Goal: Task Accomplishment & Management: Complete application form

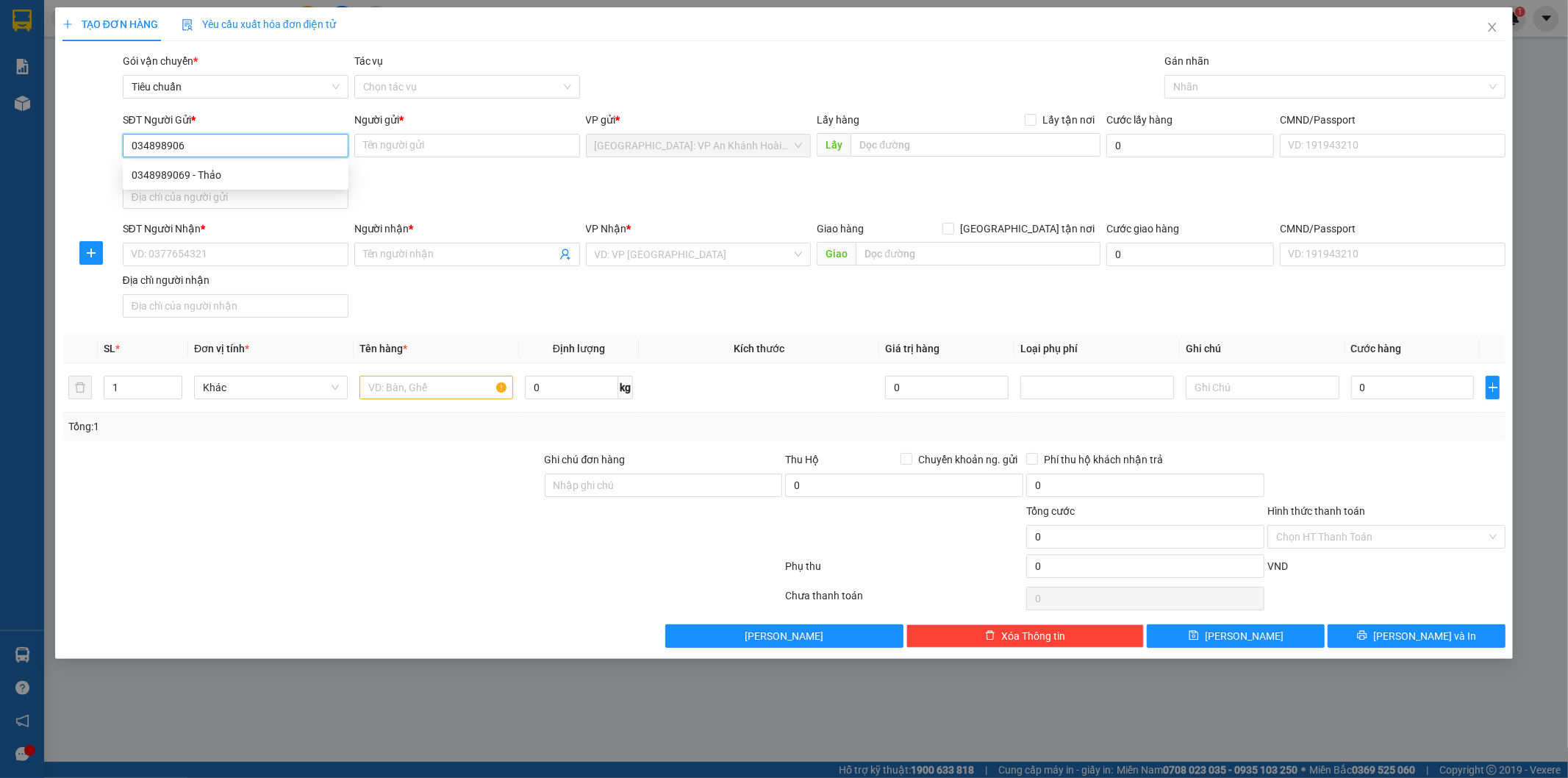
type input "0348989069"
click at [206, 174] on div "0348989069 - Thảo" at bounding box center [235, 174] width 208 height 16
type input "Thảo"
type input "0348989069"
click at [267, 254] on input "SĐT Người Nhận *" at bounding box center [235, 254] width 225 height 23
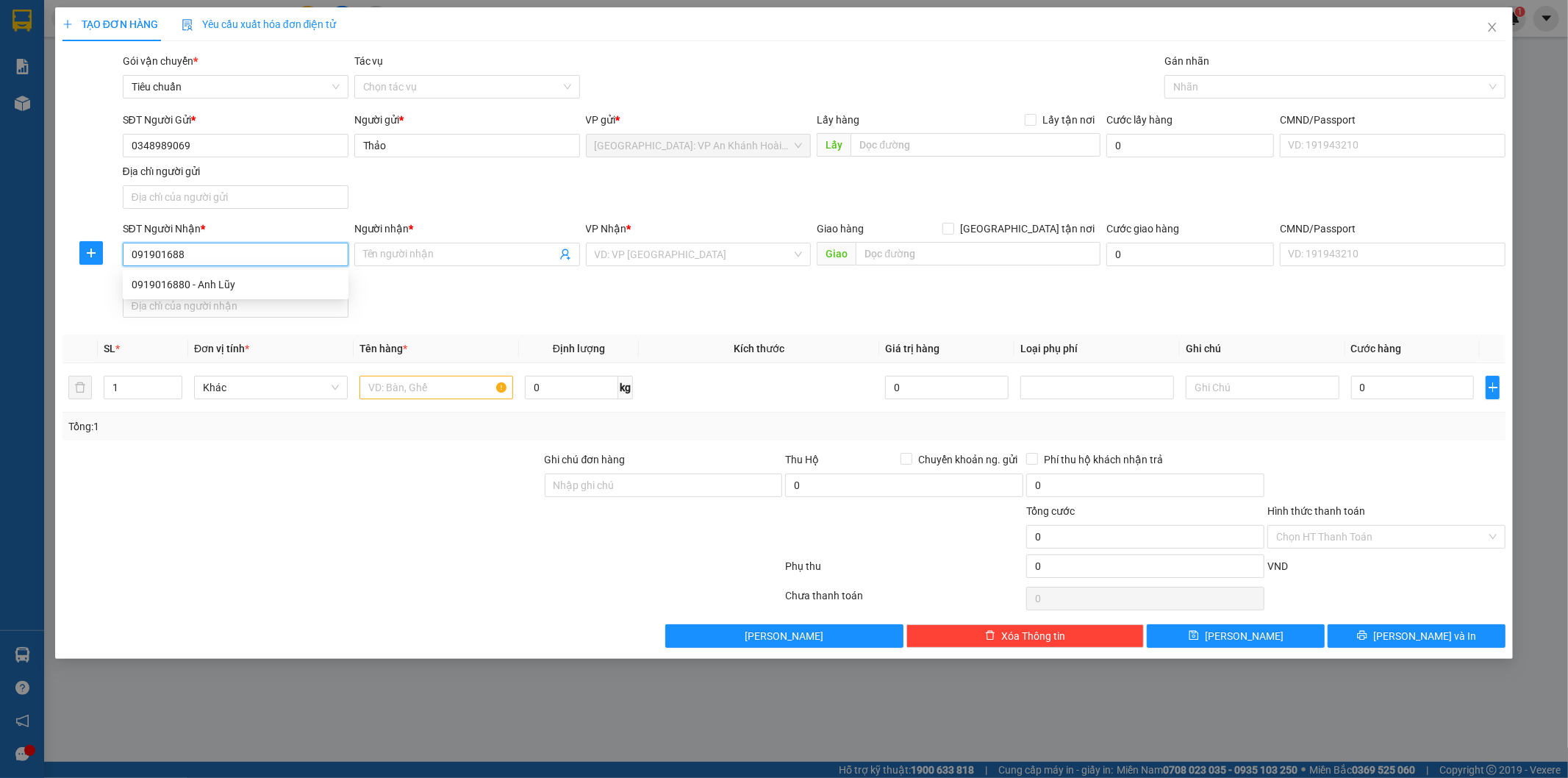
type input "0919016880"
click at [228, 277] on div "0919016880 - Anh Lũy" at bounding box center [235, 284] width 208 height 16
type input "Anh Lũy"
checkbox input "true"
type input "[STREET_ADDRESS] HCm"
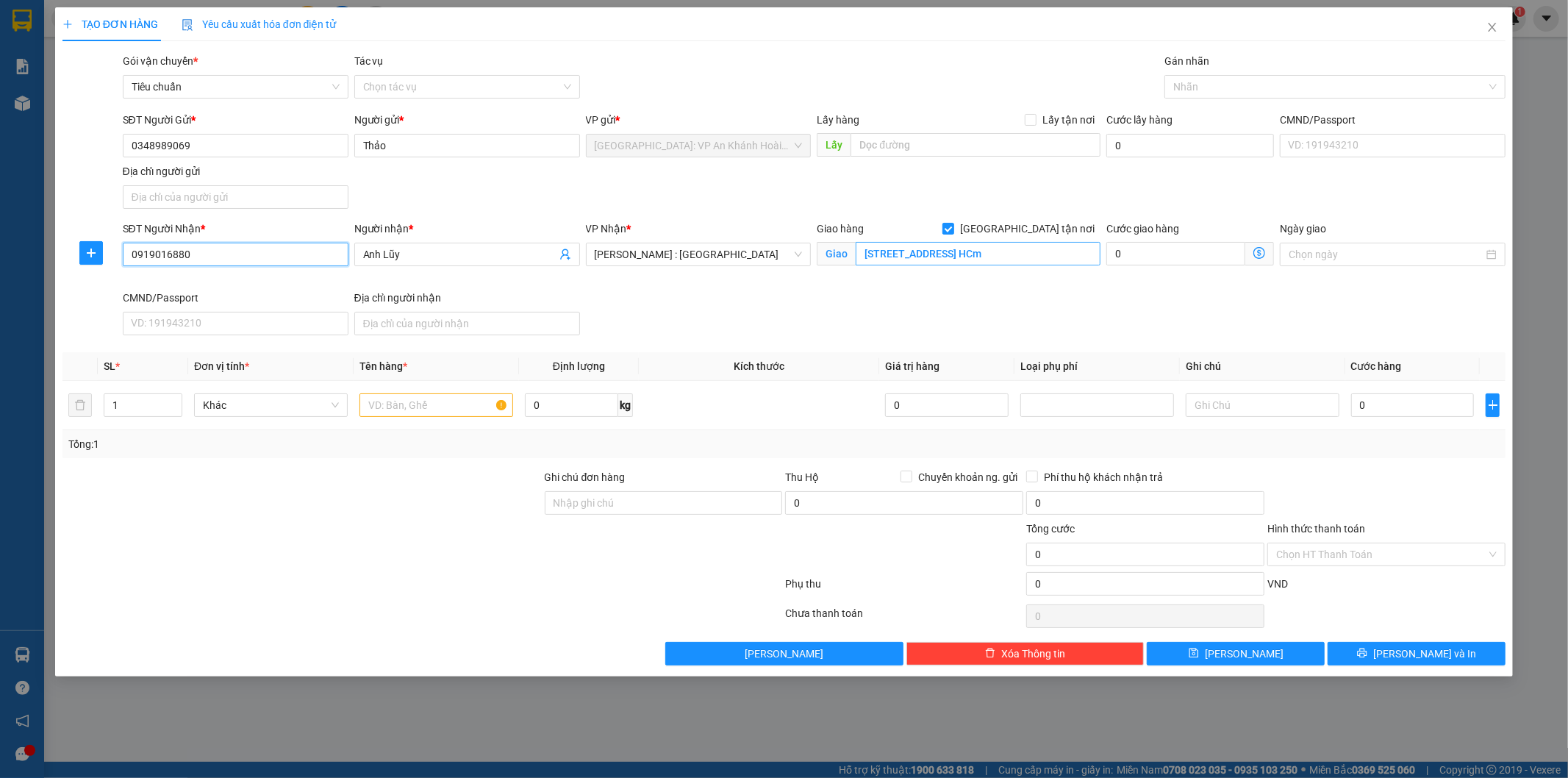
type input "0919016880"
click at [887, 252] on input "[STREET_ADDRESS] HCm" at bounding box center [978, 254] width 245 height 23
click at [915, 329] on div "SĐT Người Nhận * 0919016880 Người nhận * Anh Lũy VP Nhận * [GEOGRAPHIC_DATA] : …" at bounding box center [815, 281] width 1389 height 121
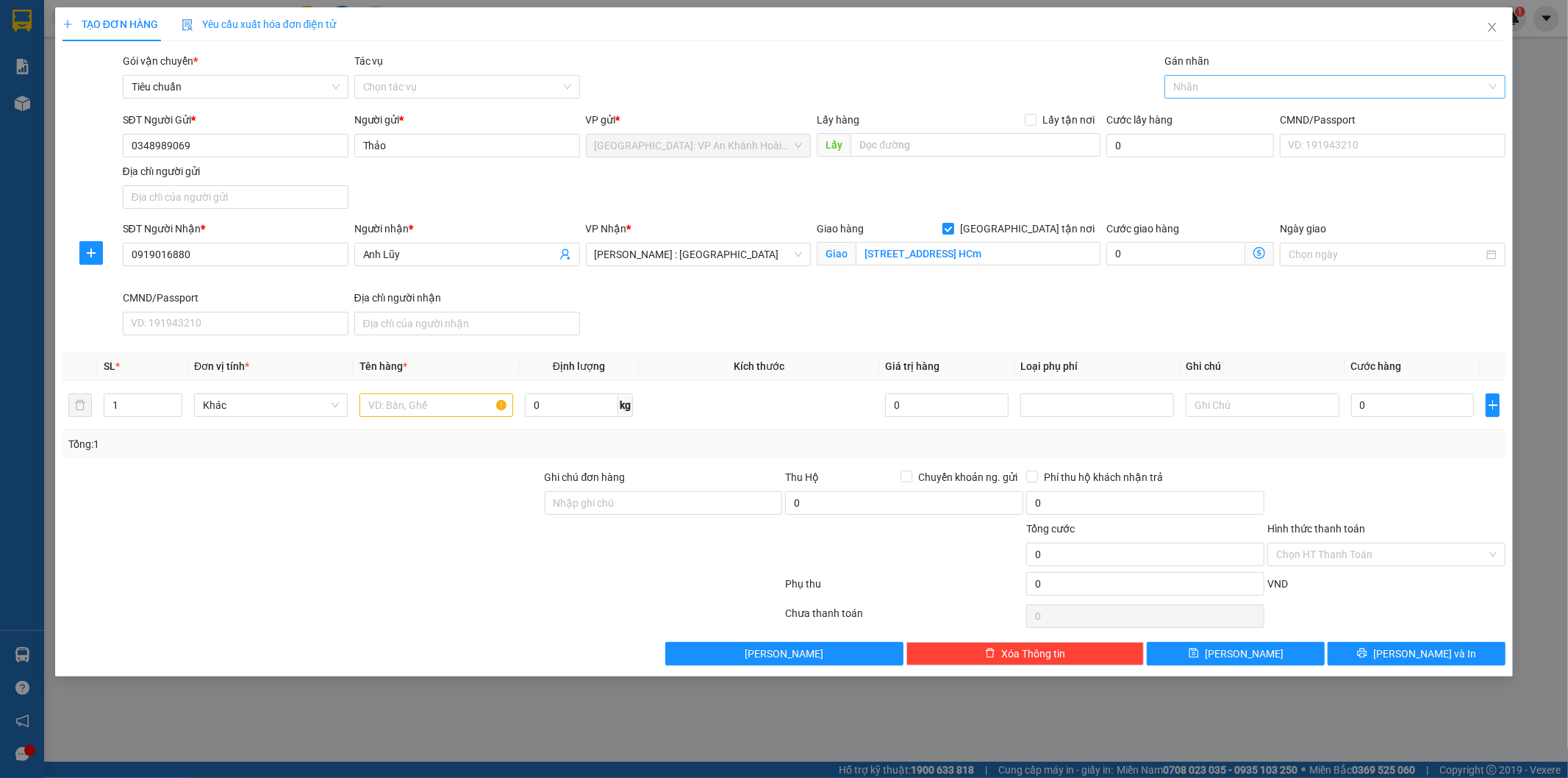
click at [1172, 78] on div at bounding box center [1172, 86] width 8 height 18
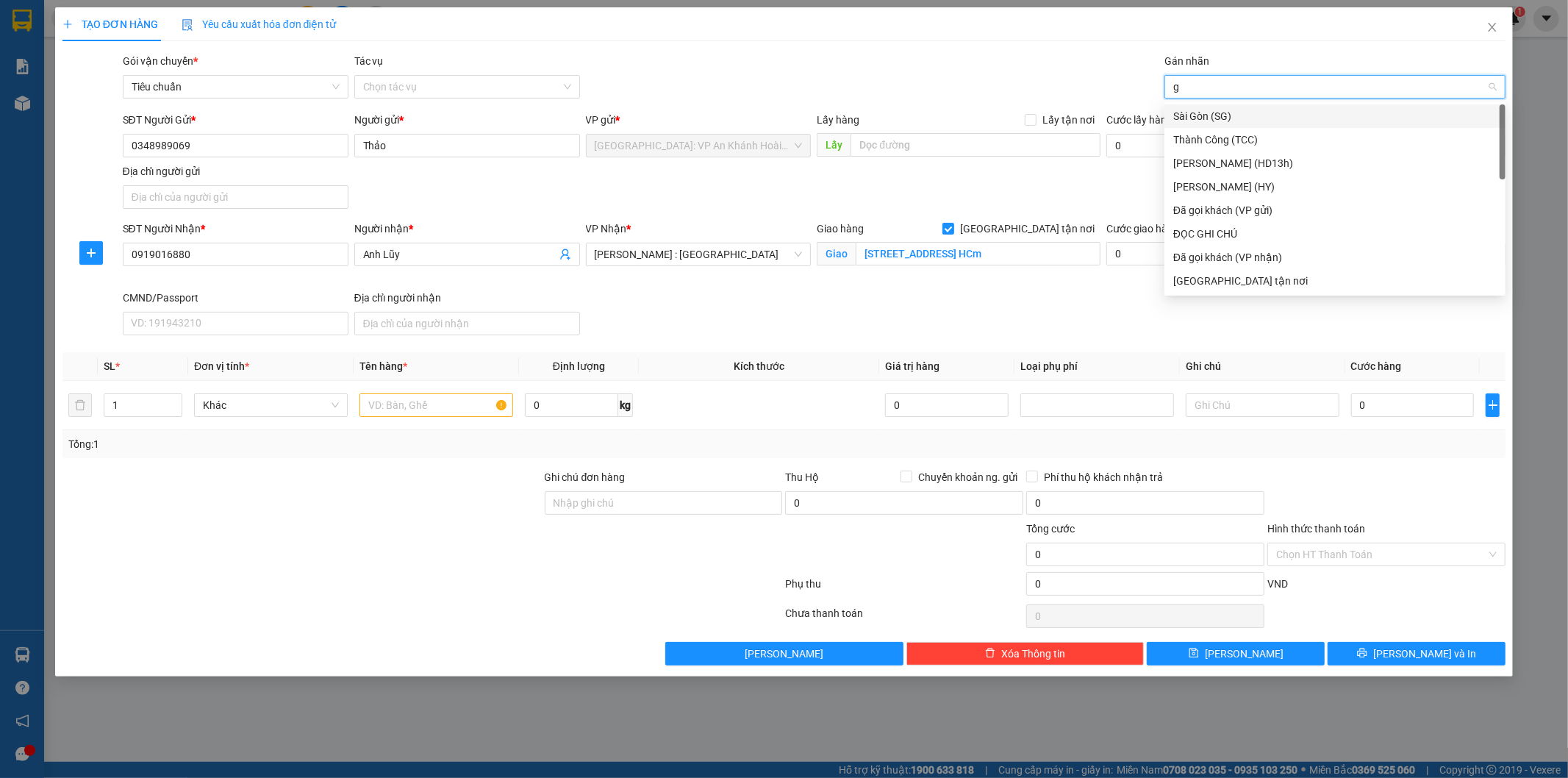
type input "gt"
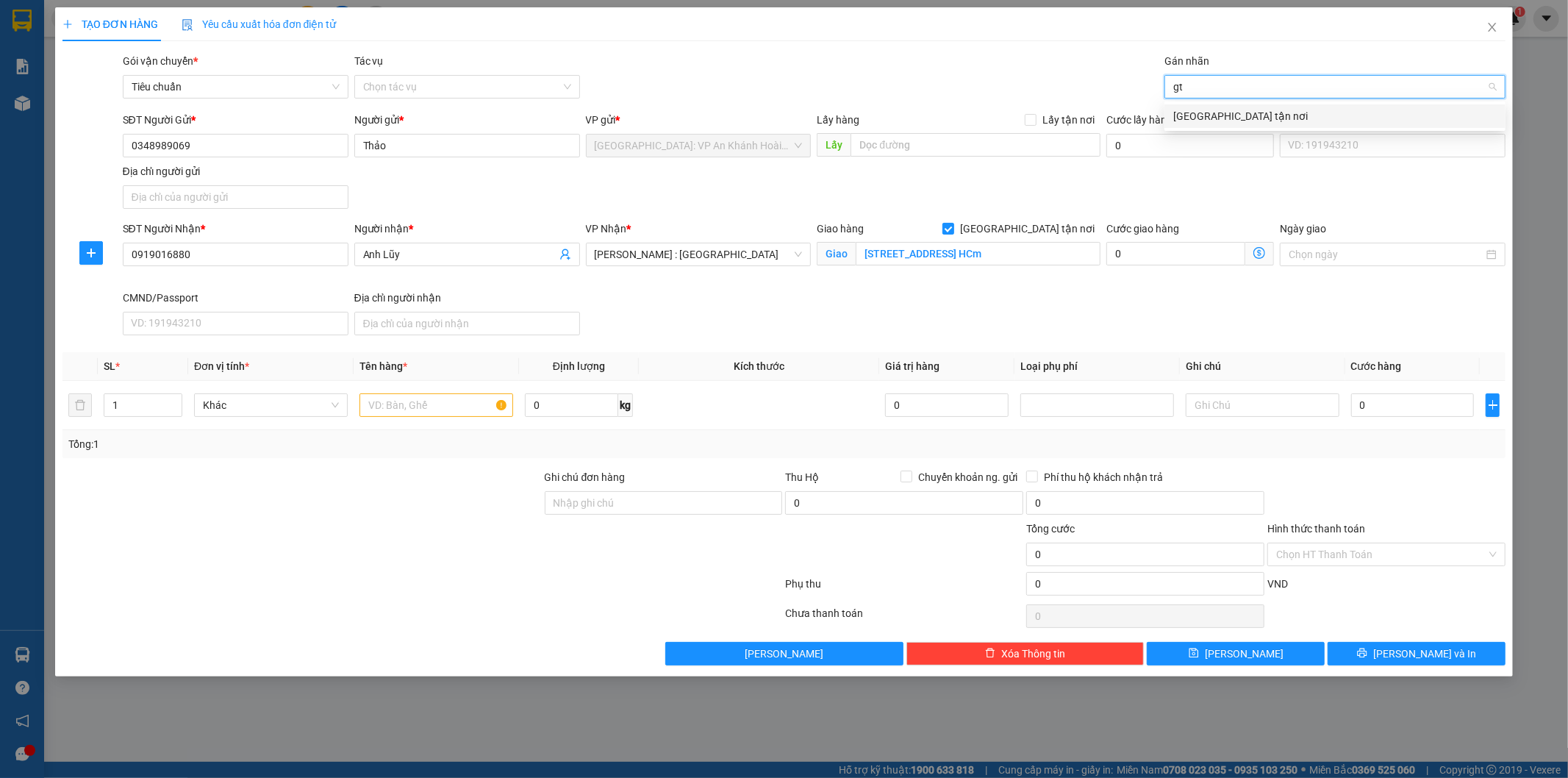
click at [1185, 116] on div "[GEOGRAPHIC_DATA] tận nơi" at bounding box center [1335, 116] width 323 height 16
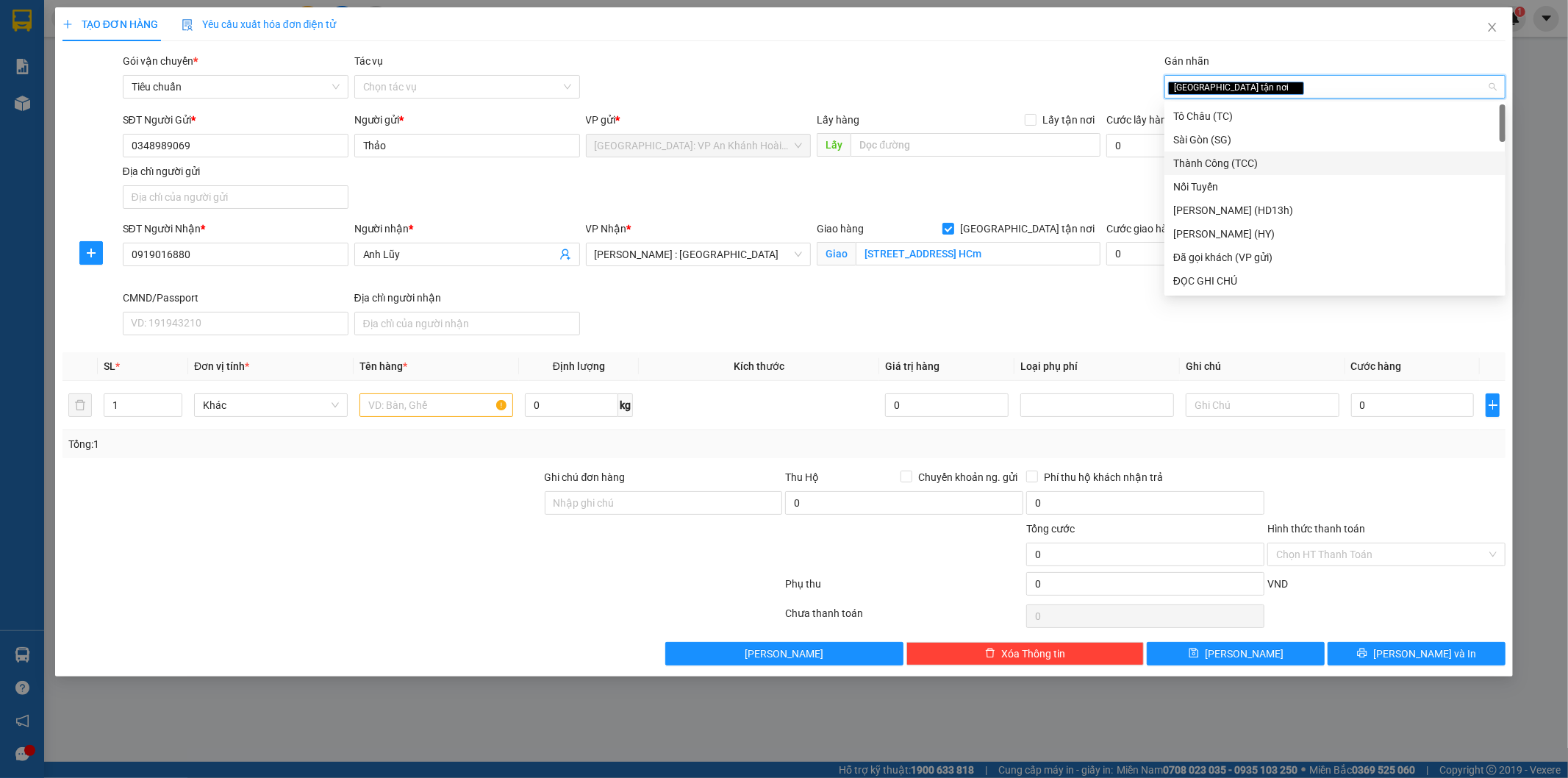
drag, startPoint x: 667, startPoint y: 307, endPoint x: 664, endPoint y: 328, distance: 21.2
click at [669, 307] on div "SĐT Người Nhận * 0919016880 Người nhận * Anh Lũy VP Nhận * [GEOGRAPHIC_DATA] : …" at bounding box center [815, 281] width 1389 height 121
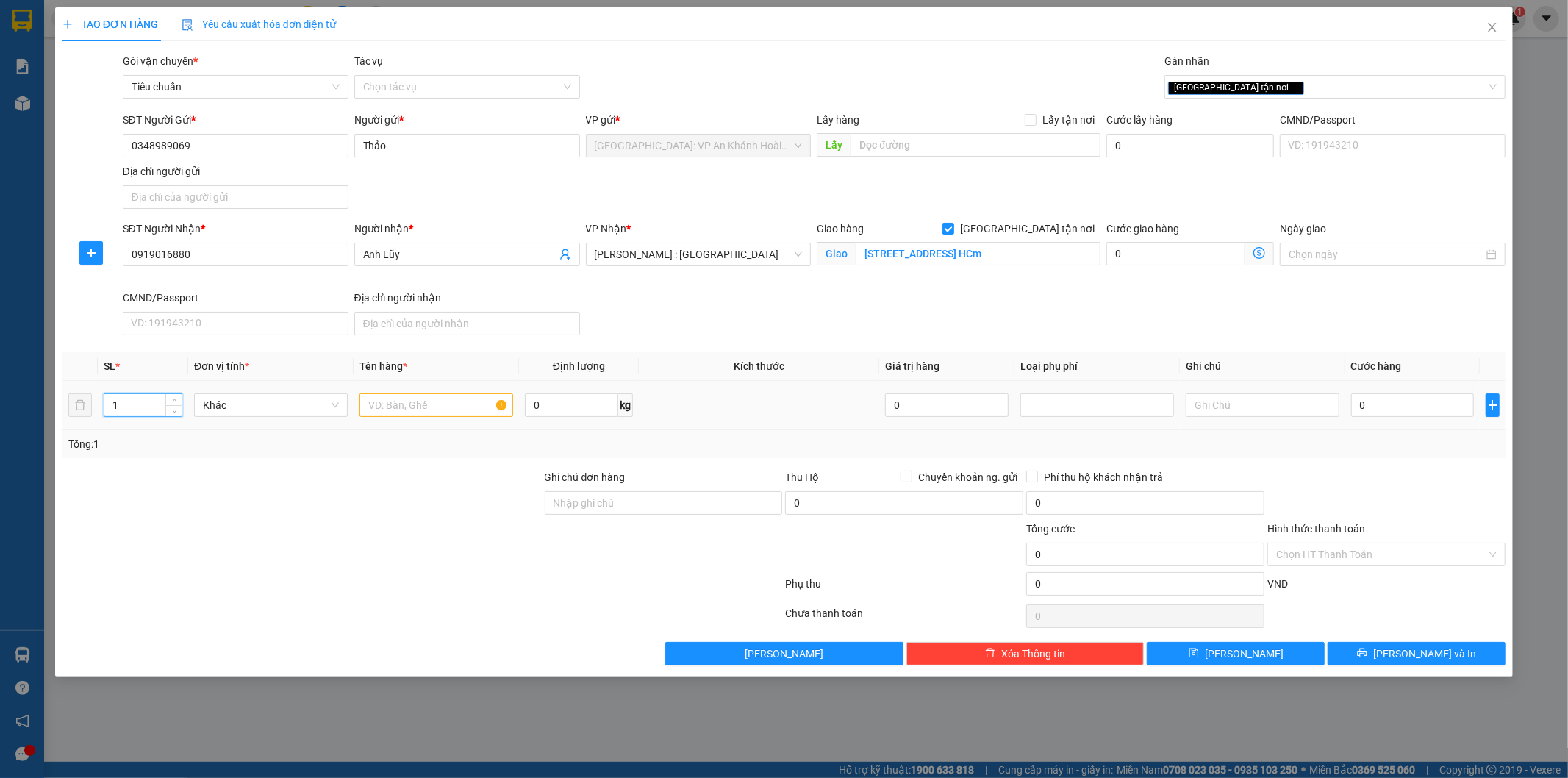
drag, startPoint x: 158, startPoint y: 404, endPoint x: 185, endPoint y: 413, distance: 28.5
click at [158, 405] on input "1" at bounding box center [143, 405] width 77 height 22
type input "2"
click at [416, 408] on input "text" at bounding box center [436, 405] width 153 height 23
type input "2 kiện bọc xốp nổ"
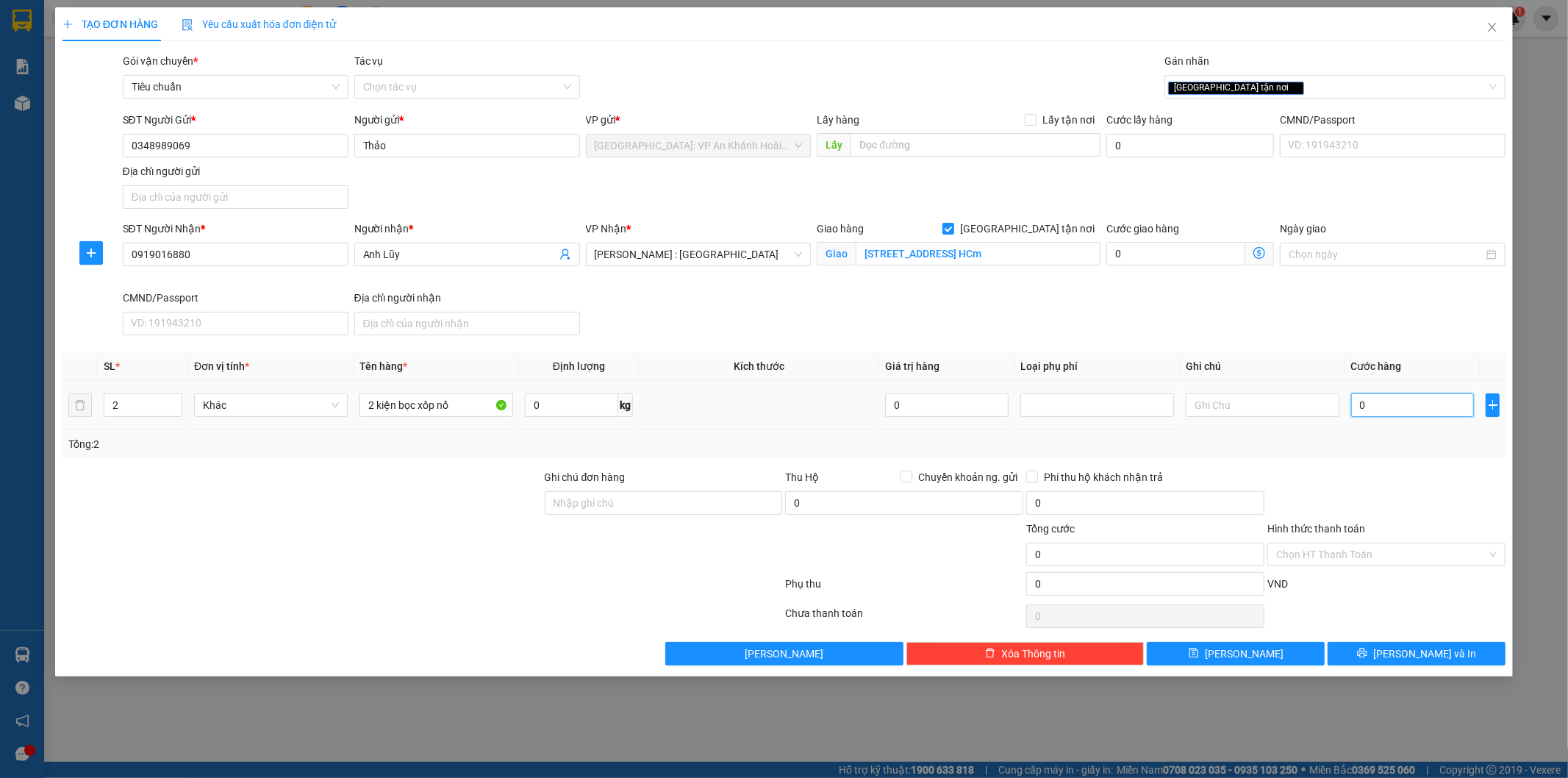
click at [1402, 398] on input "0" at bounding box center [1412, 405] width 123 height 23
click at [1321, 548] on input "Hình thức thanh toán" at bounding box center [1380, 554] width 210 height 22
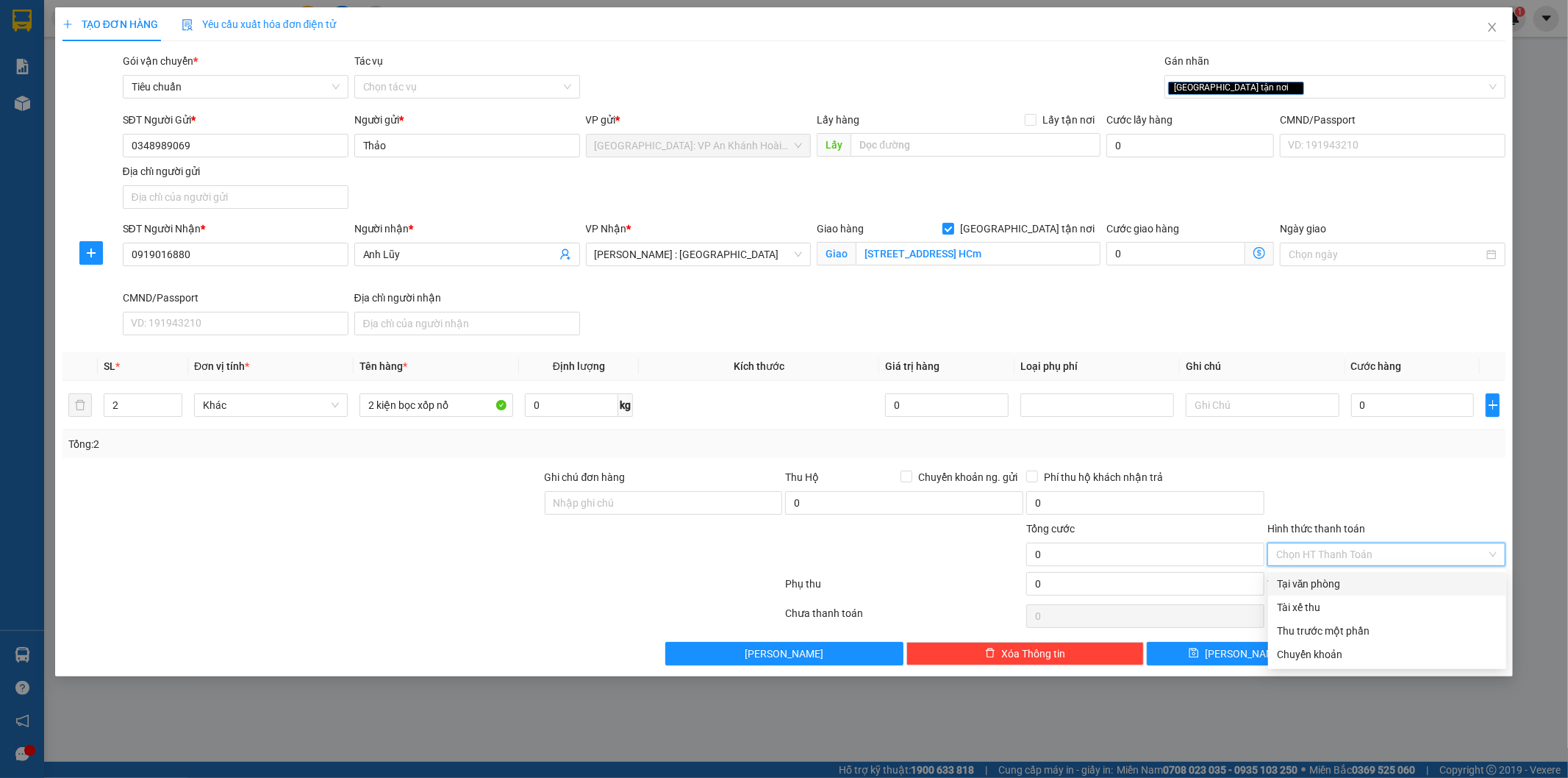
click at [1338, 584] on div "Tại văn phòng" at bounding box center [1386, 584] width 220 height 16
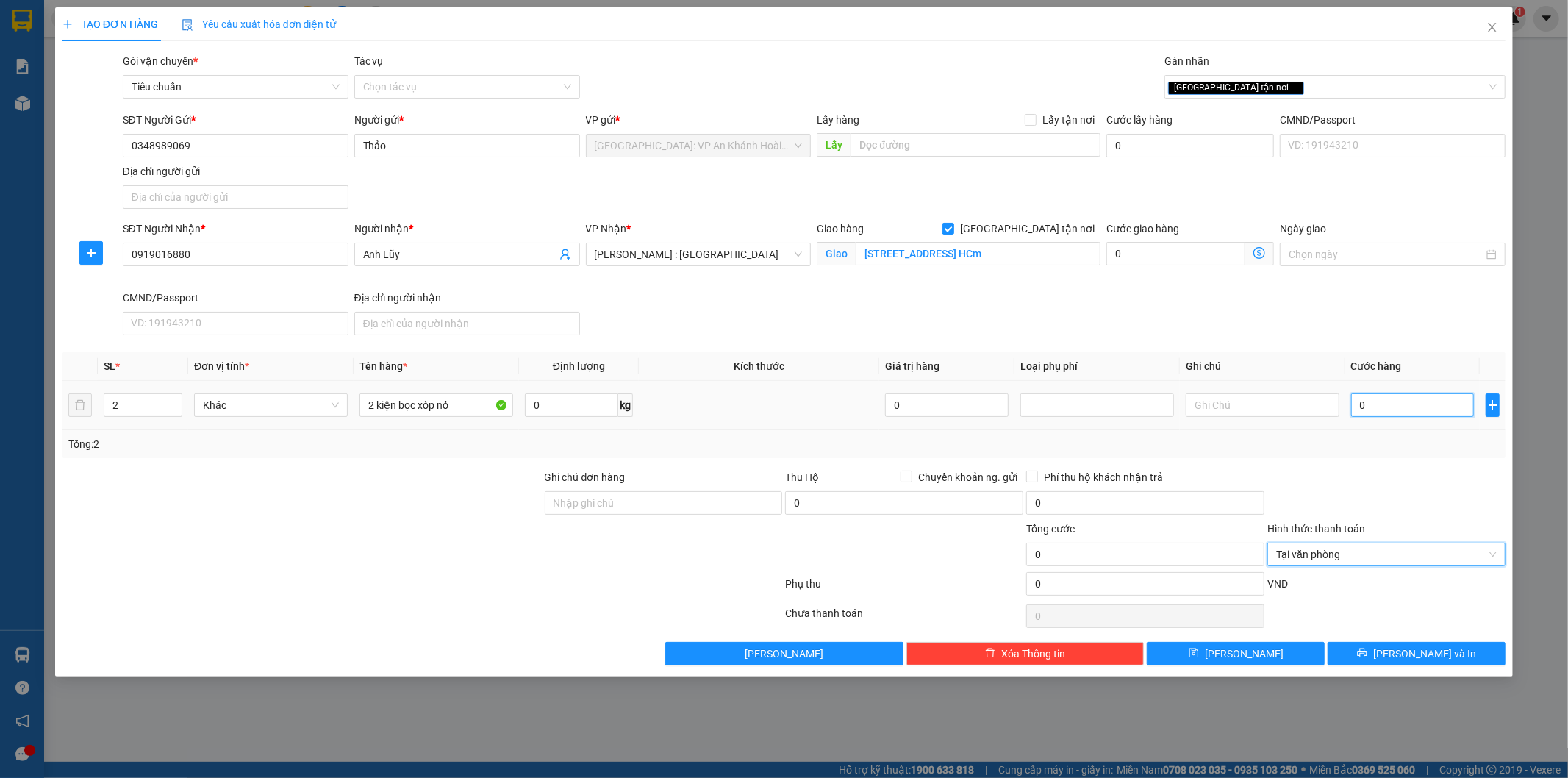
click at [1380, 402] on input "0" at bounding box center [1412, 405] width 123 height 23
type input "1"
type input "17"
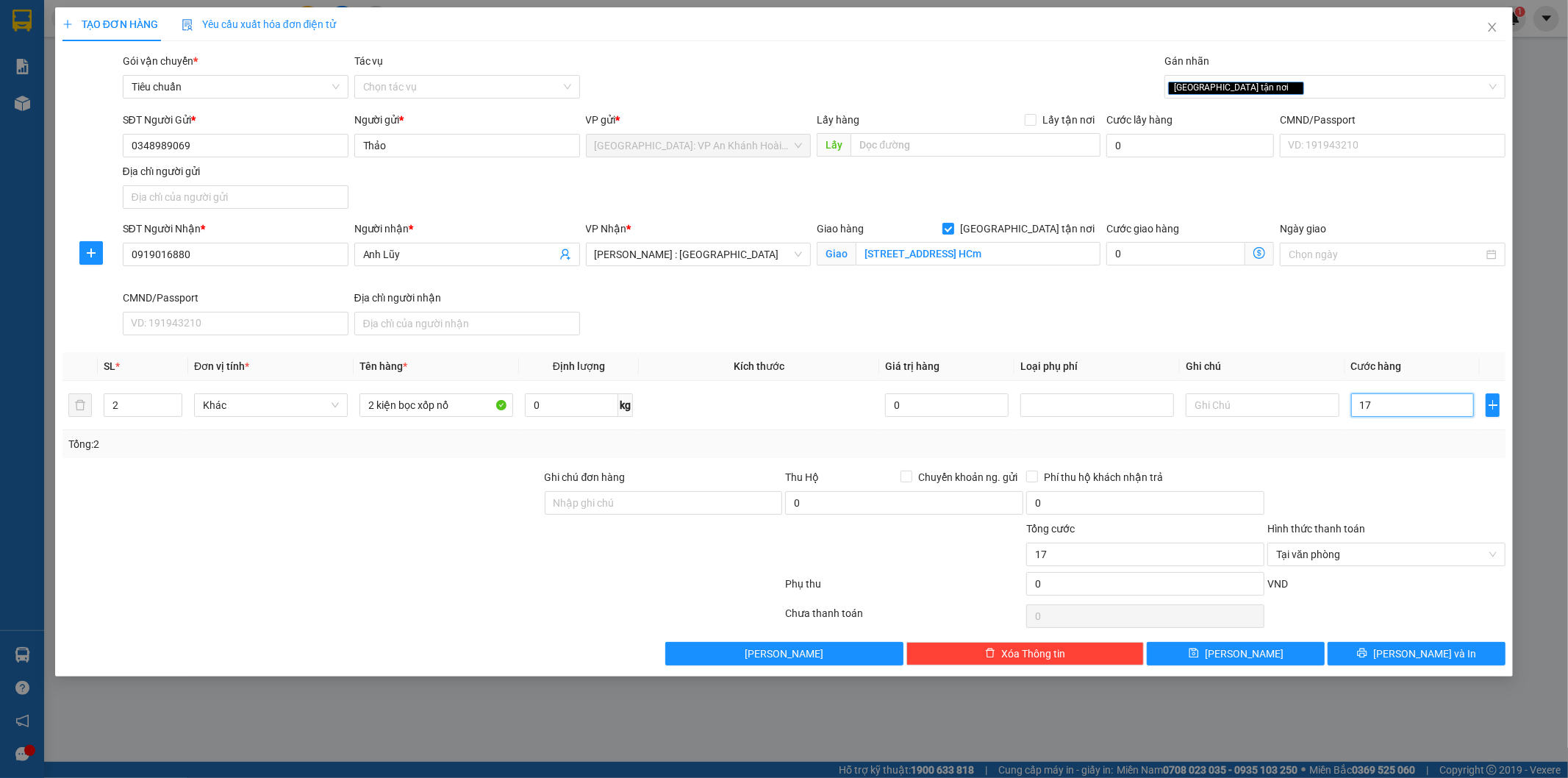
type input "170"
type input "1.700"
type input "17.000"
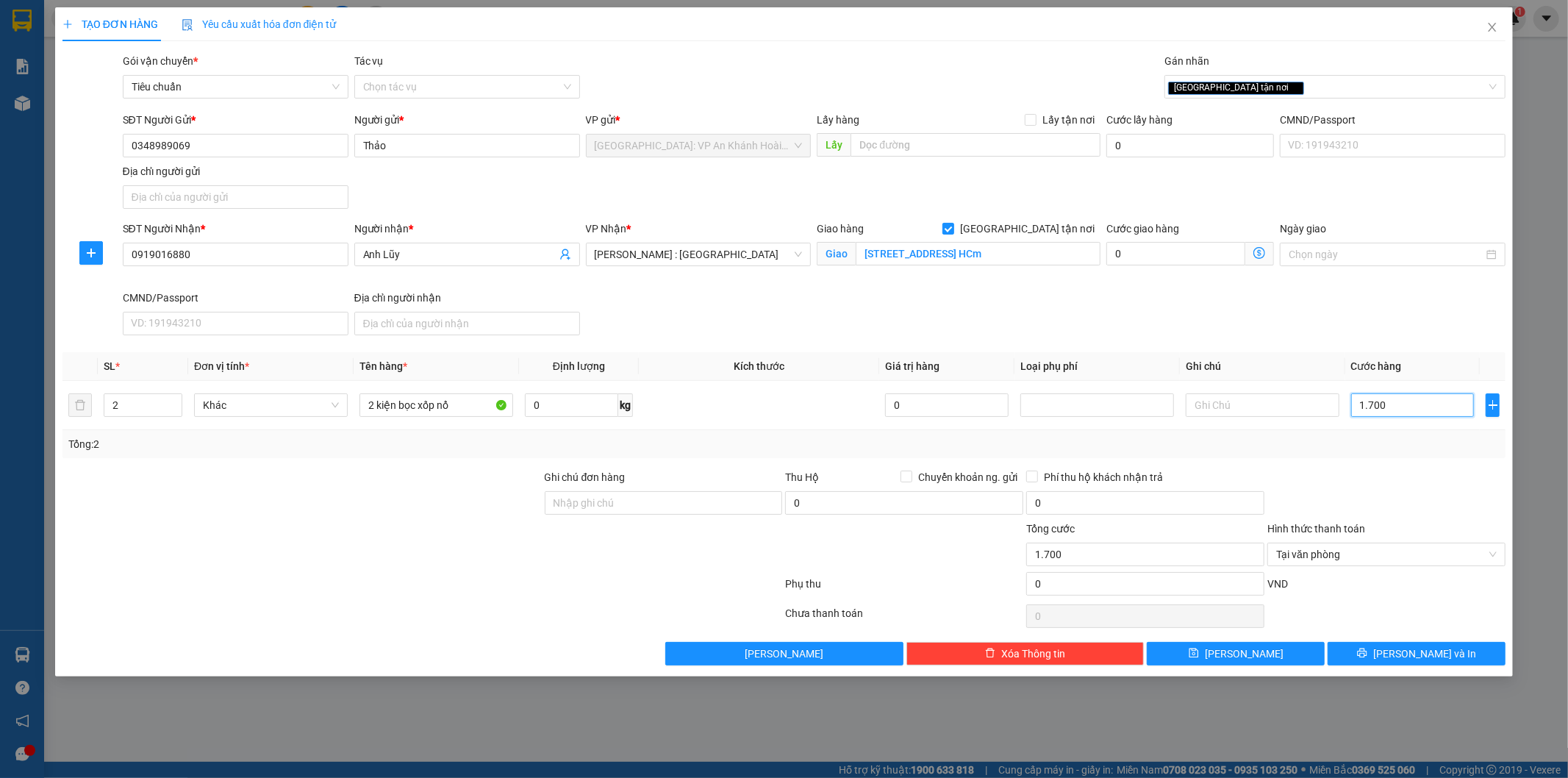
type input "17.000"
type input "170.000"
click at [1404, 650] on span "[PERSON_NAME] và In" at bounding box center [1424, 653] width 103 height 16
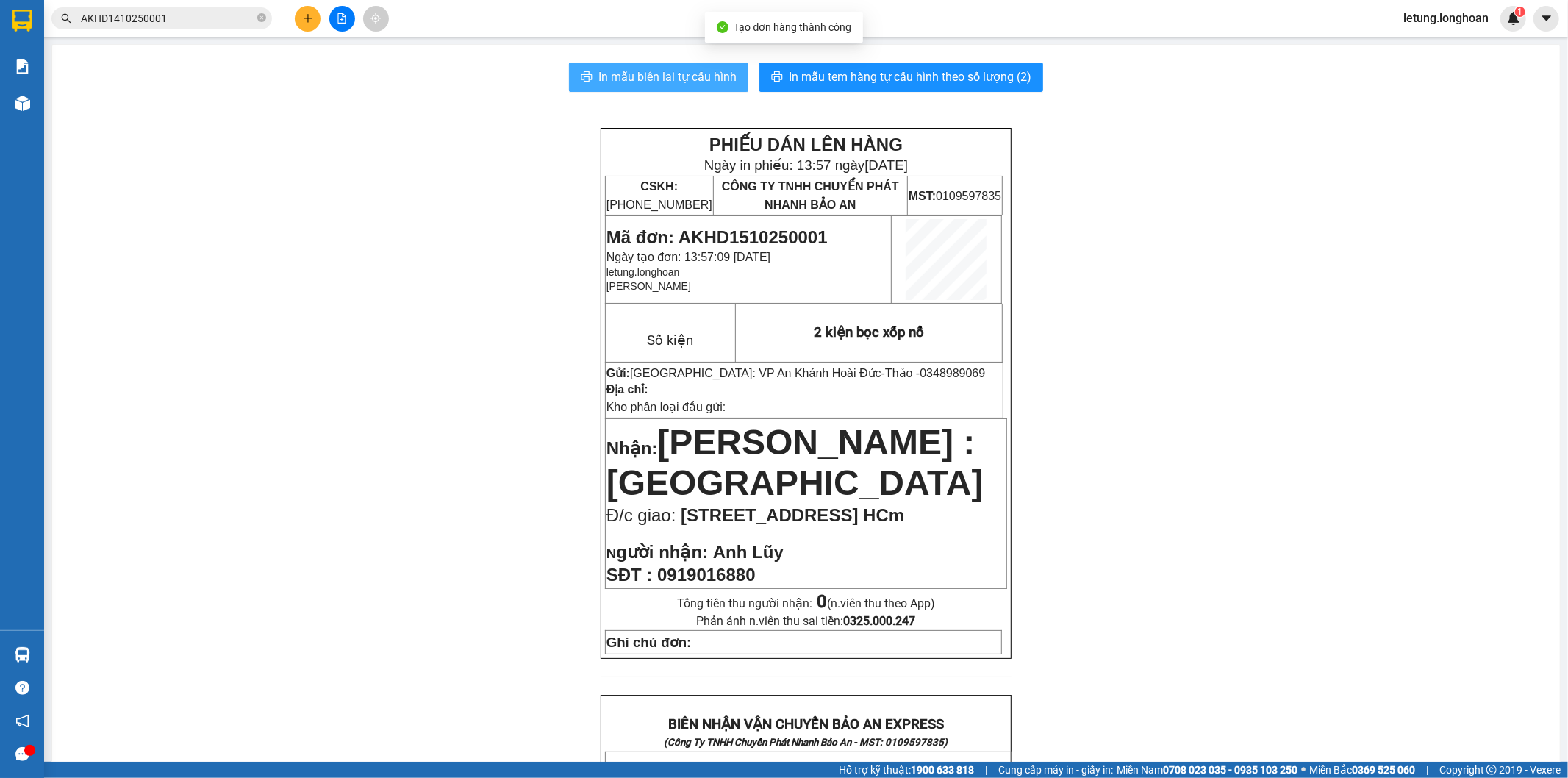
click at [692, 80] on span "In mẫu biên lai tự cấu hình" at bounding box center [667, 77] width 138 height 18
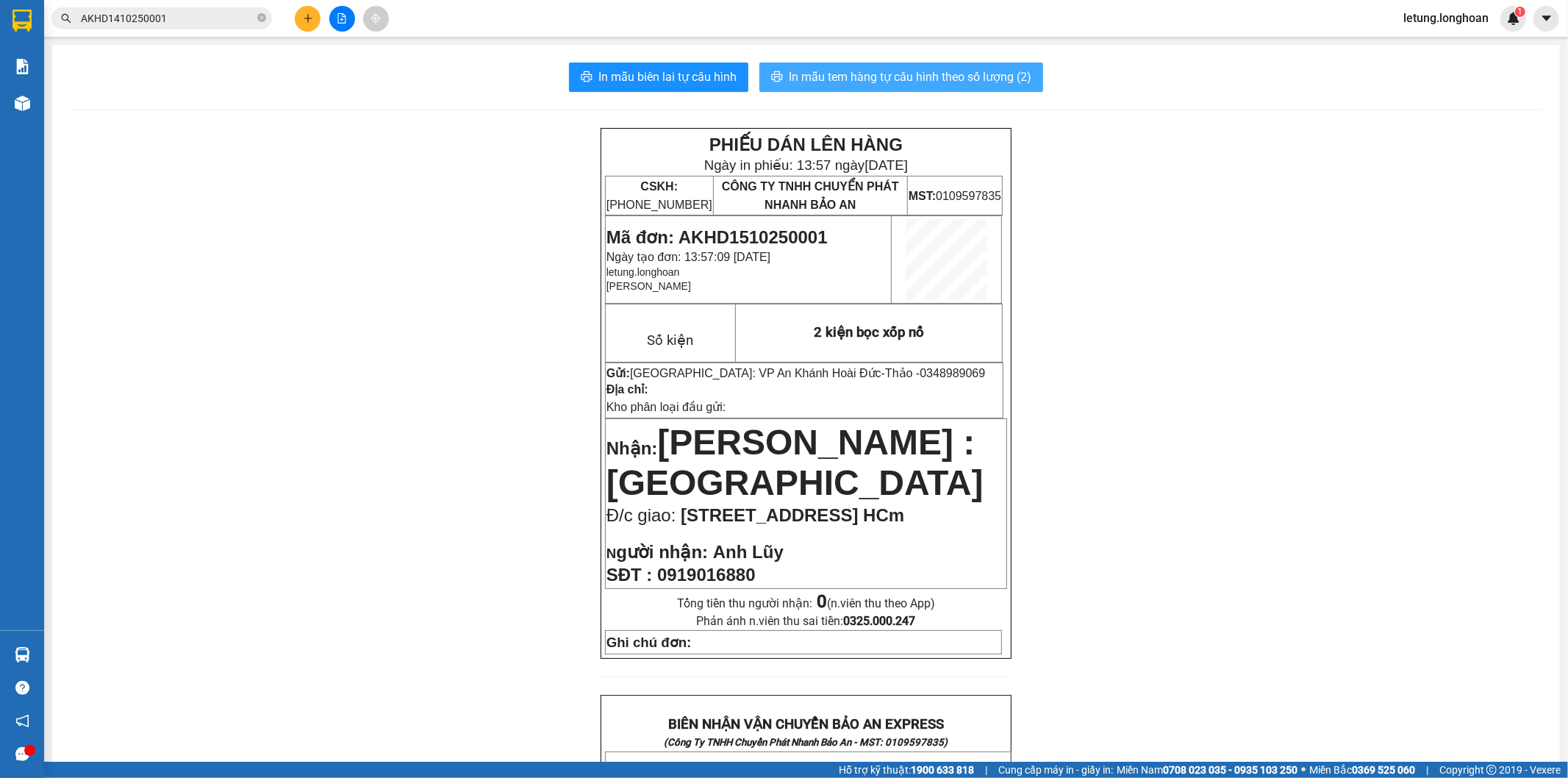
click at [856, 85] on span "In mẫu tem hàng tự cấu hình theo số lượng (2)" at bounding box center [909, 77] width 242 height 18
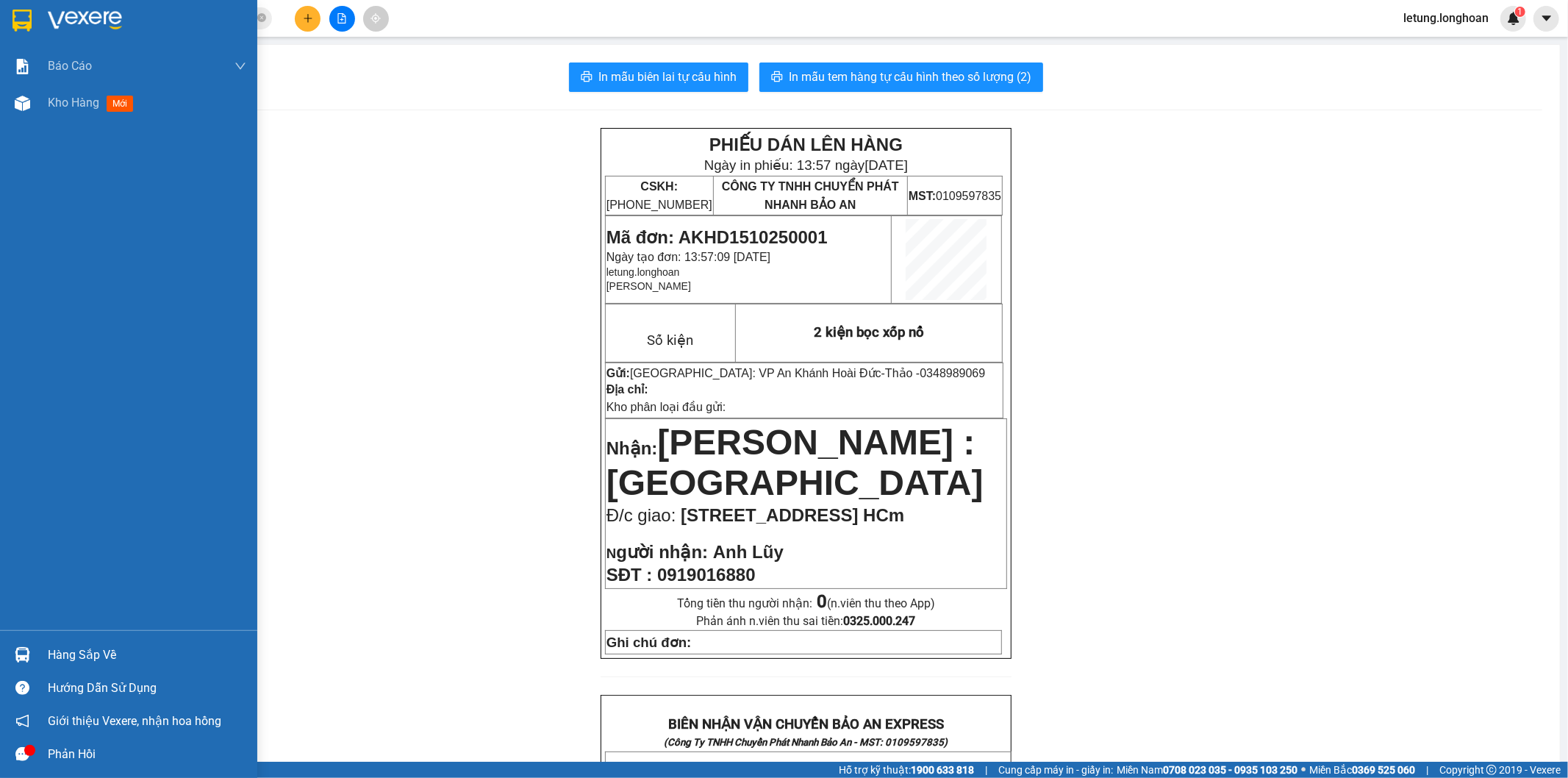
click at [22, 15] on img at bounding box center [22, 20] width 19 height 22
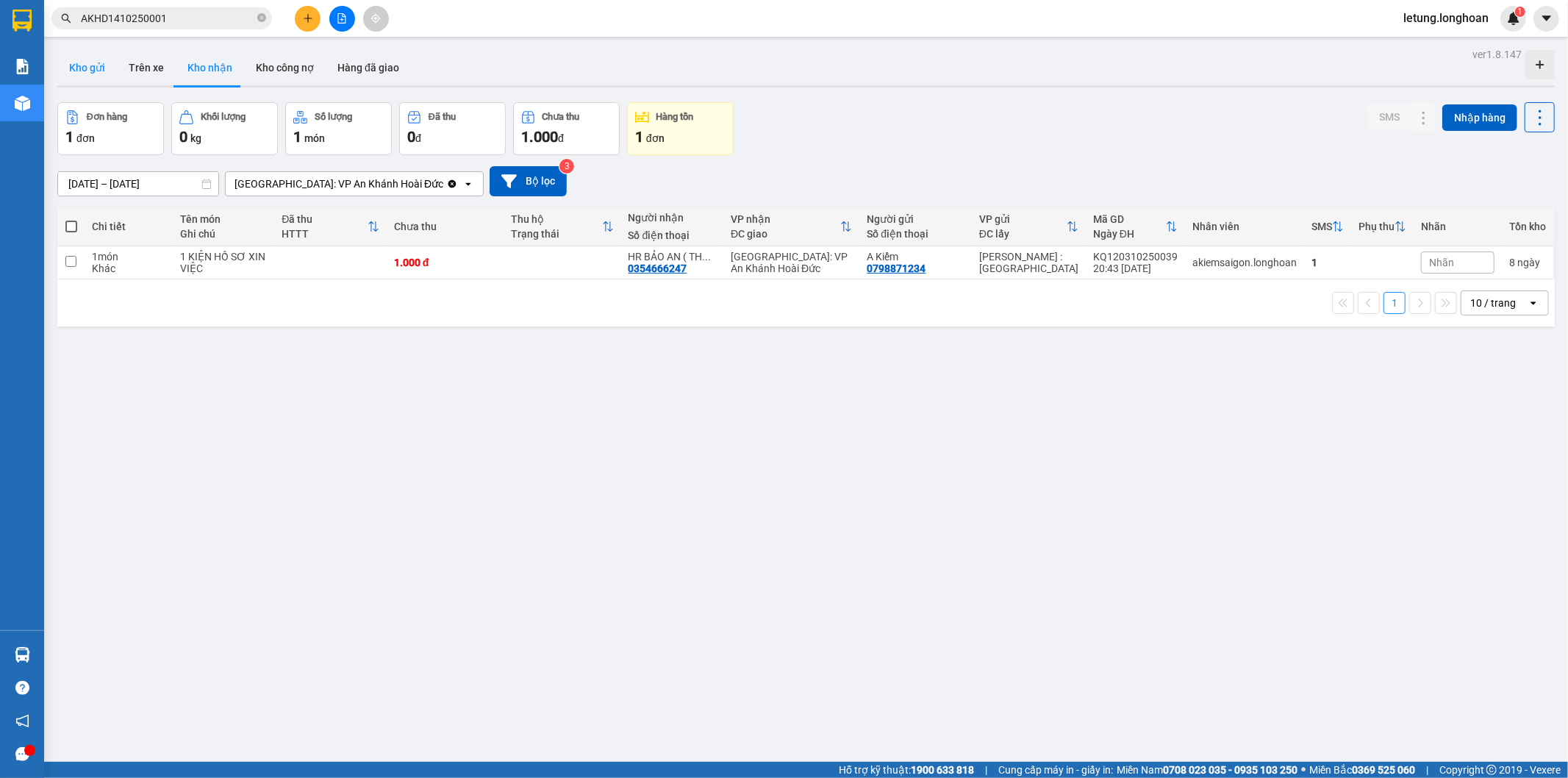
click at [71, 62] on button "Kho gửi" at bounding box center [86, 68] width 60 height 35
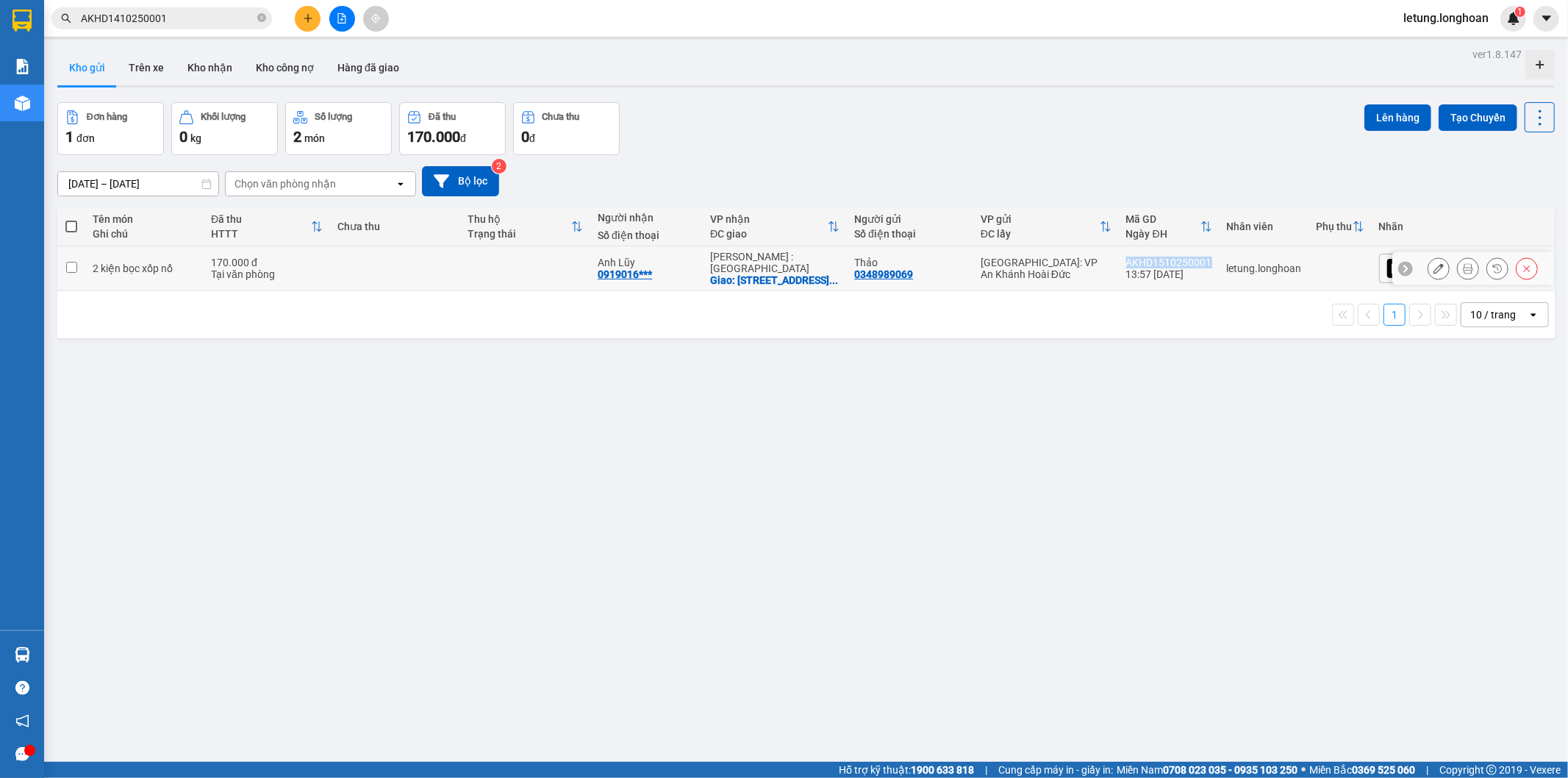
drag, startPoint x: 1283, startPoint y: 261, endPoint x: 1195, endPoint y: 256, distance: 88.1
click at [1195, 256] on td "AKHD1510250001 13:57 [DATE]" at bounding box center [1169, 268] width 101 height 44
checkbox input "true"
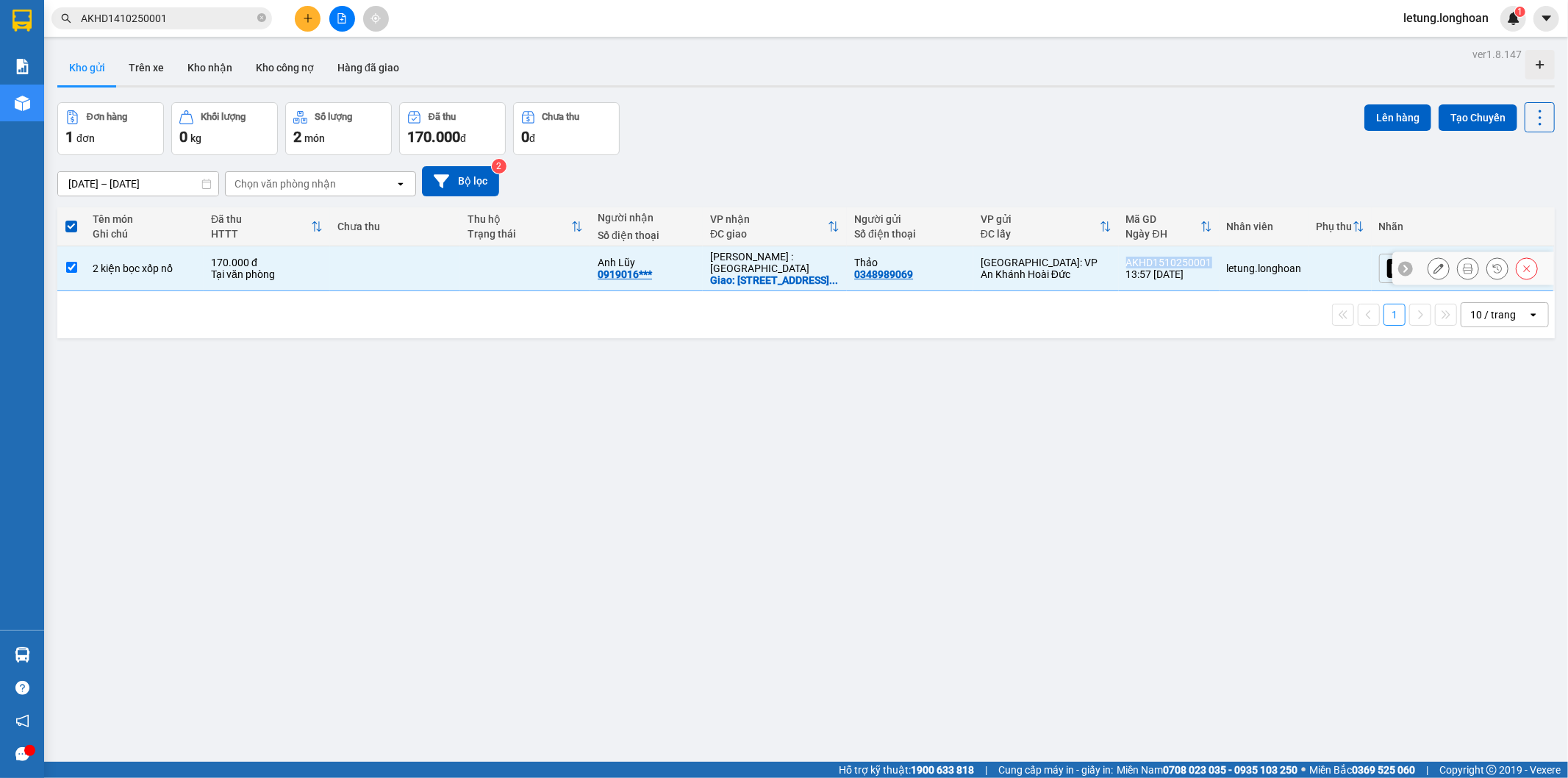
copy div "AKHD1510250001"
click at [1433, 272] on icon at bounding box center [1438, 268] width 10 height 10
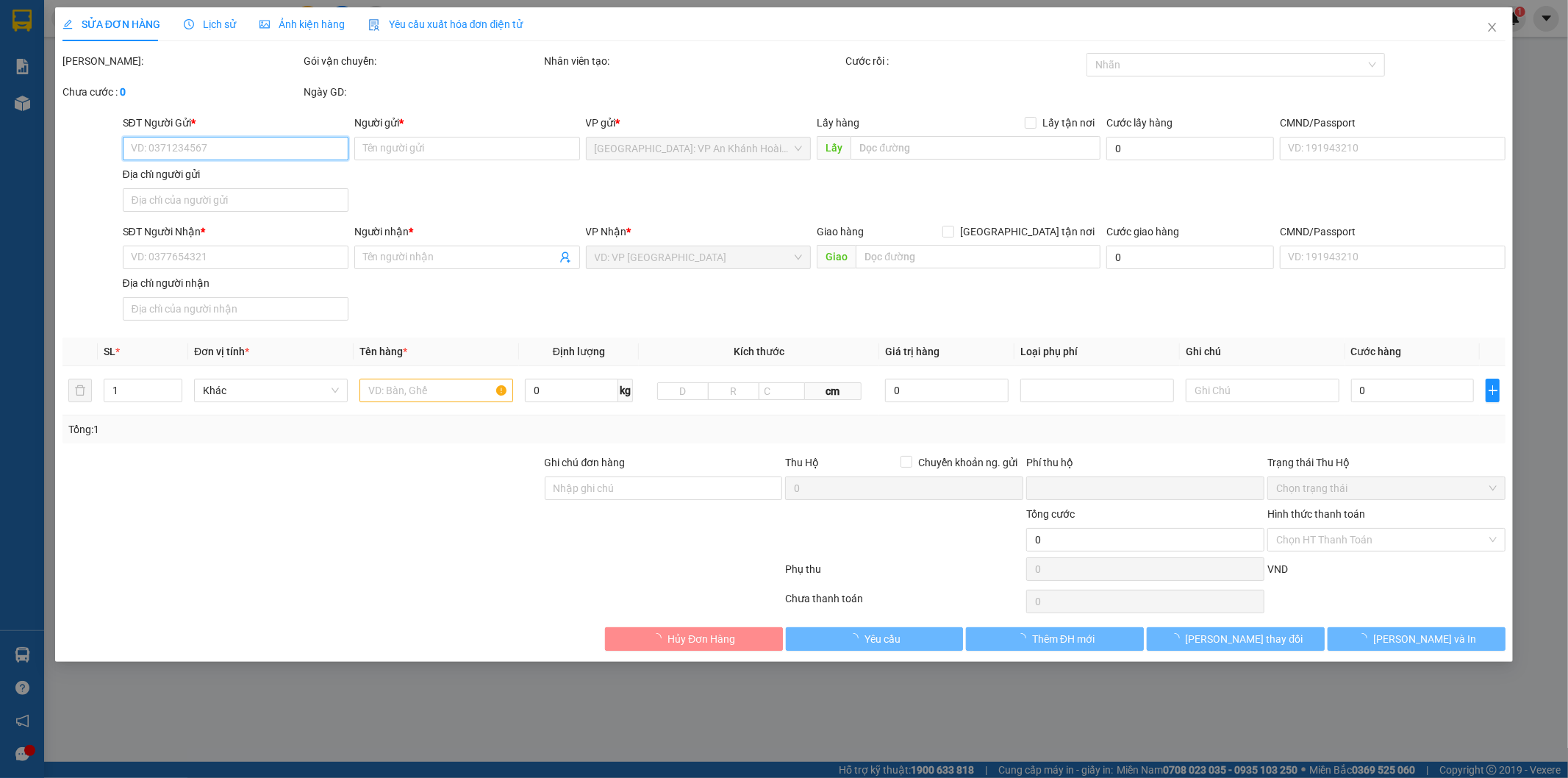
type input "0348989069"
type input "Thảo"
type input "0919016880"
type input "Anh Lũy"
checkbox input "true"
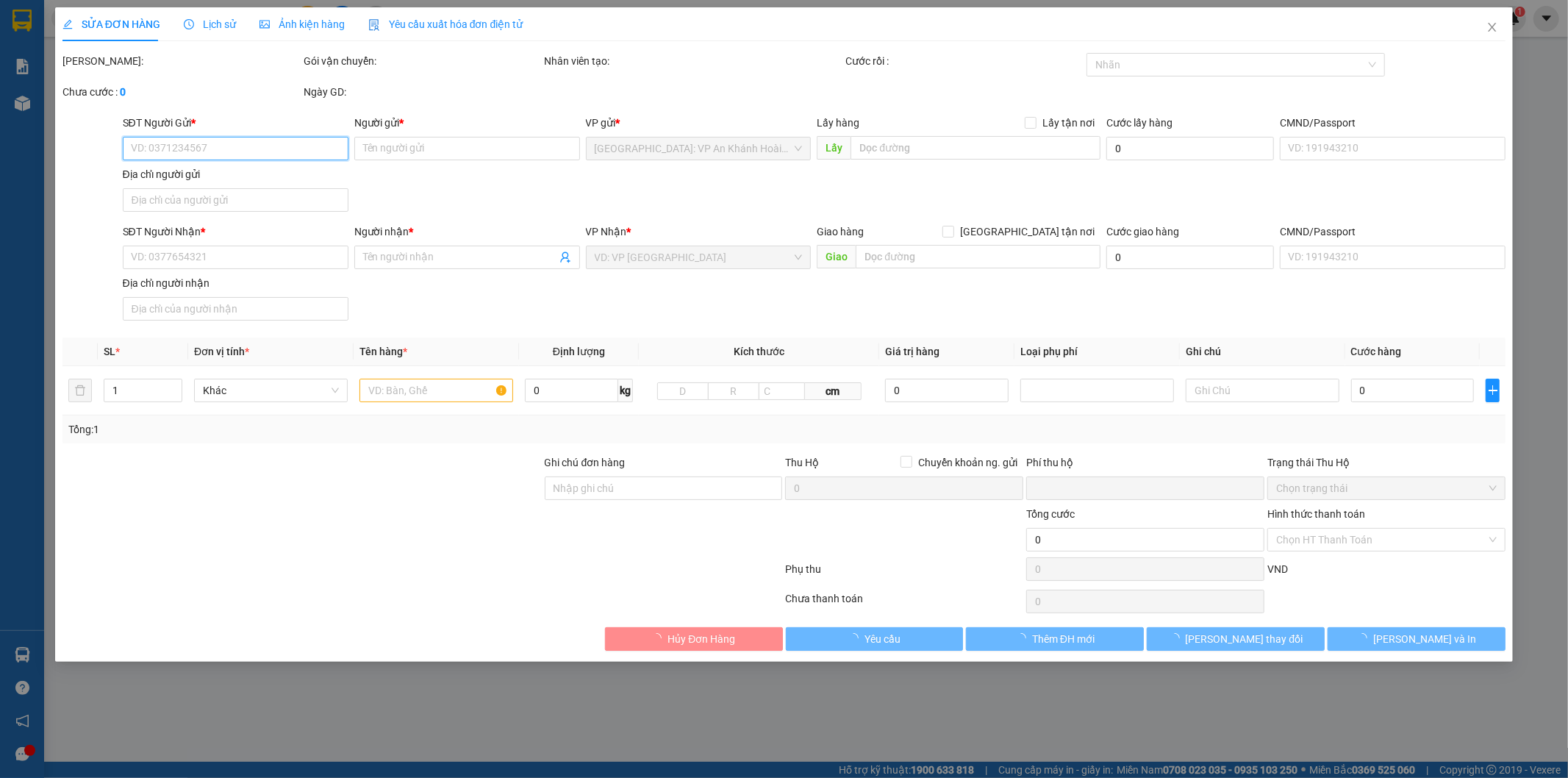
type input "[STREET_ADDRESS] HCm"
type input "0"
type input "170.000"
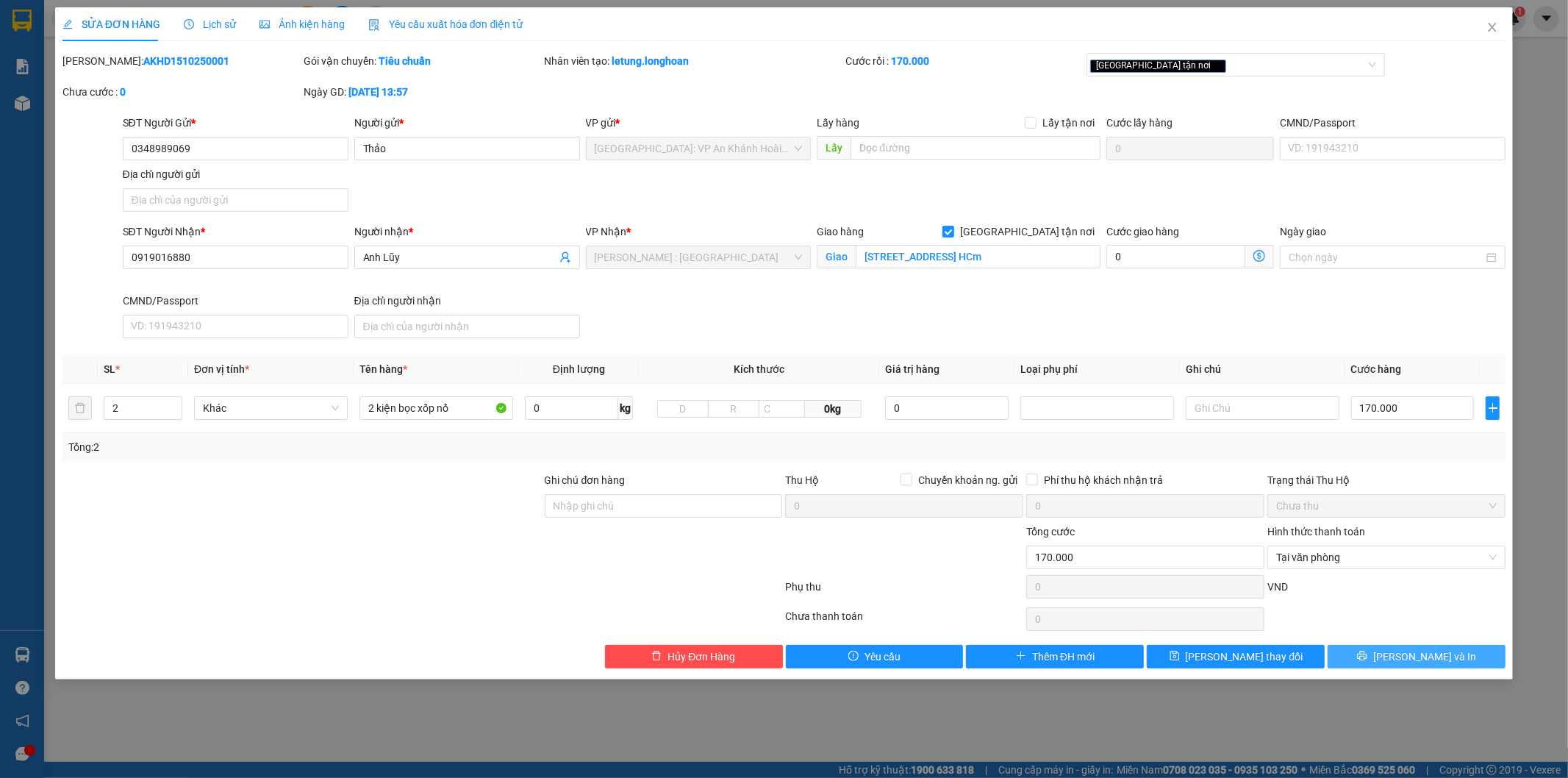
click at [1414, 656] on span "[PERSON_NAME] và In" at bounding box center [1424, 656] width 103 height 16
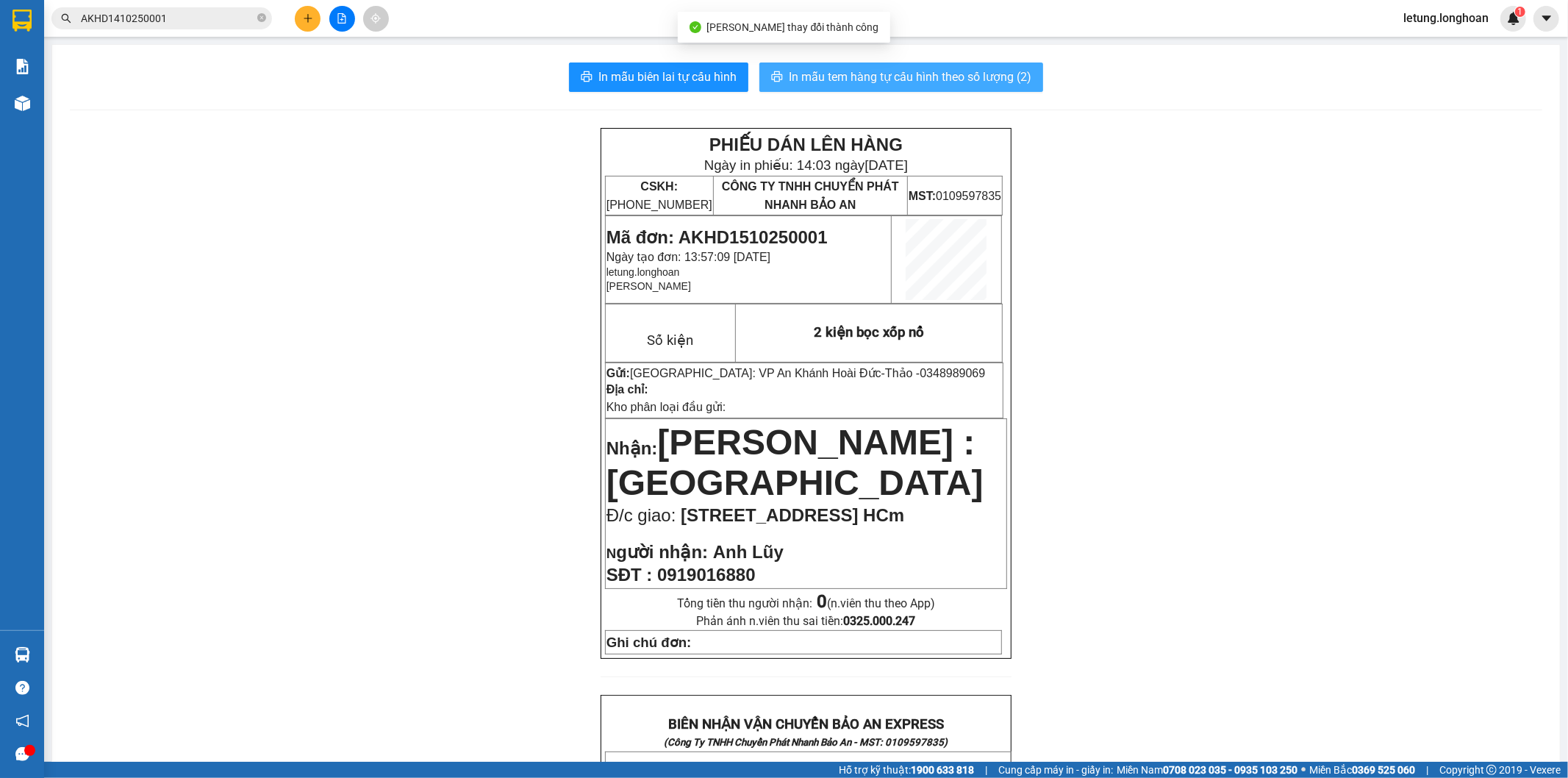
click at [957, 78] on span "In mẫu tem hàng tự cấu hình theo số lượng (2)" at bounding box center [909, 77] width 242 height 18
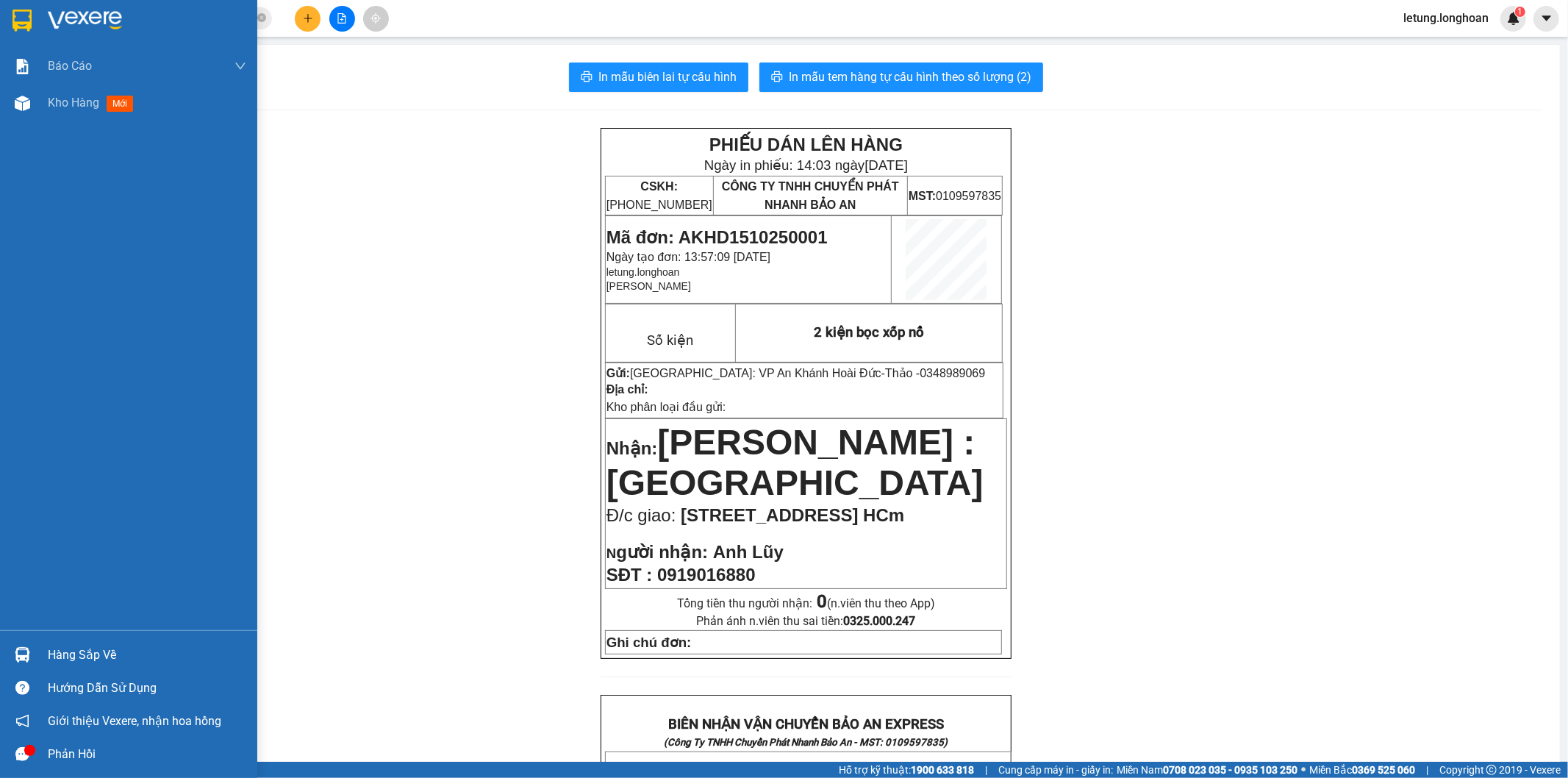
click at [20, 11] on img at bounding box center [22, 20] width 19 height 22
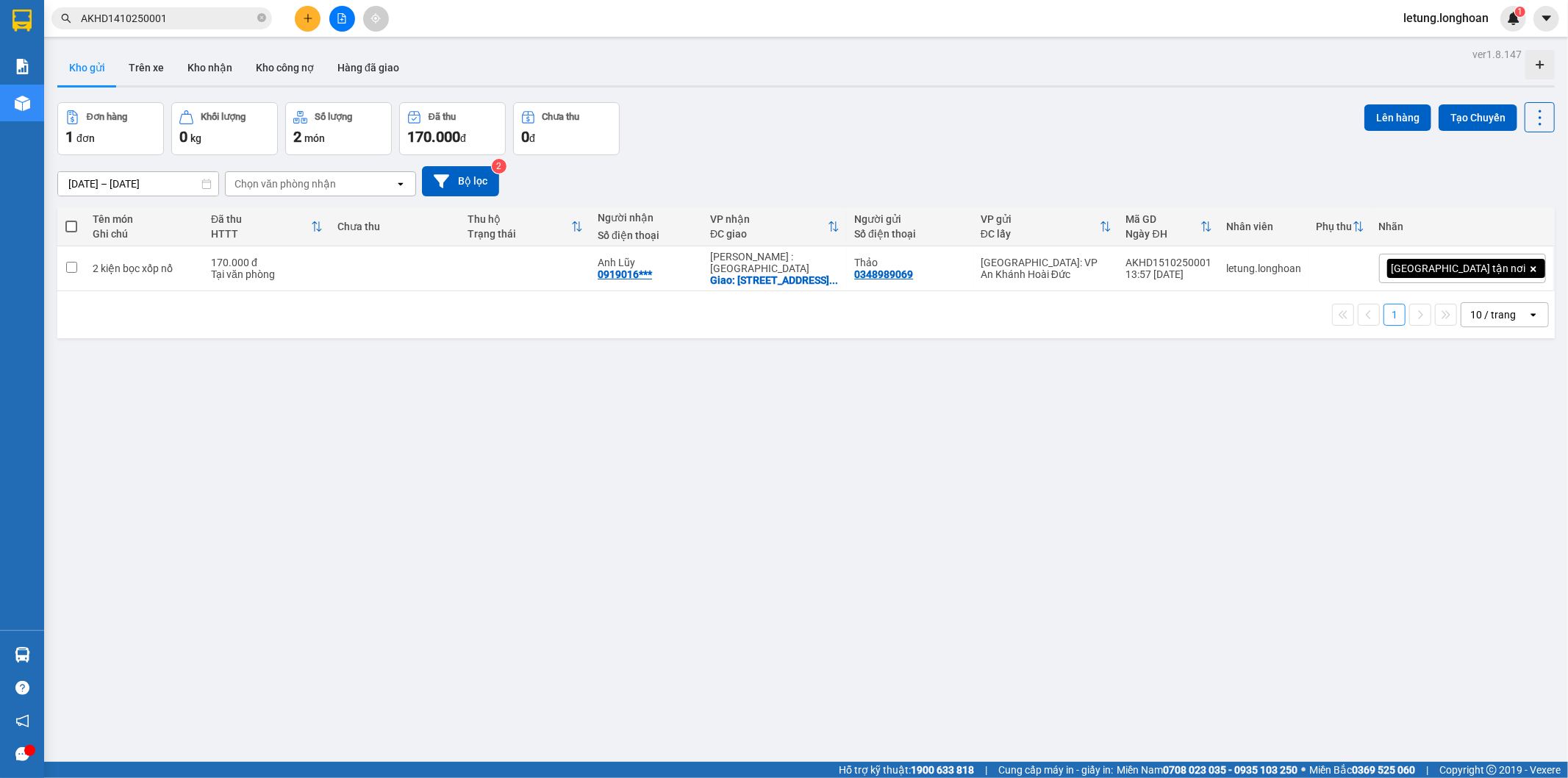
click at [307, 23] on icon "plus" at bounding box center [308, 18] width 10 height 10
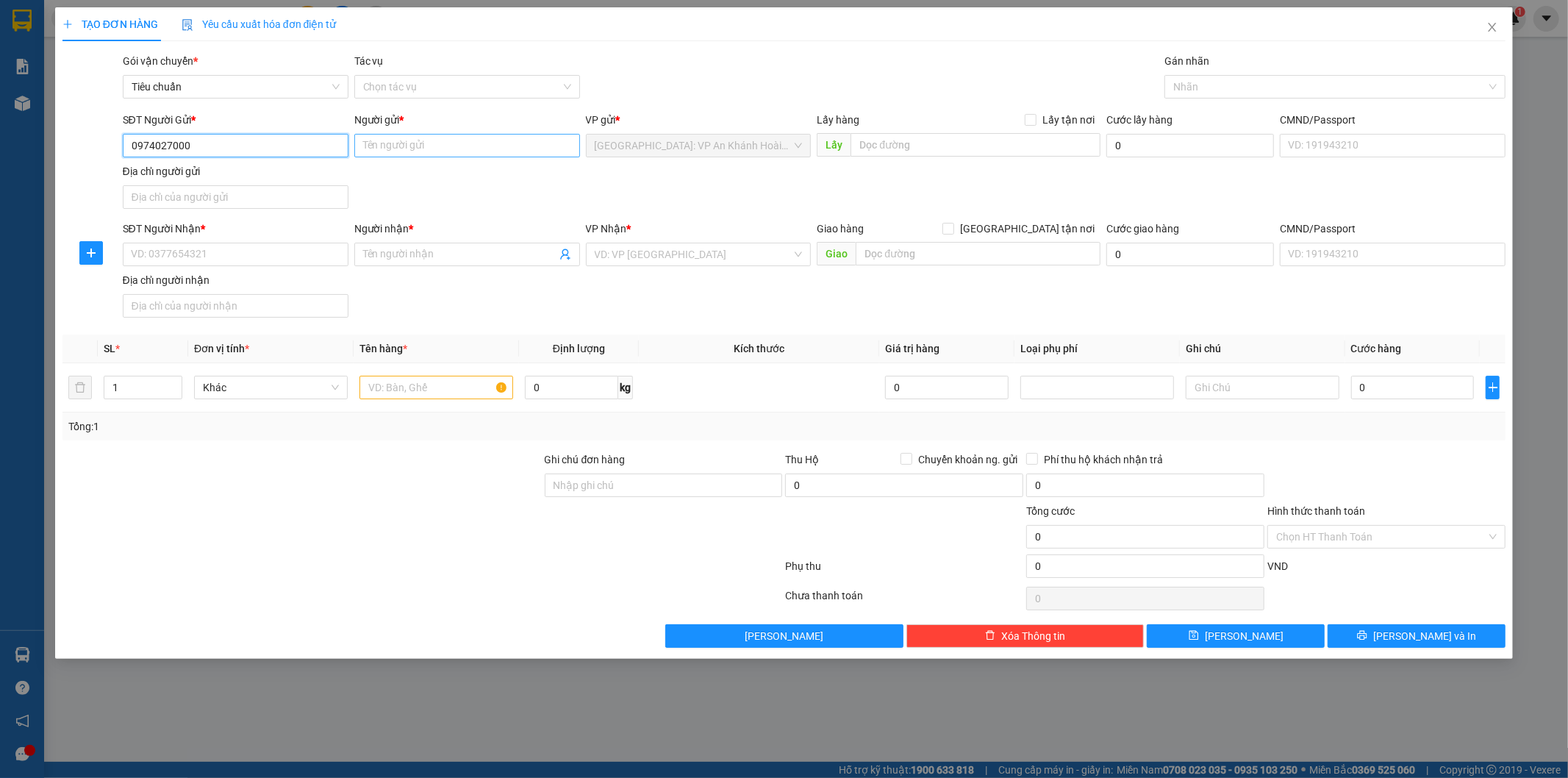
type input "0974027000"
click at [397, 140] on input "Người gửi *" at bounding box center [467, 146] width 225 height 23
type input "công ty XNK máy QC Đại việt"
click at [250, 250] on input "SĐT Người Nhận *" at bounding box center [235, 254] width 225 height 23
type input "0343232893"
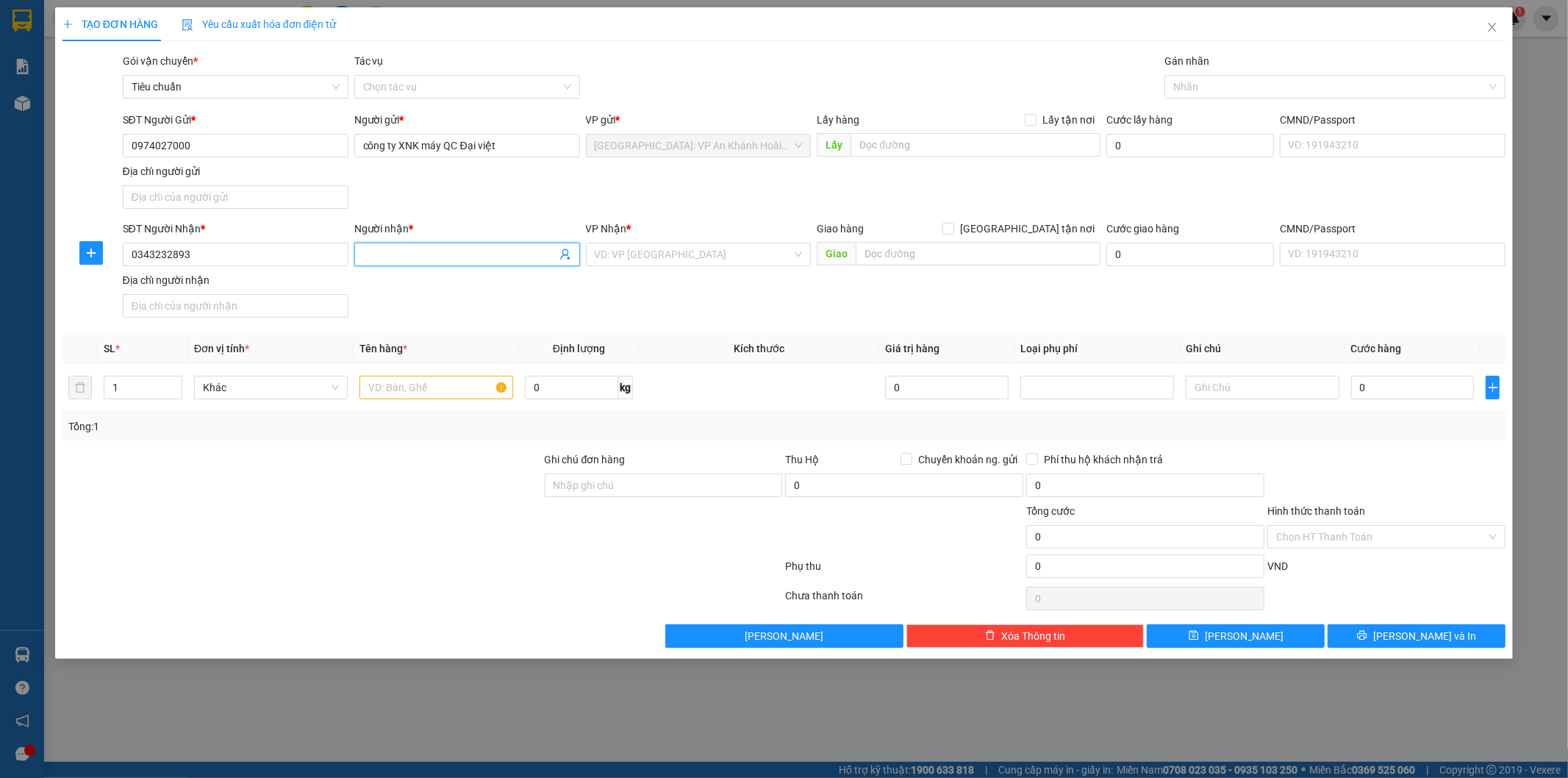
click at [369, 252] on input "Người nhận *" at bounding box center [459, 254] width 194 height 16
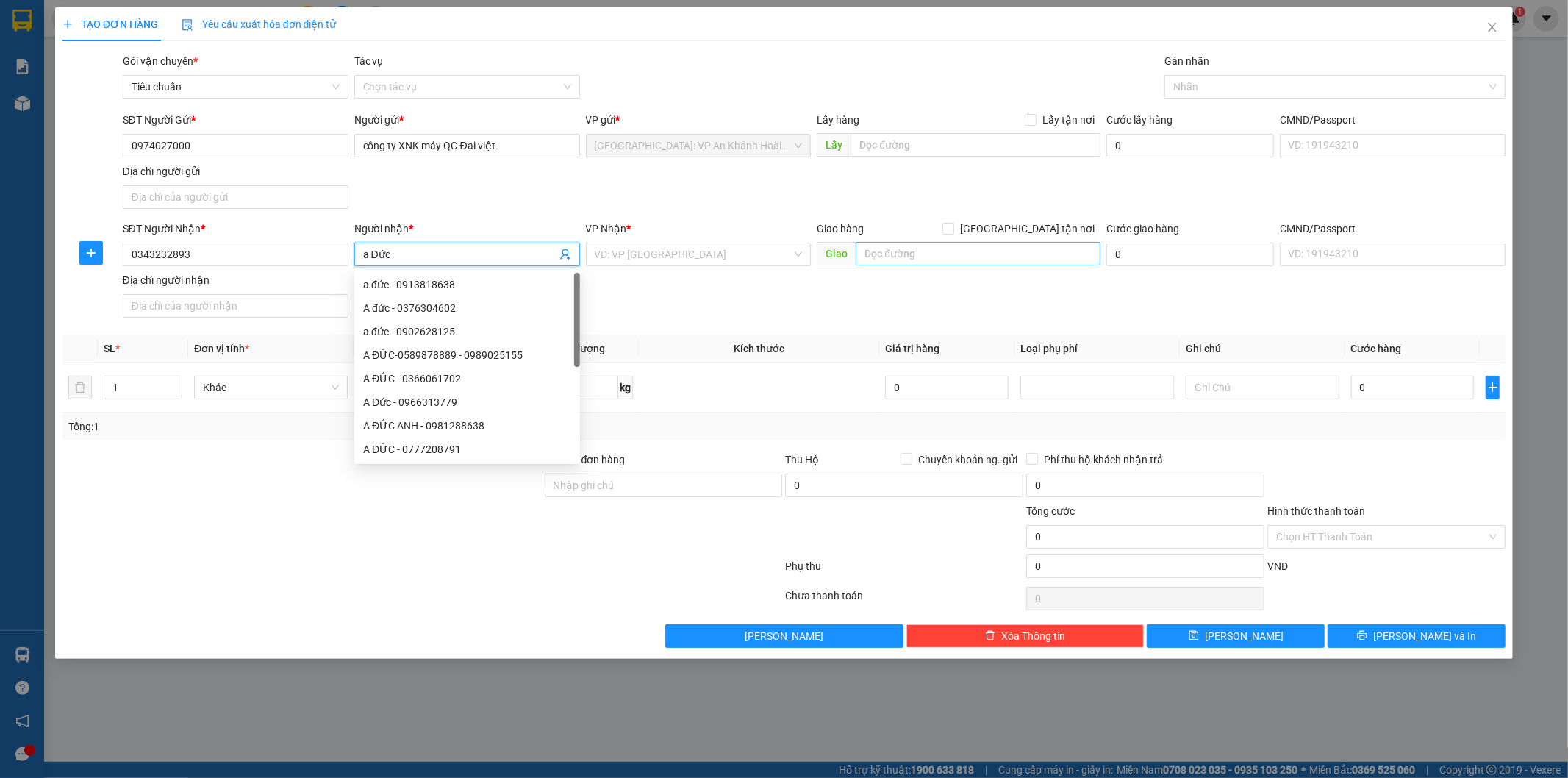
type input "a Đức"
click at [898, 257] on input "text" at bounding box center [978, 254] width 245 height 23
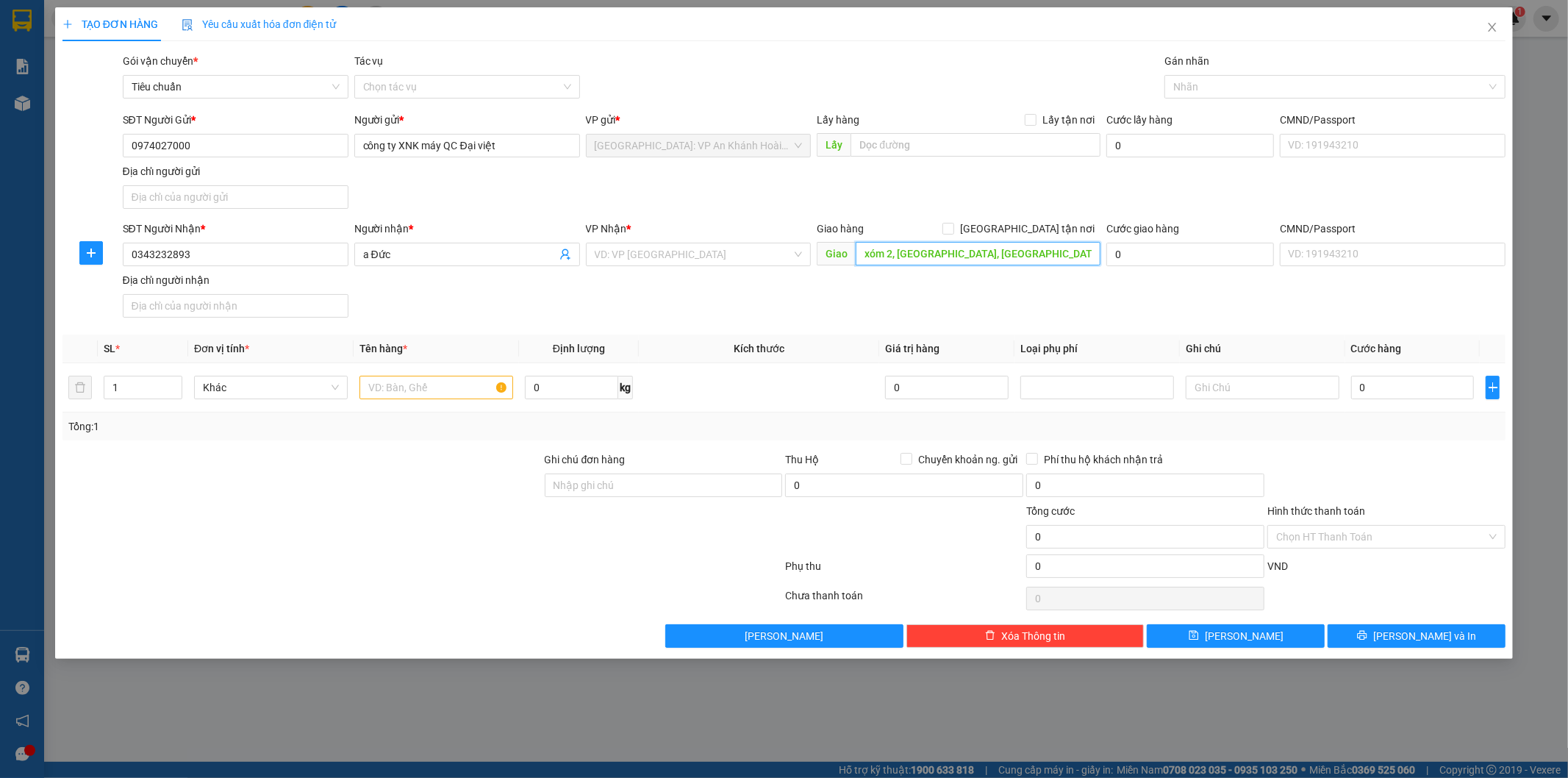
click at [1012, 252] on input "xóm 2, [GEOGRAPHIC_DATA], [GEOGRAPHIC_DATA]," at bounding box center [978, 254] width 245 height 23
paste input "Đức Phổ giao dọc QL 1A"
drag, startPoint x: 908, startPoint y: 260, endPoint x: 955, endPoint y: 307, distance: 66.5
click at [908, 260] on input "Đức Phổ giao dọc QL 1A" at bounding box center [978, 254] width 245 height 23
type input "Đức Phổ [GEOGRAPHIC_DATA] giao dọc QL 1A"
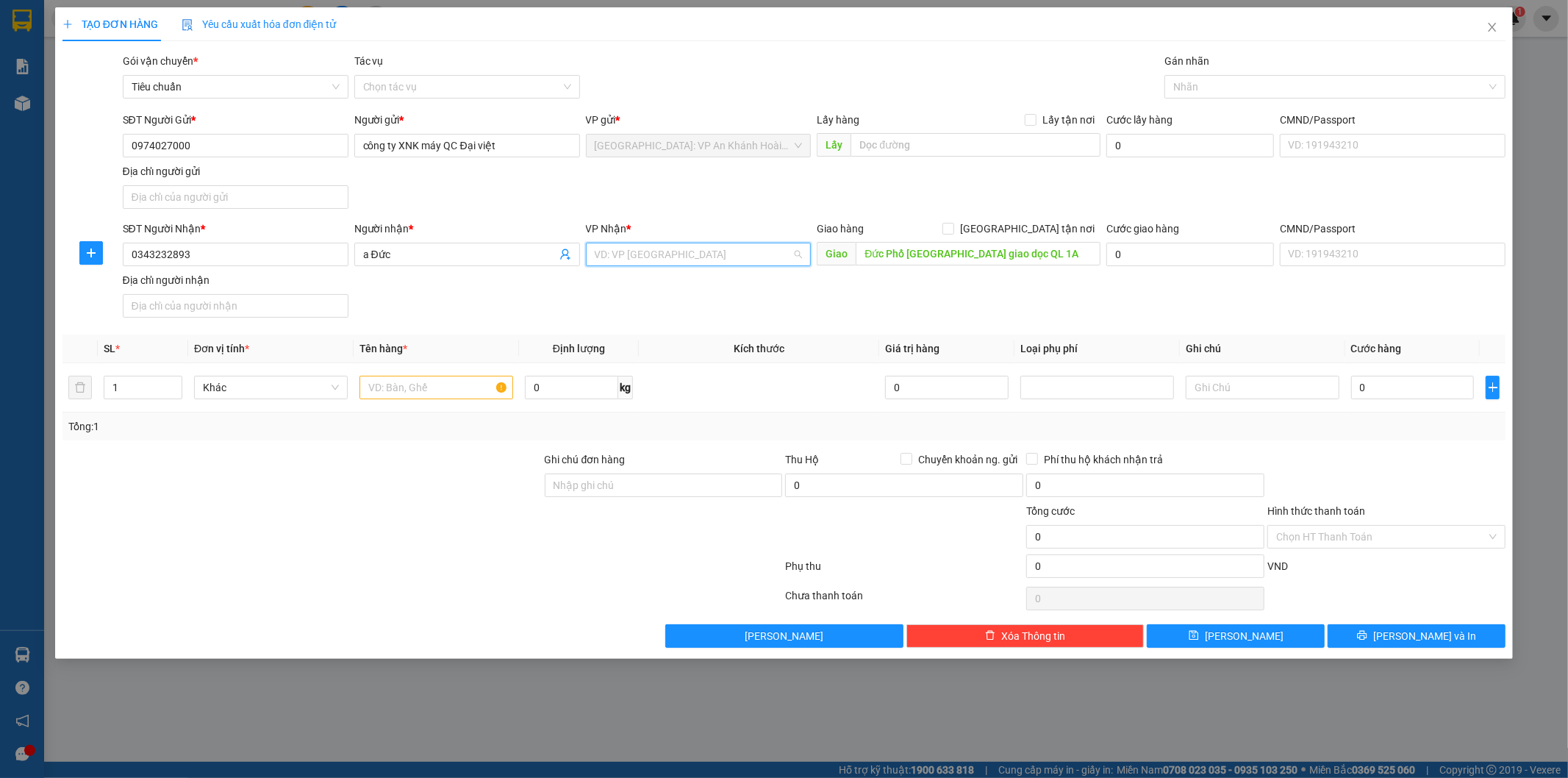
click at [660, 248] on input "search" at bounding box center [693, 254] width 198 height 22
type input "quảng ngãi"
click at [630, 305] on div "[GEOGRAPHIC_DATA]" at bounding box center [703, 307] width 218 height 16
click at [422, 391] on input "text" at bounding box center [436, 387] width 153 height 23
type input "1 kiện giấy nhỏ"
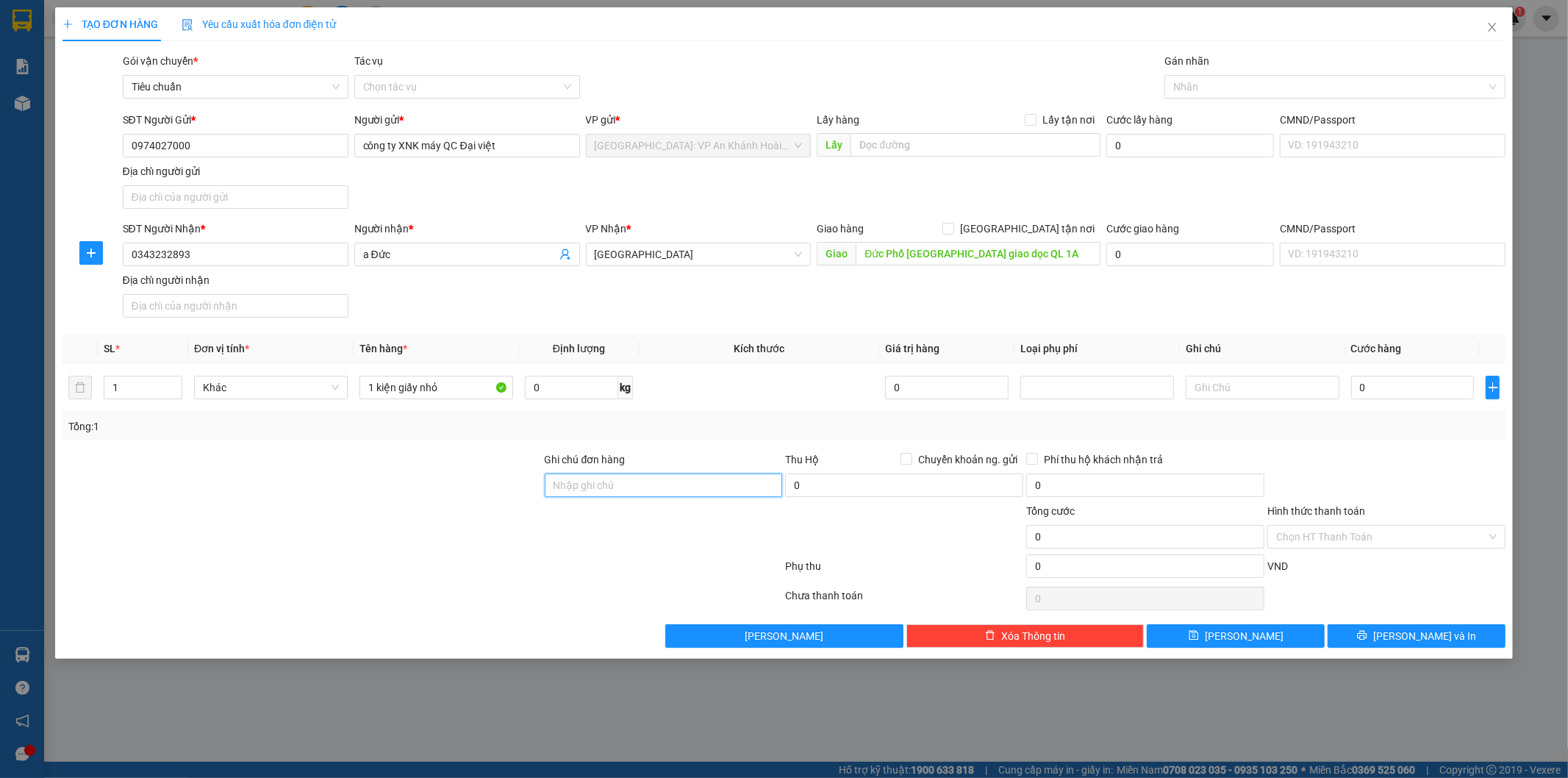
click at [573, 487] on input "Ghi chú đơn hàng" at bounding box center [664, 485] width 238 height 23
type input "hàng dễ vỡ xin nhẹ tay"
drag, startPoint x: 1397, startPoint y: 388, endPoint x: 1150, endPoint y: 346, distance: 250.5
click at [1396, 390] on input "0" at bounding box center [1412, 387] width 123 height 23
type input "7"
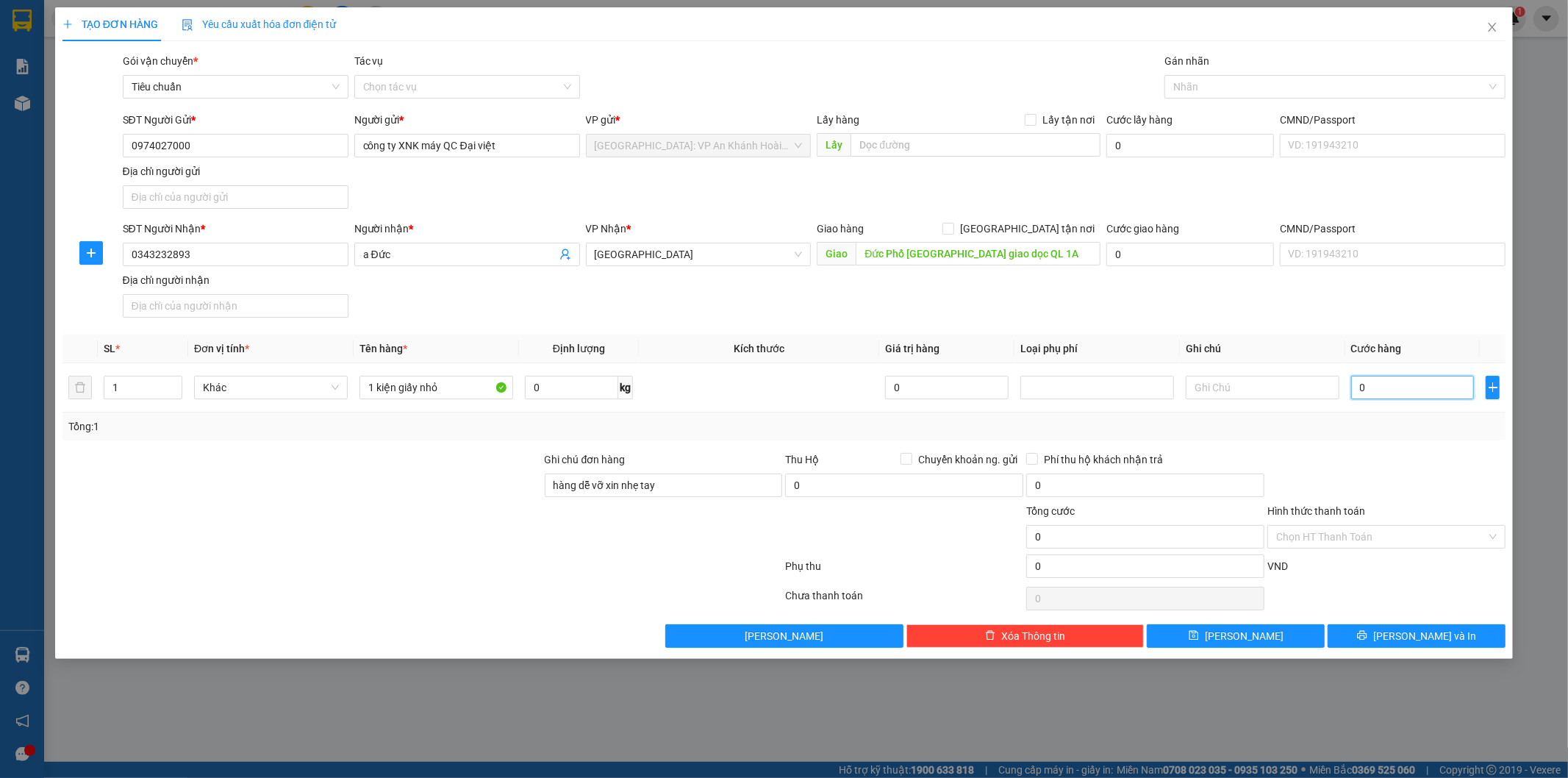
type input "7"
type input "70"
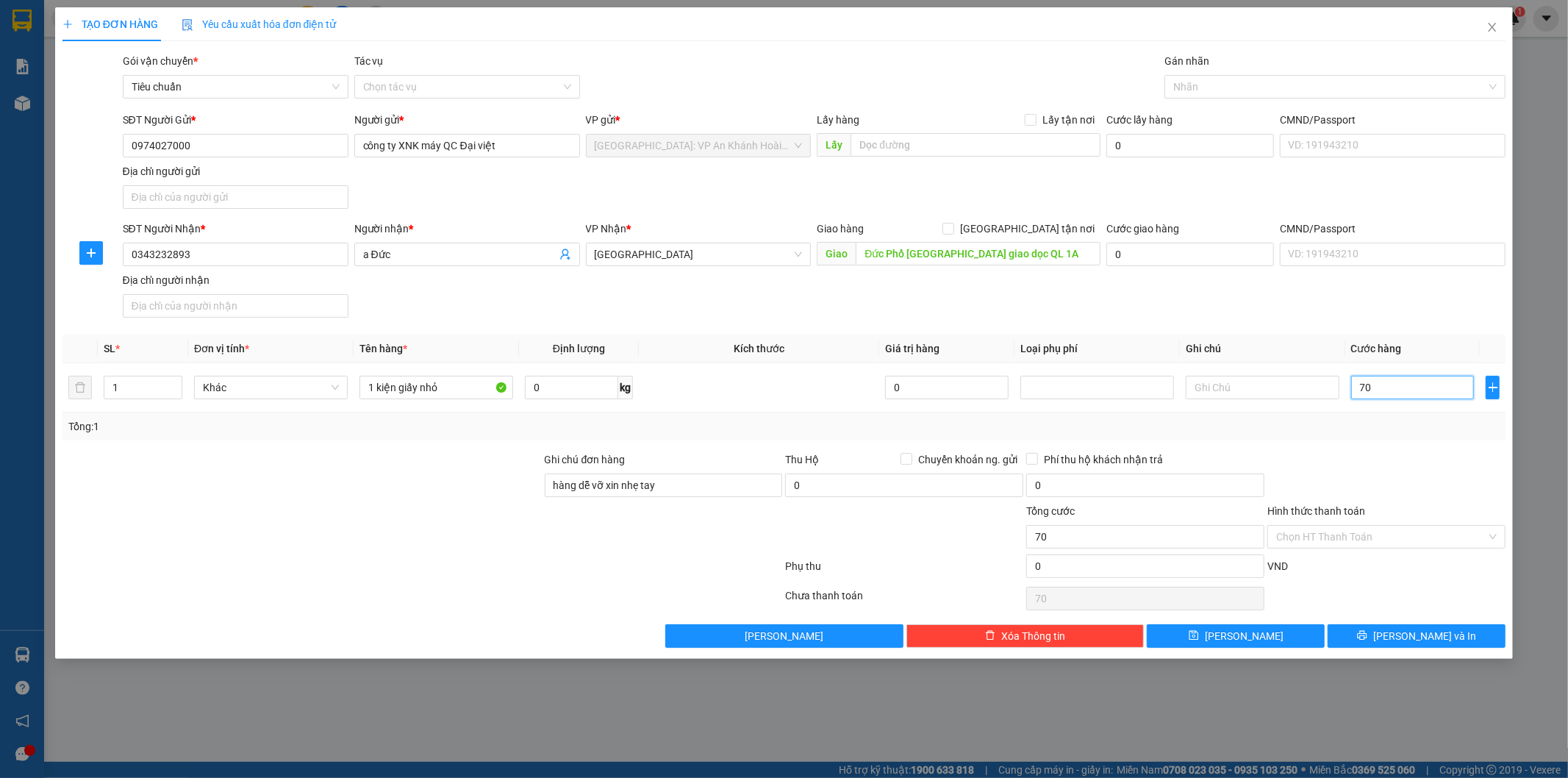
type input "700"
type input "7.000"
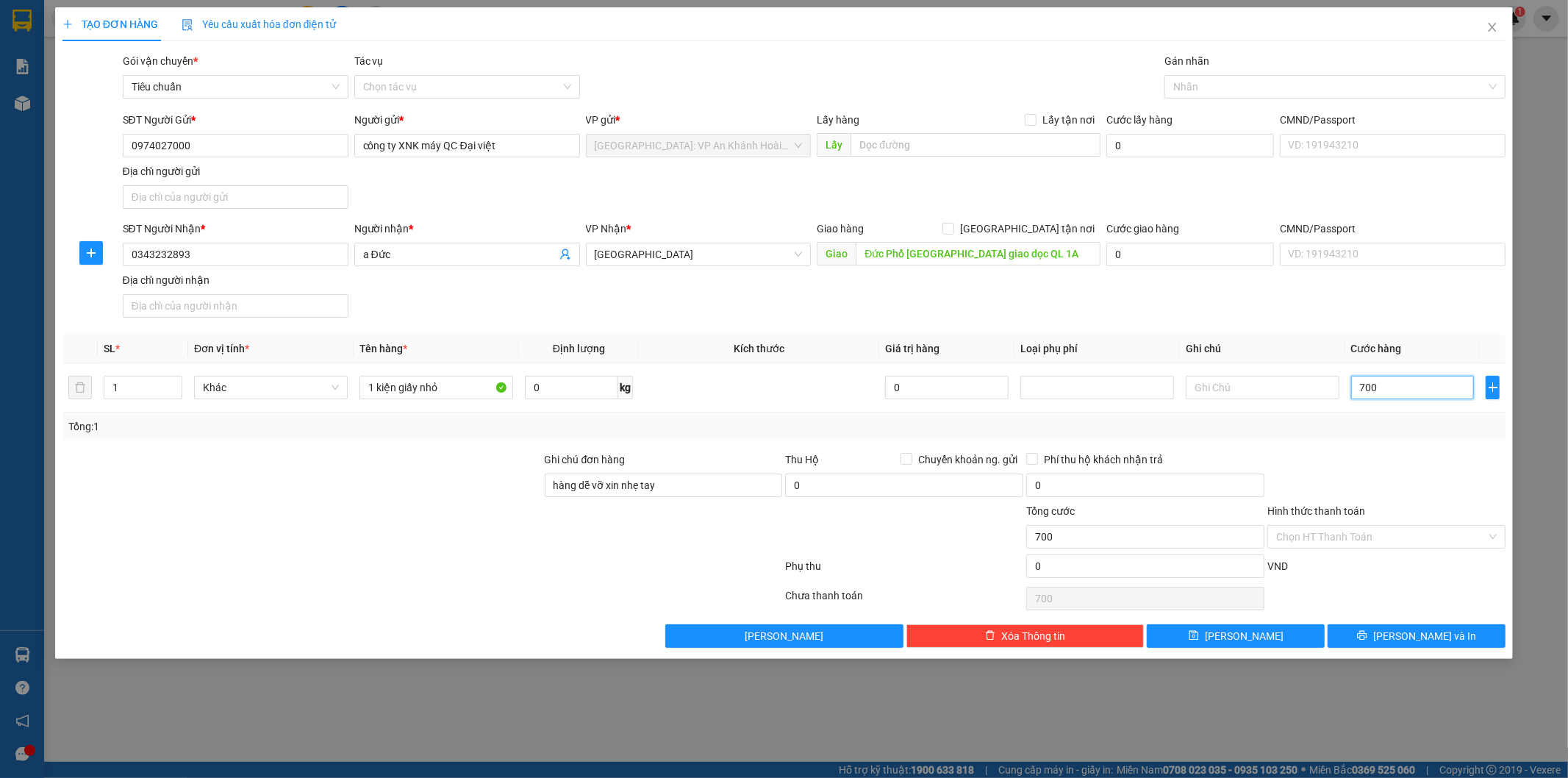
type input "7.000"
type input "70.000"
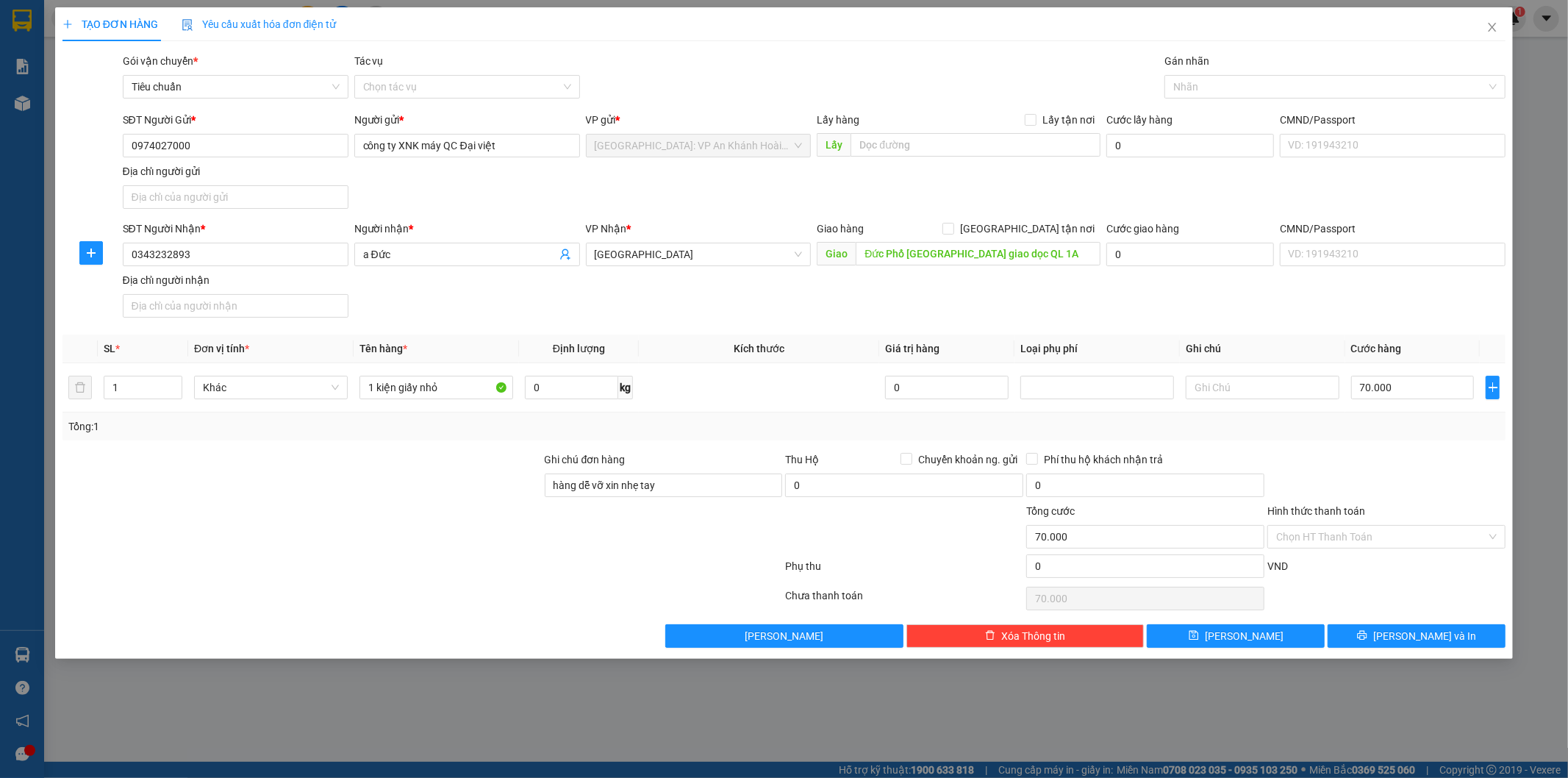
click at [1392, 479] on div at bounding box center [1386, 476] width 241 height 51
click at [1367, 635] on icon "printer" at bounding box center [1362, 635] width 9 height 9
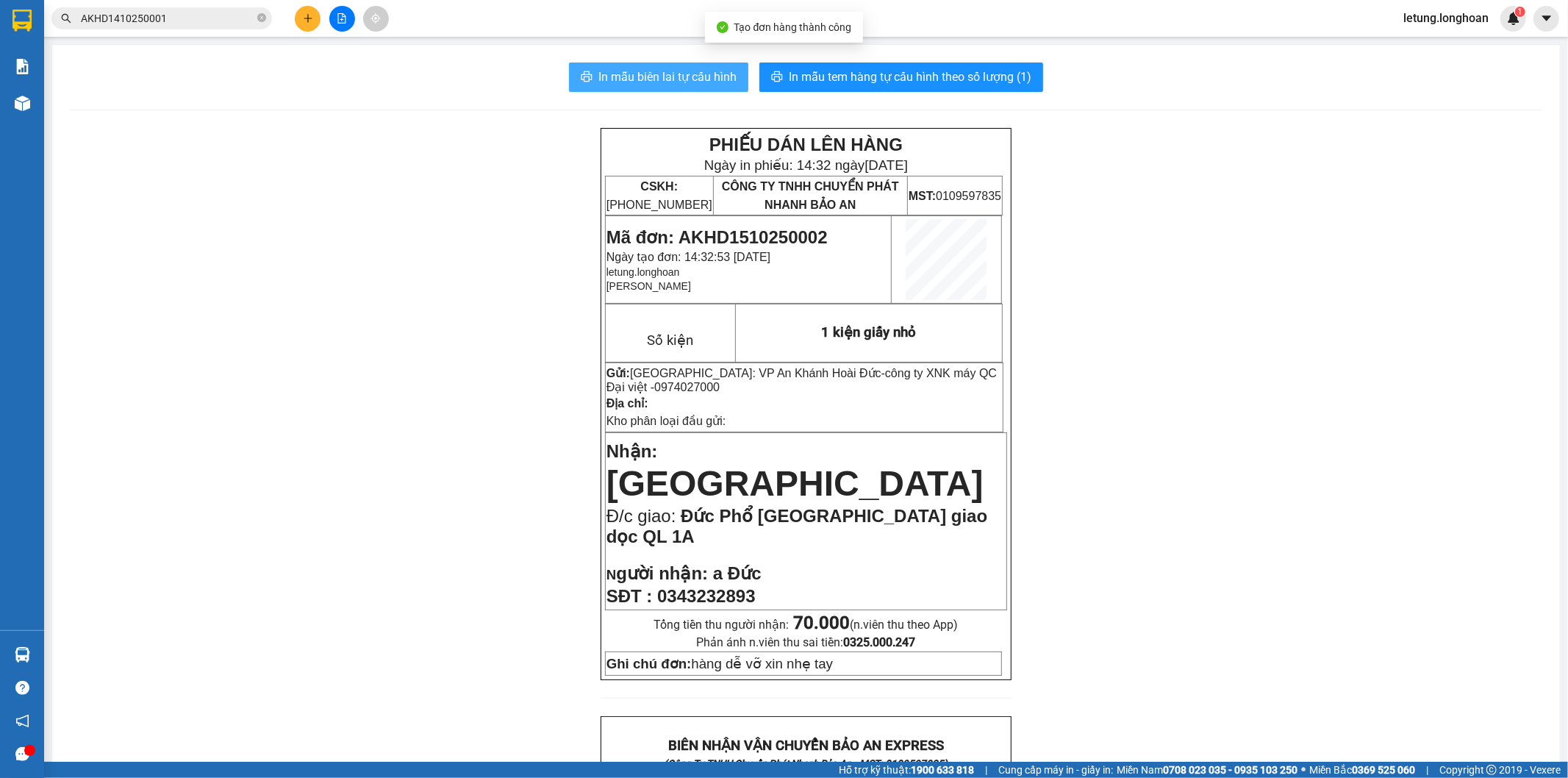
click at [673, 75] on span "In mẫu biên lai tự cấu hình" at bounding box center [667, 77] width 138 height 18
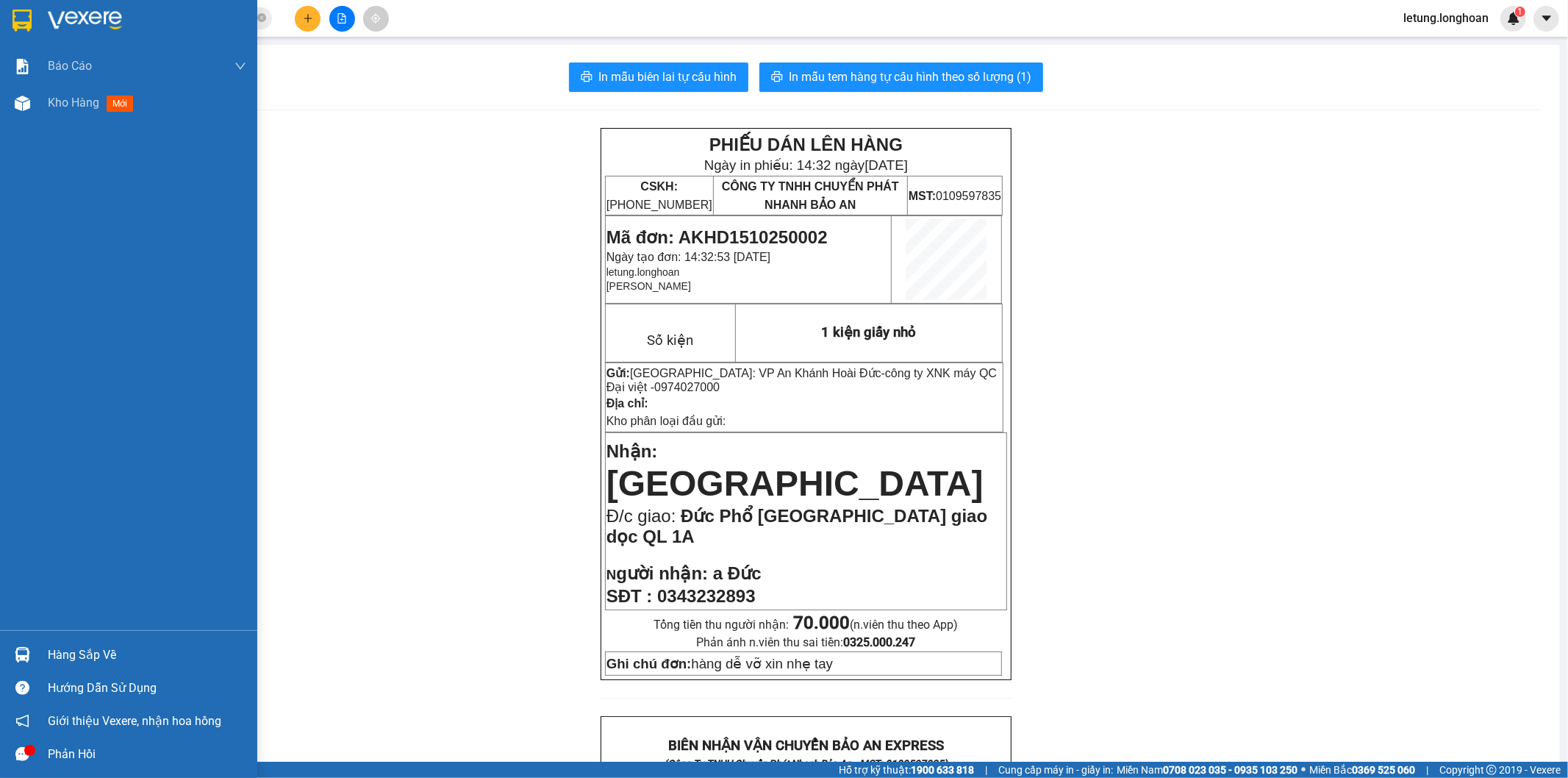
click at [18, 9] on img at bounding box center [22, 20] width 19 height 22
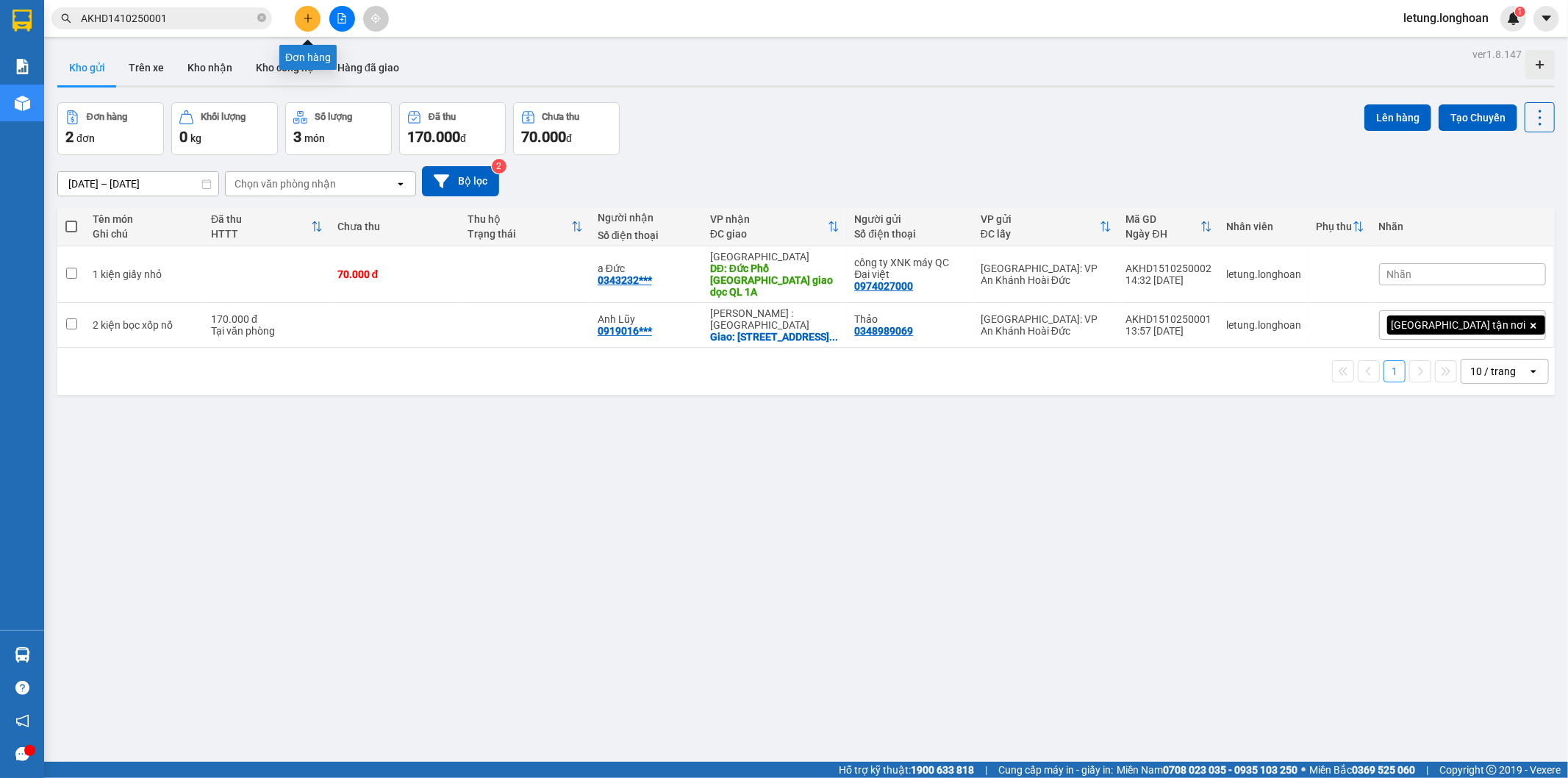
click at [309, 13] on icon "plus" at bounding box center [308, 18] width 10 height 10
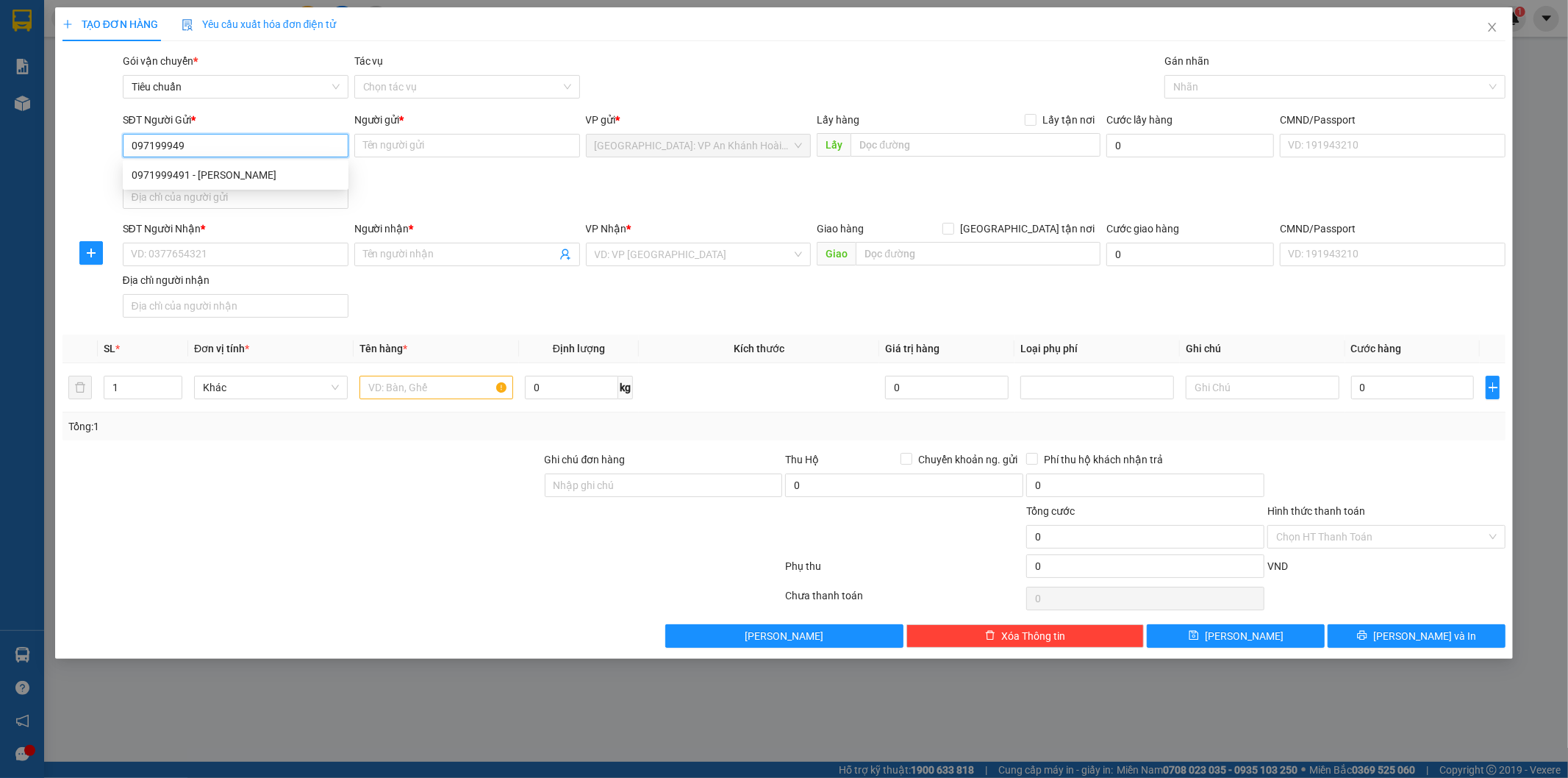
type input "0971999491"
click at [266, 175] on div "0971999491 - [PERSON_NAME]" at bounding box center [235, 174] width 208 height 16
type input "[PERSON_NAME]"
checkbox input "true"
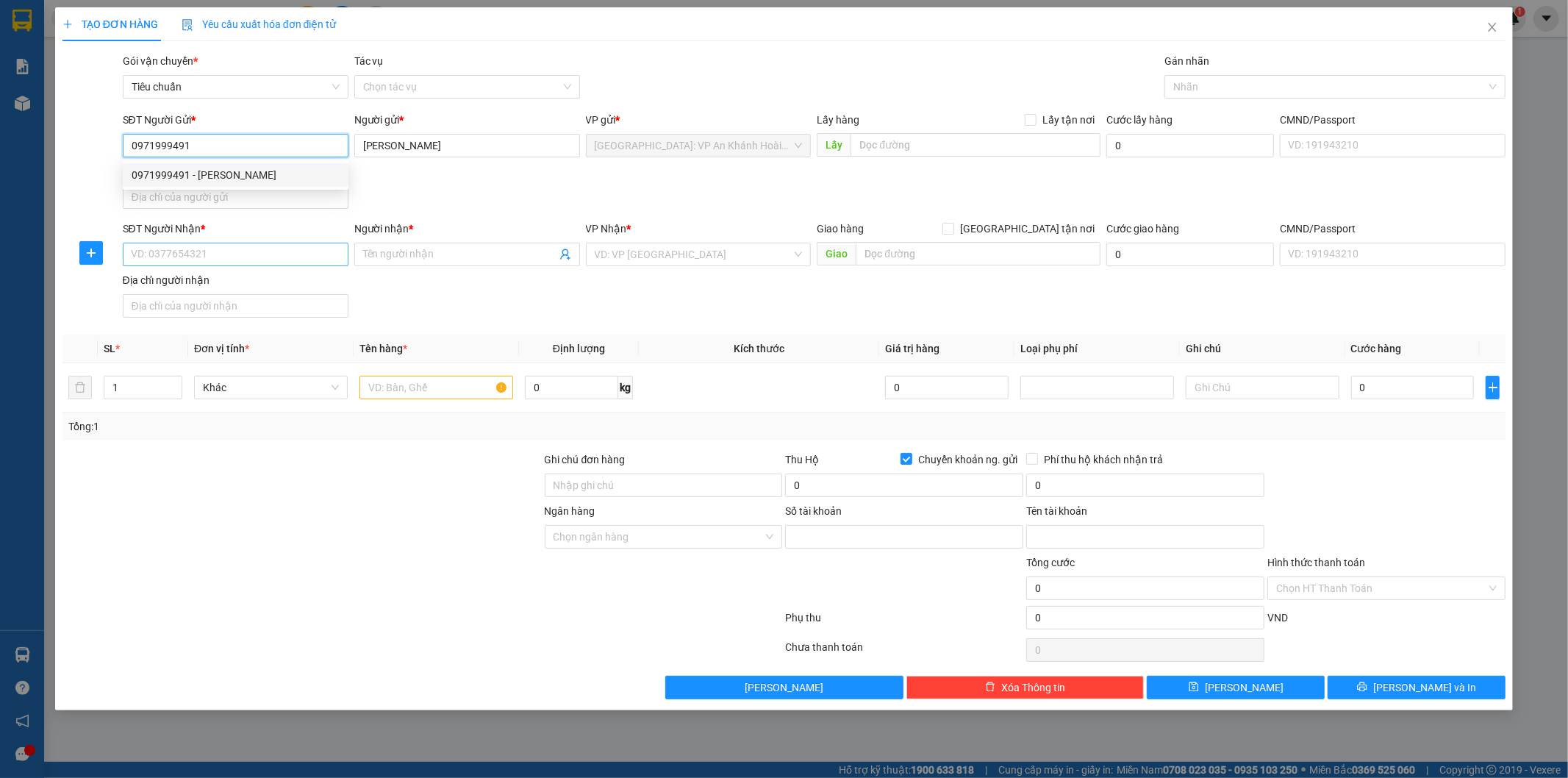
type input "354316688"
type input "[PERSON_NAME]"
type input "0971999491"
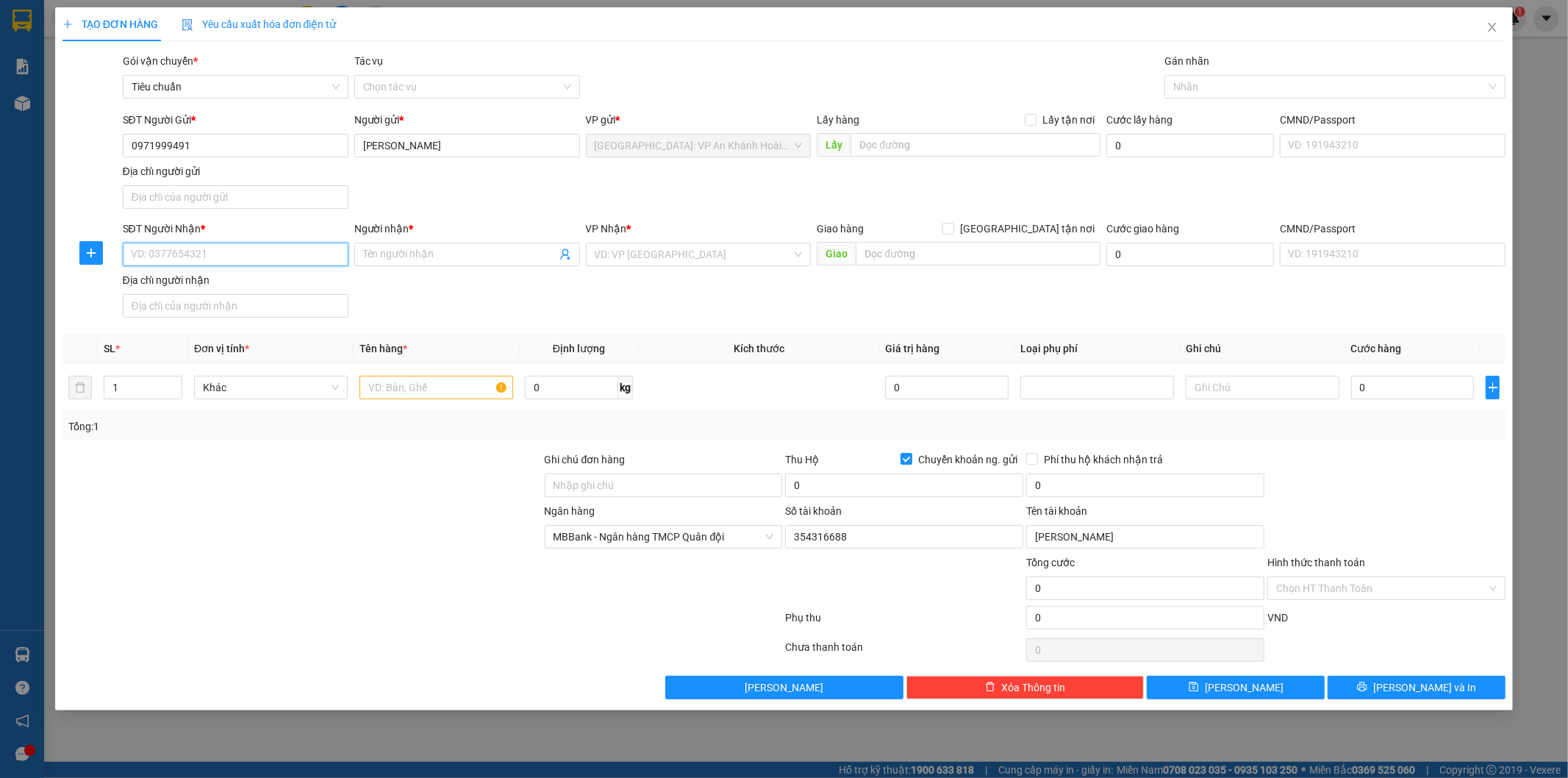
click at [287, 254] on input "SĐT Người Nhận *" at bounding box center [235, 254] width 225 height 23
type input "0378896497"
click at [400, 258] on input "Người nhận *" at bounding box center [459, 254] width 194 height 16
type input "a Chinh- 0968590328 a Cảnh"
click at [975, 255] on input "text" at bounding box center [978, 254] width 245 height 23
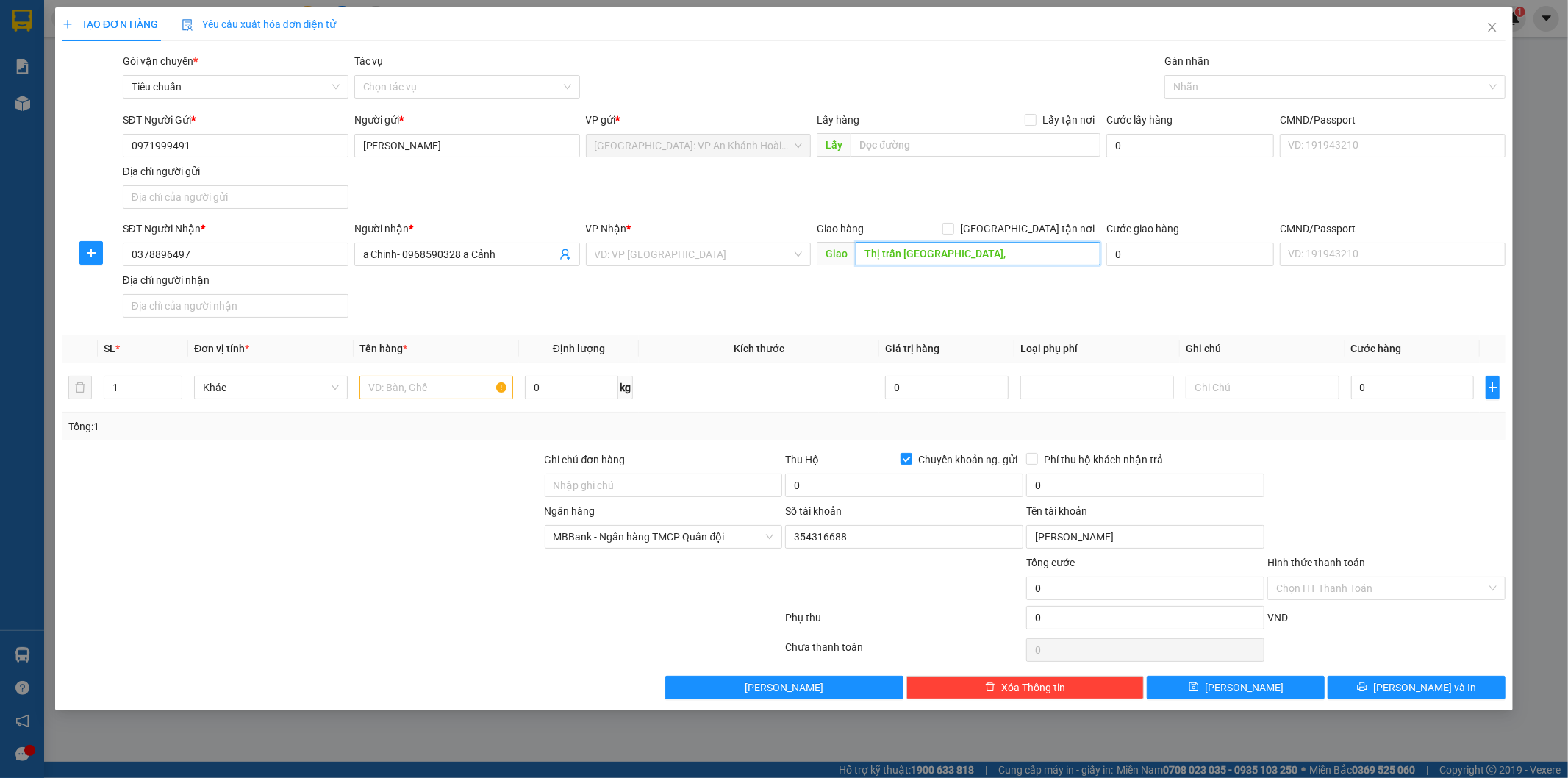
click at [967, 256] on input "Thị trấn [GEOGRAPHIC_DATA]," at bounding box center [978, 254] width 245 height 23
type input "Thị trấn [GEOGRAPHIC_DATA], [GEOGRAPHIC_DATA], [GEOGRAPHIC_DATA]"
click at [681, 256] on input "search" at bounding box center [693, 254] width 198 height 22
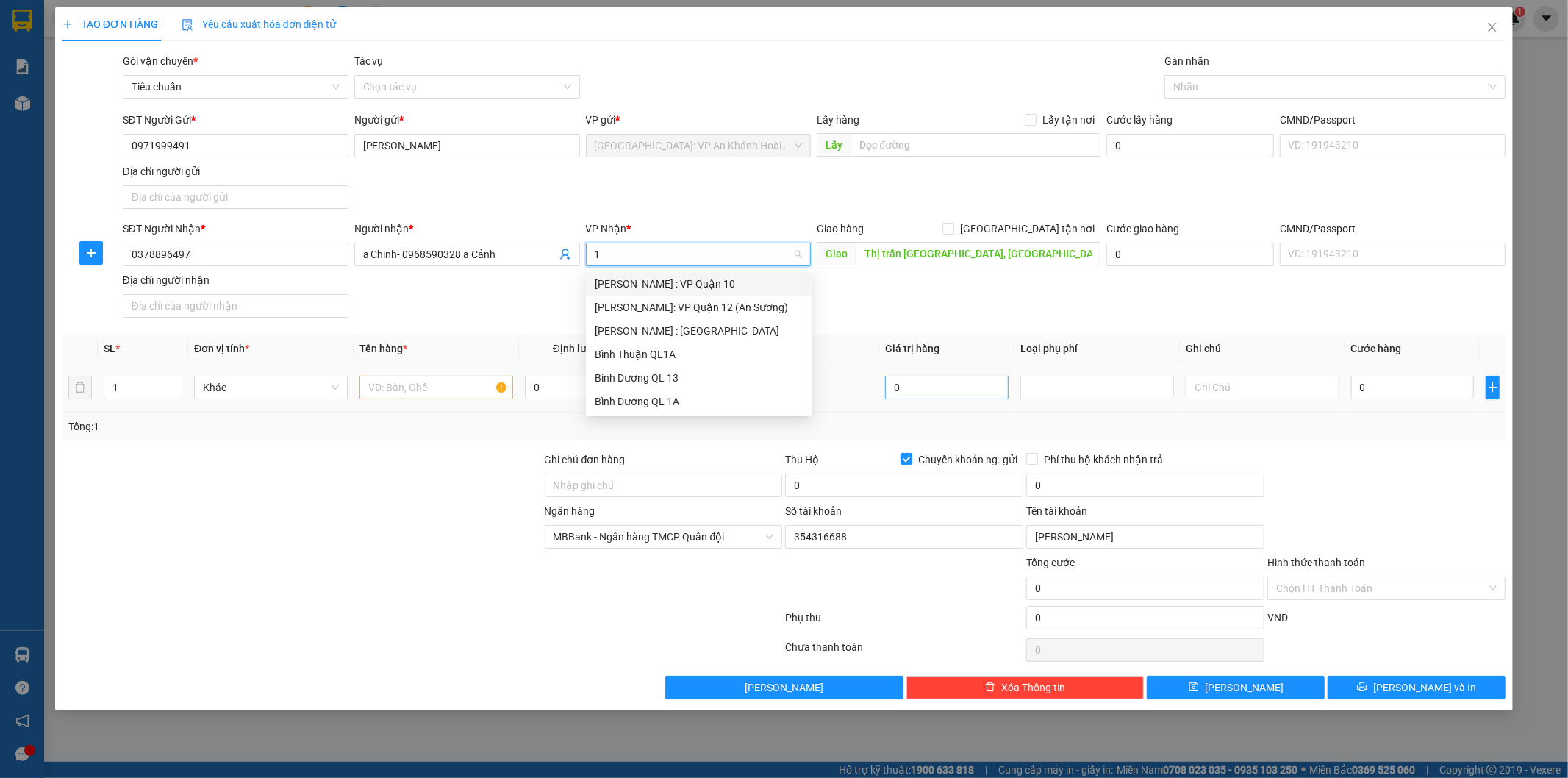
type input "12"
drag, startPoint x: 709, startPoint y: 308, endPoint x: 715, endPoint y: 284, distance: 24.7
click at [709, 307] on div "[PERSON_NAME] : [GEOGRAPHIC_DATA]" at bounding box center [698, 307] width 208 height 16
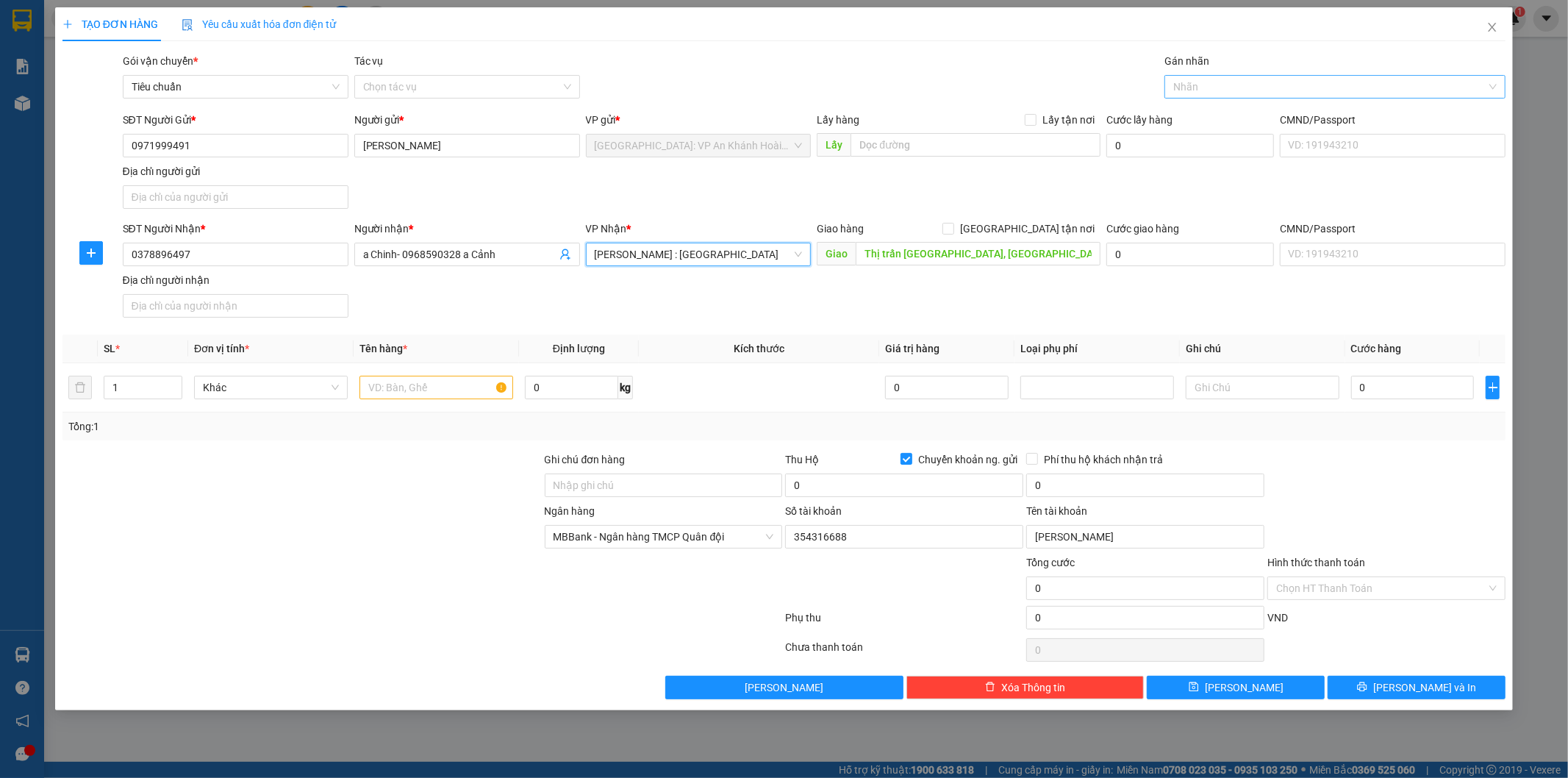
click at [1260, 86] on div at bounding box center [1327, 86] width 319 height 18
type input "1"
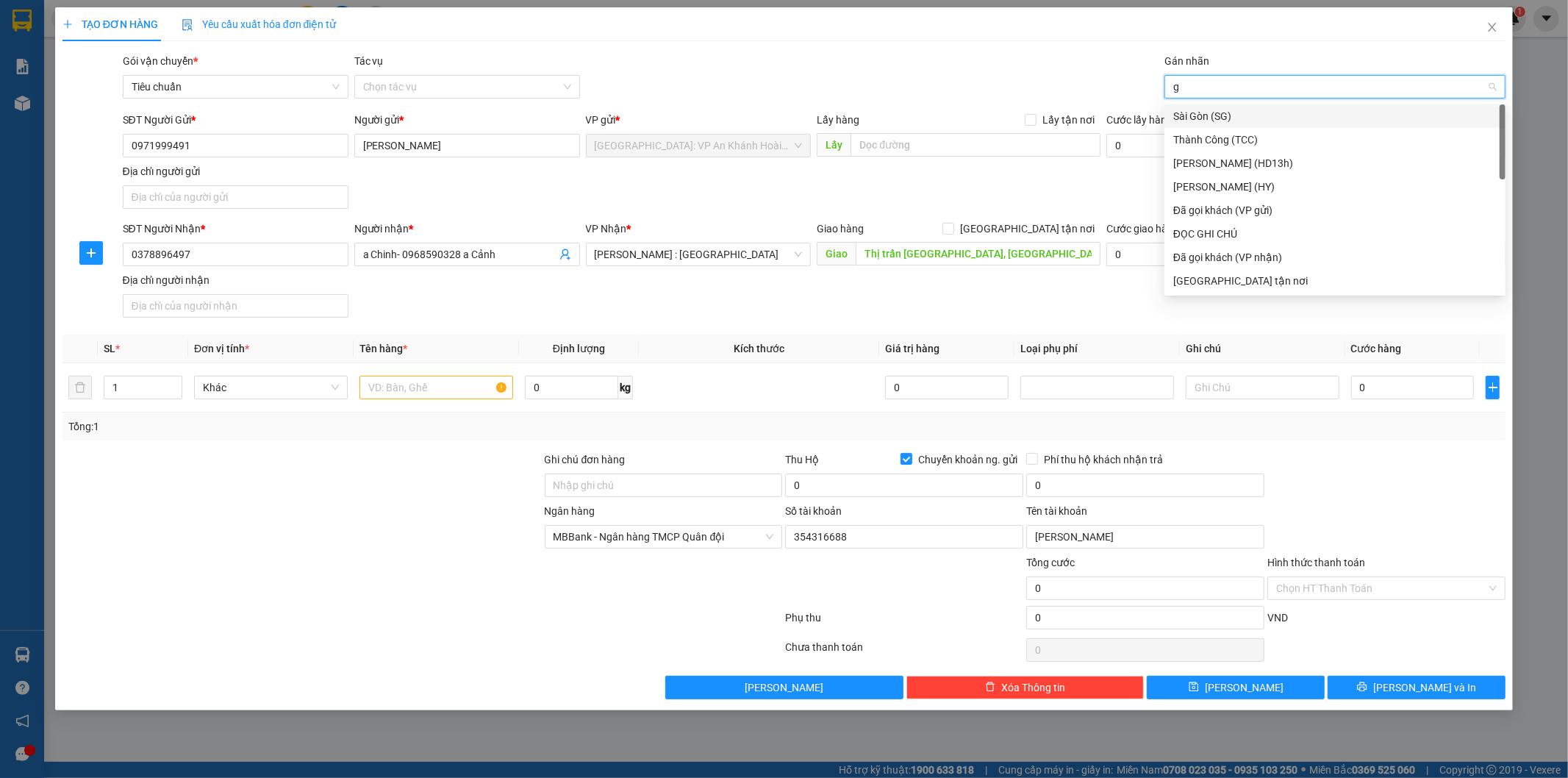
type input "gt"
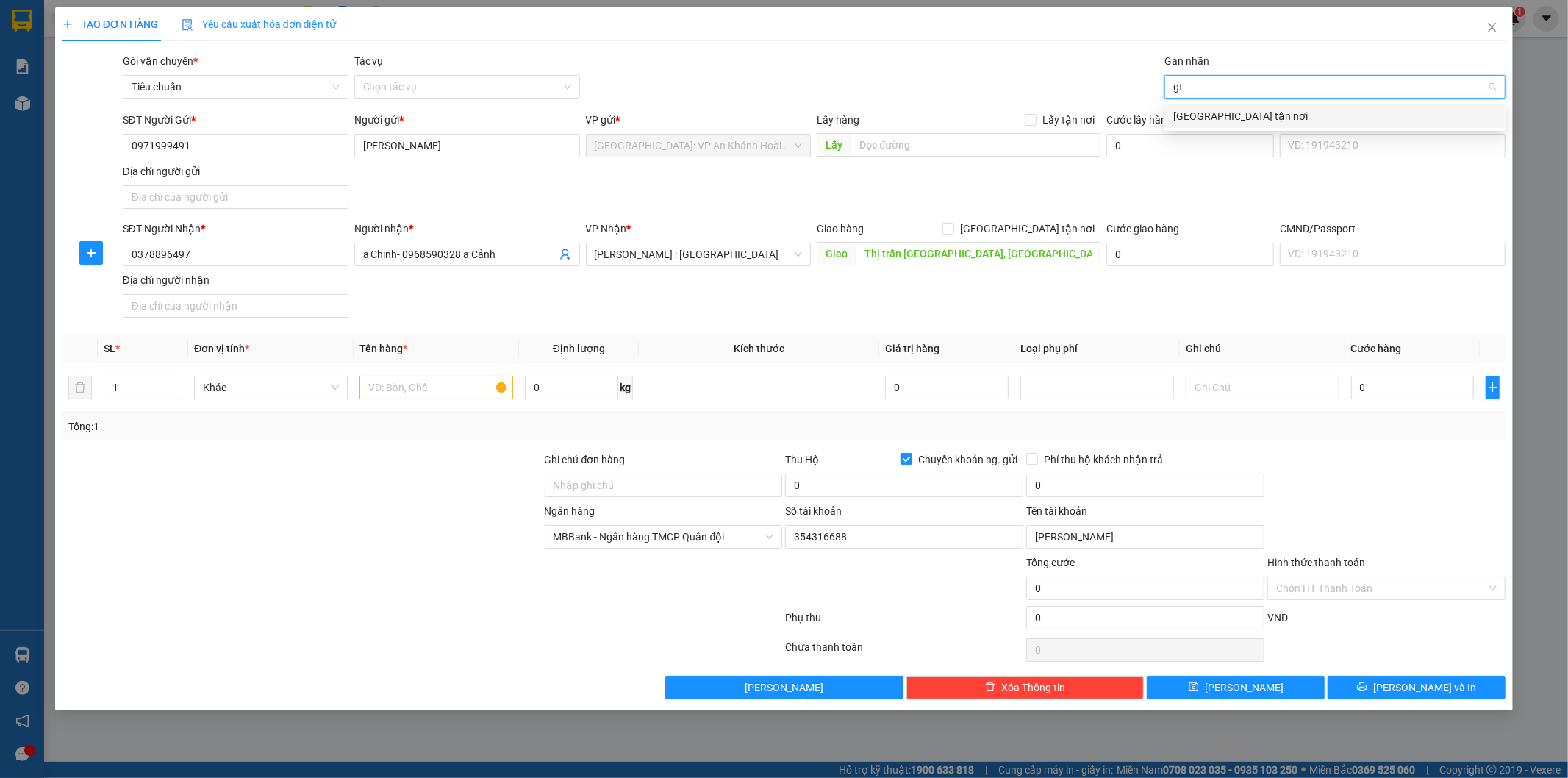
click at [1237, 117] on div "[GEOGRAPHIC_DATA] tận nơi" at bounding box center [1335, 116] width 323 height 16
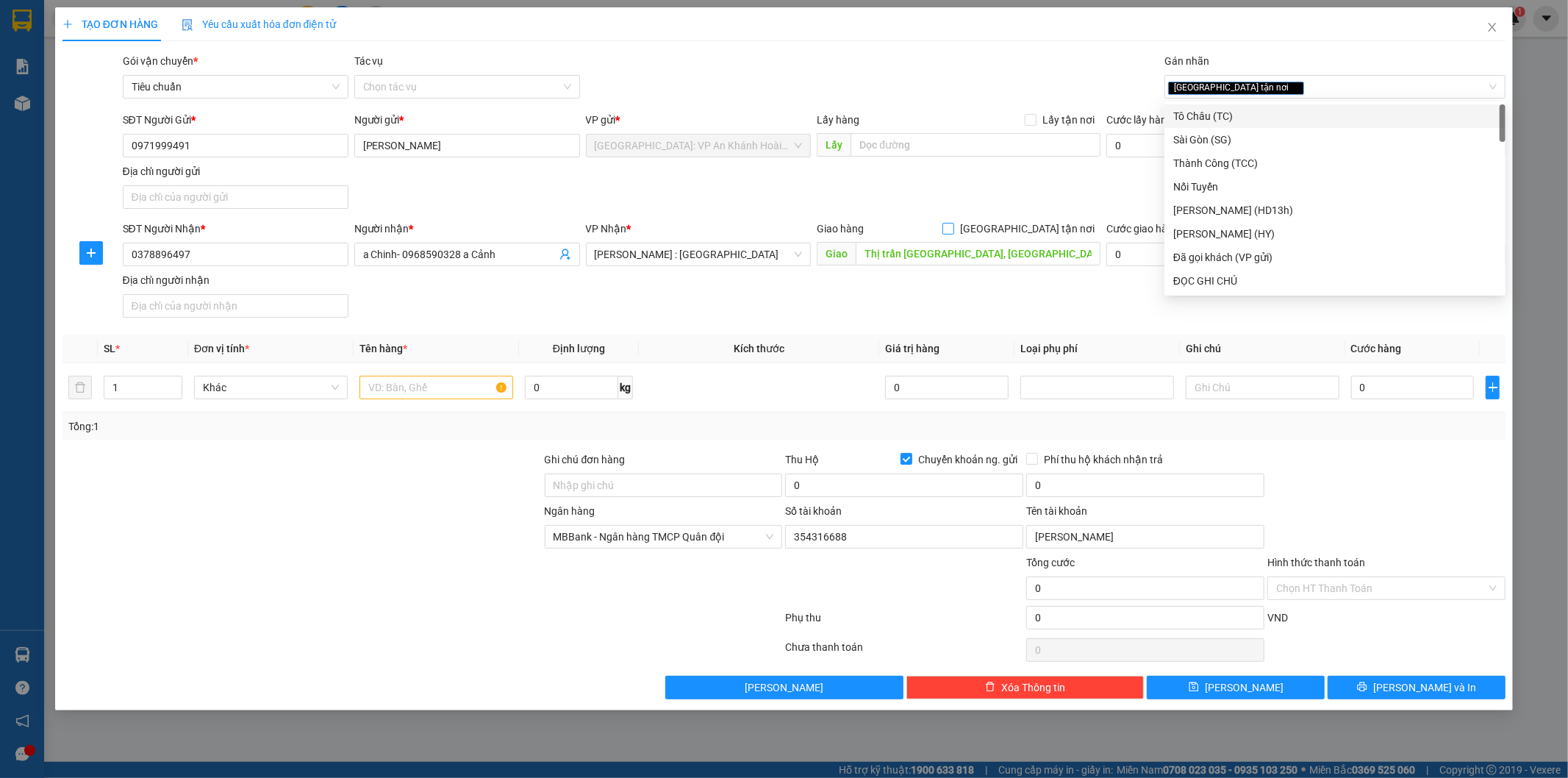
click at [953, 226] on input "[GEOGRAPHIC_DATA] tận nơi" at bounding box center [947, 228] width 10 height 10
checkbox input "true"
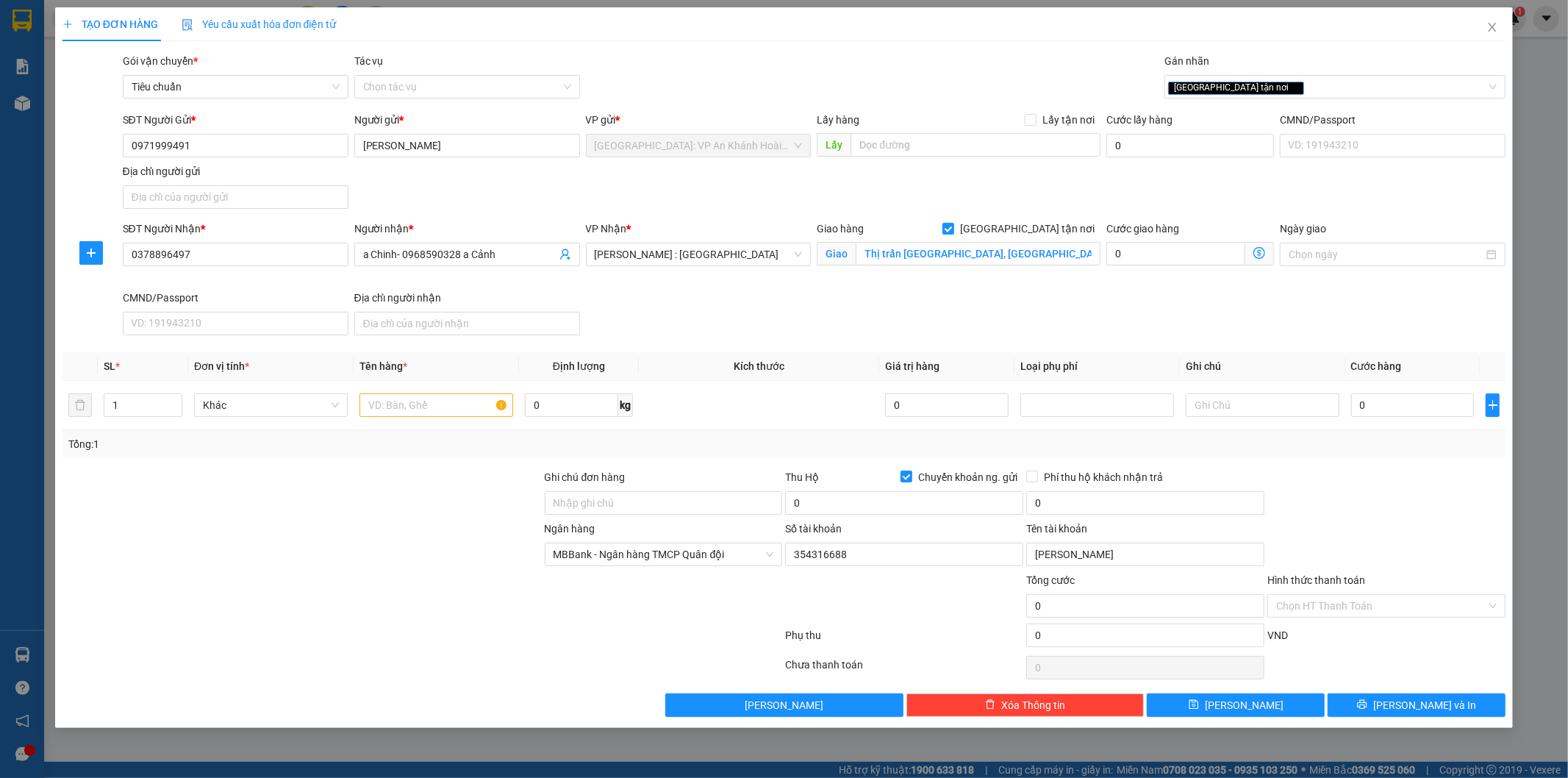
click at [996, 309] on div "SĐT Người Nhận * 0378896497 Người nhận * a Chinh- 0968590328 a Cảnh VP Nhận * […" at bounding box center [815, 281] width 1389 height 121
click at [154, 409] on input "1" at bounding box center [143, 405] width 77 height 22
type input "11"
click at [431, 407] on input "text" at bounding box center [436, 405] width 153 height 23
type input "4 can 20l + 7 kiện giấy"
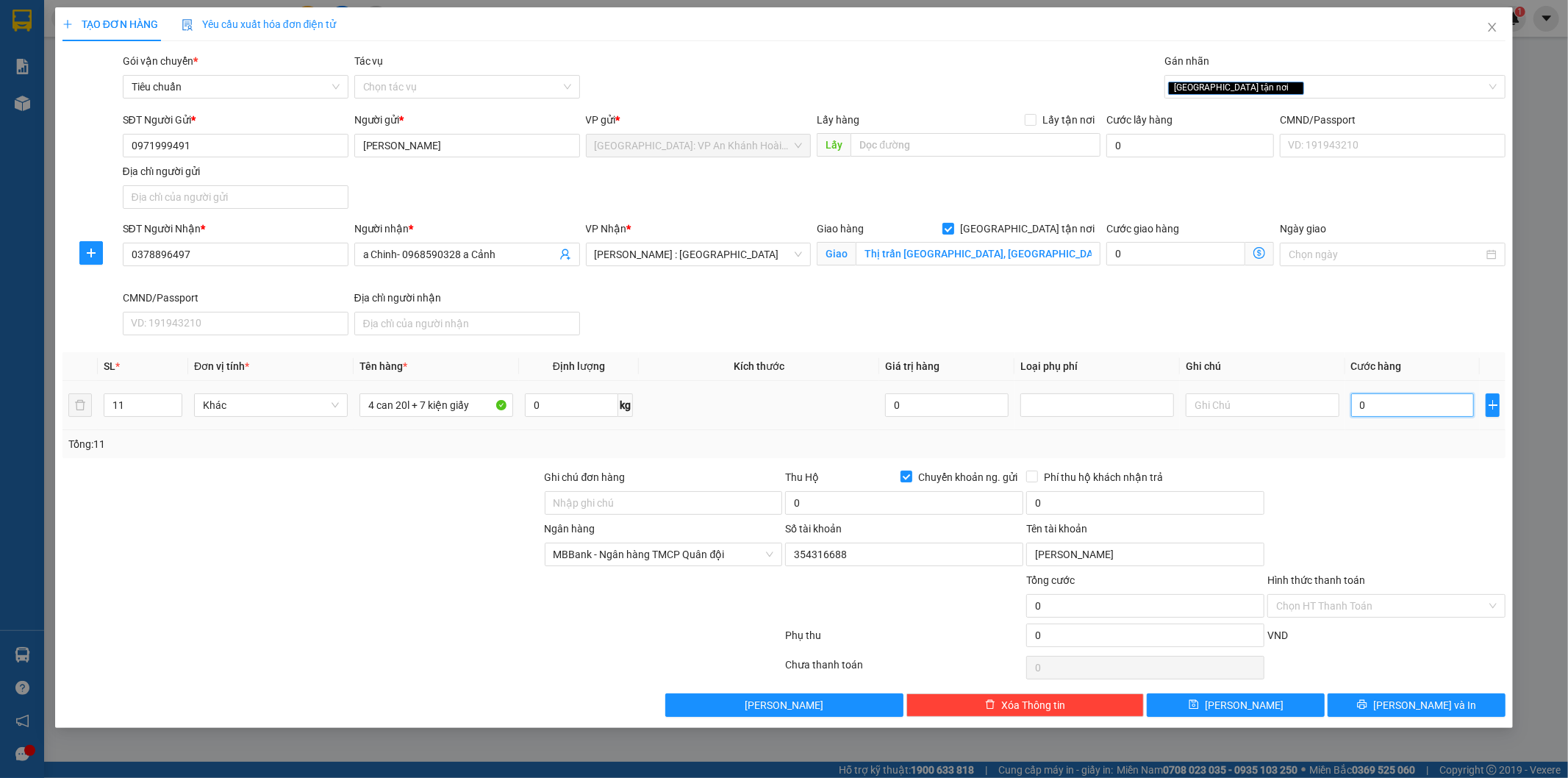
click at [1377, 414] on input "0" at bounding box center [1412, 405] width 123 height 23
click at [997, 257] on input "Thị trấn [GEOGRAPHIC_DATA], [GEOGRAPHIC_DATA], [GEOGRAPHIC_DATA]" at bounding box center [978, 254] width 245 height 23
click at [998, 254] on input "Thị trấn [GEOGRAPHIC_DATA], [GEOGRAPHIC_DATA], [GEOGRAPHIC_DATA]" at bounding box center [978, 254] width 245 height 23
click at [976, 252] on input "Thị trấn [GEOGRAPHIC_DATA], [GEOGRAPHIC_DATA], [GEOGRAPHIC_DATA]" at bounding box center [978, 254] width 245 height 23
type input "Thị trấn [GEOGRAPHIC_DATA], huyện [GEOGRAPHIC_DATA], [GEOGRAPHIC_DATA]"
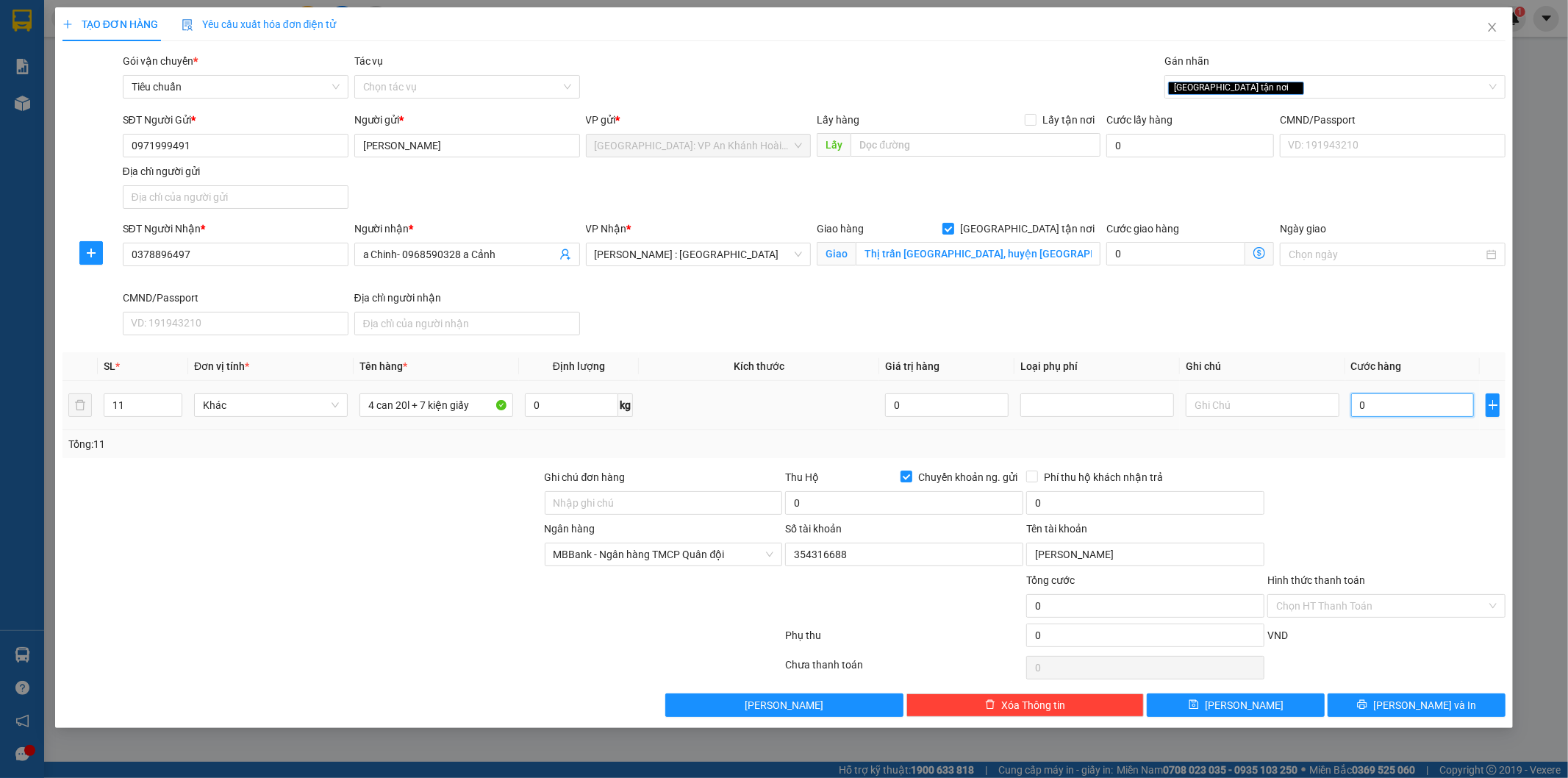
click at [1377, 403] on input "0" at bounding box center [1412, 405] width 123 height 23
type input "1"
type input "16"
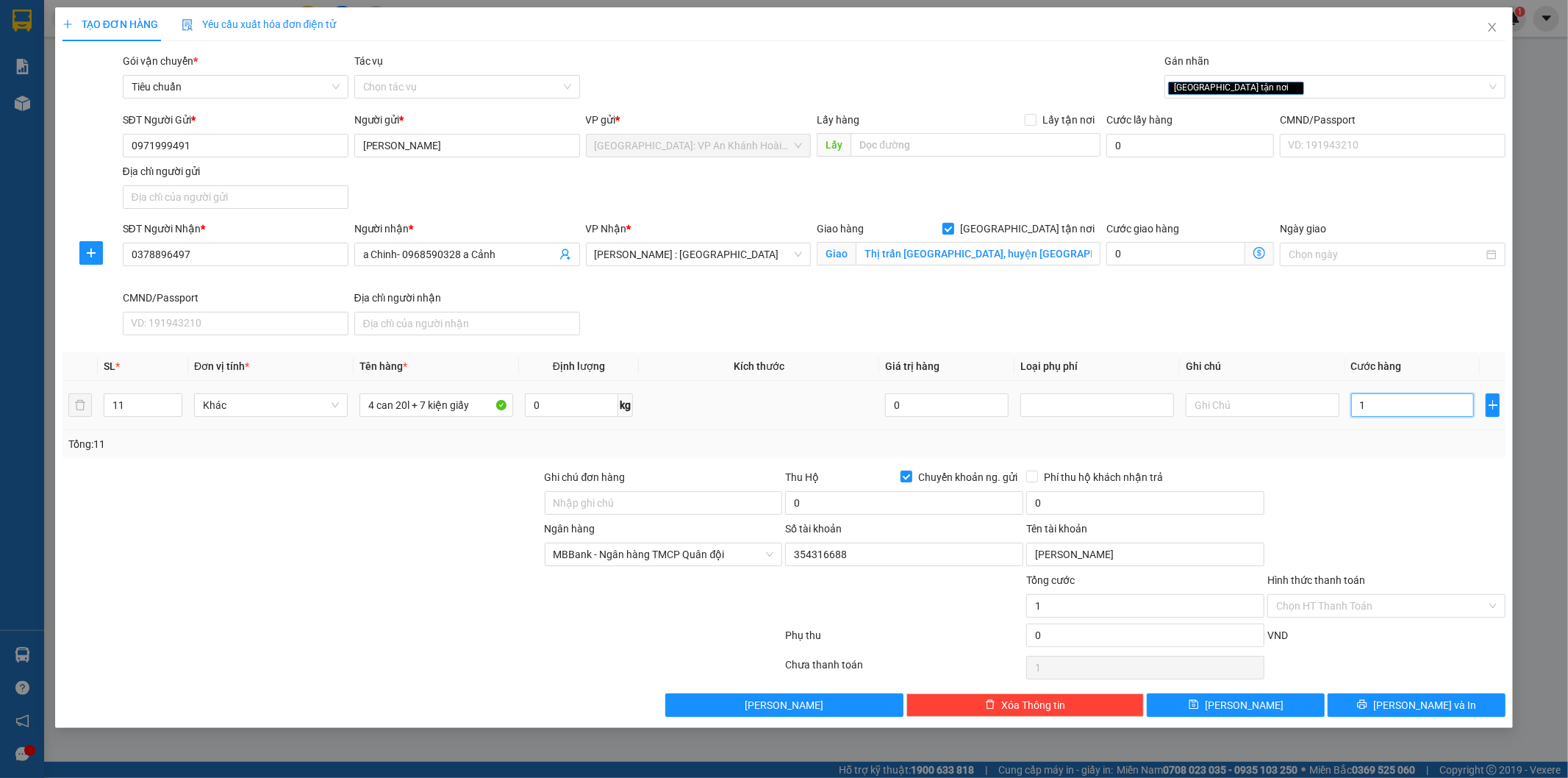
type input "16"
type input "165"
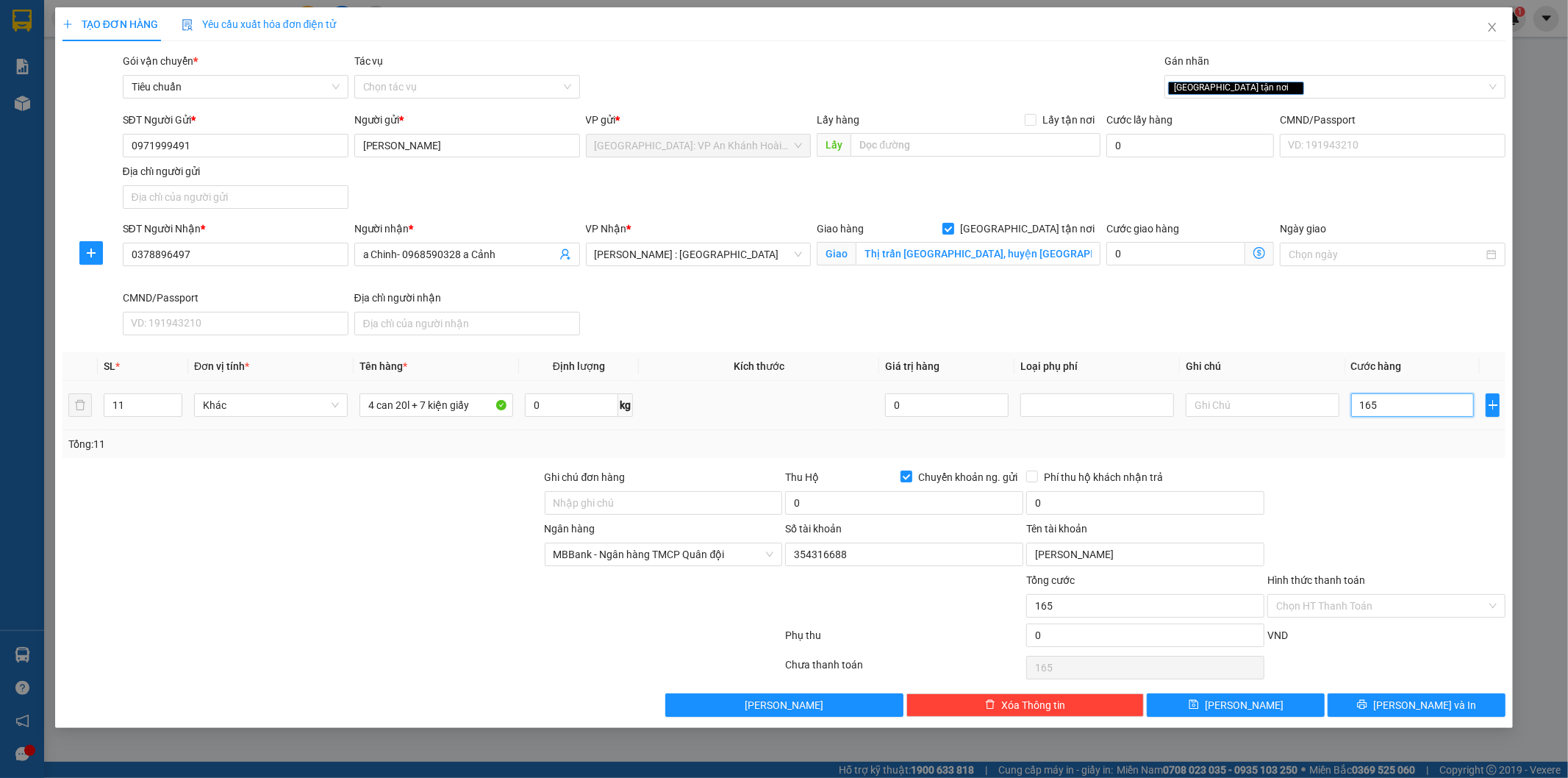
type input "1.650"
type input "16.500"
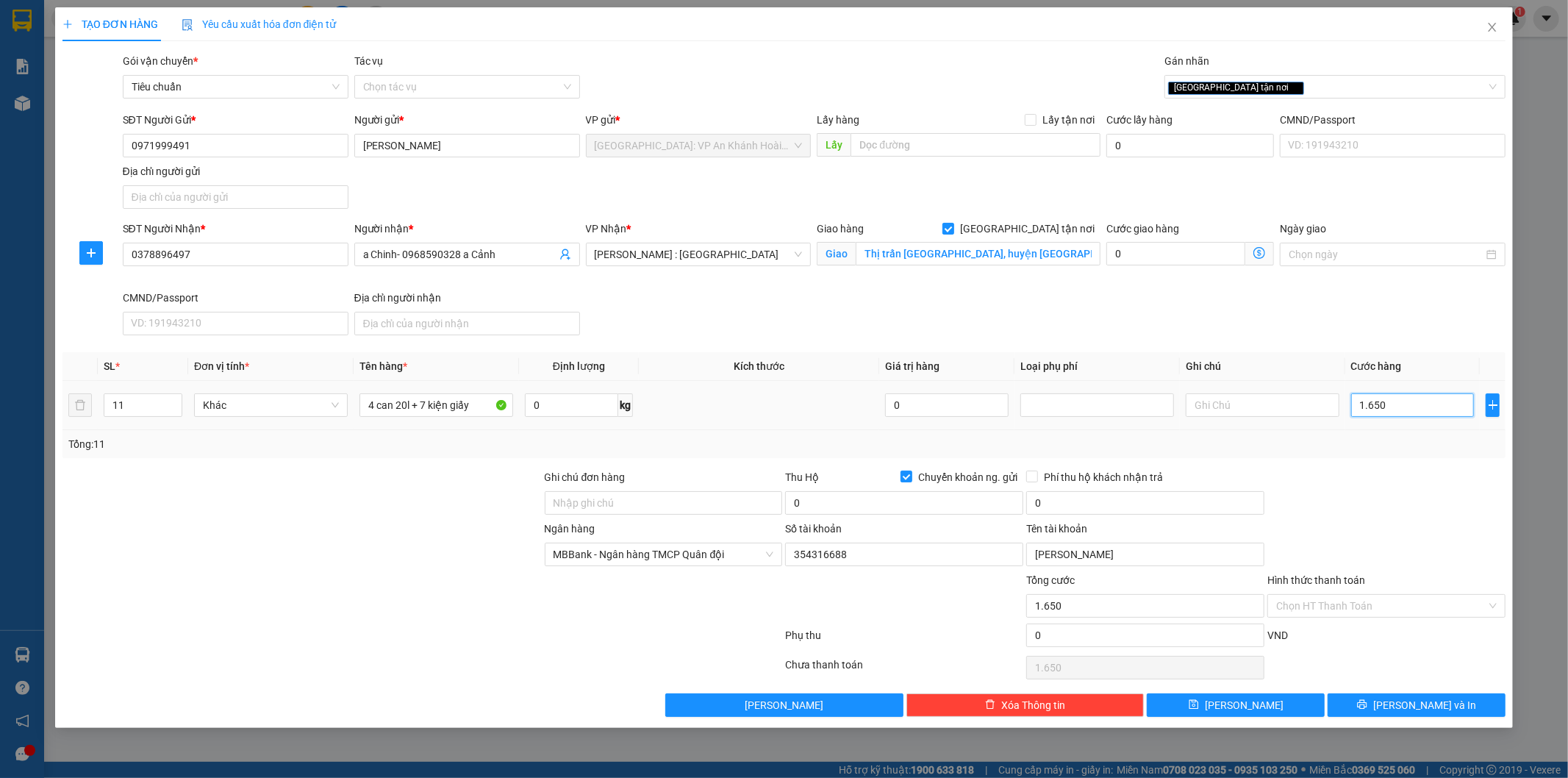
type input "16.500"
type input "165.000"
type input "1.650.000"
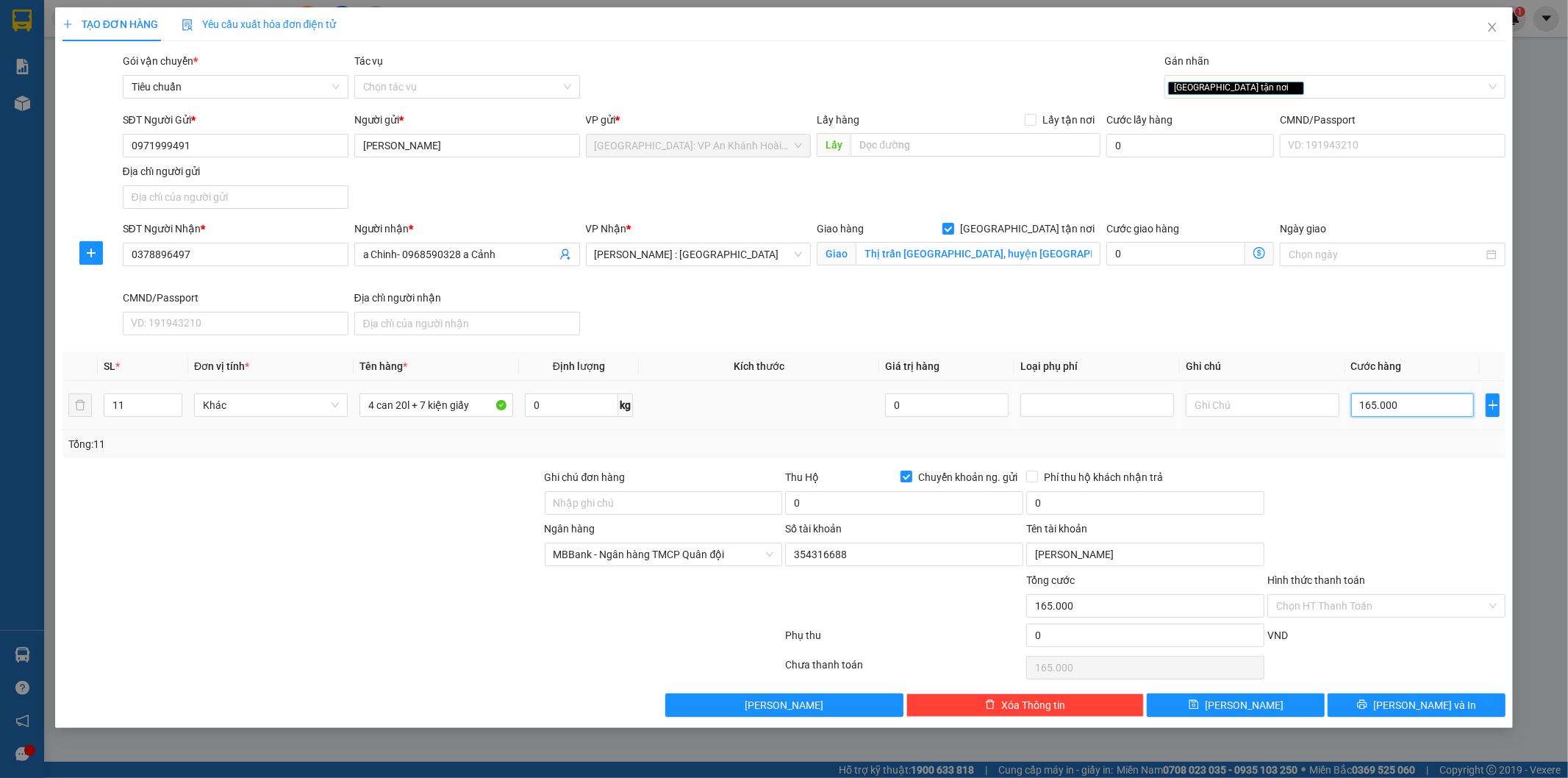
type input "1.650.000"
click at [904, 479] on input "Chuyển khoản ng. gửi" at bounding box center [905, 475] width 10 height 10
checkbox input "false"
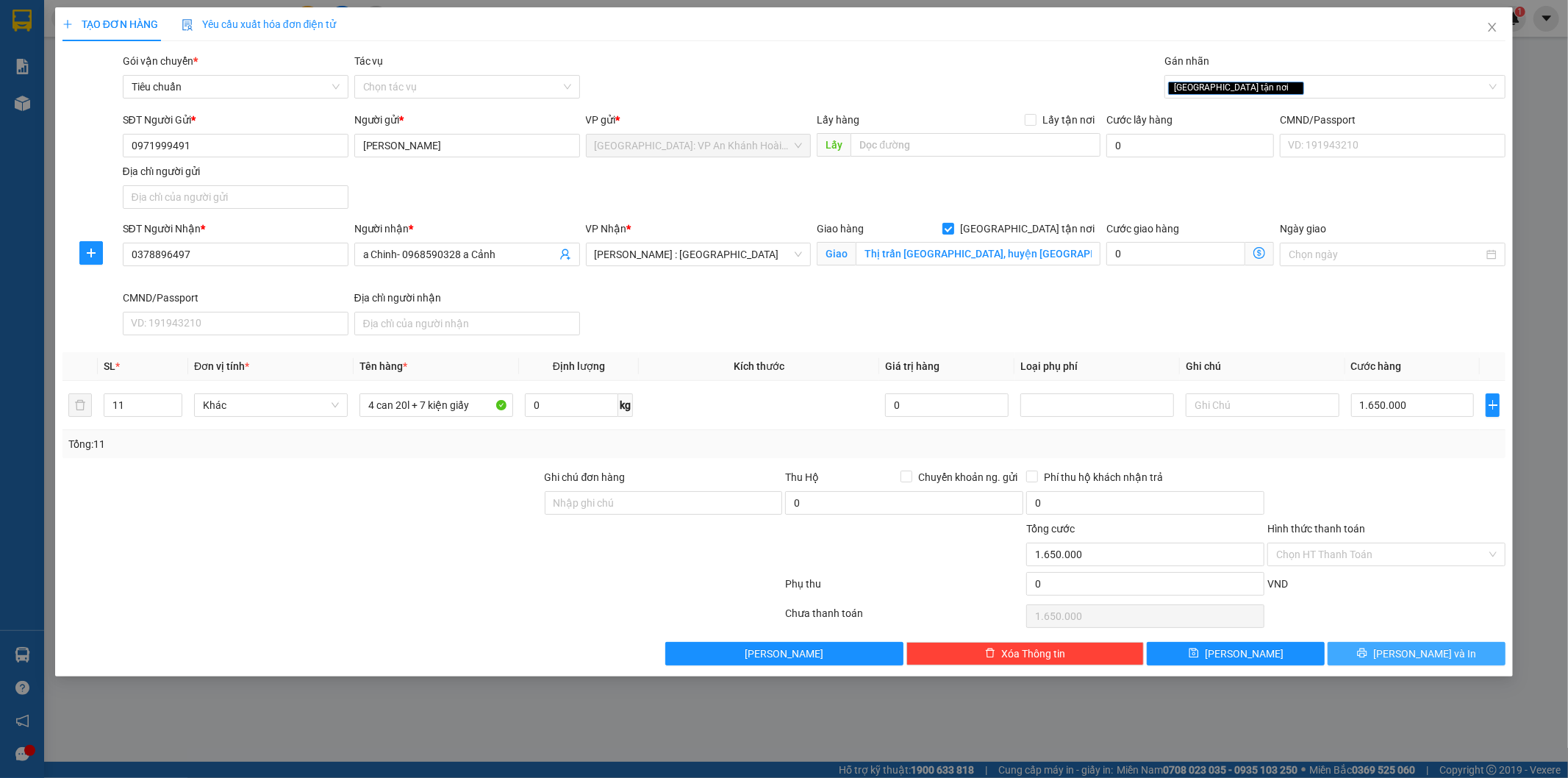
click at [1431, 650] on span "[PERSON_NAME] và In" at bounding box center [1424, 653] width 103 height 16
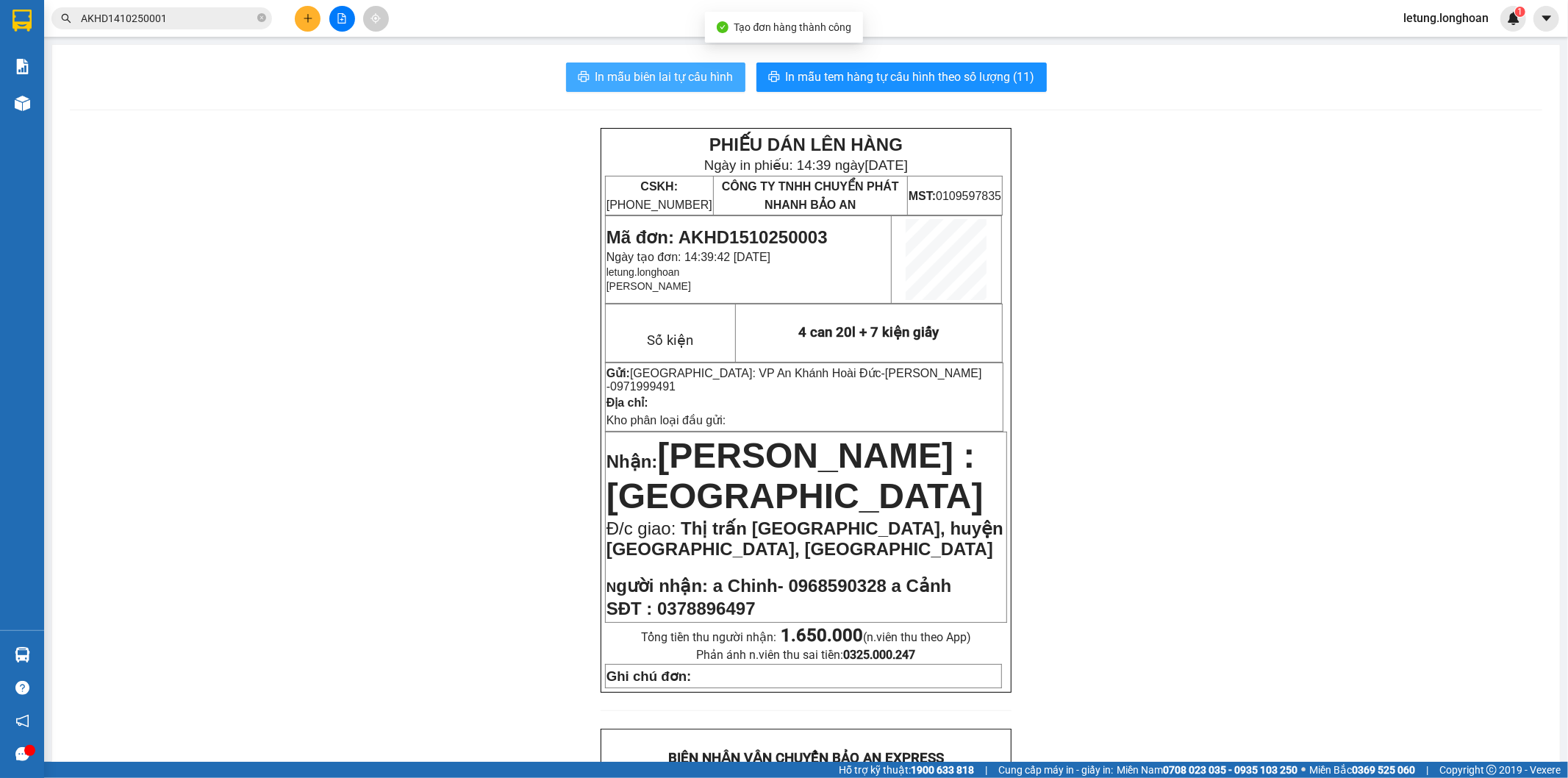
click at [681, 70] on span "In mẫu biên lai tự cấu hình" at bounding box center [664, 77] width 138 height 18
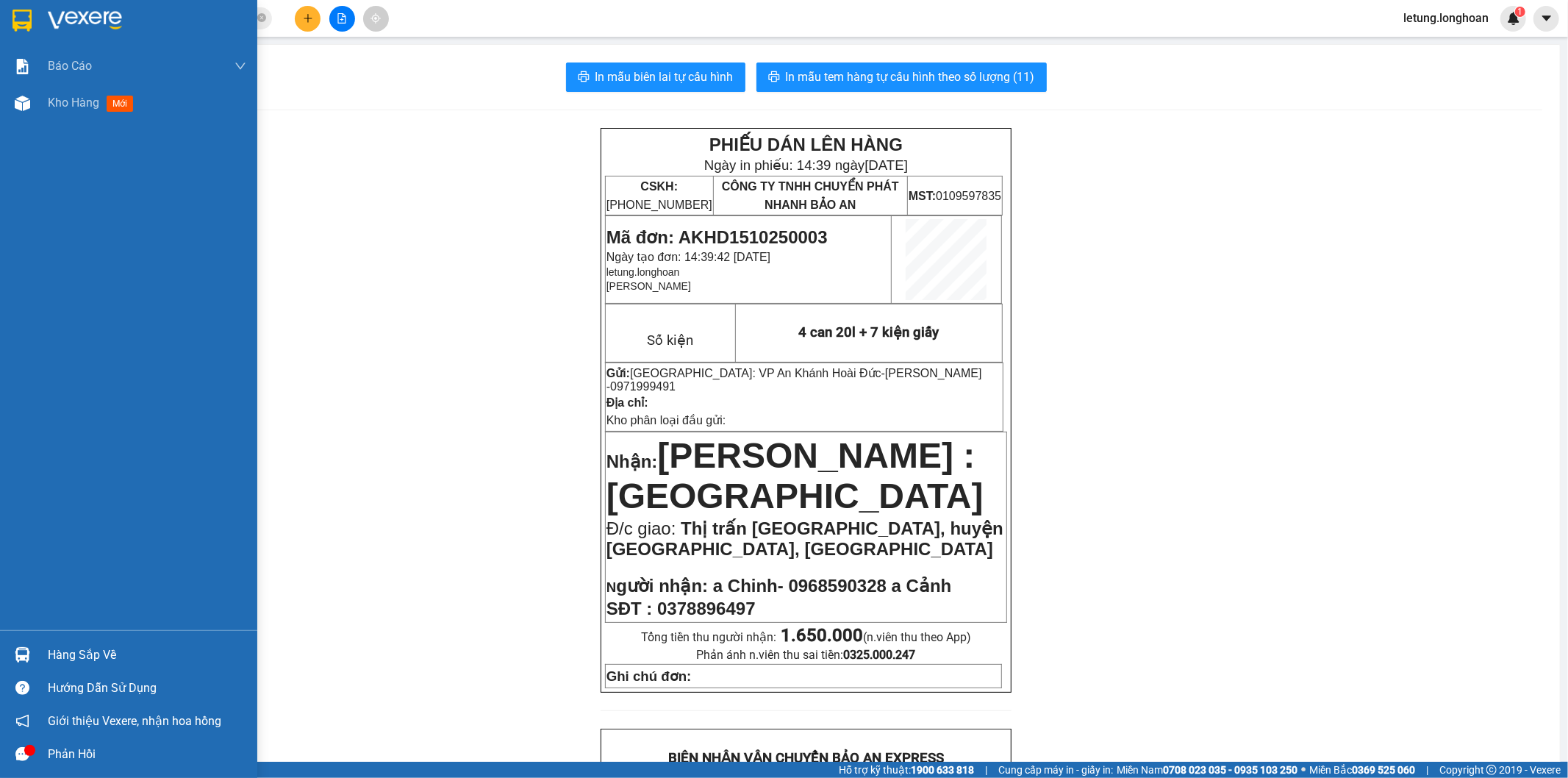
click at [29, 13] on img at bounding box center [22, 20] width 19 height 22
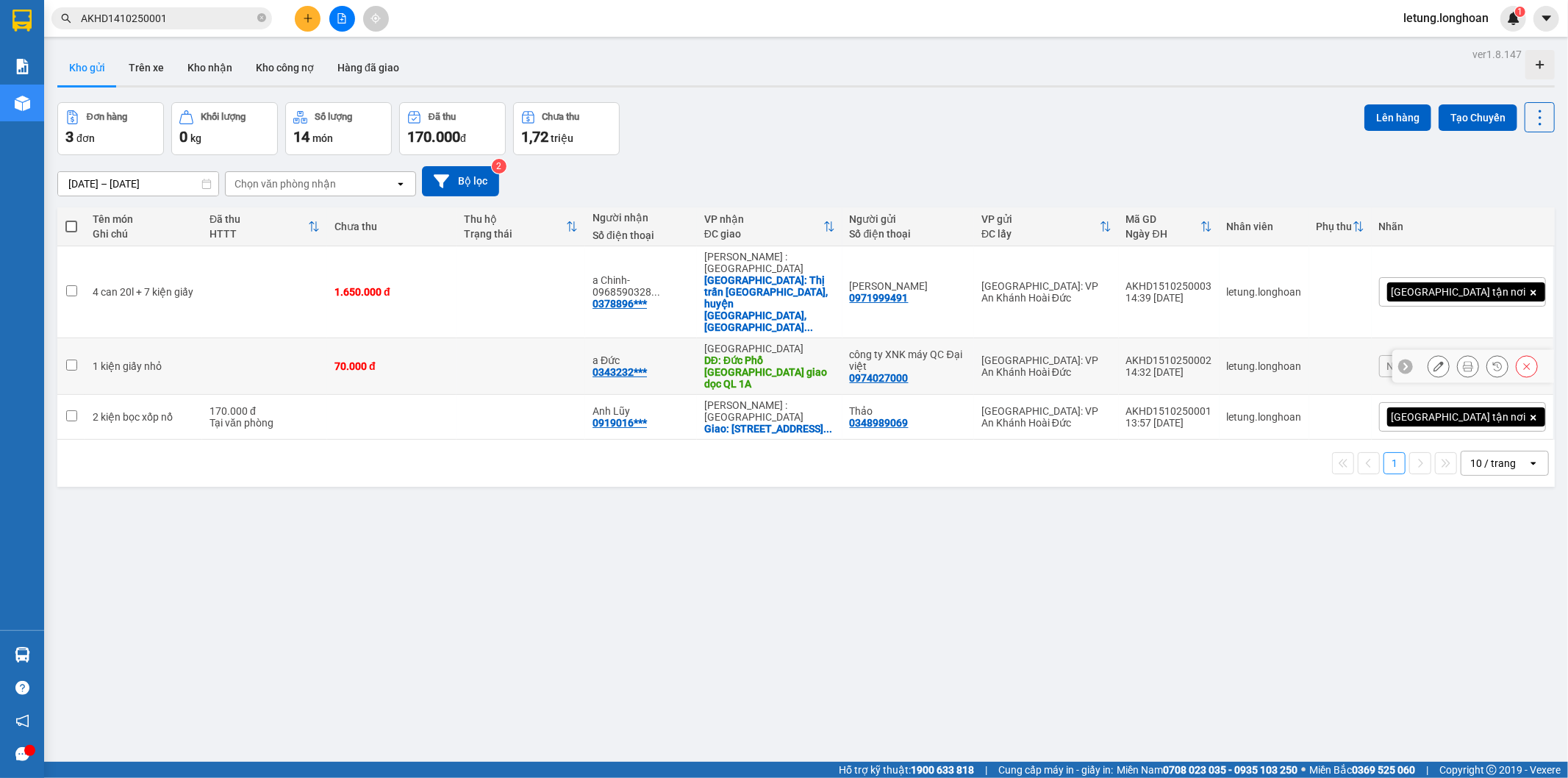
drag, startPoint x: 1280, startPoint y: 316, endPoint x: 1204, endPoint y: 310, distance: 76.2
click at [1193, 338] on td "AKHD1510250002 14:32 [DATE]" at bounding box center [1169, 366] width 101 height 57
checkbox input "true"
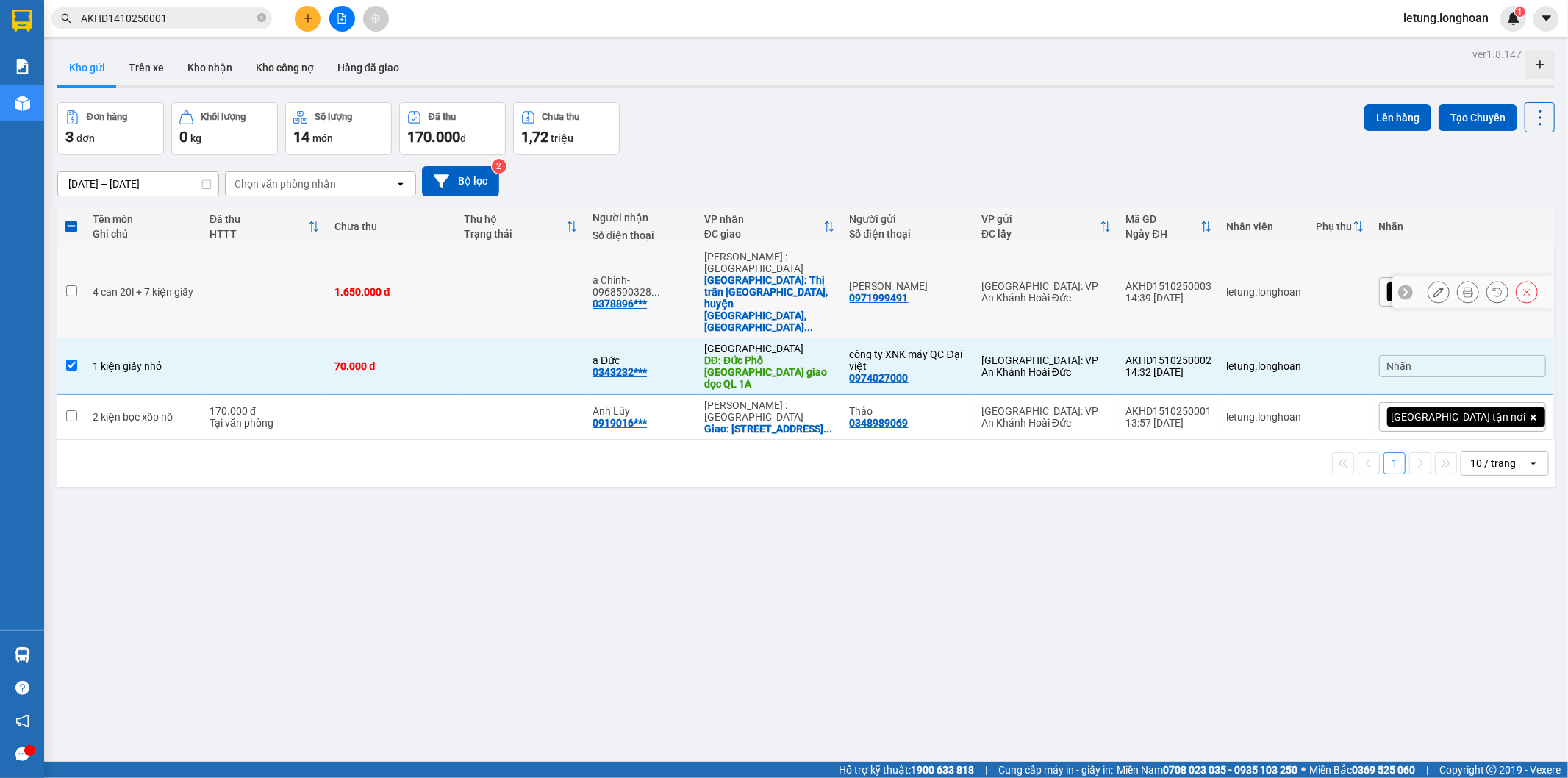
drag, startPoint x: 1276, startPoint y: 265, endPoint x: 1193, endPoint y: 266, distance: 83.0
click at [1193, 266] on td "AKHD1510250003 14:39 [DATE]" at bounding box center [1169, 293] width 101 height 92
checkbox input "true"
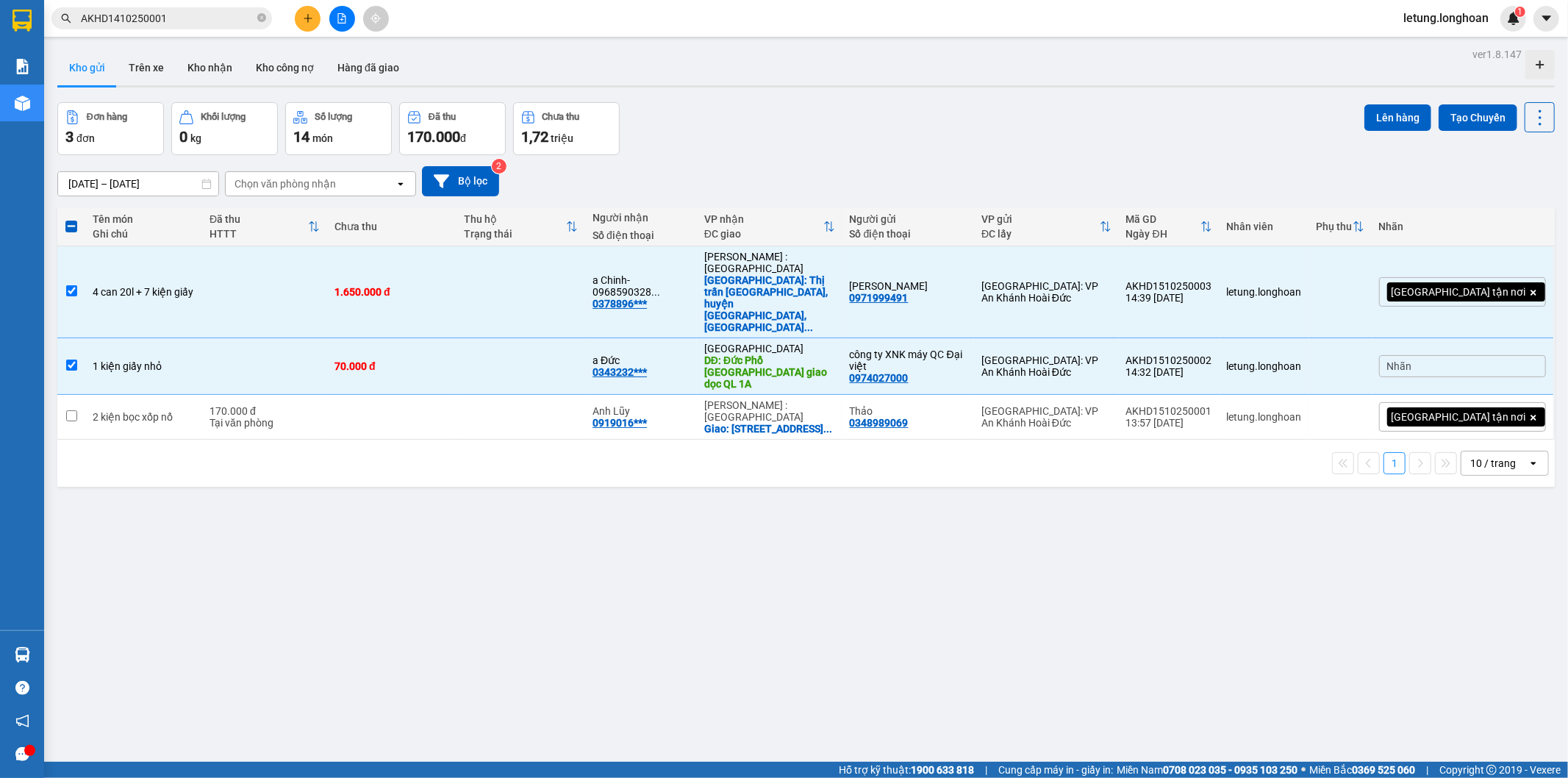
click at [731, 548] on div "ver 1.8.147 Kho gửi Trên xe Kho nhận Kho công nợ Hàng đã giao Đơn hàng 3 đơn Kh…" at bounding box center [805, 433] width 1508 height 778
drag, startPoint x: 692, startPoint y: 564, endPoint x: 677, endPoint y: 554, distance: 18.0
click at [684, 560] on div "ver 1.8.147 Kho gửi Trên xe Kho nhận Kho công nợ Hàng đã giao Đơn hàng 3 đơn Kh…" at bounding box center [805, 433] width 1508 height 778
click at [1433, 361] on icon at bounding box center [1438, 366] width 10 height 10
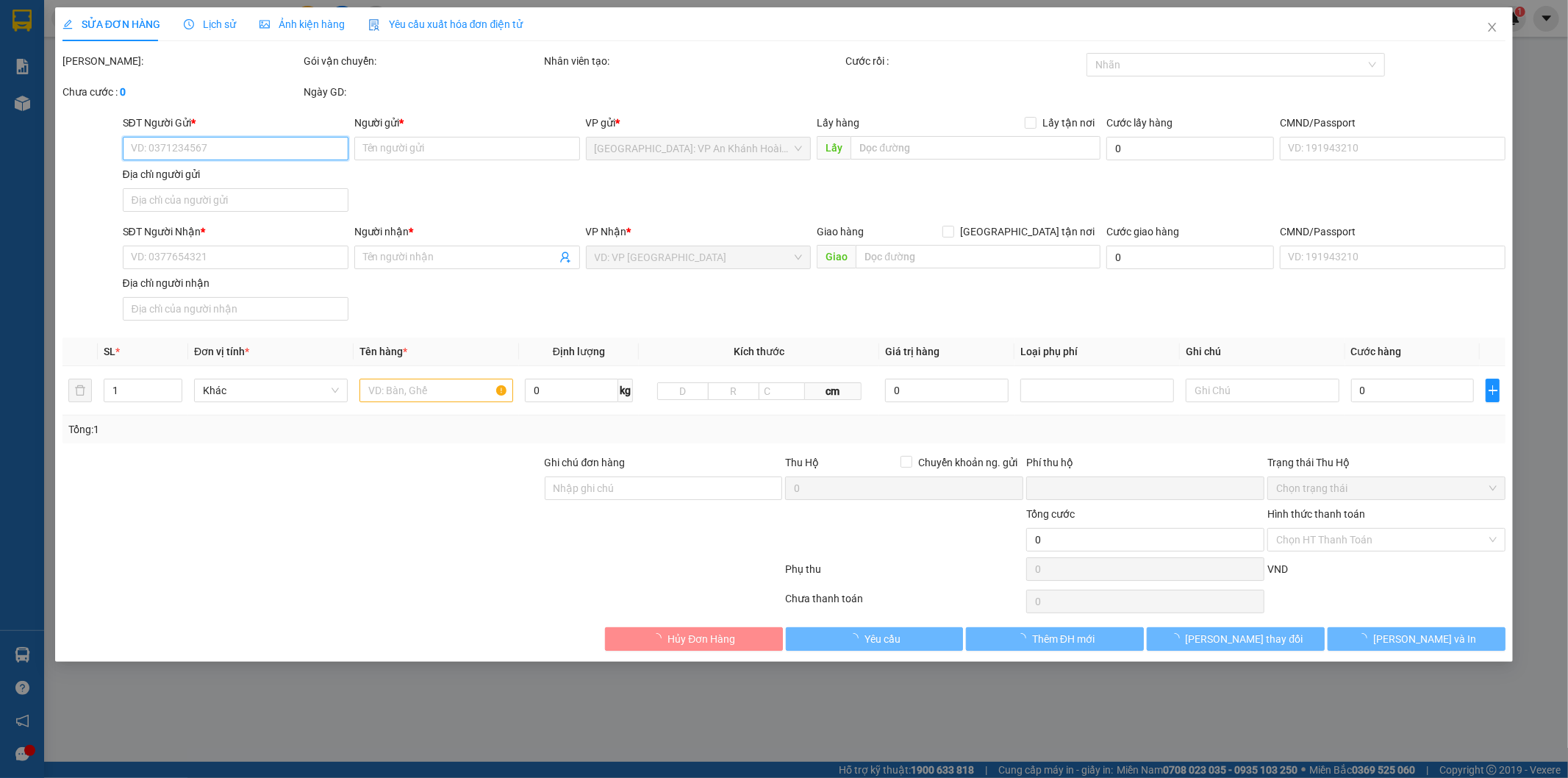
type input "0974027000"
type input "công ty XNK máy QC Đại việt"
type input "0343232893"
type input "a Đức"
type input "Đức Phổ [GEOGRAPHIC_DATA] giao dọc QL 1A"
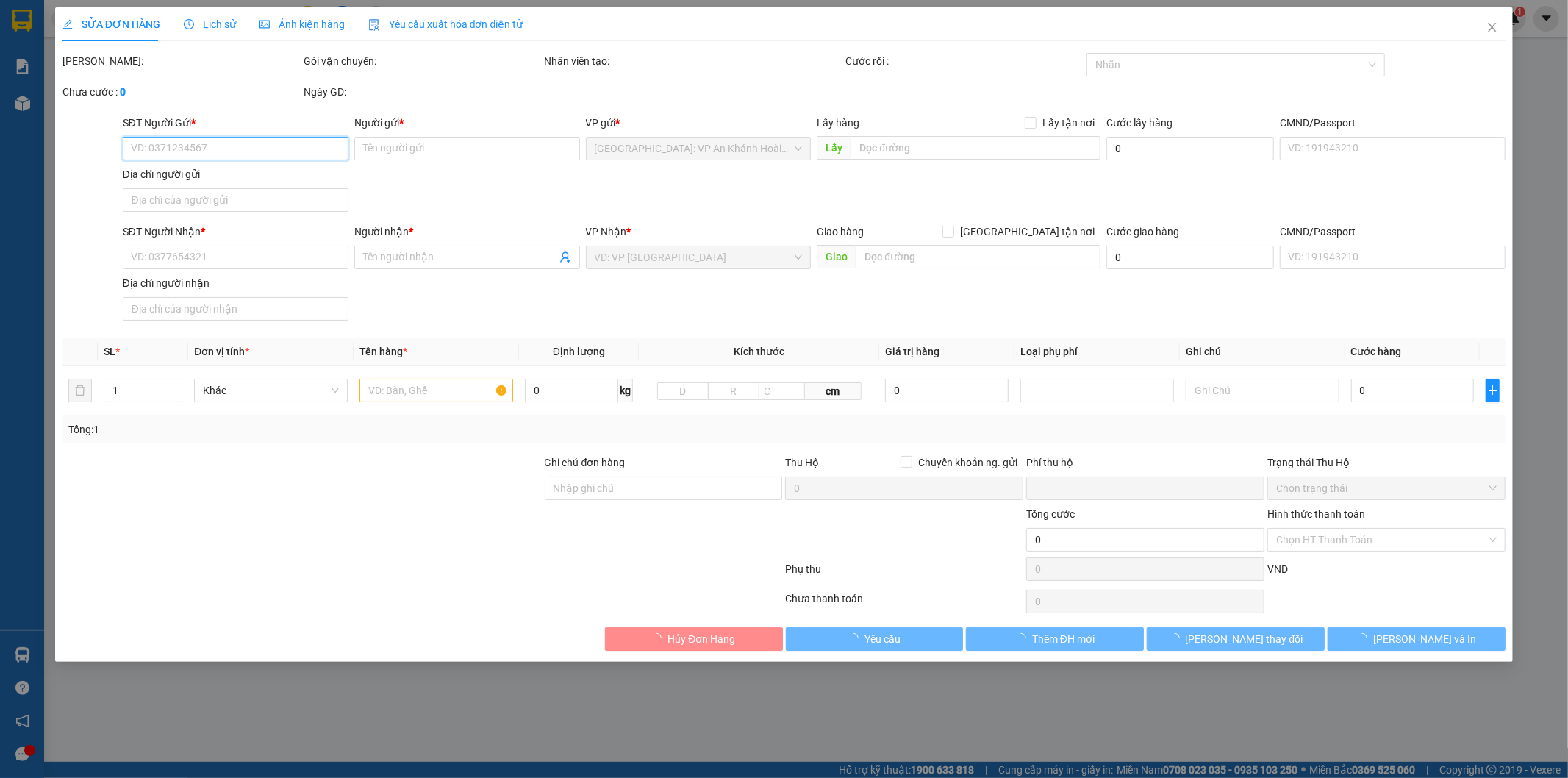
type input "hàng dễ vỡ xin nhẹ tay"
type input "0"
type input "70.000"
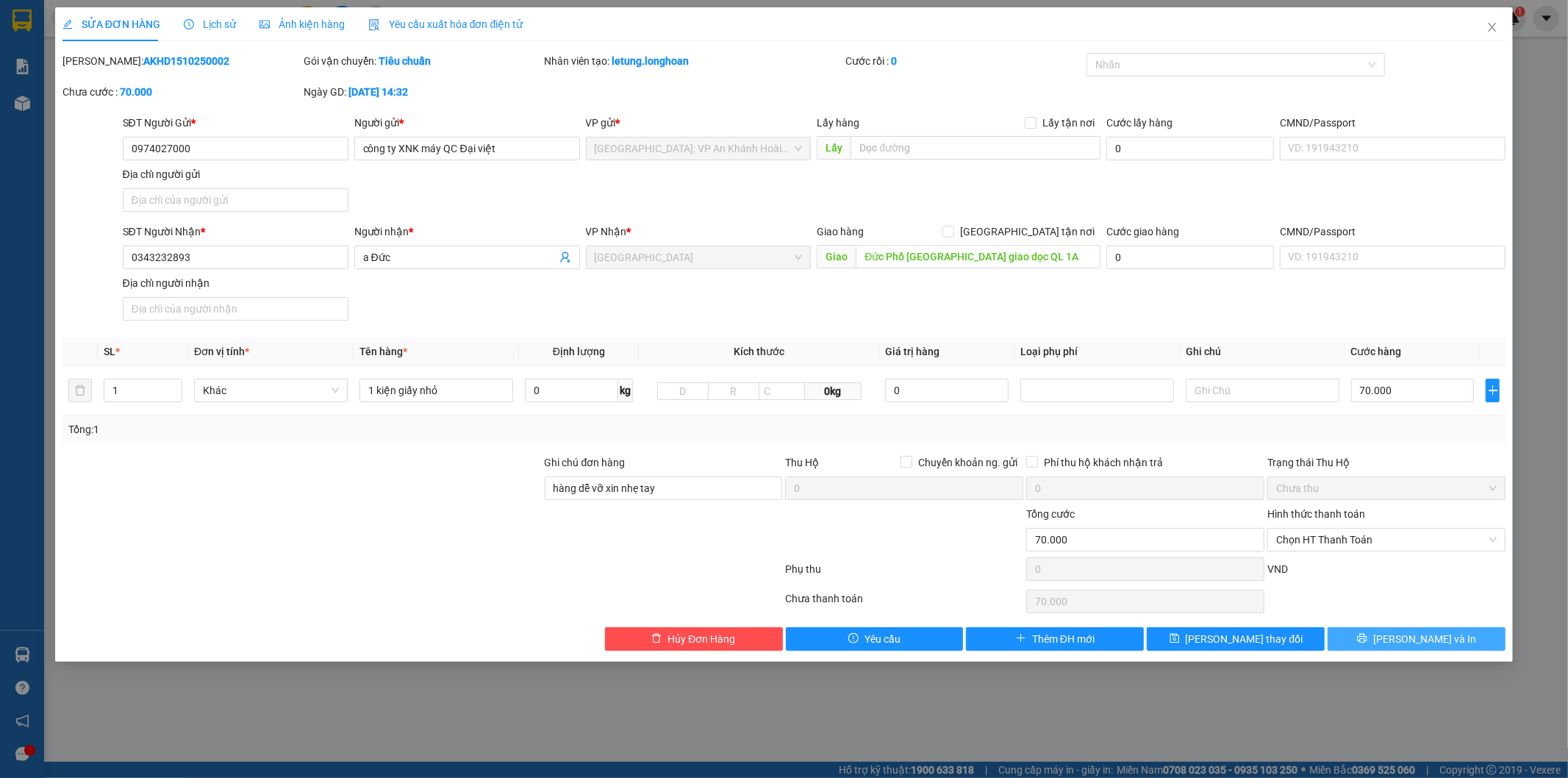
click at [1414, 643] on span "[PERSON_NAME] và In" at bounding box center [1424, 638] width 103 height 16
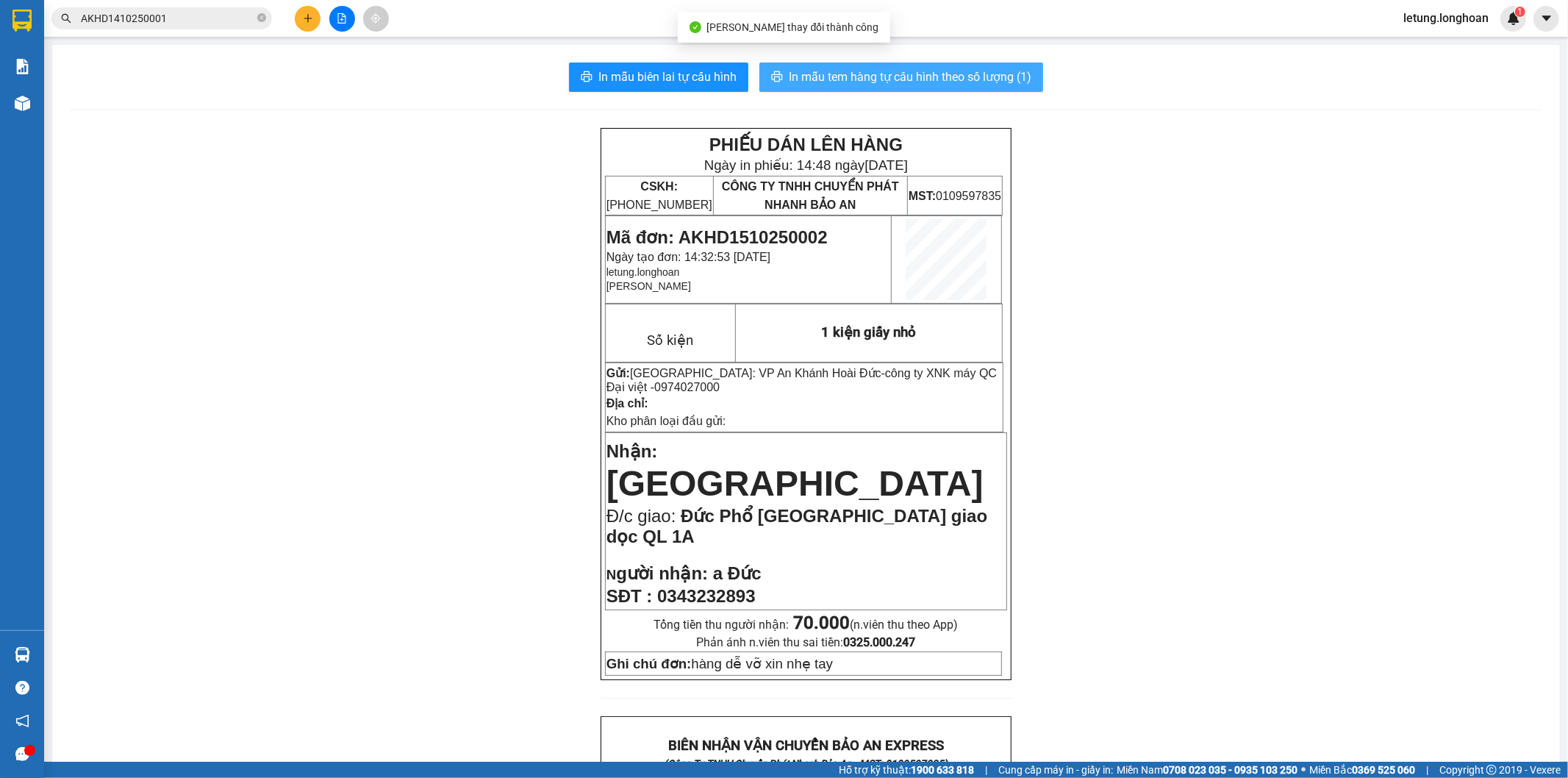
click at [843, 80] on span "In mẫu tem hàng tự cấu hình theo số lượng (1)" at bounding box center [909, 77] width 242 height 18
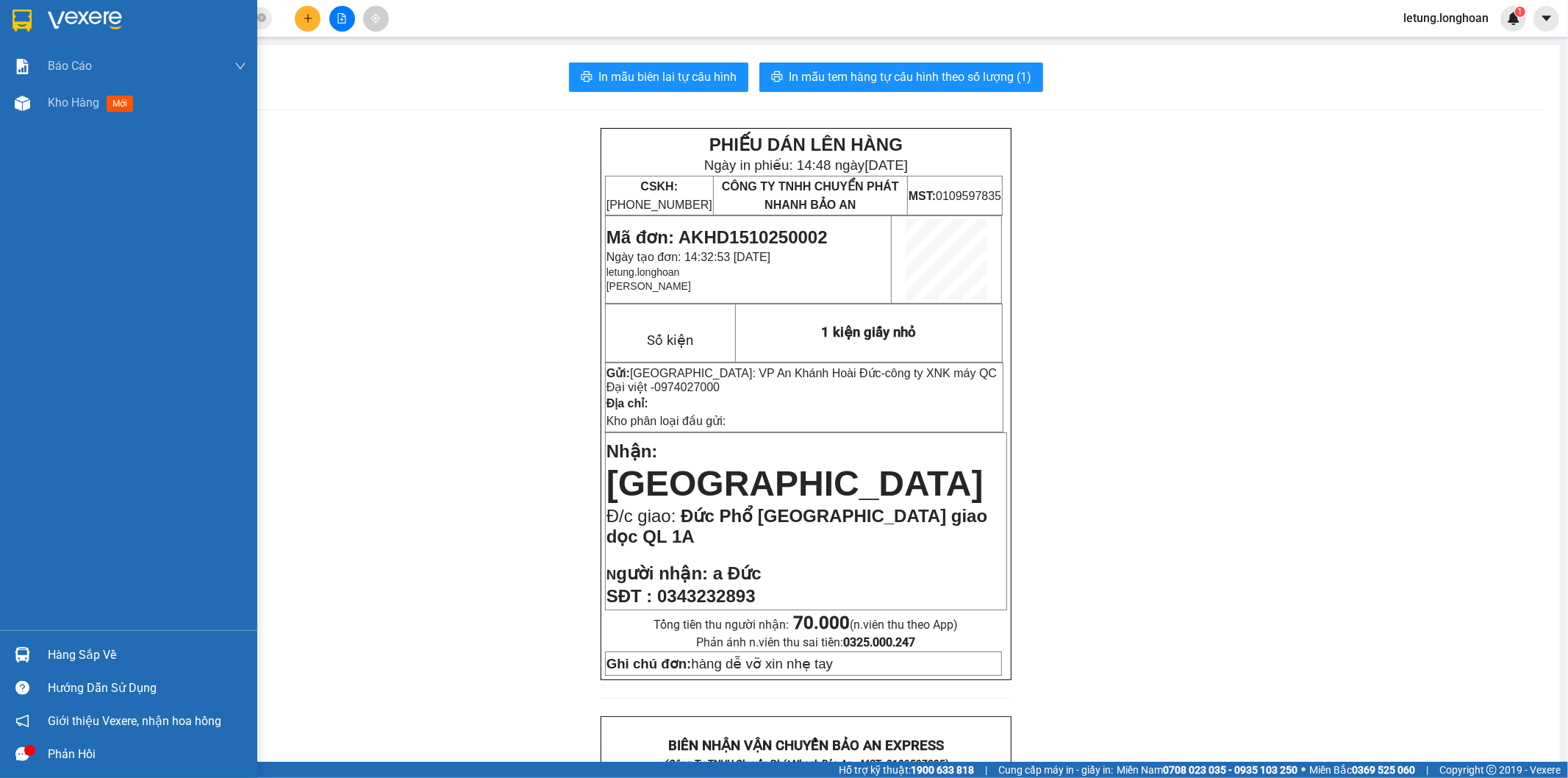
drag, startPoint x: 19, startPoint y: 11, endPoint x: 119, endPoint y: 71, distance: 116.6
click at [20, 11] on img at bounding box center [22, 20] width 19 height 22
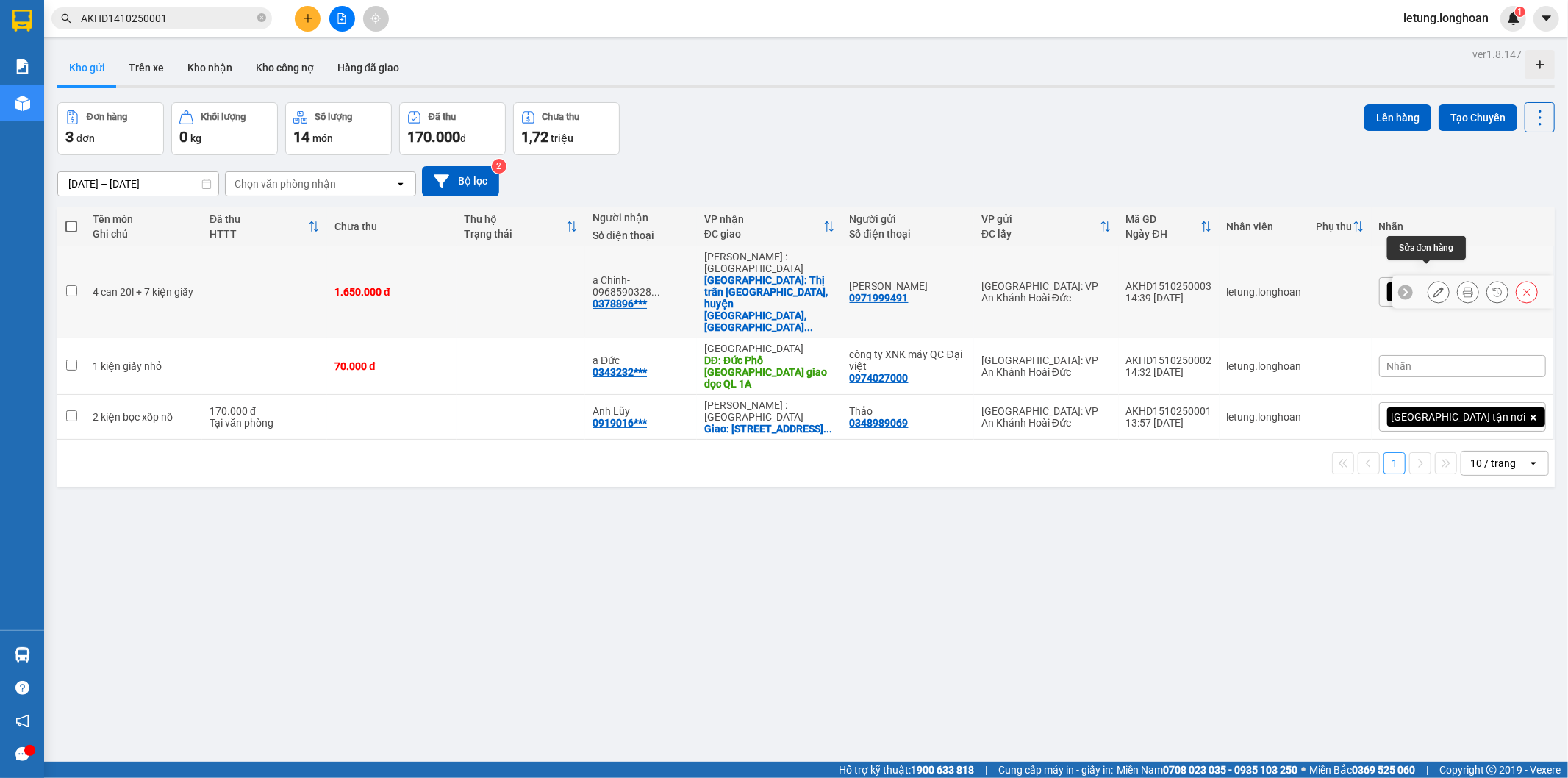
click at [1433, 287] on icon at bounding box center [1438, 292] width 10 height 10
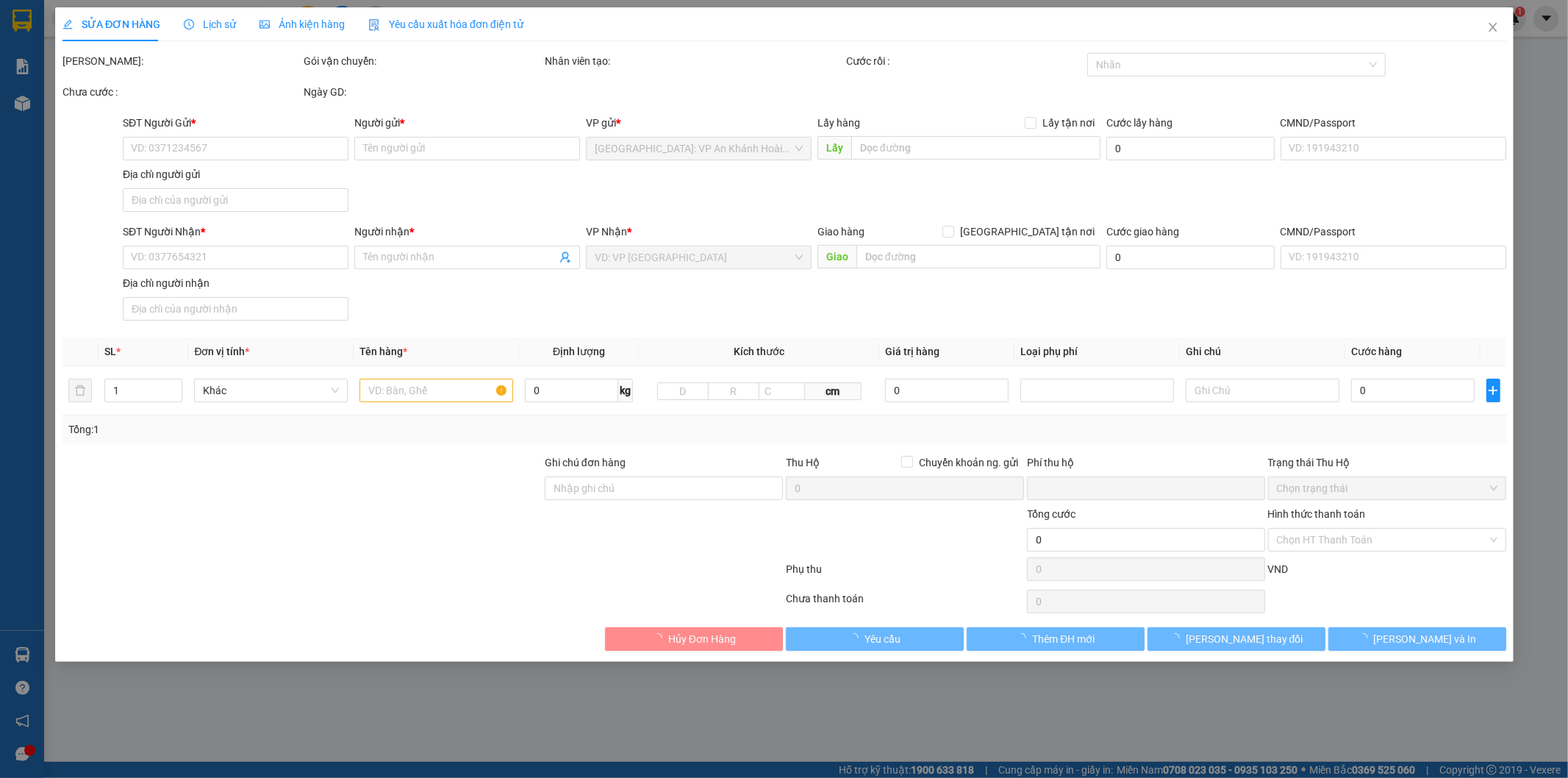
type input "0971999491"
type input "[PERSON_NAME]"
type input "0378896497"
type input "a Chinh- 0968590328 a Cảnh"
checkbox input "true"
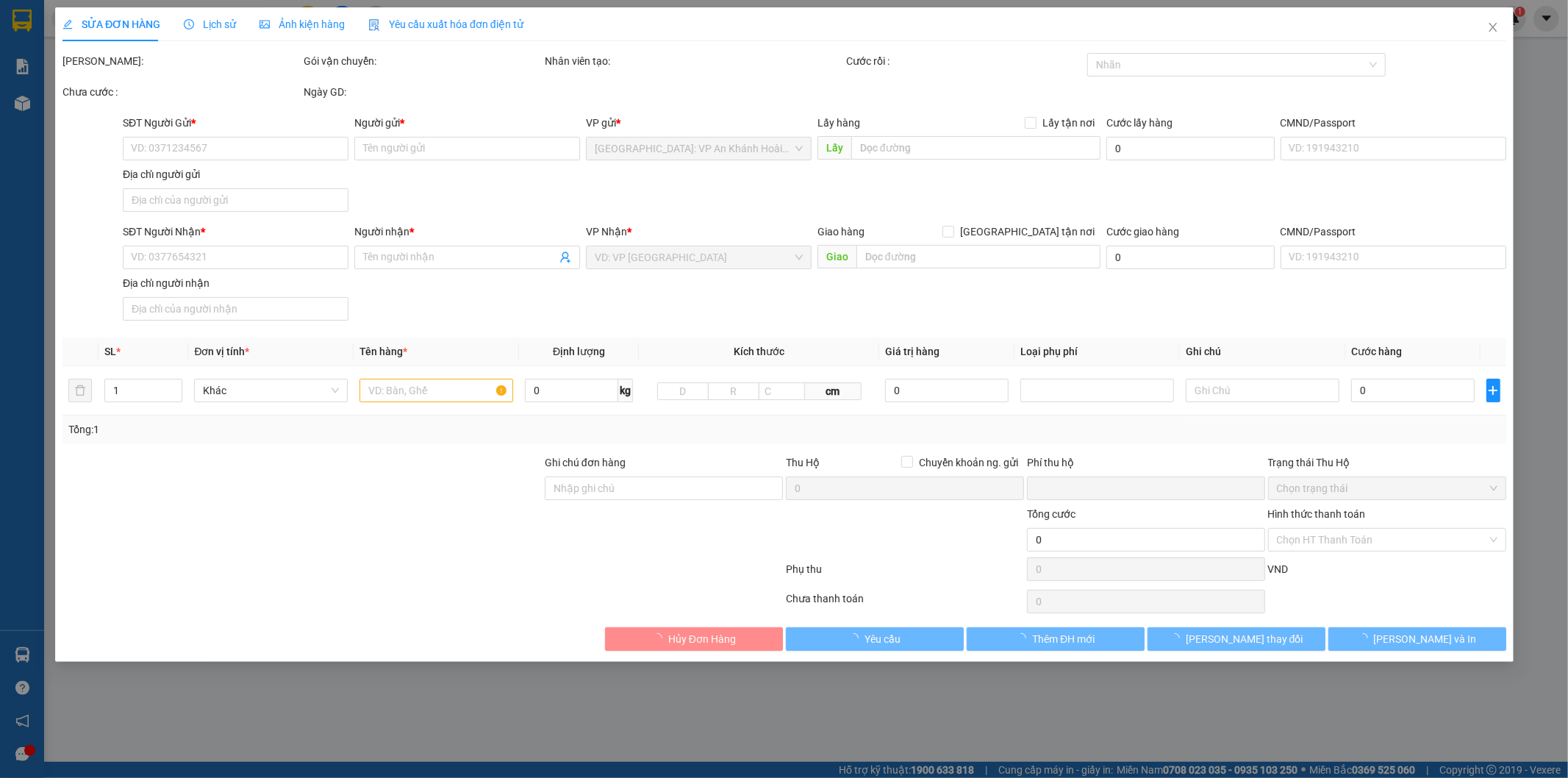
type input "Thị trấn [GEOGRAPHIC_DATA], huyện [GEOGRAPHIC_DATA], [GEOGRAPHIC_DATA]"
type input "0"
type input "1.650.000"
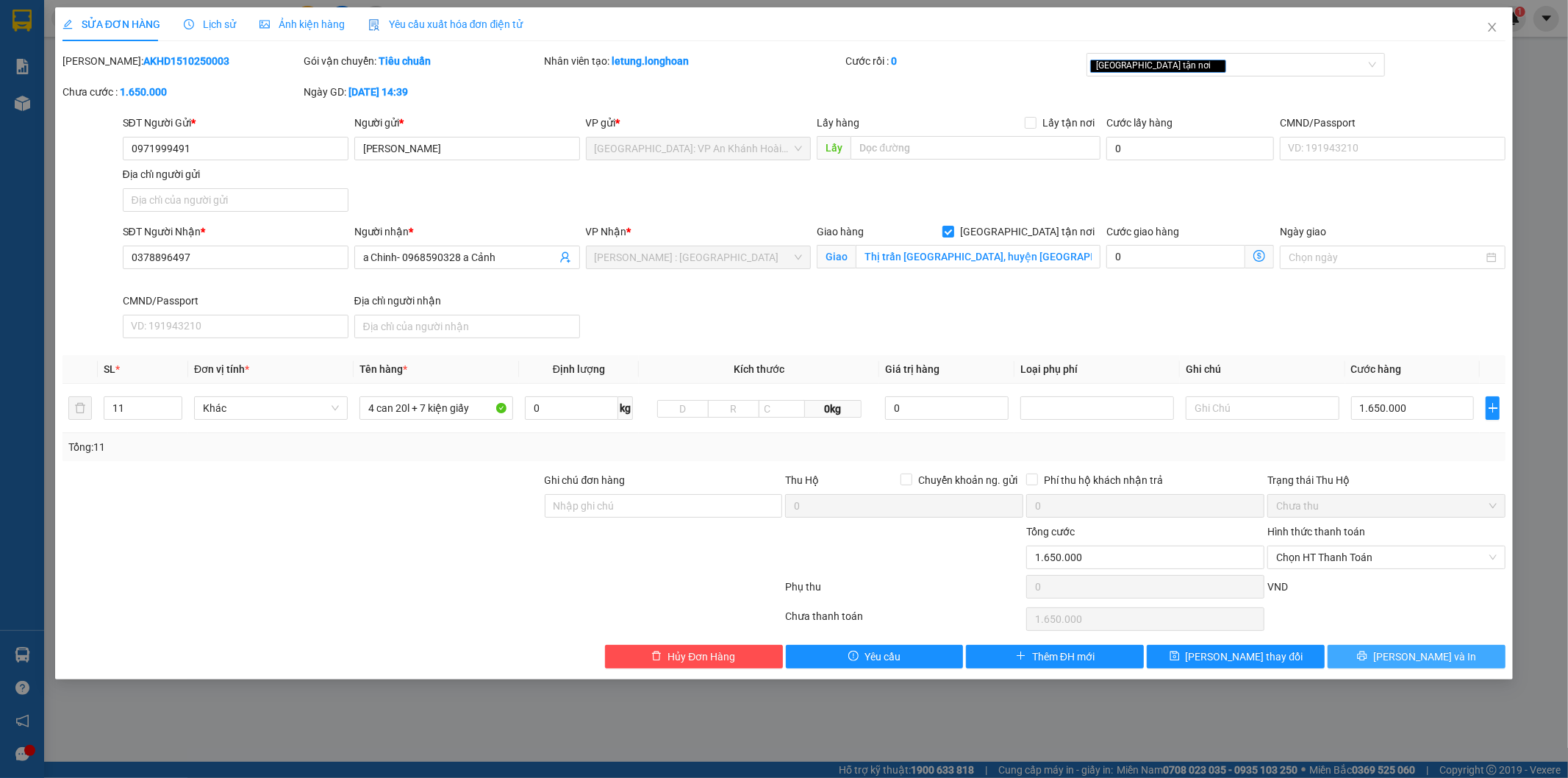
click at [1429, 657] on span "[PERSON_NAME] và In" at bounding box center [1424, 656] width 103 height 16
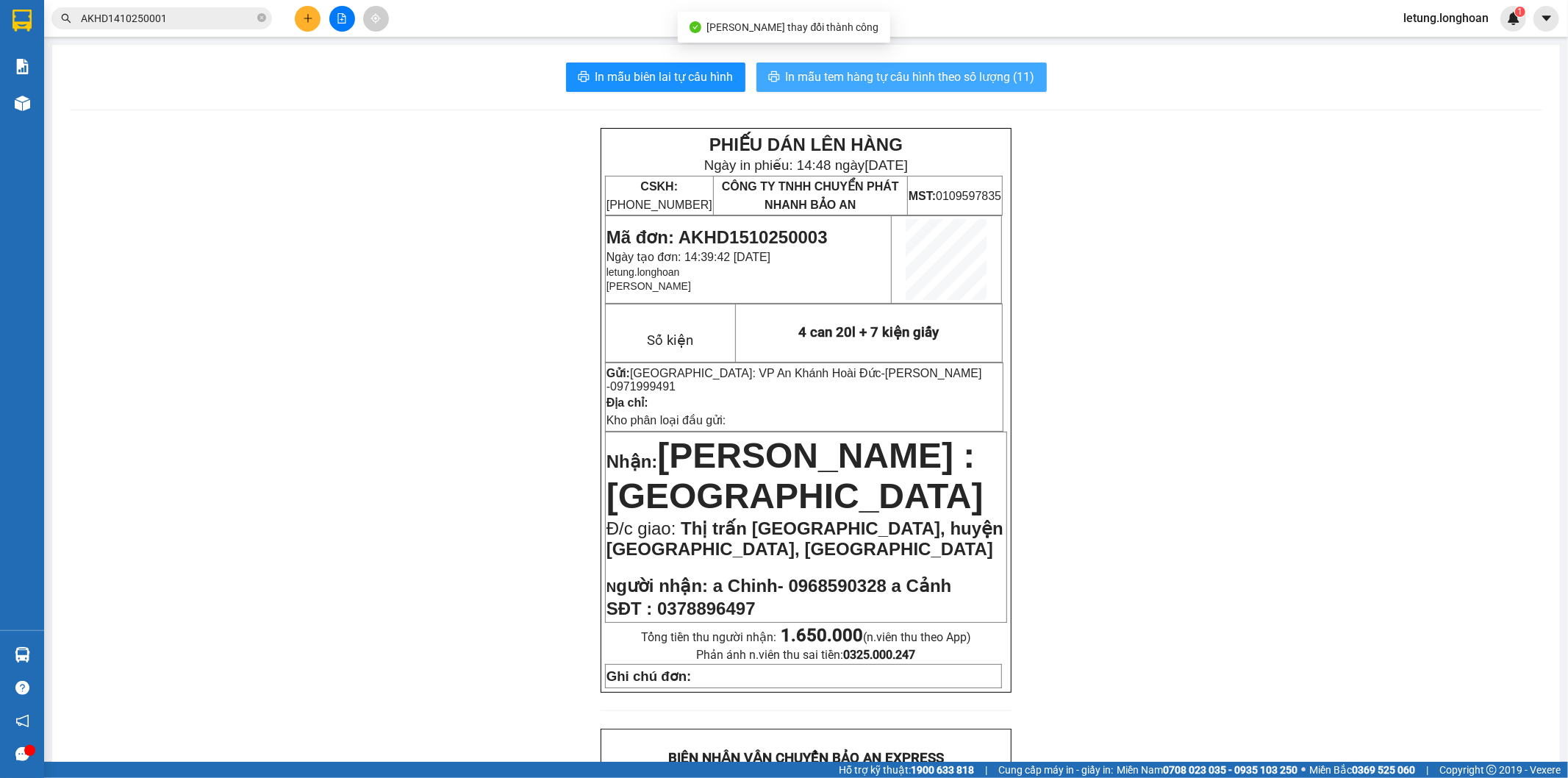
click at [792, 69] on span "In mẫu tem hàng tự cấu hình theo số lượng (11)" at bounding box center [910, 77] width 249 height 18
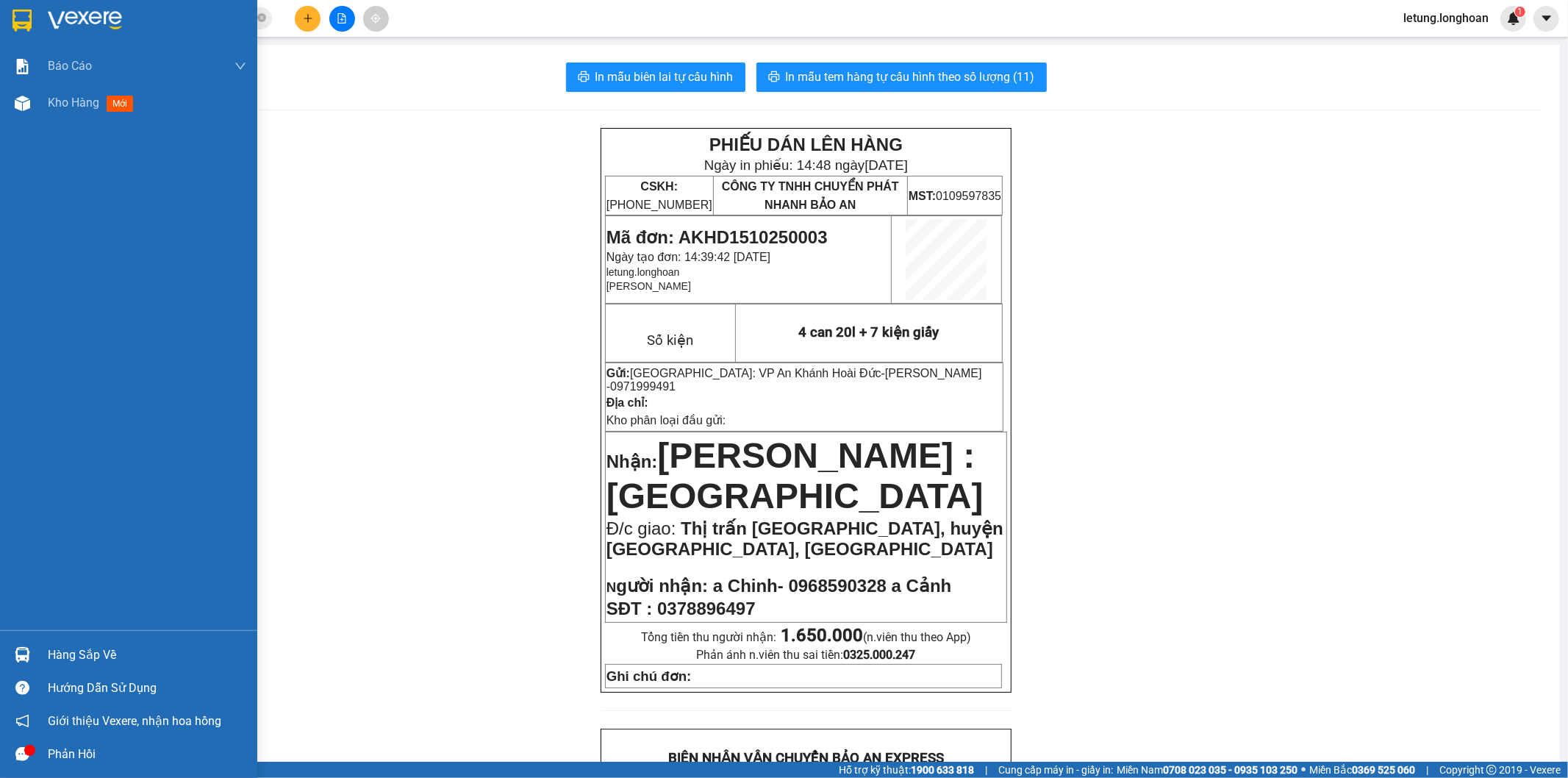
click at [23, 18] on img at bounding box center [22, 20] width 19 height 22
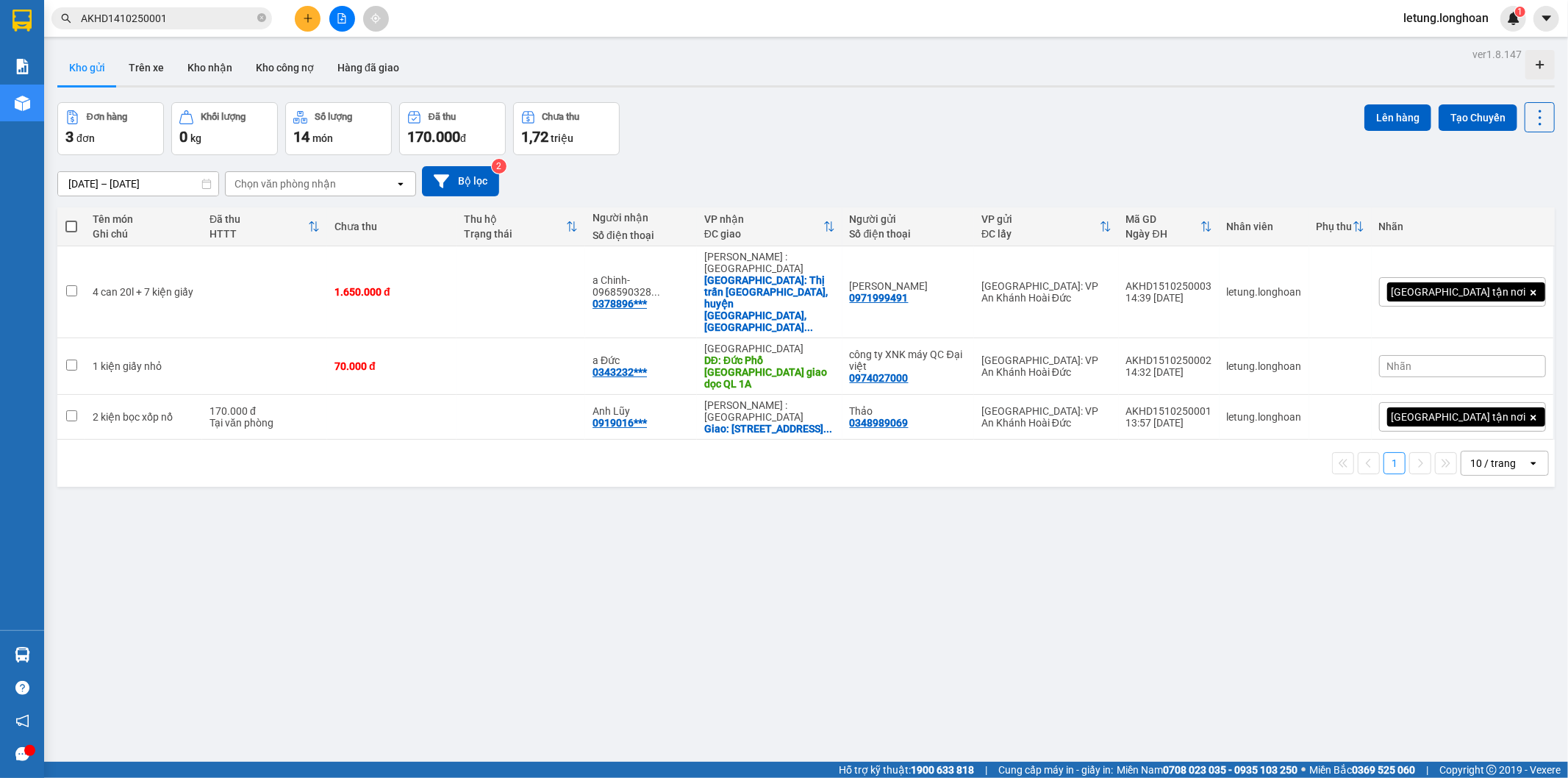
click at [308, 24] on button at bounding box center [308, 18] width 26 height 26
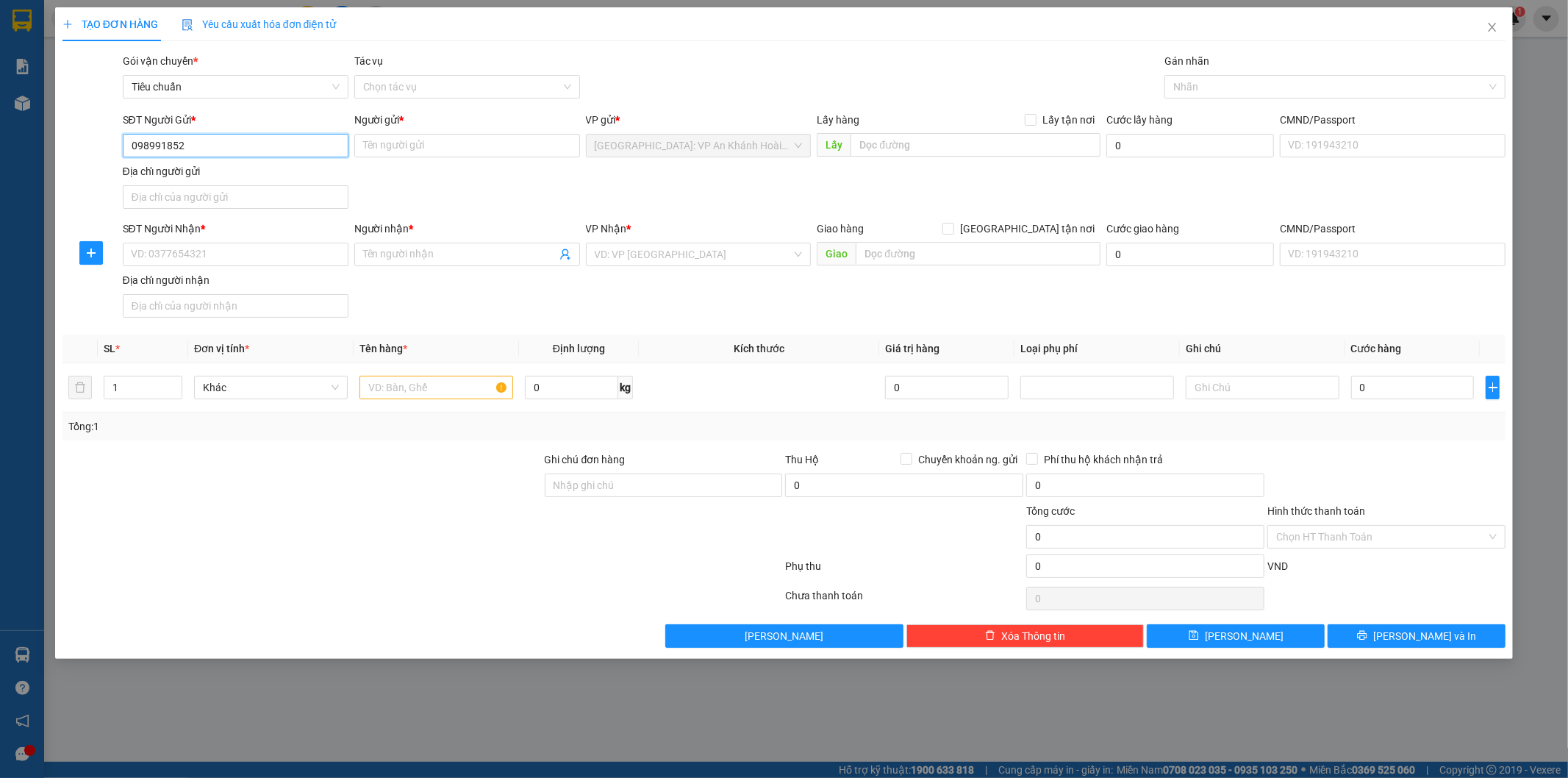
type input "0989918528"
click at [279, 176] on div "0989918528 - CTY THIÊN BÌNH" at bounding box center [235, 174] width 208 height 16
type input "CTY THIÊN BÌNH"
type input "0989918528"
click at [245, 258] on input "SĐT Người Nhận *" at bounding box center [235, 254] width 225 height 23
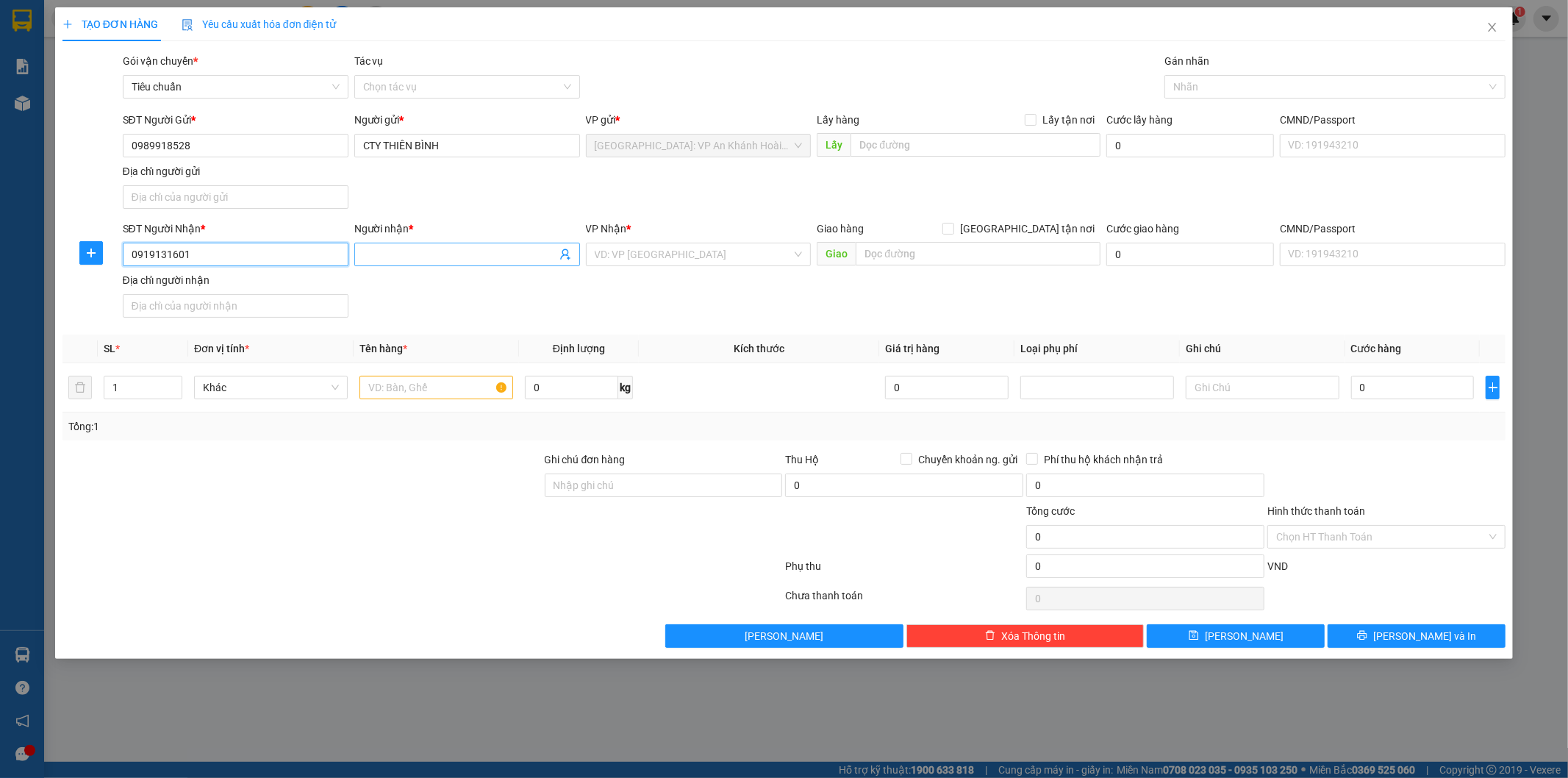
type input "0919131601"
click at [397, 250] on input "Người nhận *" at bounding box center [459, 254] width 194 height 16
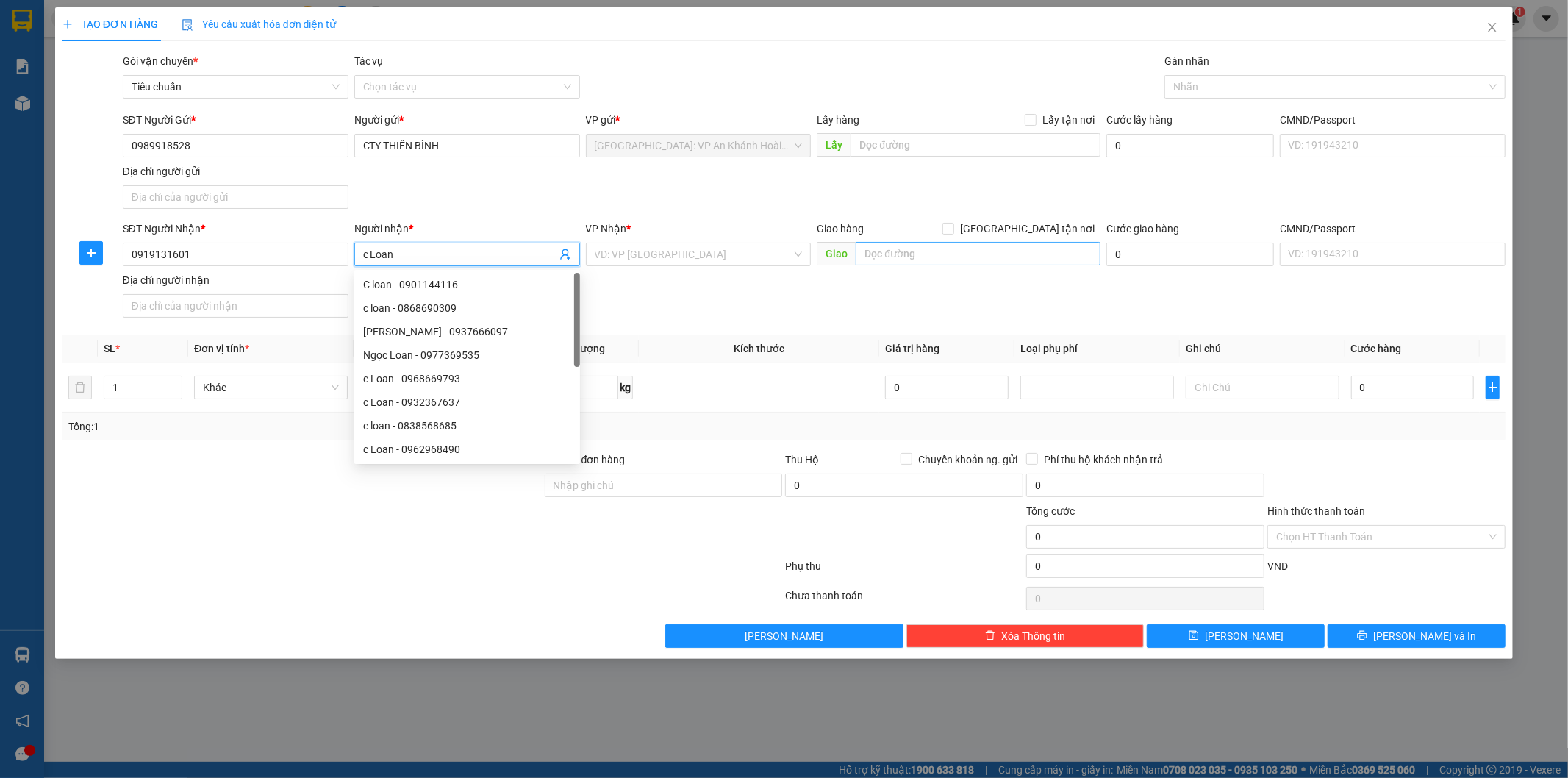
type input "c Loan"
click at [872, 251] on input "text" at bounding box center [978, 254] width 245 height 23
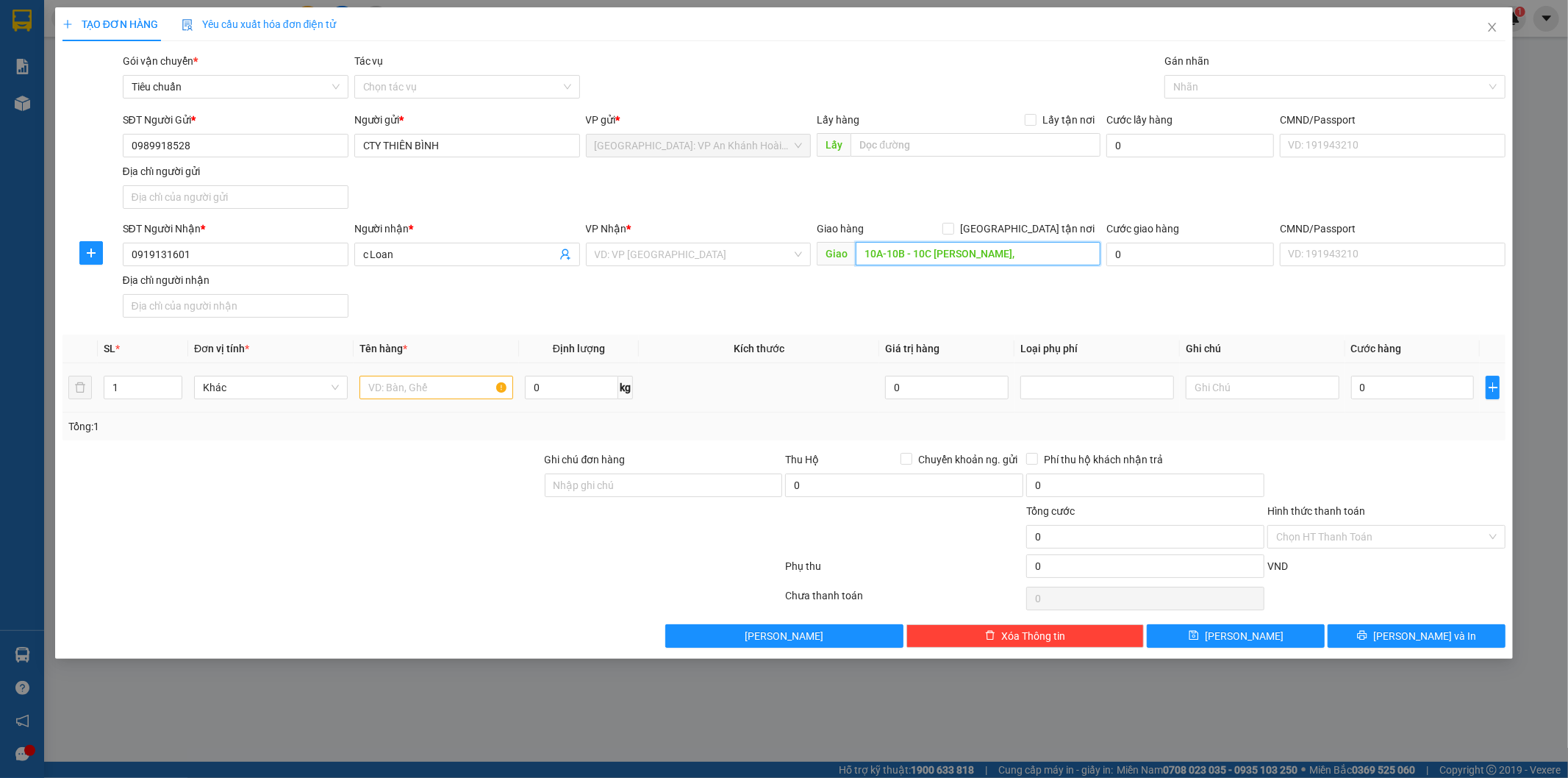
type input "10A-10B - 10C [PERSON_NAME],"
click at [401, 386] on input "text" at bounding box center [436, 387] width 153 height 23
type input "1 kiện bọc pe"
click at [1407, 393] on input "0" at bounding box center [1412, 387] width 123 height 23
click at [1031, 256] on input "10A-10B - 10C [PERSON_NAME]," at bounding box center [978, 254] width 245 height 23
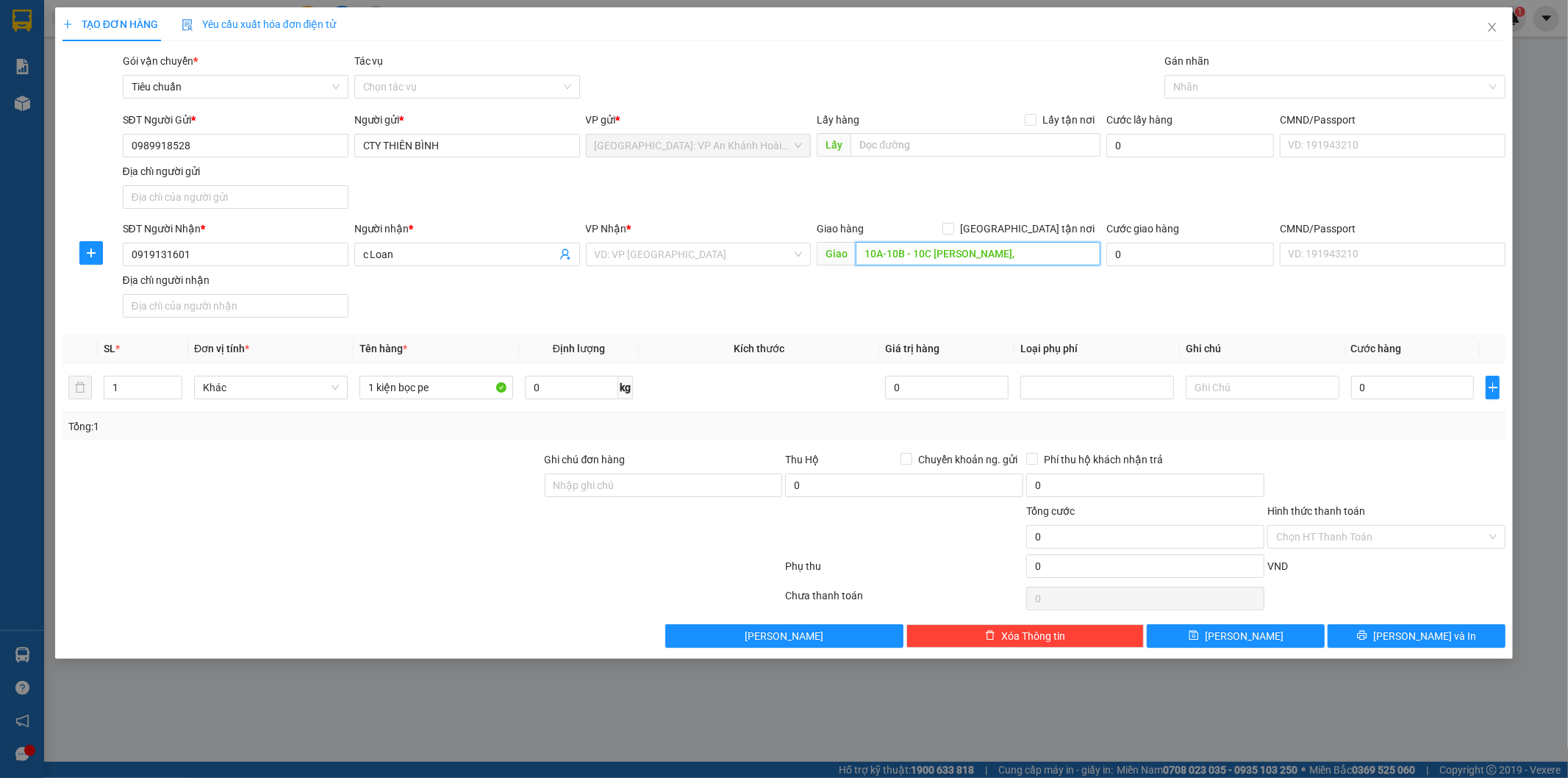
click at [1032, 251] on input "10A-10B - 10C [PERSON_NAME]," at bounding box center [978, 254] width 245 height 23
type input "10A-10B - 10C [PERSON_NAME], P.Bến nghé Q.1 TP HCM"
click at [655, 252] on input "search" at bounding box center [693, 254] width 198 height 22
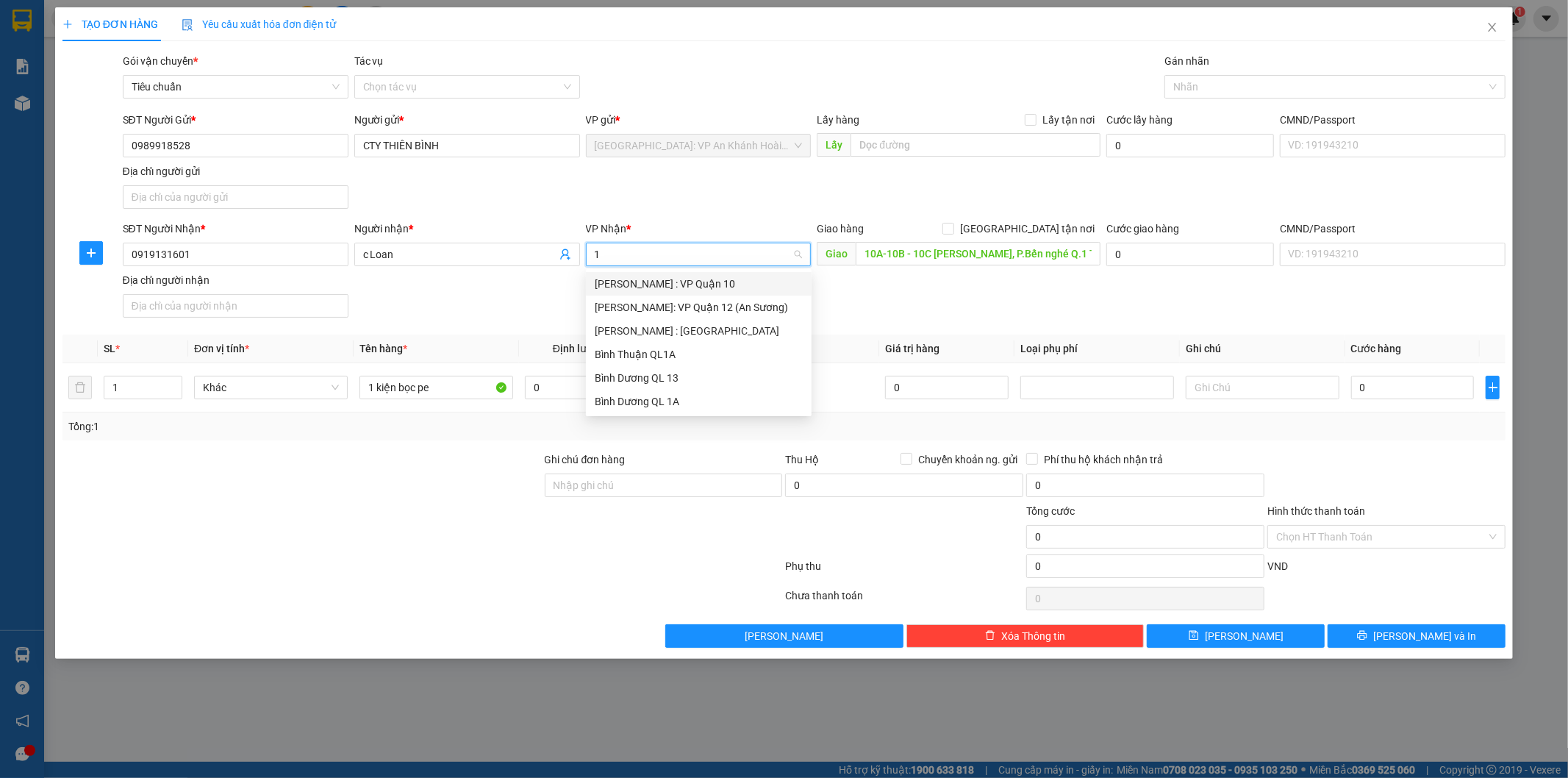
type input "12"
click at [671, 302] on div "[PERSON_NAME] : [GEOGRAPHIC_DATA]" at bounding box center [698, 307] width 208 height 16
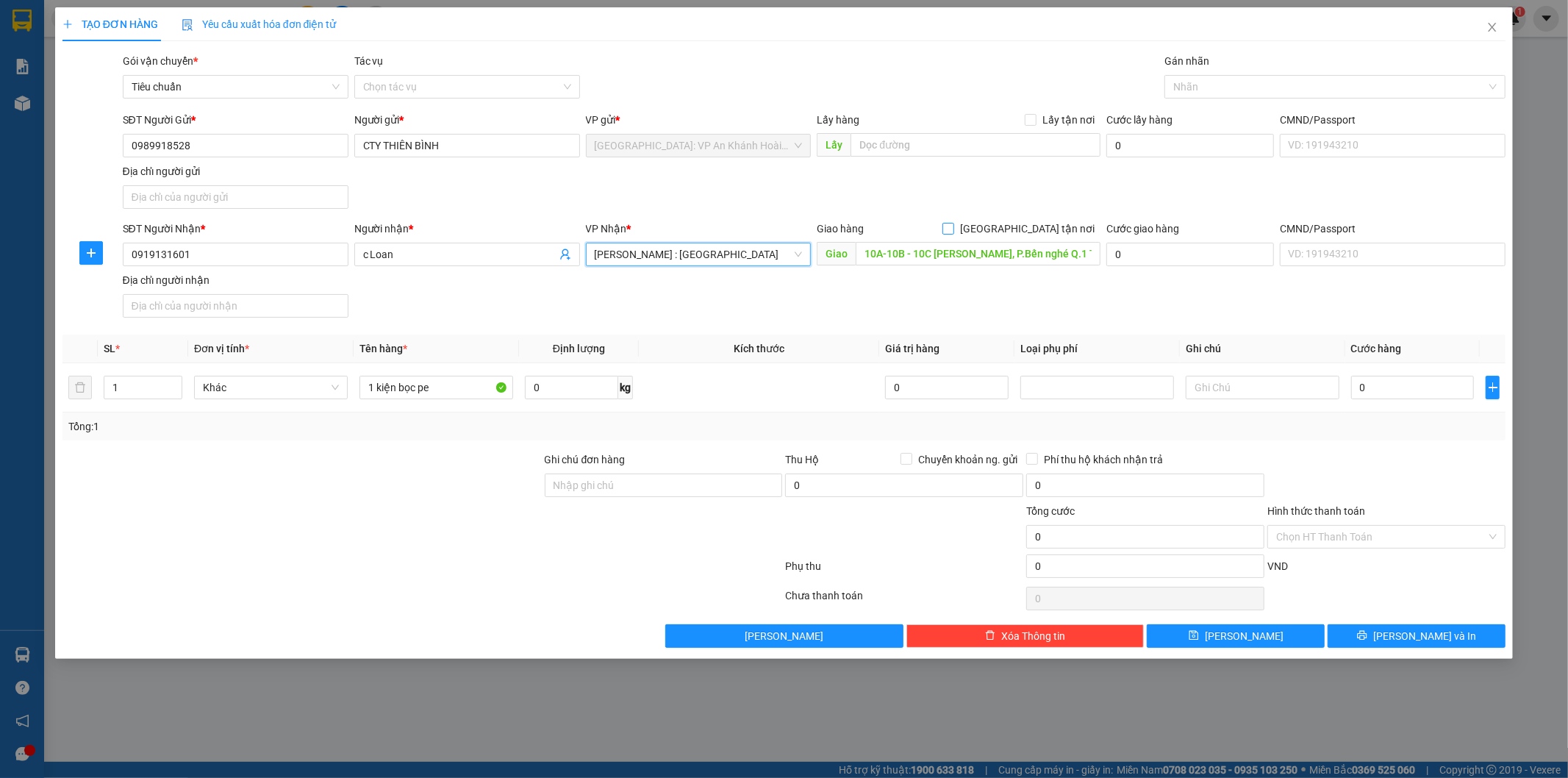
click at [953, 231] on input "[GEOGRAPHIC_DATA] tận nơi" at bounding box center [947, 228] width 10 height 10
checkbox input "true"
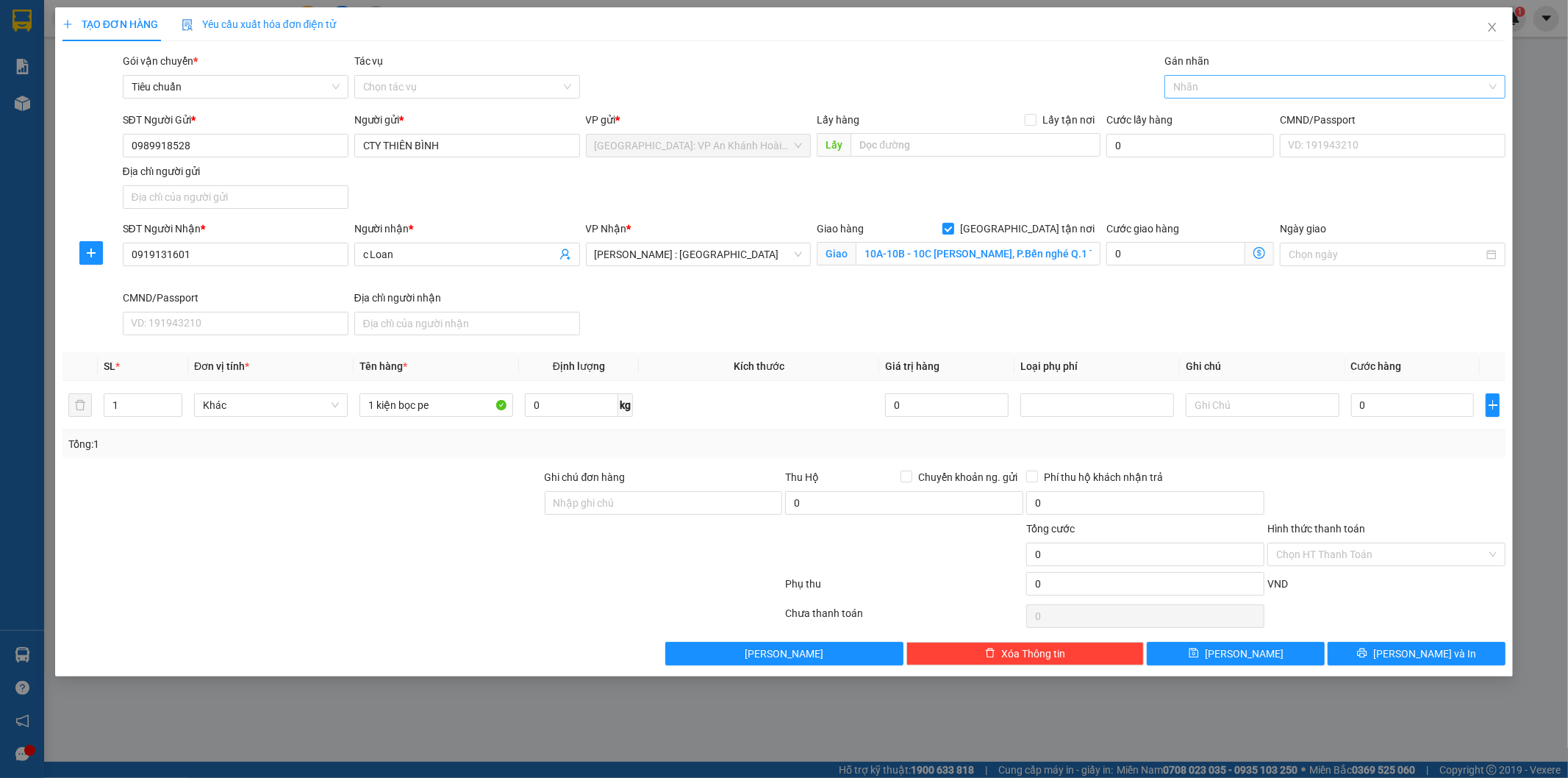
click at [1222, 85] on div at bounding box center [1327, 86] width 319 height 18
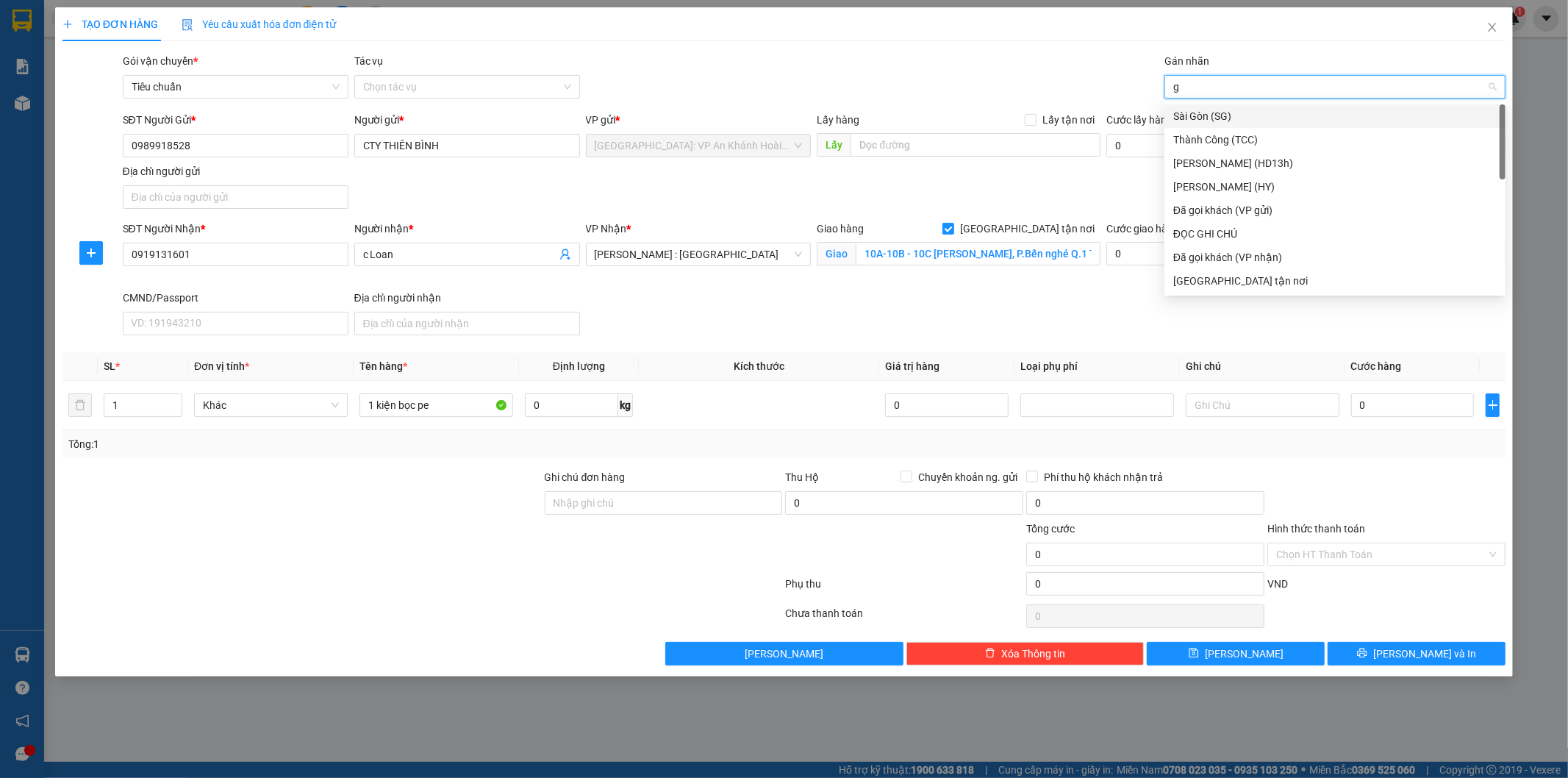
type input "gt"
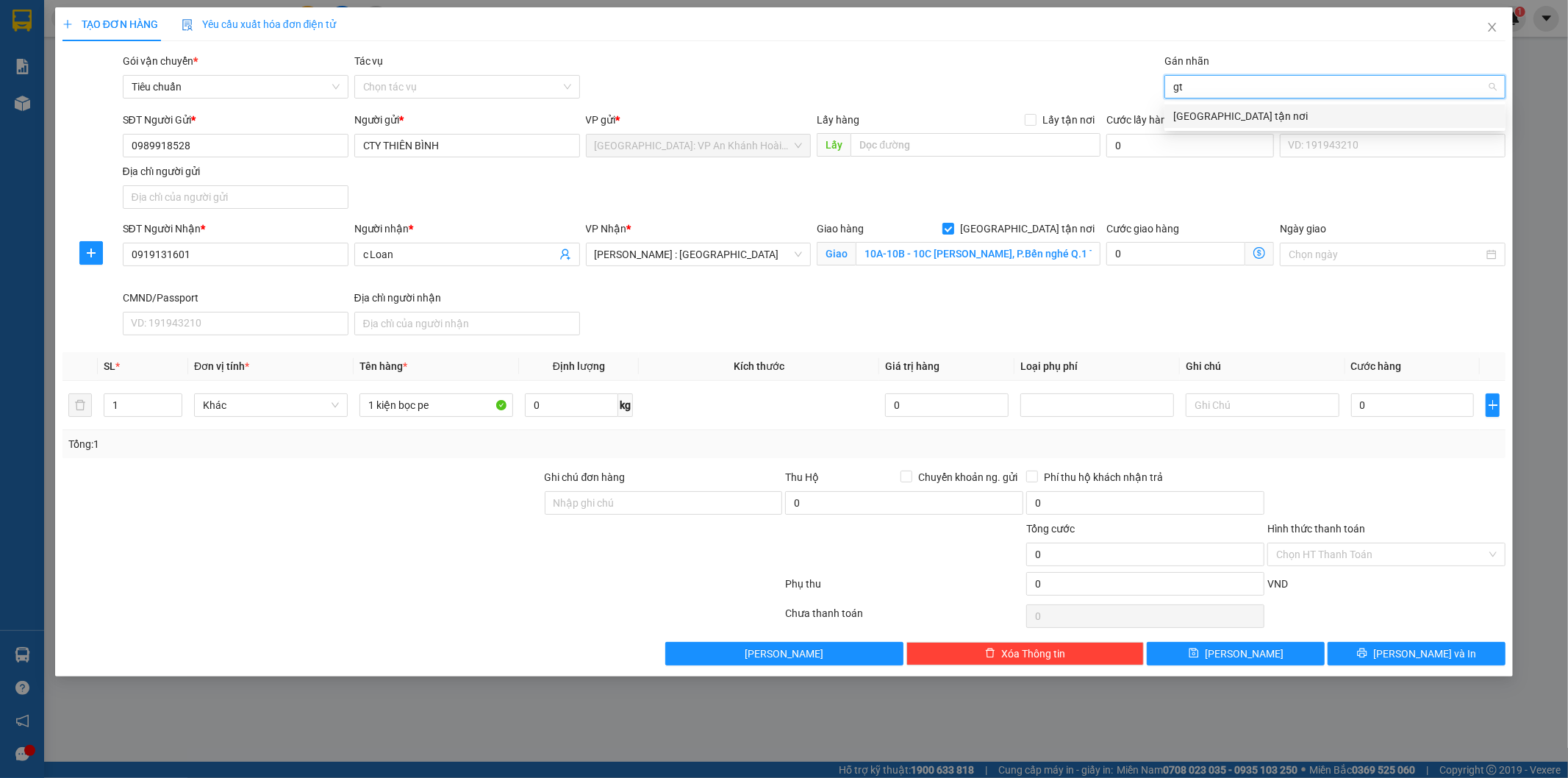
click at [1198, 119] on div "[GEOGRAPHIC_DATA] tận nơi" at bounding box center [1335, 116] width 323 height 16
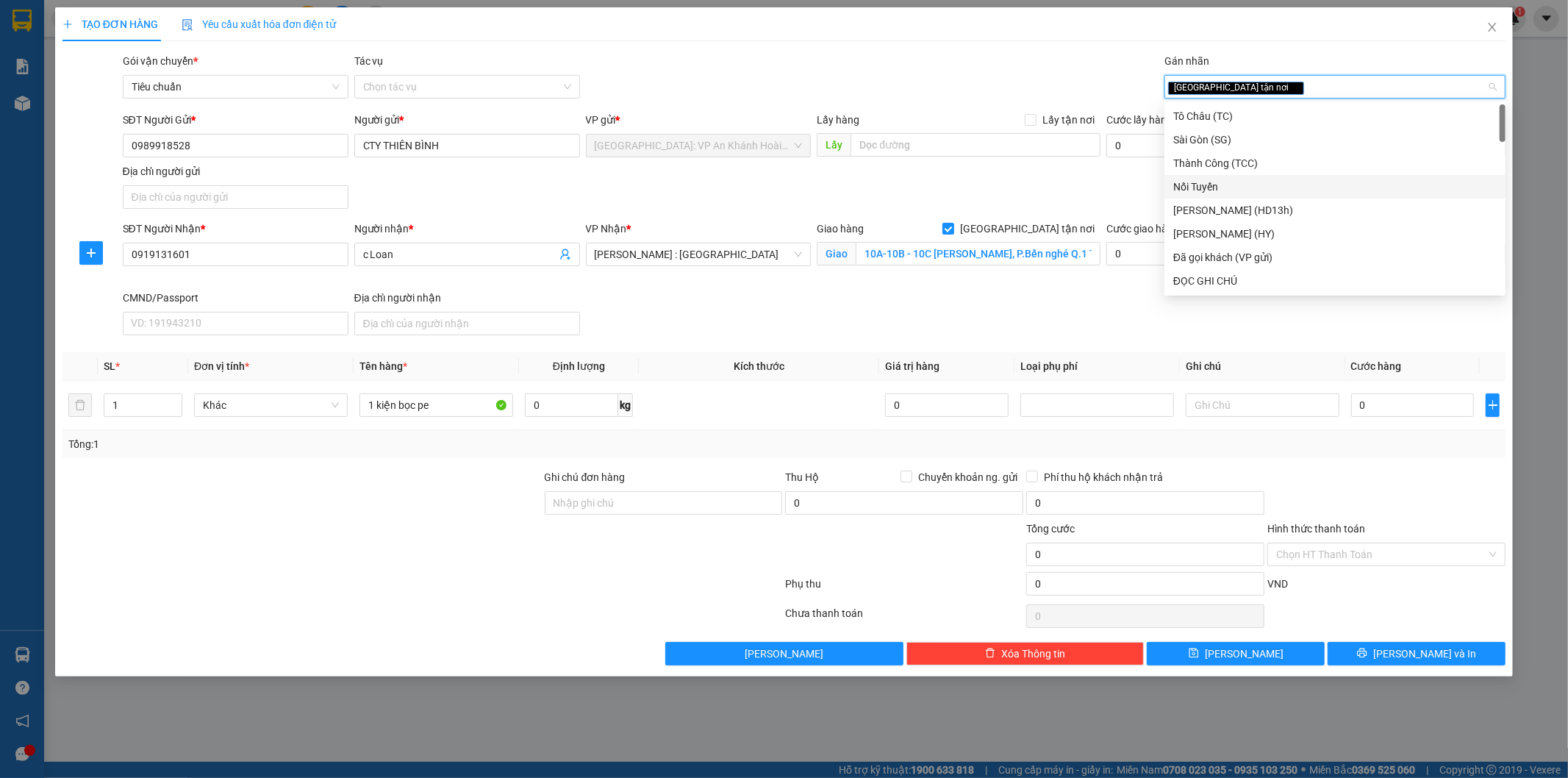
click at [934, 182] on div "SĐT Người Gửi * 0989918528 Người gửi * CTY THIÊN BÌNH VP gửi * [GEOGRAPHIC_DATA…" at bounding box center [815, 163] width 1389 height 103
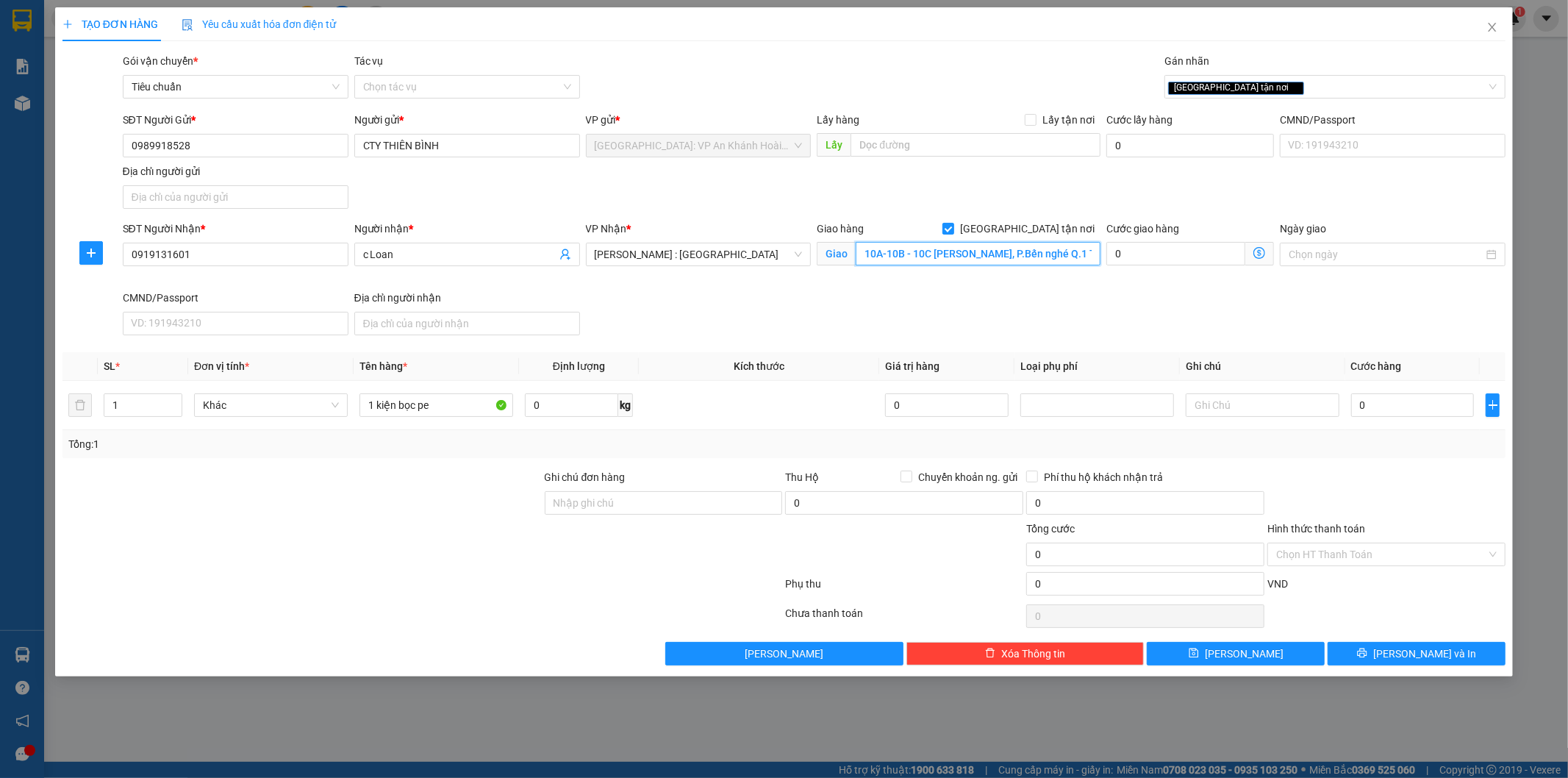
click at [895, 253] on input "10A-10B - 10C [PERSON_NAME], P.Bến nghé Q.1 TP HCM" at bounding box center [978, 254] width 245 height 23
click at [620, 502] on input "Ghi chú đơn hàng" at bounding box center [664, 503] width 238 height 23
type input "hàng dễ vỡ xin nhẹ tay"
click at [1407, 403] on input "0" at bounding box center [1412, 405] width 123 height 23
type input "1"
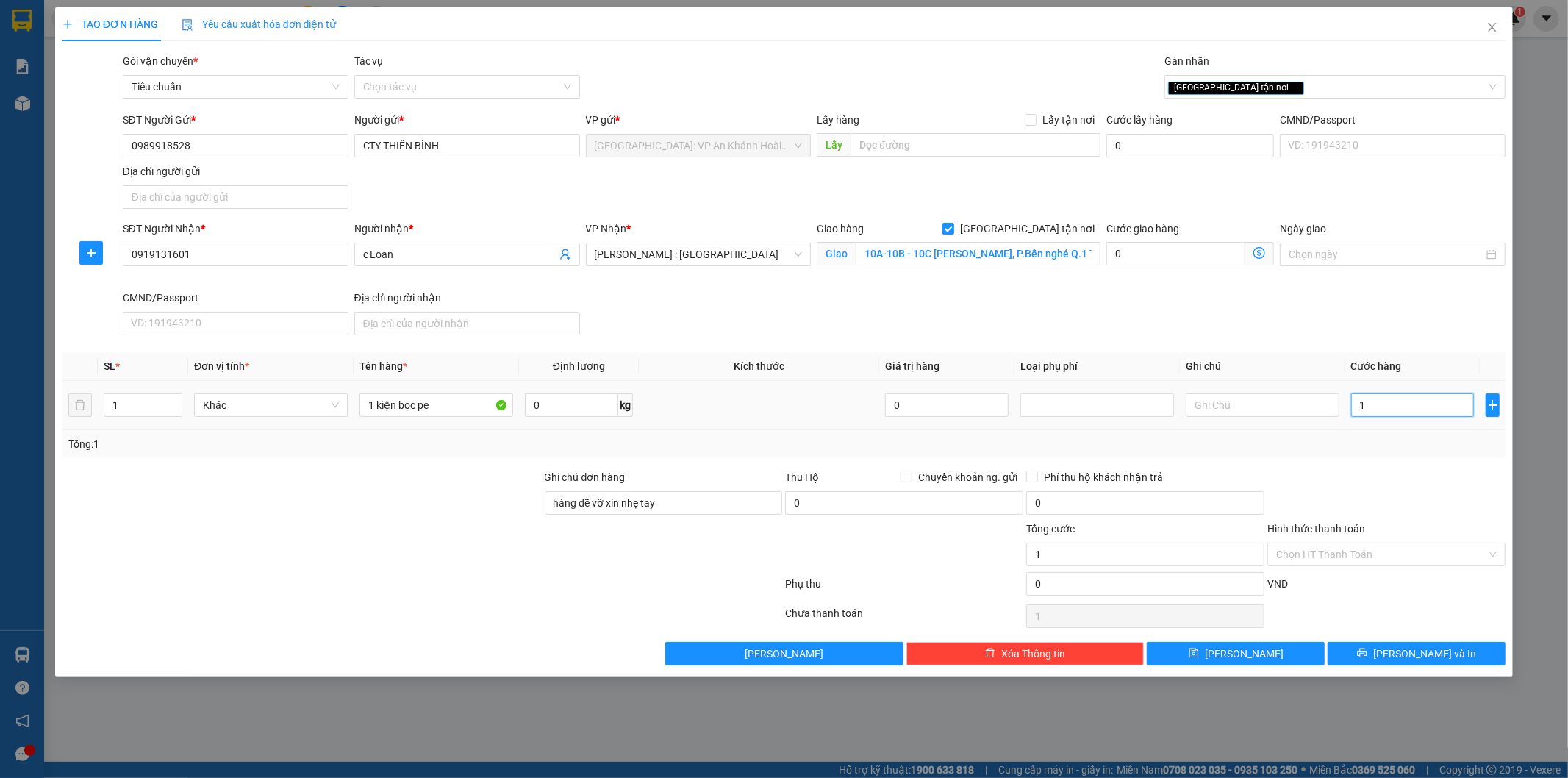
type input "1"
type input "10"
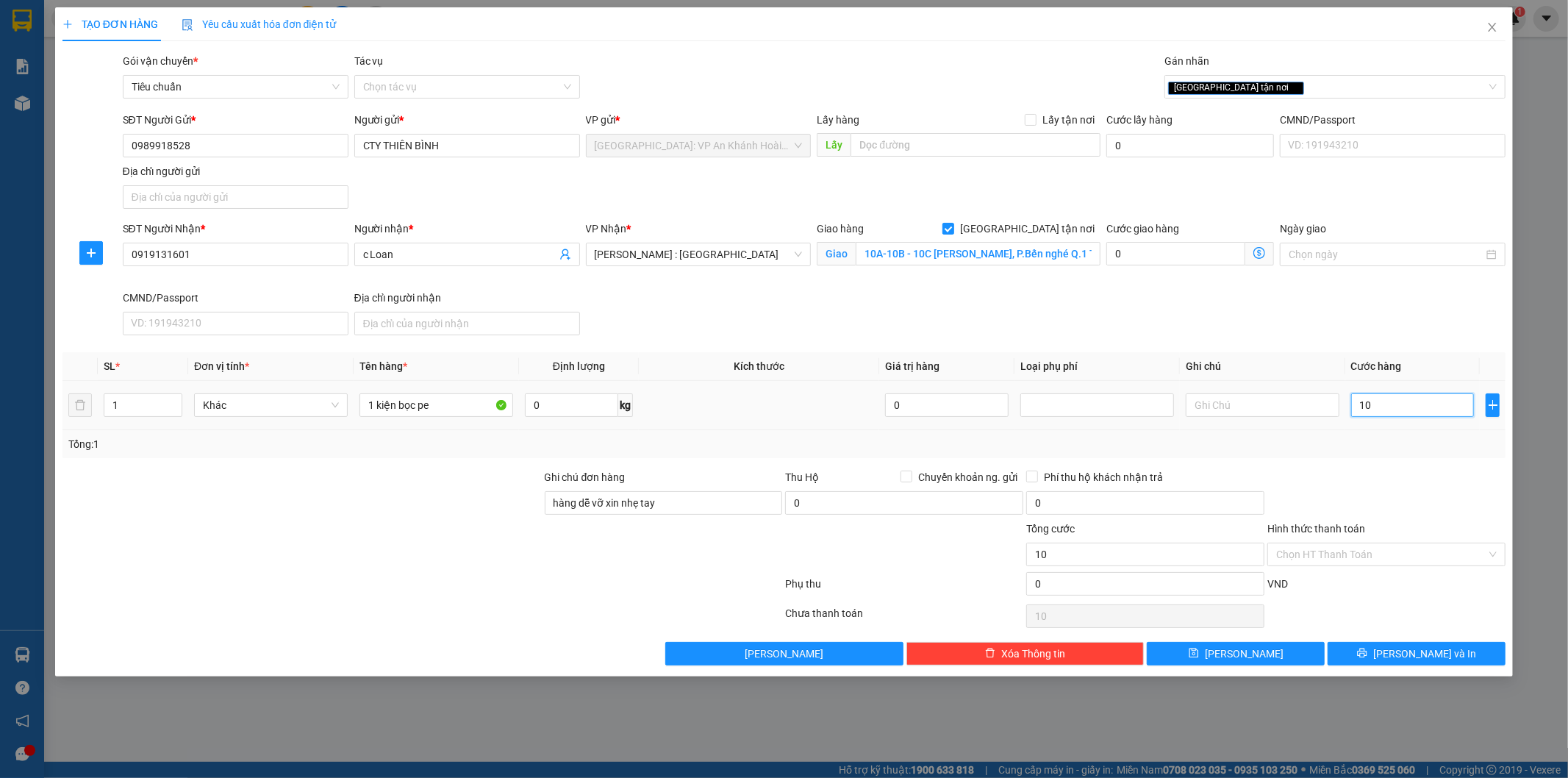
type input "100"
type input "1.000"
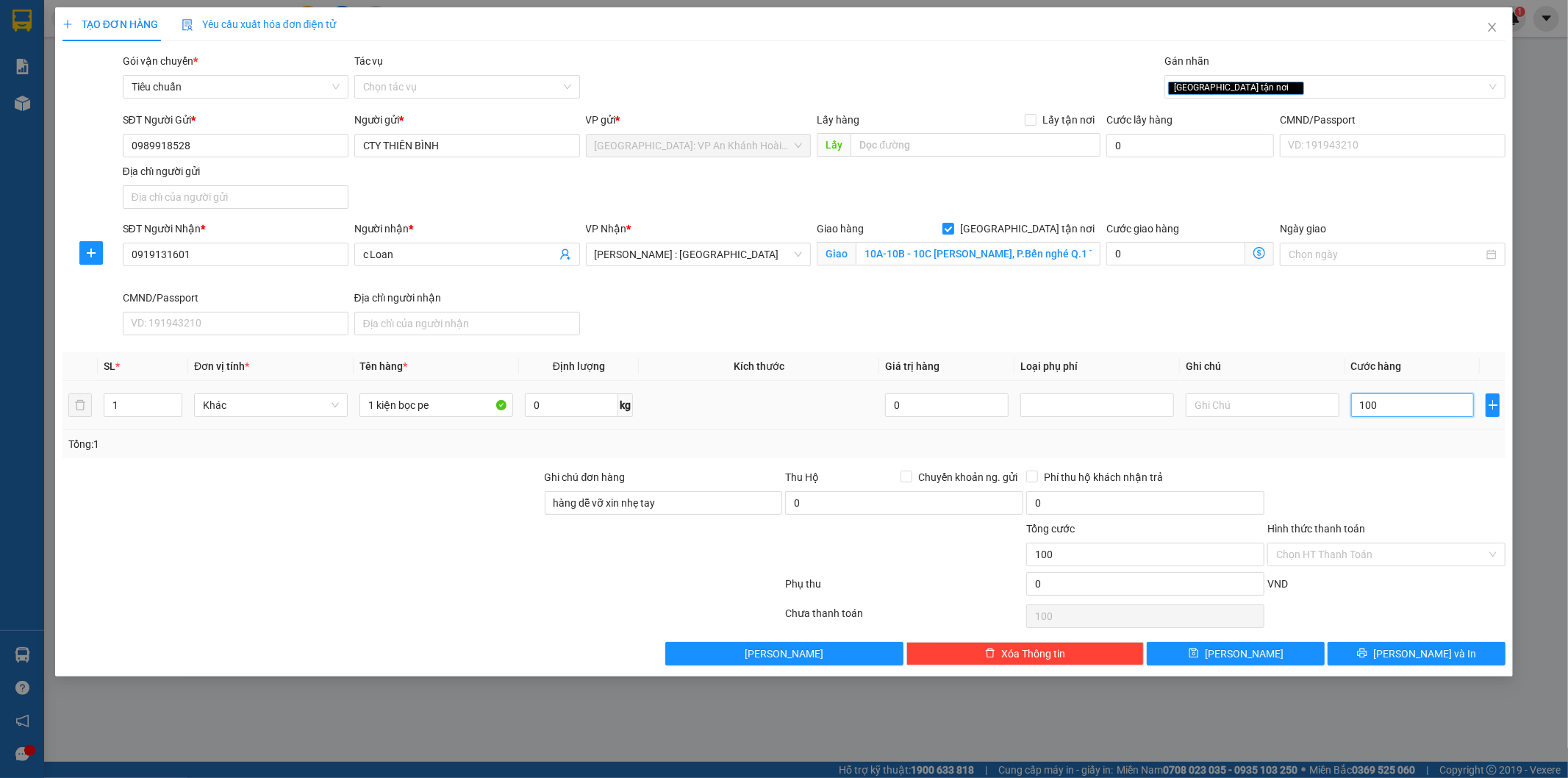
type input "1.000"
type input "10.000"
type input "100.000"
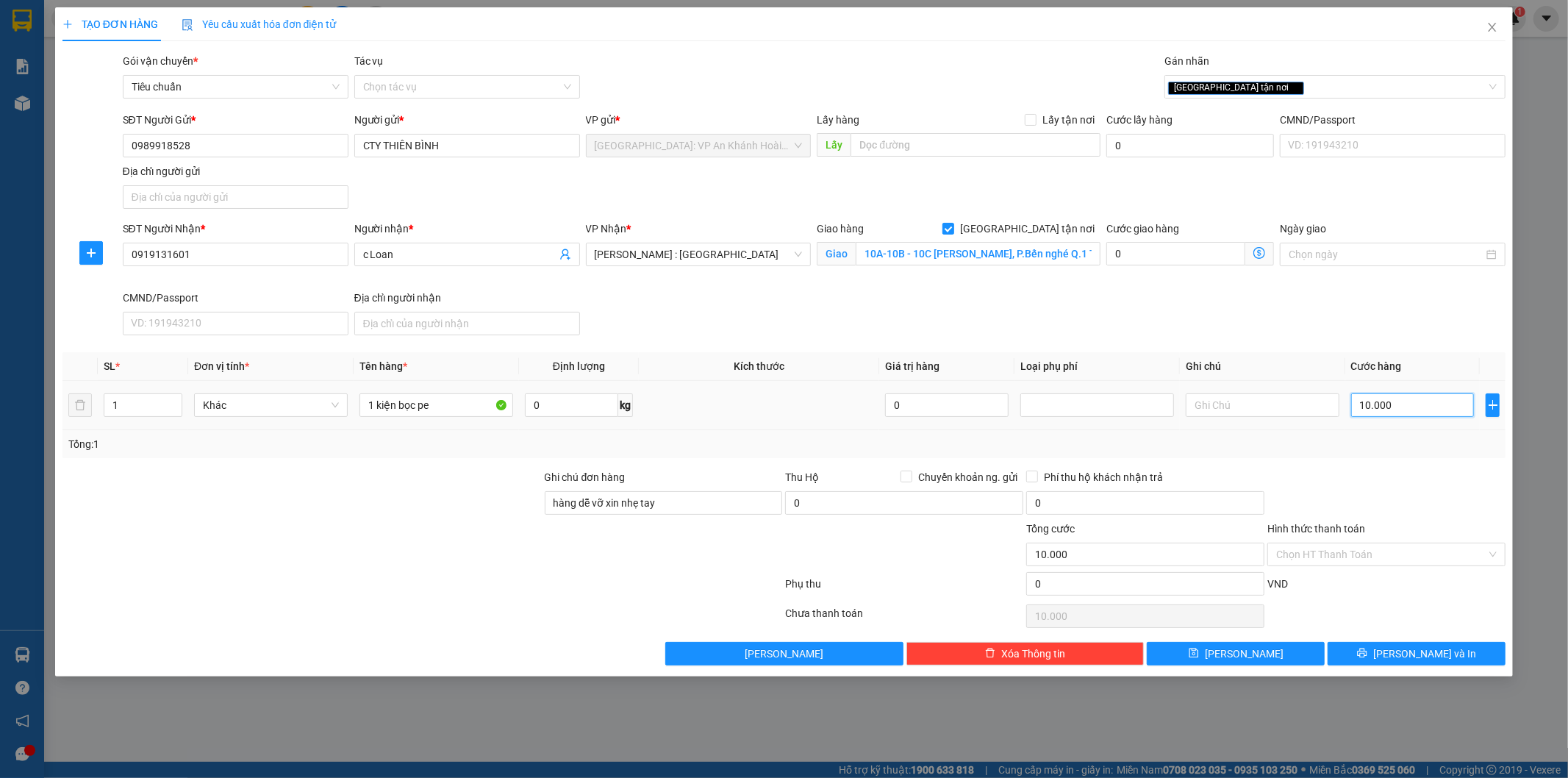
type input "100.000"
click at [1431, 504] on div at bounding box center [1386, 495] width 241 height 51
click at [1436, 656] on span "[PERSON_NAME] và In" at bounding box center [1424, 653] width 103 height 16
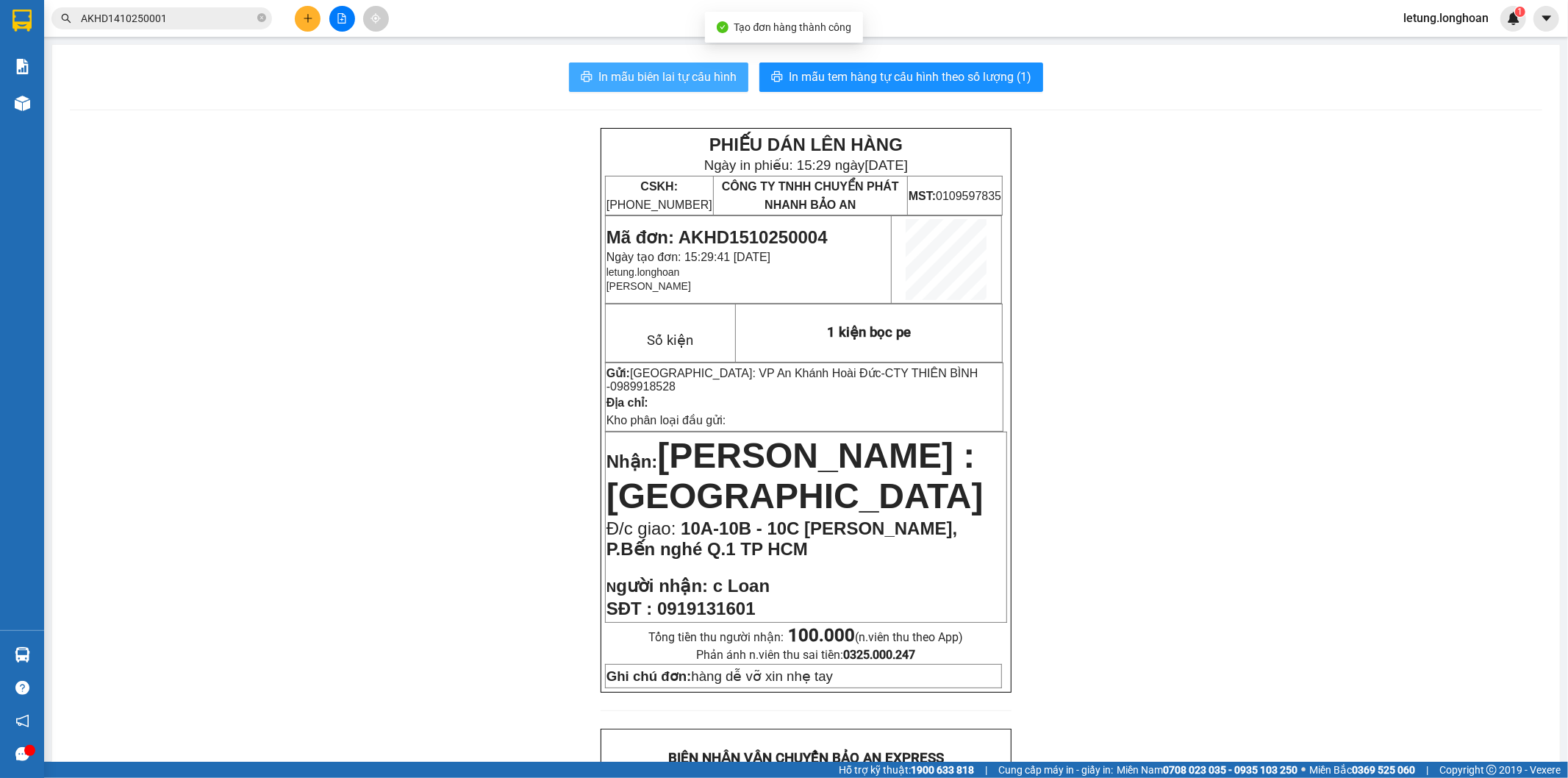
click at [618, 71] on span "In mẫu biên lai tự cấu hình" at bounding box center [667, 77] width 138 height 18
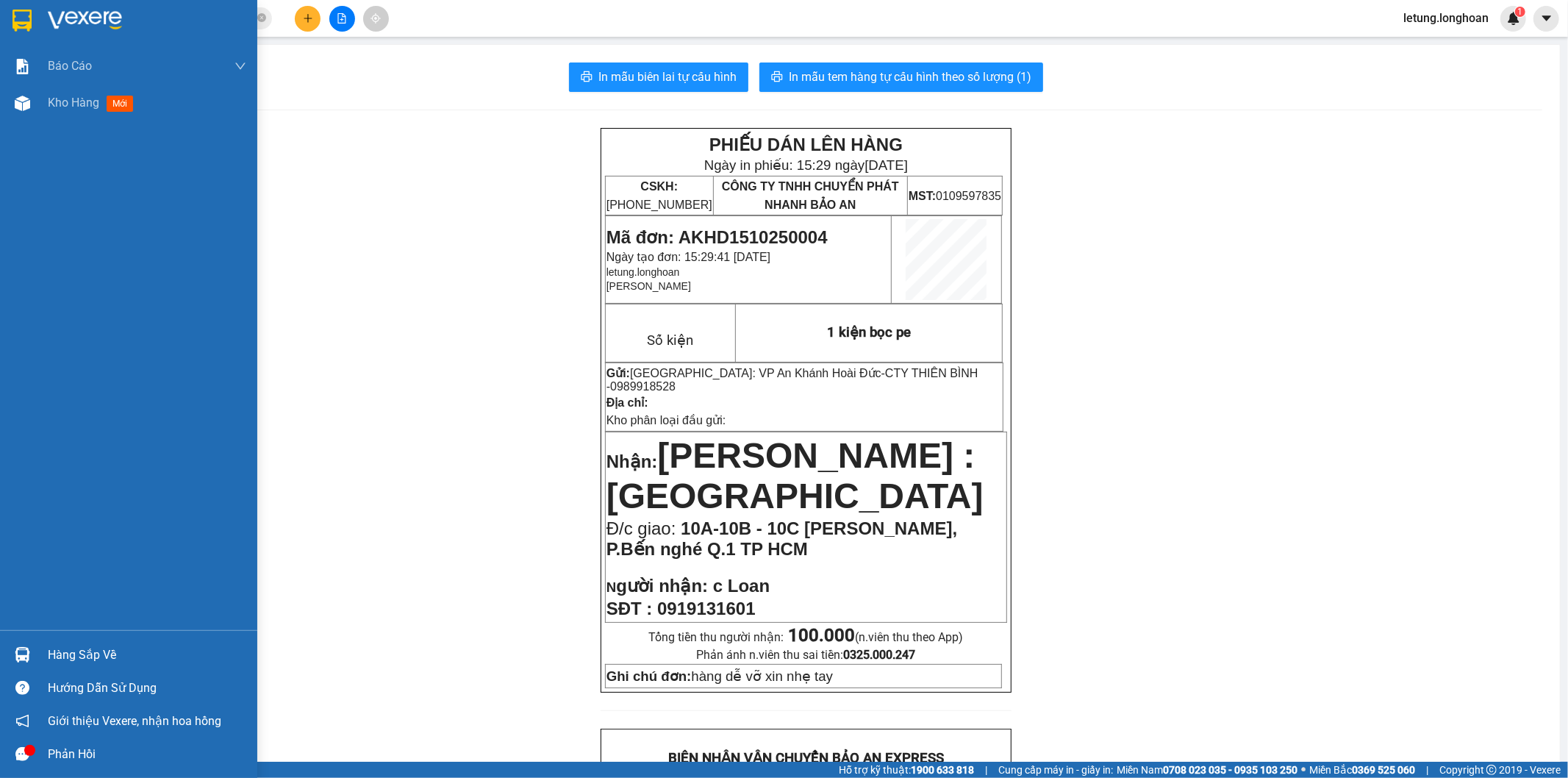
click at [18, 12] on img at bounding box center [22, 20] width 19 height 22
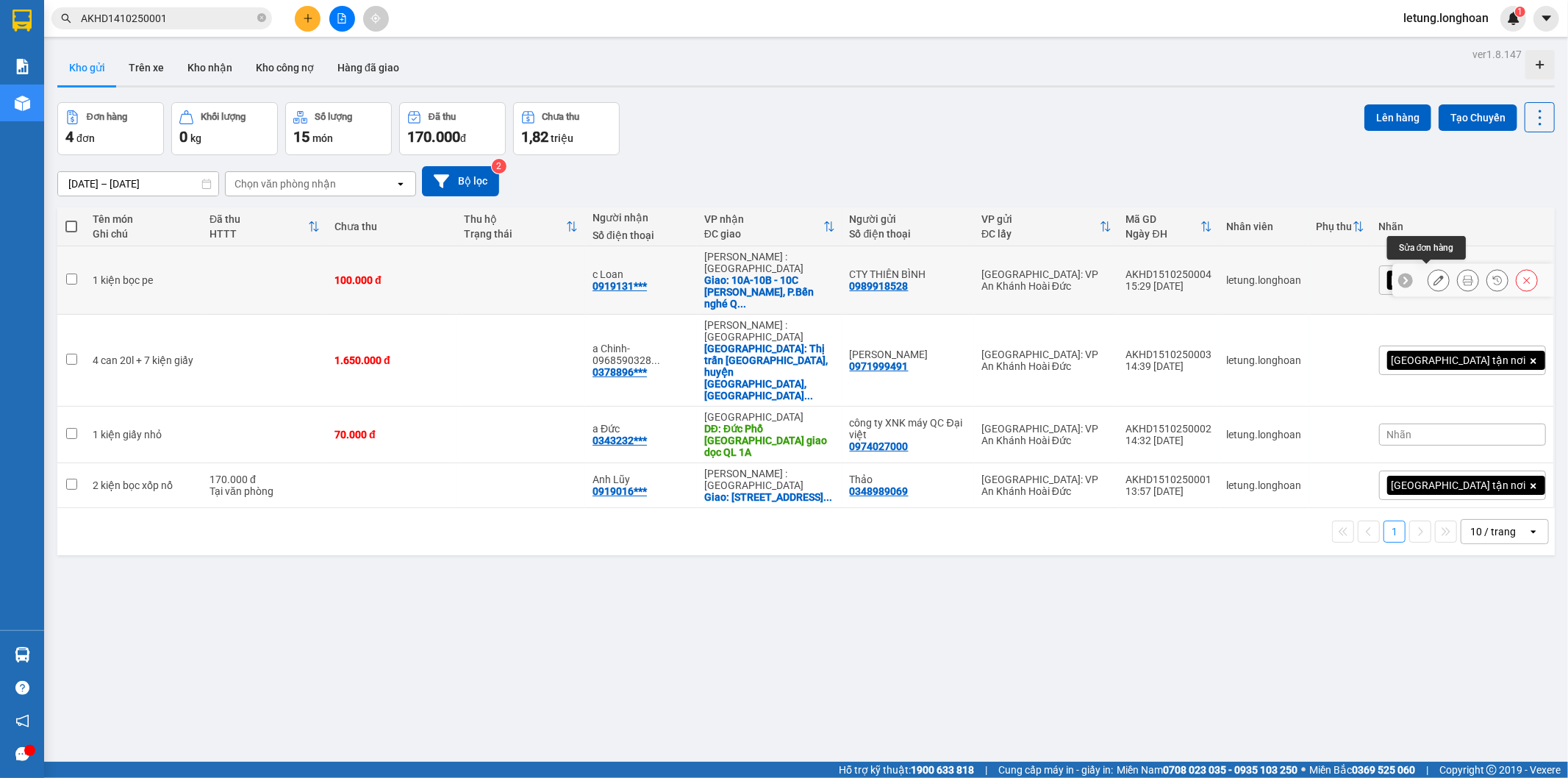
click at [1433, 277] on icon at bounding box center [1438, 280] width 10 height 10
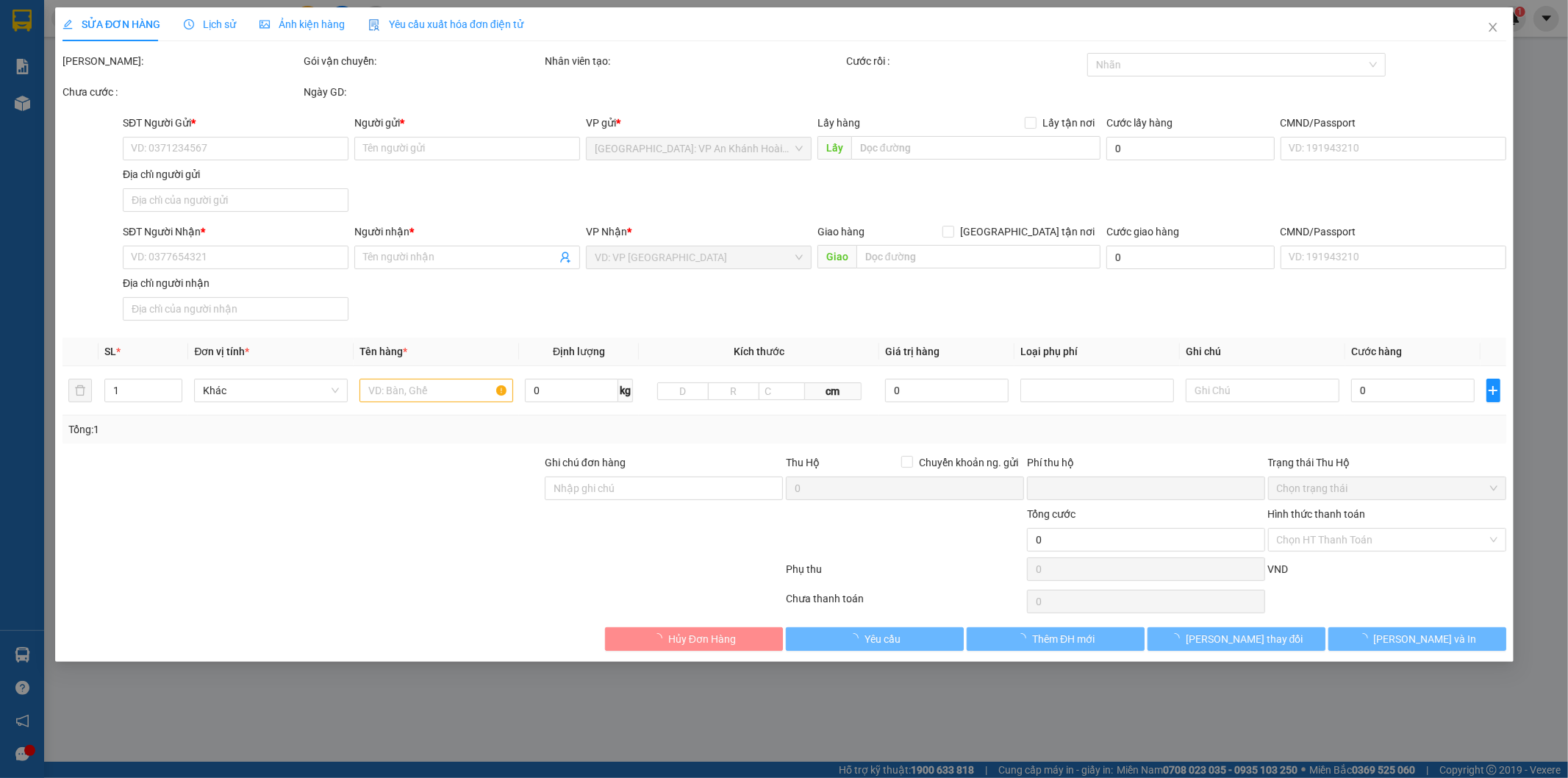
type input "0989918528"
type input "CTY THIÊN BÌNH"
type input "0919131601"
type input "c Loan"
checkbox input "true"
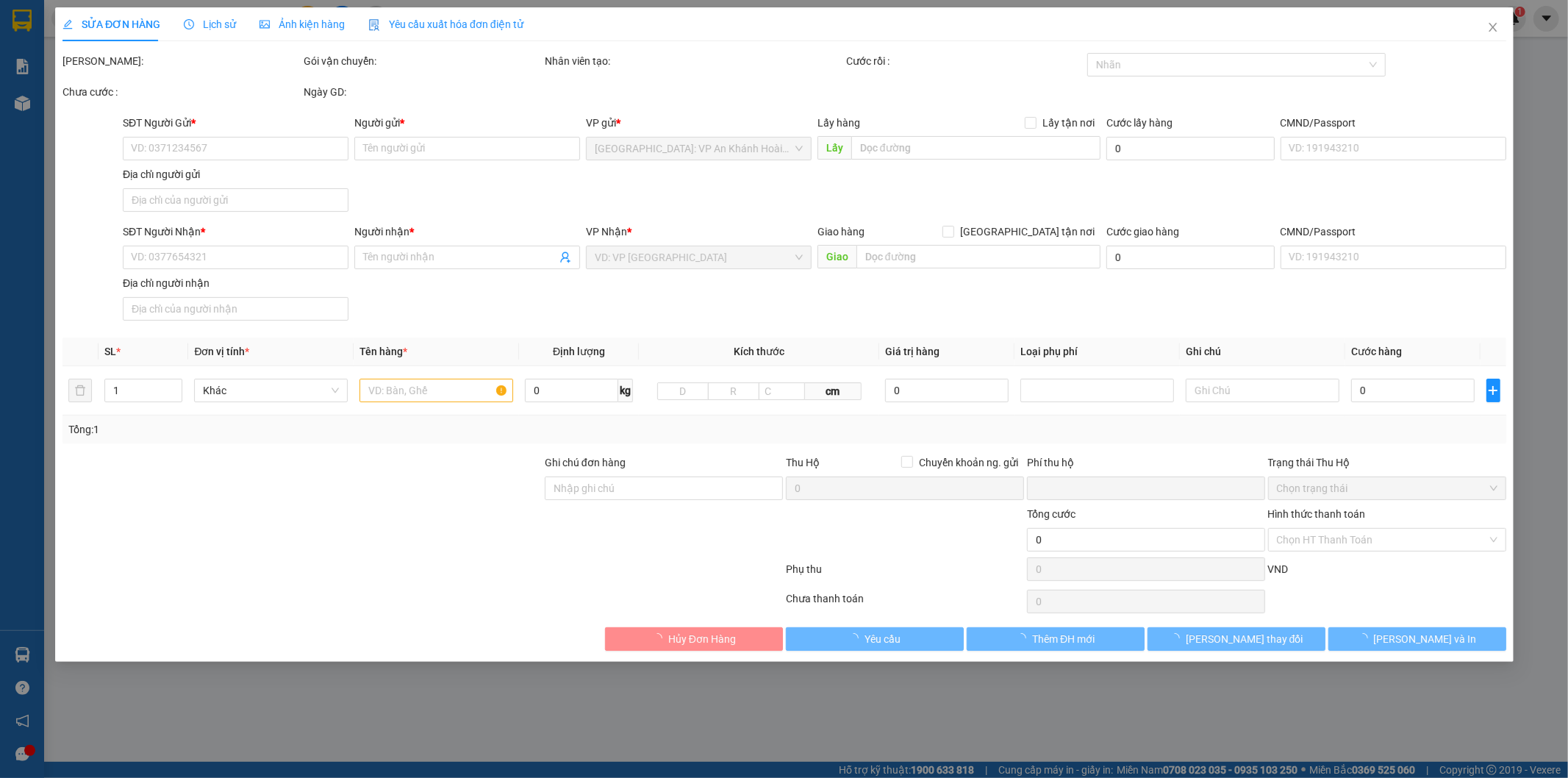
type input "10A-10B - 10C [PERSON_NAME], P.Bến nghé Q.1 TP HCM"
type input "hàng dễ vỡ xin nhẹ tay"
type input "0"
type input "100.000"
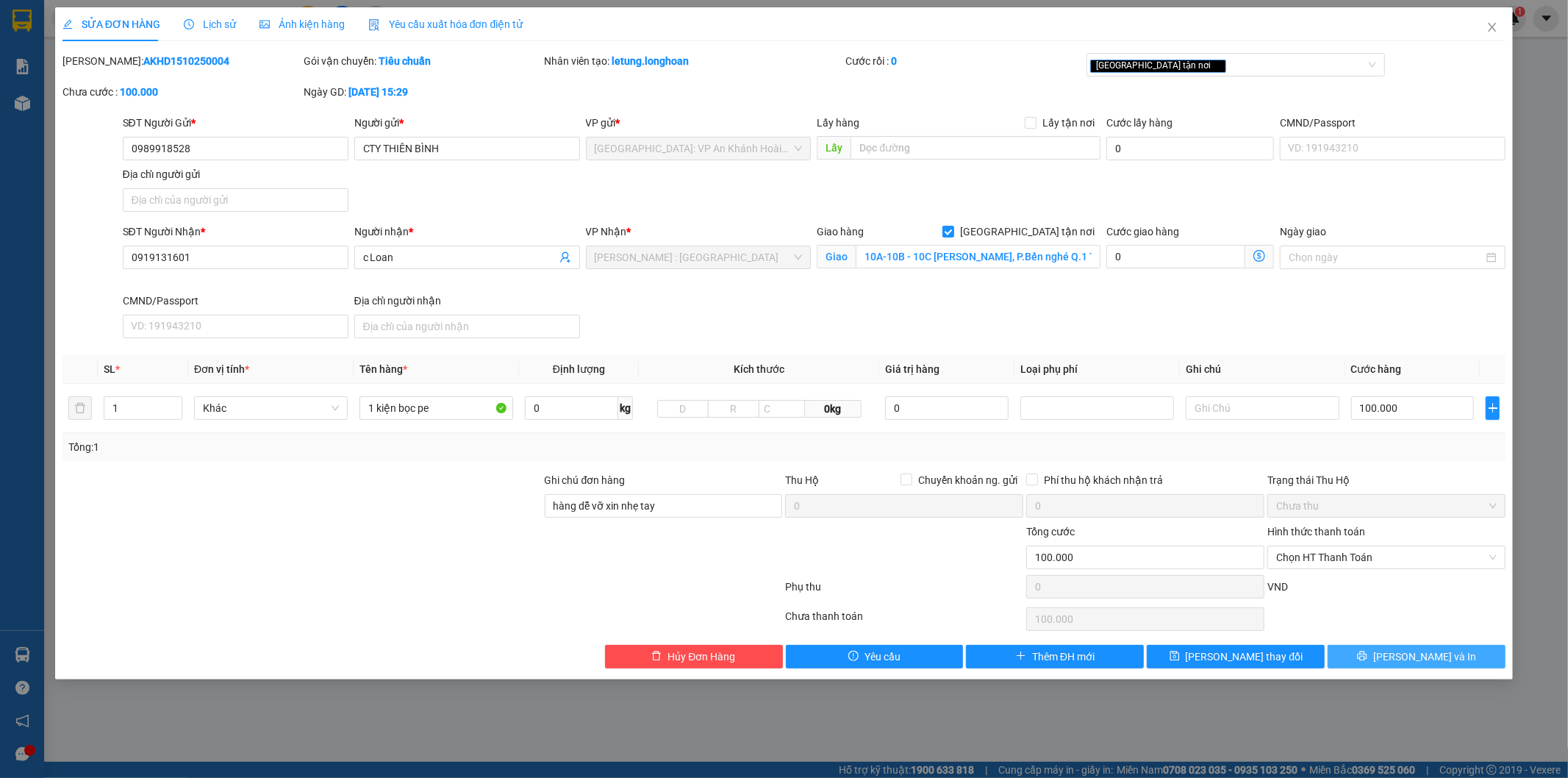
click at [1411, 651] on span "[PERSON_NAME] và In" at bounding box center [1424, 656] width 103 height 16
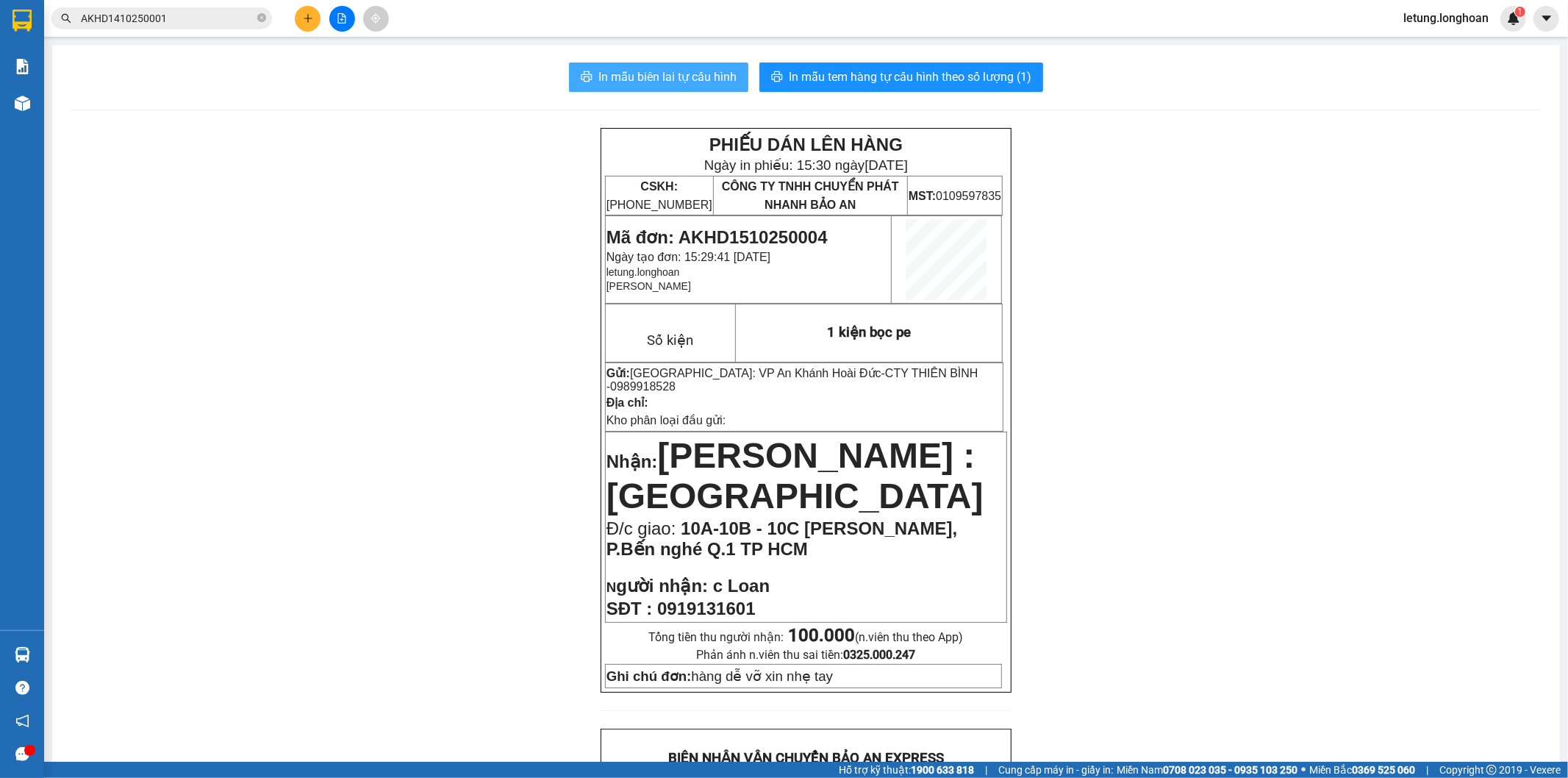
click at [661, 72] on span "In mẫu biên lai tự cấu hình" at bounding box center [667, 77] width 138 height 18
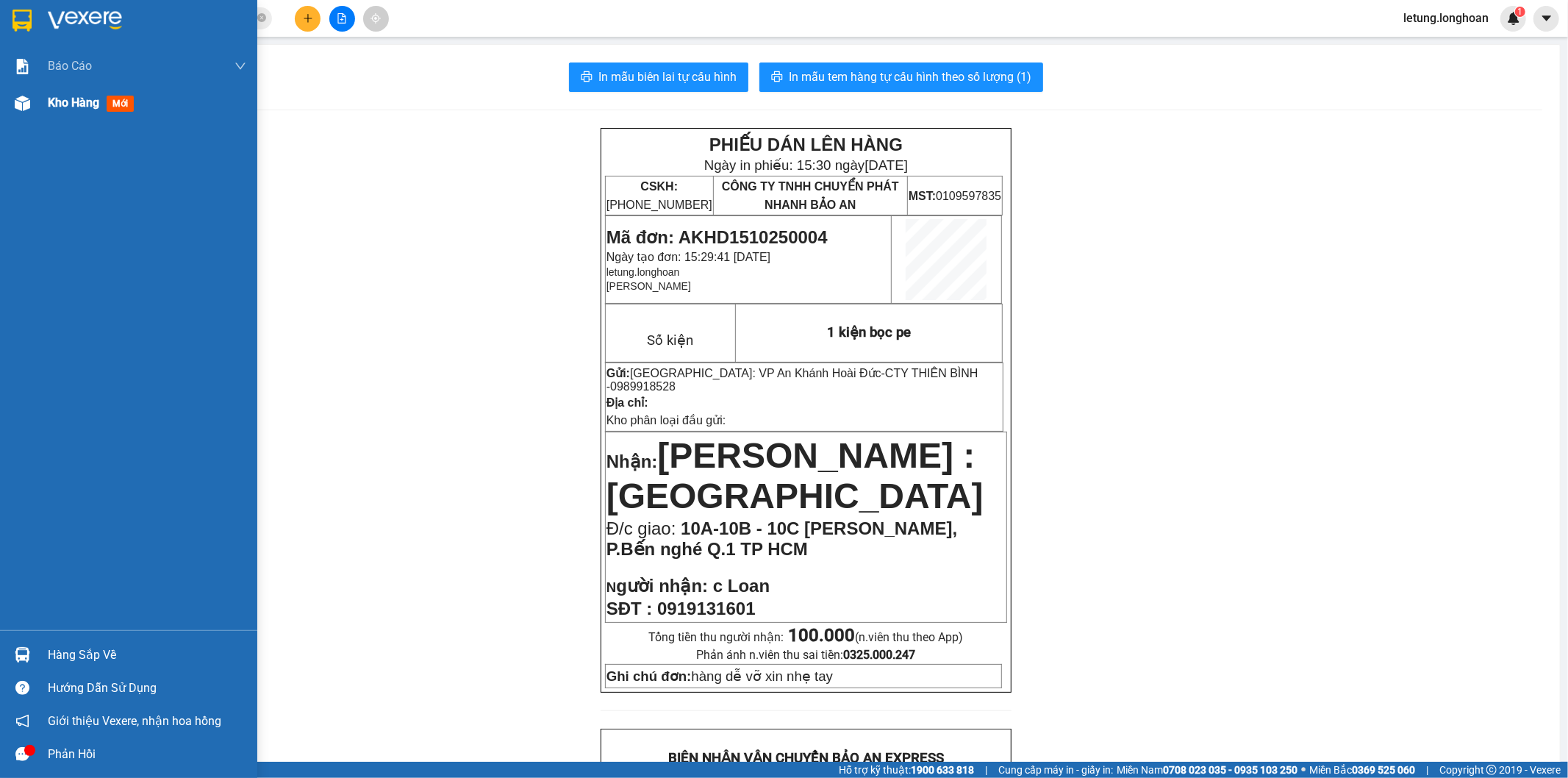
drag, startPoint x: 13, startPoint y: 11, endPoint x: 217, endPoint y: 109, distance: 226.3
click at [15, 11] on img at bounding box center [22, 20] width 19 height 22
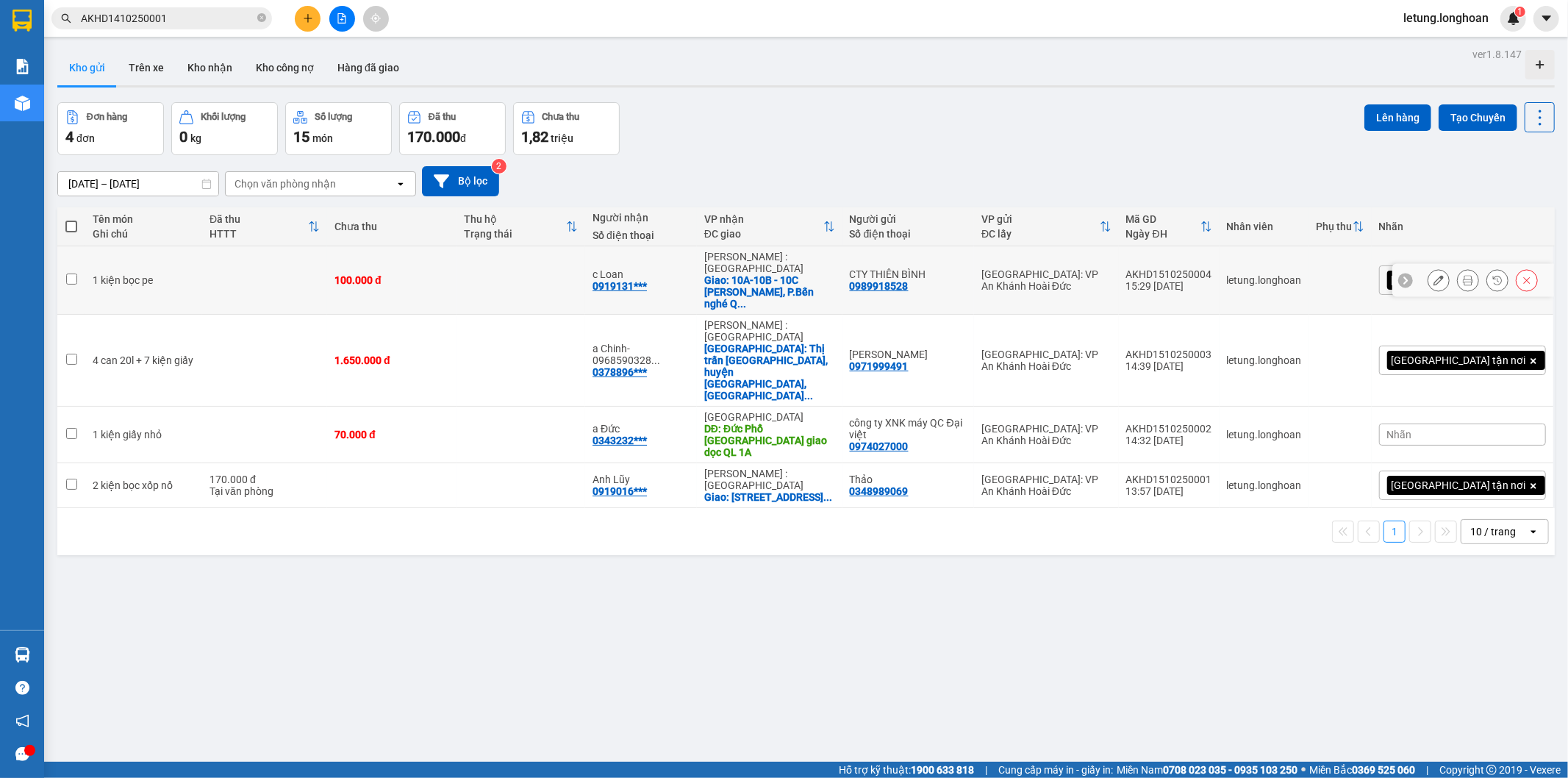
drag, startPoint x: 1281, startPoint y: 263, endPoint x: 1198, endPoint y: 265, distance: 83.0
click at [1198, 265] on td "AKHD1510250004 15:29 [DATE]" at bounding box center [1169, 281] width 101 height 69
checkbox input "true"
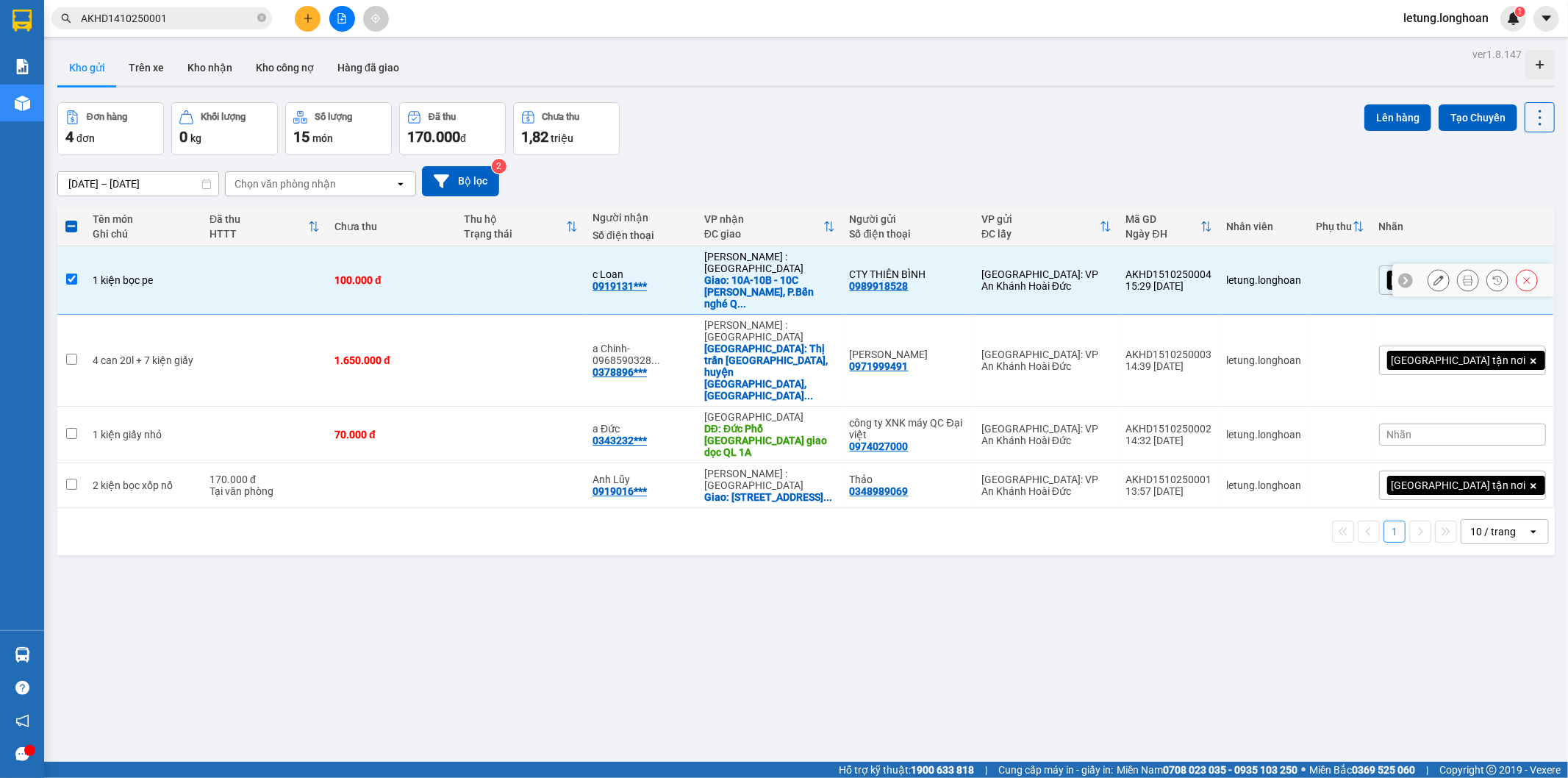
click at [1433, 275] on icon at bounding box center [1438, 280] width 10 height 10
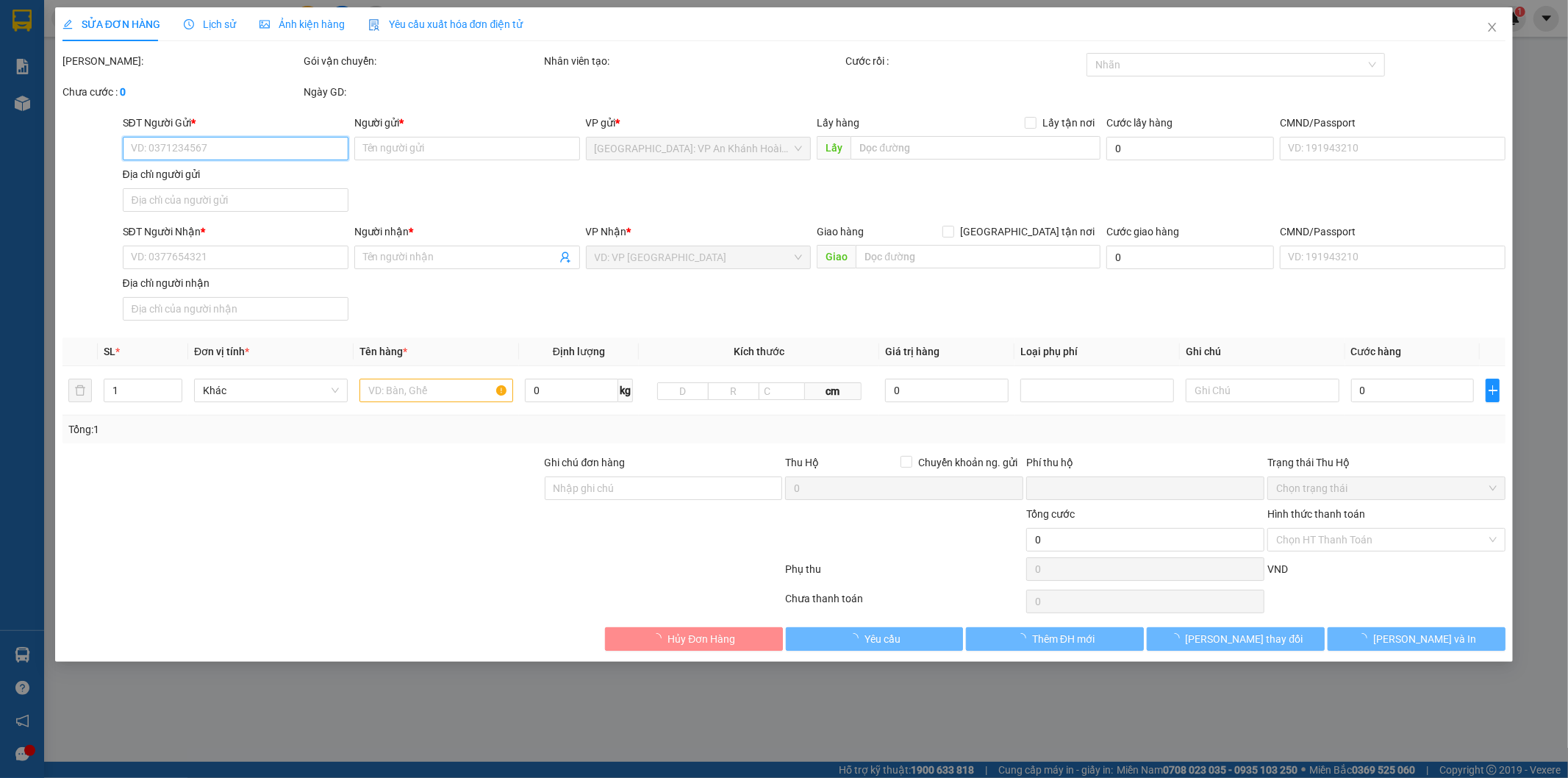
type input "0989918528"
type input "CTY THIÊN BÌNH"
type input "0919131601"
type input "c Loan"
checkbox input "true"
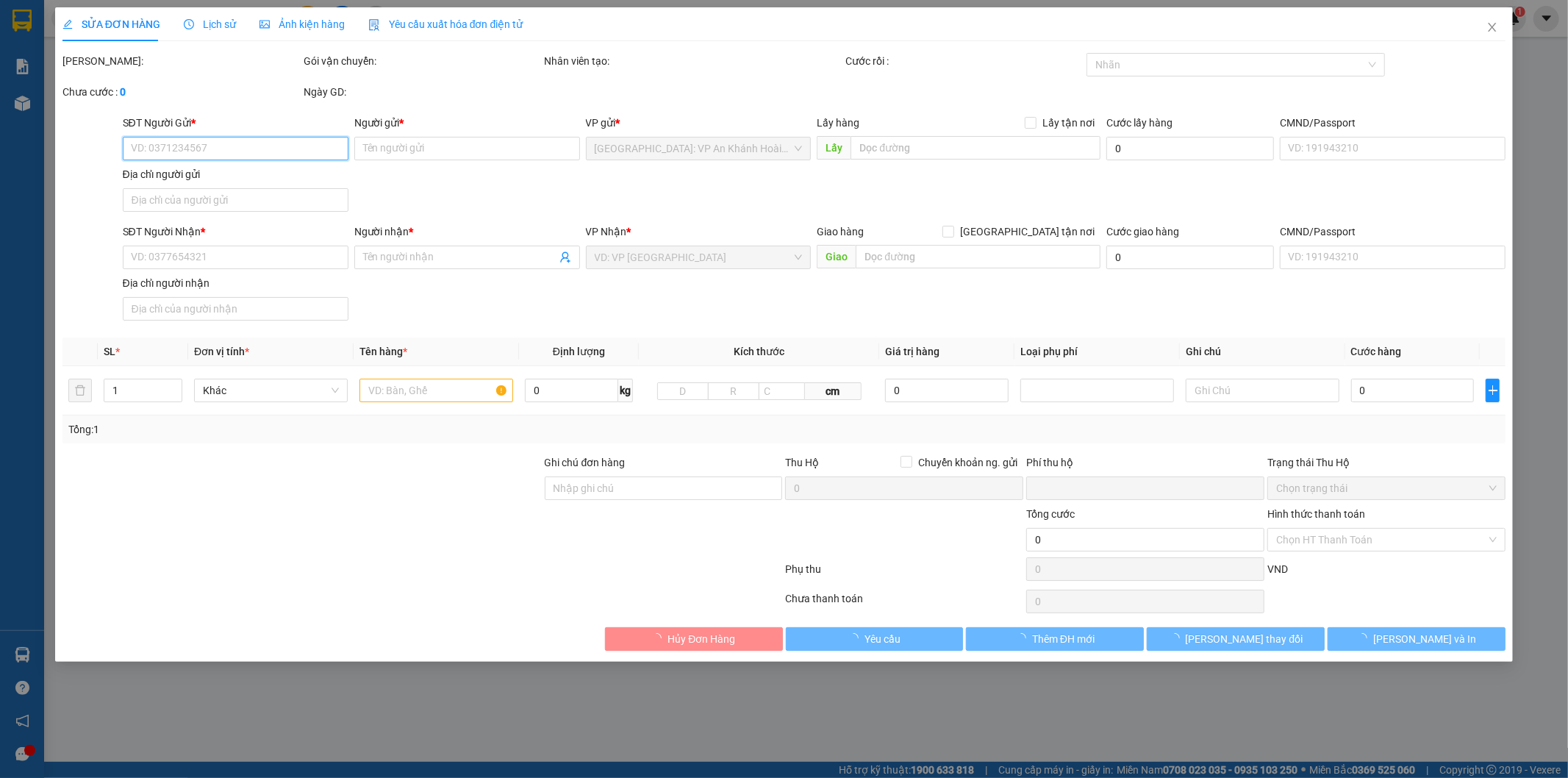
type input "10A-10B - 10C [PERSON_NAME], P.Bến nghé Q.1 TP HCM"
type input "hàng dễ vỡ xin nhẹ tay"
type input "0"
type input "100.000"
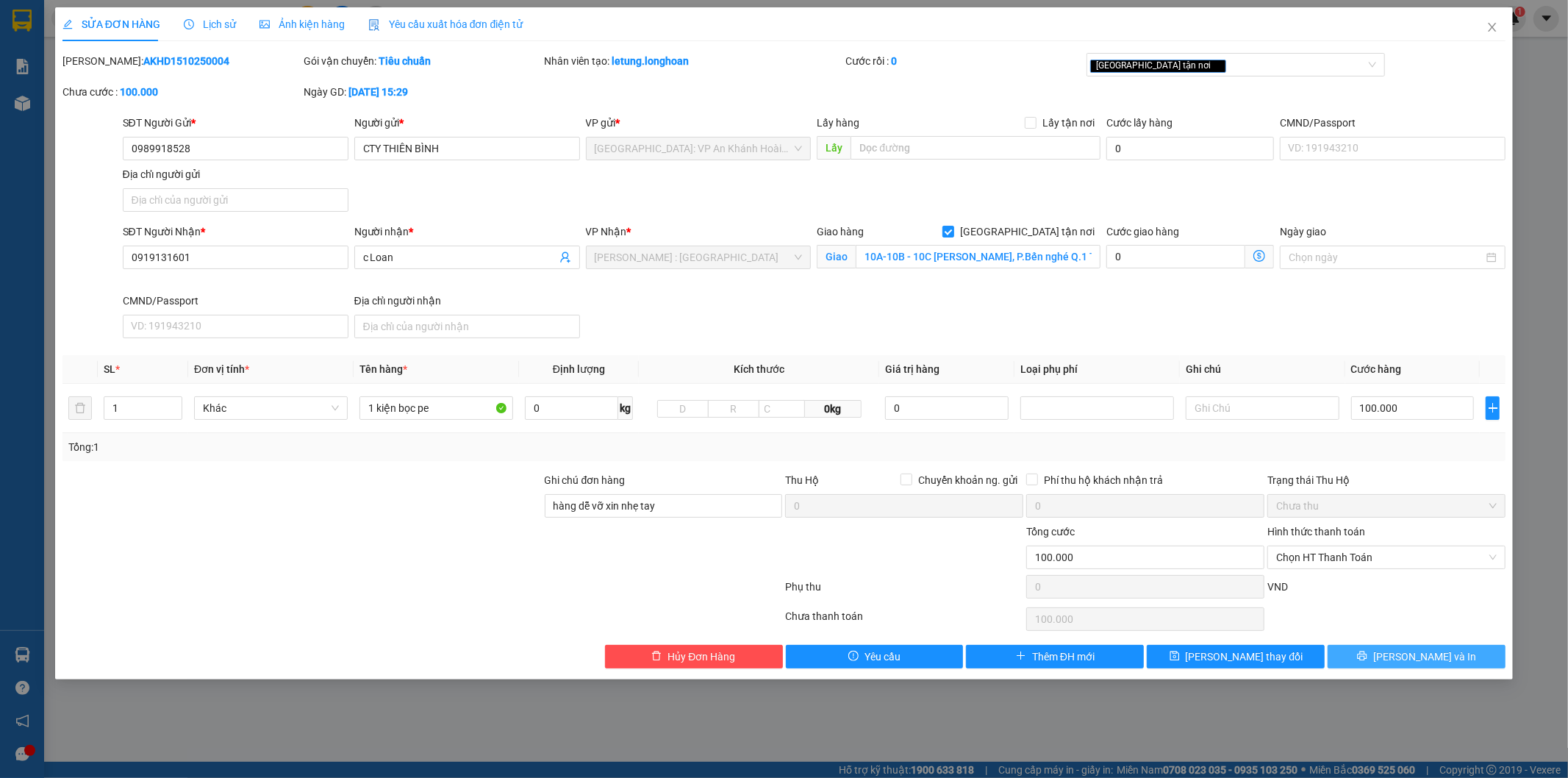
click at [1431, 652] on span "[PERSON_NAME] và In" at bounding box center [1424, 656] width 103 height 16
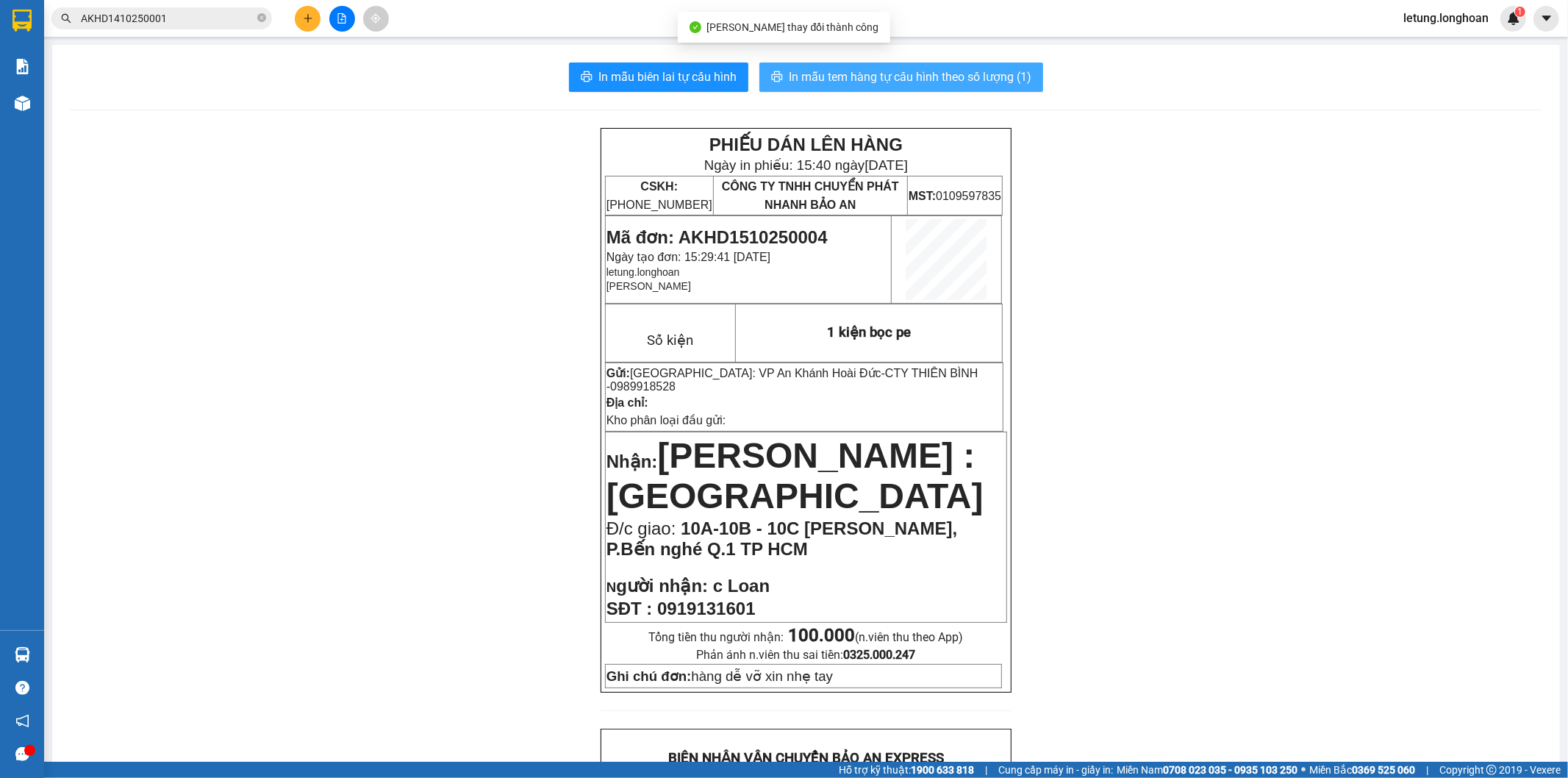
click at [863, 67] on button "In mẫu tem hàng tự cấu hình theo số lượng (1)" at bounding box center [901, 77] width 284 height 29
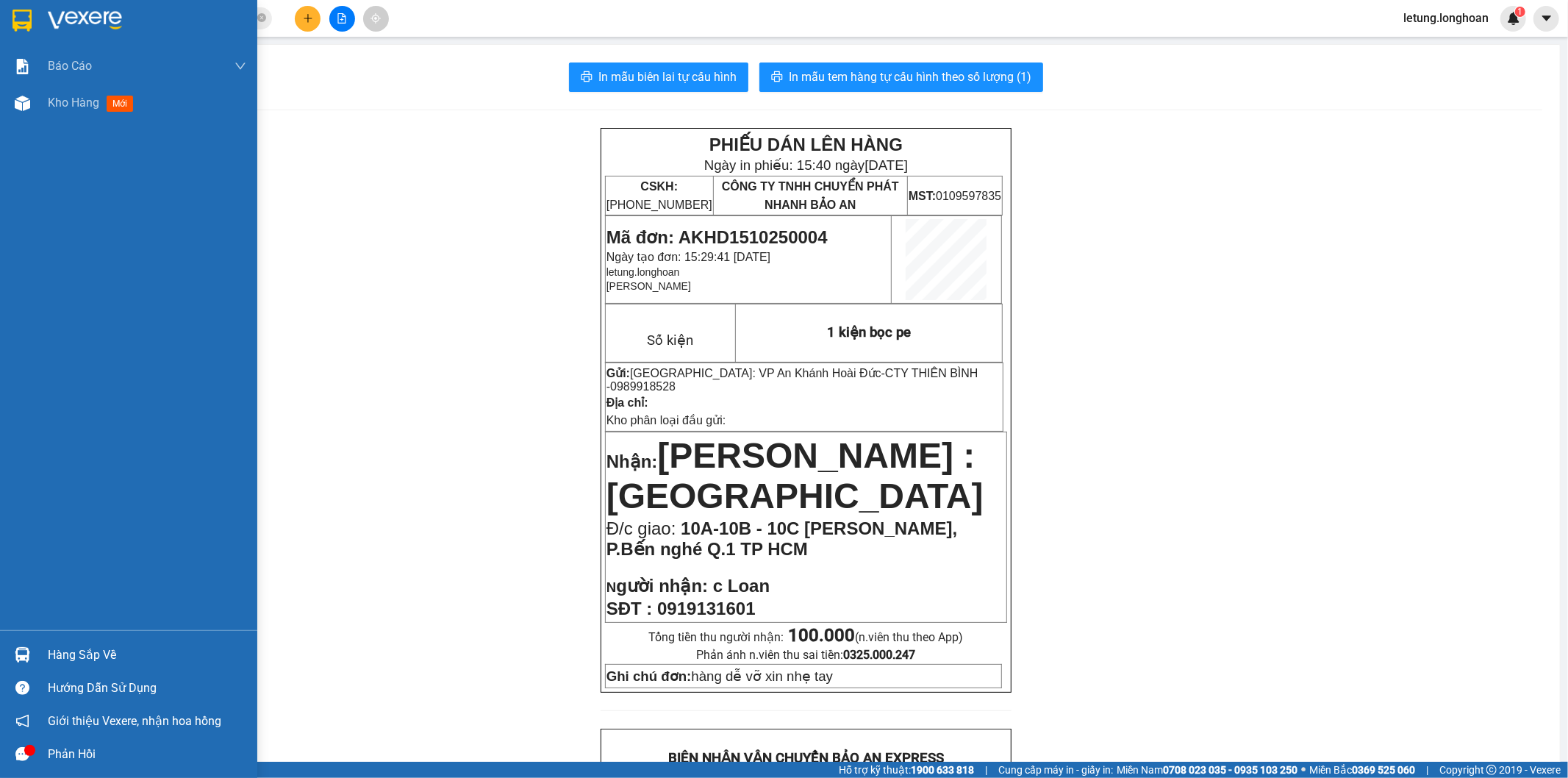
click at [18, 17] on img at bounding box center [22, 20] width 19 height 22
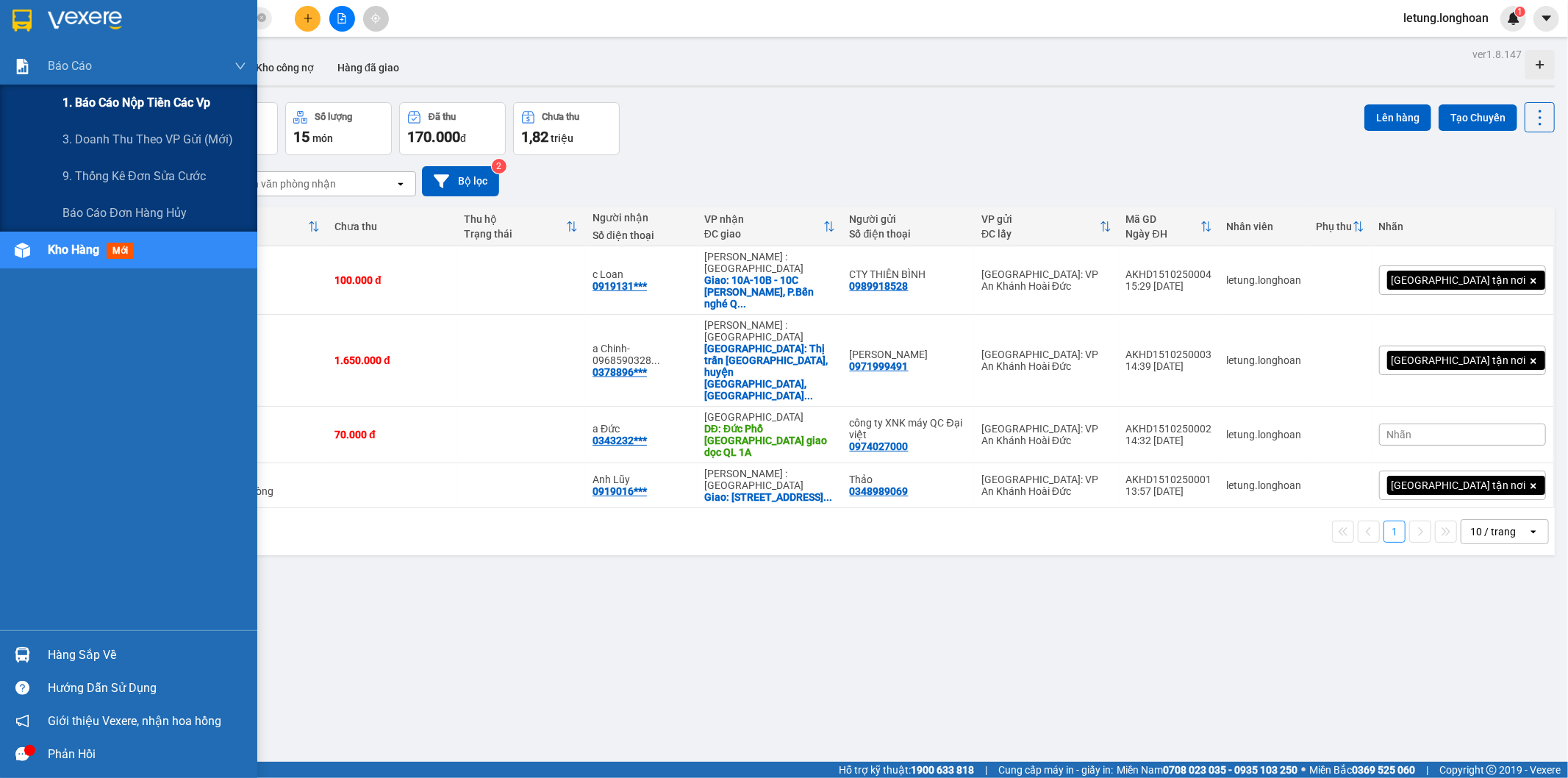
click at [141, 106] on span "1. Báo cáo nộp tiền các vp" at bounding box center [137, 102] width 147 height 18
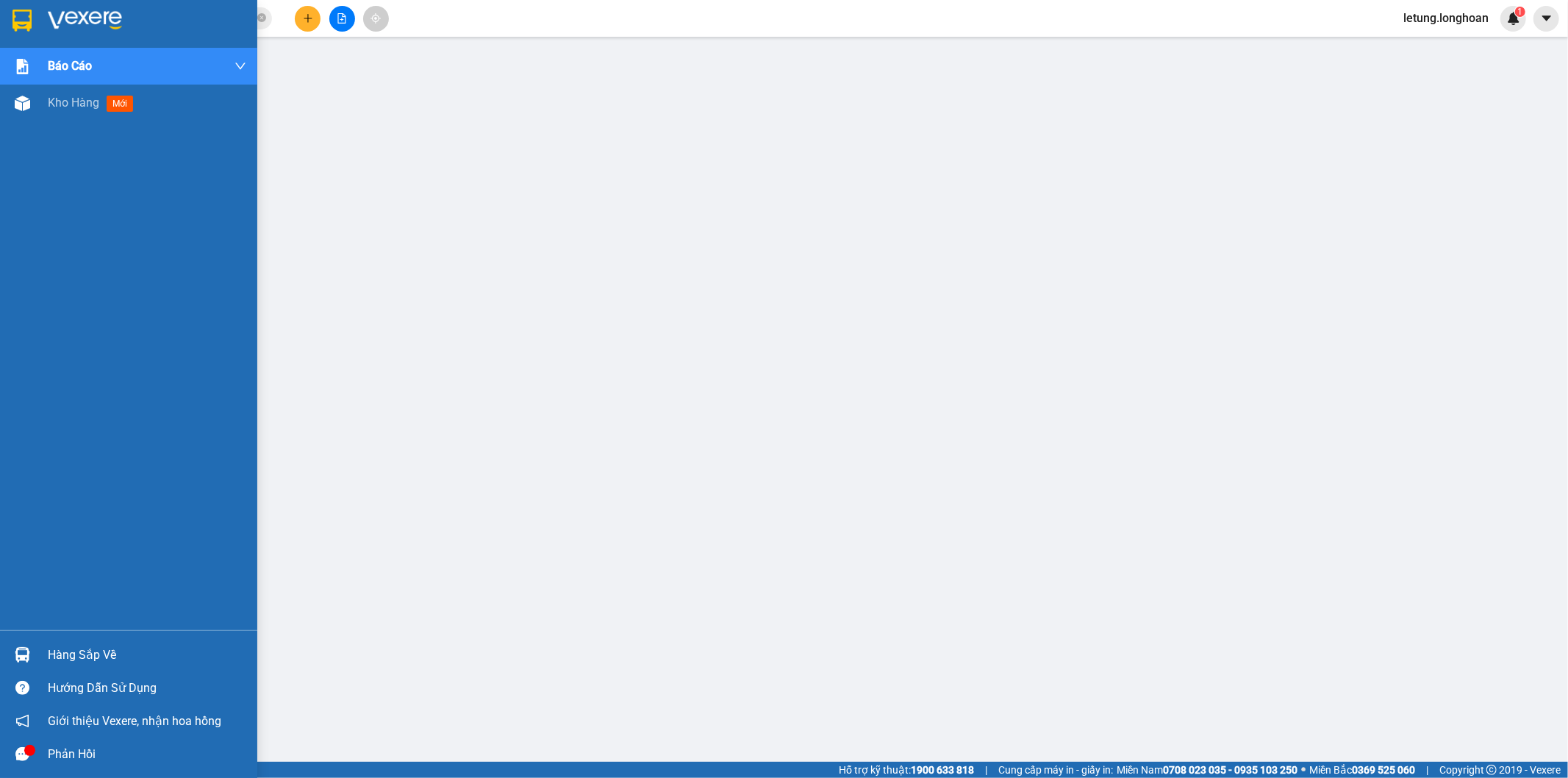
click at [17, 17] on img at bounding box center [22, 20] width 19 height 22
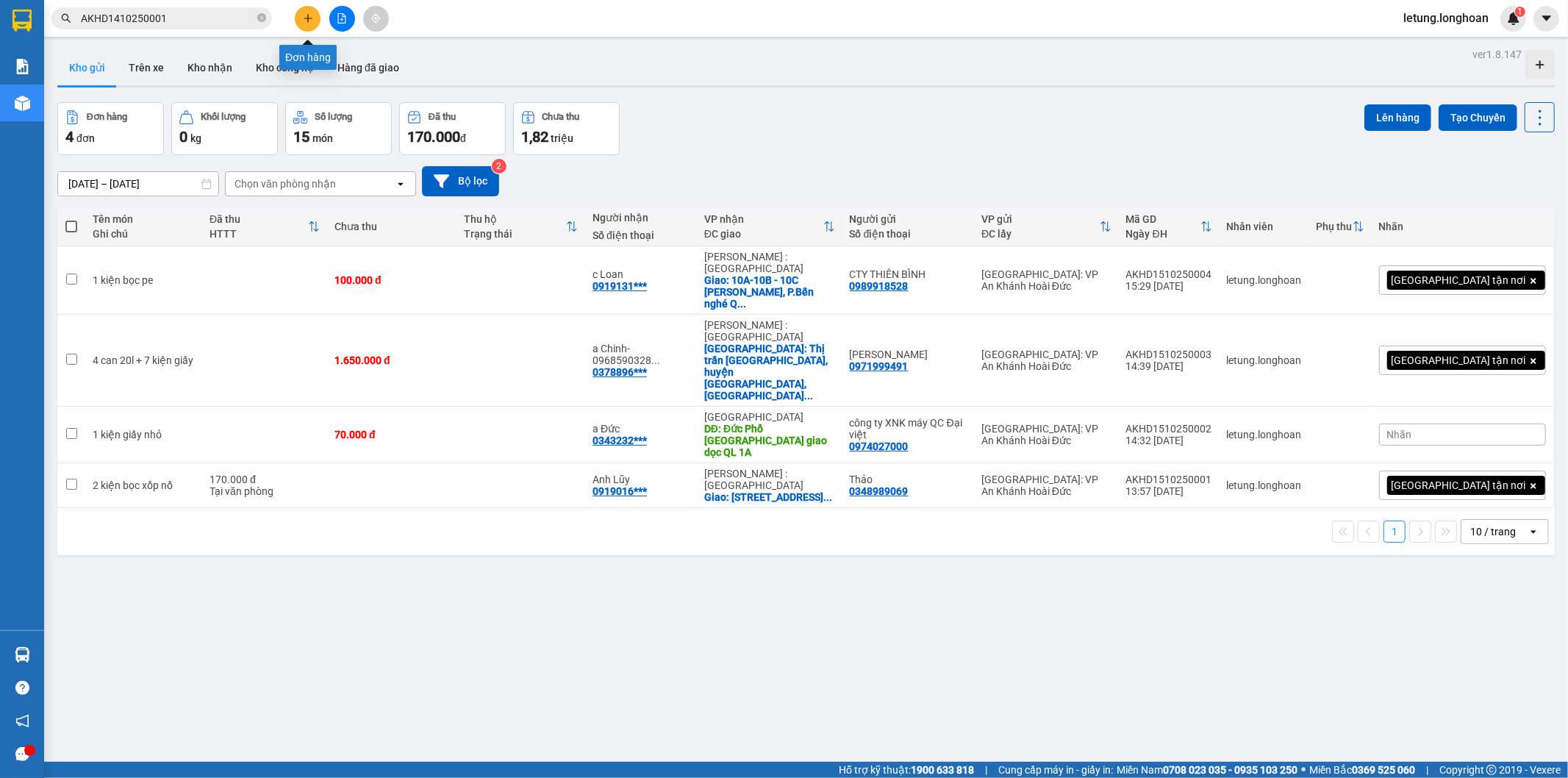
click at [310, 20] on icon "plus" at bounding box center [308, 18] width 10 height 10
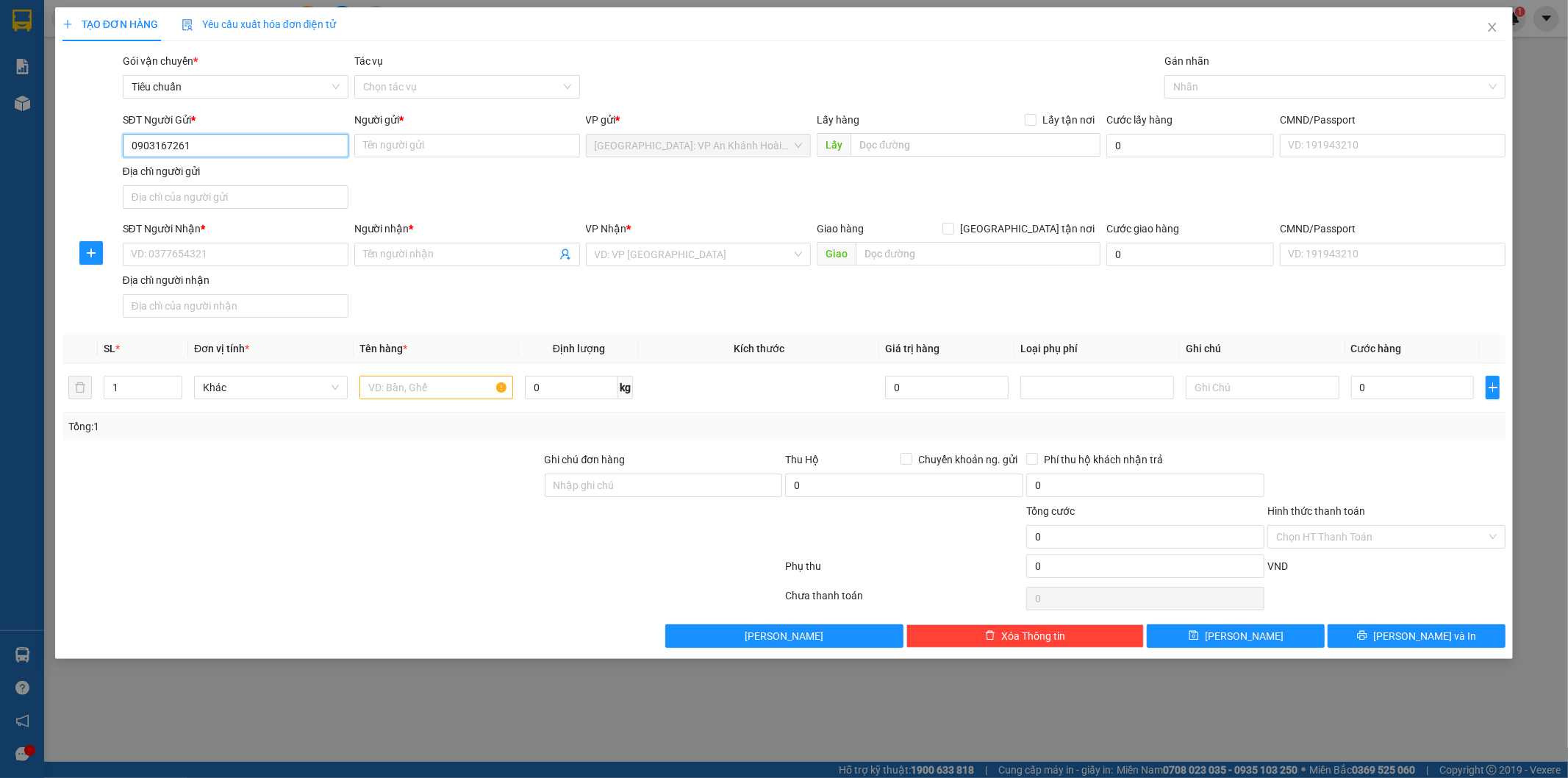
click at [257, 153] on input "0903167261" at bounding box center [235, 146] width 225 height 23
type input "0903167261"
click at [394, 153] on input "Người gửi *" at bounding box center [467, 146] width 225 height 23
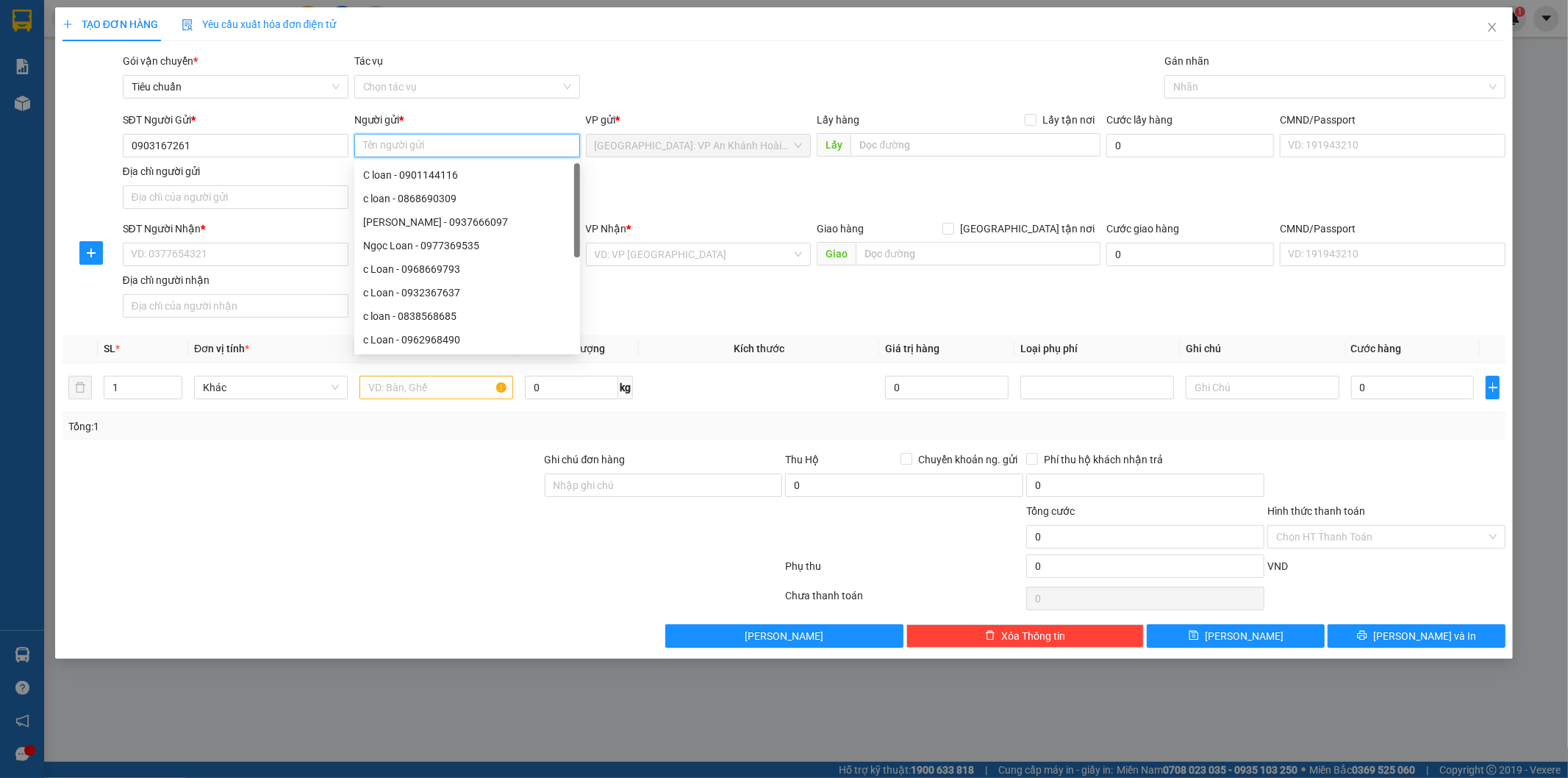
click at [420, 148] on input "Người gửi *" at bounding box center [467, 146] width 225 height 23
click at [242, 149] on input "0903167261" at bounding box center [235, 146] width 225 height 23
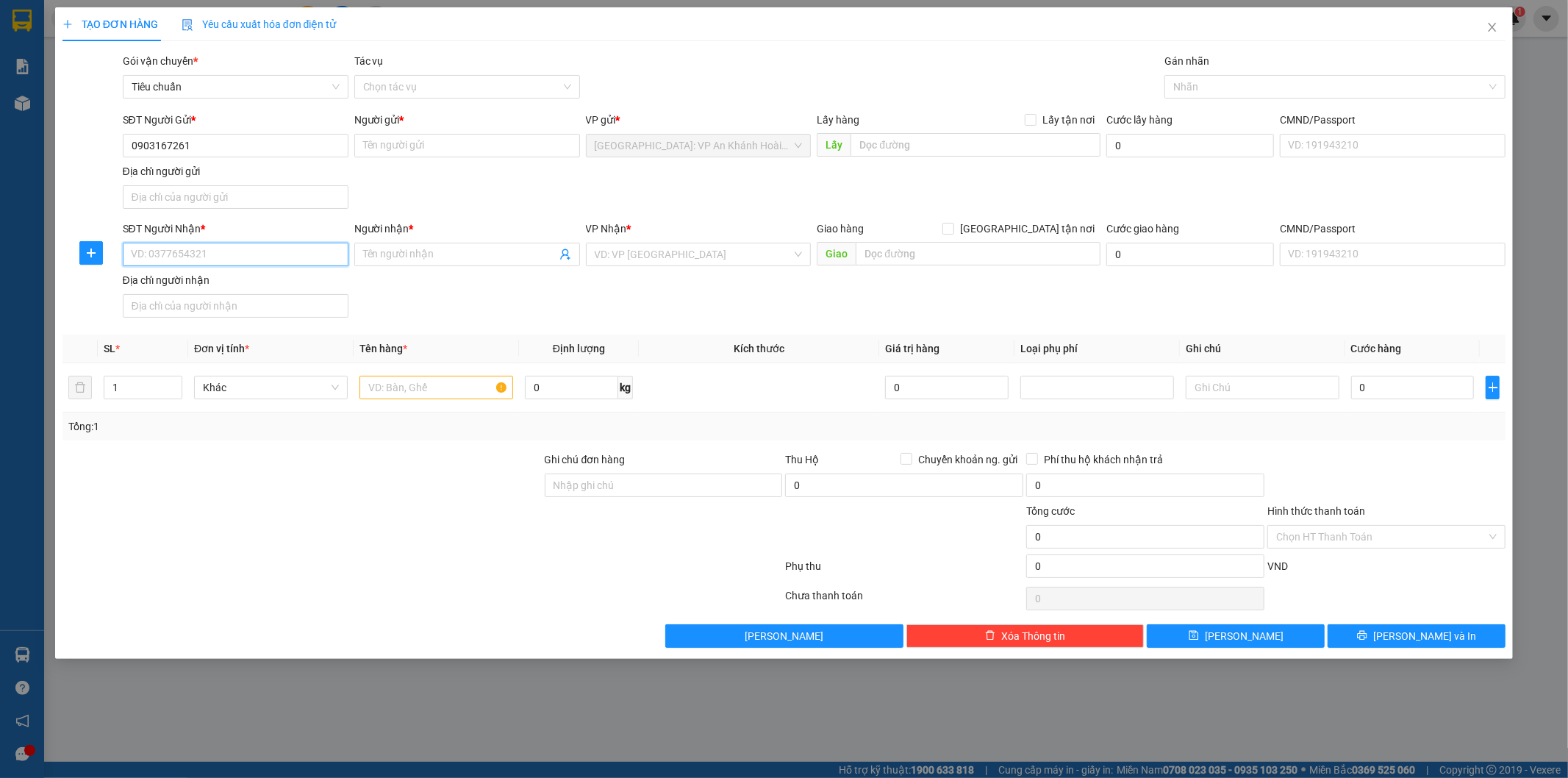
click at [229, 255] on input "SĐT Người Nhận *" at bounding box center [235, 254] width 225 height 23
paste input "0903167261"
type input "0903167261"
click at [238, 138] on input "0903167261" at bounding box center [235, 146] width 225 height 23
type input "0902378838"
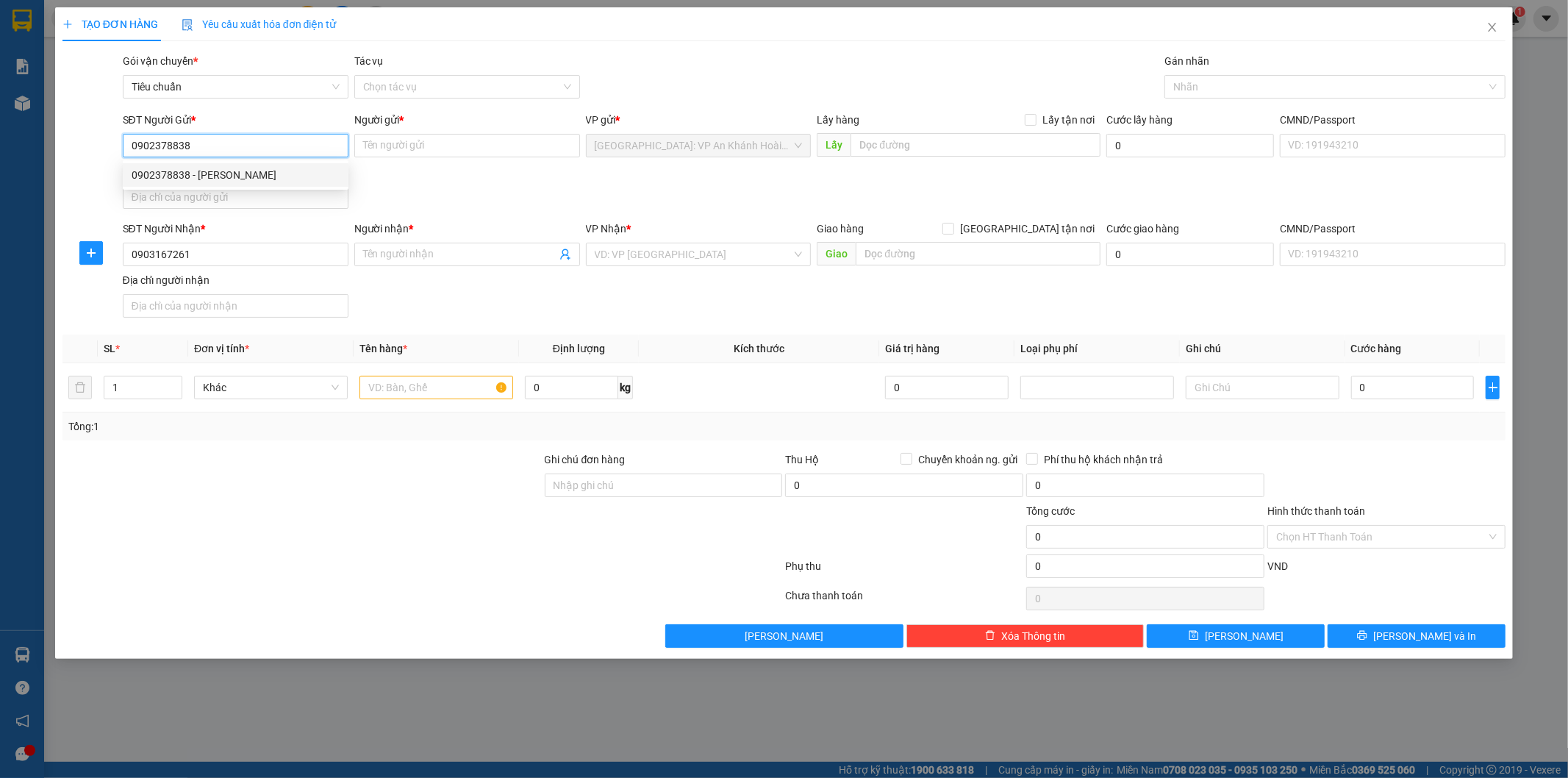
click at [247, 168] on div "0902378838 - [PERSON_NAME]" at bounding box center [235, 174] width 208 height 16
type input "[PERSON_NAME]"
type input "0902378838"
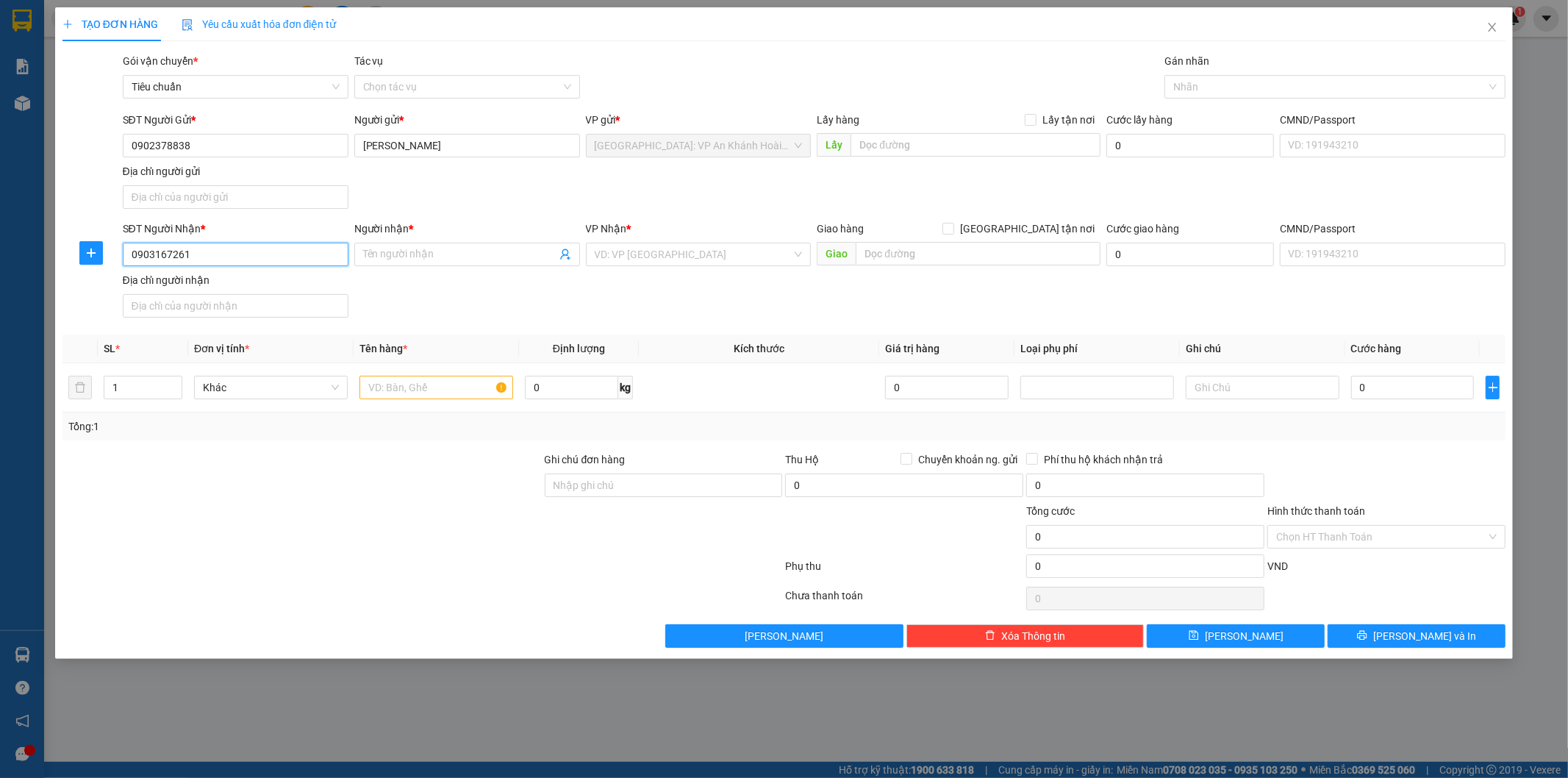
click at [267, 243] on input "0903167261" at bounding box center [235, 254] width 225 height 23
click at [394, 253] on input "Người nhận *" at bounding box center [459, 254] width 194 height 16
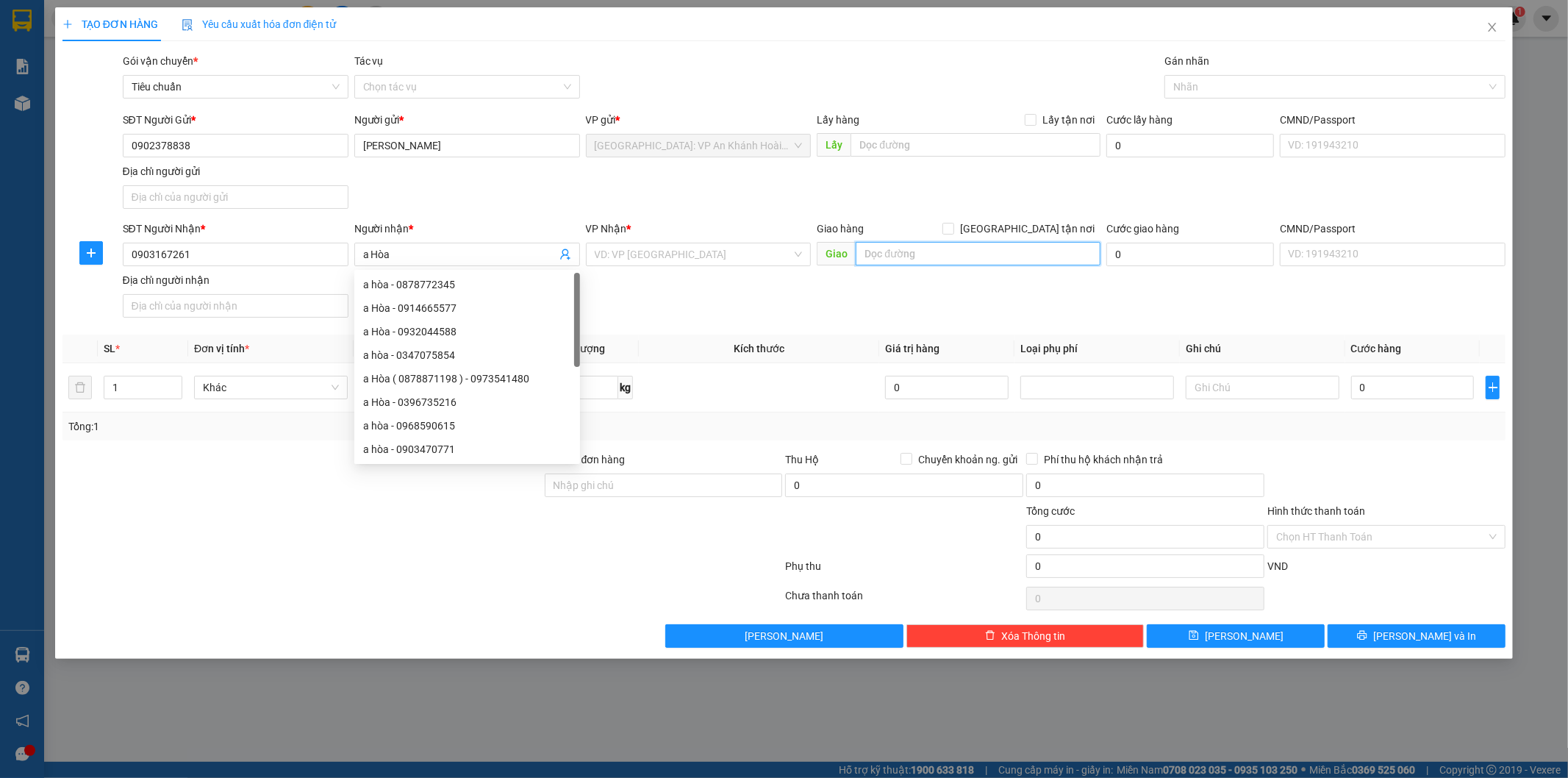
click at [887, 254] on input "text" at bounding box center [978, 254] width 245 height 23
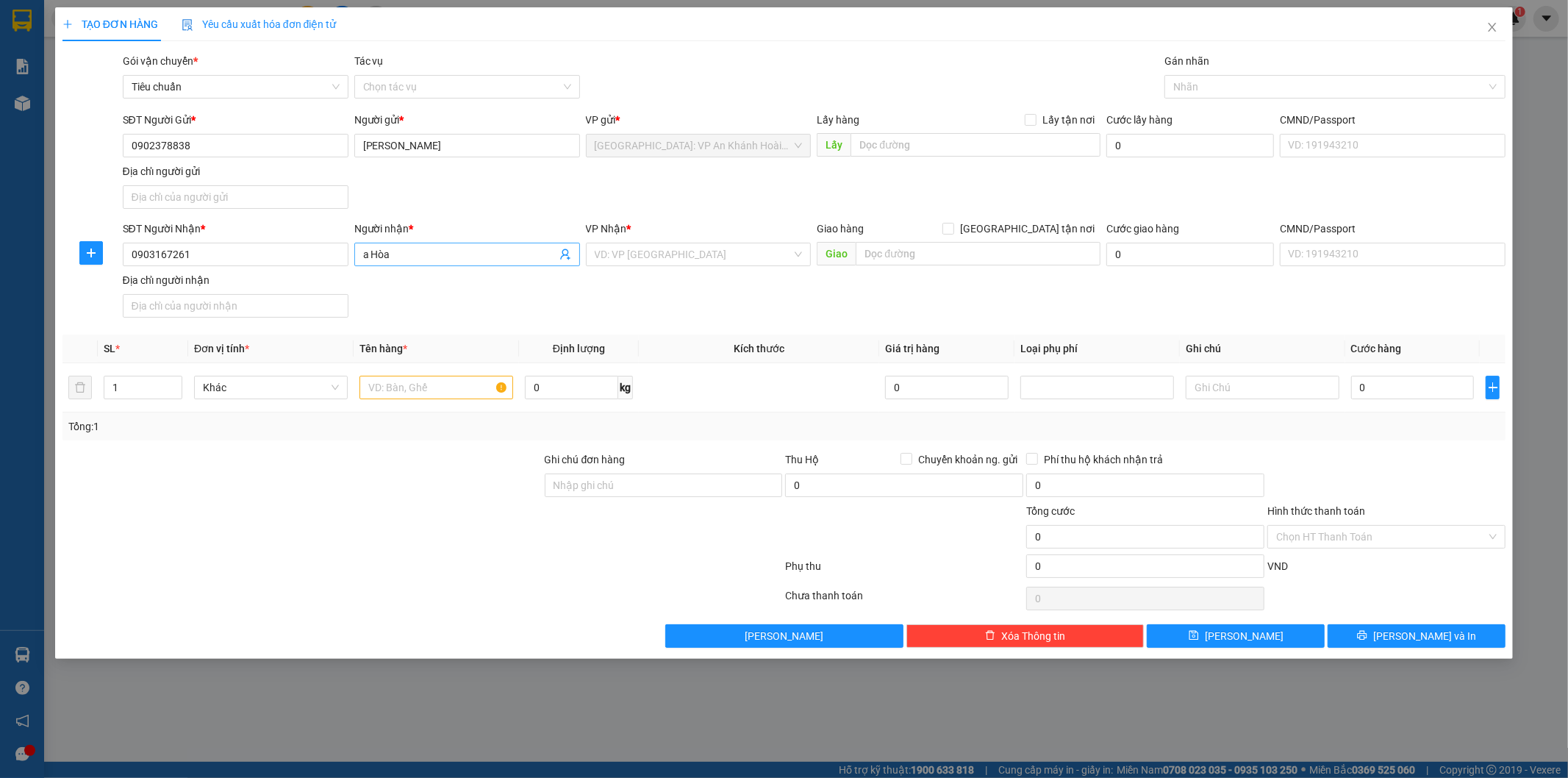
click at [458, 259] on input "a Hòa" at bounding box center [459, 254] width 194 height 16
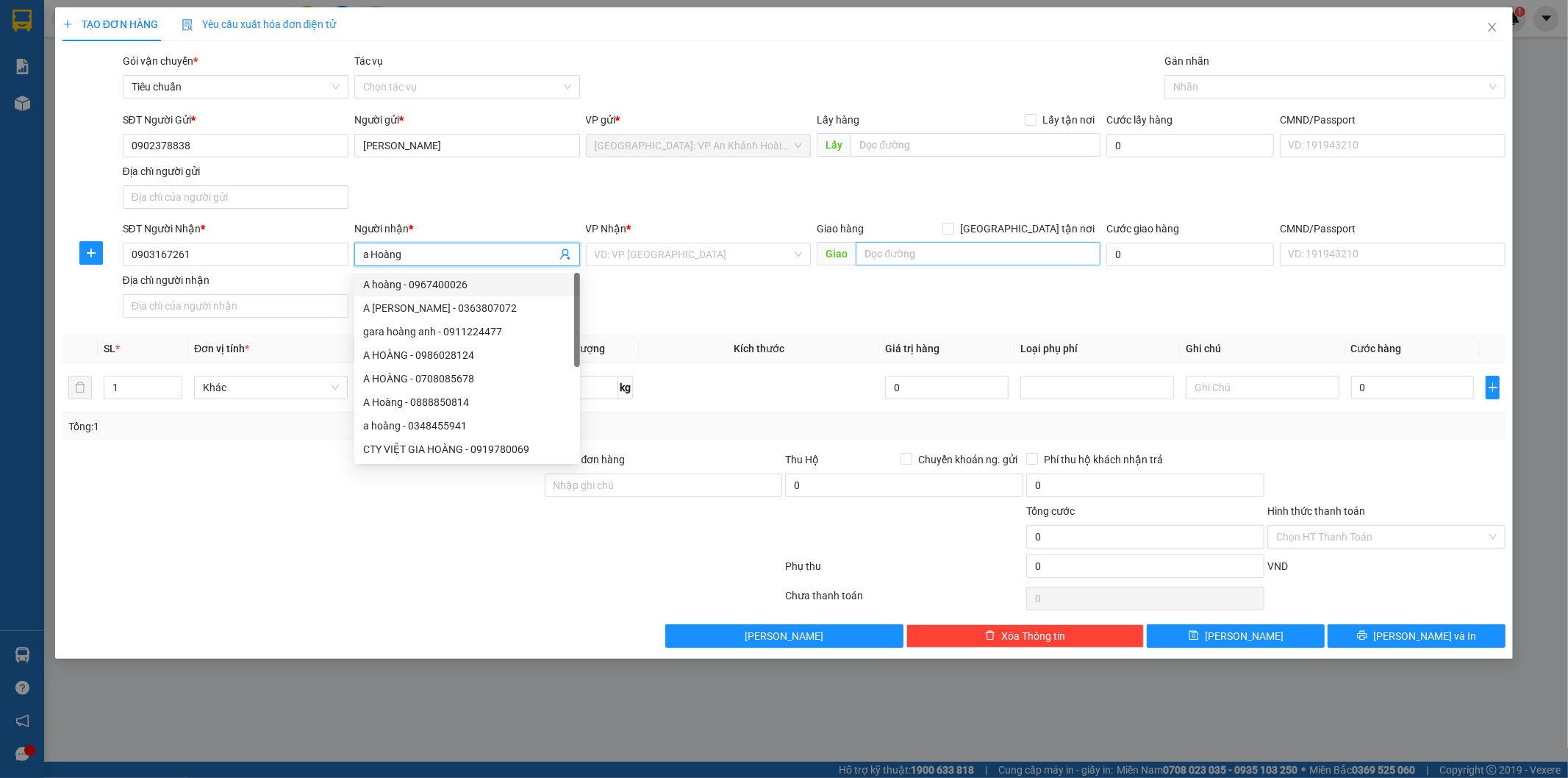
type input "a Hoàng"
click at [942, 248] on input "text" at bounding box center [978, 254] width 245 height 23
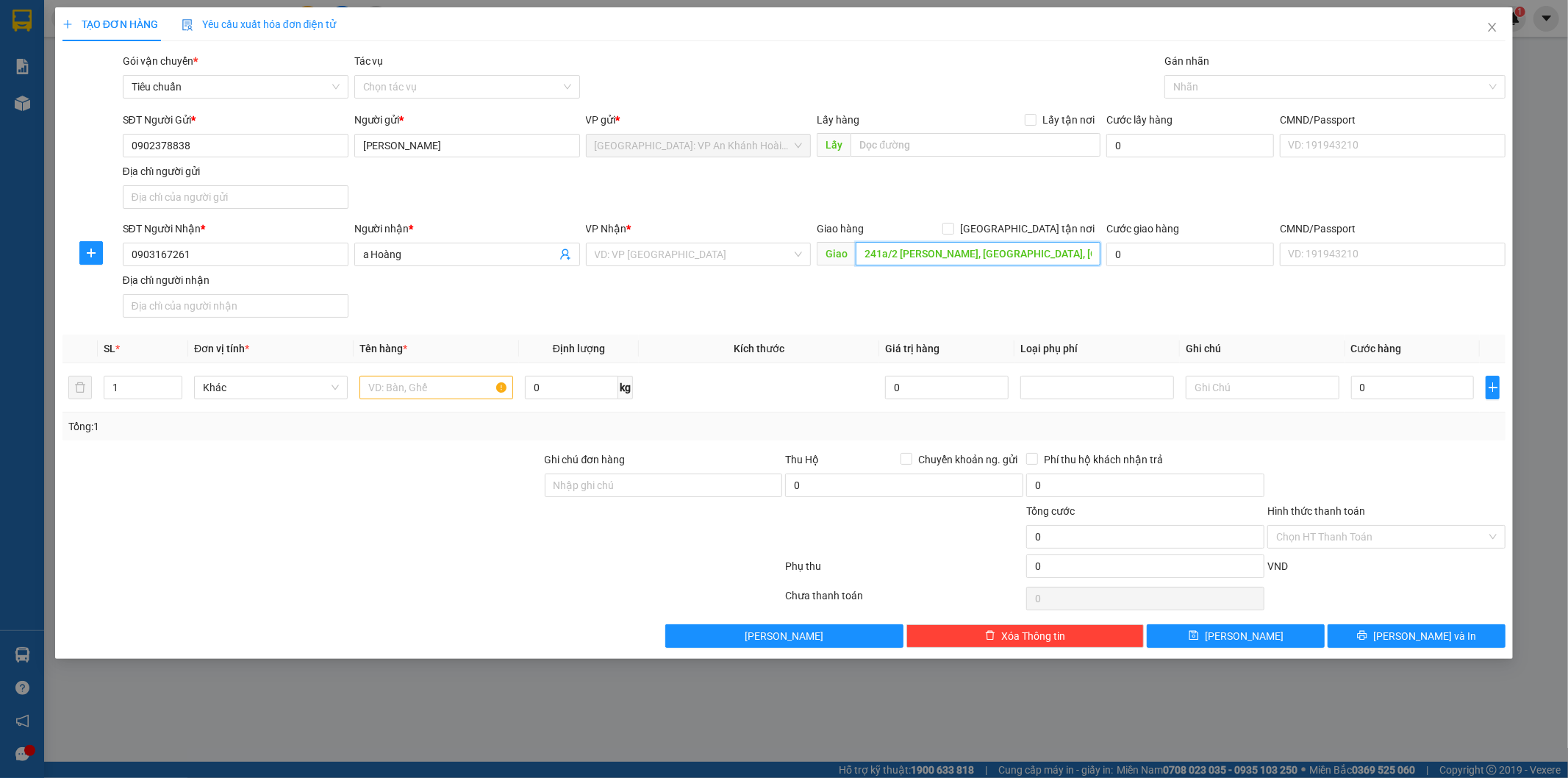
drag, startPoint x: 863, startPoint y: 258, endPoint x: 975, endPoint y: 256, distance: 112.0
click at [975, 256] on input "241a/2 [PERSON_NAME], [GEOGRAPHIC_DATA], [GEOGRAPHIC_DATA]" at bounding box center [978, 254] width 245 height 23
click at [976, 257] on input "241a/2 [PERSON_NAME], [GEOGRAPHIC_DATA], [GEOGRAPHIC_DATA]" at bounding box center [978, 254] width 245 height 23
type input "241a/2 [PERSON_NAME], [PERSON_NAME]11 Q.[GEOGRAPHIC_DATA], [GEOGRAPHIC_DATA]"
click at [628, 257] on input "search" at bounding box center [693, 254] width 198 height 22
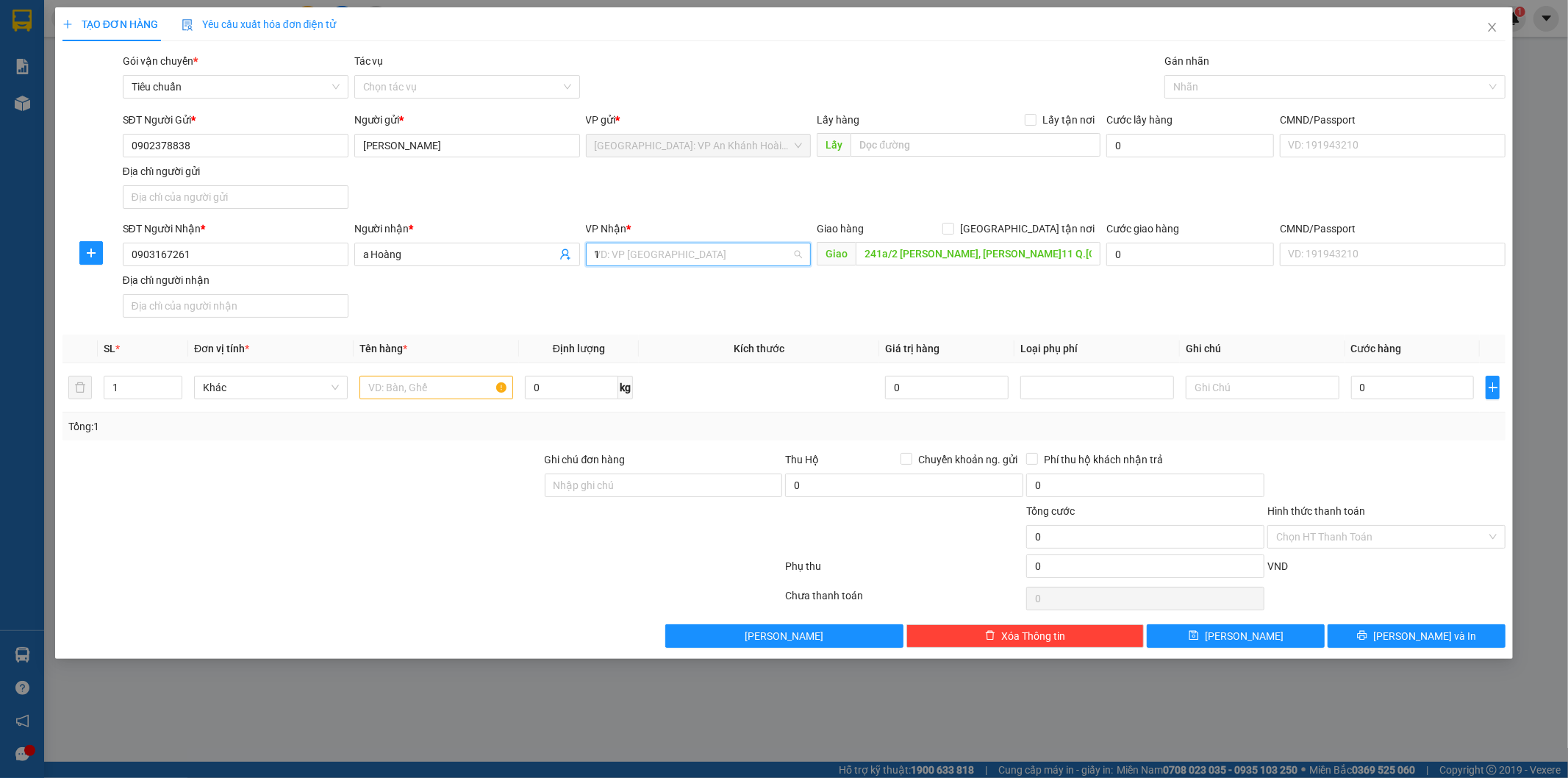
type input "12"
click at [644, 312] on div "[PERSON_NAME] : [GEOGRAPHIC_DATA]" at bounding box center [698, 307] width 208 height 16
click at [1203, 86] on div at bounding box center [1327, 86] width 319 height 18
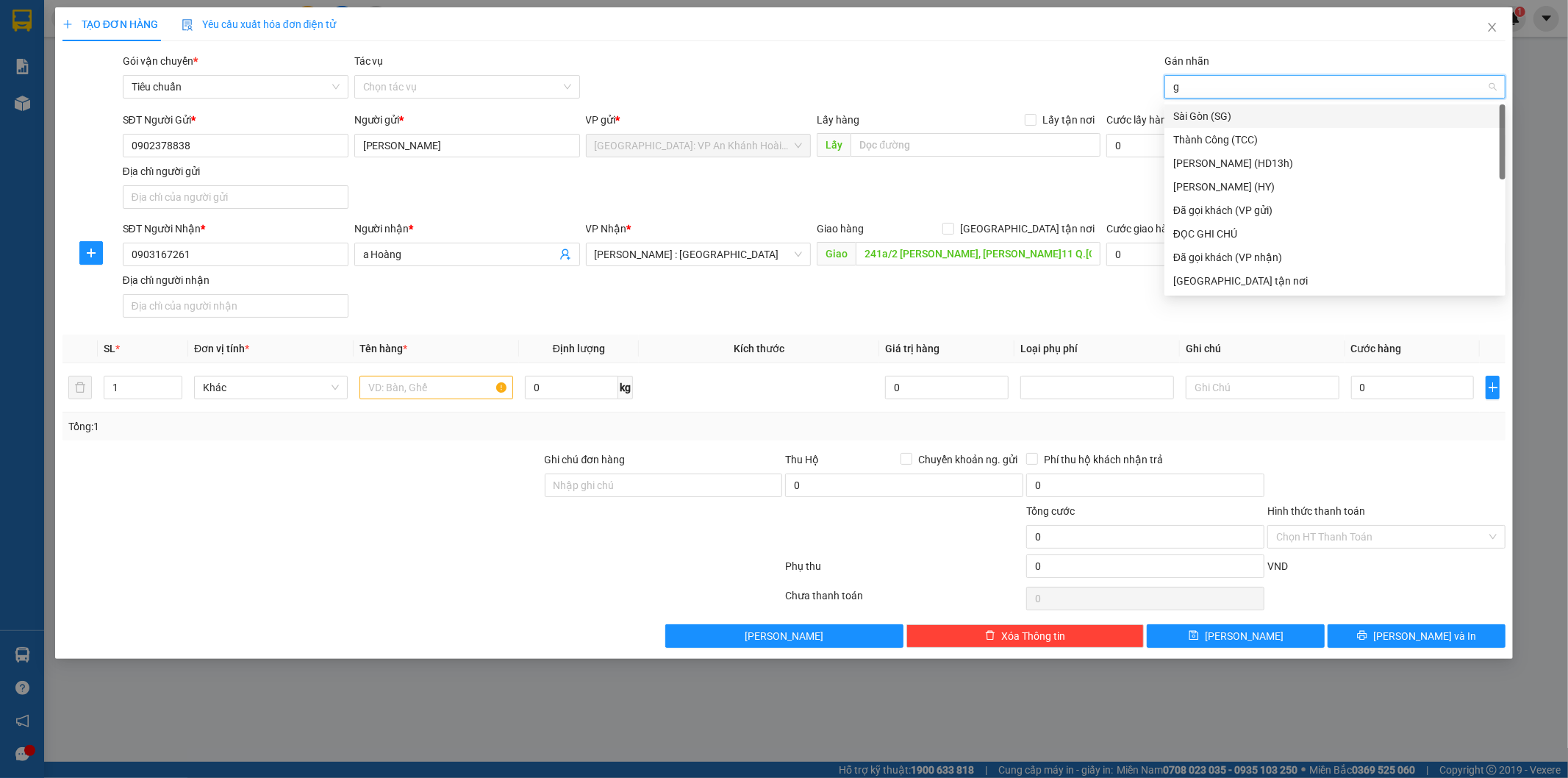
type input "gt"
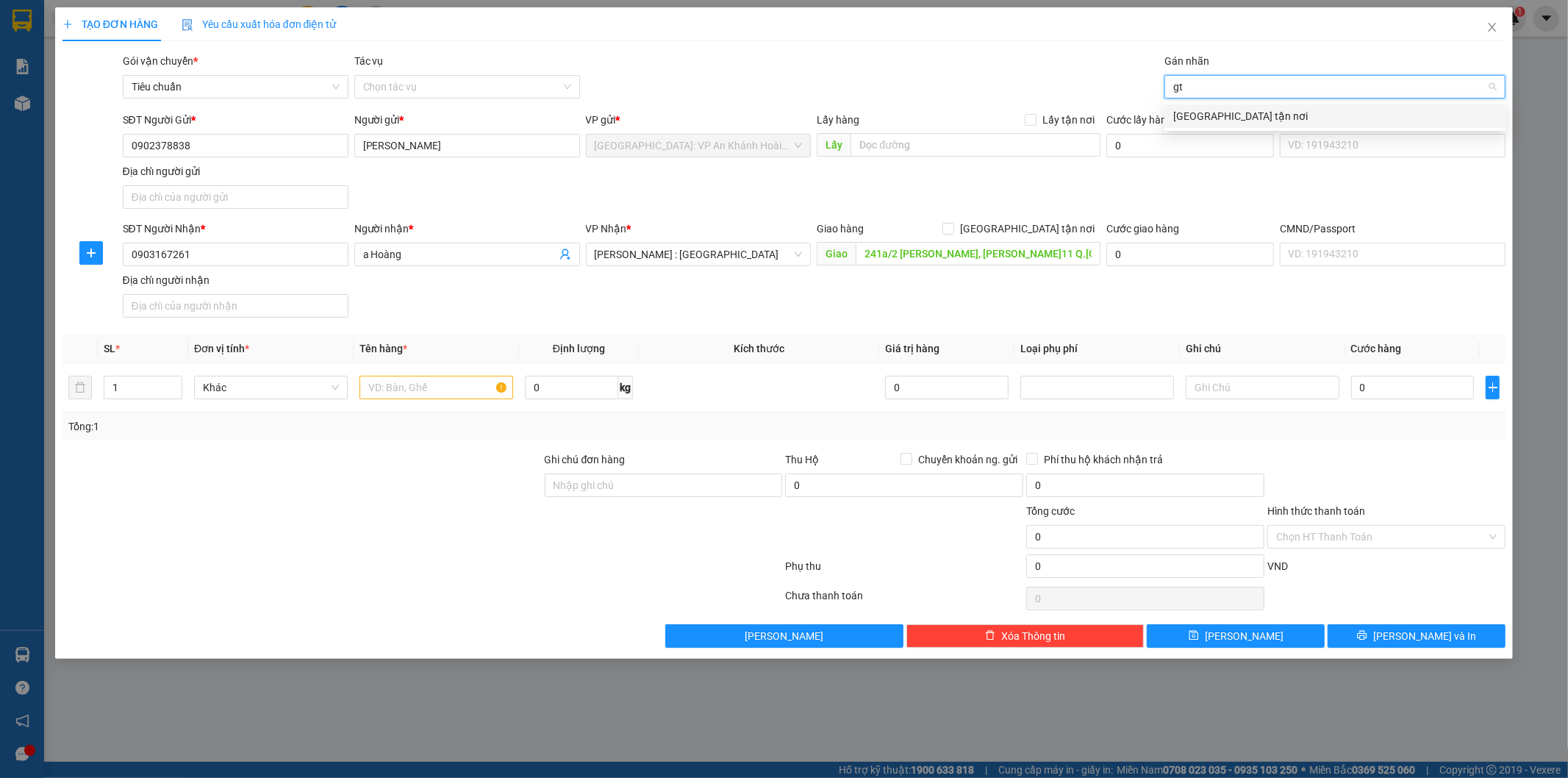
drag, startPoint x: 1204, startPoint y: 113, endPoint x: 1126, endPoint y: 173, distance: 98.4
click at [1204, 114] on div "[GEOGRAPHIC_DATA] tận nơi" at bounding box center [1335, 116] width 323 height 16
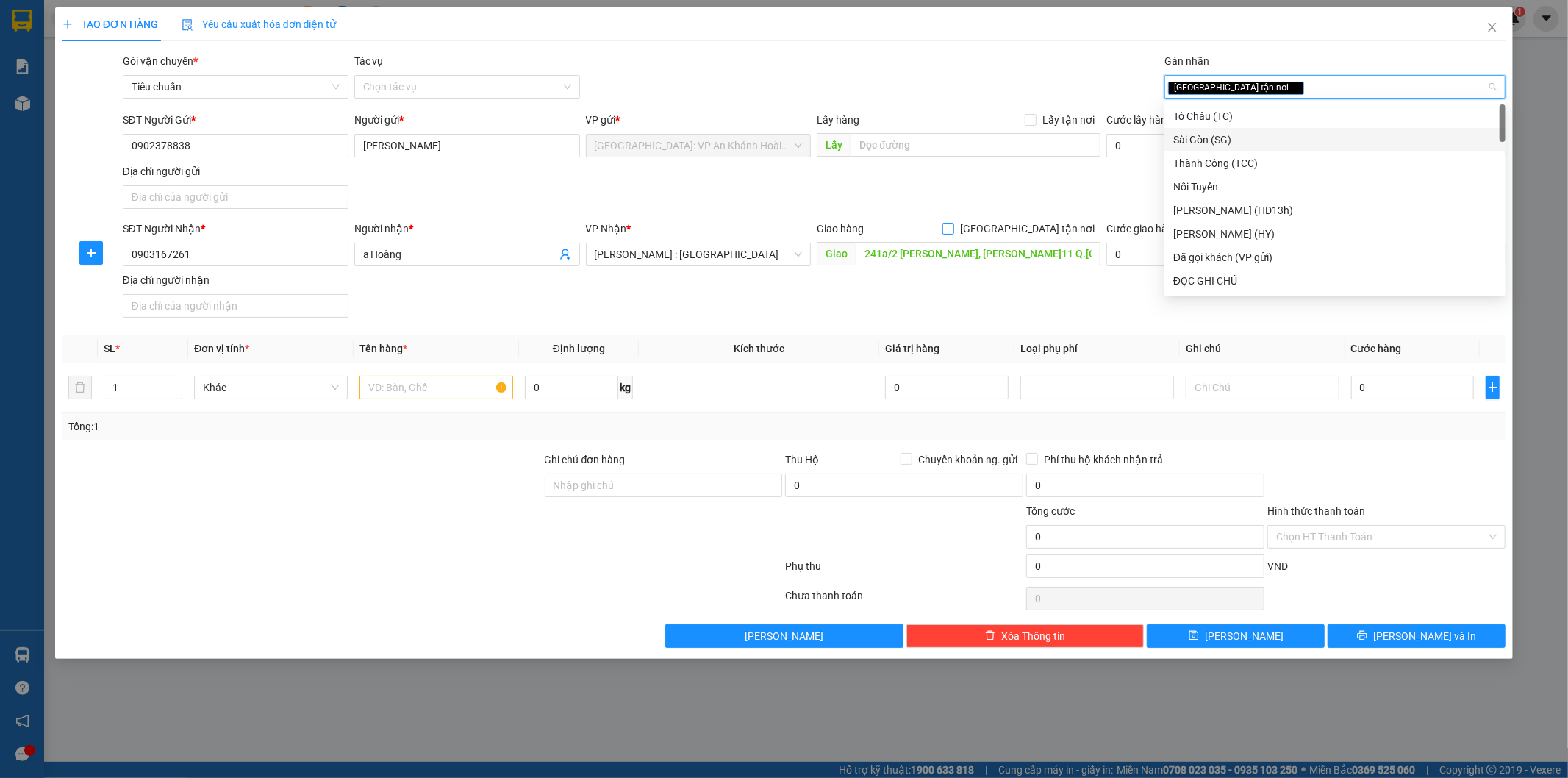
drag, startPoint x: 1024, startPoint y: 225, endPoint x: 1056, endPoint y: 212, distance: 34.5
click at [953, 226] on input "[GEOGRAPHIC_DATA] tận nơi" at bounding box center [947, 228] width 10 height 10
checkbox input "true"
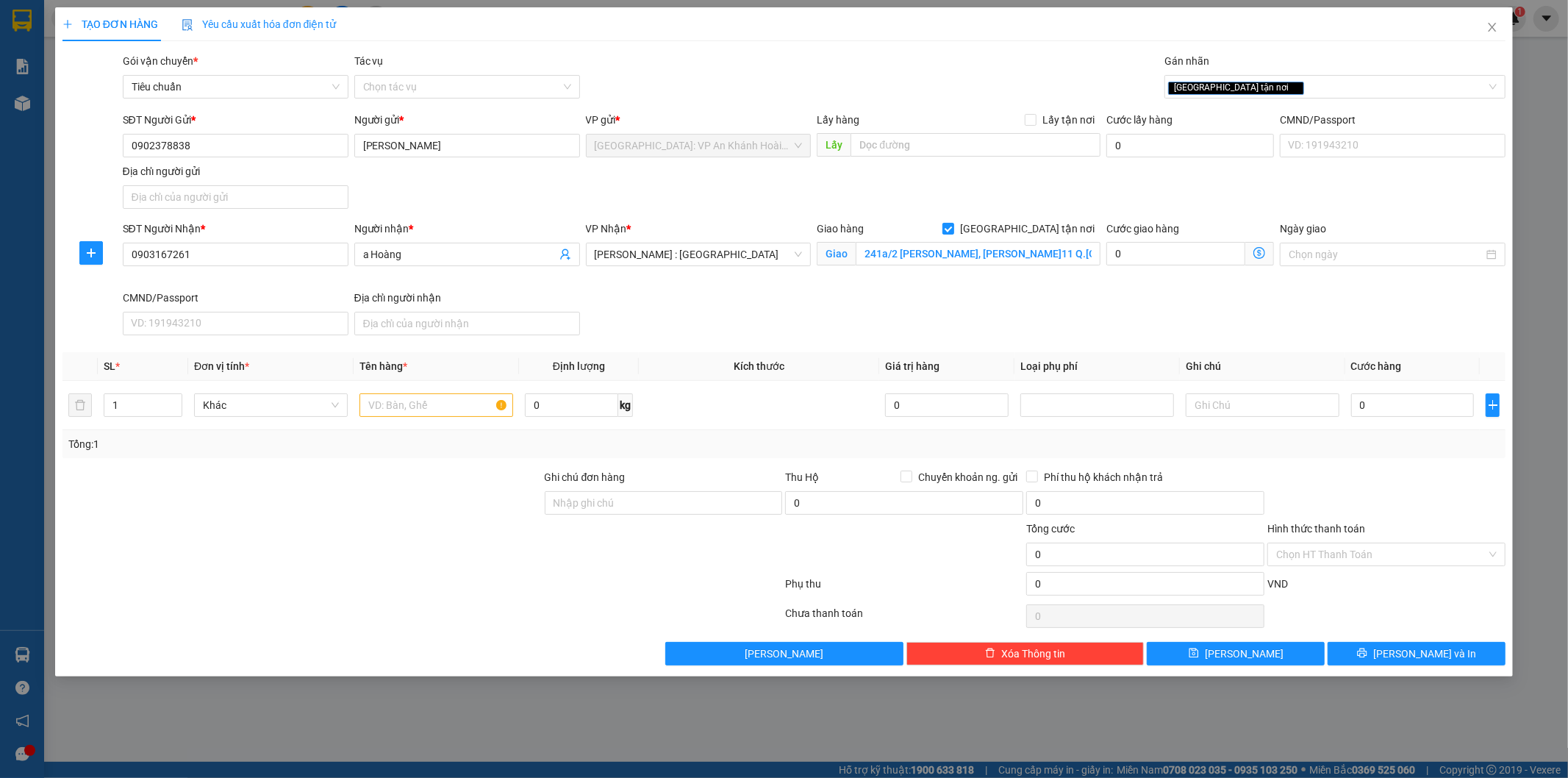
click at [1043, 313] on div "SĐT Người Nhận * 0903167261 Người nhận * a Hoàng VP Nhận * [GEOGRAPHIC_DATA] : …" at bounding box center [815, 281] width 1389 height 121
click at [155, 404] on input "1" at bounding box center [143, 405] width 77 height 22
type input "2"
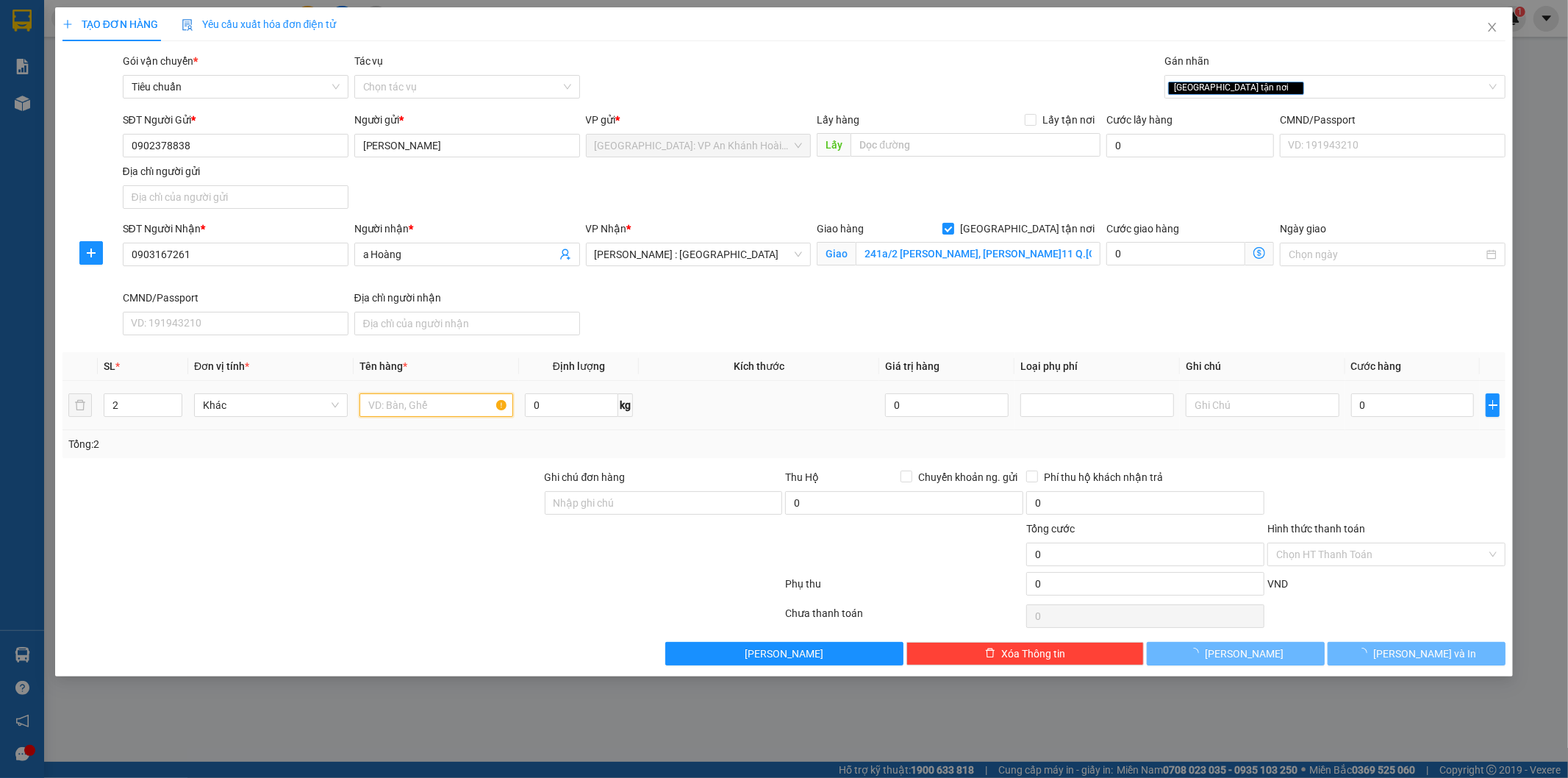
click at [412, 402] on input "text" at bounding box center [436, 405] width 153 height 23
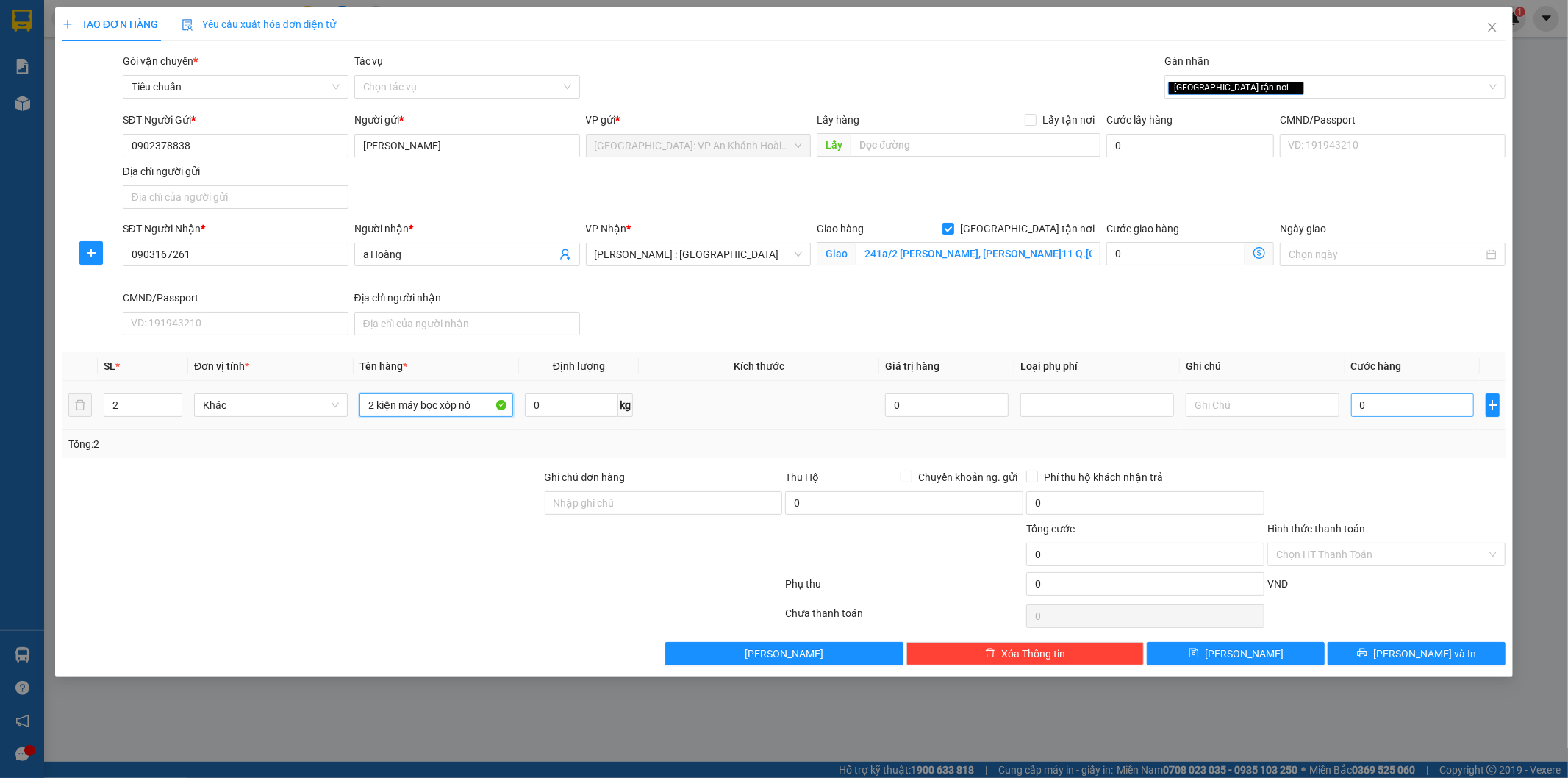
type input "2 kiện máy bọc xốp nổ"
click at [1391, 406] on input "0" at bounding box center [1412, 405] width 123 height 23
type input "7"
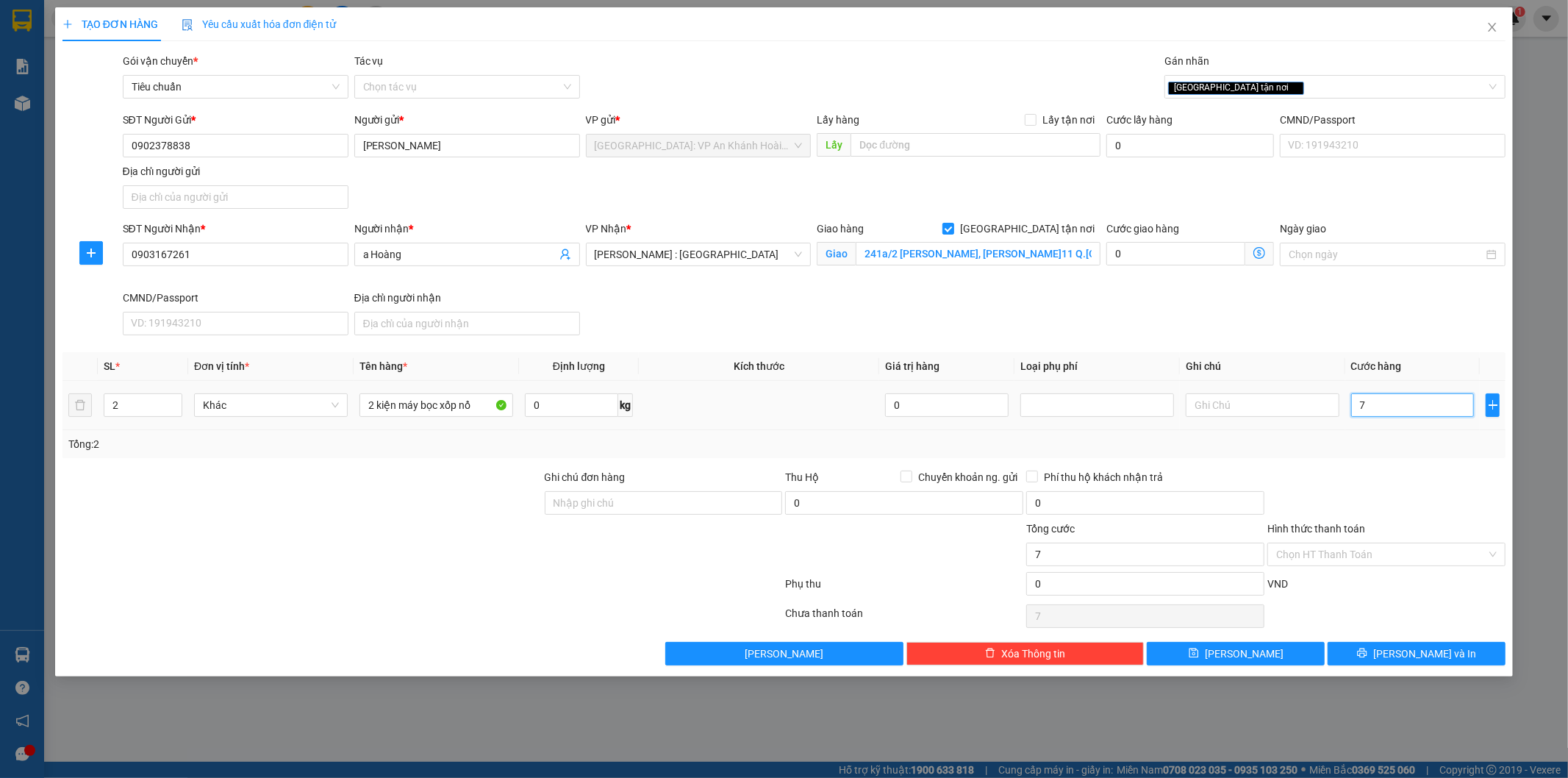
type input "73"
type input "730"
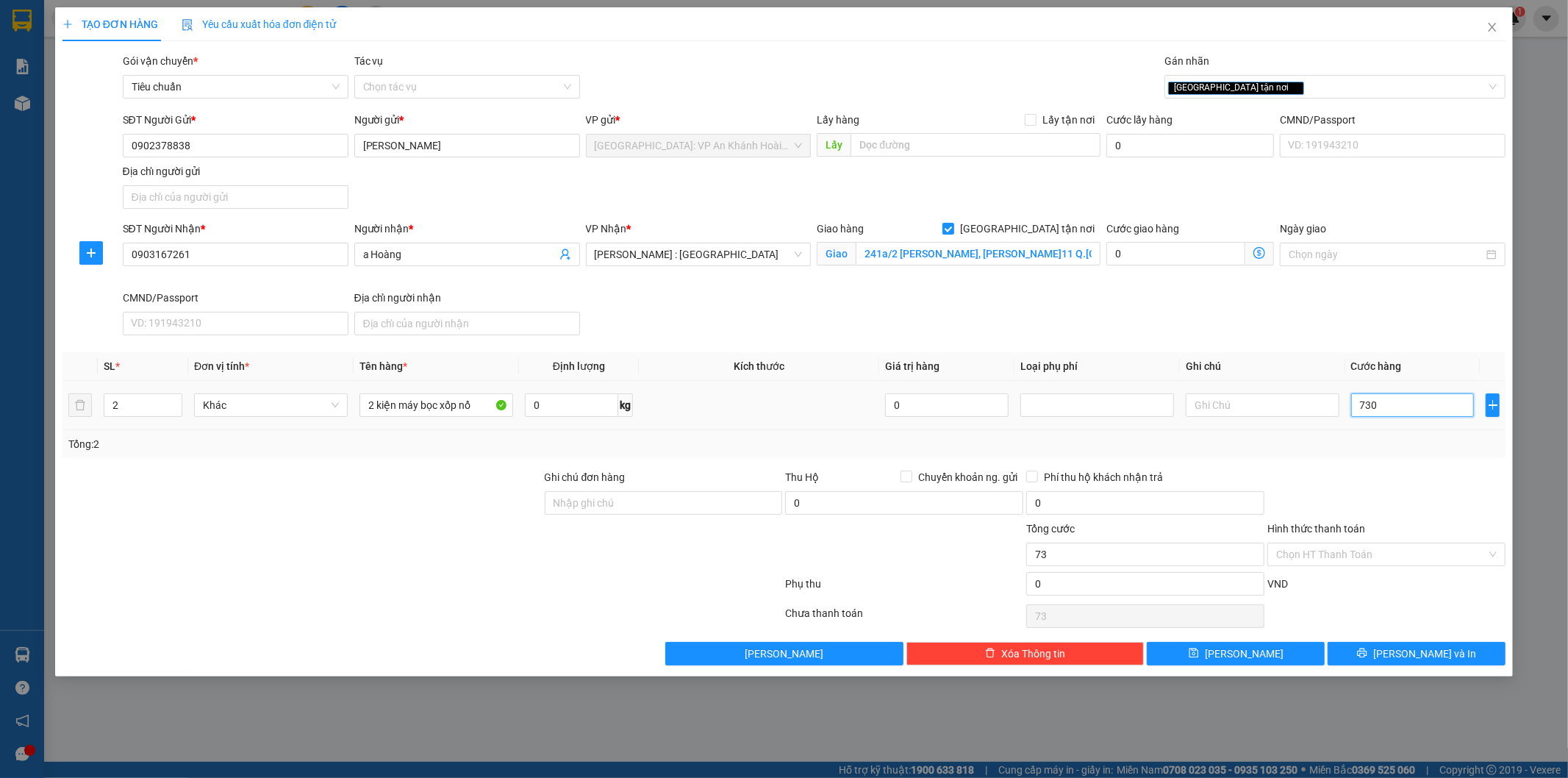
type input "730"
type input "7.300"
click at [1419, 656] on span "[PERSON_NAME] và In" at bounding box center [1424, 653] width 103 height 16
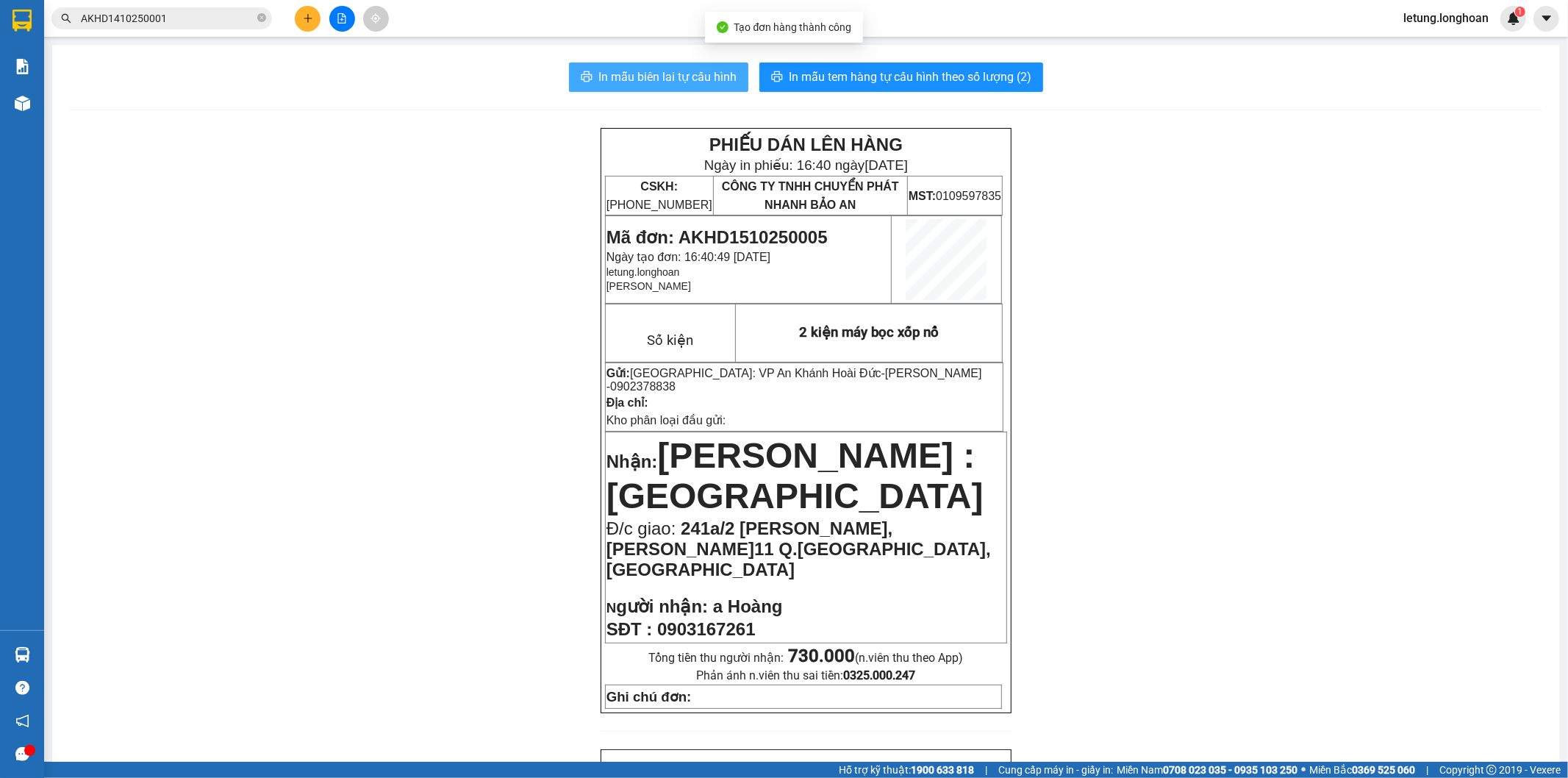
click at [655, 72] on span "In mẫu biên lai tự cấu hình" at bounding box center [667, 77] width 138 height 18
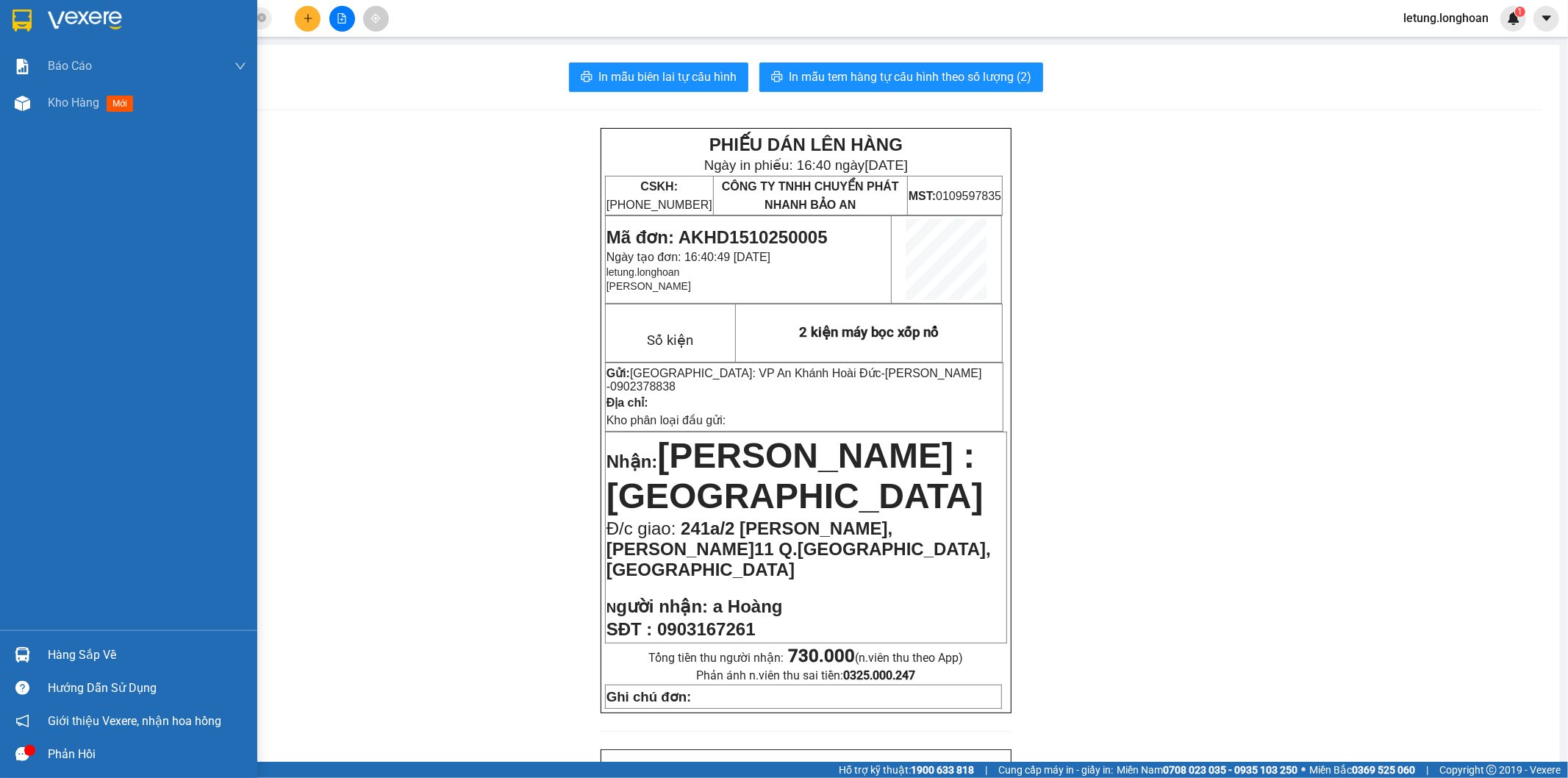
click at [22, 17] on img at bounding box center [22, 20] width 19 height 22
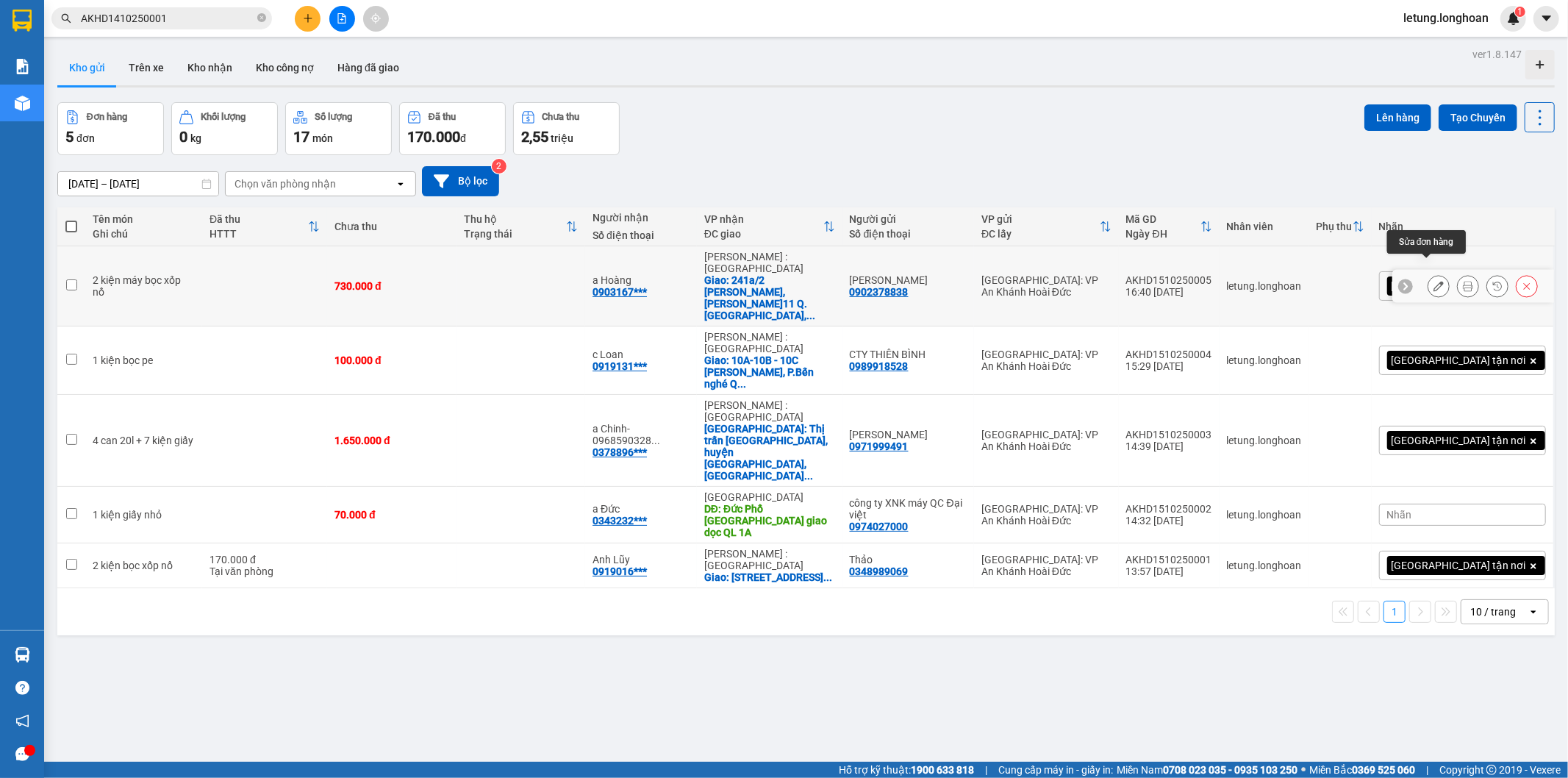
click at [1433, 281] on icon at bounding box center [1438, 286] width 10 height 10
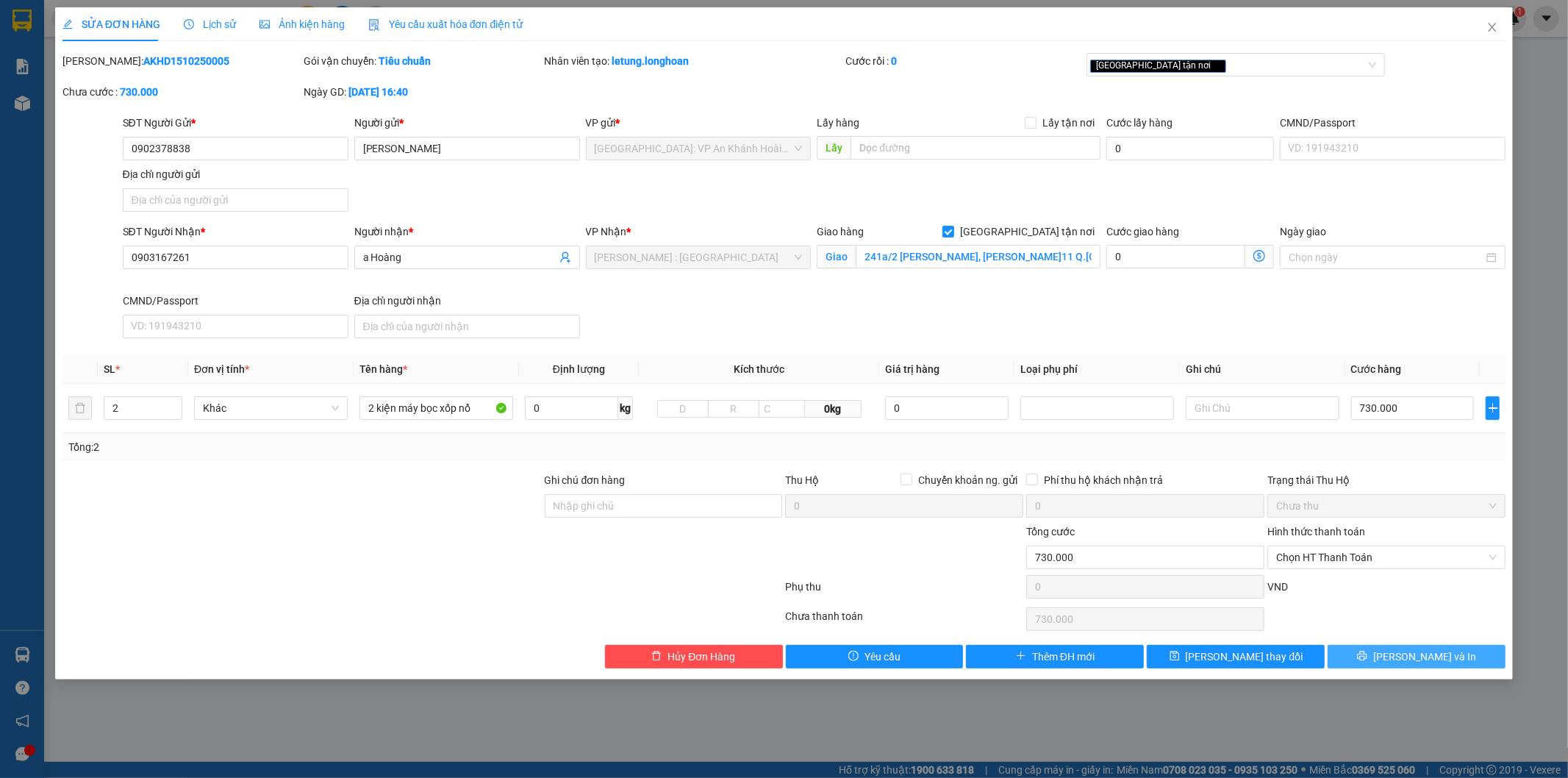
click at [1424, 651] on span "[PERSON_NAME] và In" at bounding box center [1424, 656] width 103 height 16
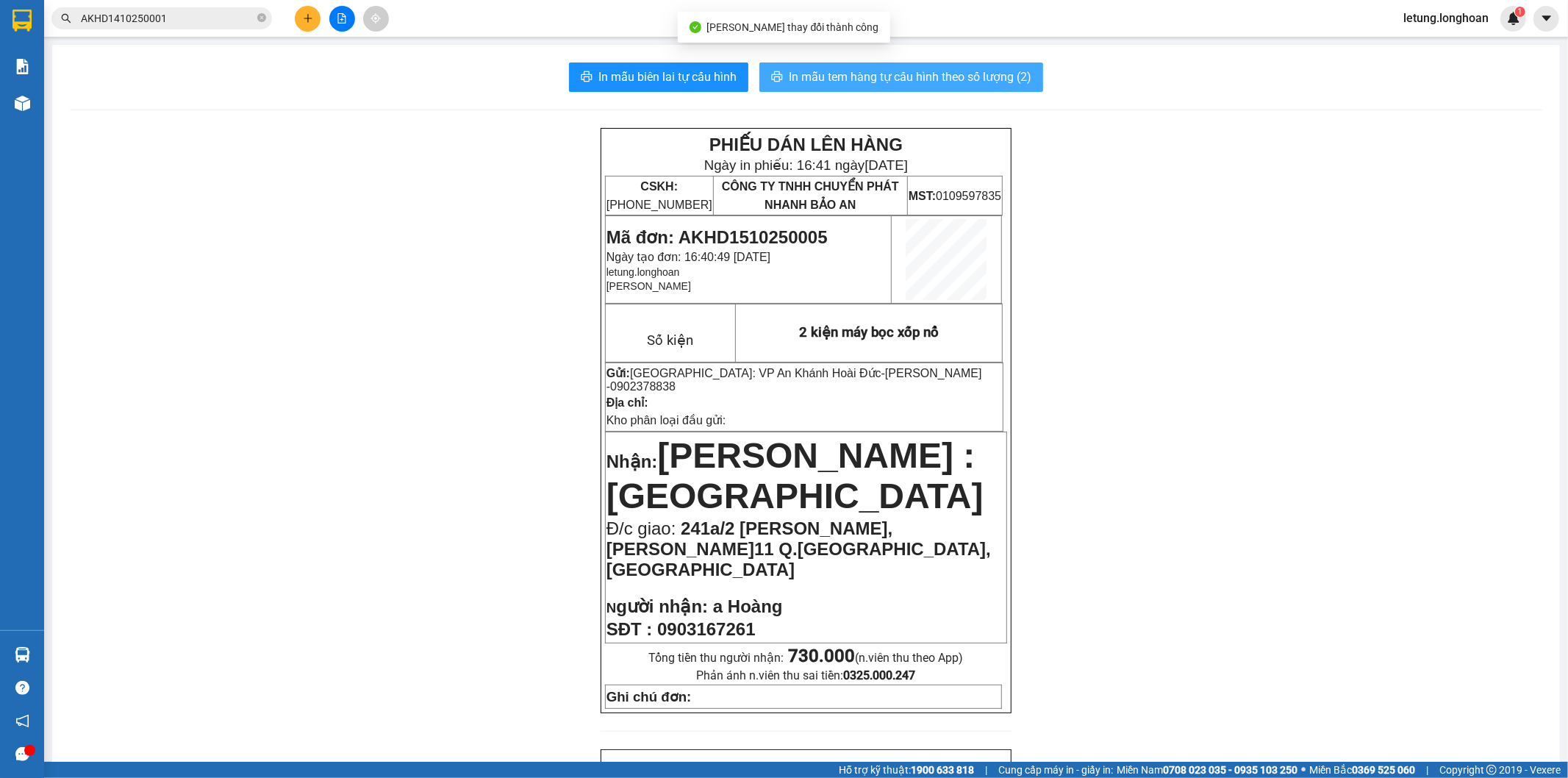
click at [953, 70] on span "In mẫu tem hàng tự cấu hình theo số lượng (2)" at bounding box center [909, 77] width 242 height 18
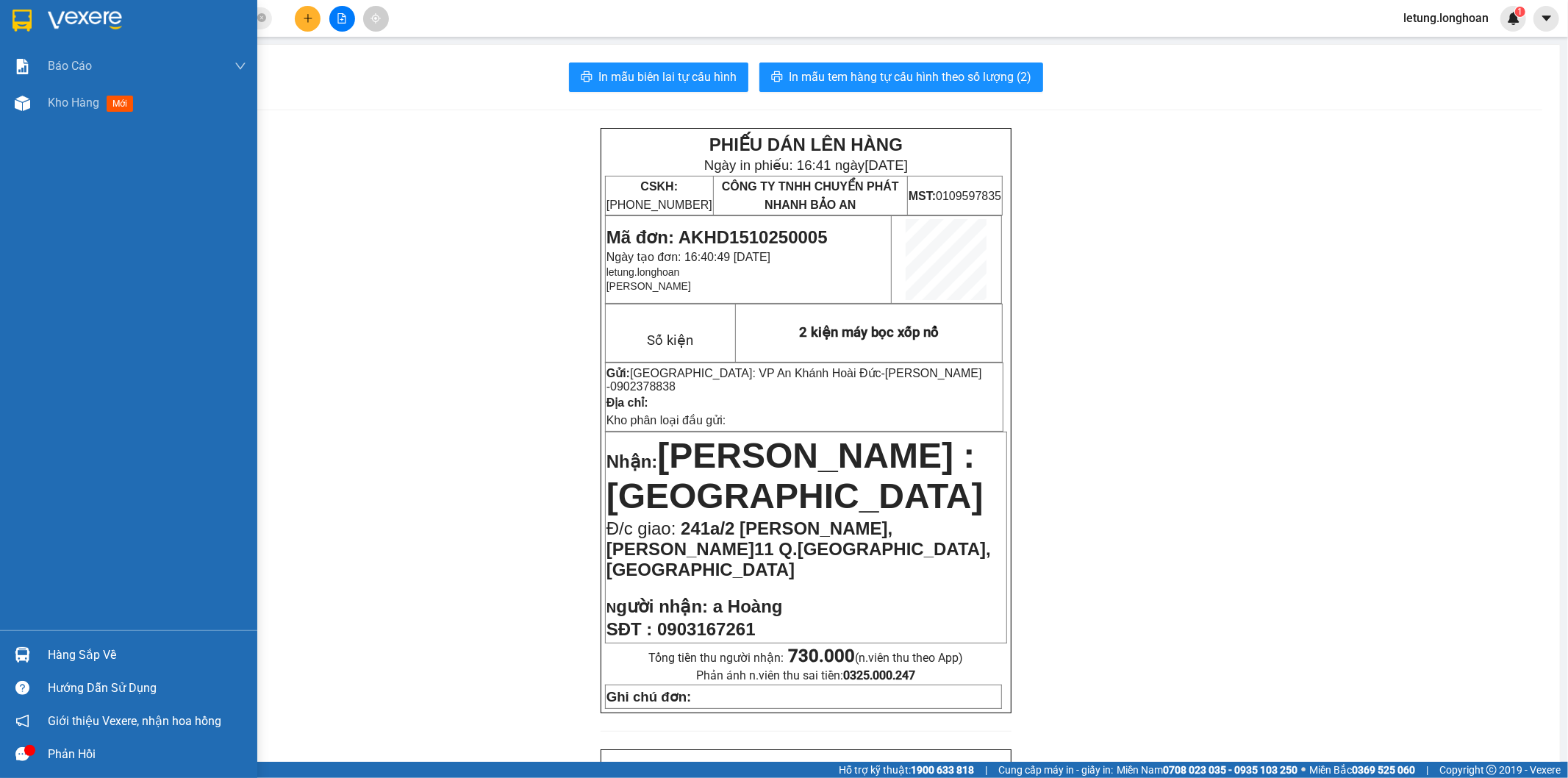
click at [18, 20] on img at bounding box center [22, 20] width 19 height 22
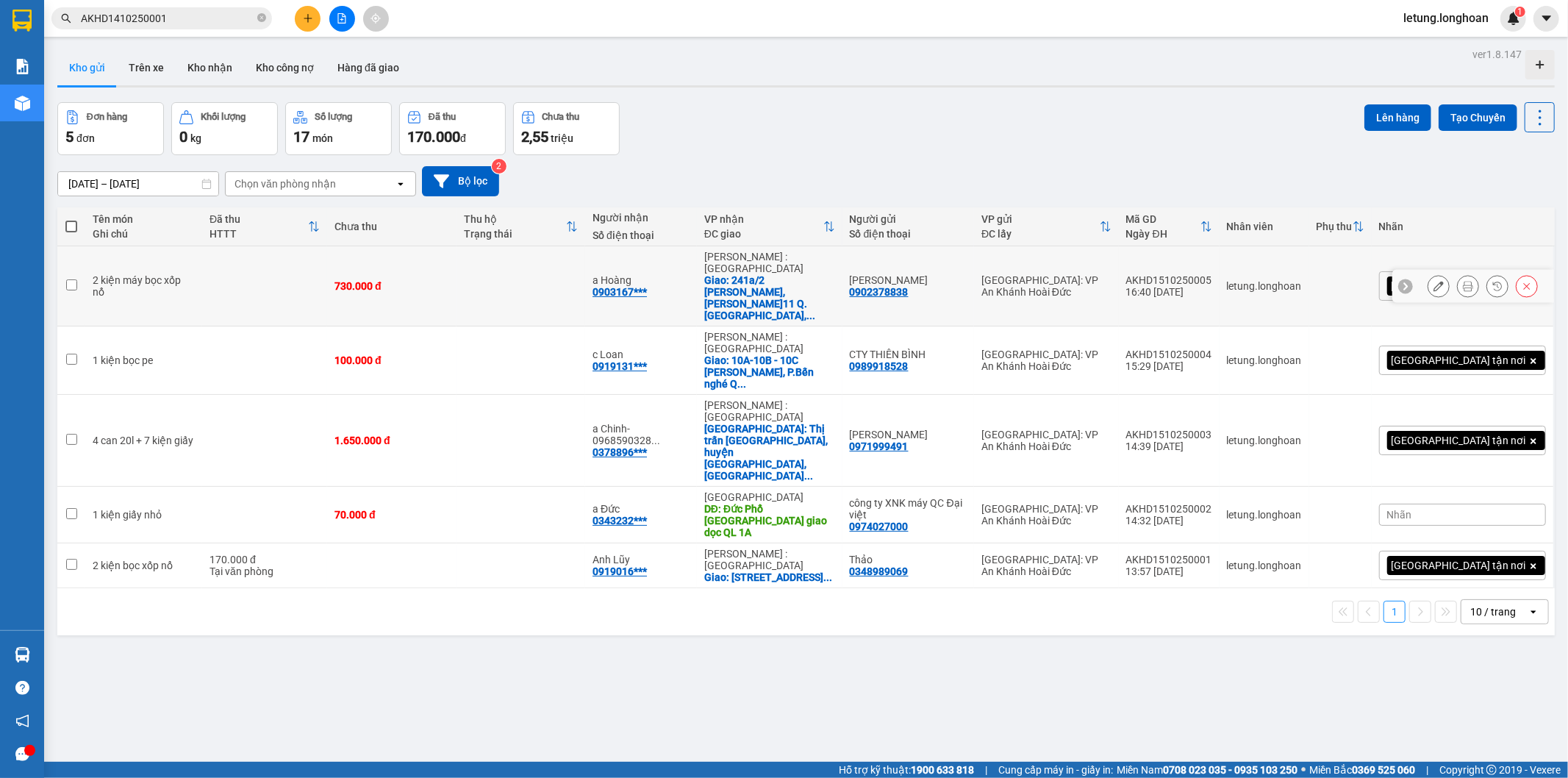
drag, startPoint x: 1281, startPoint y: 261, endPoint x: 1209, endPoint y: 260, distance: 72.0
click at [1195, 262] on td "AKHD1510250005 16:40 [DATE]" at bounding box center [1169, 287] width 101 height 80
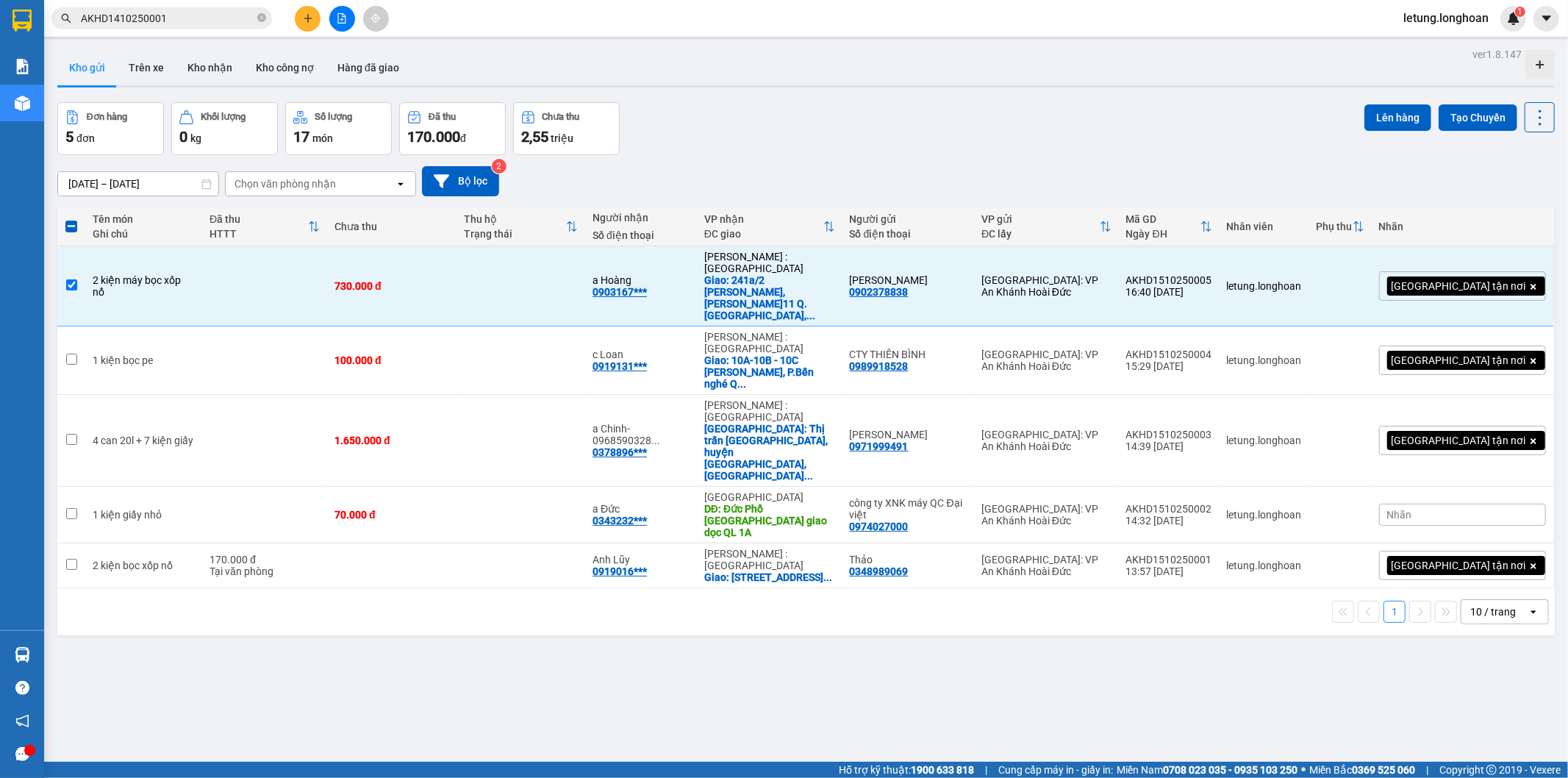
click at [1030, 614] on div "ver 1.8.147 Kho gửi Trên xe Kho nhận Kho công nợ Hàng đã giao Đơn hàng 5 đơn Kh…" at bounding box center [805, 433] width 1508 height 778
click at [74, 224] on span at bounding box center [71, 226] width 12 height 12
click at [71, 219] on input "checkbox" at bounding box center [71, 219] width 0 height 0
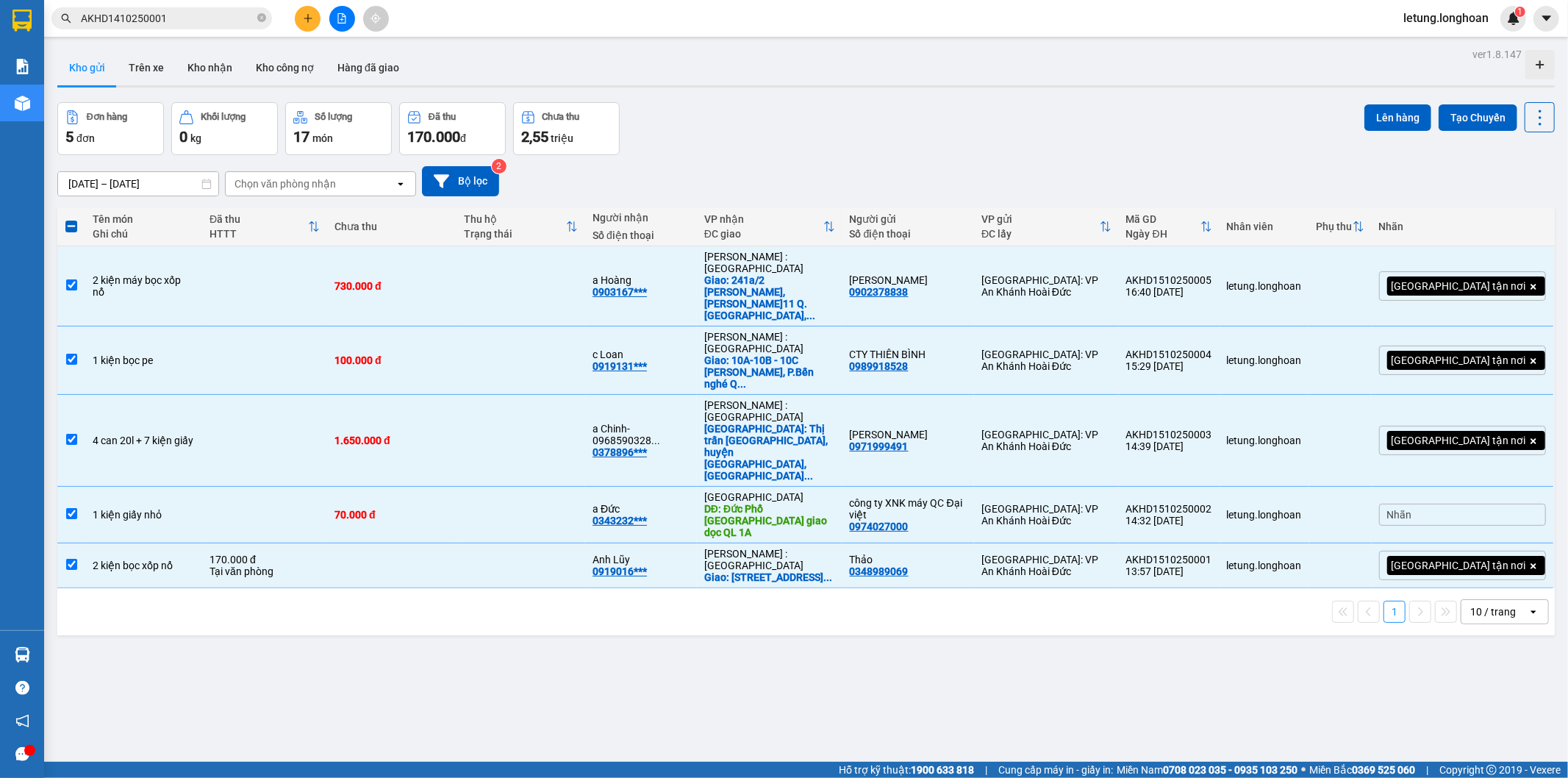
click at [75, 224] on span at bounding box center [71, 226] width 12 height 12
click at [71, 219] on input "checkbox" at bounding box center [71, 219] width 0 height 0
drag, startPoint x: 69, startPoint y: 226, endPoint x: 83, endPoint y: 234, distance: 16.1
click at [70, 226] on span at bounding box center [71, 226] width 12 height 12
click at [71, 219] on input "checkbox" at bounding box center [71, 219] width 0 height 0
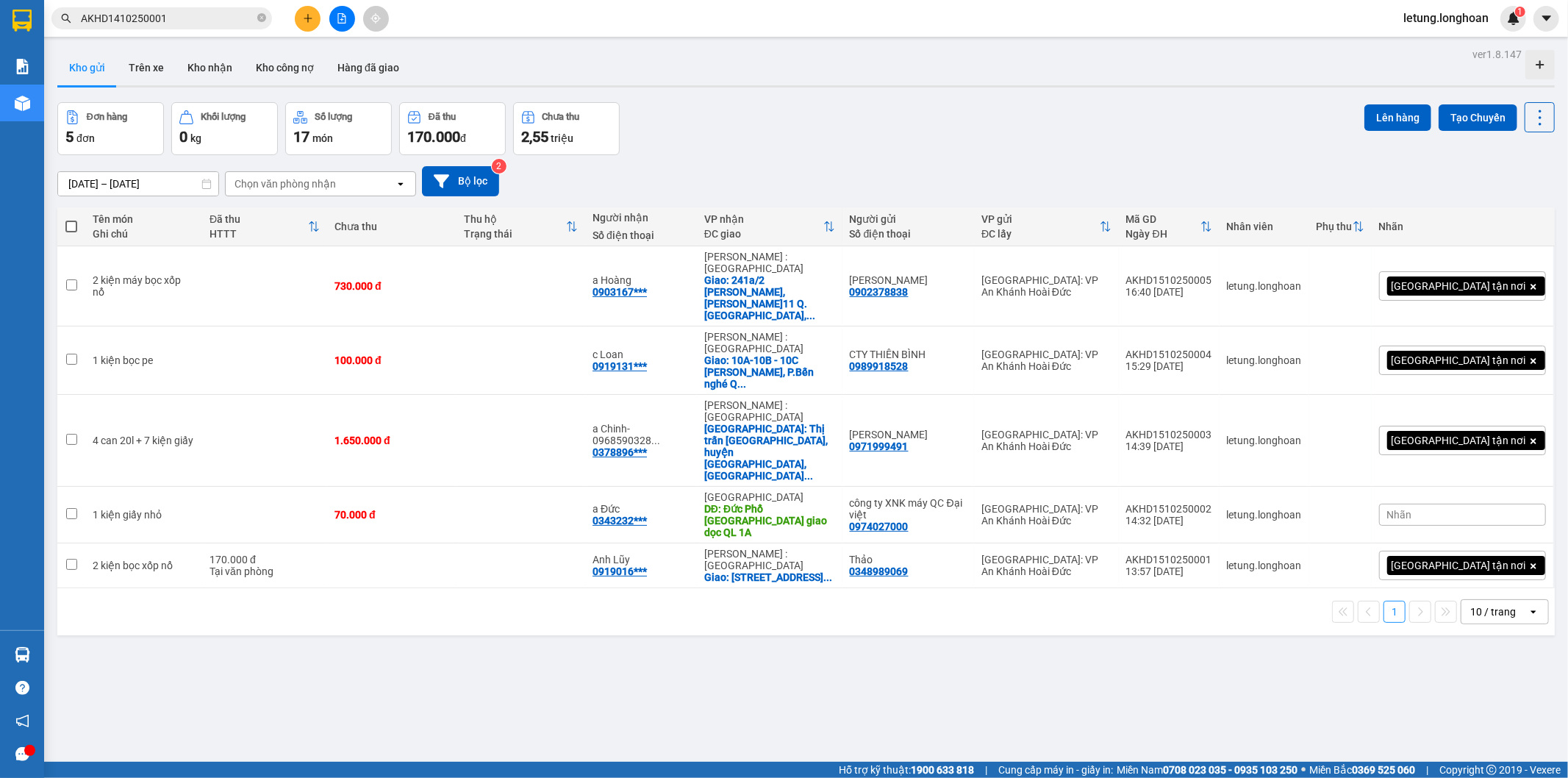
click at [613, 648] on div "ver 1.8.147 Kho gửi Trên xe Kho nhận Kho công nợ Hàng đã giao Đơn hàng 5 đơn Kh…" at bounding box center [805, 433] width 1508 height 778
click at [305, 18] on icon "plus" at bounding box center [308, 18] width 8 height 1
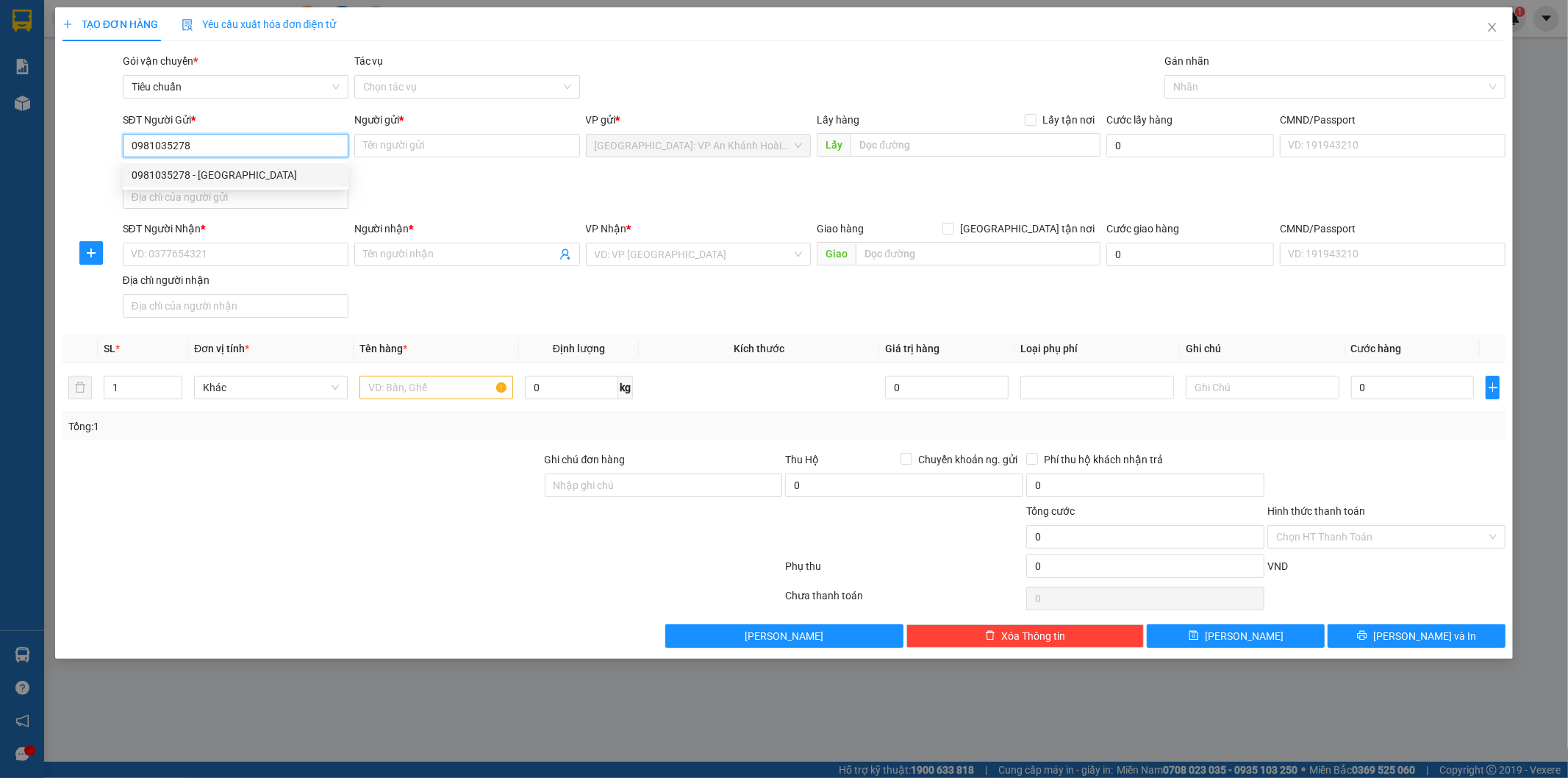
click at [259, 144] on input "0981035278" at bounding box center [235, 146] width 225 height 23
click at [245, 175] on div "0981035278 - [GEOGRAPHIC_DATA]" at bounding box center [235, 174] width 208 height 16
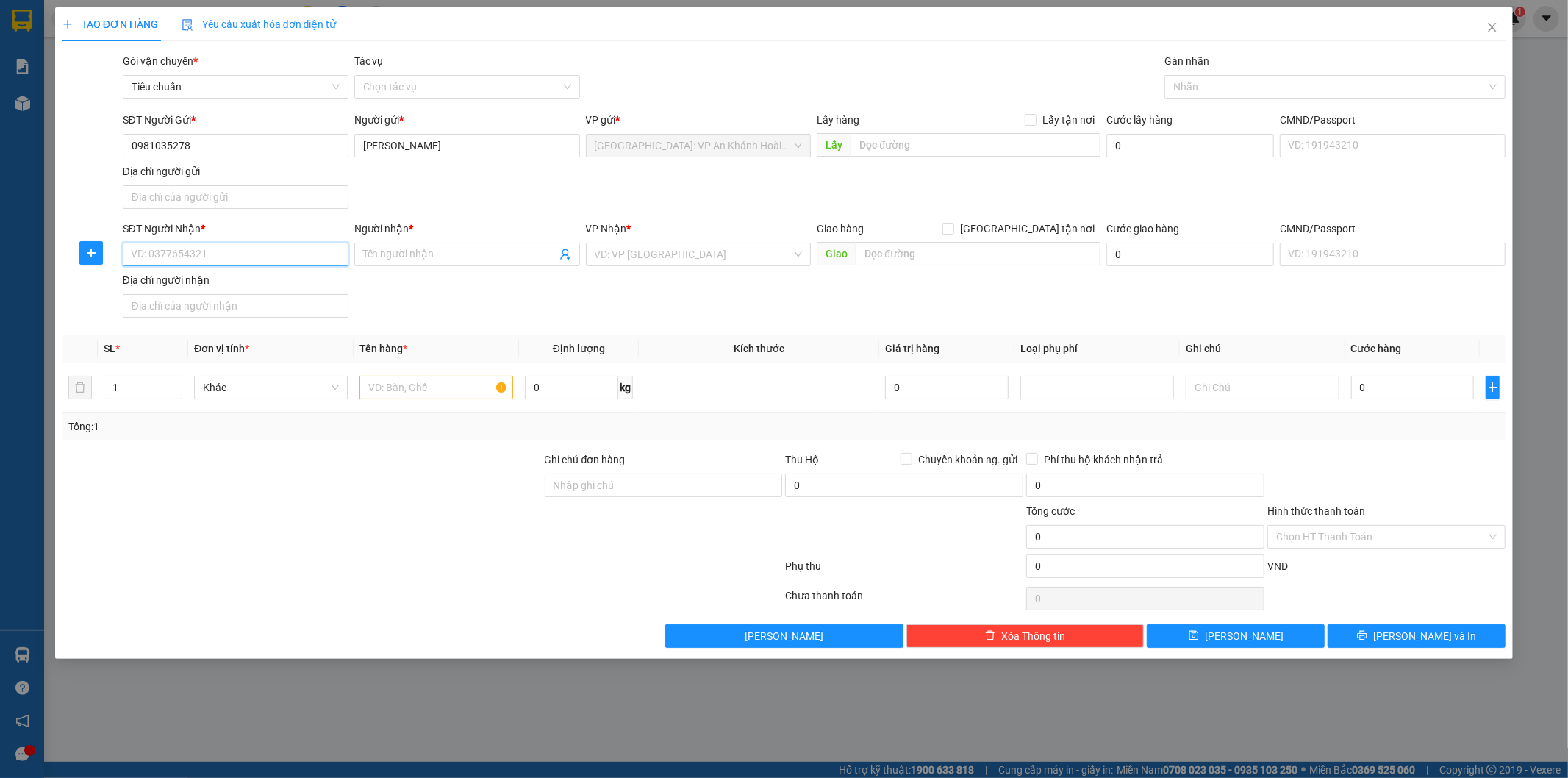
click at [235, 246] on input "SĐT Người Nhận *" at bounding box center [235, 254] width 225 height 23
click at [223, 288] on div "0946161591 - a phong" at bounding box center [235, 284] width 208 height 16
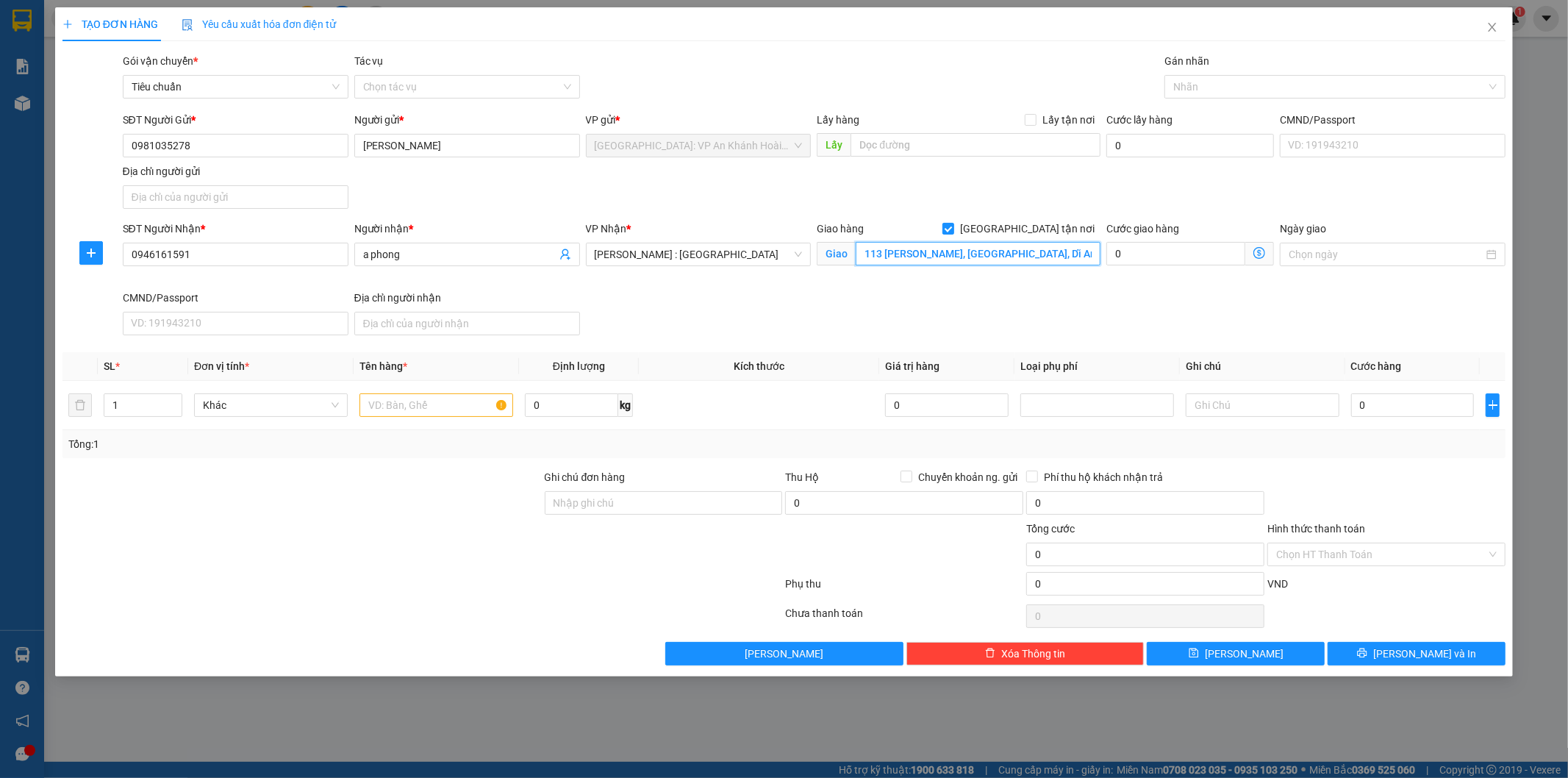
click at [941, 255] on input "113 [PERSON_NAME], [GEOGRAPHIC_DATA], Dĩ An Bình dương" at bounding box center [978, 254] width 245 height 23
click at [1198, 84] on div at bounding box center [1327, 86] width 319 height 18
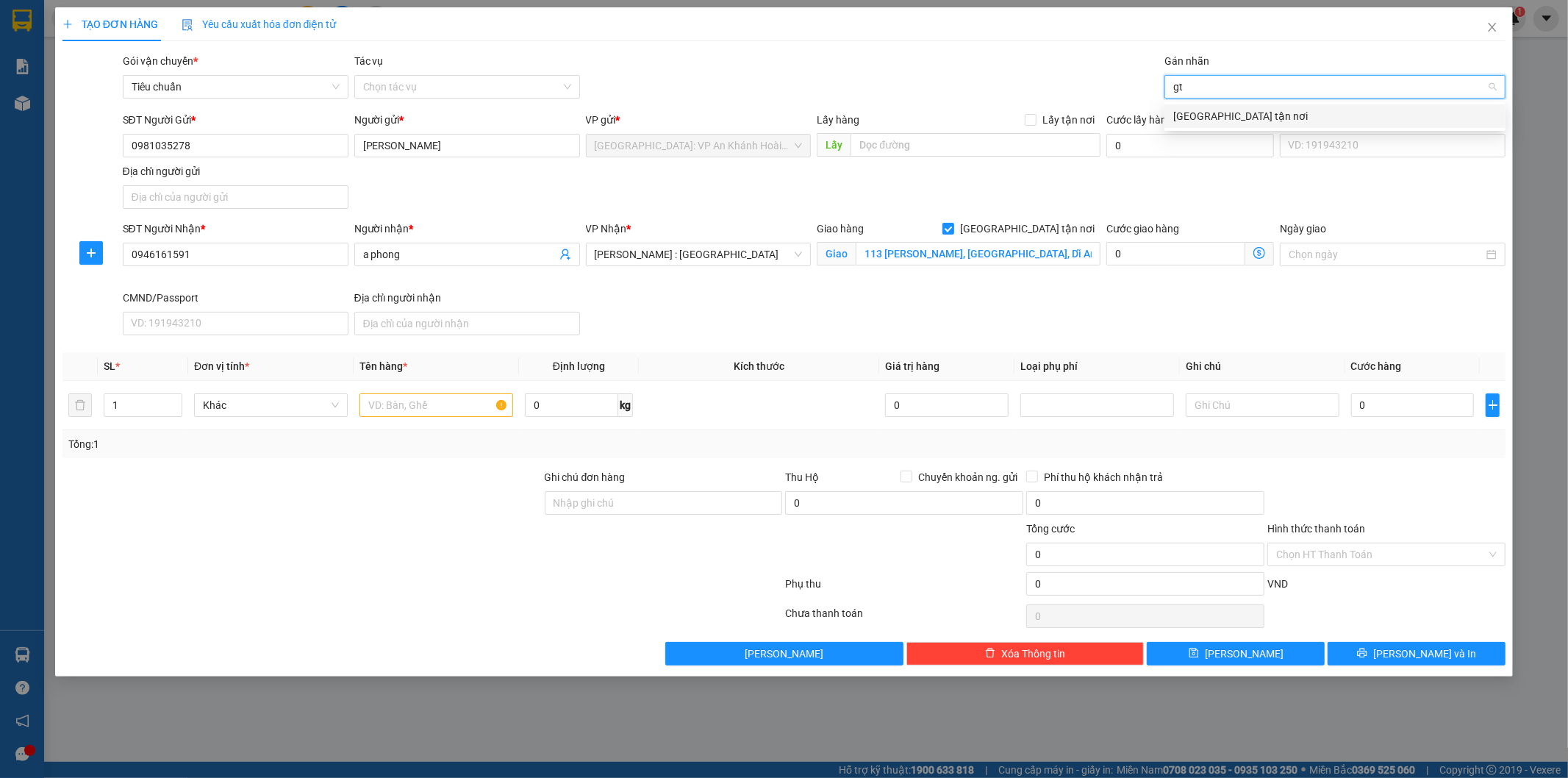
click at [1186, 108] on div "[GEOGRAPHIC_DATA] tận nơi" at bounding box center [1335, 116] width 323 height 16
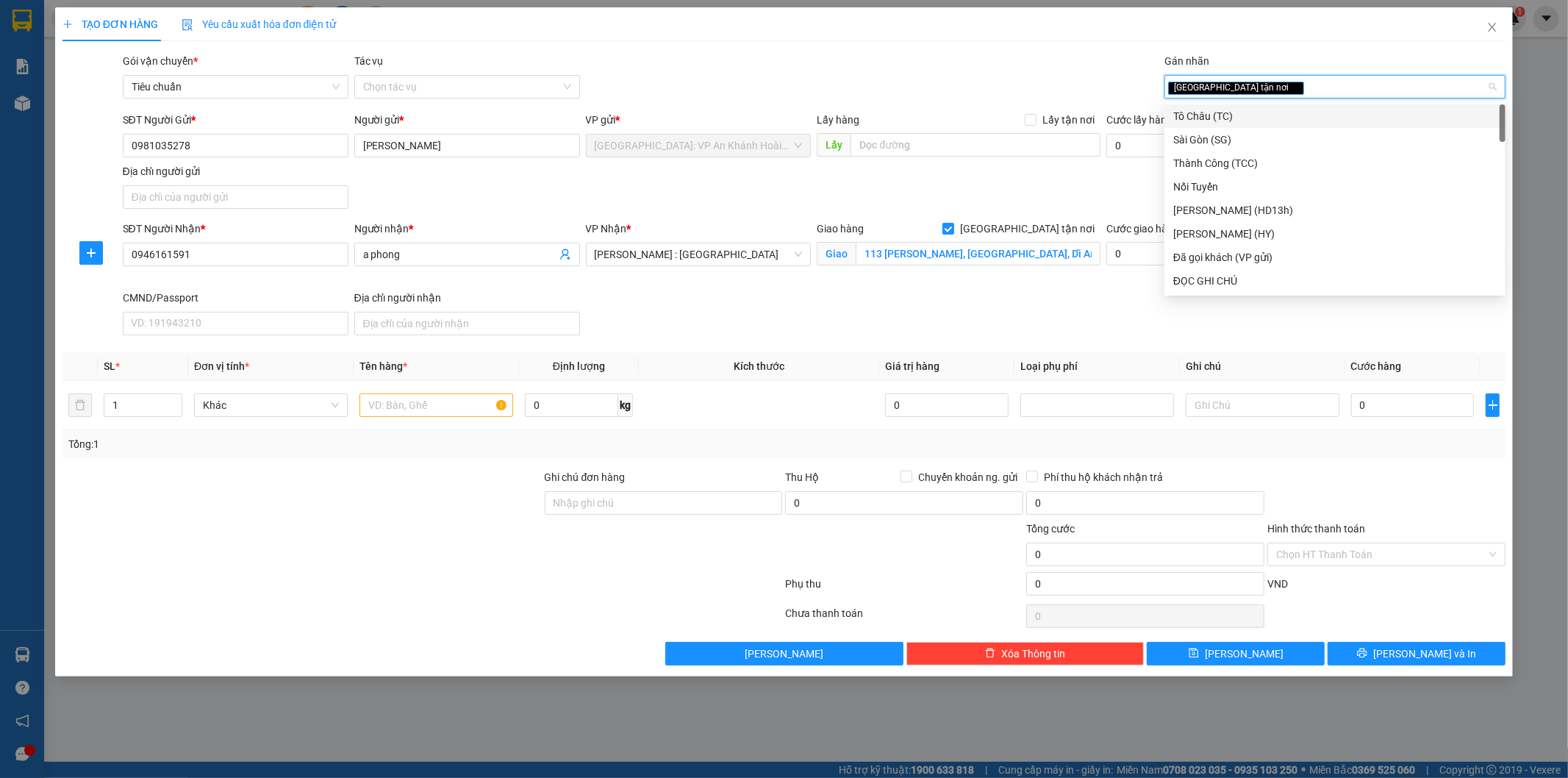
click at [948, 191] on div "SĐT Người Gửi * 0981035278 Người gửi * [PERSON_NAME] VP gửi * [GEOGRAPHIC_DATA]…" at bounding box center [815, 163] width 1389 height 103
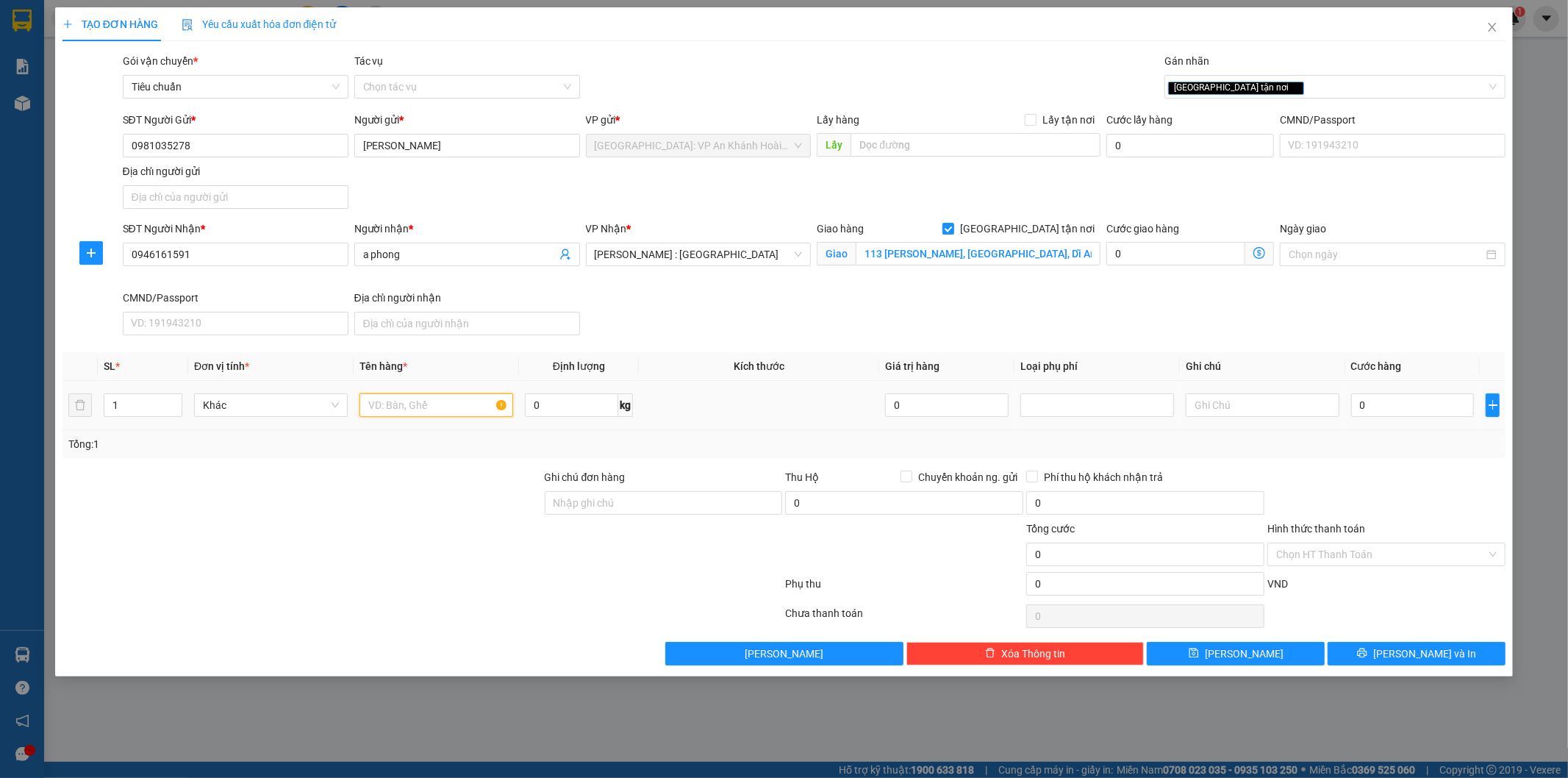
click at [408, 409] on input "text" at bounding box center [436, 405] width 153 height 23
click at [1392, 410] on input "0" at bounding box center [1412, 405] width 123 height 23
click at [1398, 488] on div at bounding box center [1386, 495] width 241 height 51
click at [1443, 655] on span "[PERSON_NAME] và In" at bounding box center [1424, 653] width 103 height 16
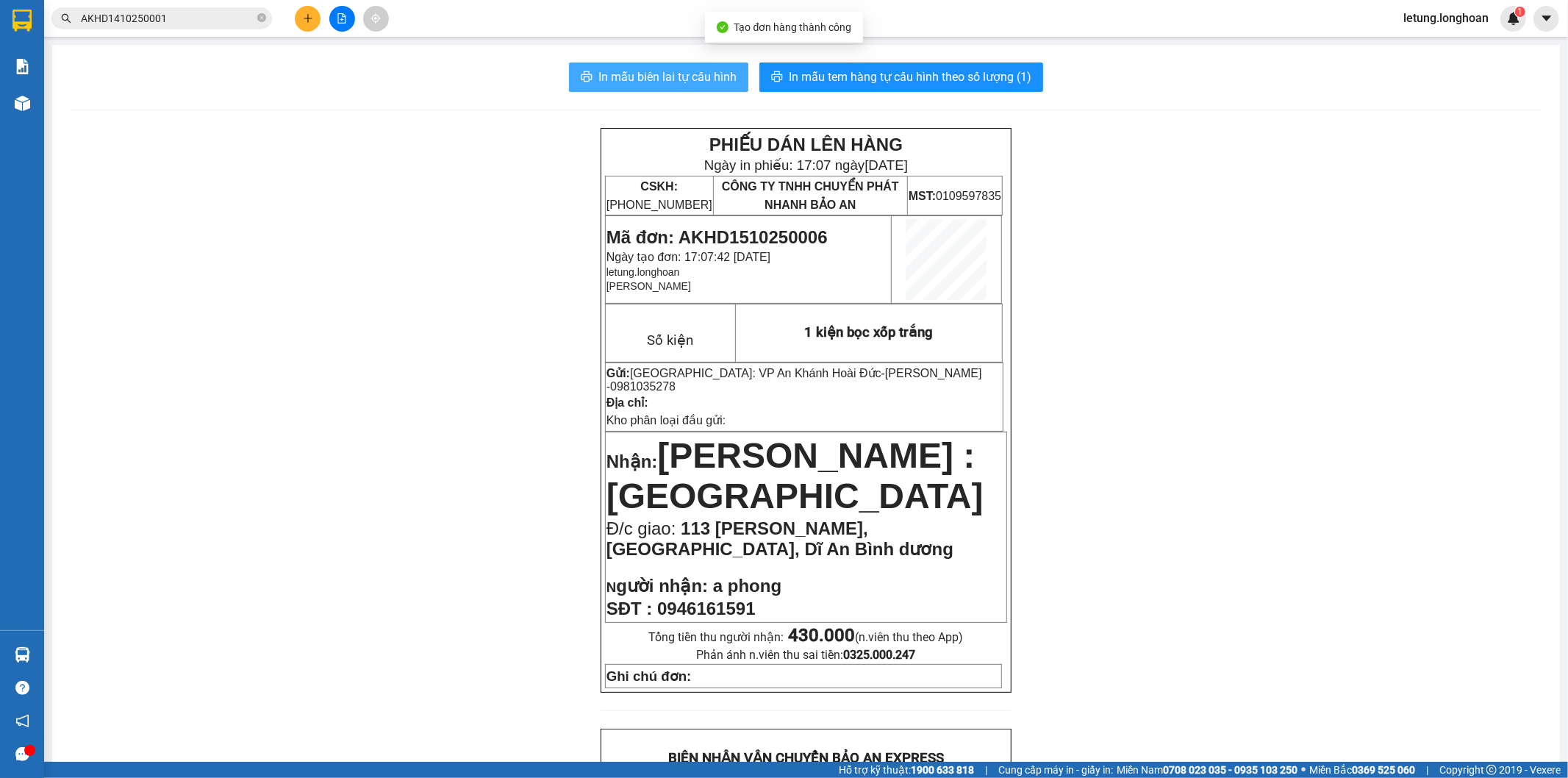
click at [688, 83] on span "In mẫu biên lai tự cấu hình" at bounding box center [667, 77] width 138 height 18
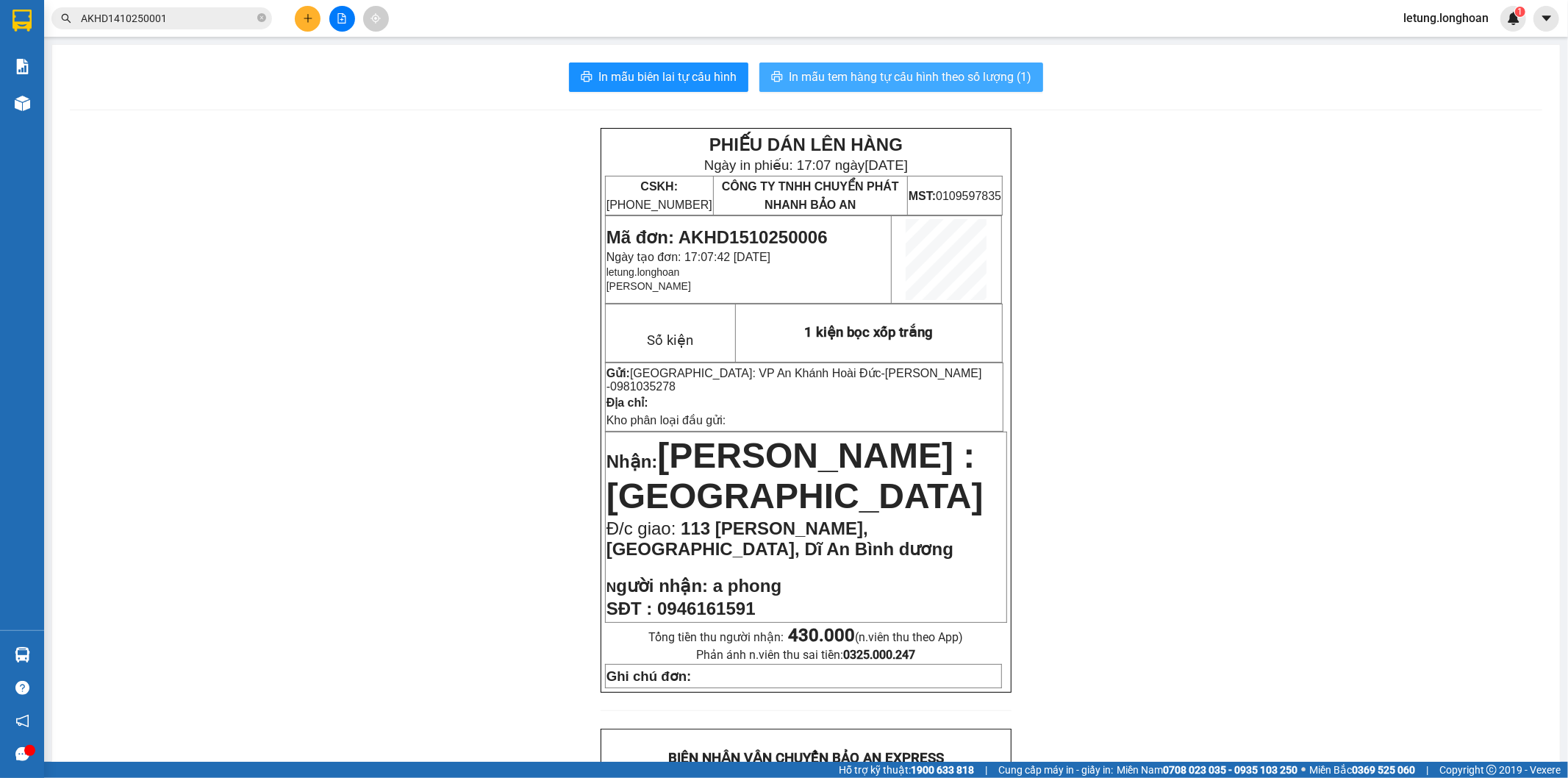
click at [894, 68] on span "In mẫu tem hàng tự cấu hình theo số lượng (1)" at bounding box center [909, 77] width 242 height 18
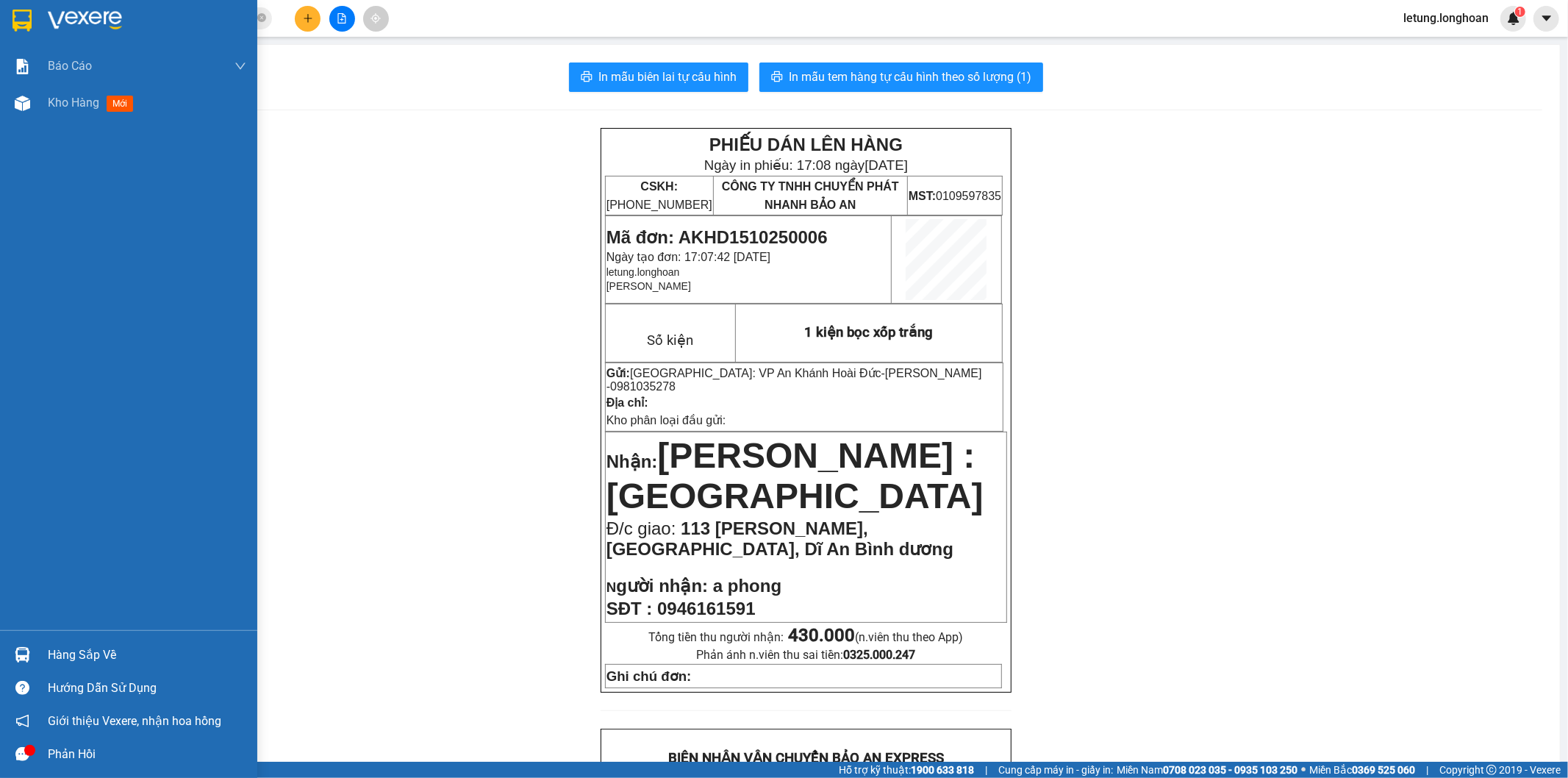
click at [16, 17] on img at bounding box center [22, 20] width 19 height 22
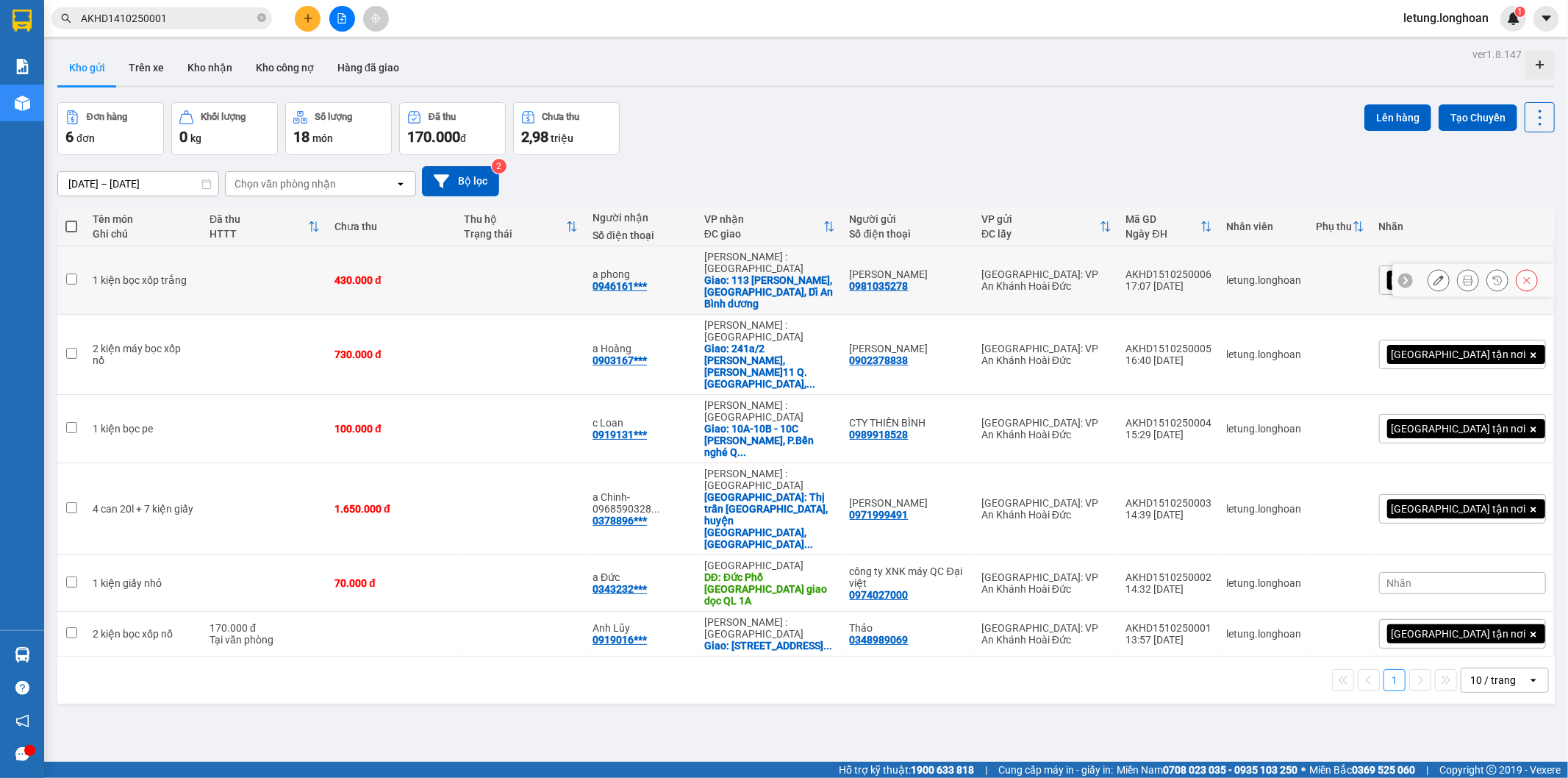
drag, startPoint x: 1284, startPoint y: 262, endPoint x: 1193, endPoint y: 260, distance: 91.0
click at [1193, 260] on td "AKHD1510250006 17:07 [DATE]" at bounding box center [1169, 281] width 101 height 69
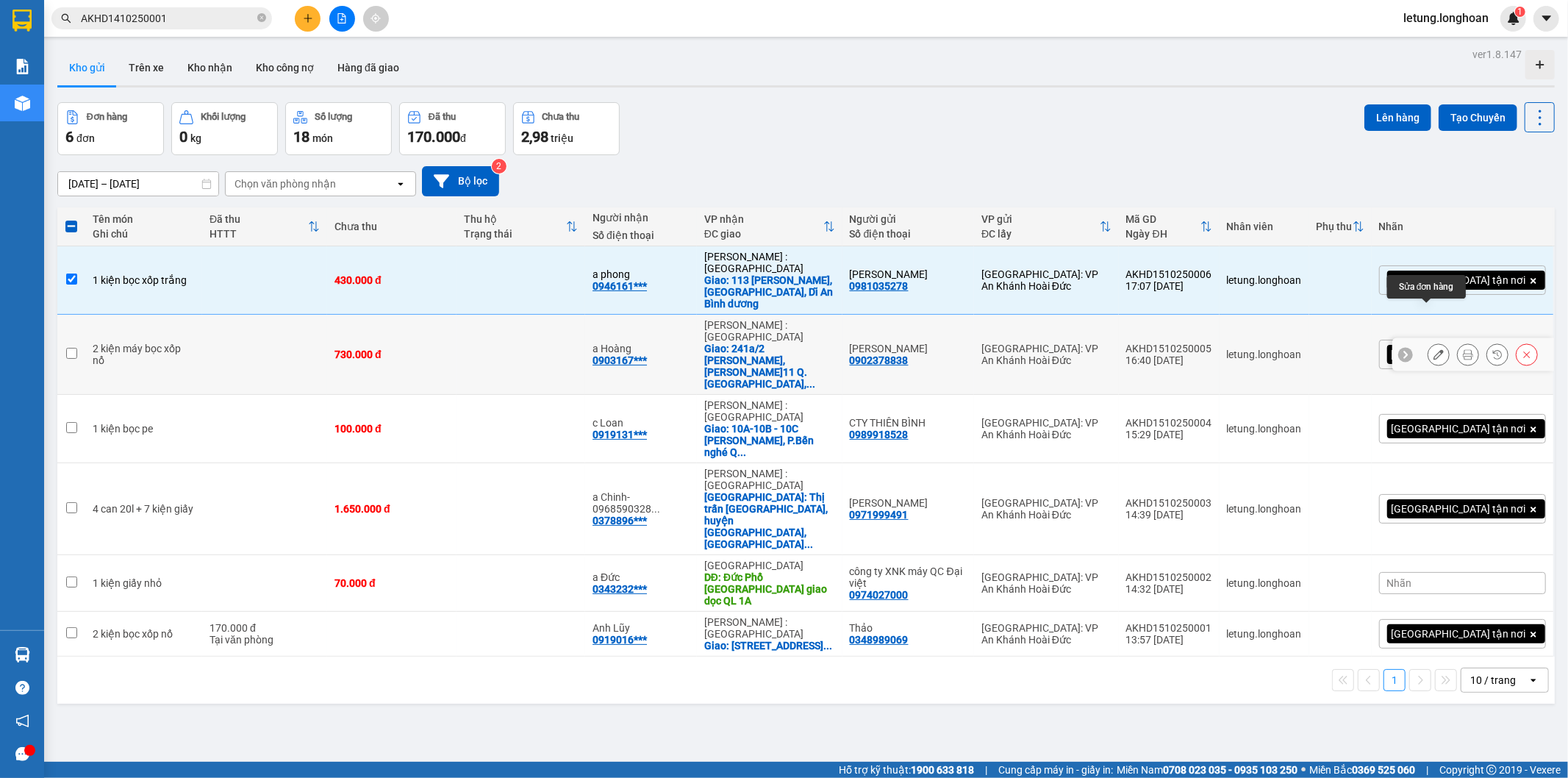
click at [1433, 350] on icon at bounding box center [1438, 355] width 10 height 10
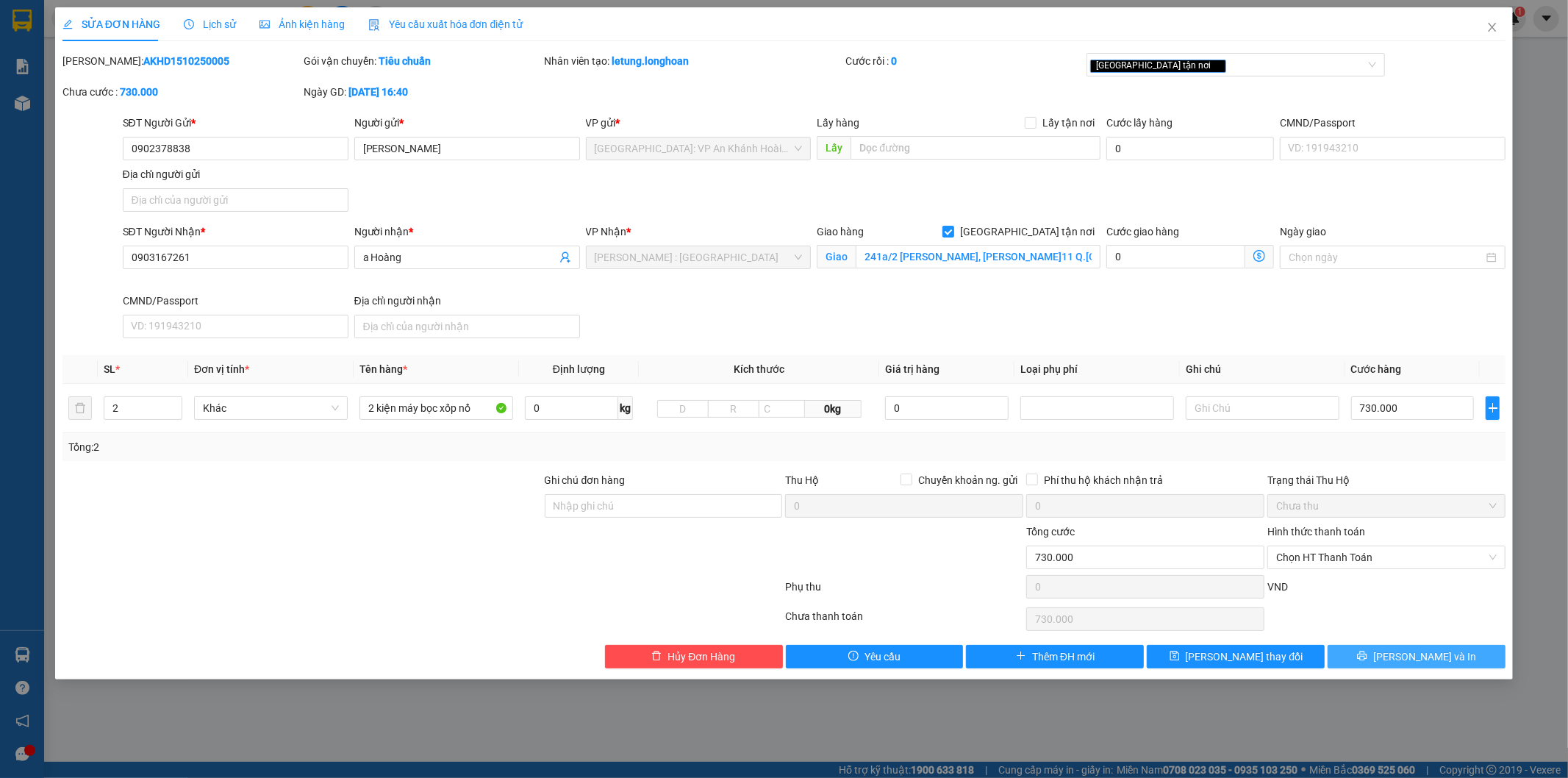
click at [1421, 656] on span "[PERSON_NAME] và In" at bounding box center [1424, 656] width 103 height 16
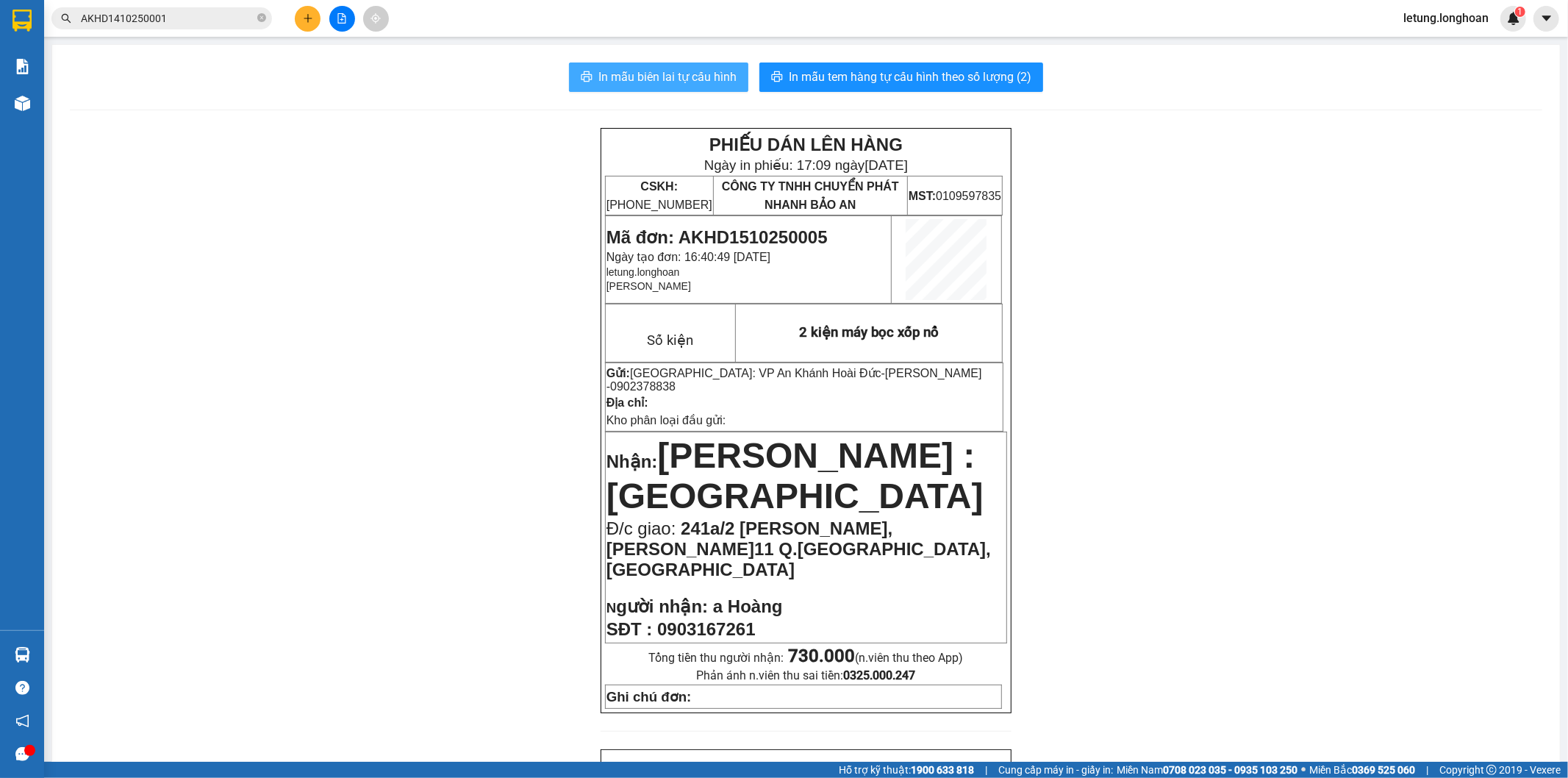
click at [629, 69] on span "In mẫu biên lai tự cấu hình" at bounding box center [667, 77] width 138 height 18
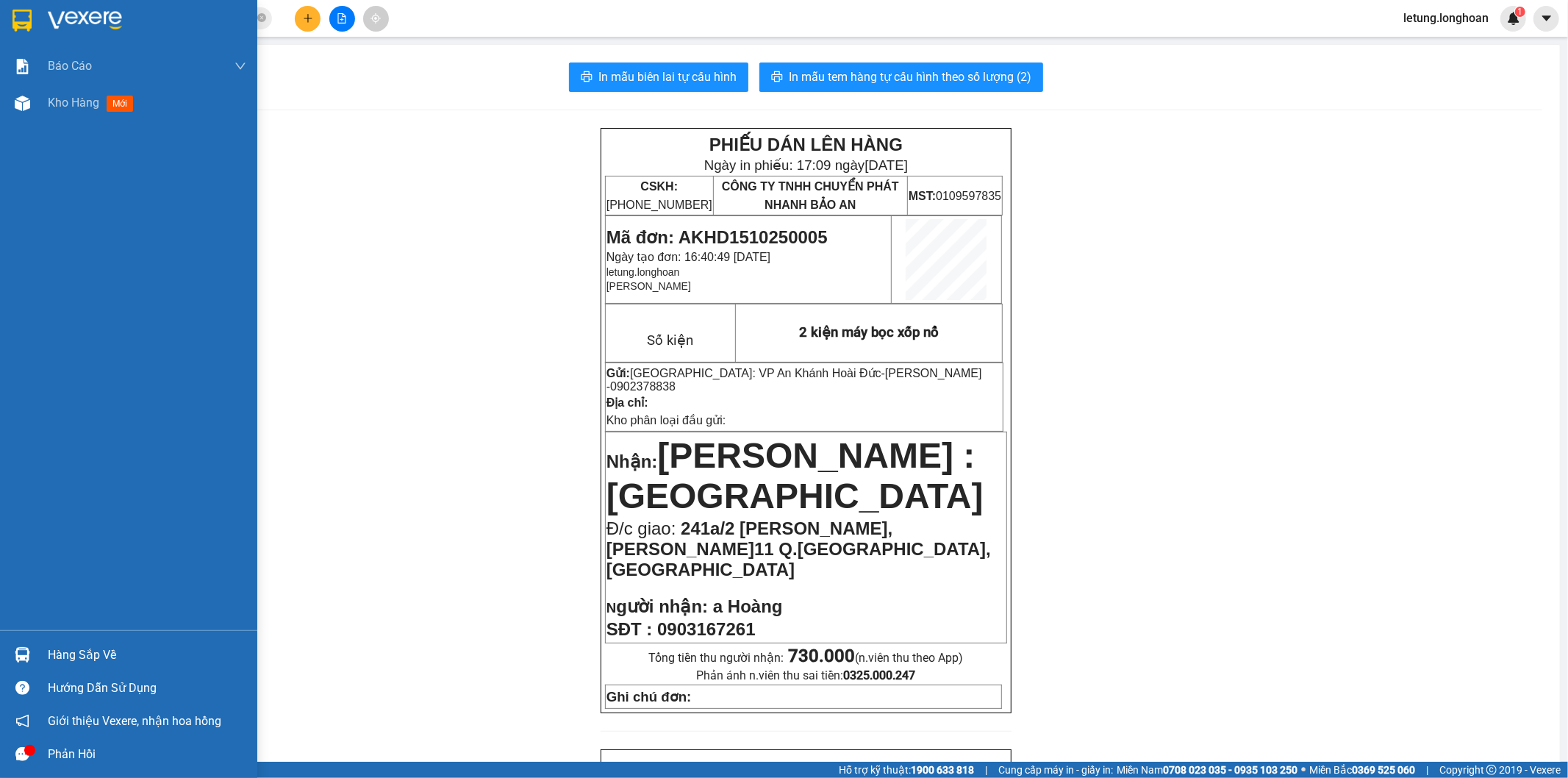
click at [18, 23] on img at bounding box center [22, 20] width 19 height 22
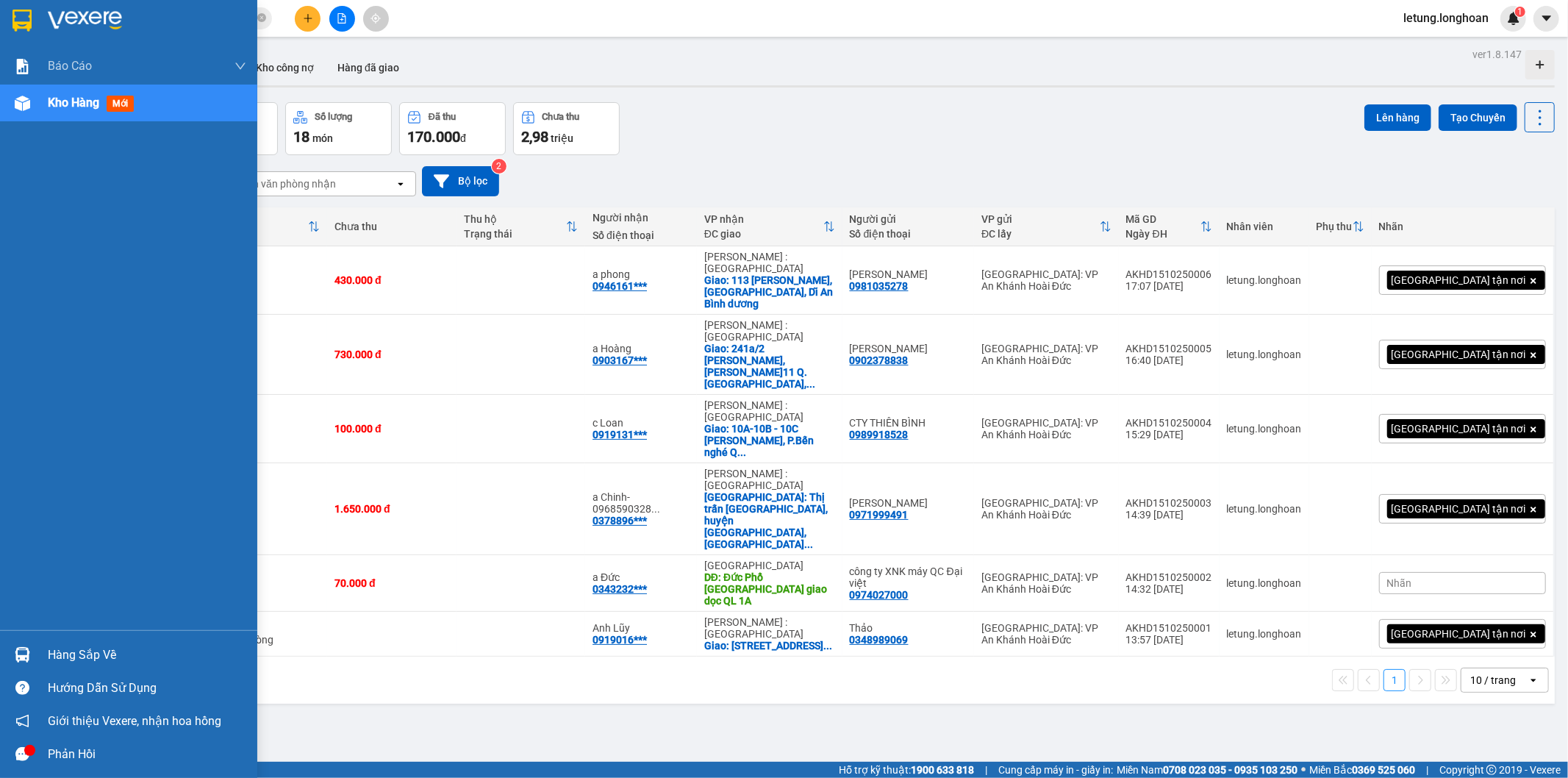
click at [22, 18] on img at bounding box center [22, 20] width 19 height 22
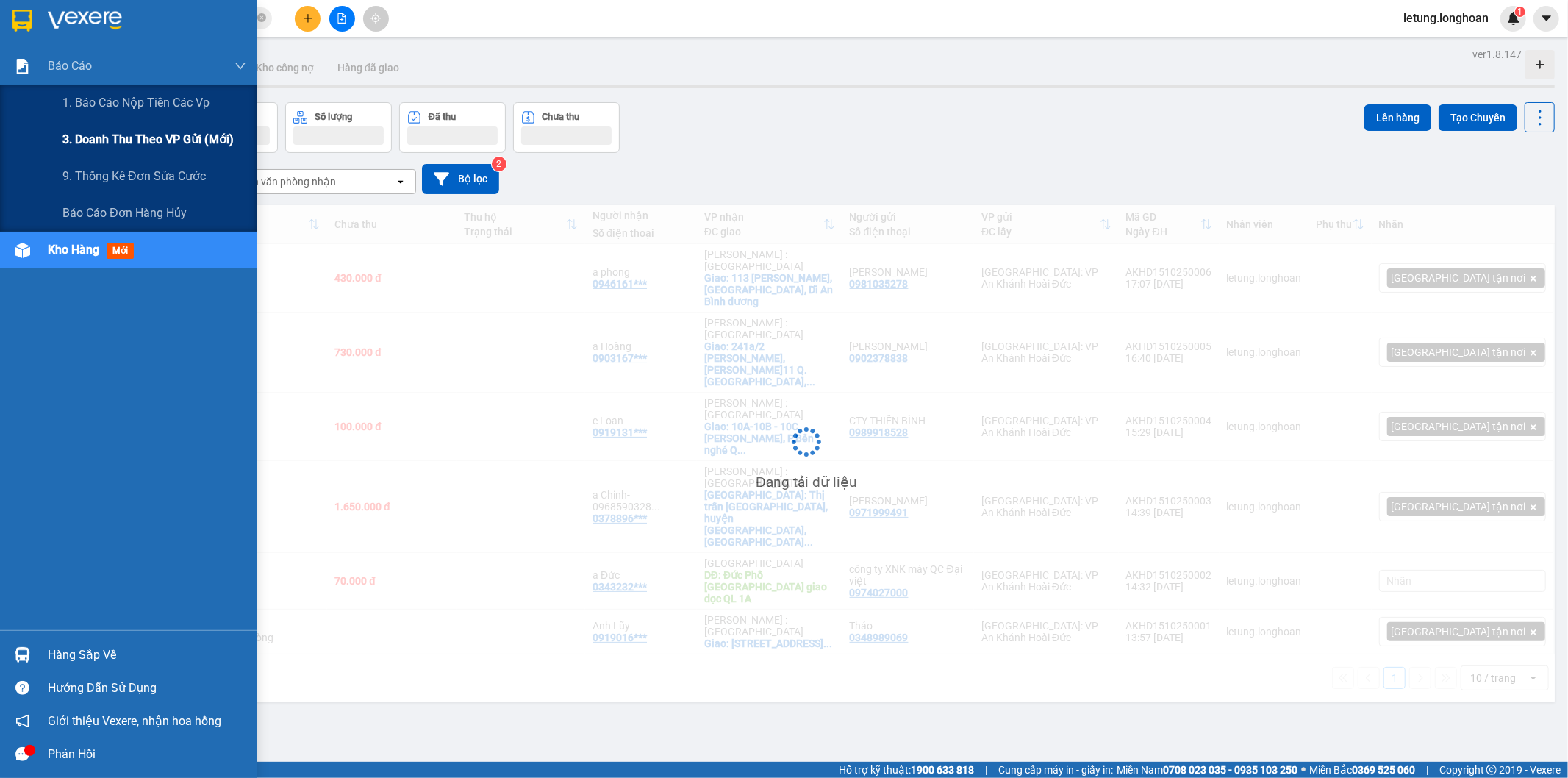
click at [127, 135] on span "3. Doanh Thu theo VP Gửi (mới)" at bounding box center [148, 139] width 171 height 18
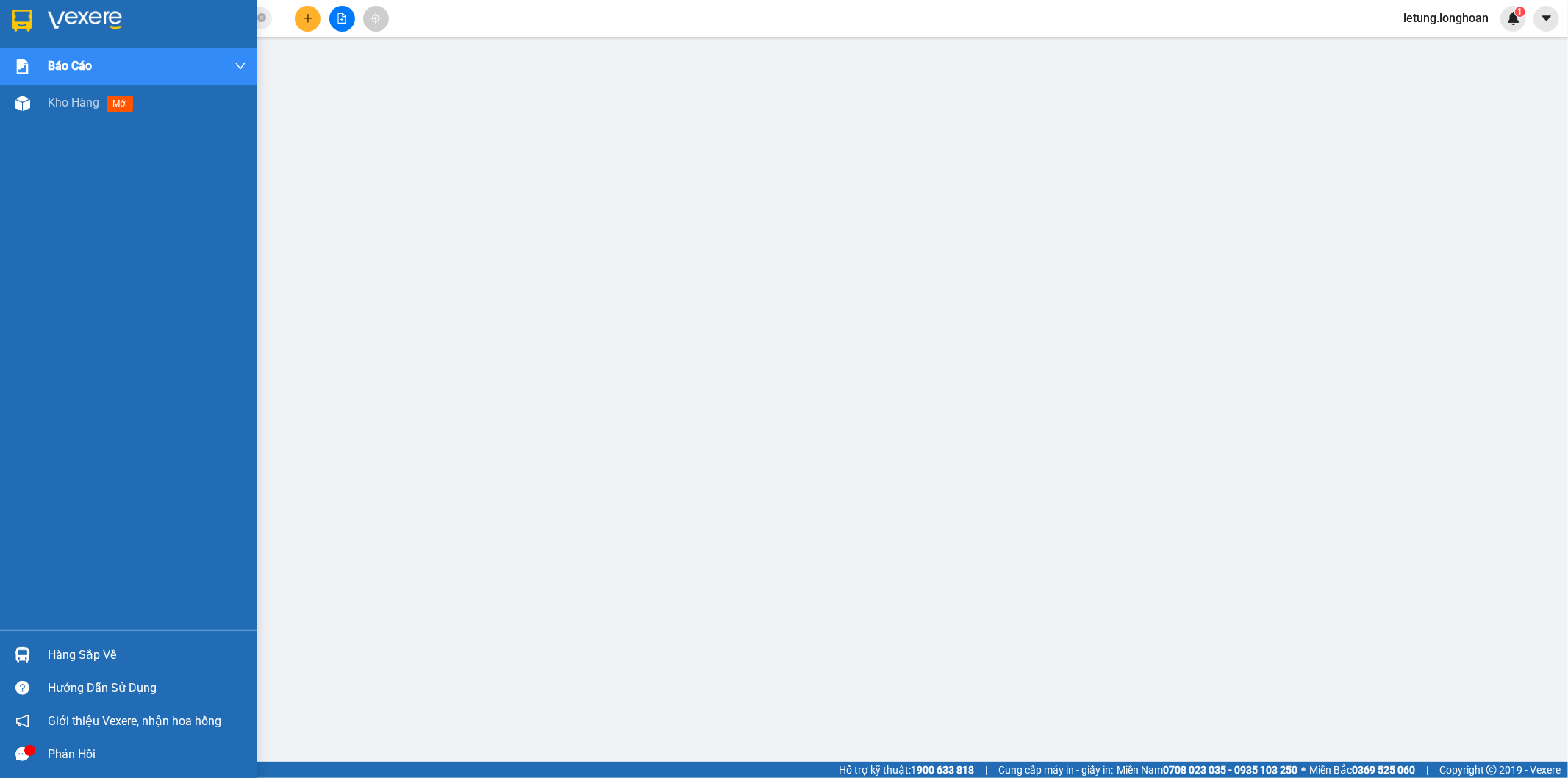
click at [13, 11] on img at bounding box center [22, 20] width 19 height 22
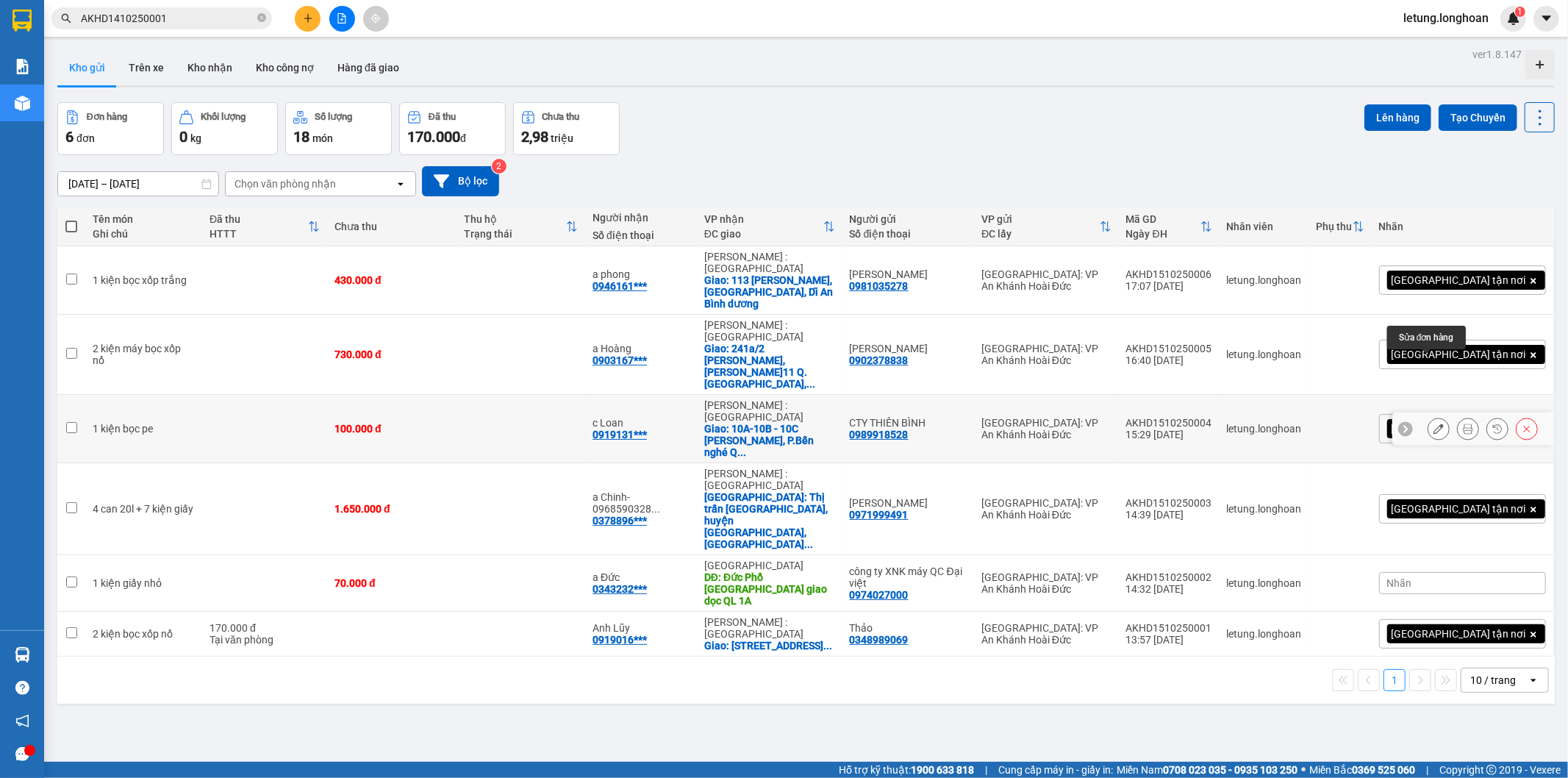
click at [1428, 416] on button at bounding box center [1438, 428] width 21 height 26
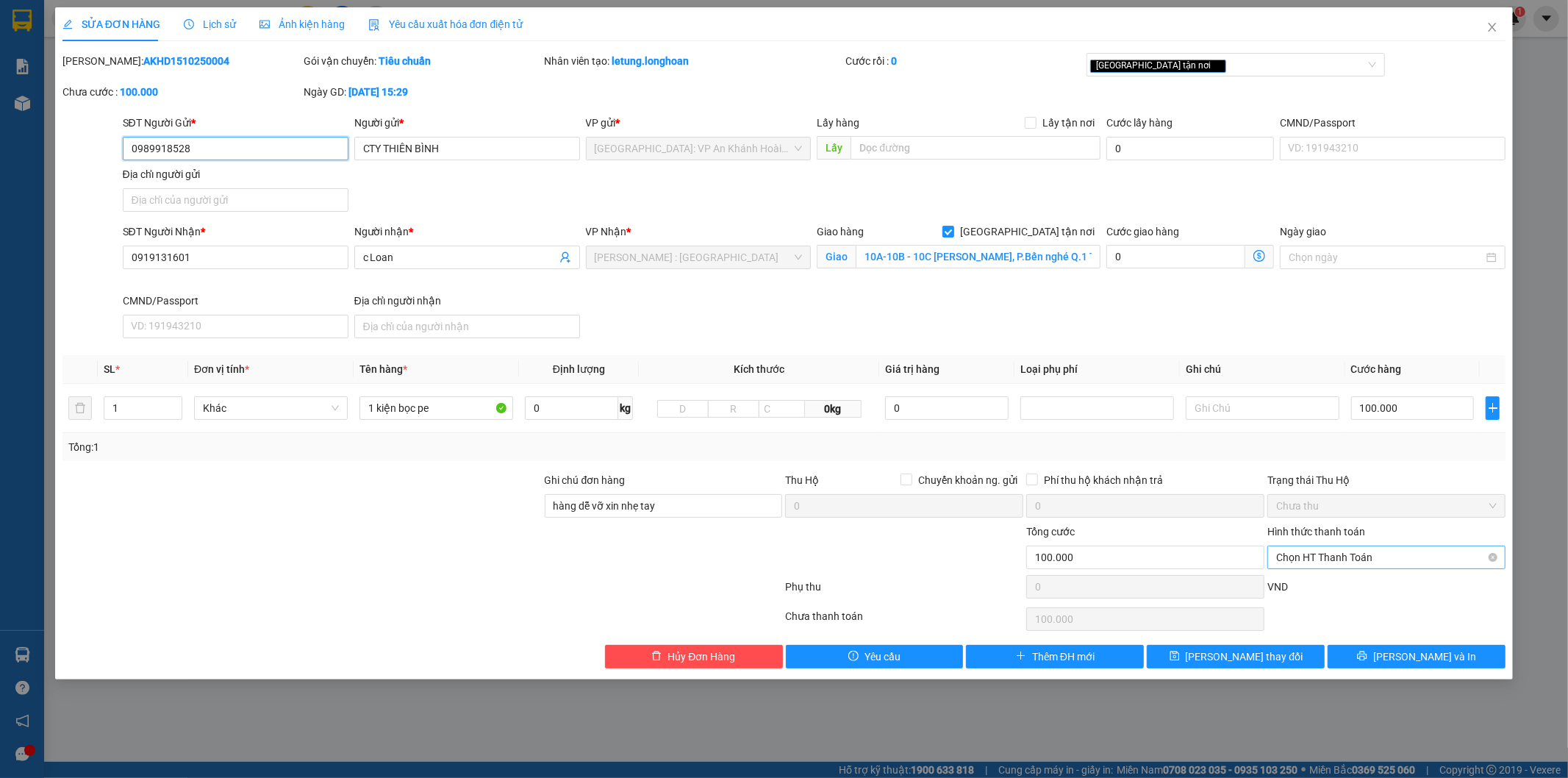
click at [1382, 554] on span "Chọn HT Thanh Toán" at bounding box center [1385, 558] width 220 height 22
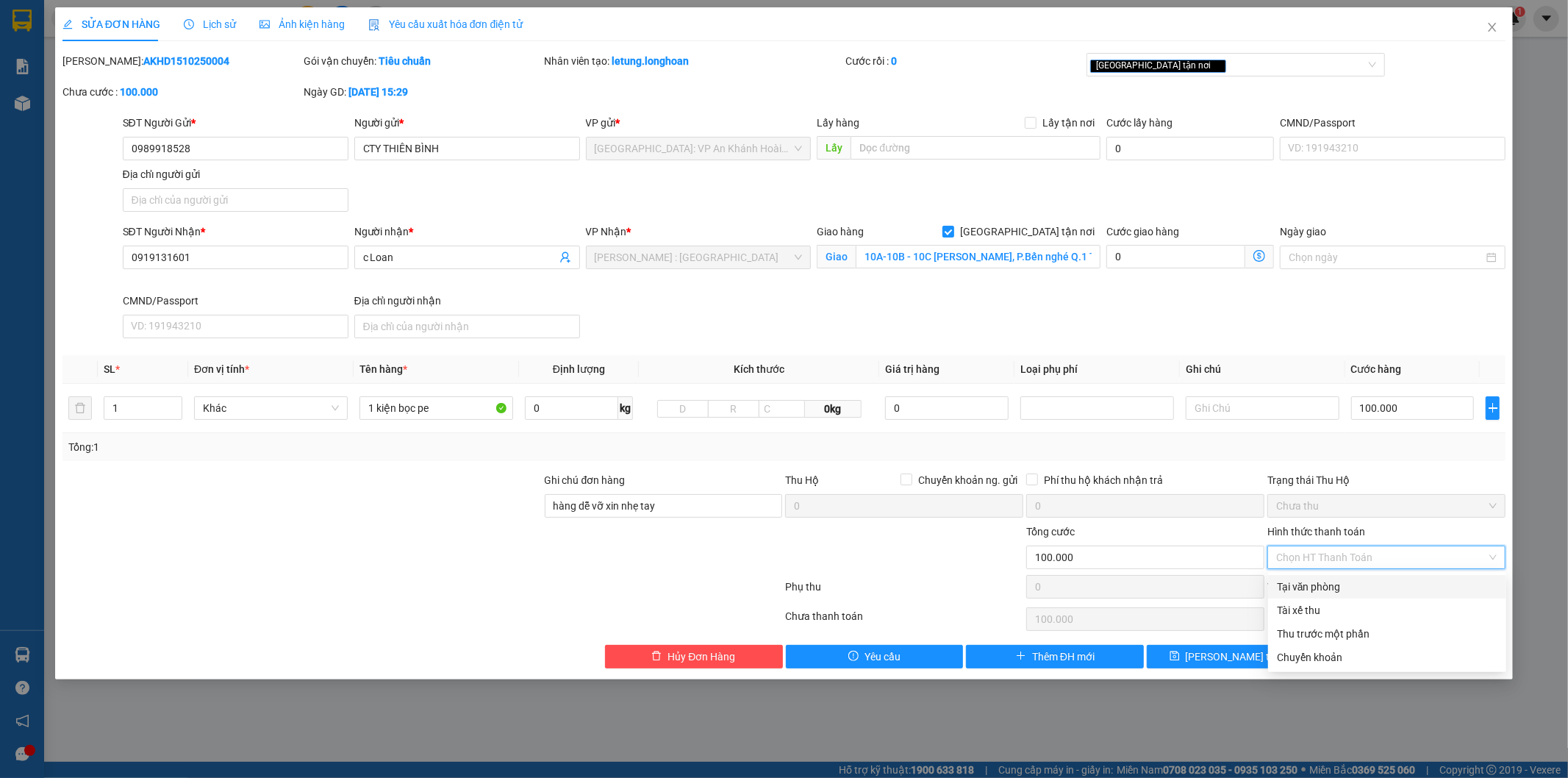
click at [1336, 577] on div "Tại văn phòng" at bounding box center [1387, 587] width 238 height 23
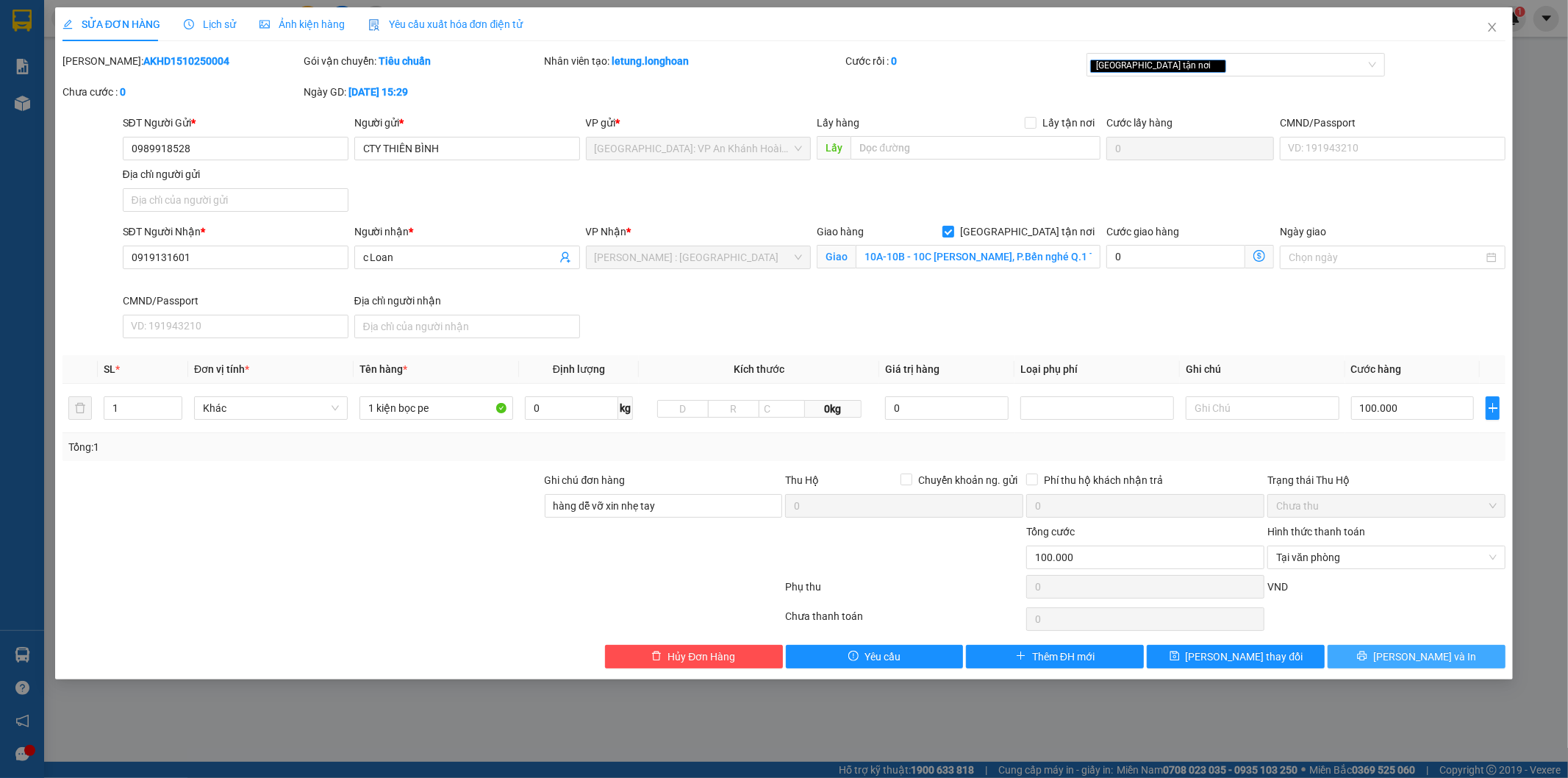
click at [1450, 660] on button "[PERSON_NAME] và In" at bounding box center [1416, 656] width 178 height 23
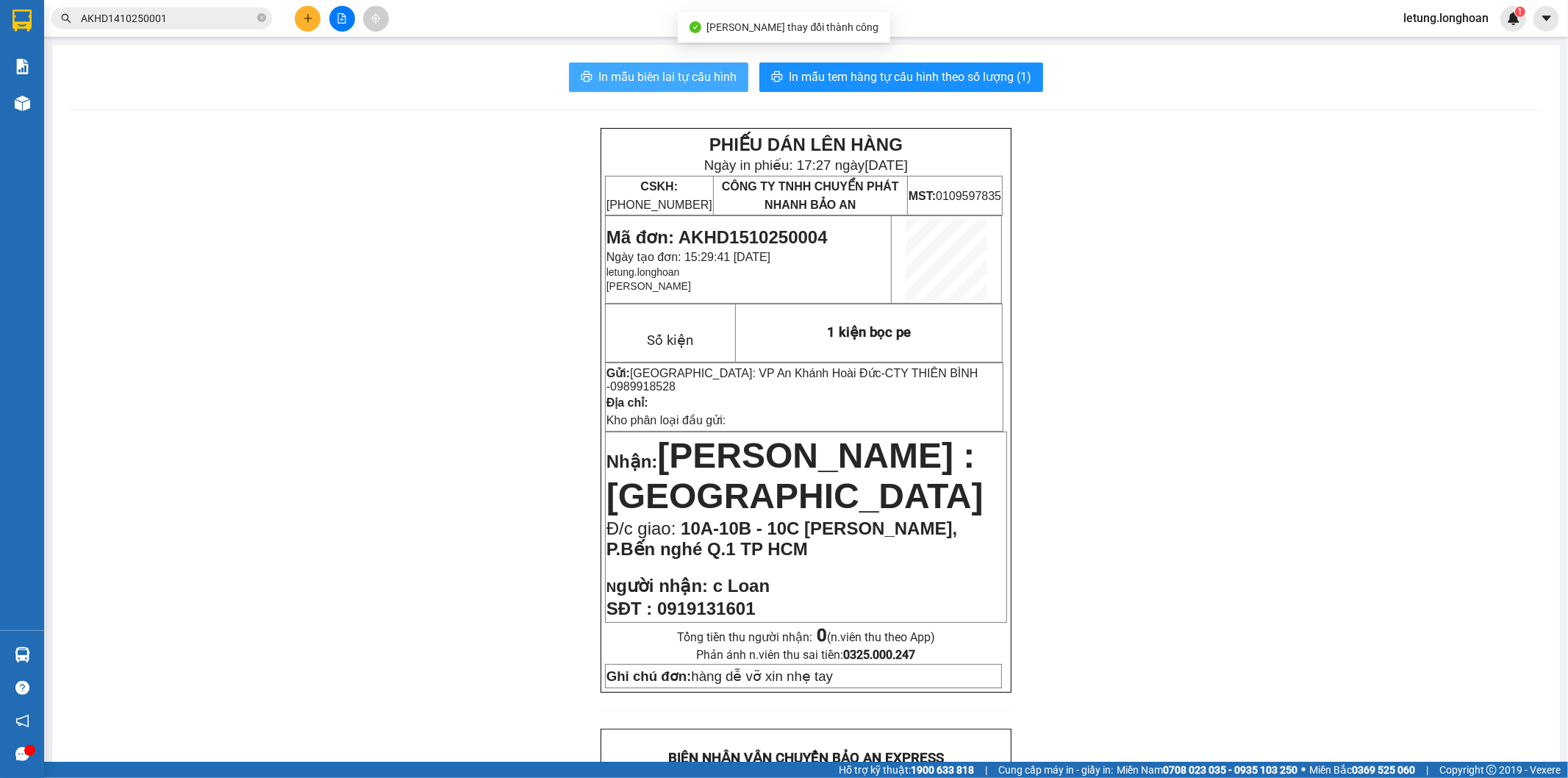
click at [701, 70] on span "In mẫu biên lai tự cấu hình" at bounding box center [667, 77] width 138 height 18
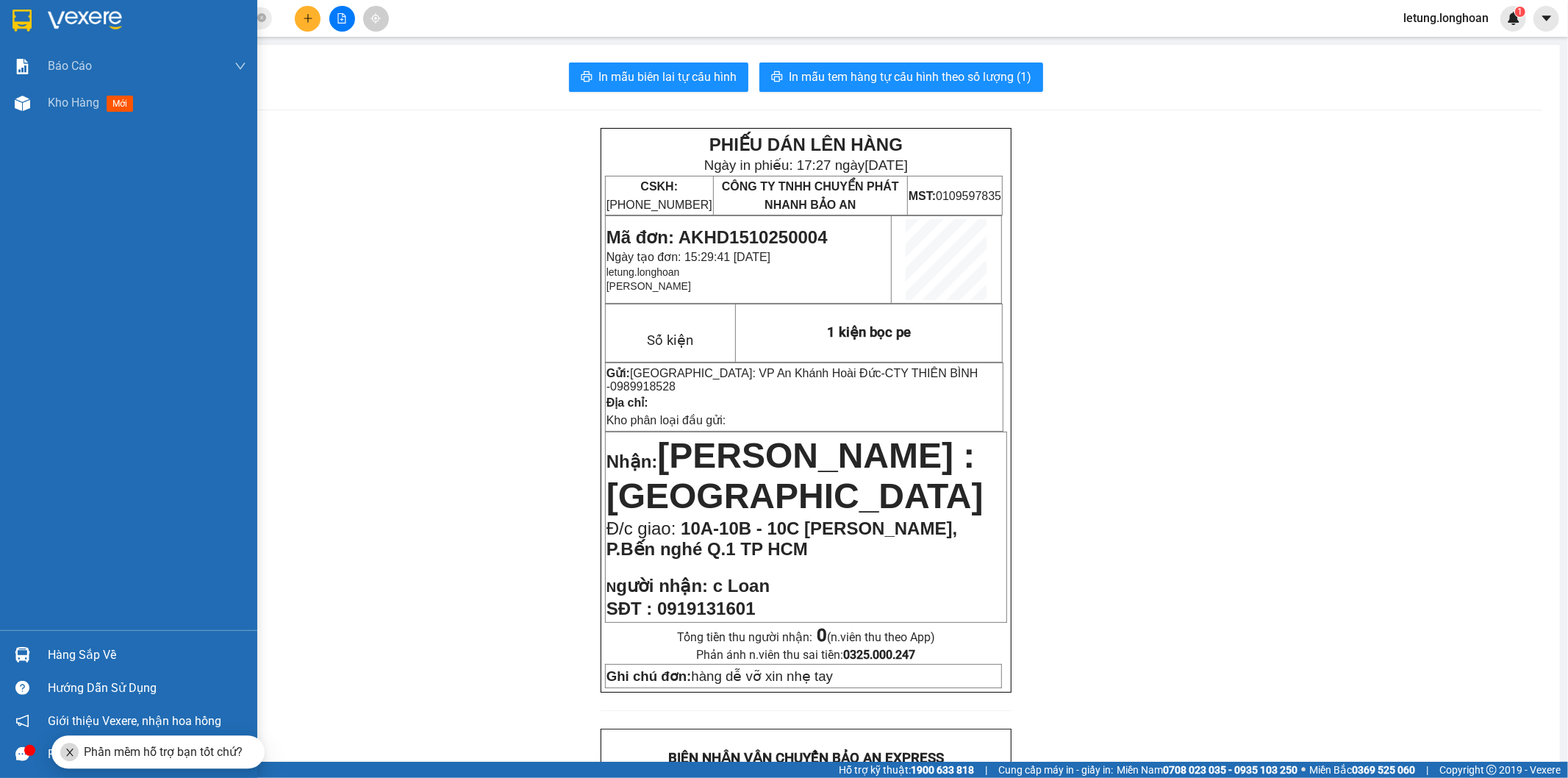
click at [17, 18] on img at bounding box center [22, 20] width 19 height 22
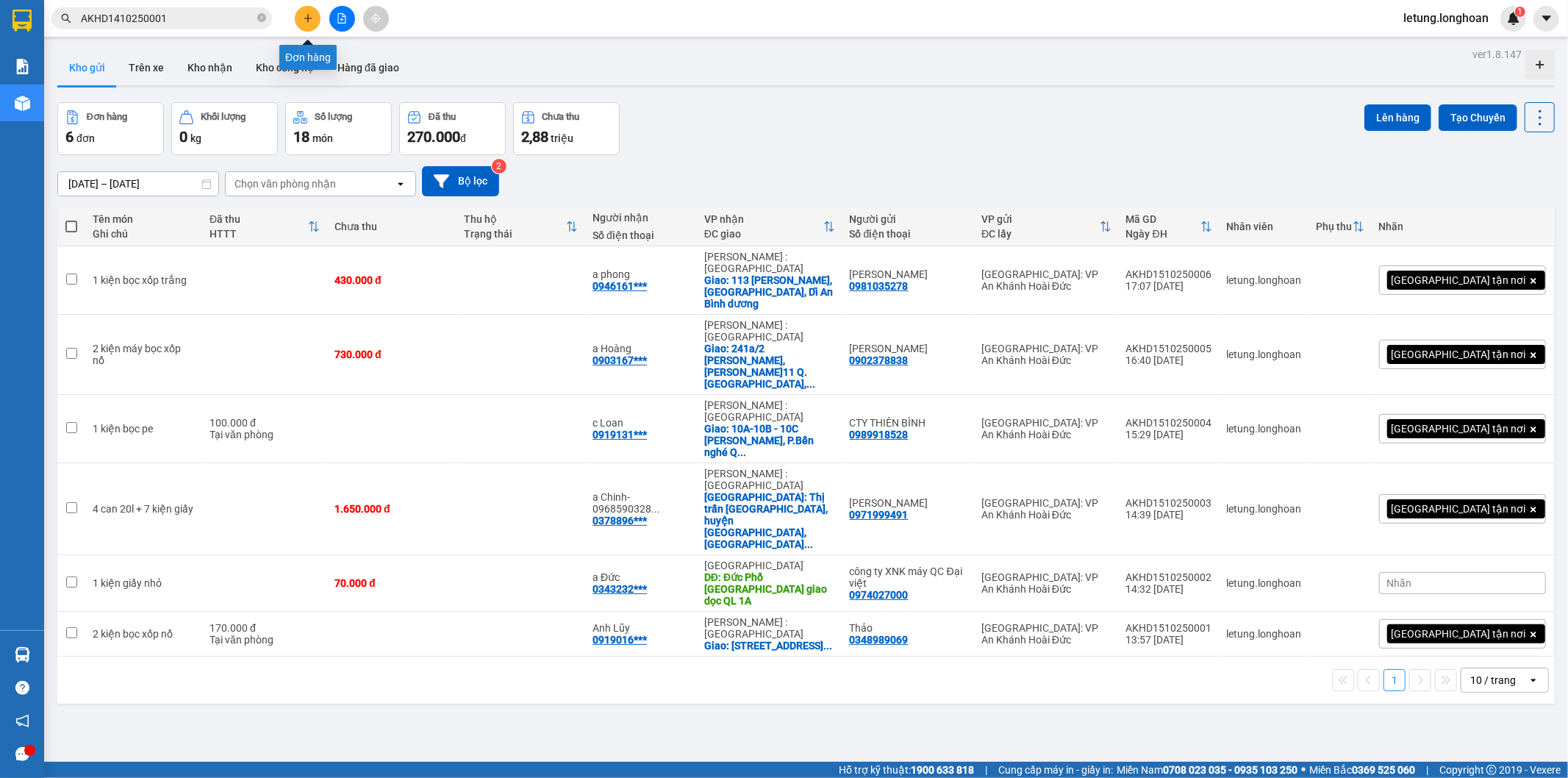
click at [309, 13] on icon "plus" at bounding box center [308, 18] width 10 height 10
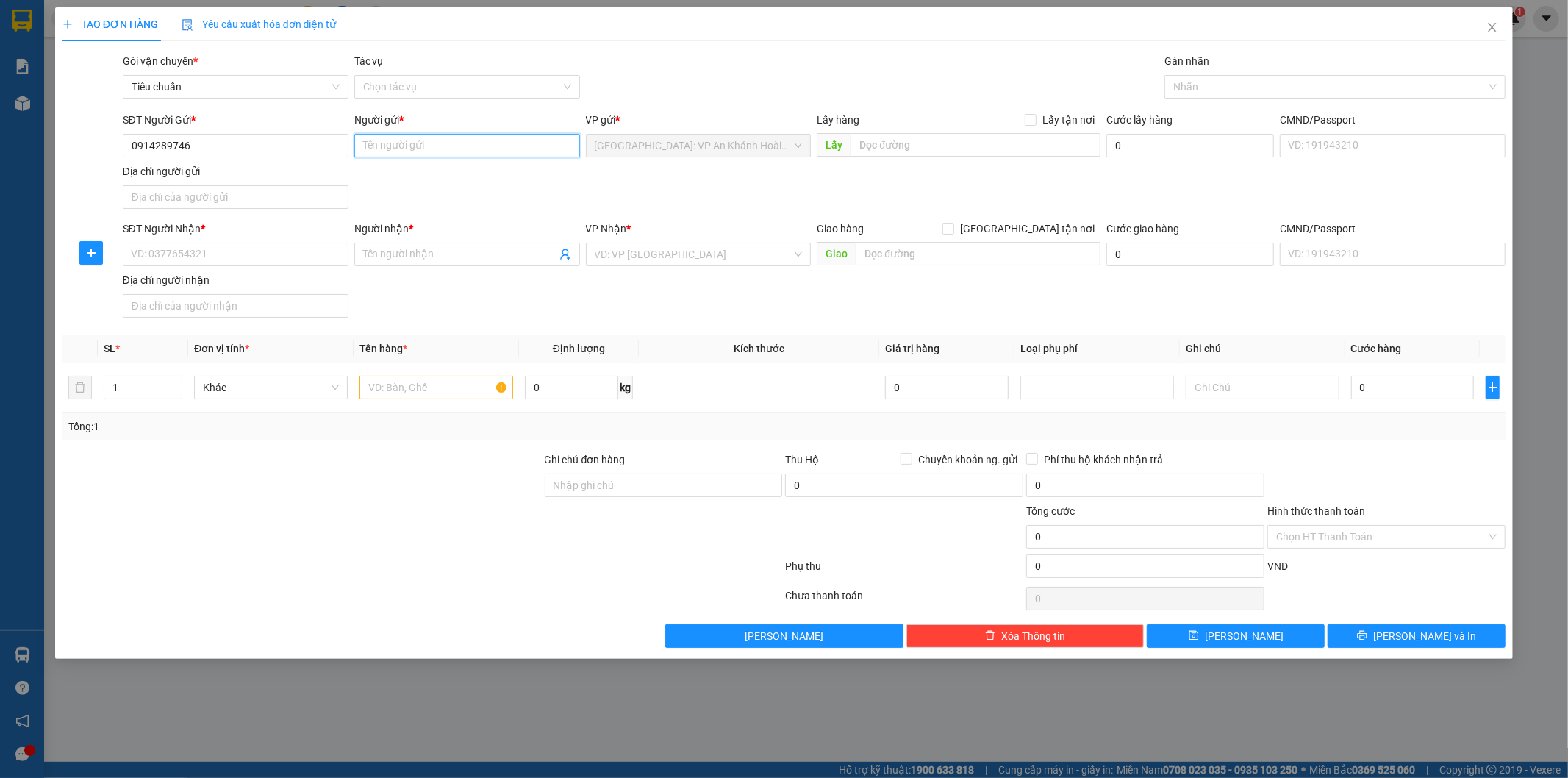
click at [437, 145] on input "Người gửi *" at bounding box center [467, 146] width 225 height 23
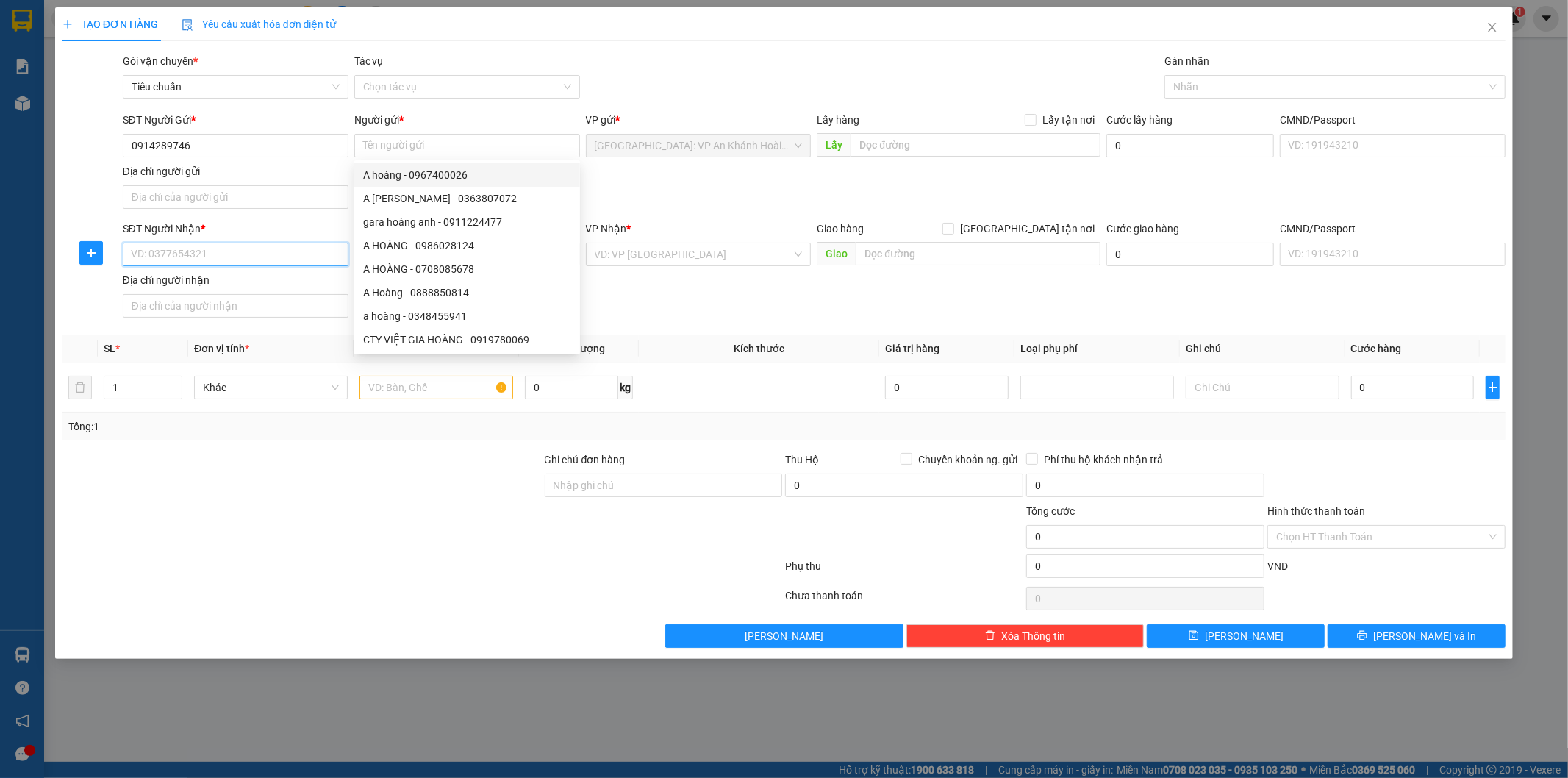
click at [237, 248] on input "SĐT Người Nhận *" at bounding box center [235, 254] width 225 height 23
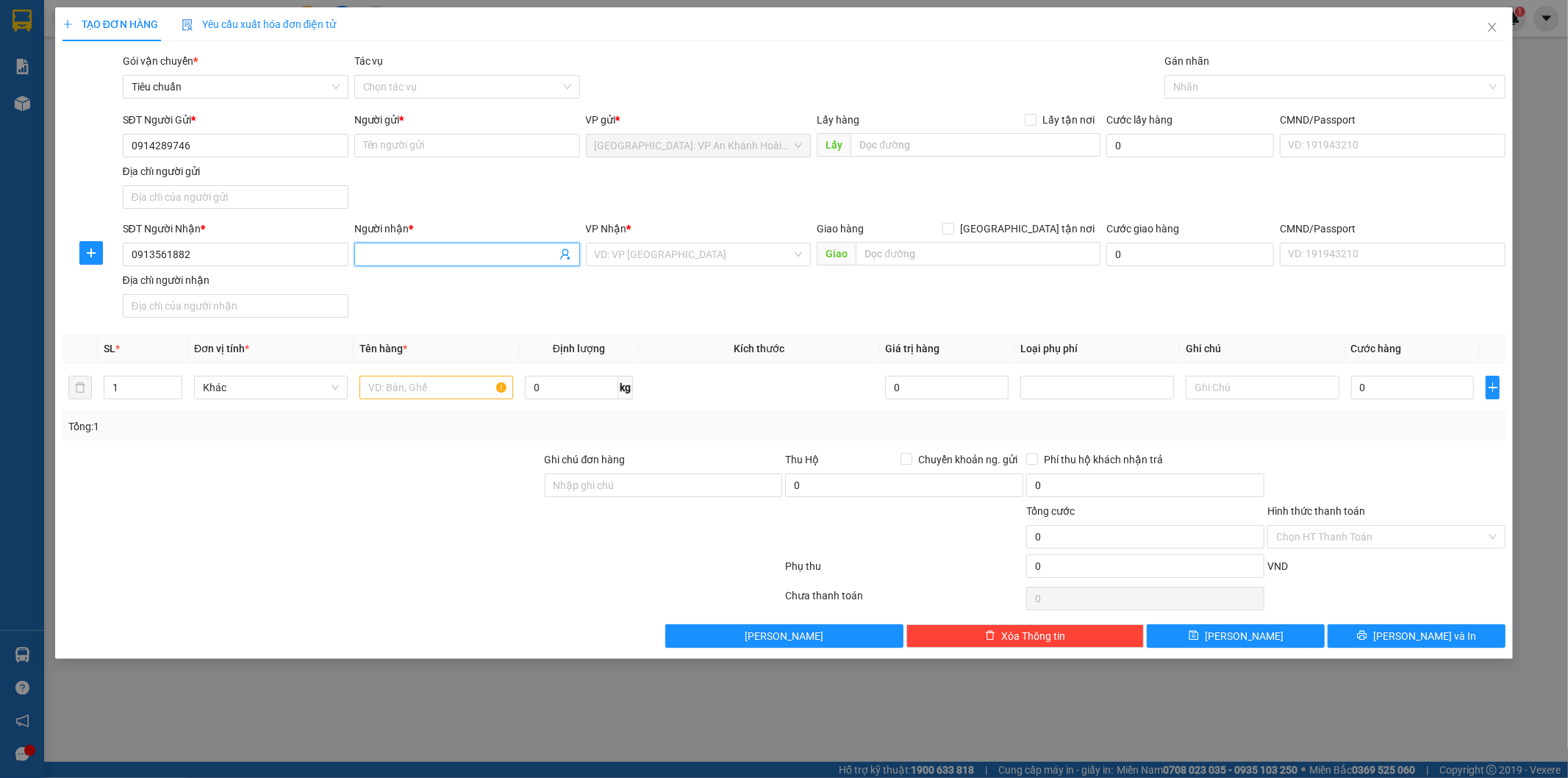
click at [415, 246] on input "Người nhận *" at bounding box center [459, 254] width 194 height 16
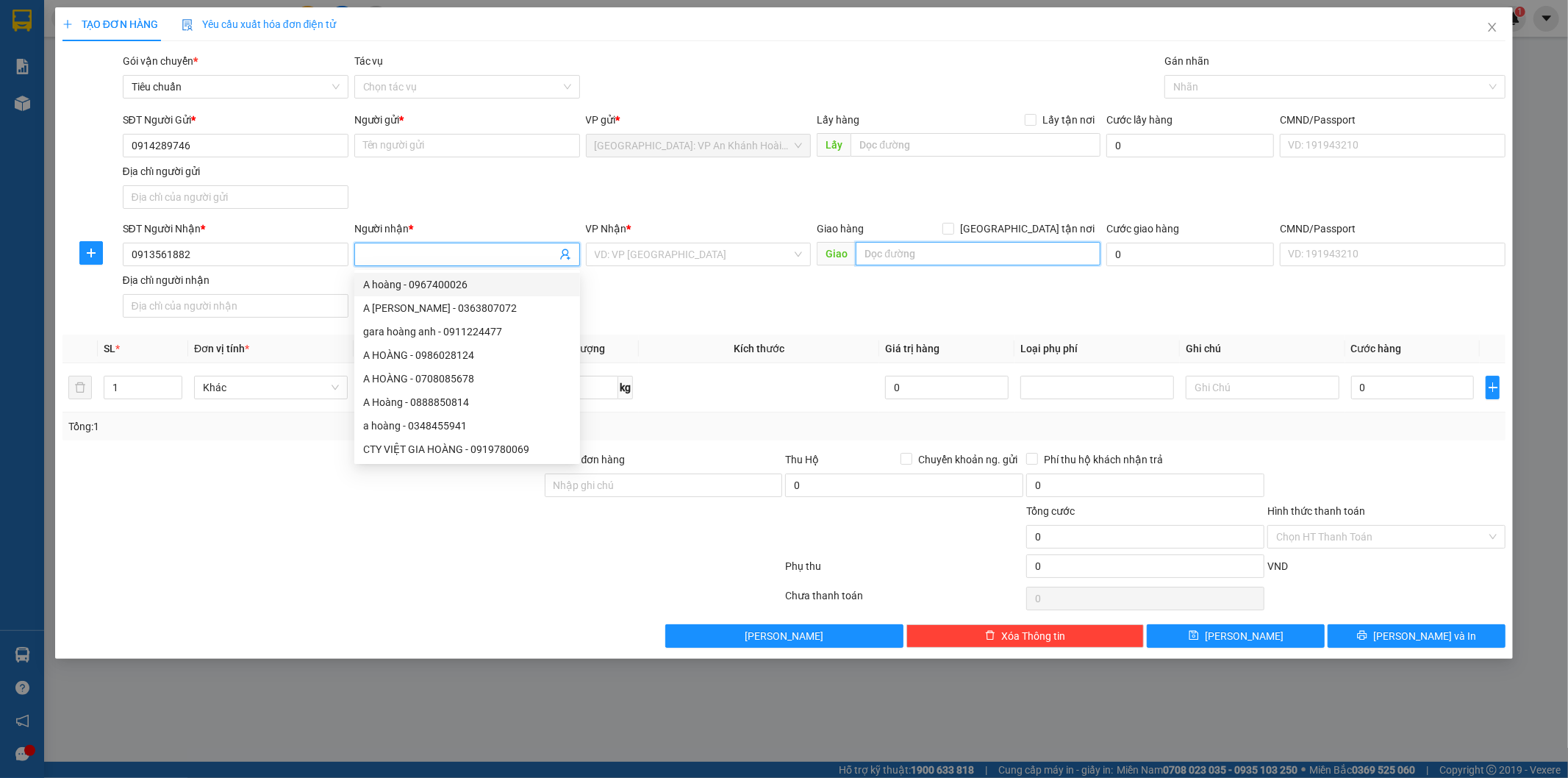
click at [905, 260] on input "text" at bounding box center [978, 254] width 245 height 23
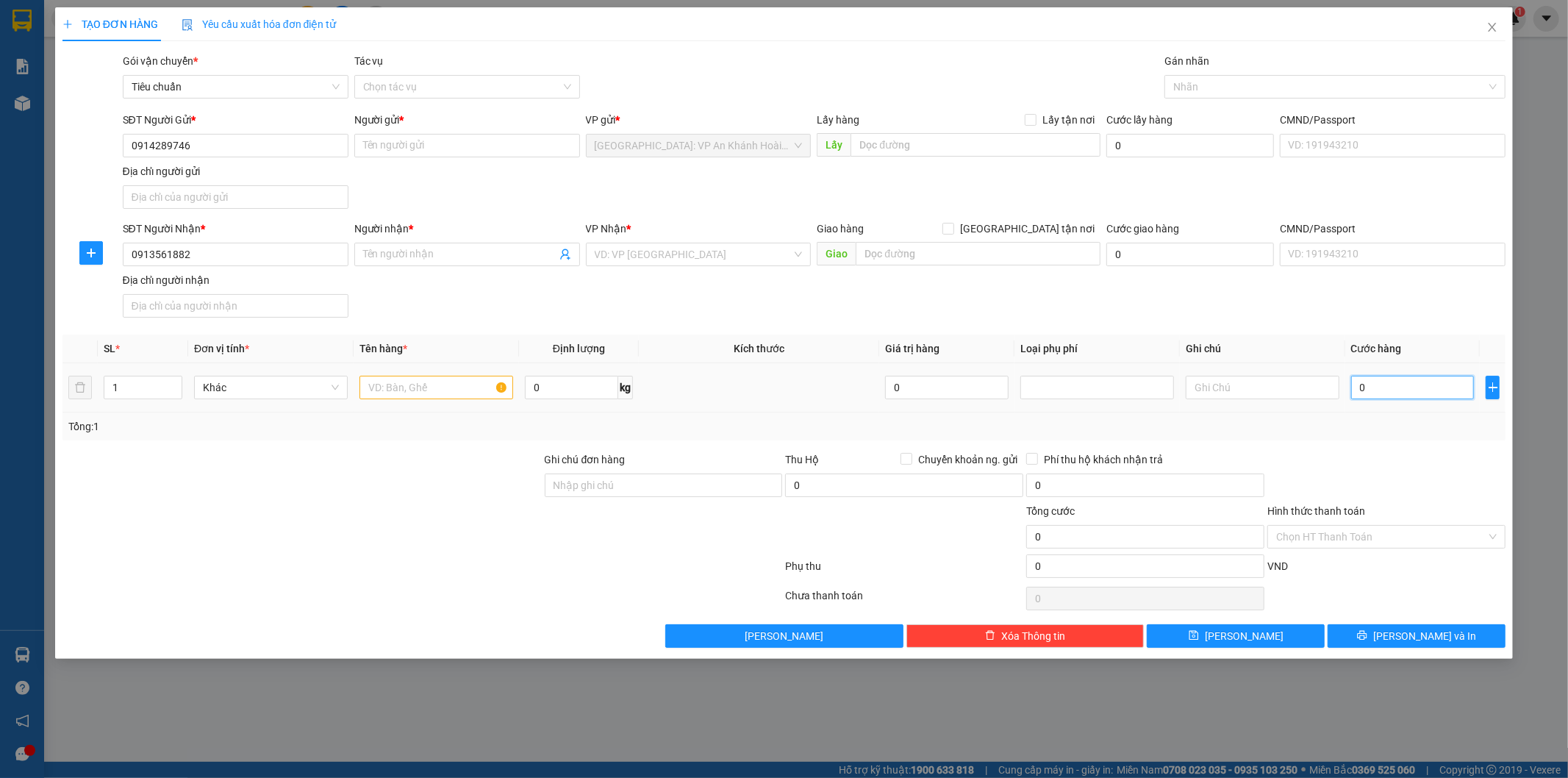
click at [1415, 391] on input "0" at bounding box center [1412, 387] width 123 height 23
click at [893, 254] on input "text" at bounding box center [978, 254] width 245 height 23
click at [1017, 254] on input "số nhà 06 ngách 34 ngõ 740," at bounding box center [978, 254] width 245 height 23
click at [1023, 253] on input "số nhà 06 ngách 34 ngõ 740 [GEOGRAPHIC_DATA][PERSON_NAME]," at bounding box center [978, 254] width 245 height 23
click at [670, 250] on input "search" at bounding box center [693, 254] width 198 height 22
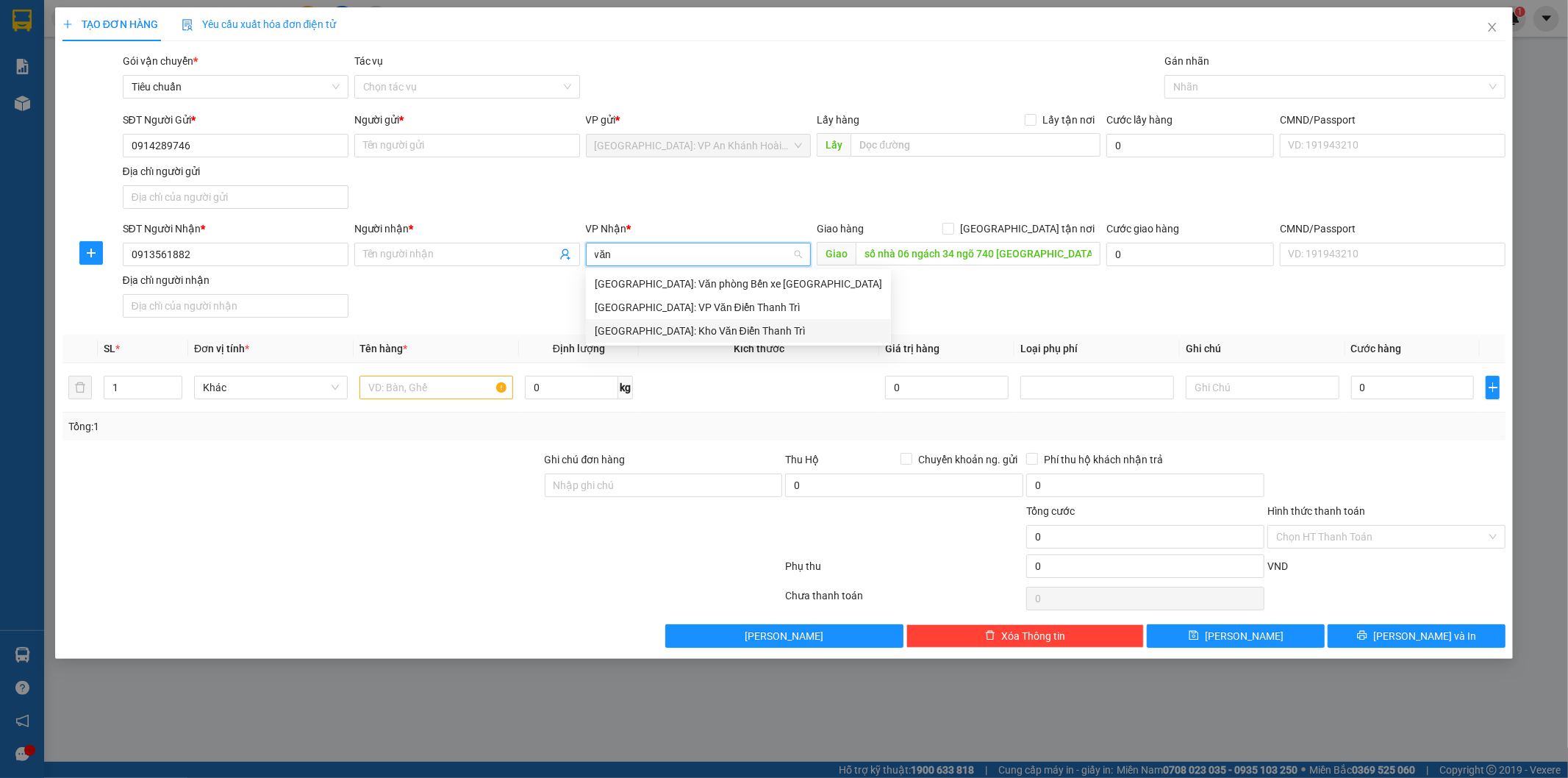
click at [666, 327] on div "[GEOGRAPHIC_DATA]: Kho Văn Điển Thanh Trì" at bounding box center [737, 330] width 287 height 16
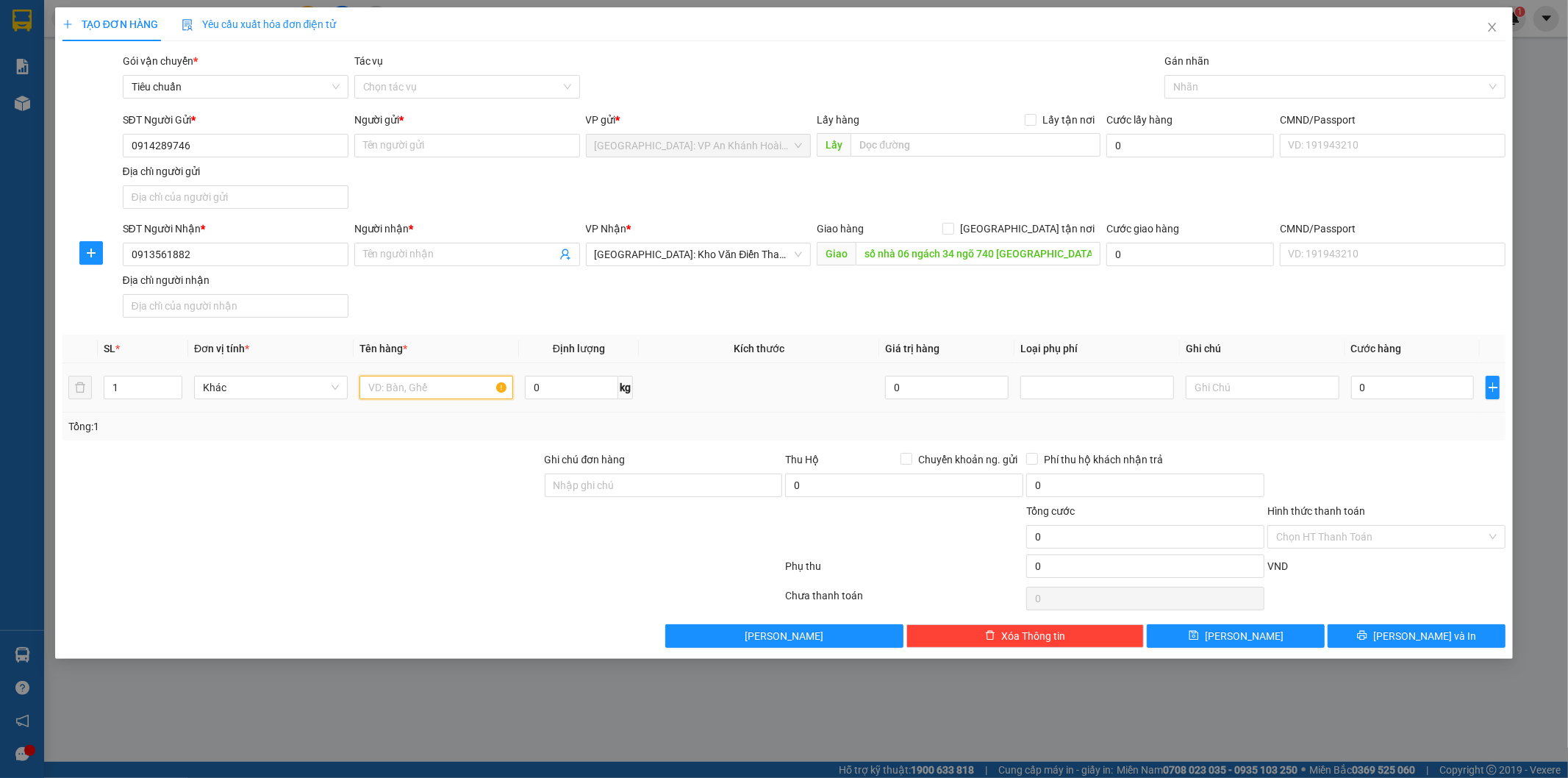
drag, startPoint x: 407, startPoint y: 376, endPoint x: 413, endPoint y: 386, distance: 11.7
click at [408, 377] on input "text" at bounding box center [436, 387] width 153 height 23
click at [953, 226] on input "[GEOGRAPHIC_DATA] tận nơi" at bounding box center [947, 228] width 10 height 10
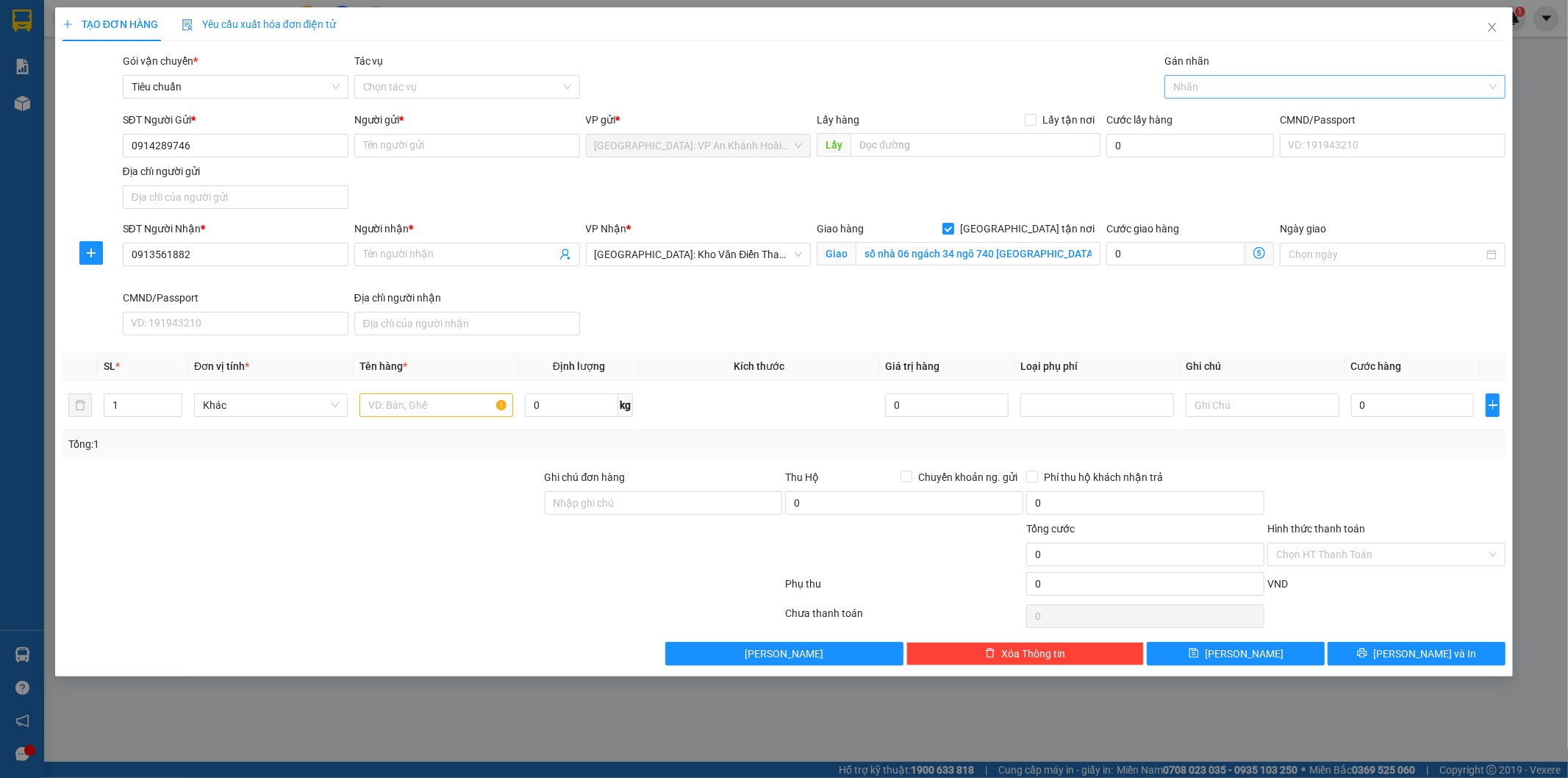
click at [1216, 89] on div at bounding box center [1327, 86] width 319 height 18
click at [1208, 111] on div "[GEOGRAPHIC_DATA] tận nơi" at bounding box center [1335, 116] width 323 height 16
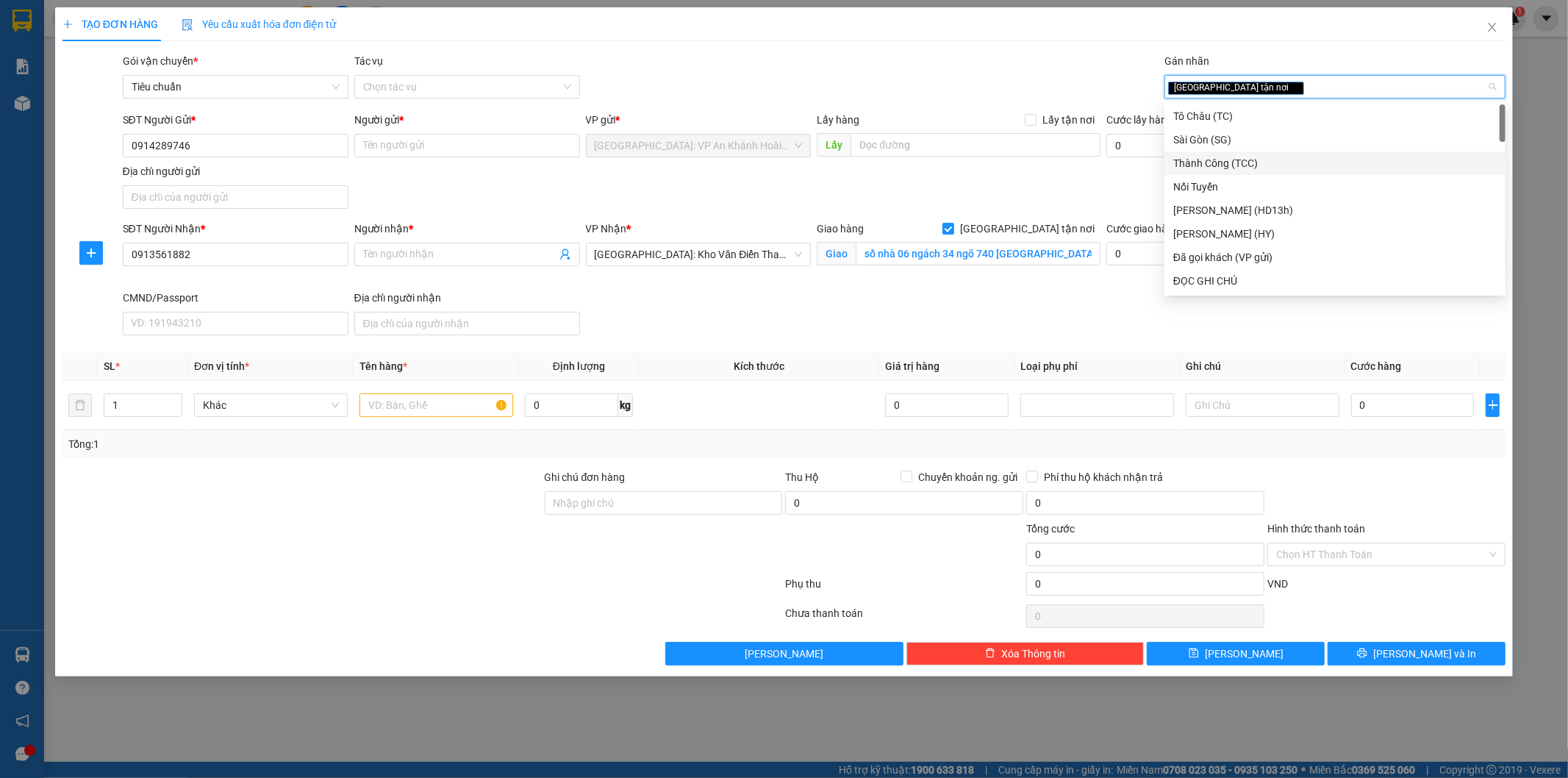
click at [977, 313] on div "SĐT Người Nhận * 0913561882 Người nhận * Tên người nhận VP Nhận * [GEOGRAPHIC_D…" at bounding box center [815, 281] width 1389 height 121
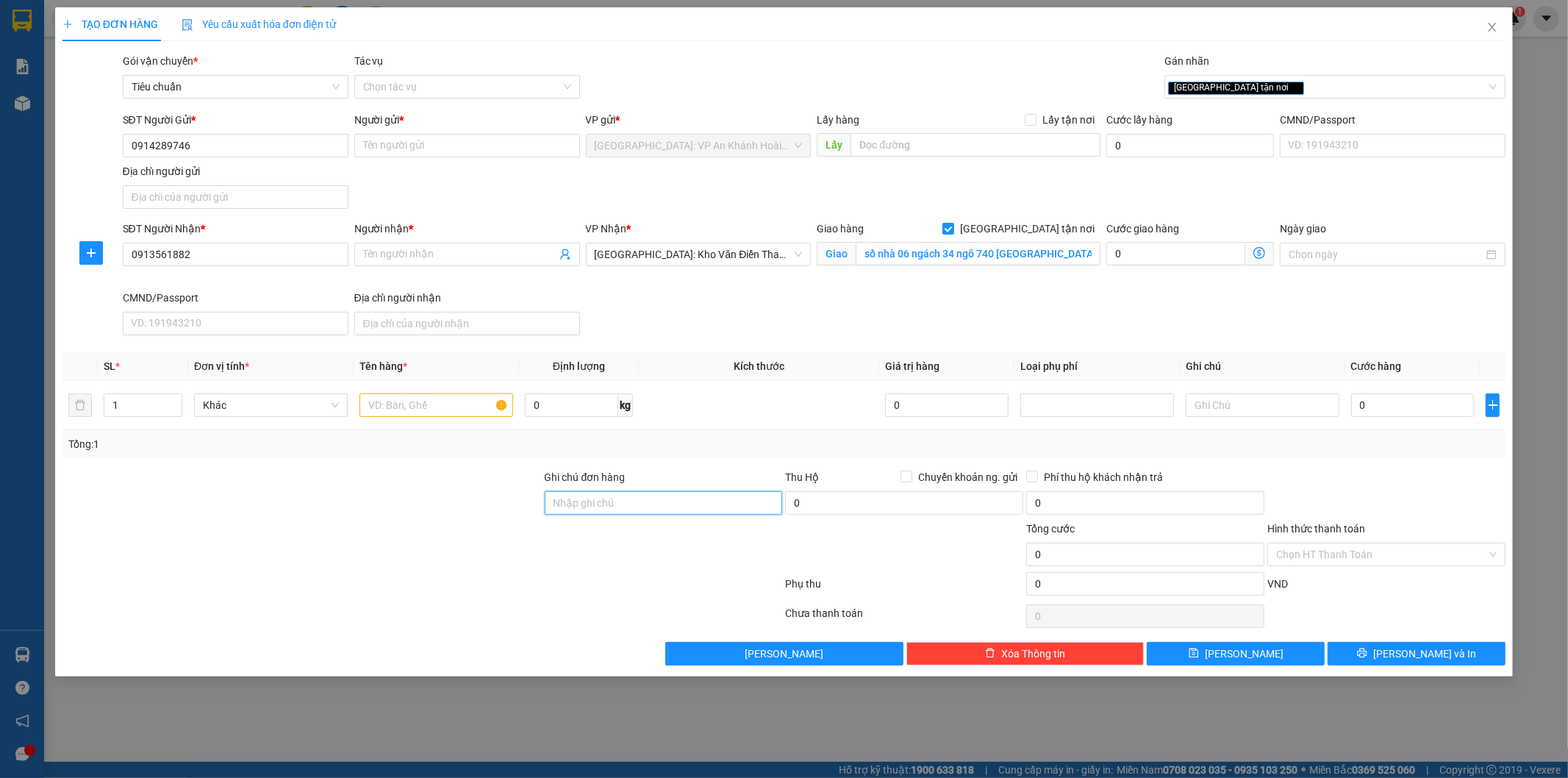
click at [600, 500] on input "Ghi chú đơn hàng" at bounding box center [664, 503] width 238 height 23
click at [1247, 79] on div "[GEOGRAPHIC_DATA] tận nơi" at bounding box center [1327, 86] width 319 height 18
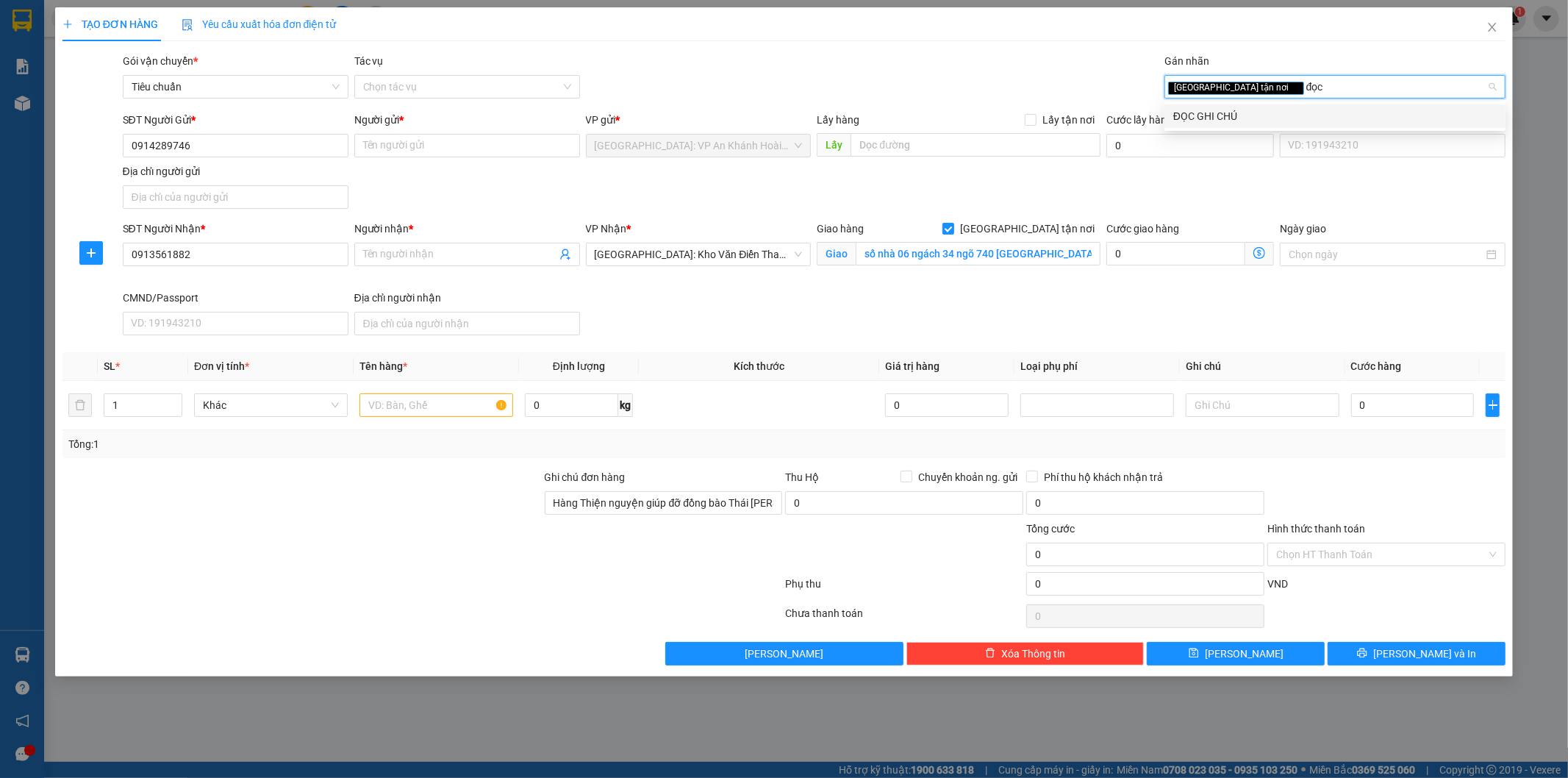
click at [1236, 122] on div "ĐỌC GHI CHÚ" at bounding box center [1335, 116] width 323 height 16
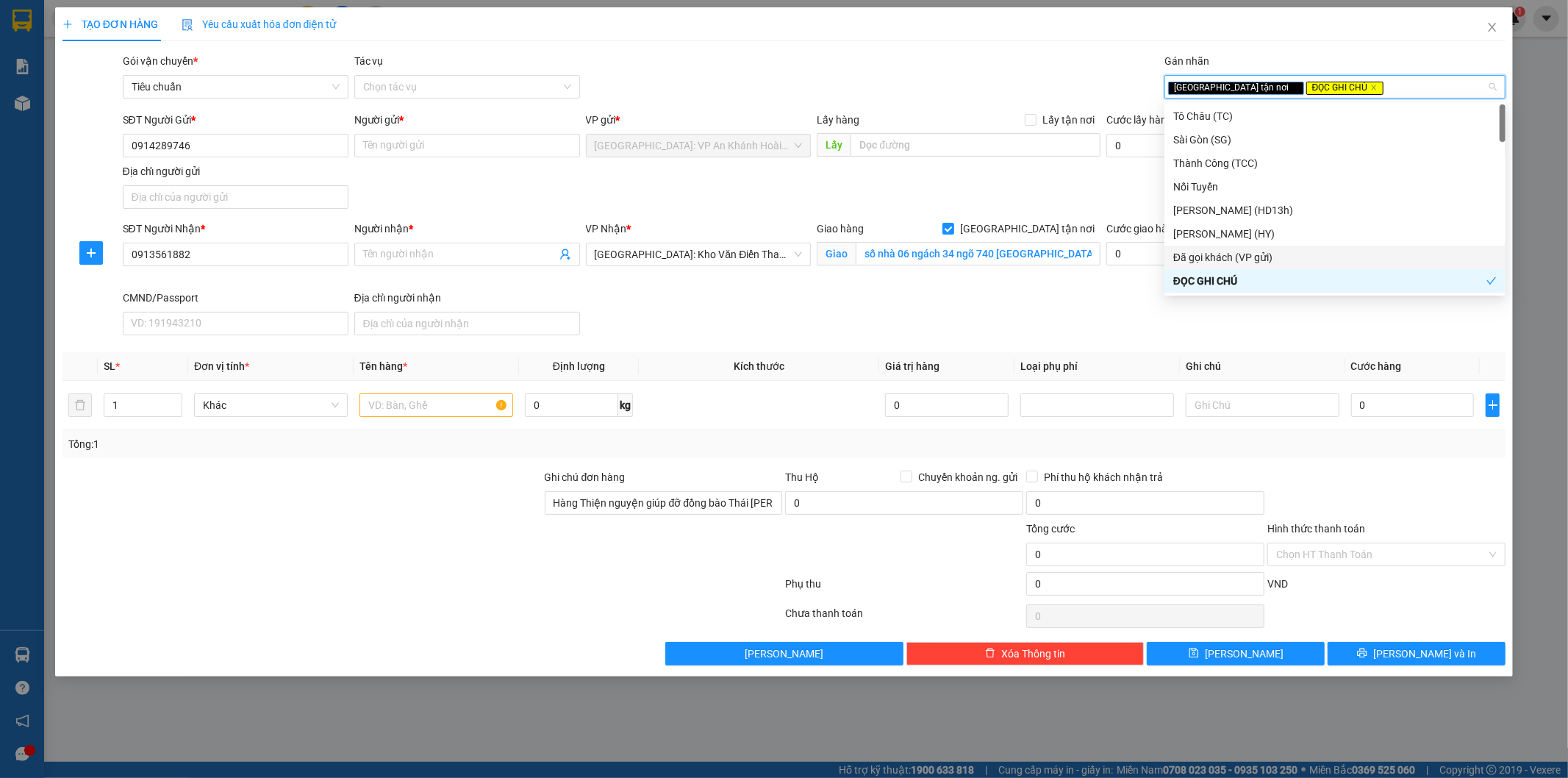
click at [563, 612] on div at bounding box center [422, 615] width 723 height 29
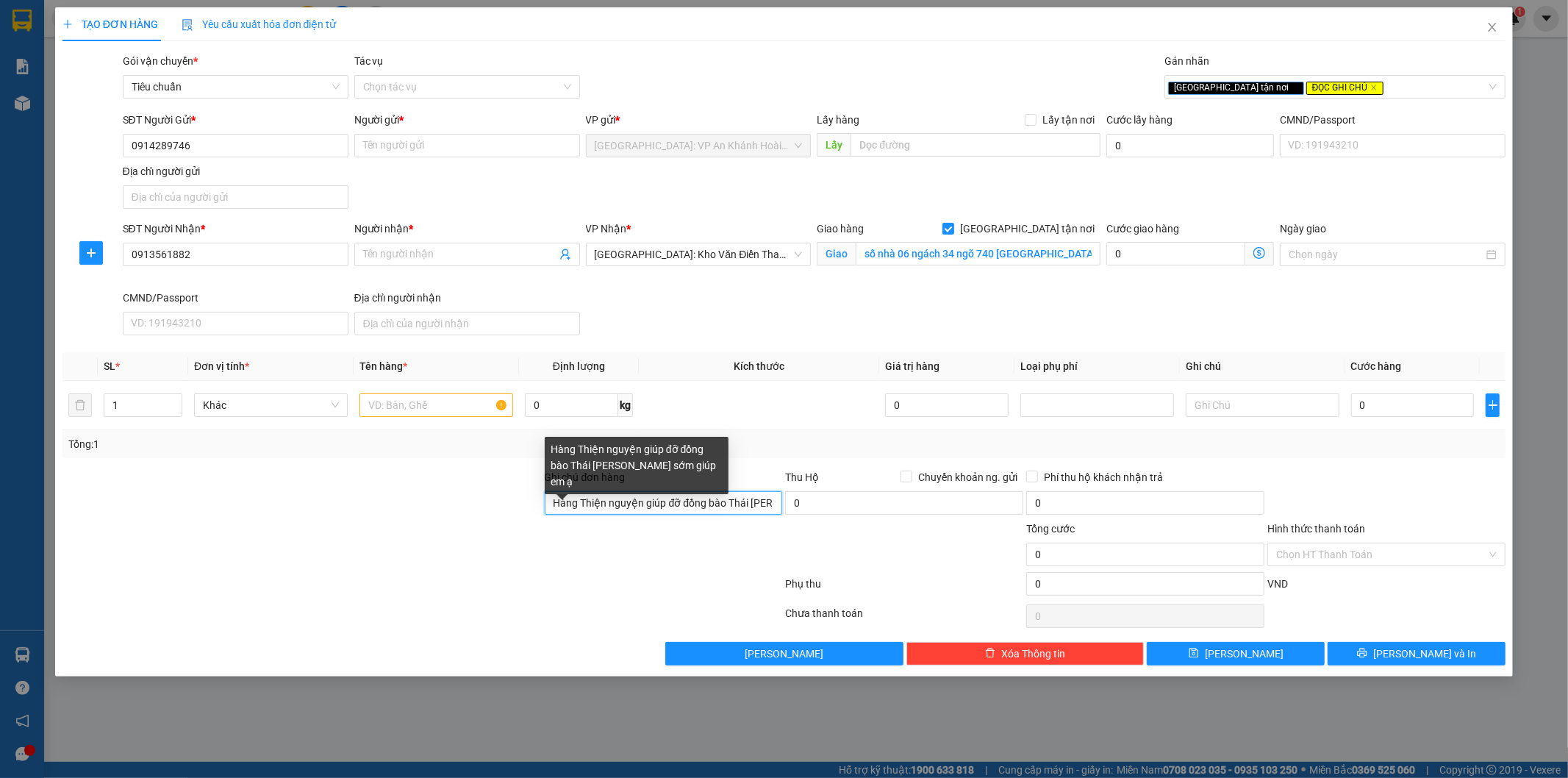
click at [615, 506] on input "Hàng Thiện nguyện giúp đỡ đồng bào Thái [PERSON_NAME] sớm giúp em ạ" at bounding box center [664, 503] width 238 height 23
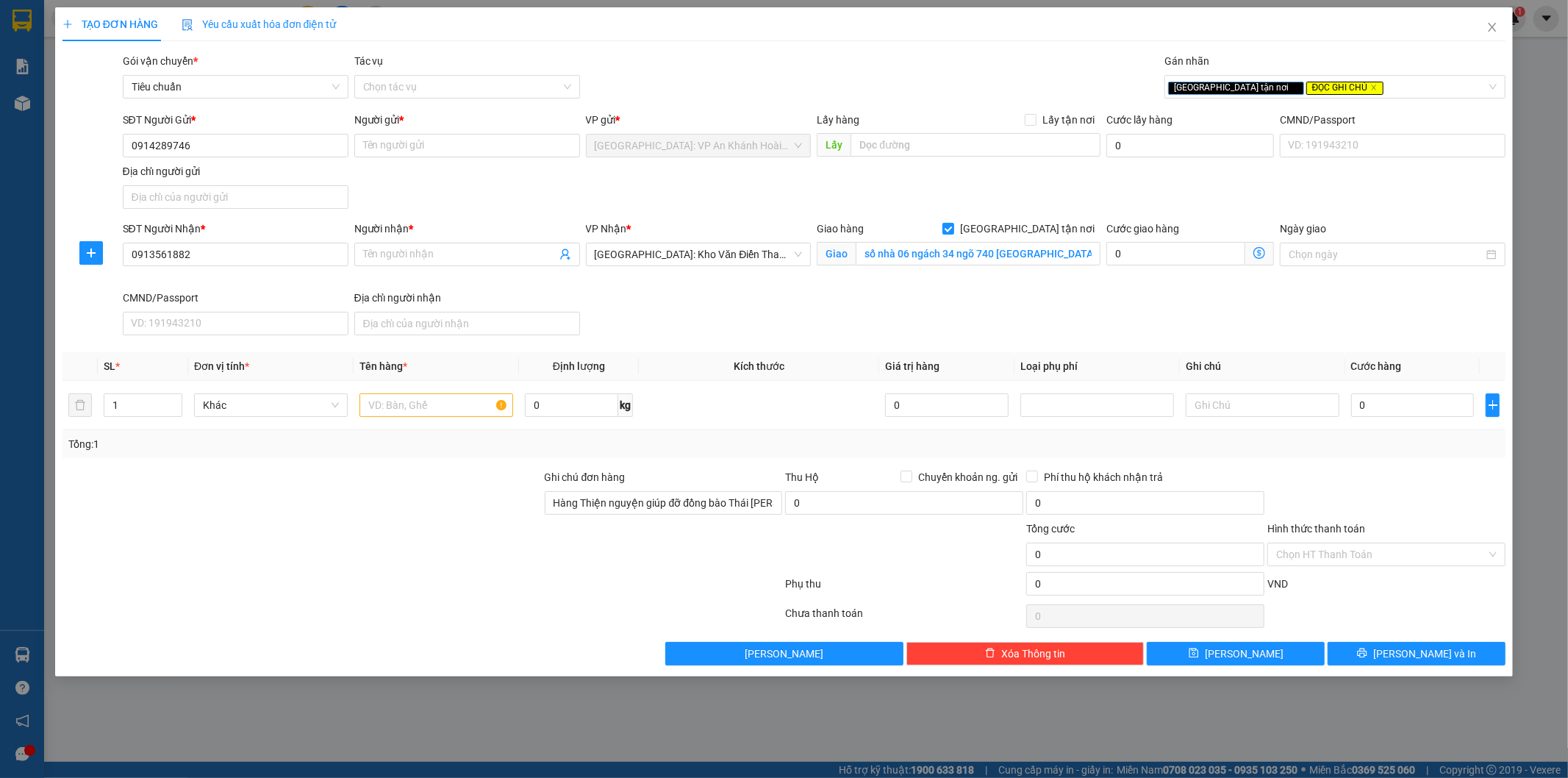
click at [604, 610] on div at bounding box center [422, 615] width 723 height 29
click at [383, 403] on input "text" at bounding box center [436, 405] width 153 height 23
click at [240, 140] on input "0914289746" at bounding box center [235, 146] width 225 height 23
click at [416, 187] on div "SĐT Người Gửi * 0914289746 Người gửi * Tên người gửi VP gửi * [GEOGRAPHIC_DATA]…" at bounding box center [815, 163] width 1389 height 103
click at [241, 254] on input "0913561882" at bounding box center [235, 254] width 225 height 23
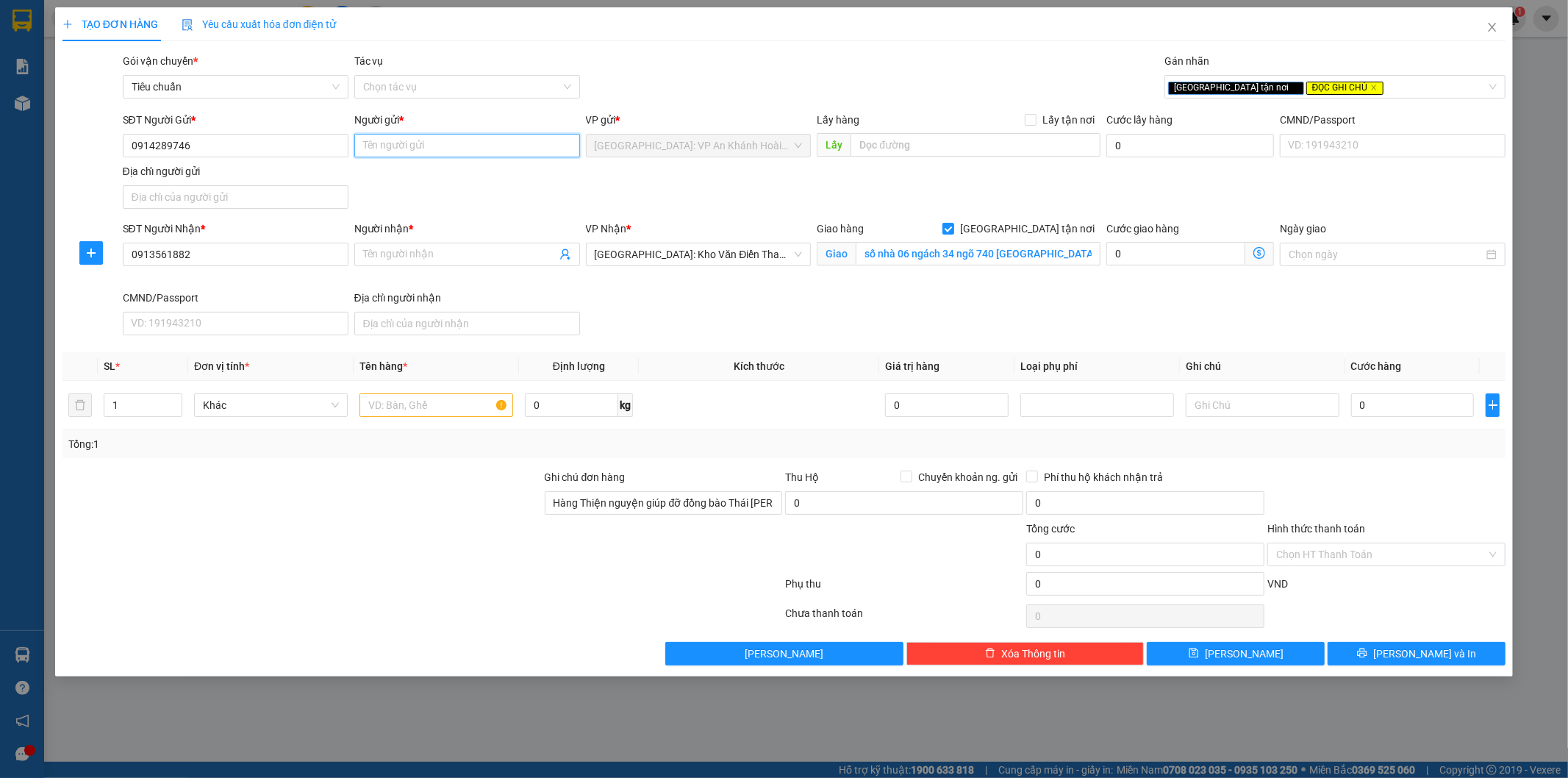
click at [401, 145] on input "Người gửi *" at bounding box center [467, 146] width 225 height 23
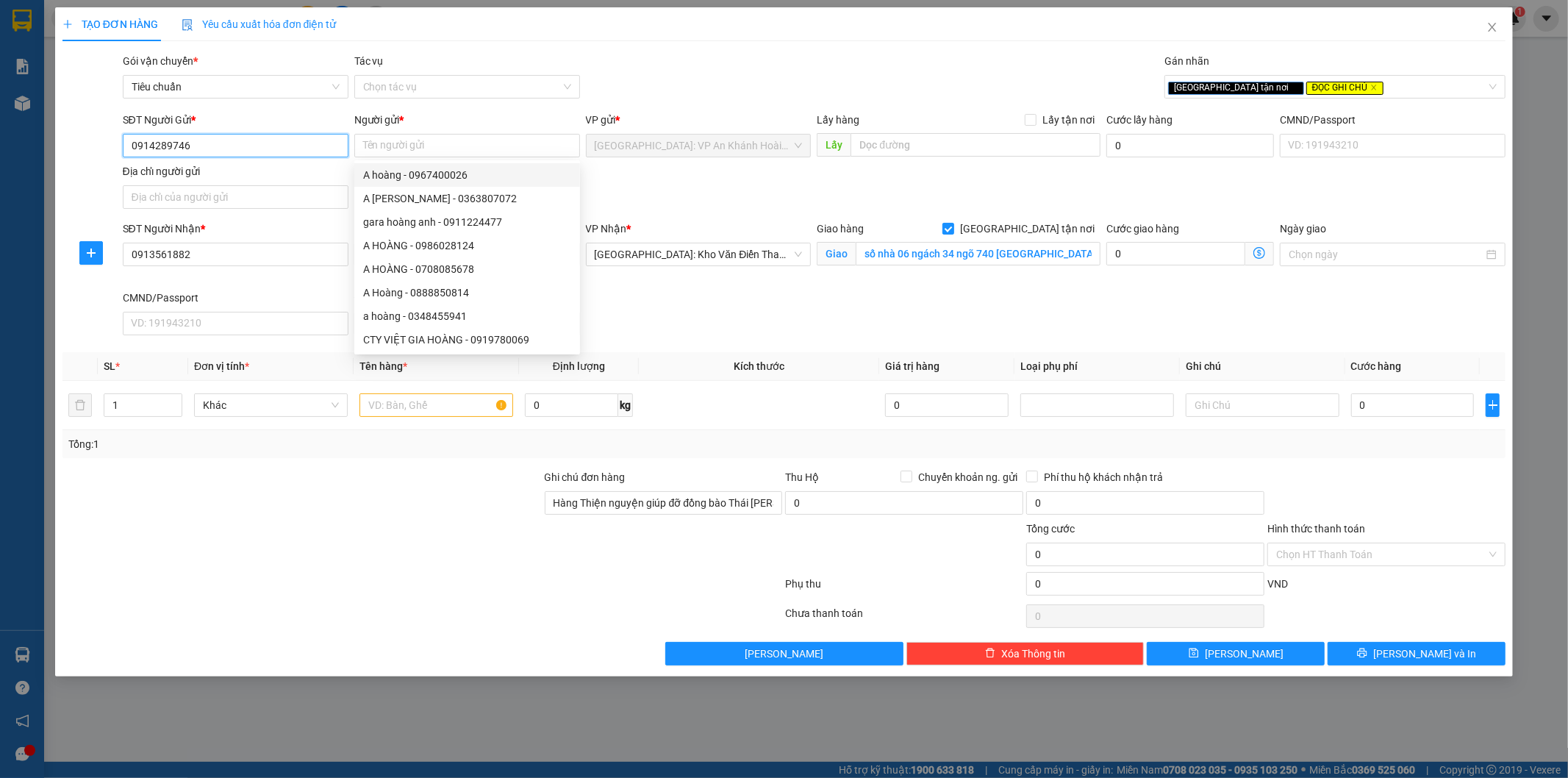
click at [258, 153] on input "0914289746" at bounding box center [235, 146] width 225 height 23
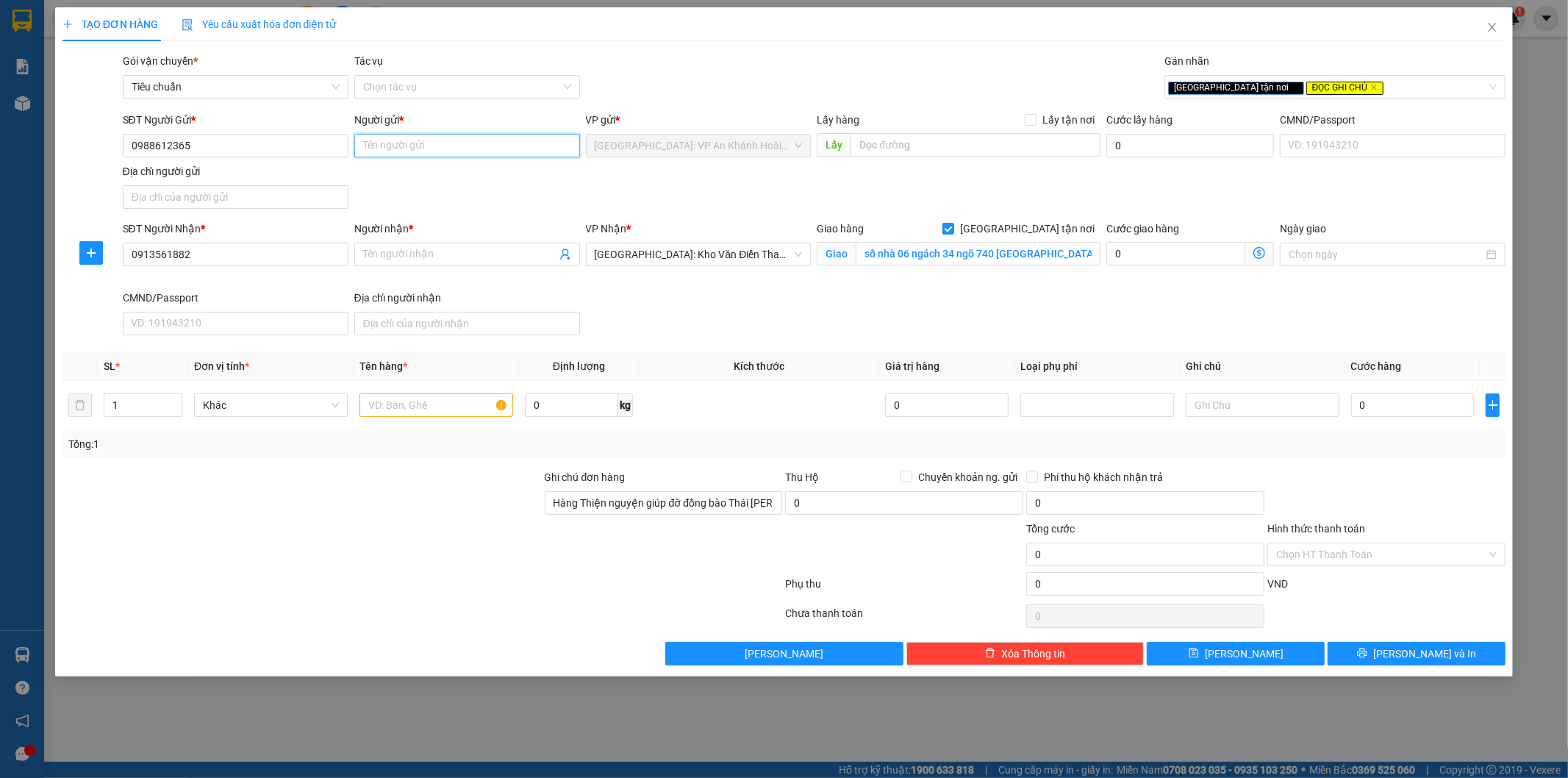
click at [382, 148] on input "Người gửi *" at bounding box center [467, 146] width 225 height 23
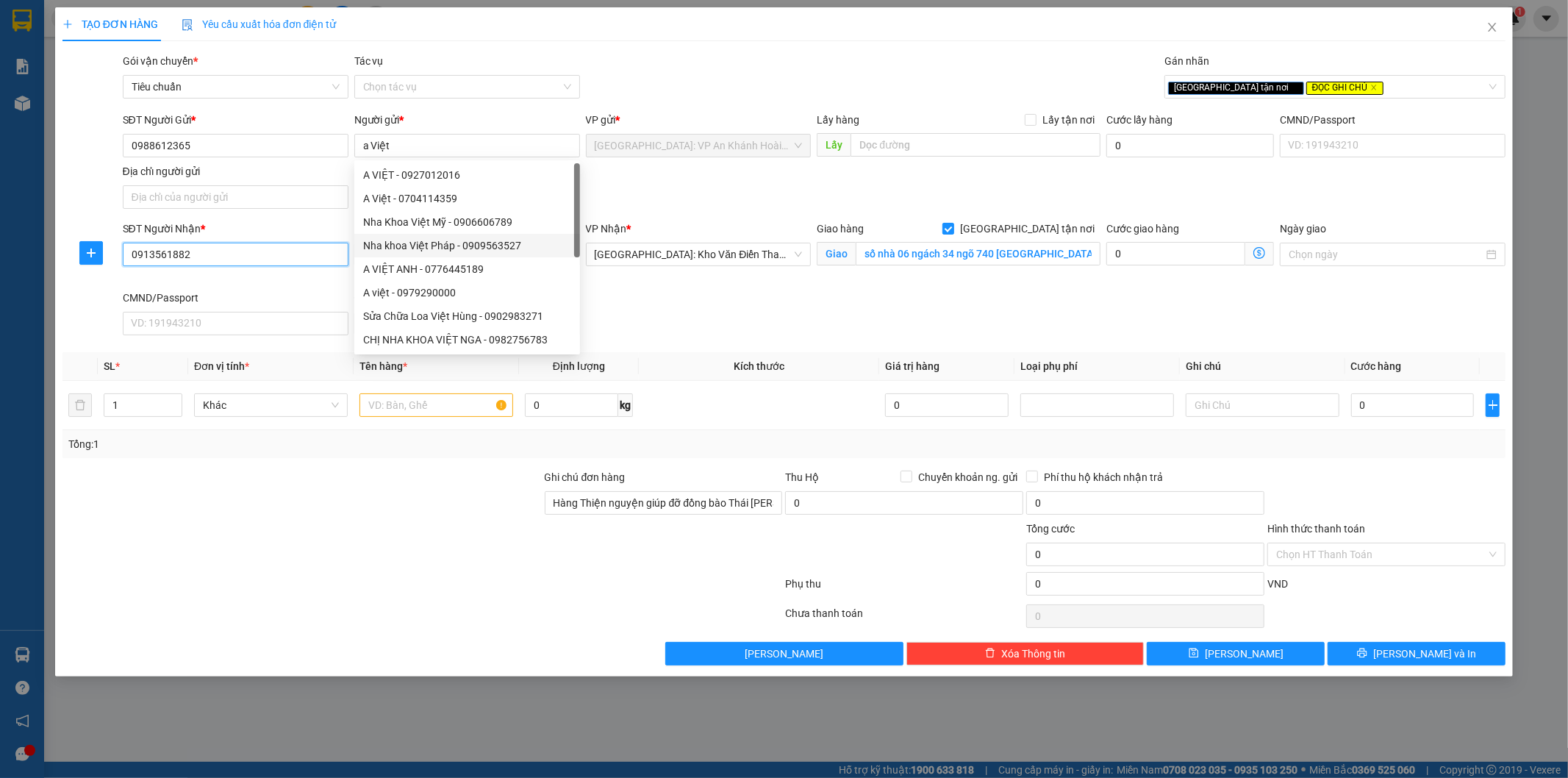
click at [258, 248] on input "0913561882" at bounding box center [235, 254] width 225 height 23
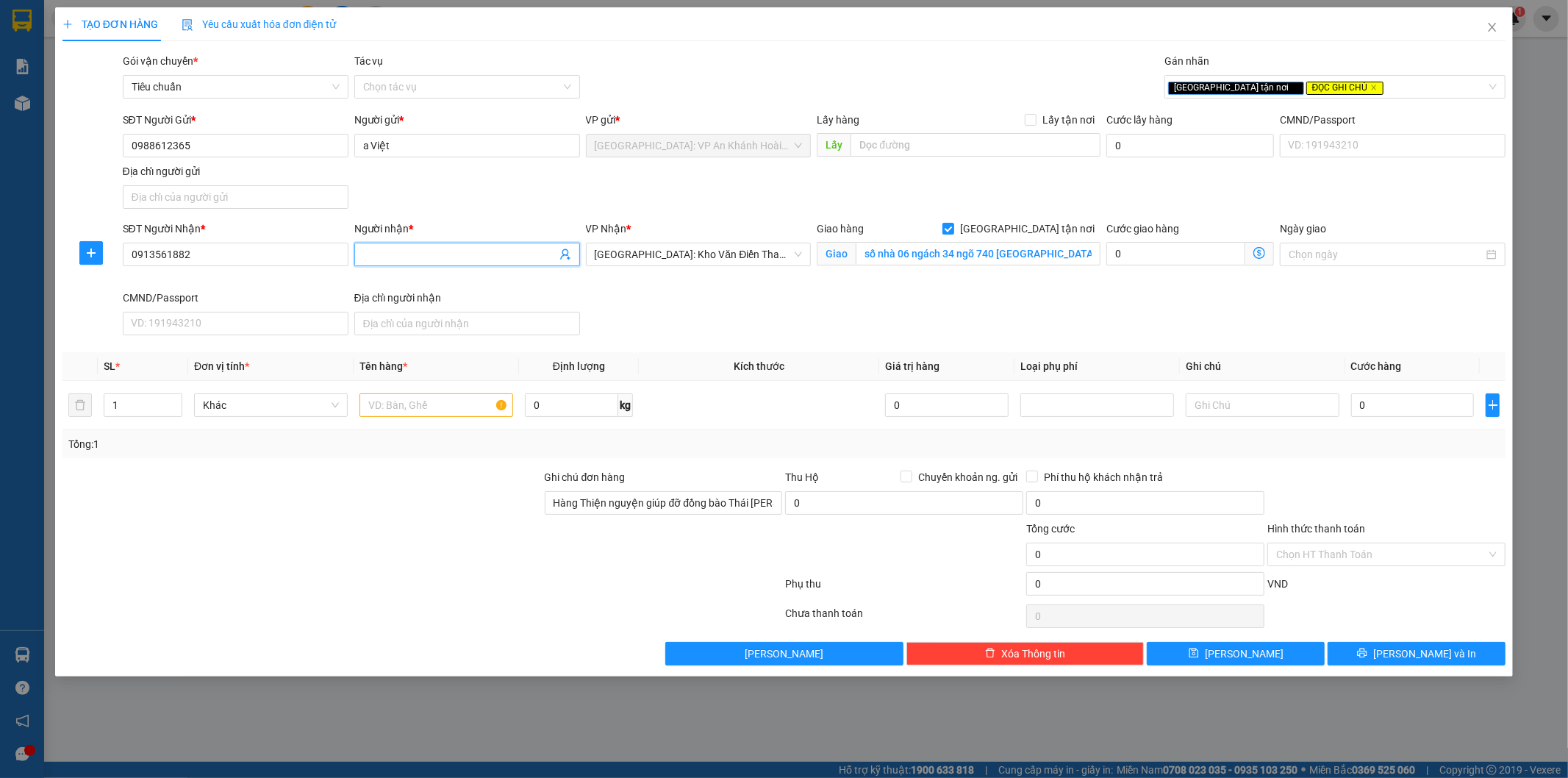
click at [433, 254] on input "Người nhận *" at bounding box center [459, 254] width 194 height 16
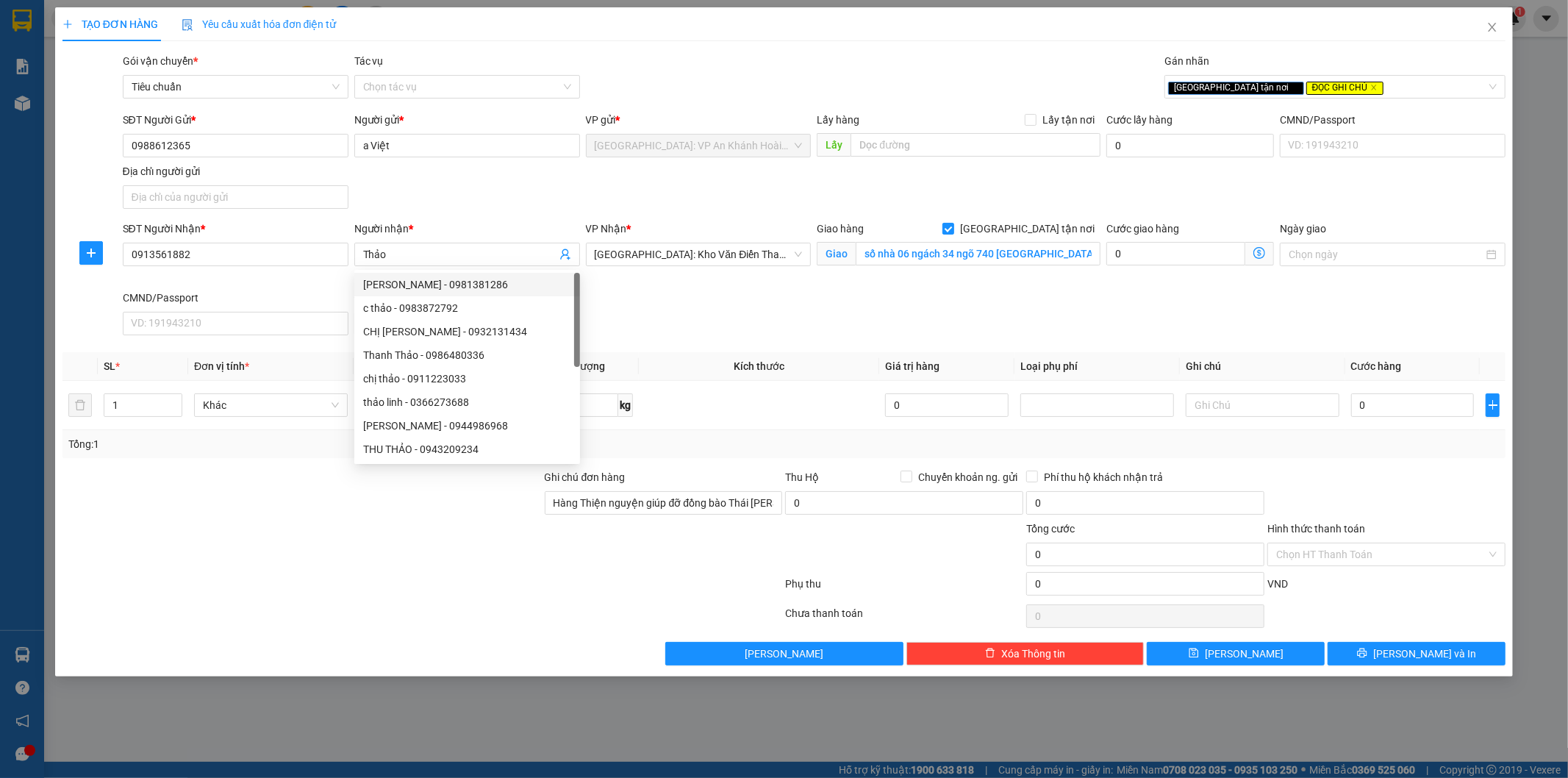
click at [629, 312] on div "SĐT Người Nhận * 0913561882 Người nhận * Thảo VP Nhận * [GEOGRAPHIC_DATA]: Kho …" at bounding box center [815, 281] width 1389 height 121
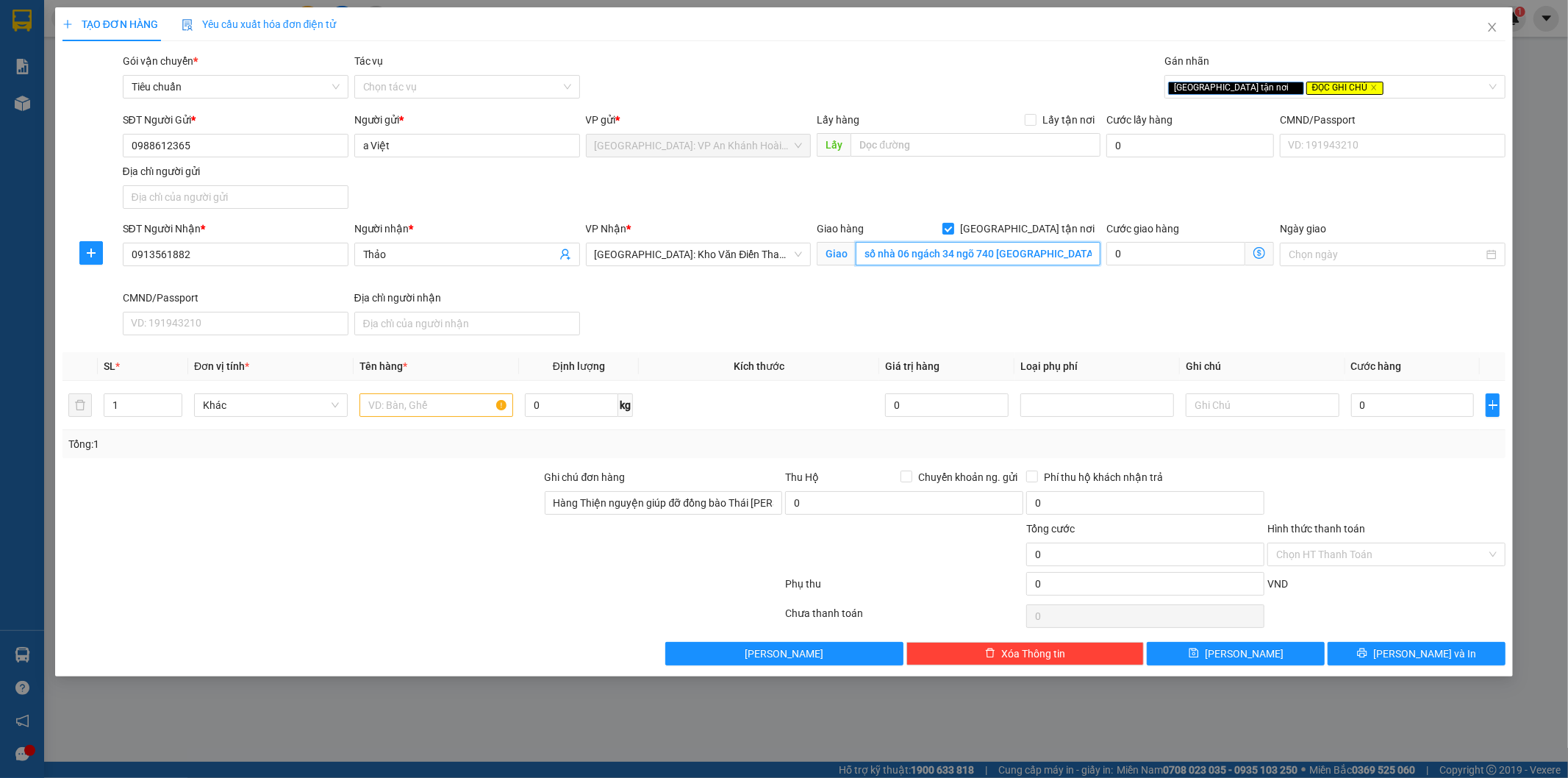
click at [965, 253] on input "số nhà 06 ngách 34 ngõ 740 [GEOGRAPHIC_DATA][PERSON_NAME], Quang vinh TP Thái N…" at bounding box center [978, 254] width 245 height 23
click at [396, 412] on input "text" at bounding box center [436, 405] width 153 height 23
click at [127, 403] on input "1" at bounding box center [143, 405] width 77 height 22
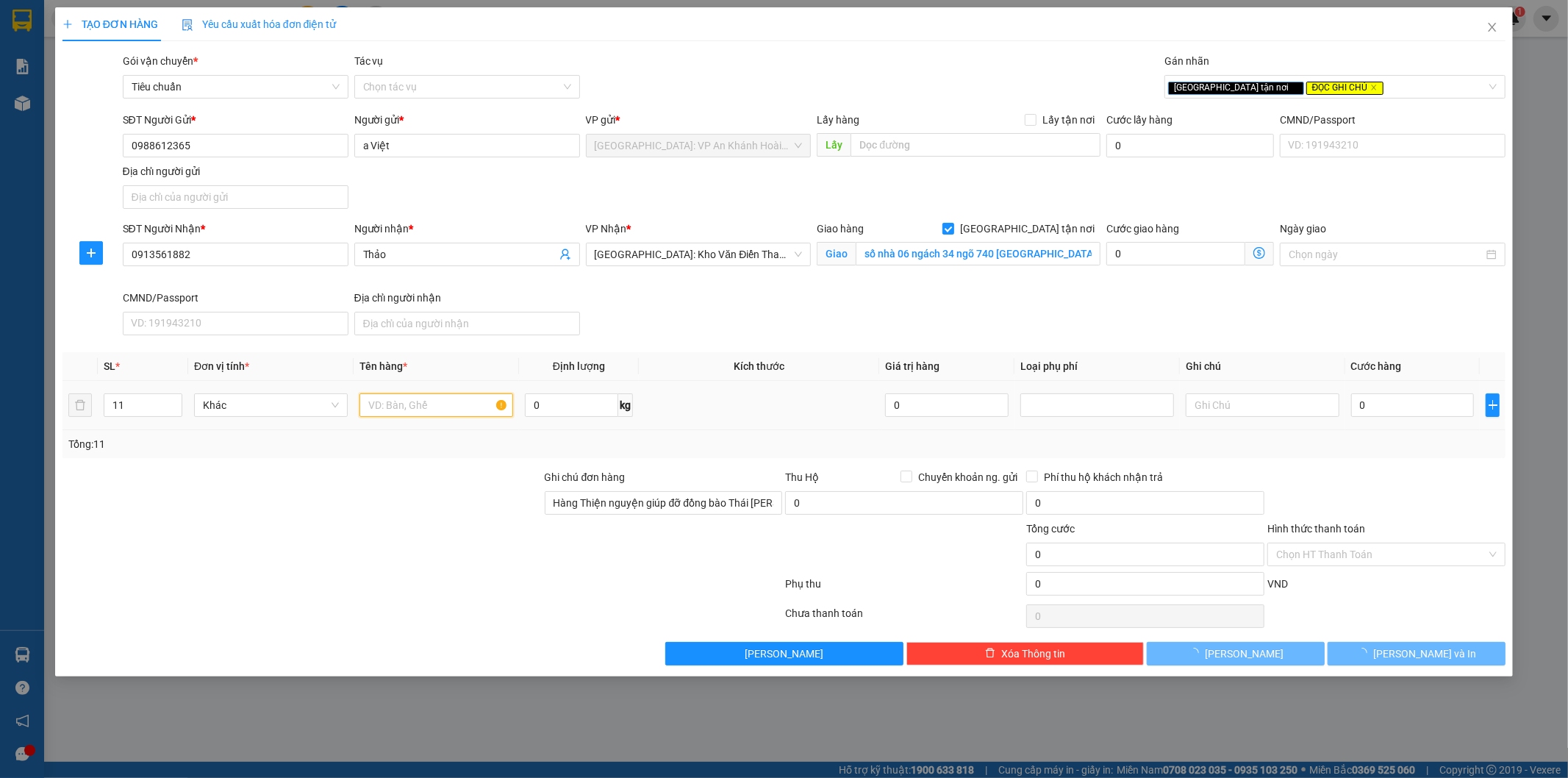
click at [395, 406] on input "text" at bounding box center [436, 405] width 153 height 23
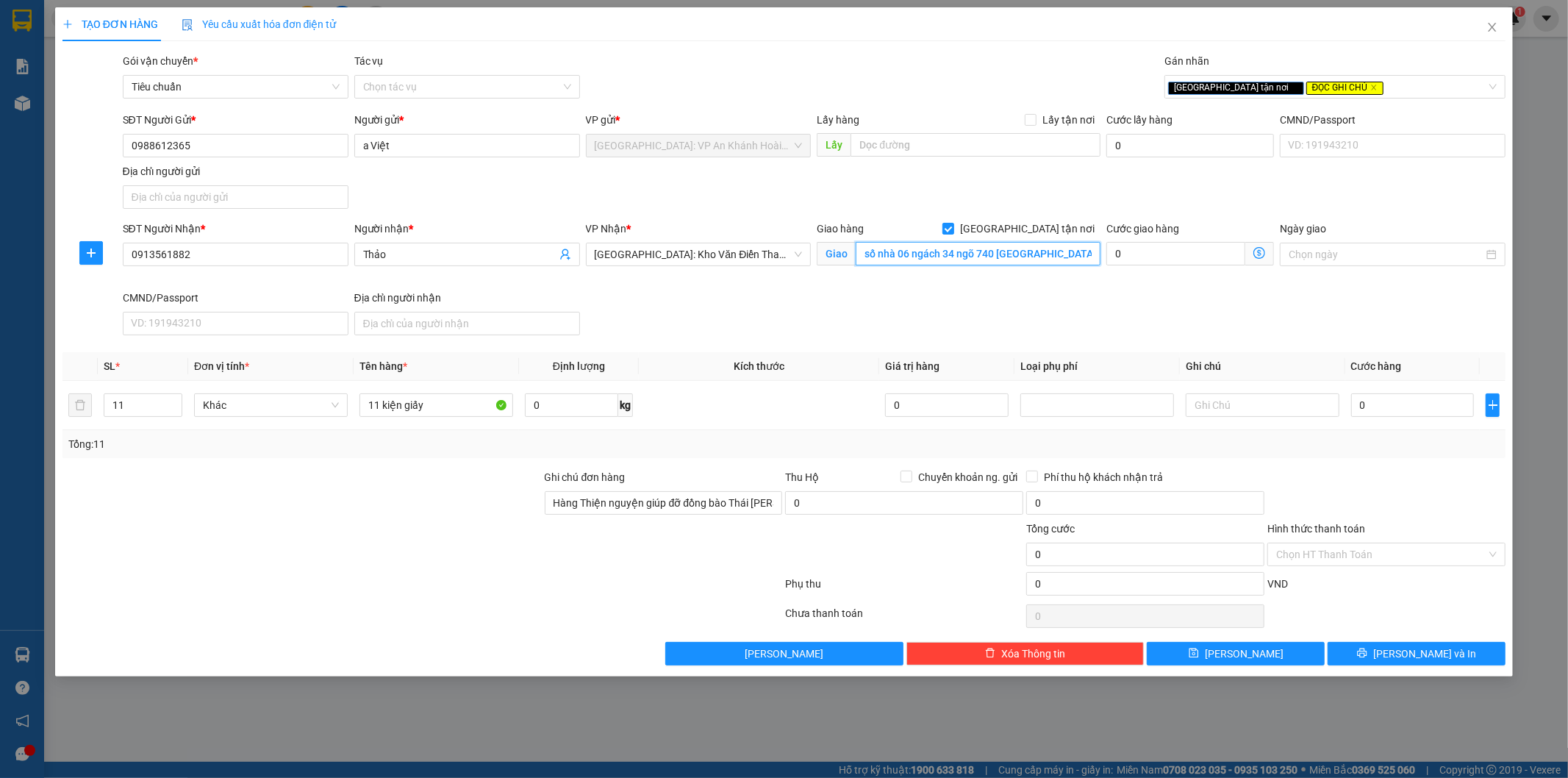
click at [1033, 250] on input "số nhà 06 ngách 34 ngõ 740 [GEOGRAPHIC_DATA][PERSON_NAME], Quang vinh TP Thái N…" at bounding box center [978, 254] width 245 height 23
click at [1382, 405] on input "0" at bounding box center [1412, 405] width 123 height 23
click at [1431, 508] on div at bounding box center [1386, 495] width 241 height 51
click at [1420, 650] on span "[PERSON_NAME] và In" at bounding box center [1424, 653] width 103 height 16
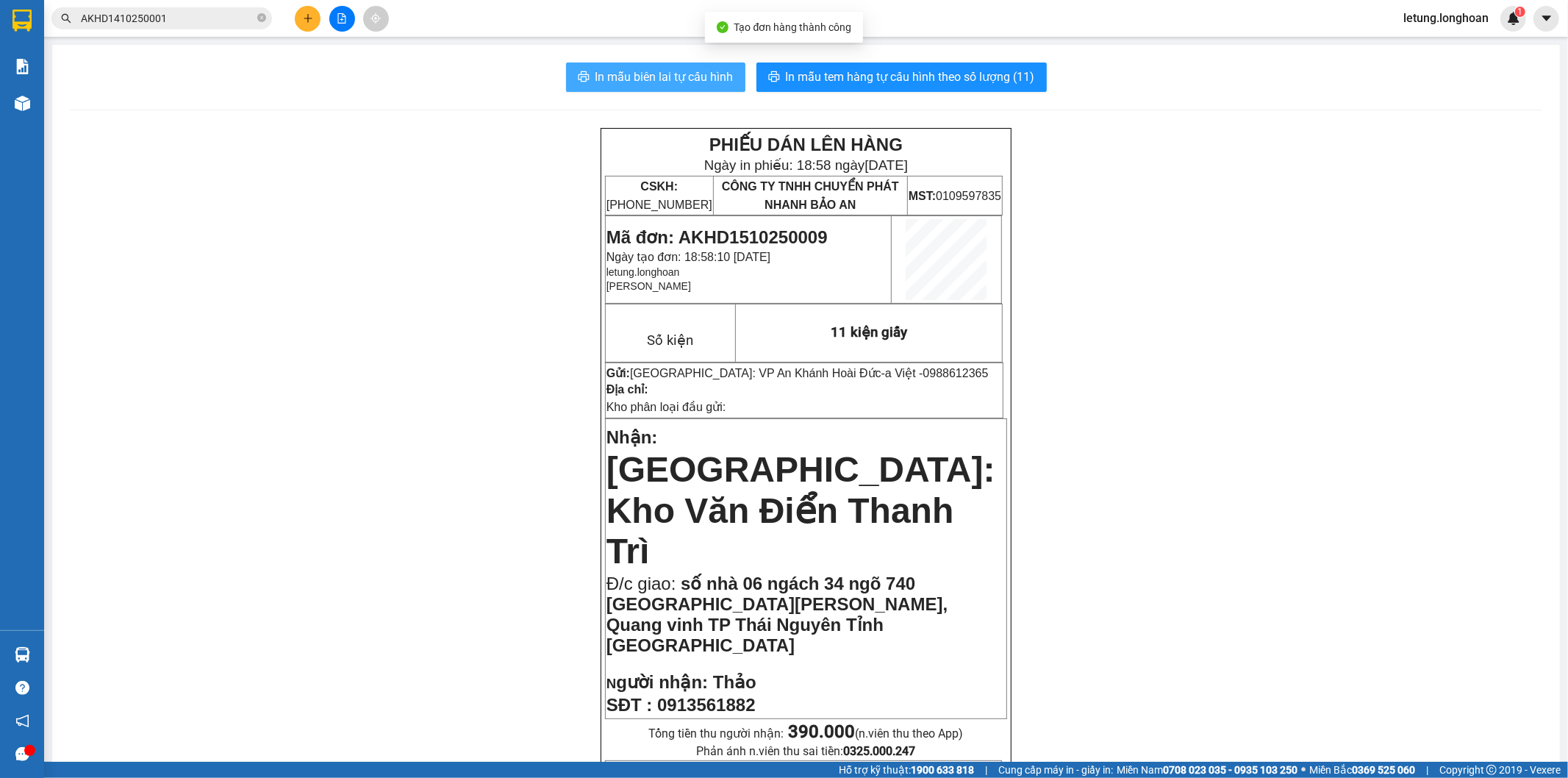
click at [667, 82] on span "In mẫu biên lai tự cấu hình" at bounding box center [664, 77] width 138 height 18
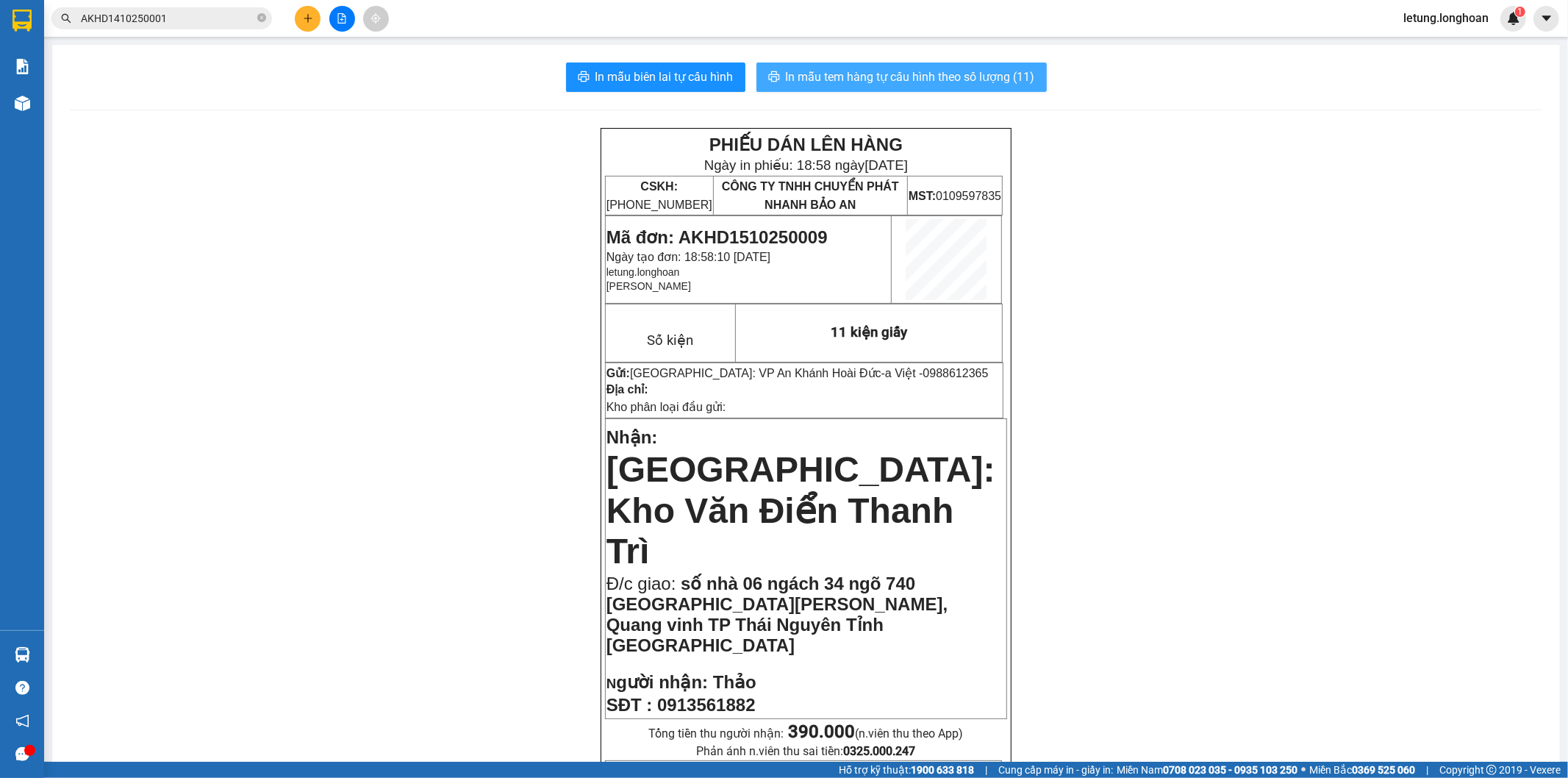
click at [972, 79] on span "In mẫu tem hàng tự cấu hình theo số lượng (11)" at bounding box center [910, 77] width 249 height 18
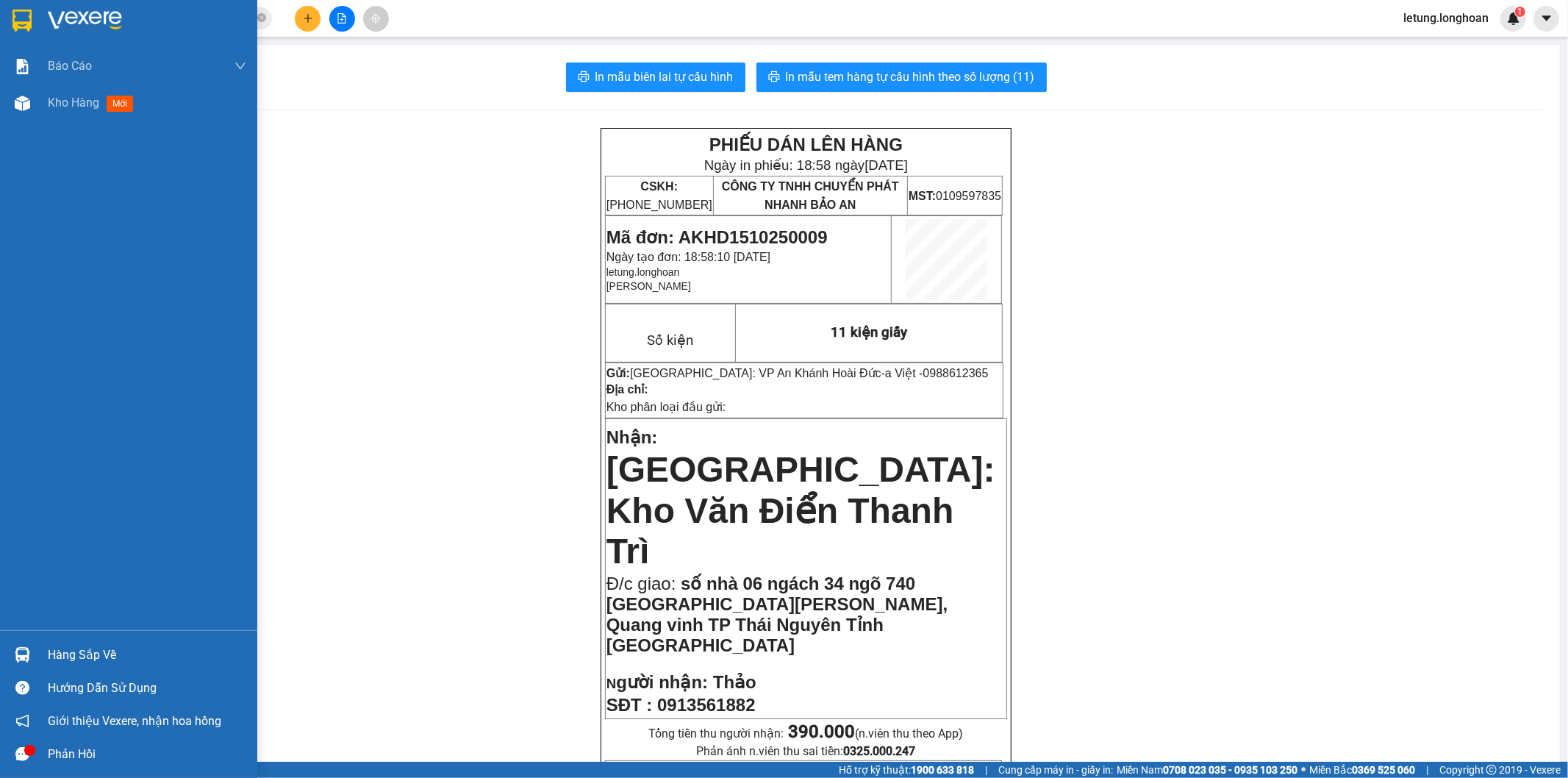
click at [13, 11] on img at bounding box center [22, 20] width 19 height 22
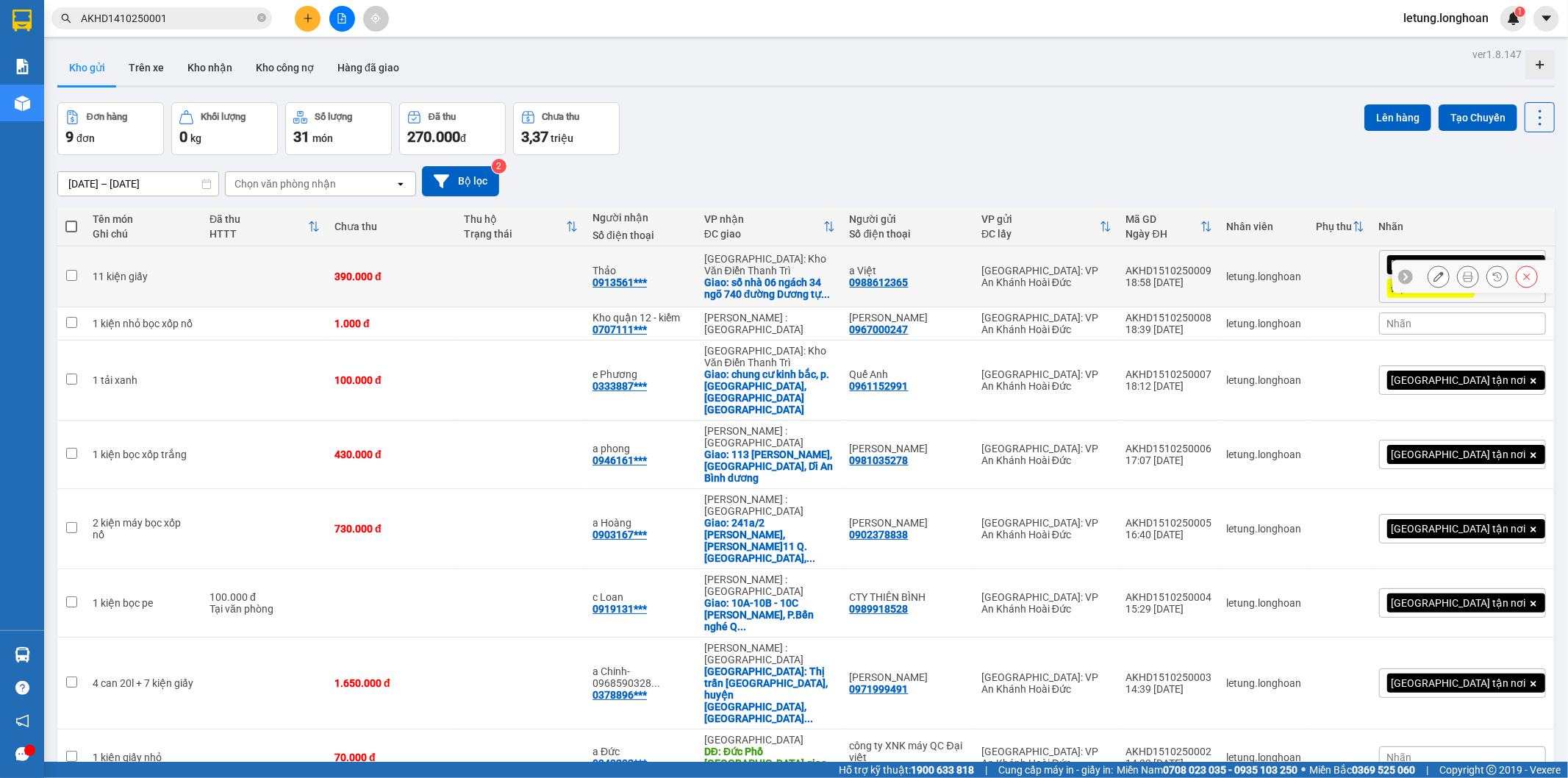
drag, startPoint x: 1272, startPoint y: 266, endPoint x: 1198, endPoint y: 266, distance: 74.0
click at [1186, 267] on td "AKHD1510250009 18:58 [DATE]" at bounding box center [1169, 277] width 101 height 61
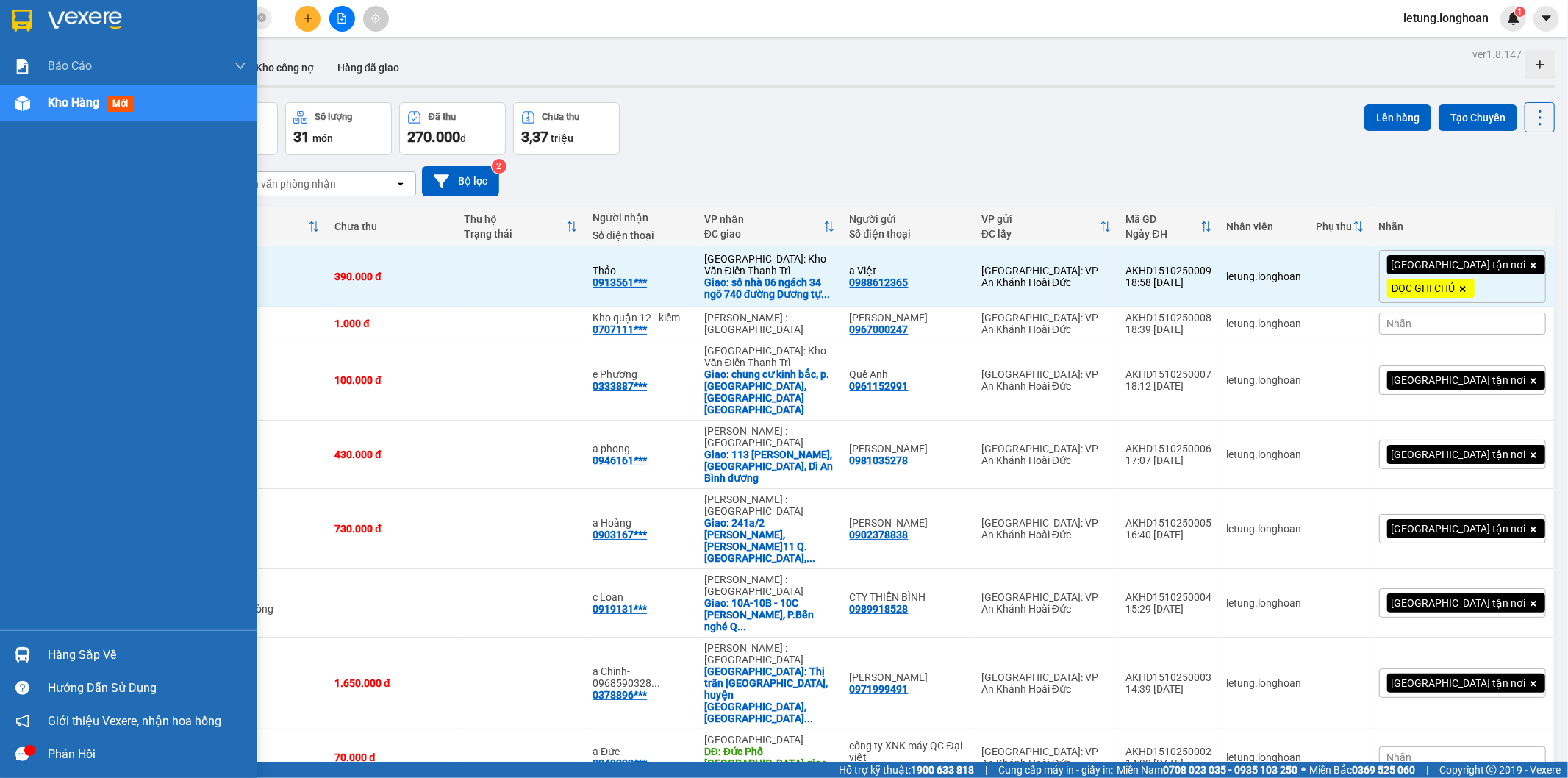
click at [18, 23] on img at bounding box center [22, 20] width 19 height 22
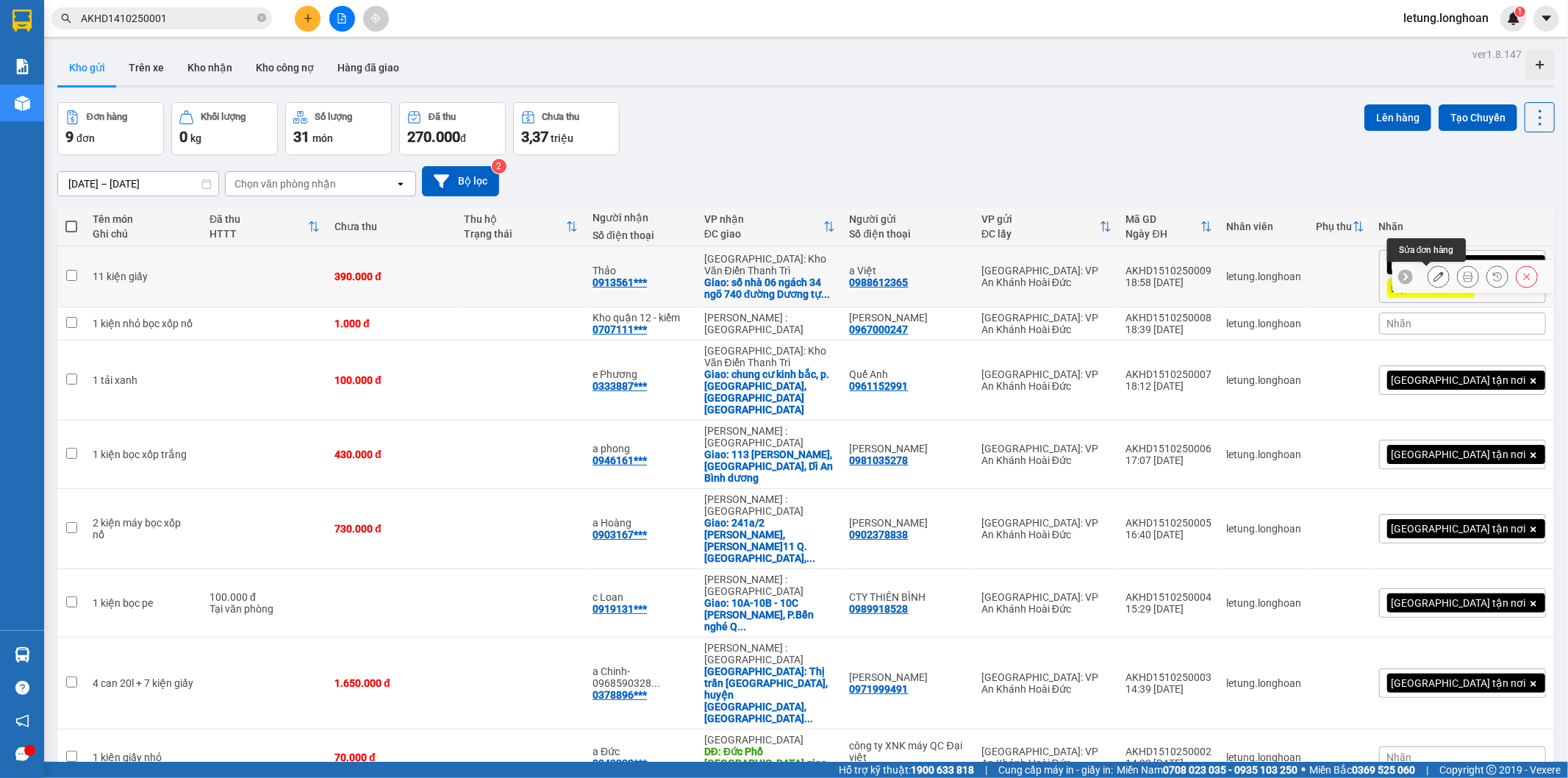
click at [1433, 280] on icon at bounding box center [1438, 277] width 10 height 10
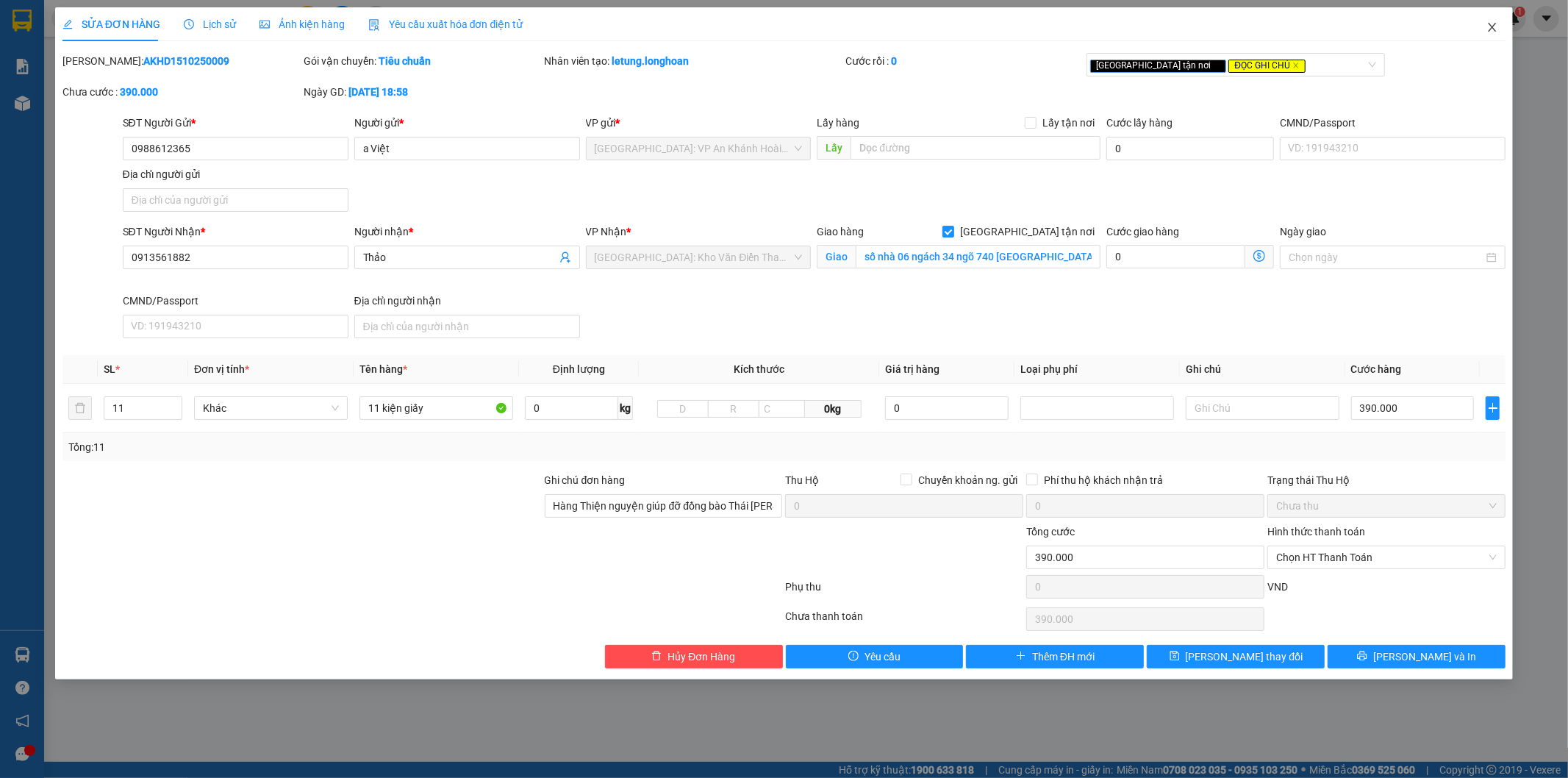
click at [1497, 27] on icon "close" at bounding box center [1492, 27] width 12 height 12
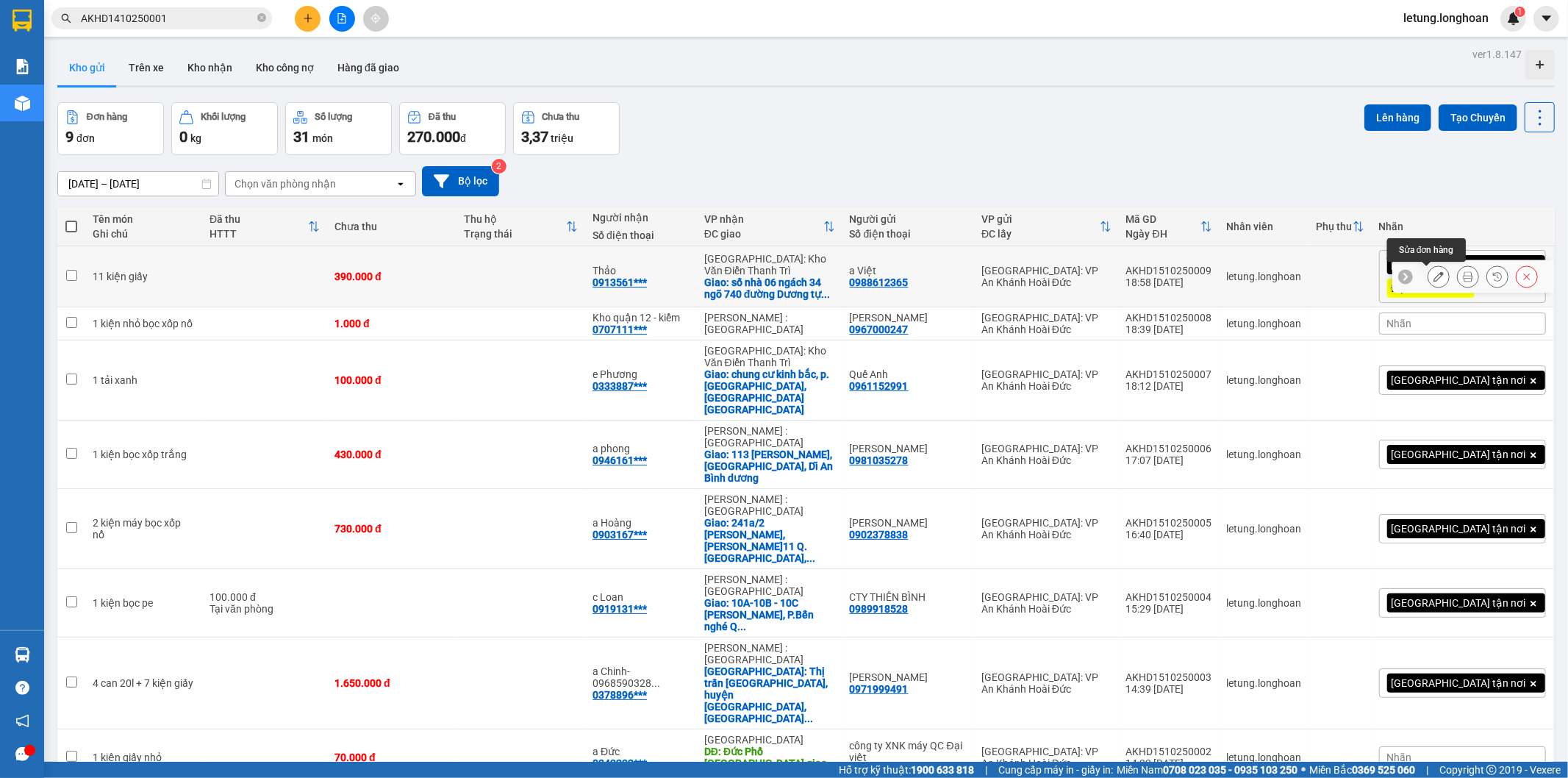
click at [1433, 277] on icon at bounding box center [1438, 277] width 10 height 10
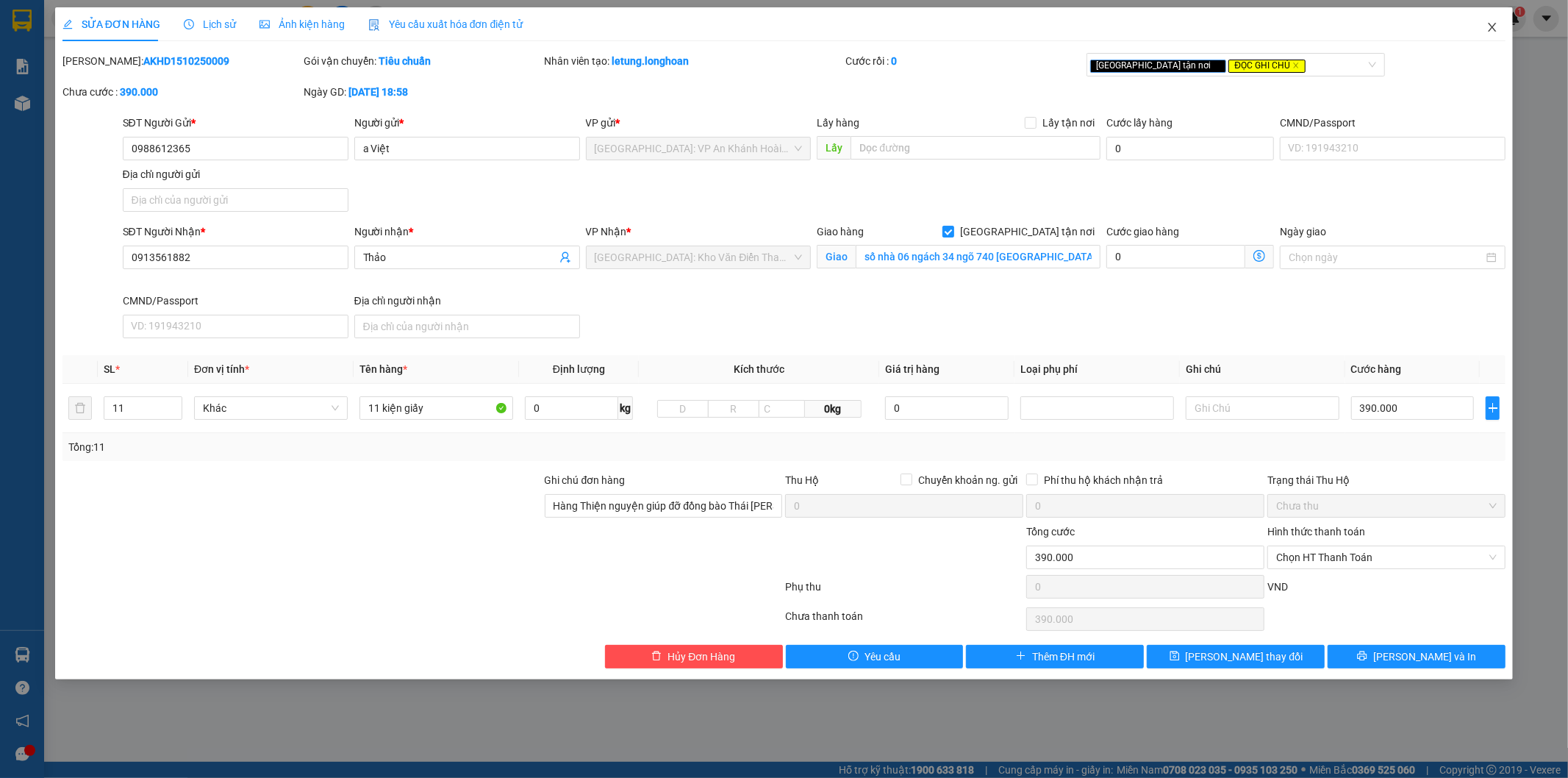
click at [1488, 27] on icon "close" at bounding box center [1492, 27] width 12 height 12
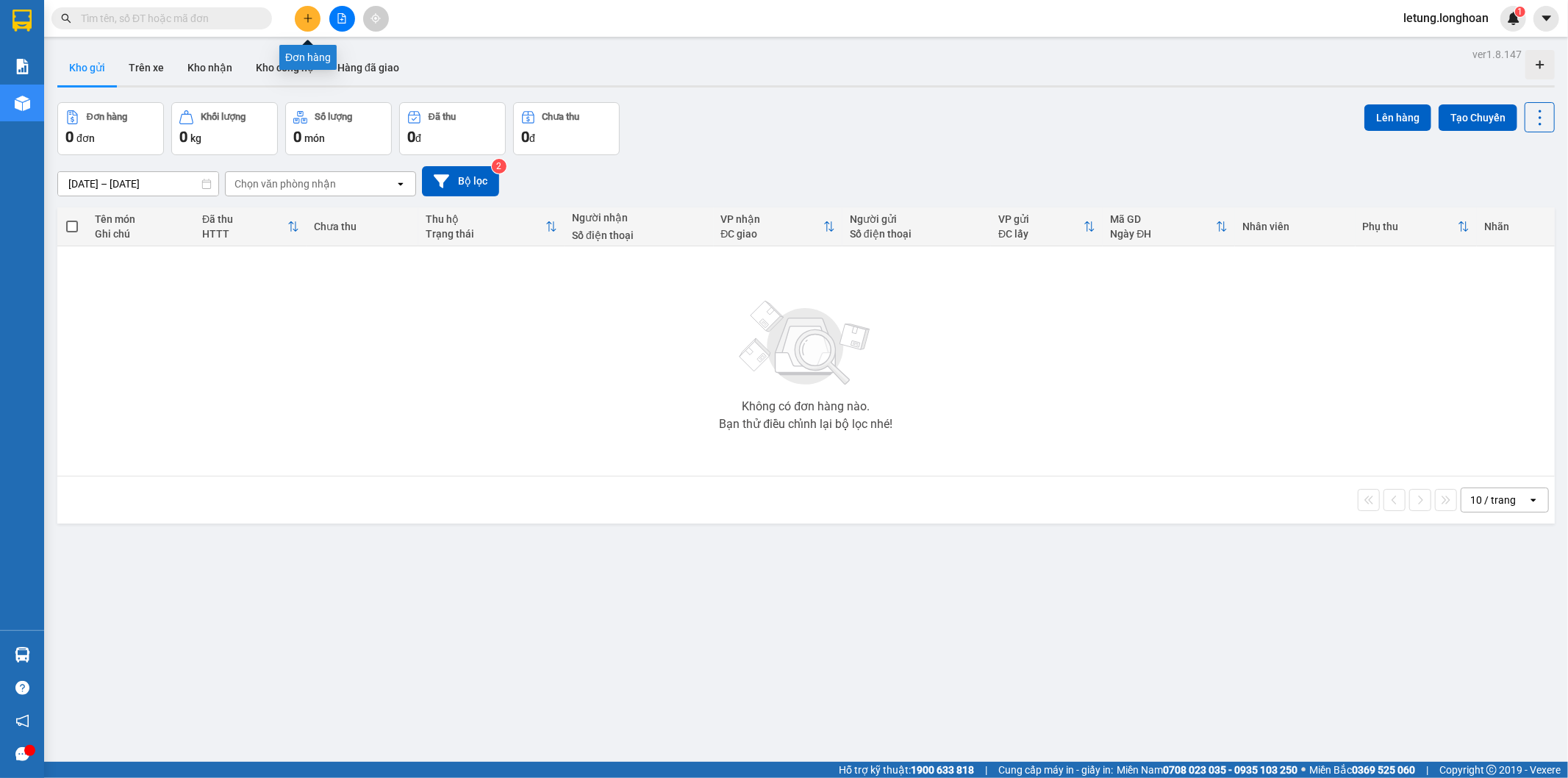
click at [306, 17] on icon "plus" at bounding box center [308, 18] width 10 height 10
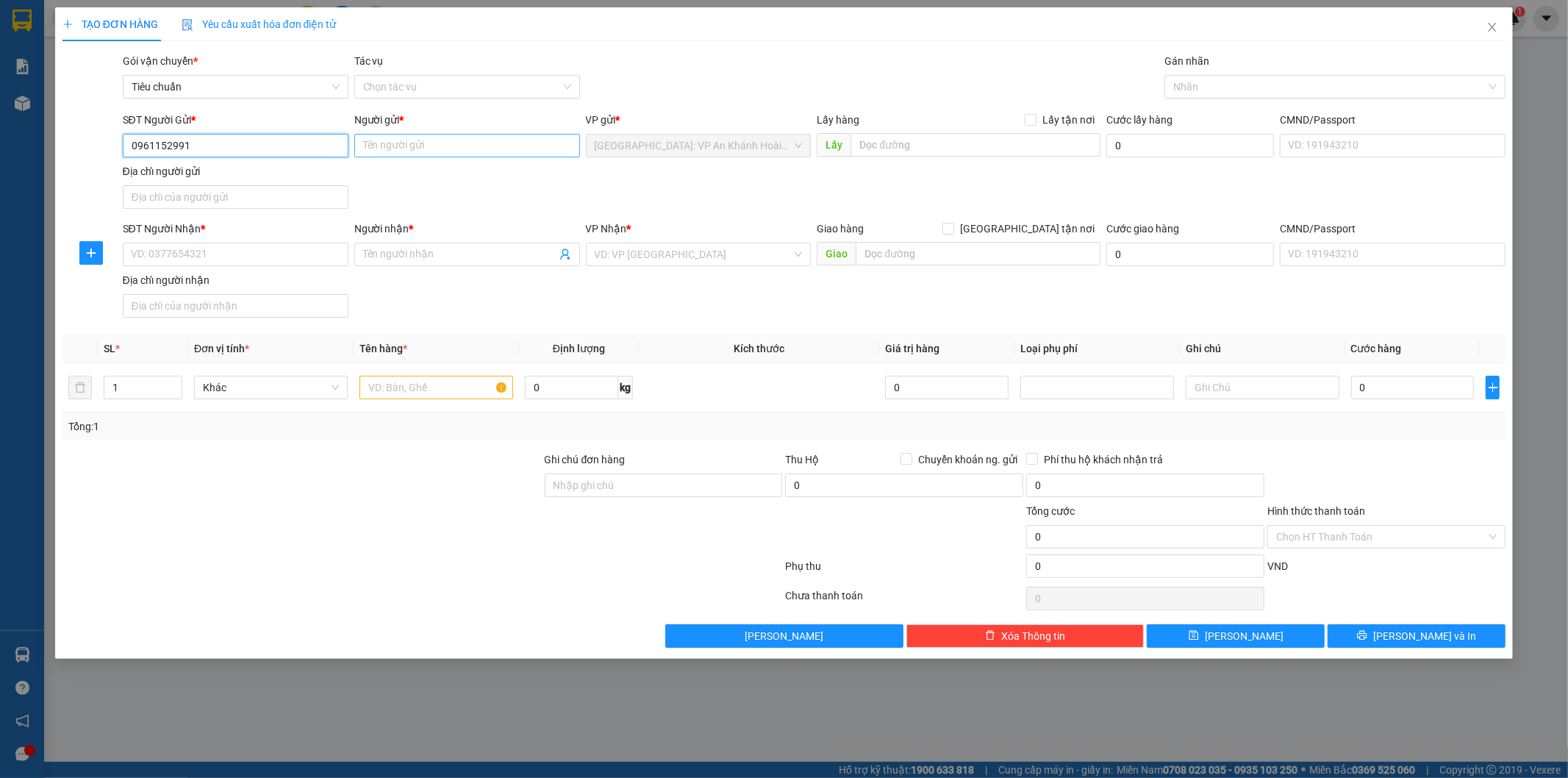
type input "0961152991"
click at [400, 152] on input "Người gửi *" at bounding box center [467, 146] width 225 height 23
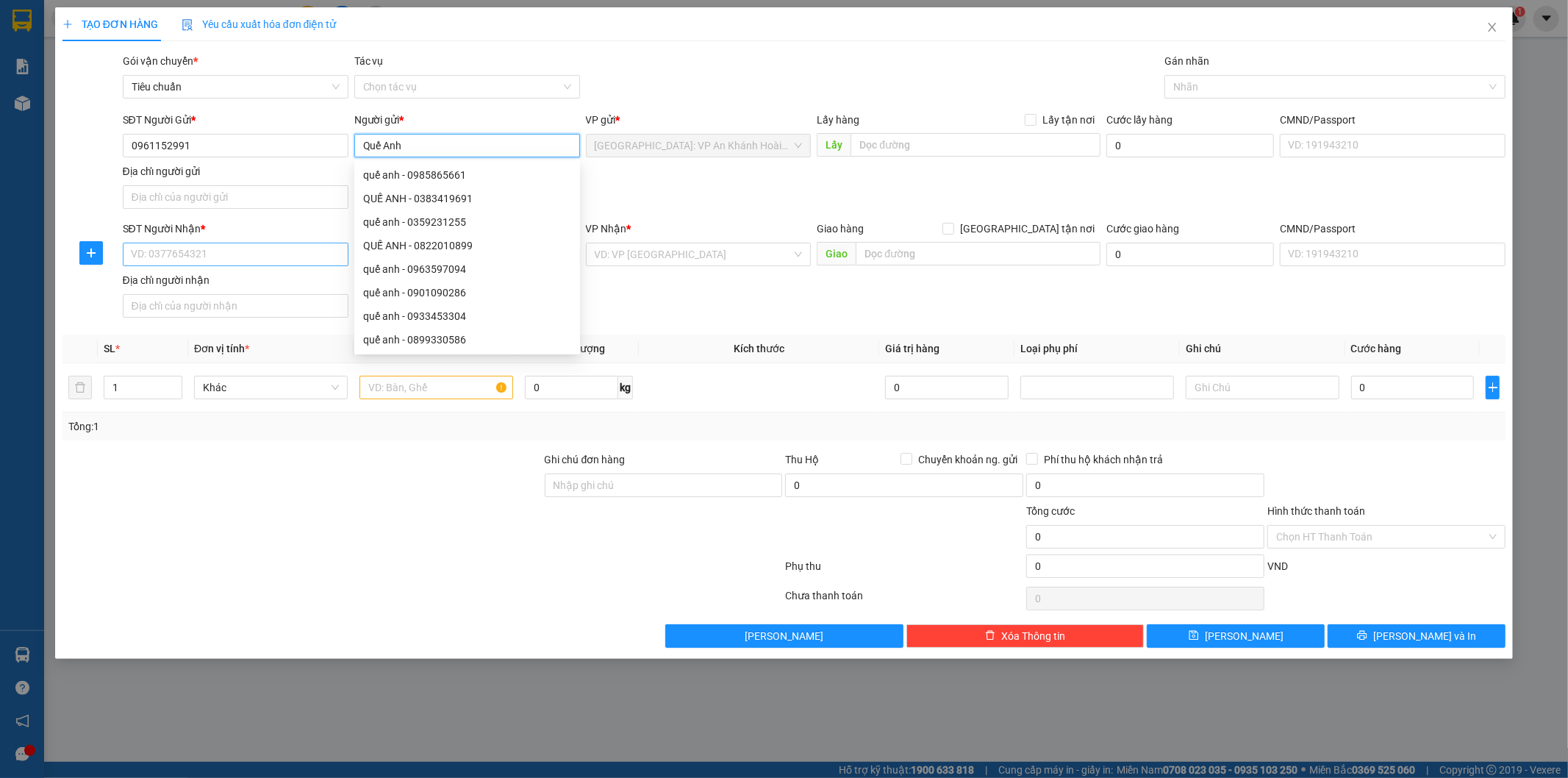
type input "Quế Anh"
click at [228, 260] on input "SĐT Người Nhận *" at bounding box center [235, 254] width 225 height 23
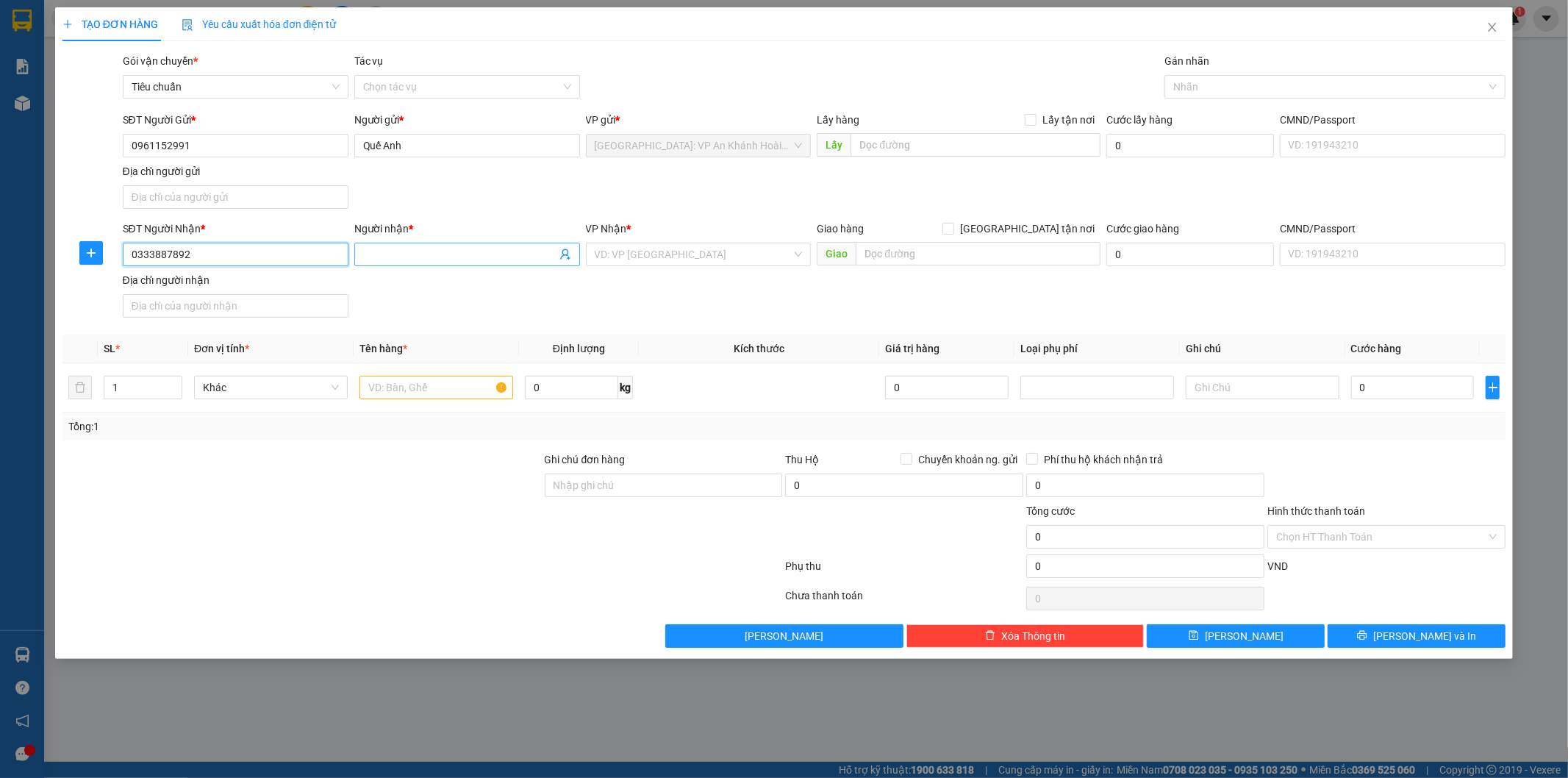
type input "0333887892"
click at [388, 252] on input "Người nhận *" at bounding box center [459, 254] width 194 height 16
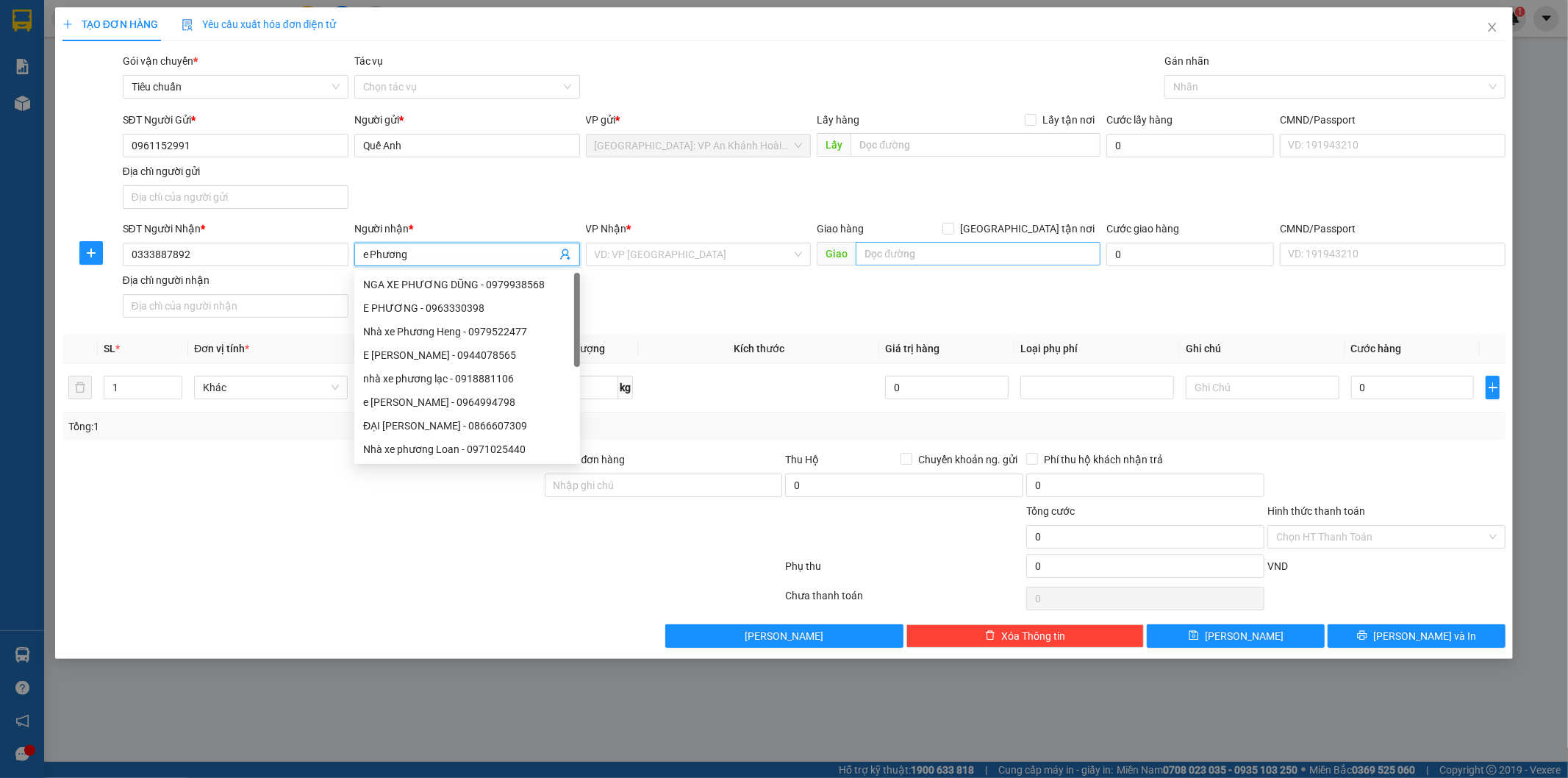
type input "e Phương"
click at [927, 248] on input "text" at bounding box center [978, 254] width 245 height 23
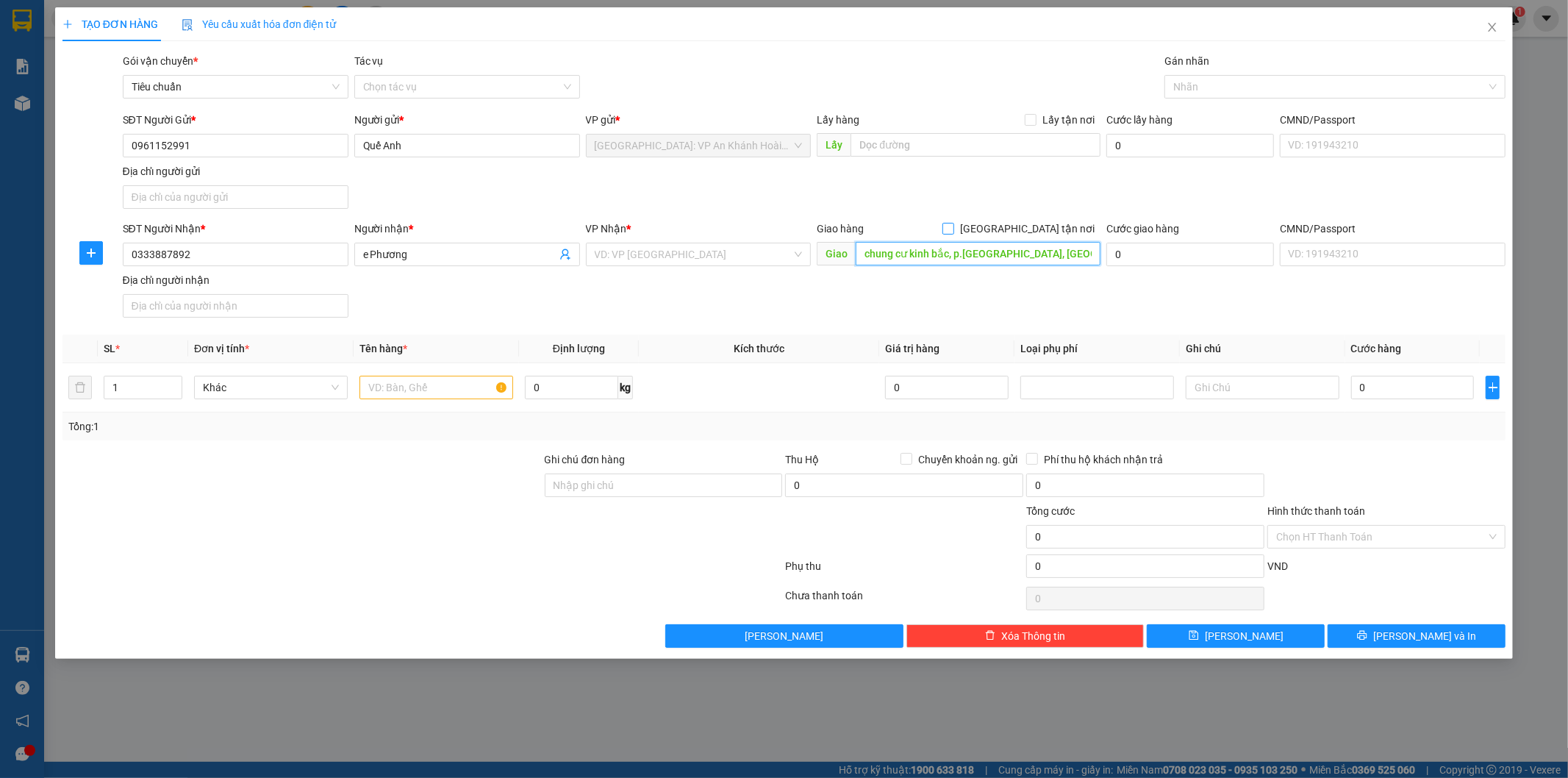
type input "chung cư kinh bắc, p.Phố Mới, Quế Võ Bắc ninh"
click at [953, 229] on input "[GEOGRAPHIC_DATA] tận nơi" at bounding box center [947, 228] width 10 height 10
checkbox input "true"
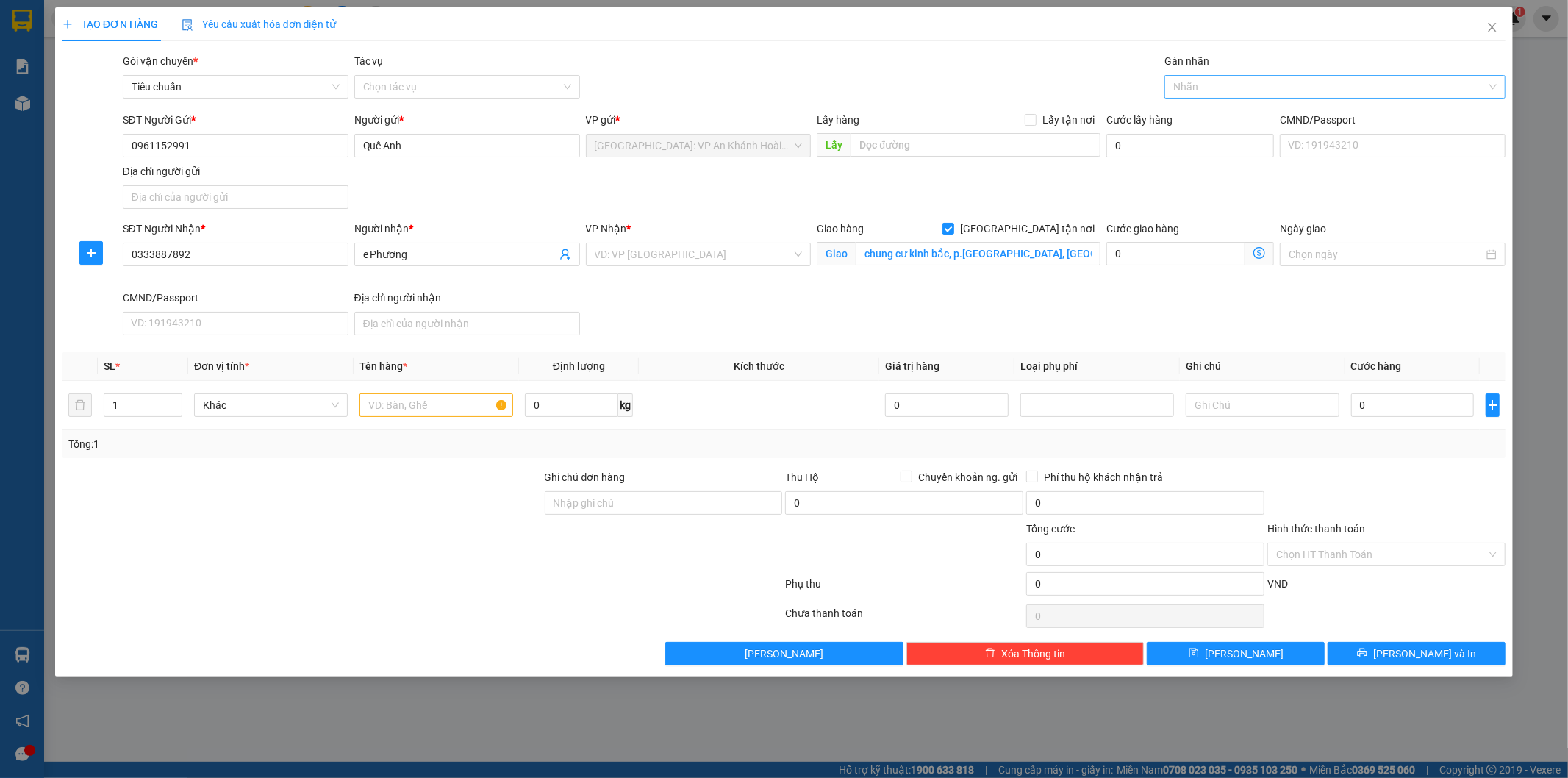
click at [1188, 86] on div at bounding box center [1327, 86] width 319 height 18
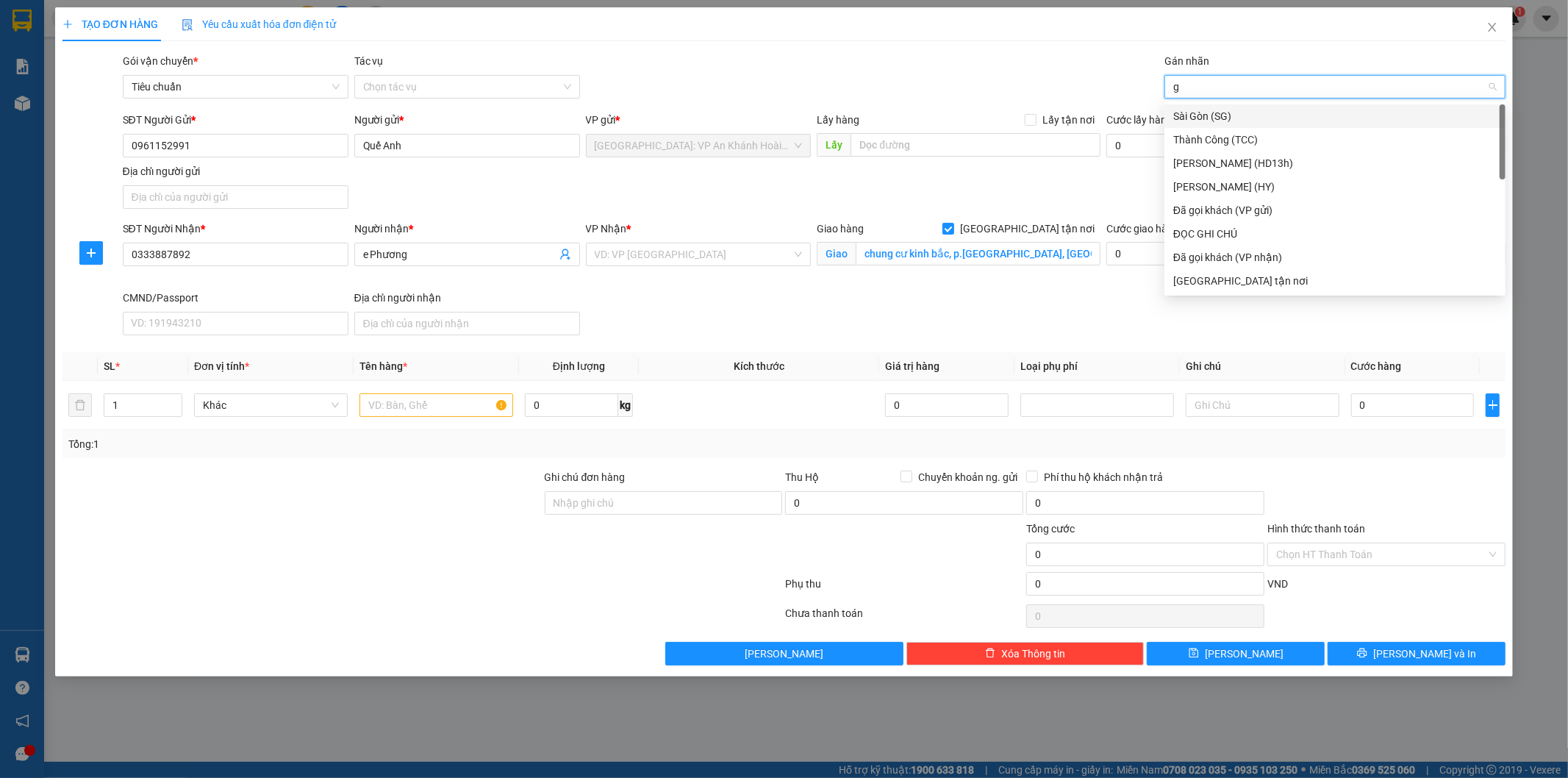
type input "gt"
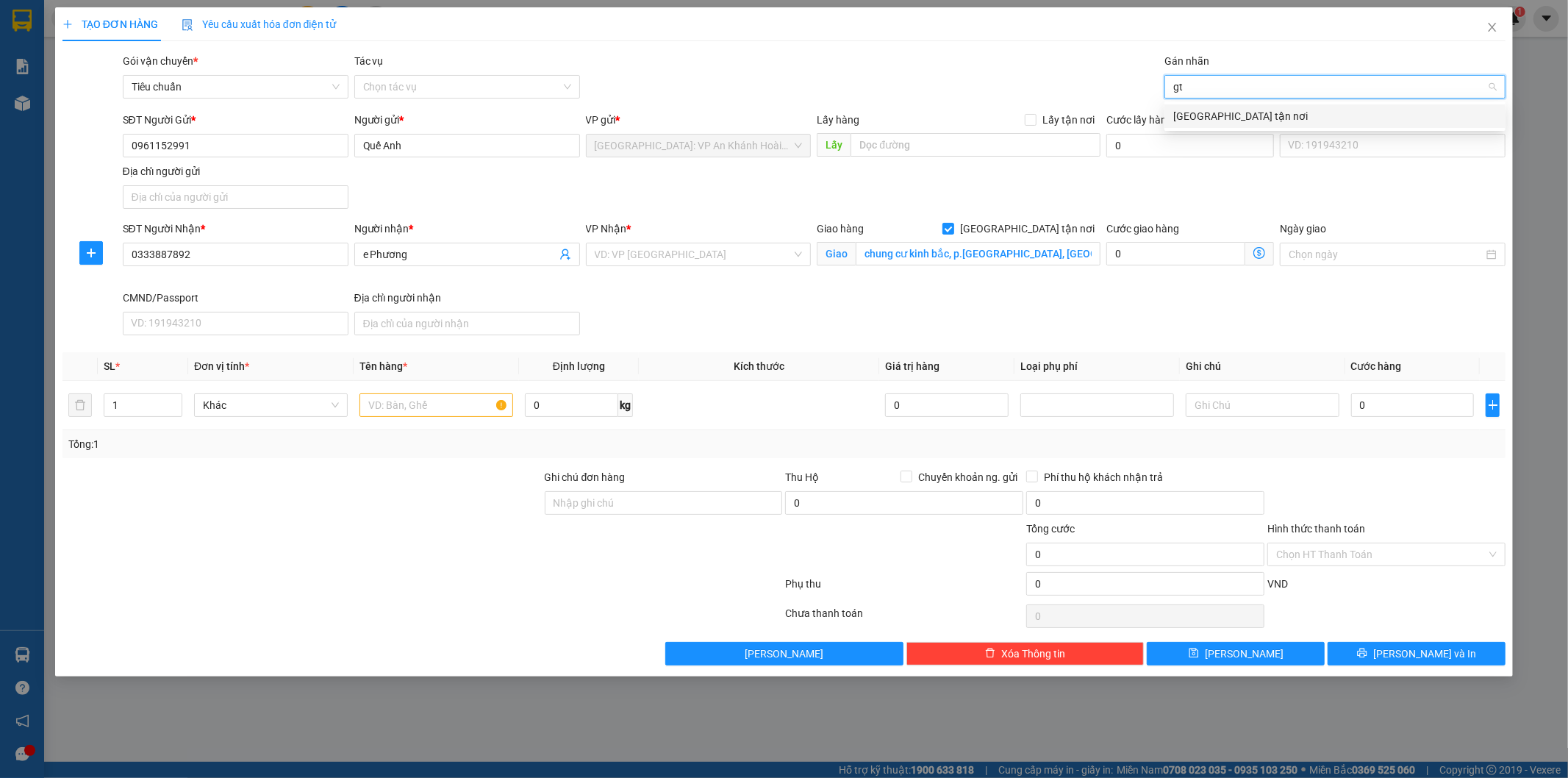
drag, startPoint x: 1192, startPoint y: 109, endPoint x: 1085, endPoint y: 167, distance: 121.7
click at [1193, 111] on div "[GEOGRAPHIC_DATA] tận nơi" at bounding box center [1335, 116] width 323 height 16
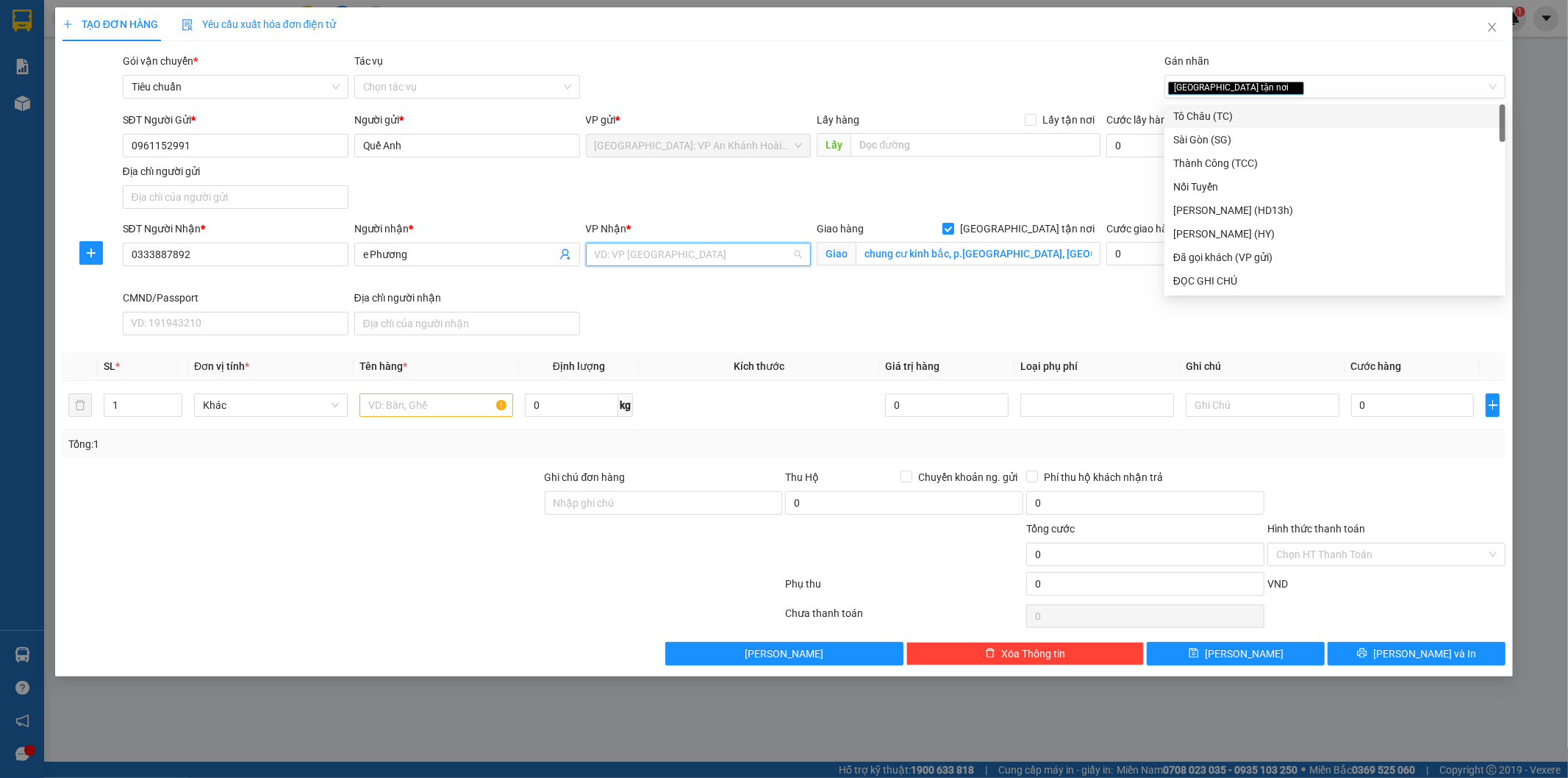
click at [656, 258] on input "search" at bounding box center [693, 254] width 198 height 22
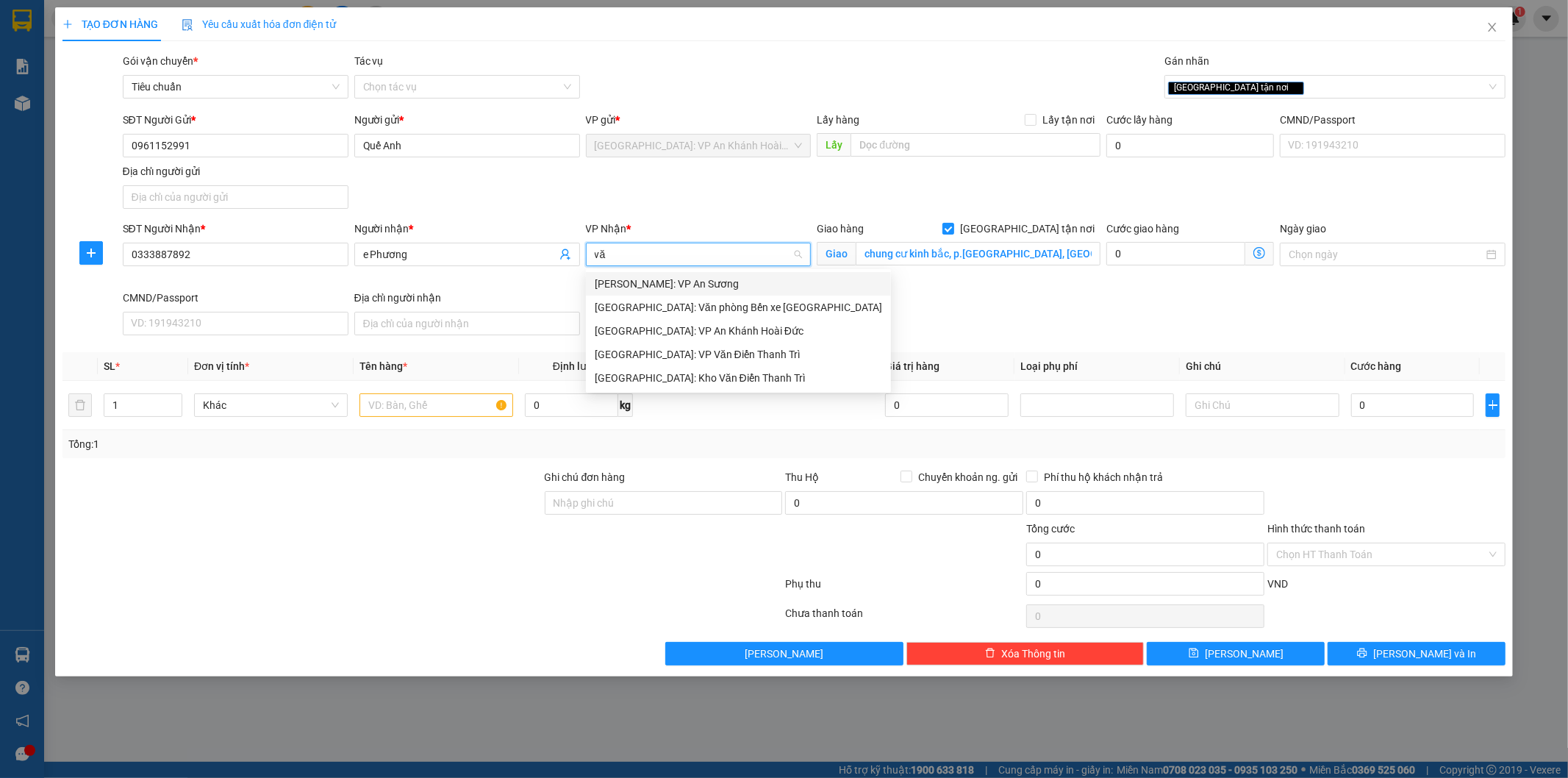
type input "văn"
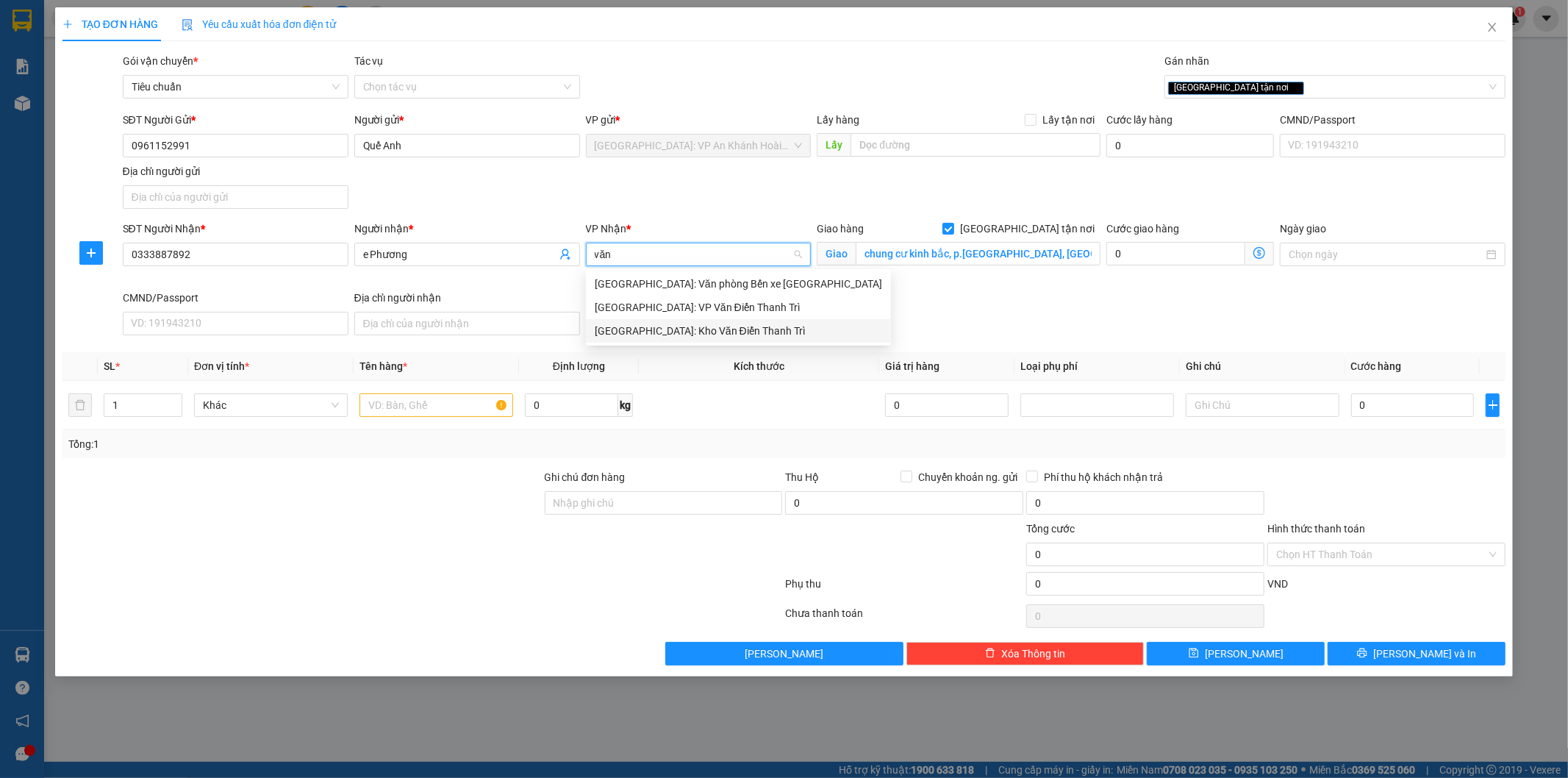
click at [660, 326] on div "[GEOGRAPHIC_DATA]: Kho Văn Điển Thanh Trì" at bounding box center [737, 330] width 287 height 16
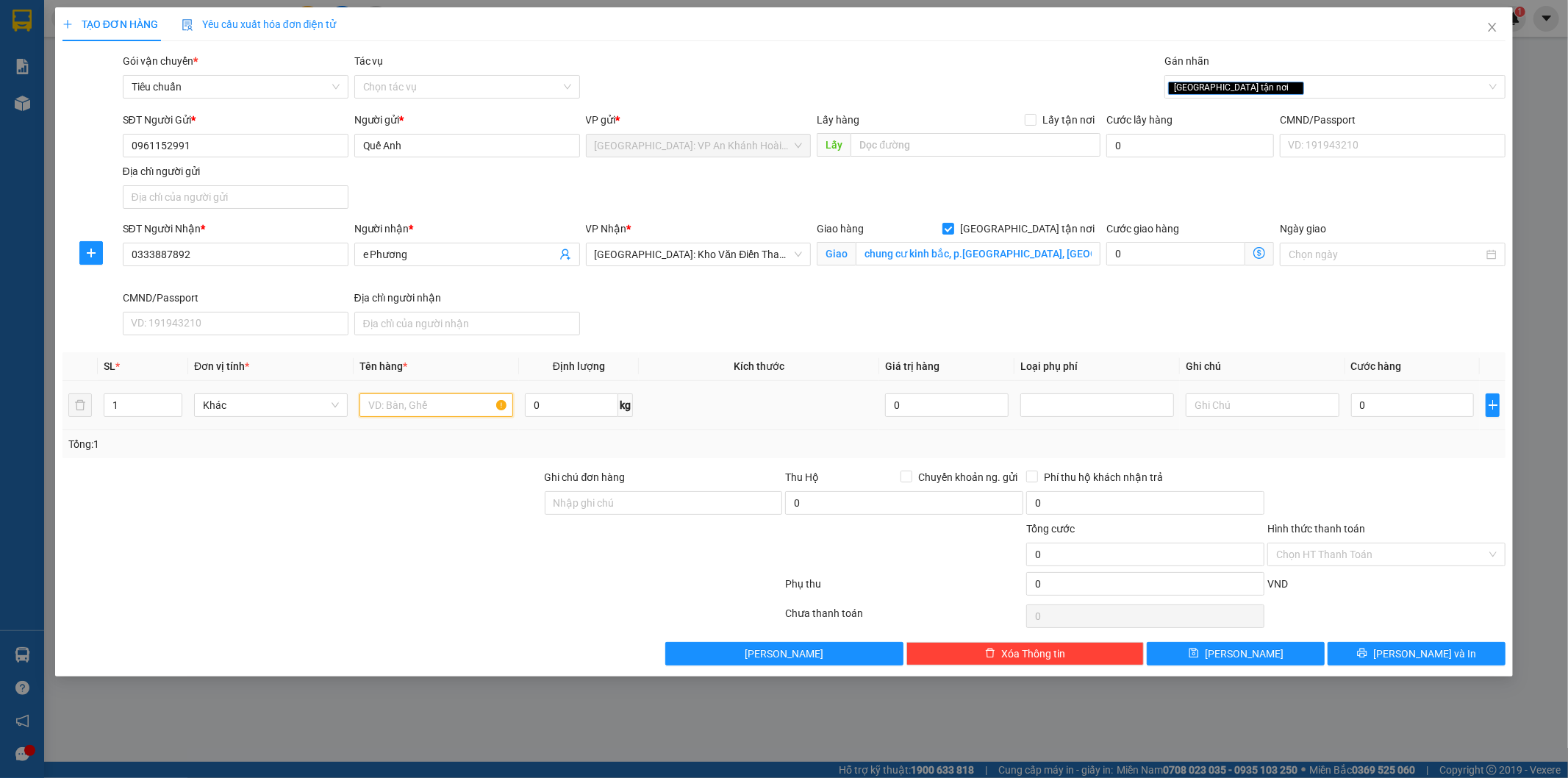
click at [397, 405] on input "text" at bounding box center [436, 405] width 153 height 23
type input "1 tải xanh"
click at [1379, 402] on input "0" at bounding box center [1412, 405] width 123 height 23
type input "1"
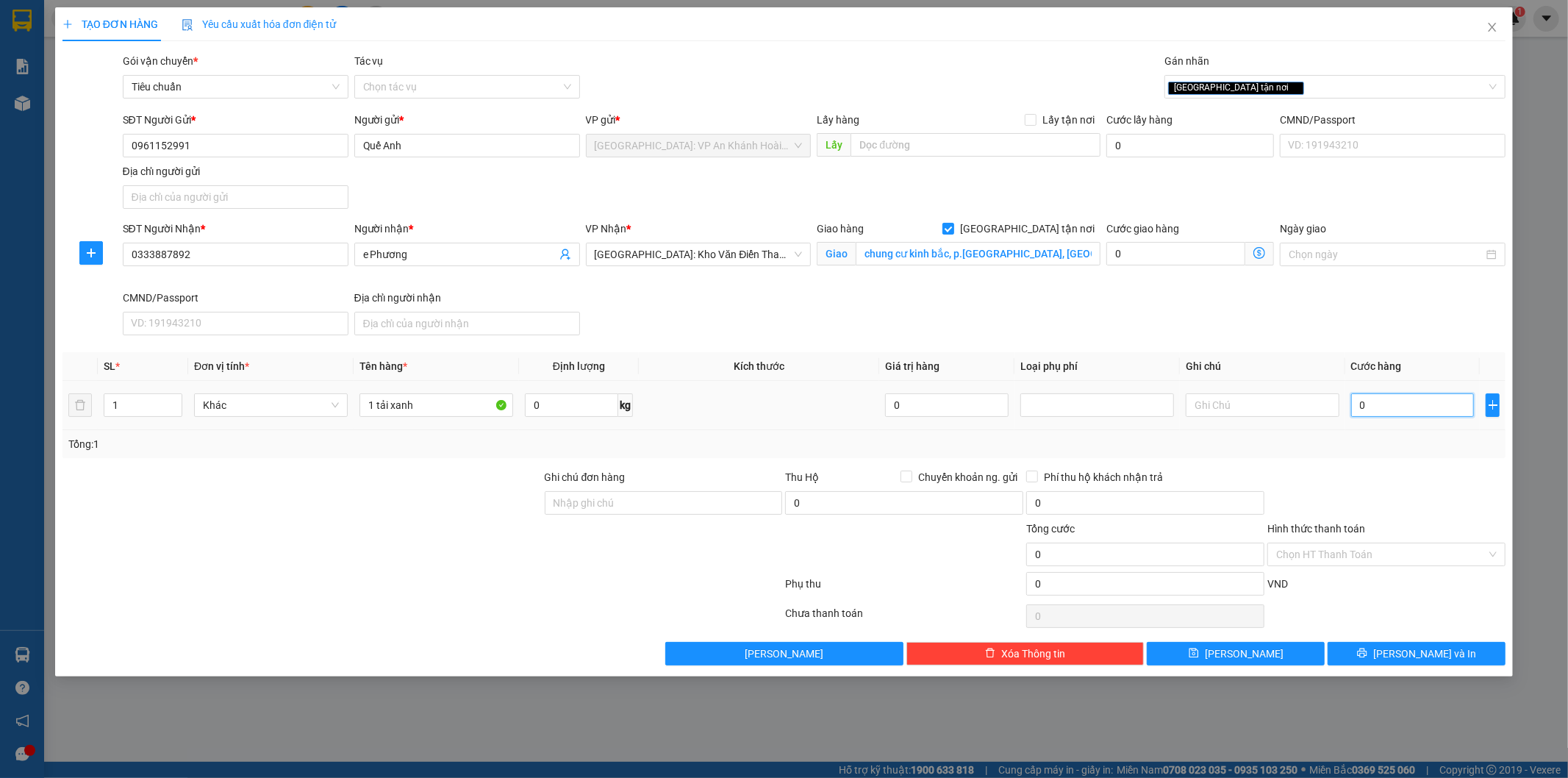
type input "1"
type input "10"
type input "100"
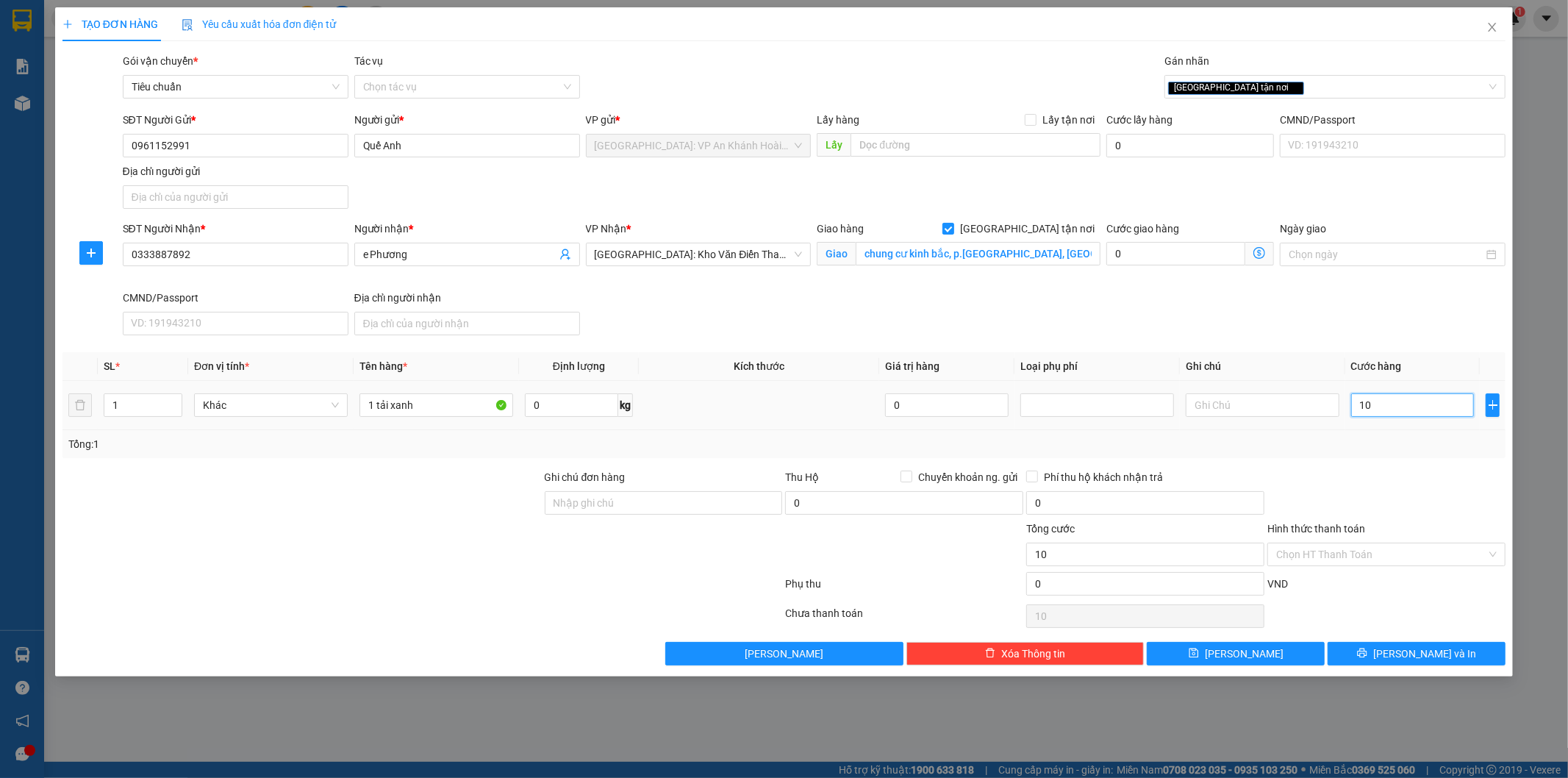
type input "100"
type input "1.000"
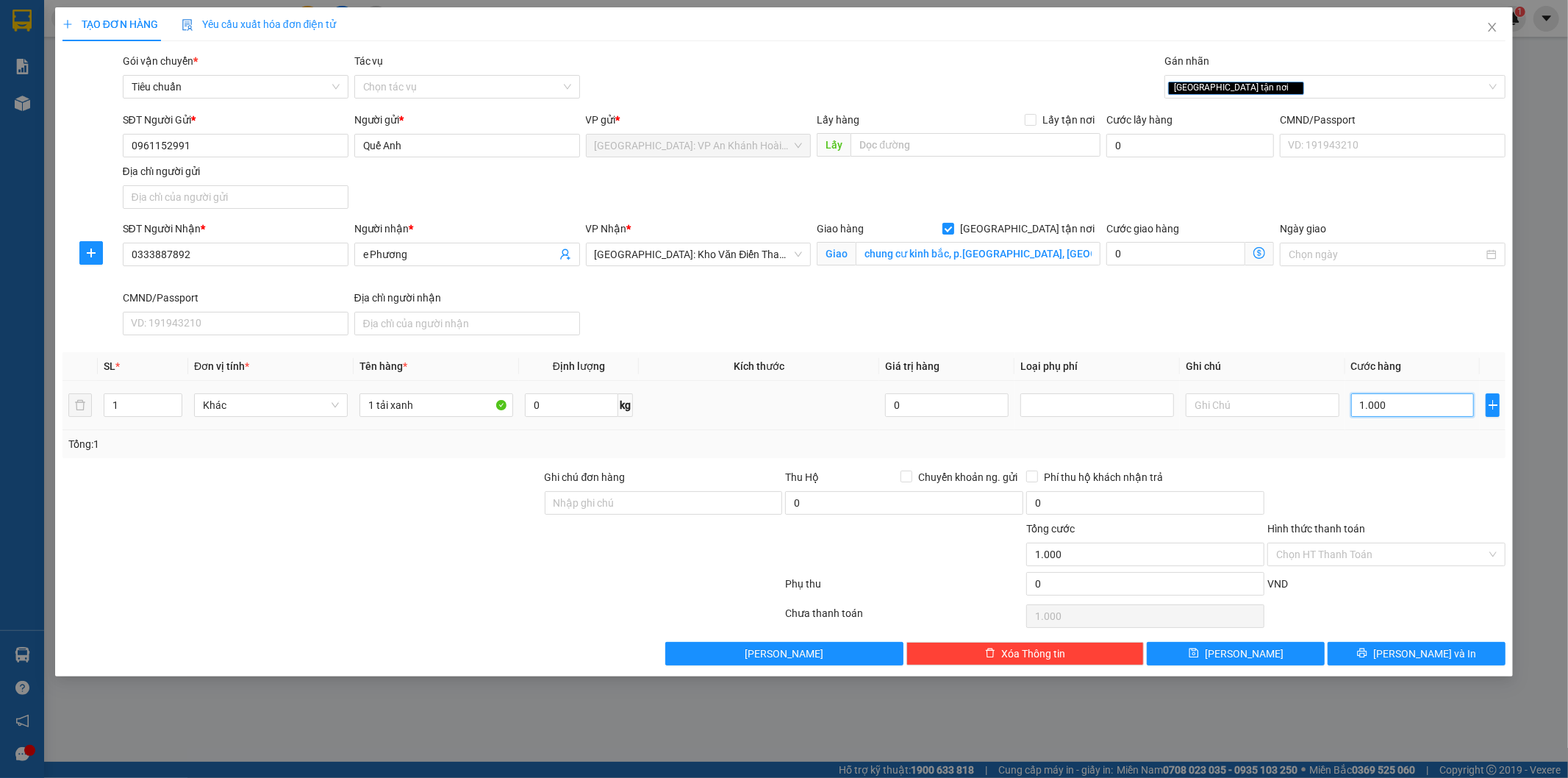
type input "10.000"
type input "100.000"
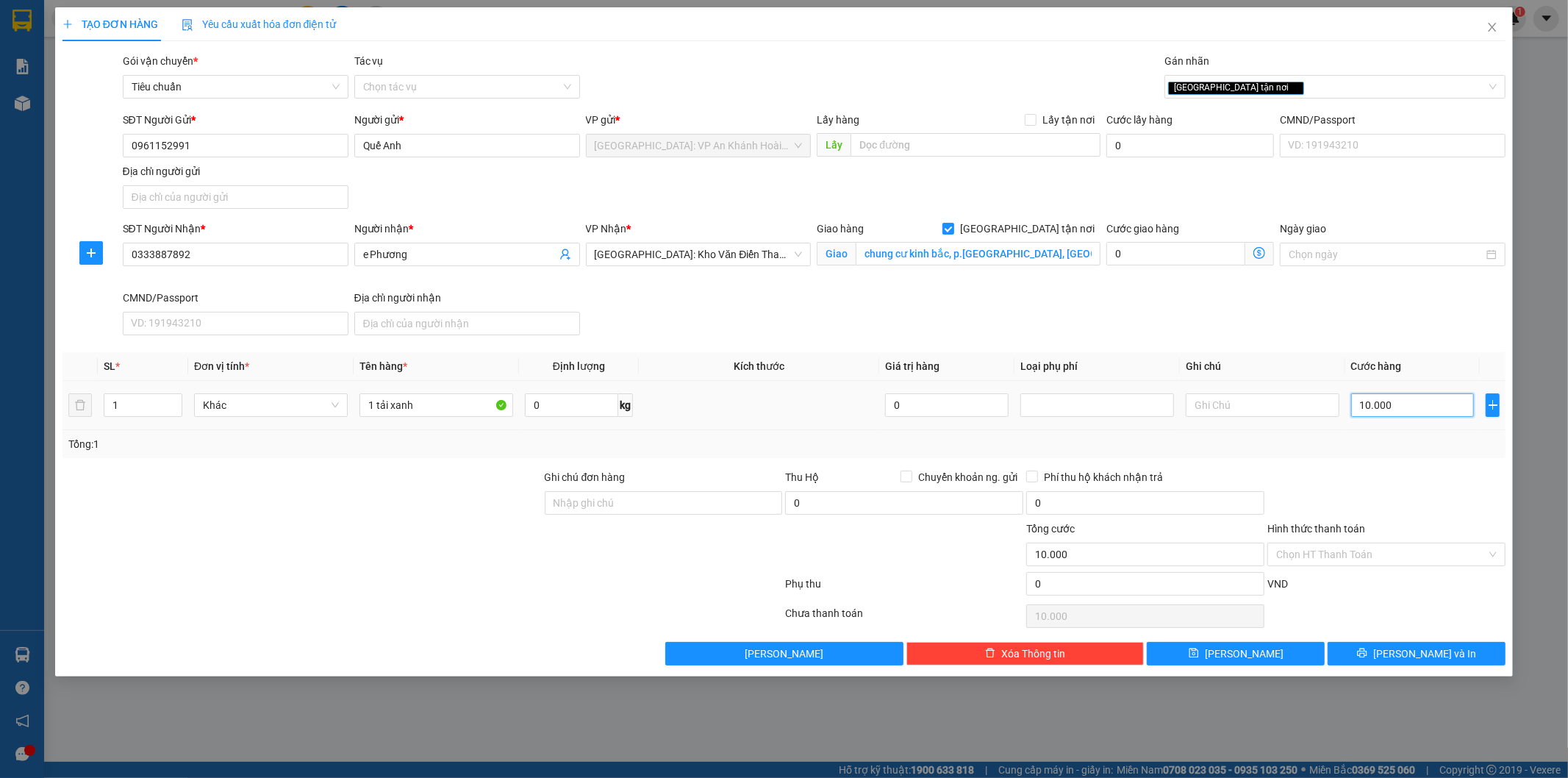
type input "100.000"
click at [616, 495] on input "Ghi chú đơn hàng" at bounding box center [664, 503] width 238 height 23
type input "tránh nước"
drag, startPoint x: 350, startPoint y: 547, endPoint x: 359, endPoint y: 547, distance: 9.0
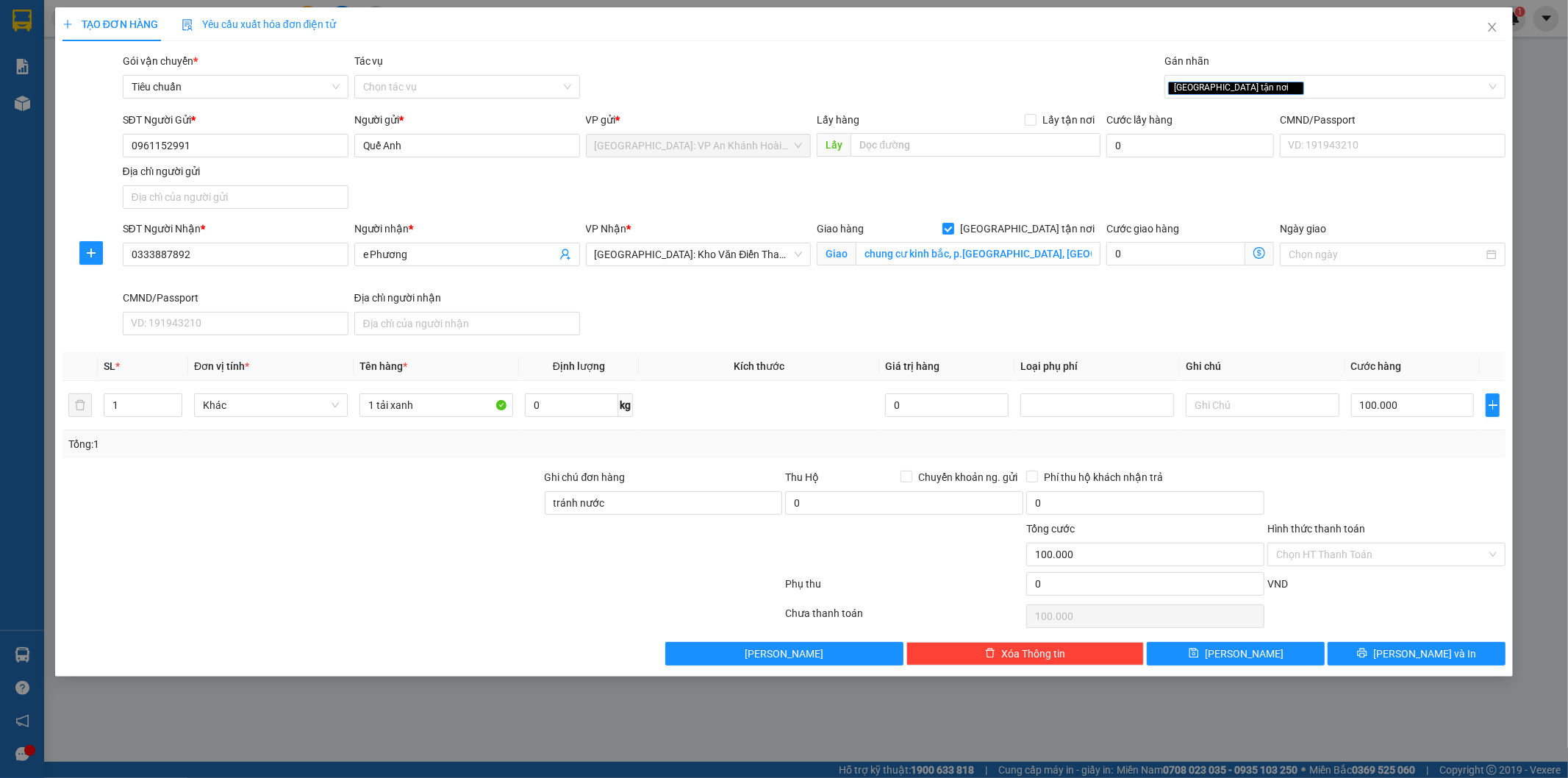
click at [351, 547] on div at bounding box center [302, 546] width 482 height 51
click at [1421, 655] on span "[PERSON_NAME] và In" at bounding box center [1424, 653] width 103 height 16
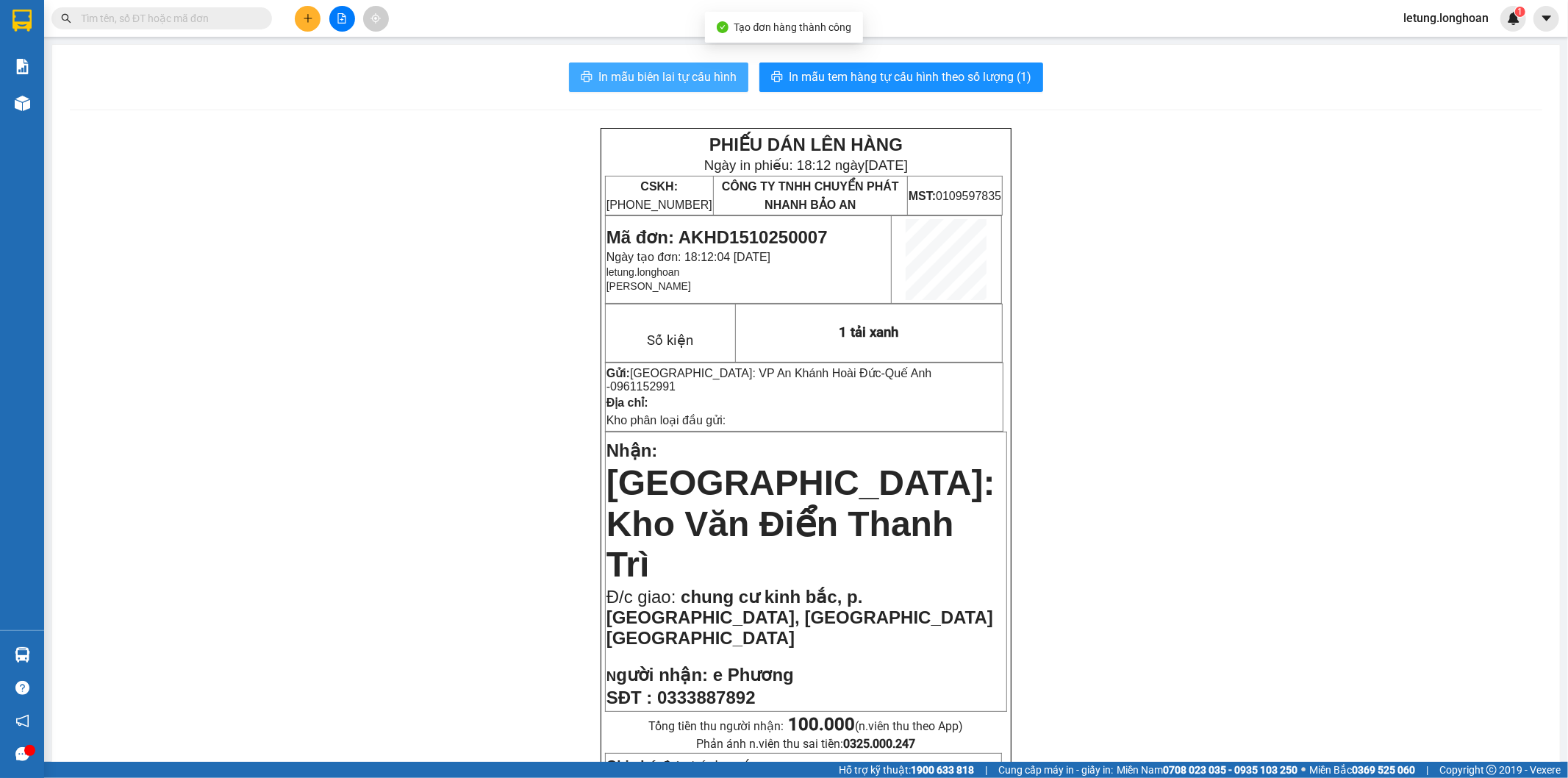
click at [677, 78] on span "In mẫu biên lai tự cấu hình" at bounding box center [667, 77] width 138 height 18
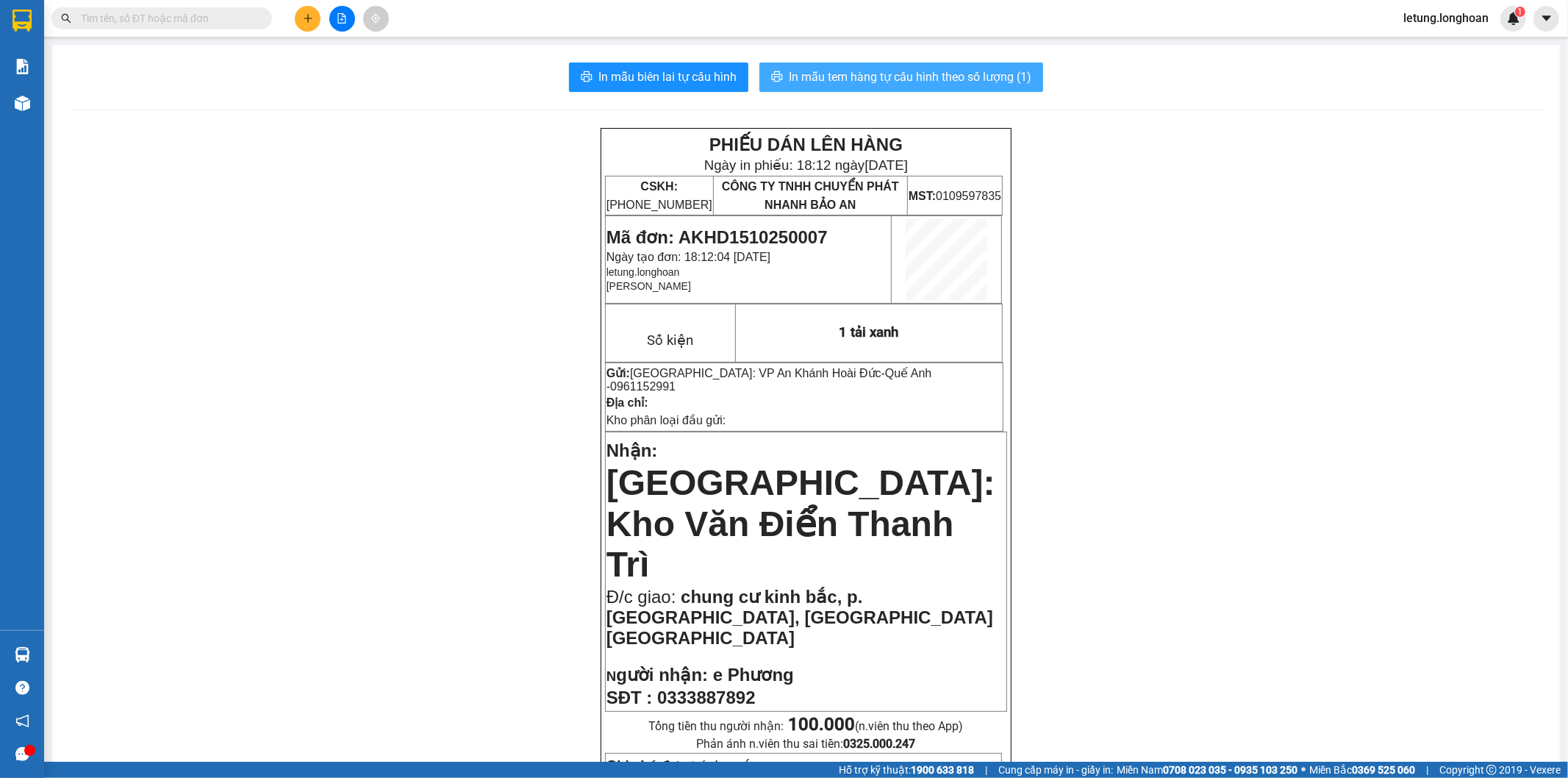
click at [963, 69] on span "In mẫu tem hàng tự cấu hình theo số lượng (1)" at bounding box center [909, 77] width 242 height 18
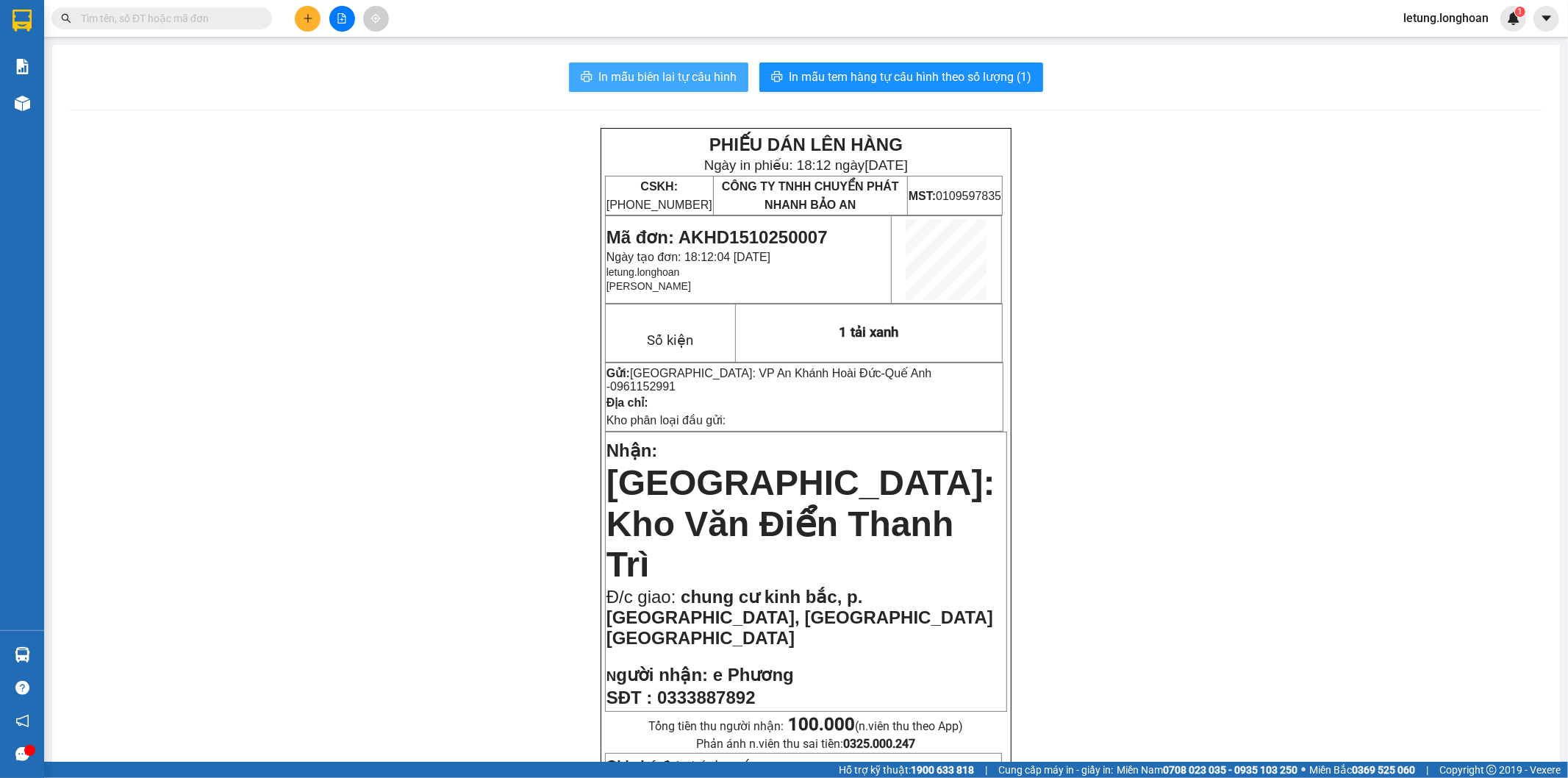
click at [673, 79] on span "In mẫu biên lai tự cấu hình" at bounding box center [667, 77] width 138 height 18
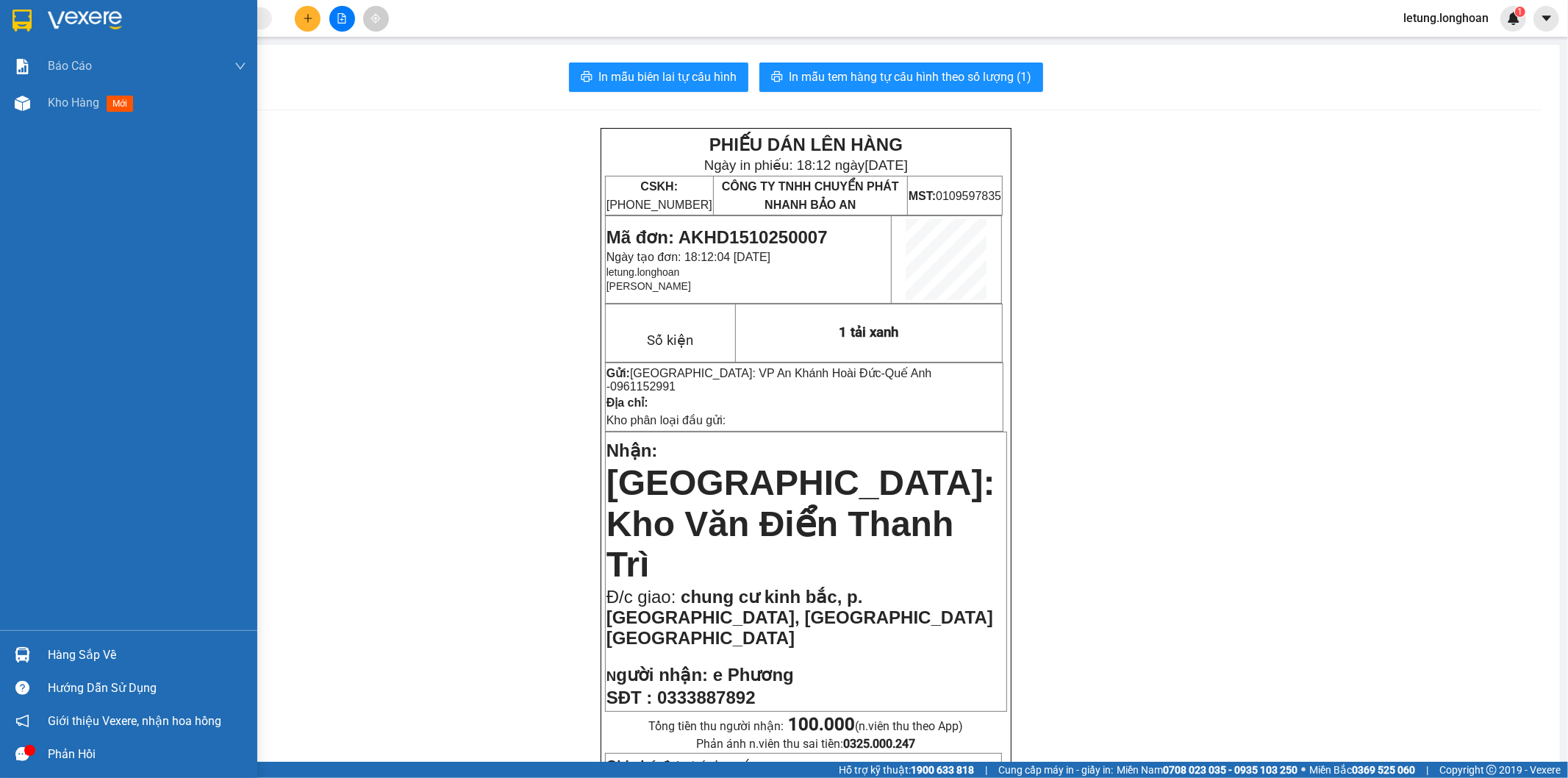
click at [11, 16] on div at bounding box center [22, 20] width 26 height 26
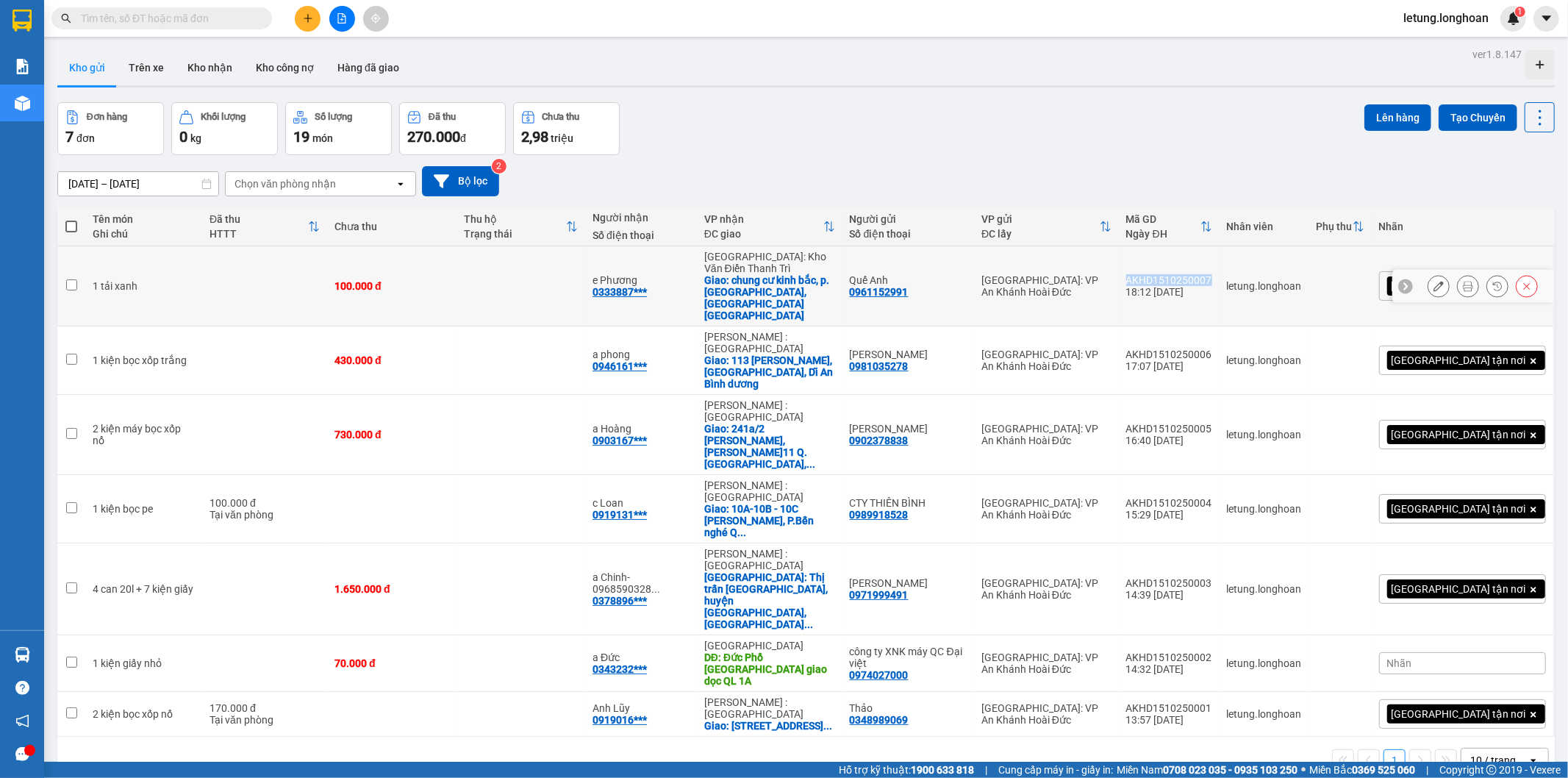
drag, startPoint x: 1281, startPoint y: 271, endPoint x: 1193, endPoint y: 268, distance: 88.1
click at [1193, 268] on td "AKHD1510250007 18:12 15/10" at bounding box center [1169, 287] width 101 height 80
checkbox input "true"
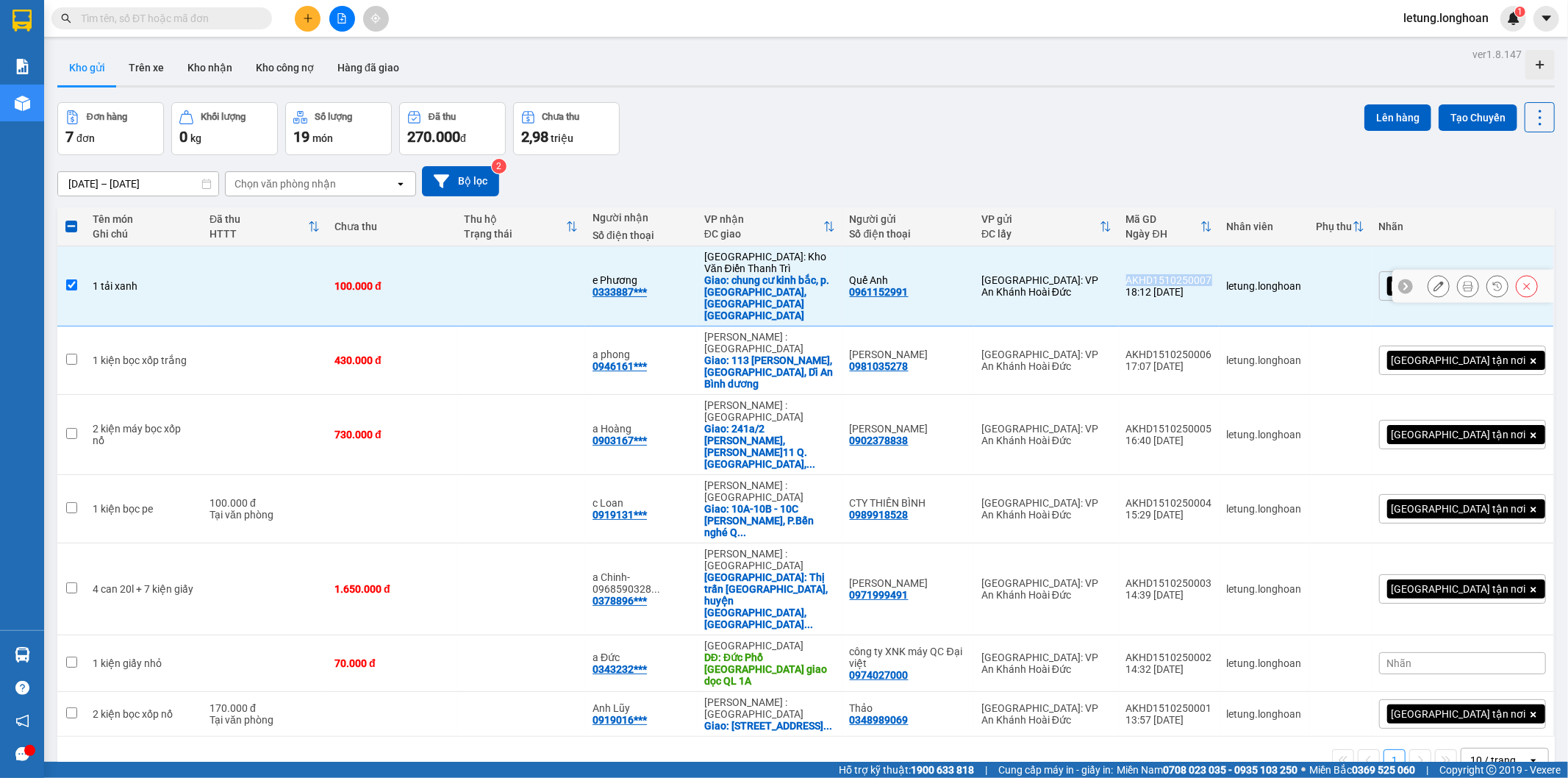
copy div "AKHD1510250007"
click at [72, 224] on span at bounding box center [71, 226] width 12 height 12
click at [71, 219] on input "checkbox" at bounding box center [71, 219] width 0 height 0
checkbox input "true"
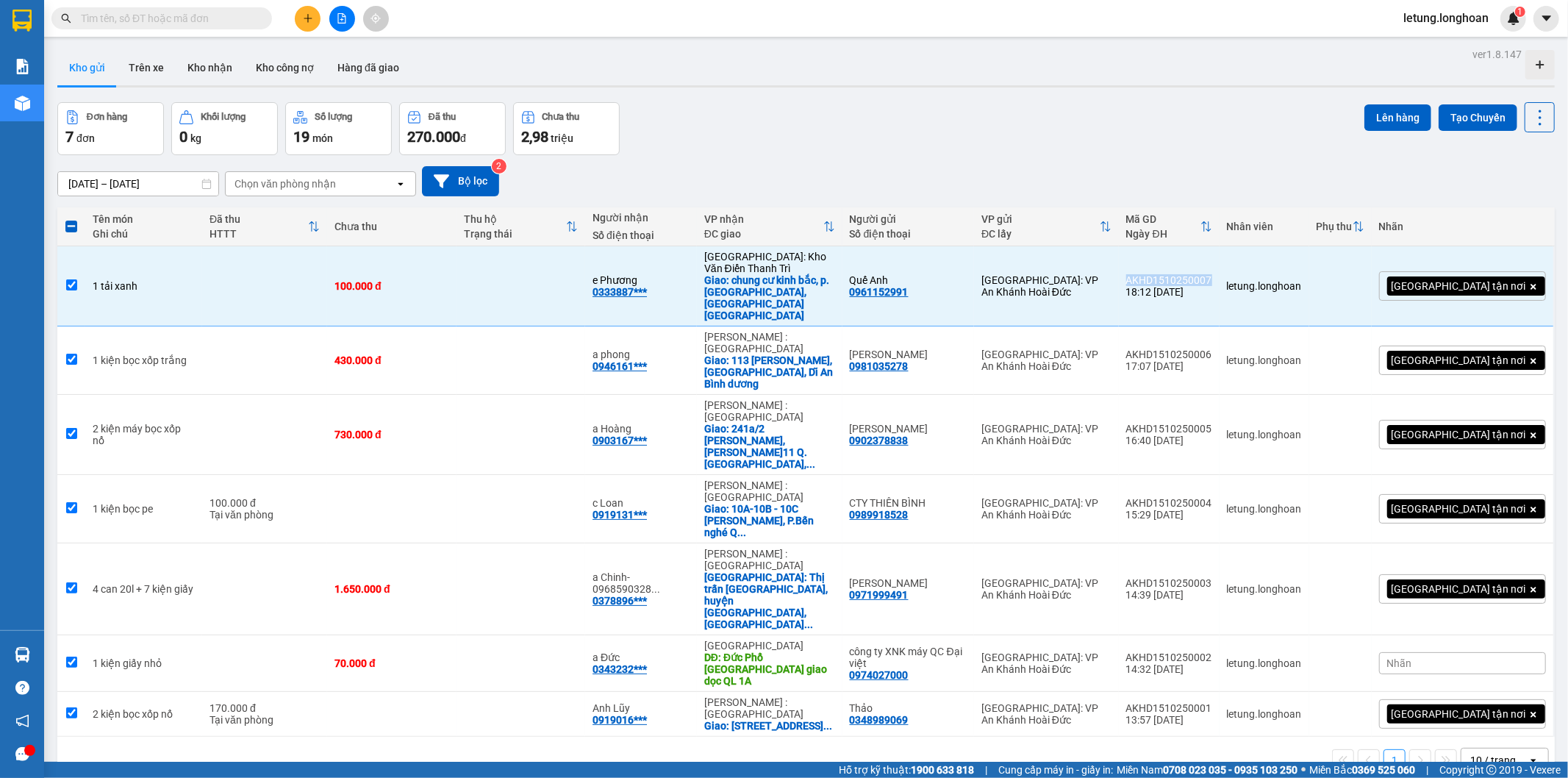
checkbox input "true"
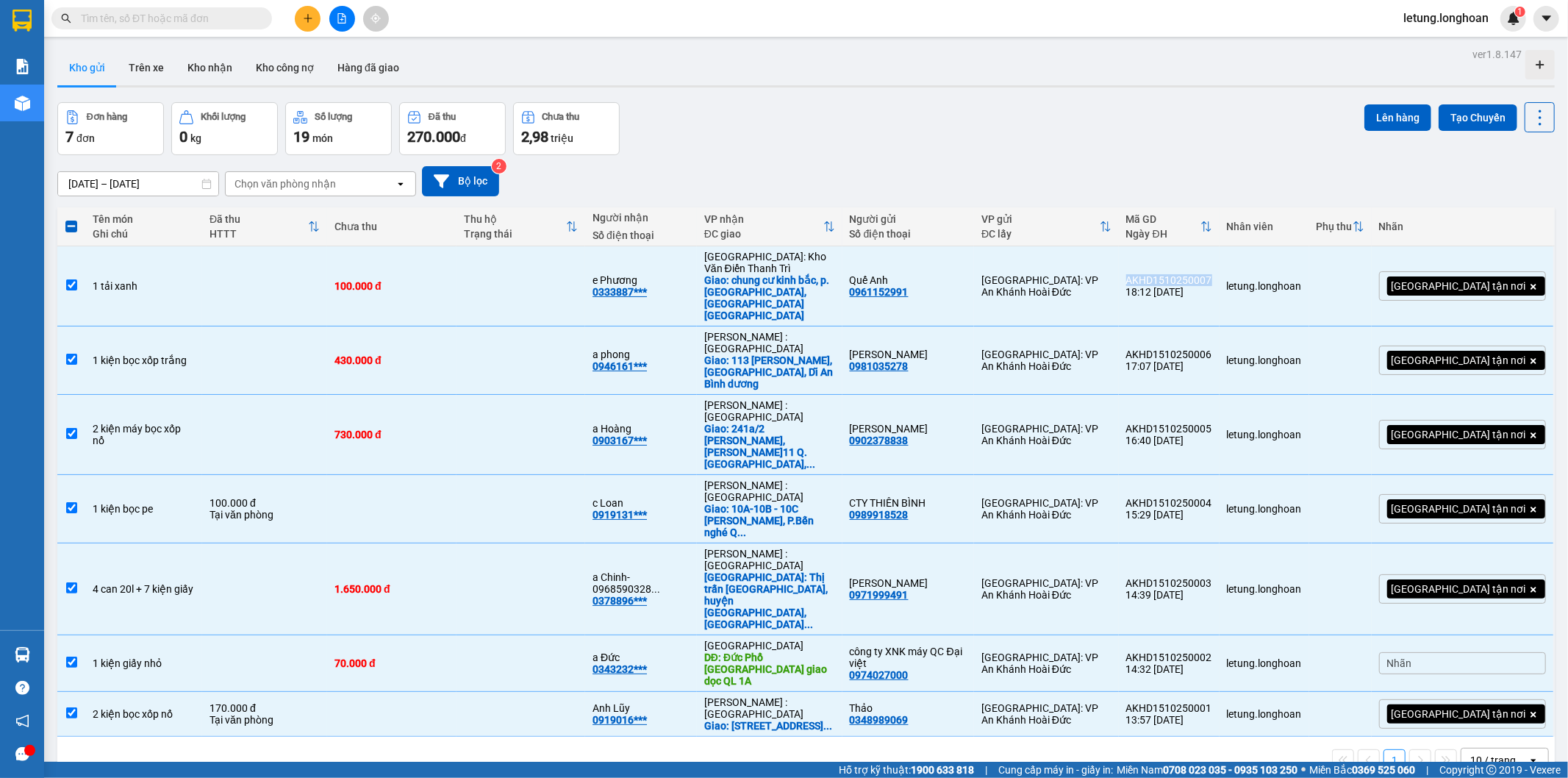
click at [72, 224] on span at bounding box center [71, 226] width 12 height 12
click at [71, 219] on input "checkbox" at bounding box center [71, 219] width 0 height 0
checkbox input "false"
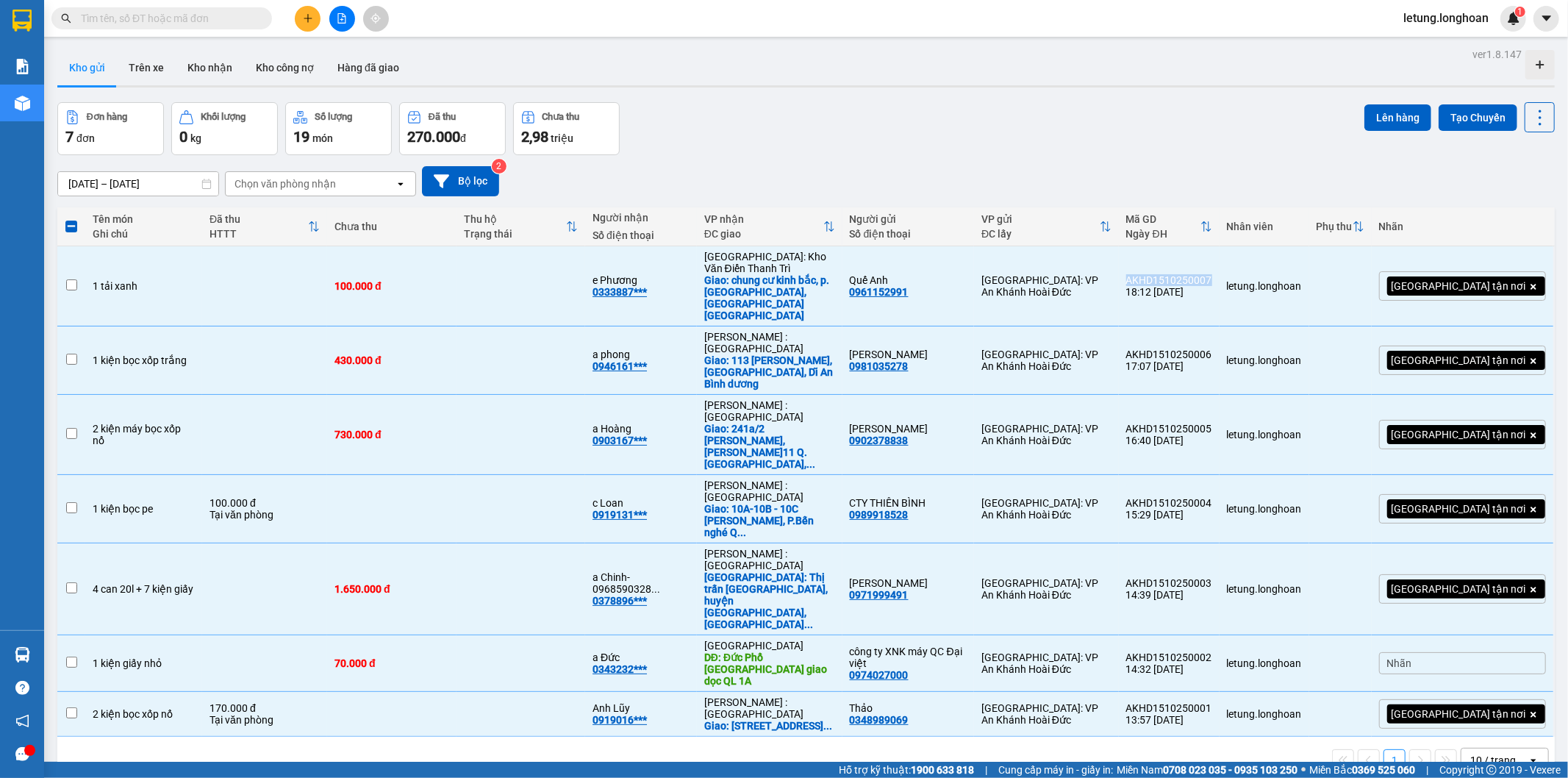
checkbox input "false"
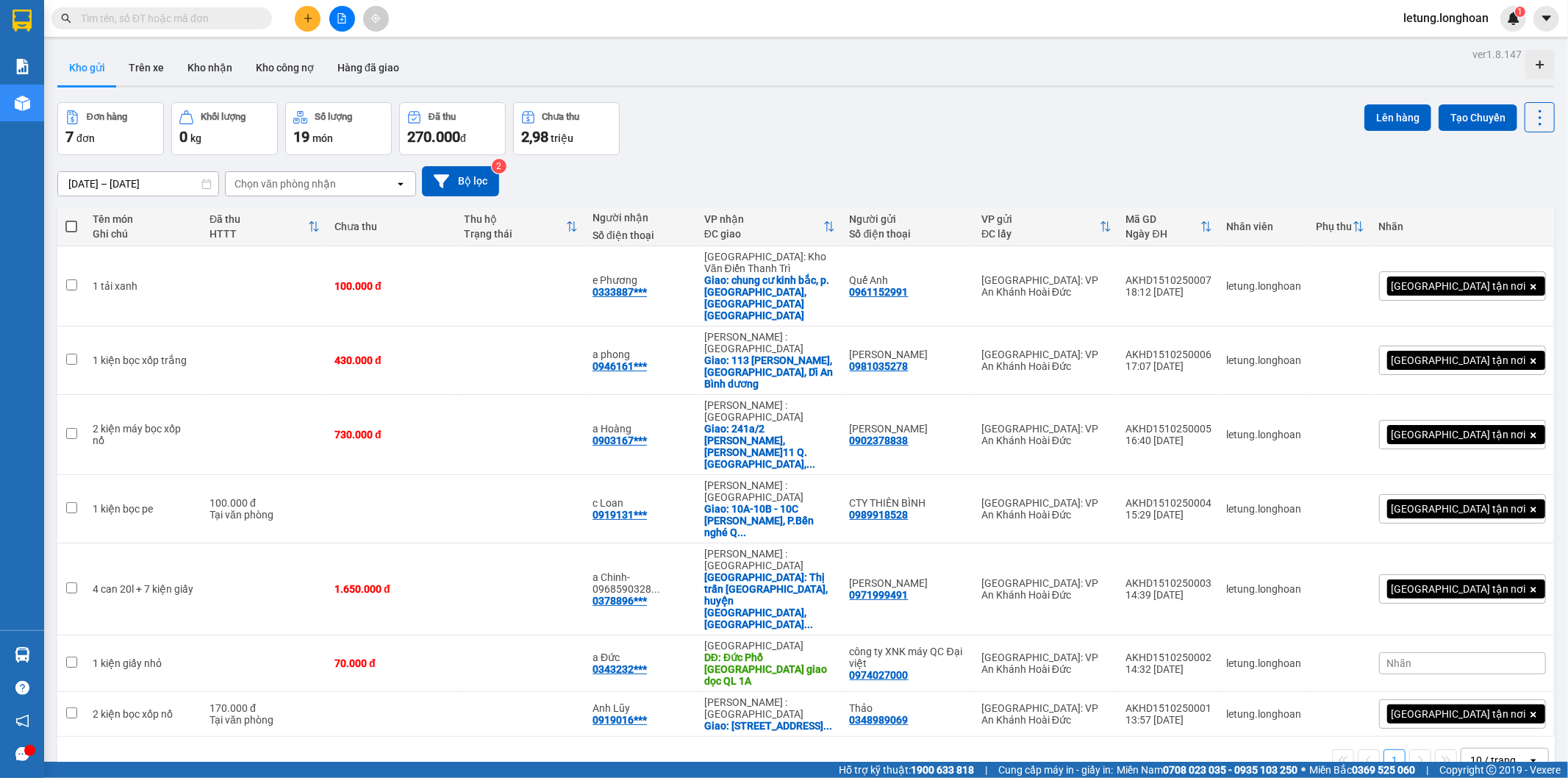
click at [1139, 150] on div "Đơn hàng 7 đơn Khối lượng 0 kg Số lượng 19 món Đã thu 270.000 đ Chưa thu 2,98 t…" at bounding box center [805, 128] width 1497 height 53
click at [203, 61] on button "Kho nhận" at bounding box center [210, 68] width 69 height 35
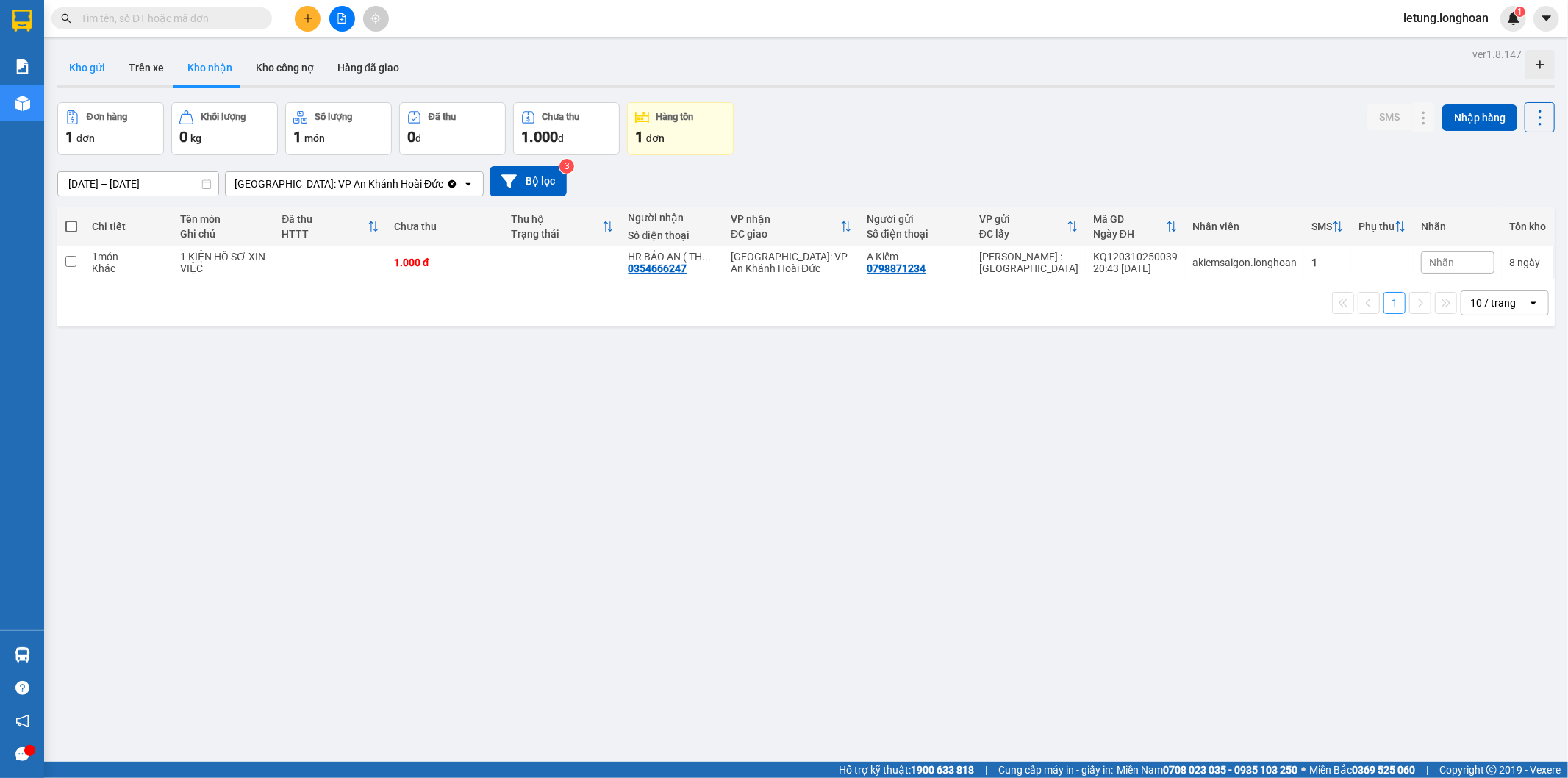
click at [85, 70] on button "Kho gửi" at bounding box center [86, 68] width 60 height 35
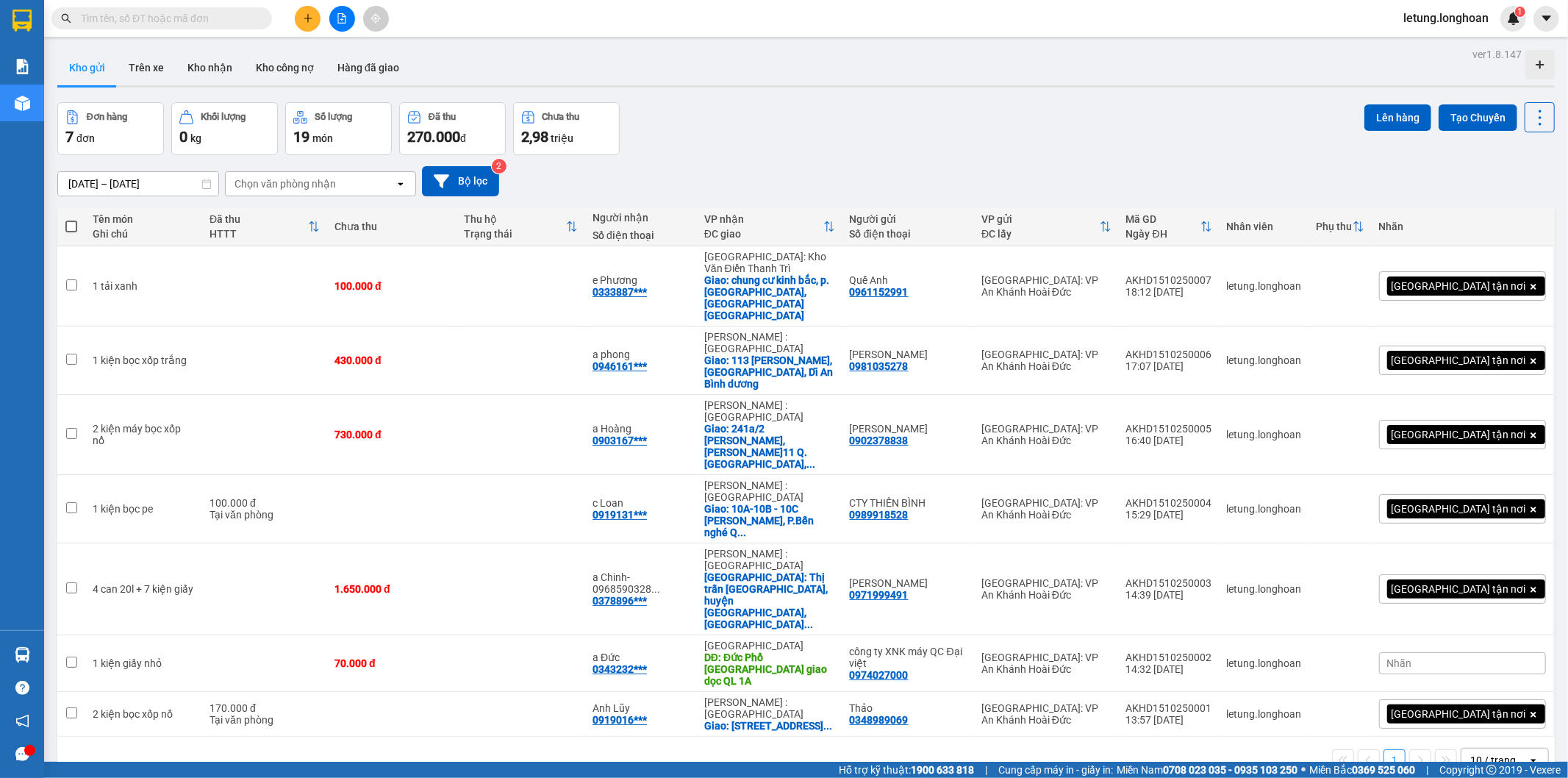
click at [1485, 753] on div "10 / trang" at bounding box center [1493, 760] width 45 height 15
click at [1480, 511] on div "20 / trang" at bounding box center [1492, 521] width 88 height 27
click at [218, 68] on button "Kho nhận" at bounding box center [210, 68] width 69 height 35
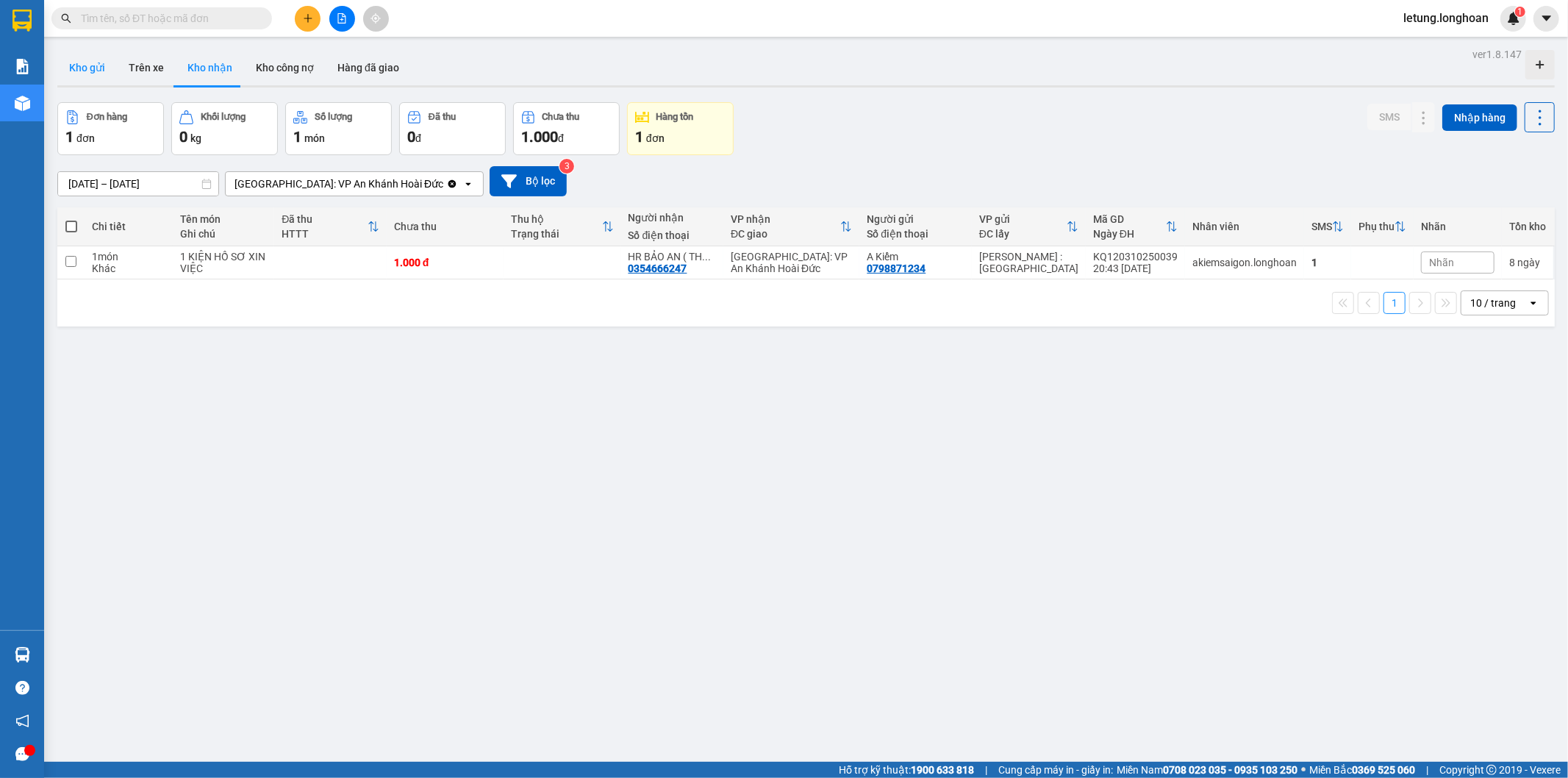
click at [84, 70] on button "Kho gửi" at bounding box center [86, 68] width 60 height 35
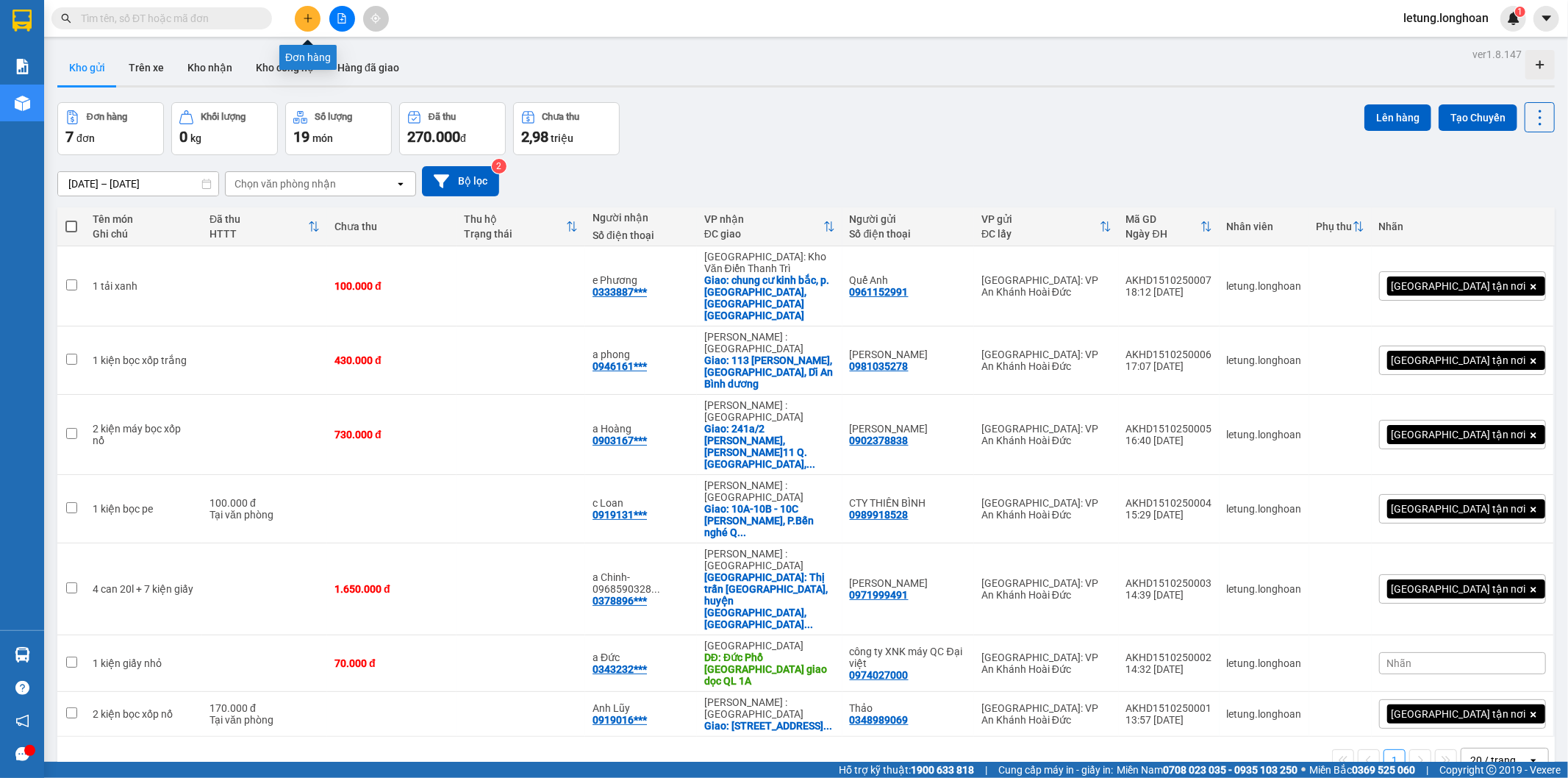
click at [302, 17] on button at bounding box center [308, 18] width 26 height 26
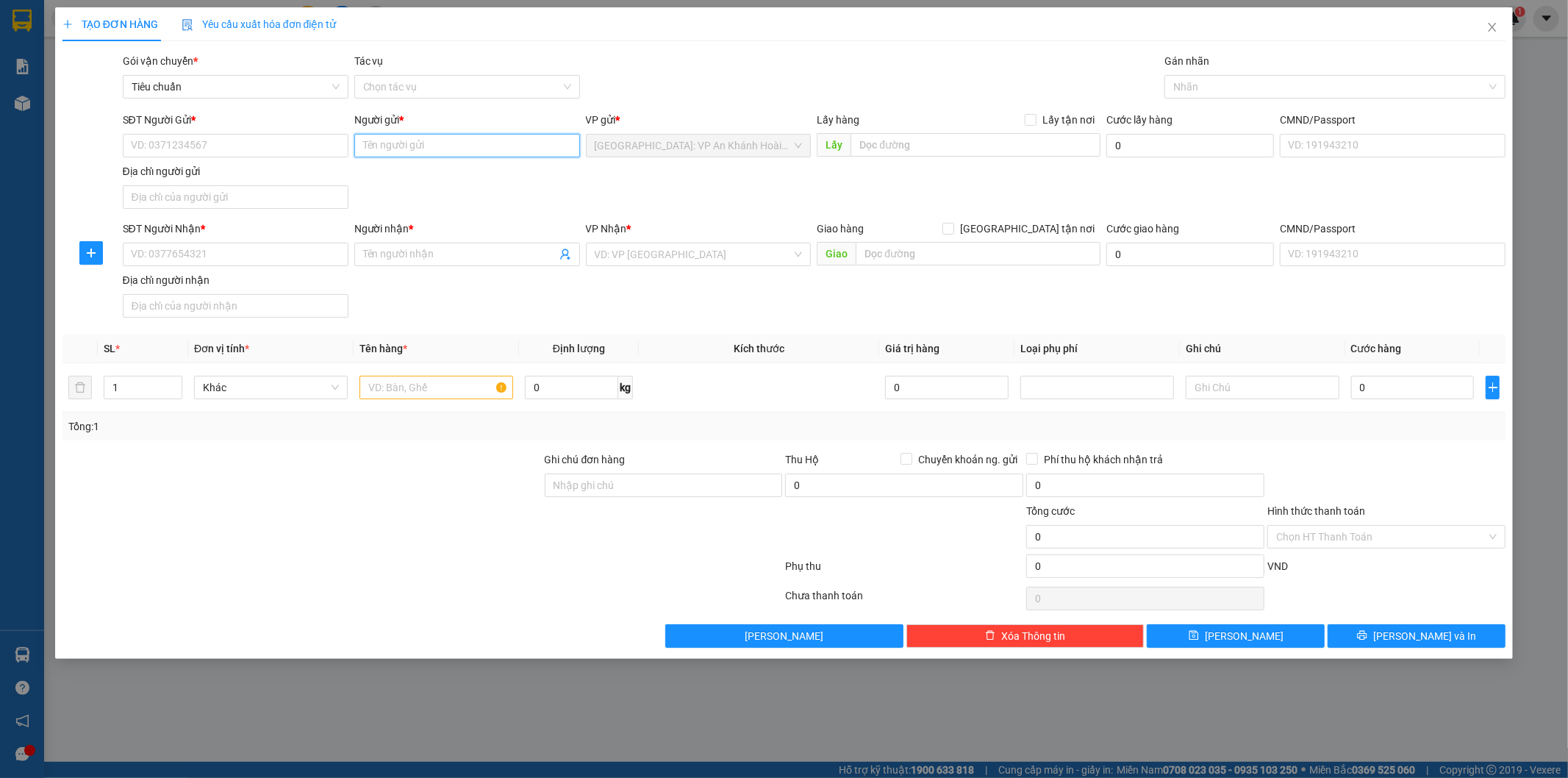
click at [417, 148] on input "Người gửi *" at bounding box center [467, 146] width 225 height 23
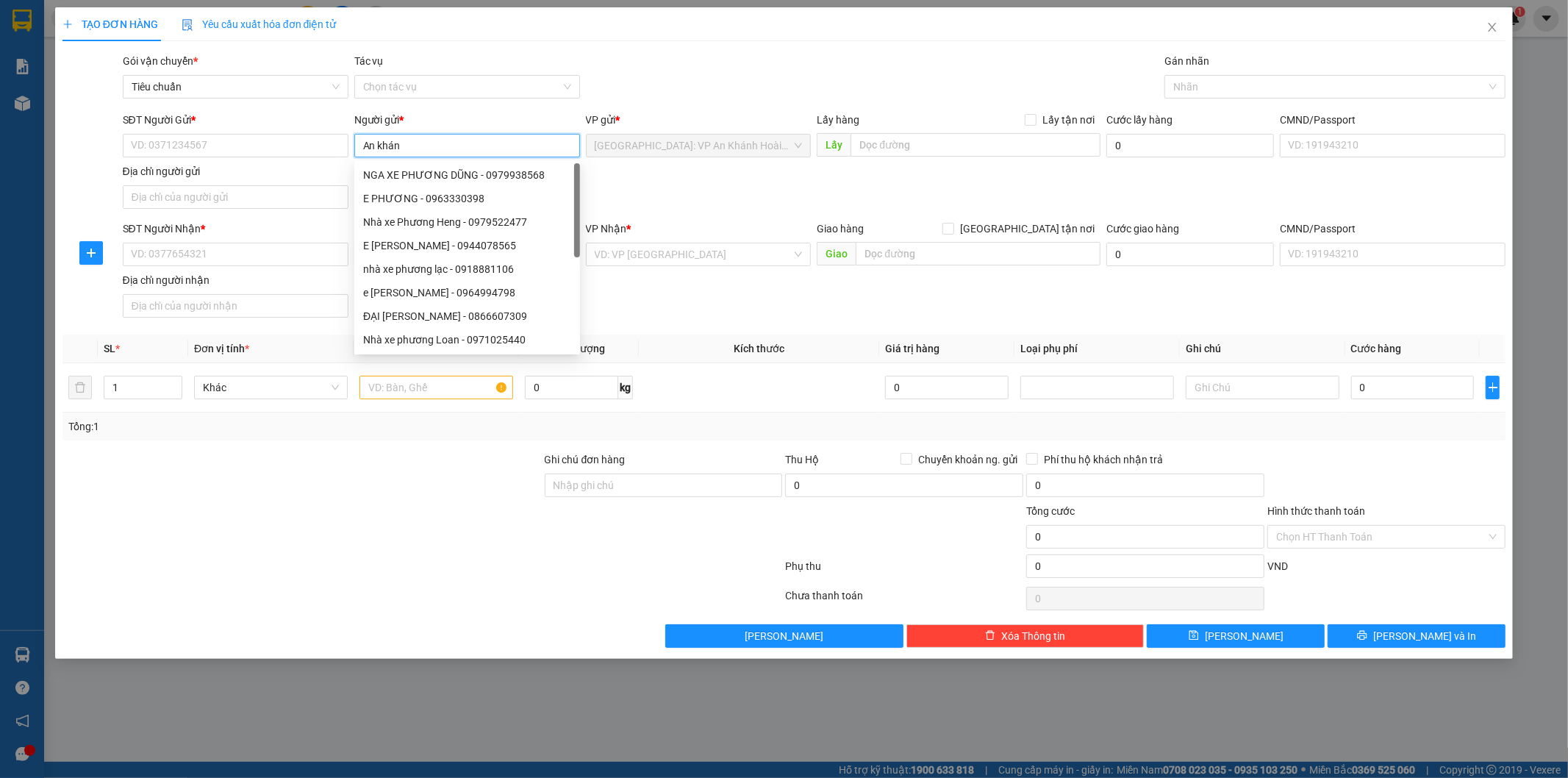
type input "An khánh"
click at [422, 167] on div "Bc An Khánh - 0967000247" at bounding box center [474, 174] width 223 height 16
type input "0967000247"
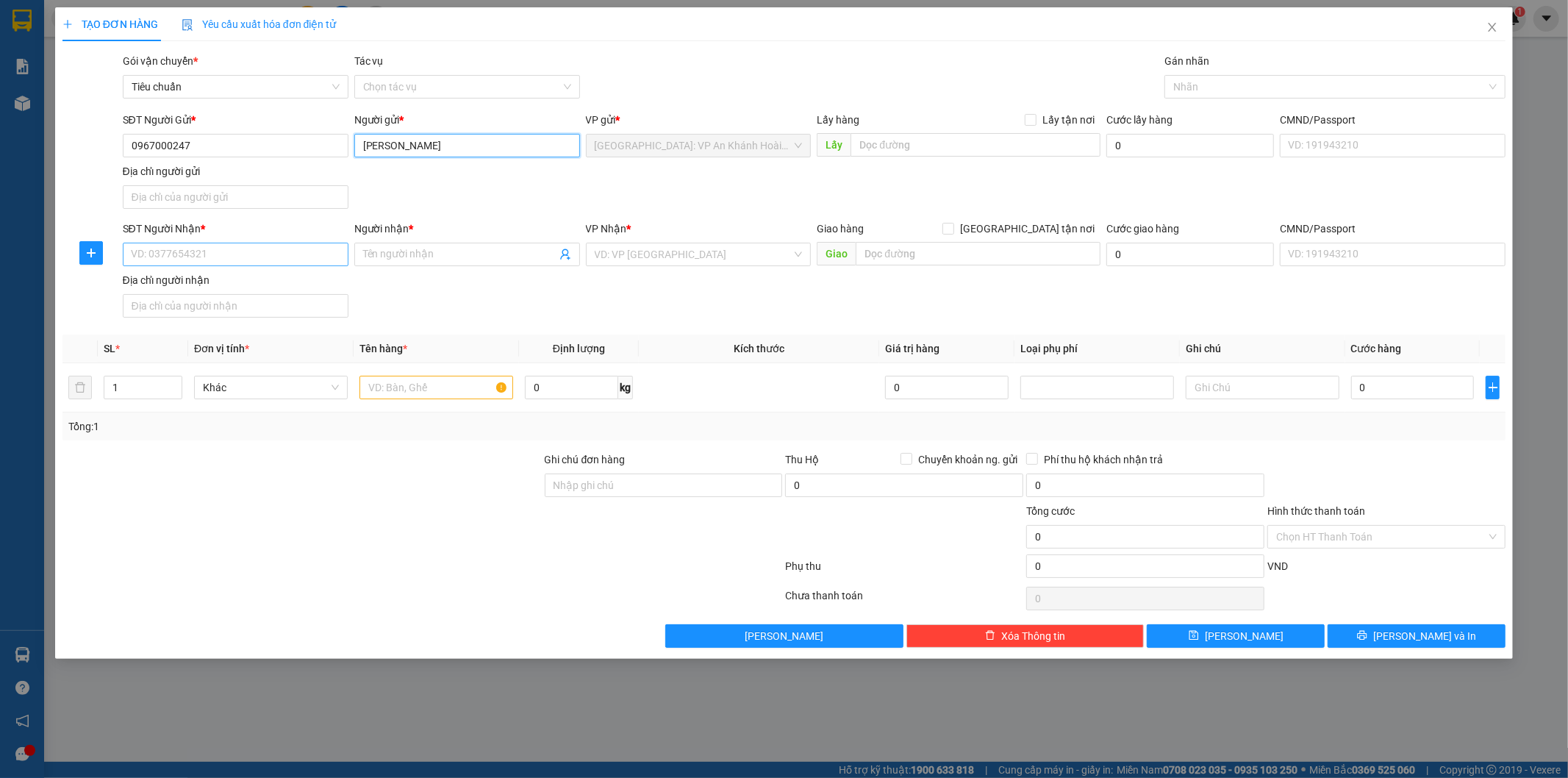
type input "[PERSON_NAME]"
click at [254, 257] on input "SĐT Người Nhận *" at bounding box center [235, 254] width 225 height 23
paste input "0707111247"
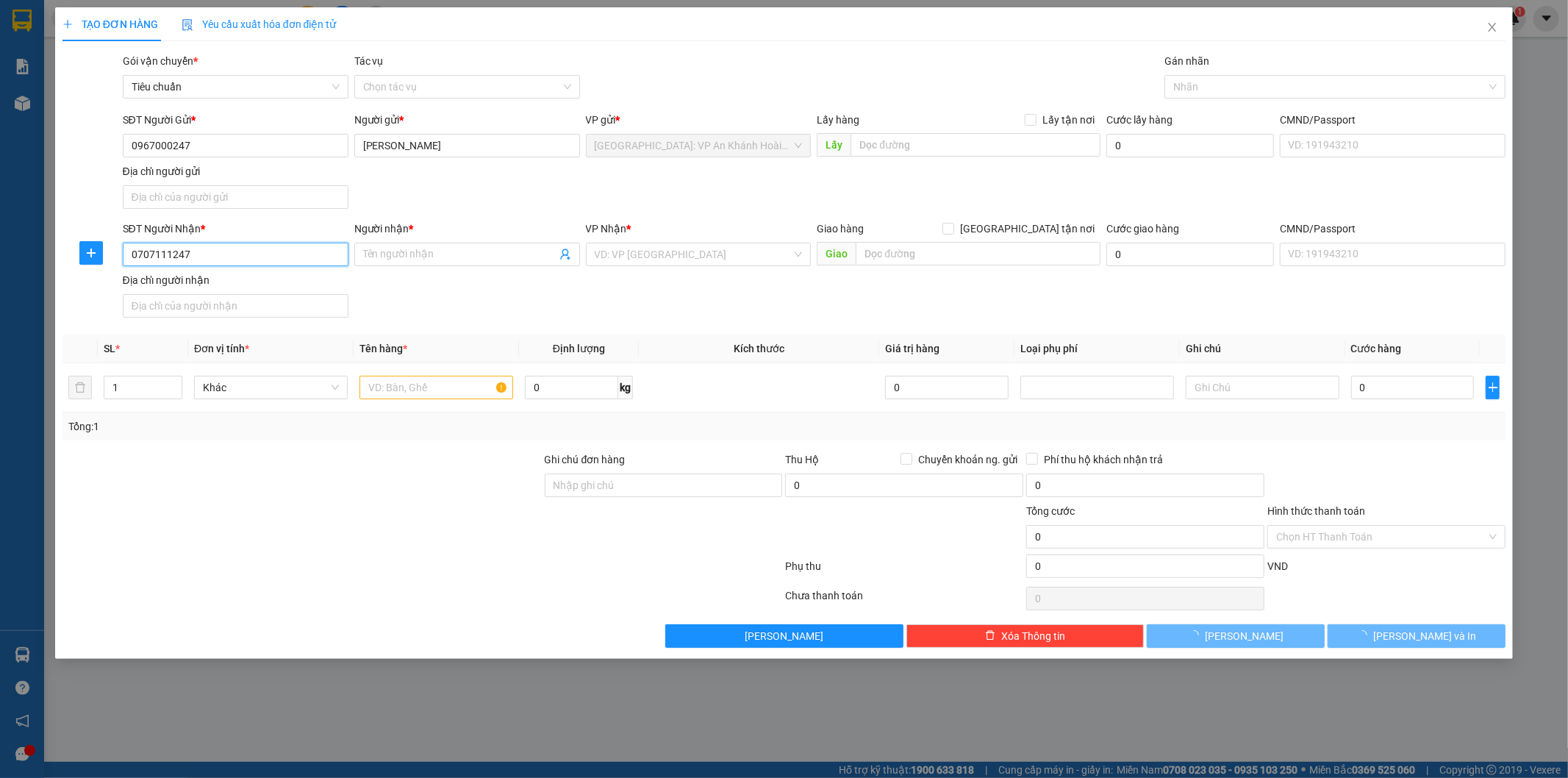
click at [307, 254] on input "0707111247" at bounding box center [235, 254] width 225 height 23
click at [134, 254] on input "0707111247" at bounding box center [235, 254] width 225 height 23
type input "0707111247"
click at [248, 277] on div "0707111247 - Kho quận 12 - kiểm" at bounding box center [235, 284] width 208 height 16
type input "Kho quận 12 - kiểm"
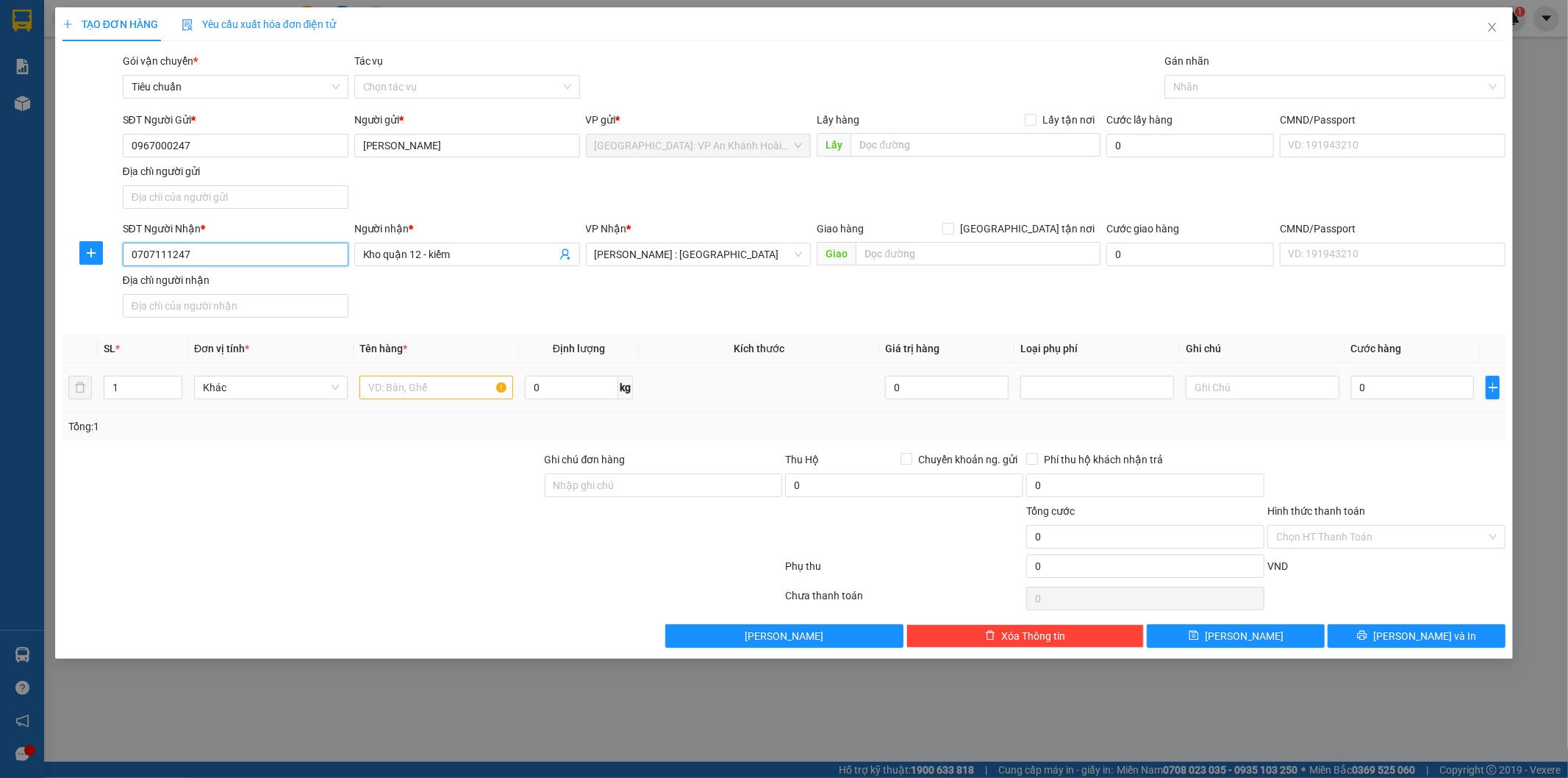
type input "0707111247"
click at [412, 394] on input "text" at bounding box center [436, 387] width 153 height 23
type input "1 kiện nhỏ bọc xốp nổ"
click at [1405, 392] on input "0" at bounding box center [1412, 387] width 123 height 23
type input "1"
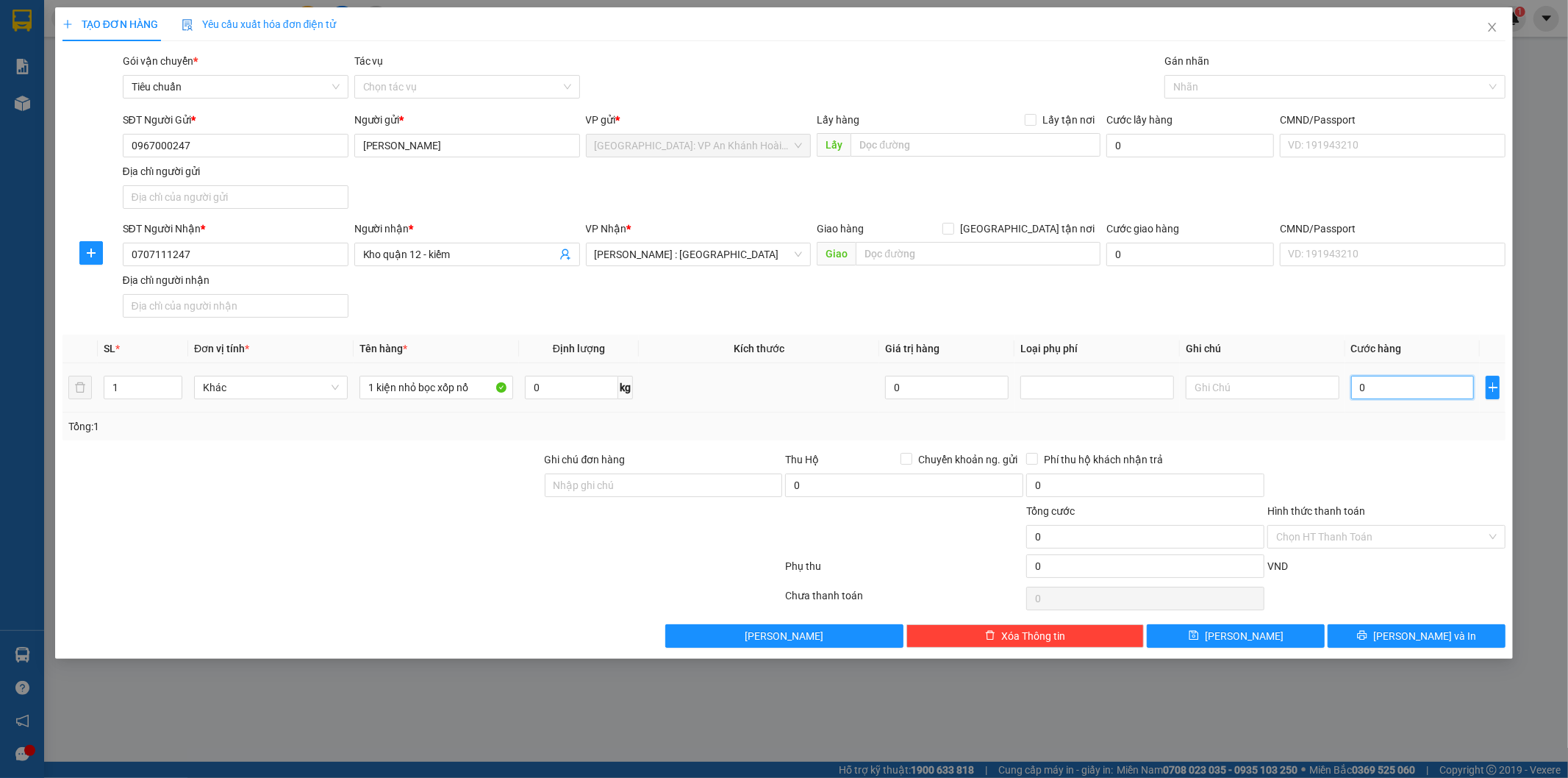
type input "1"
type input "1.000"
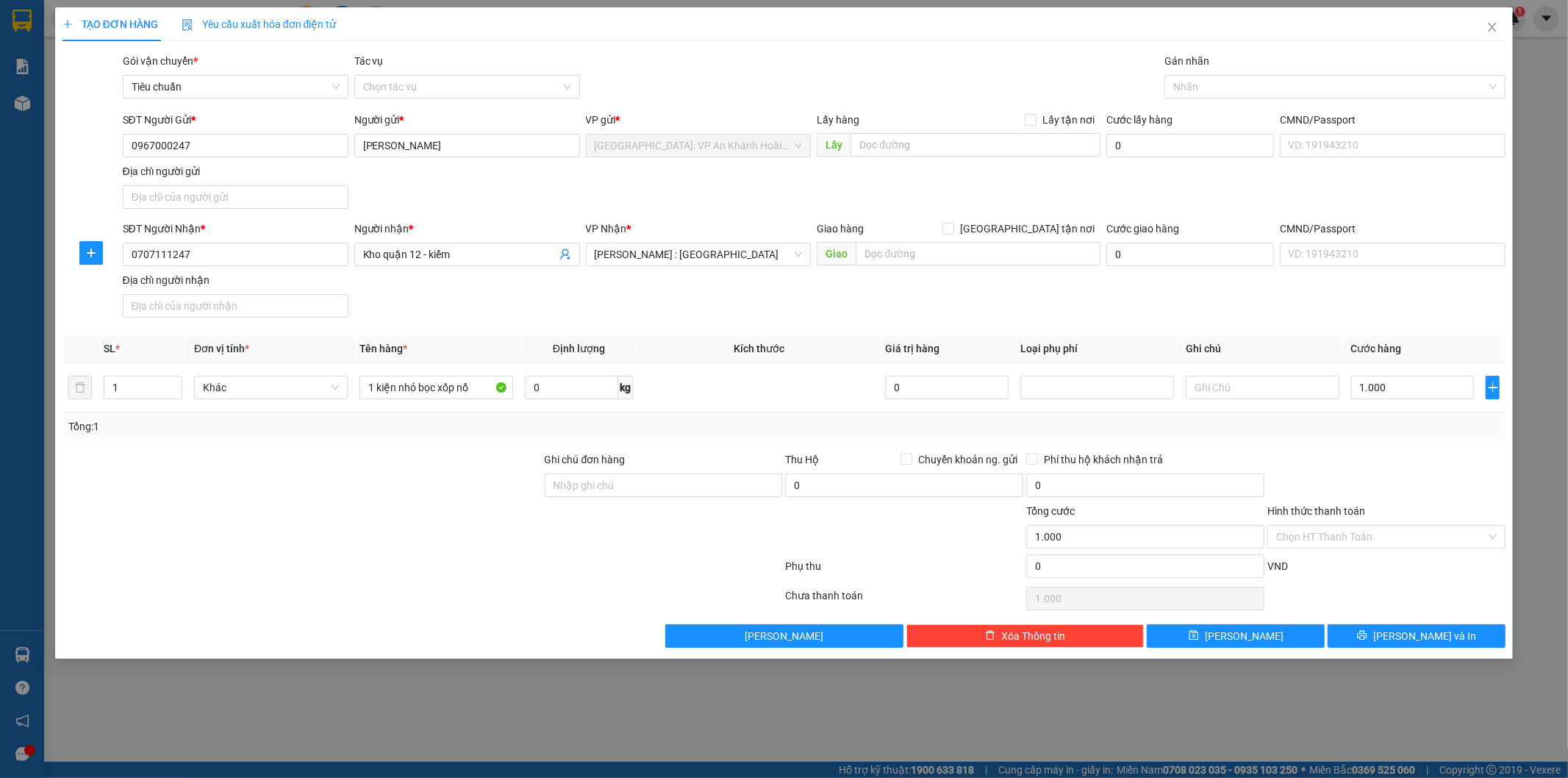
click at [1428, 464] on div at bounding box center [1386, 476] width 241 height 51
click at [1421, 636] on span "[PERSON_NAME] và In" at bounding box center [1424, 635] width 103 height 16
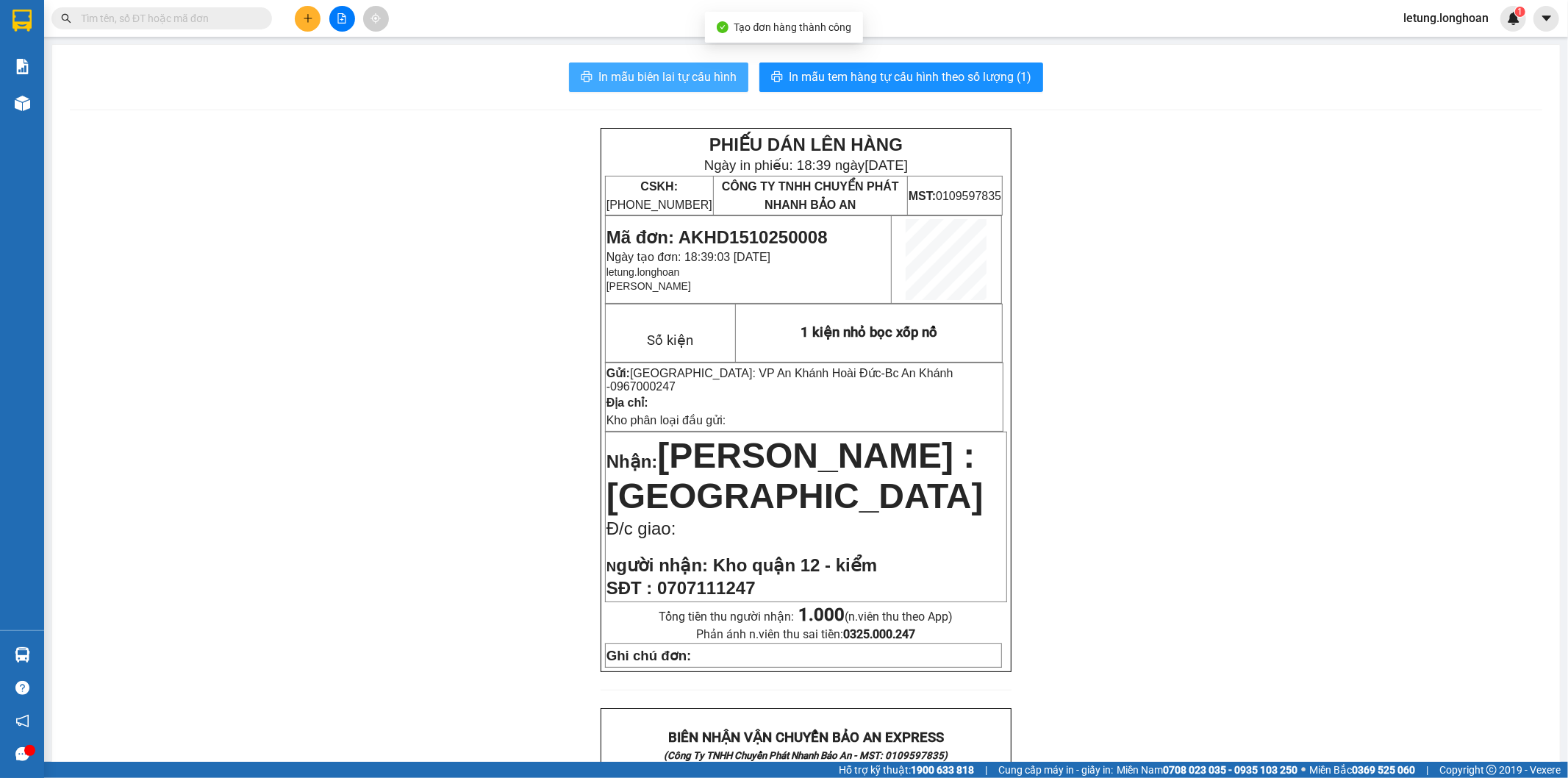
click at [687, 70] on span "In mẫu biên lai tự cấu hình" at bounding box center [667, 77] width 138 height 18
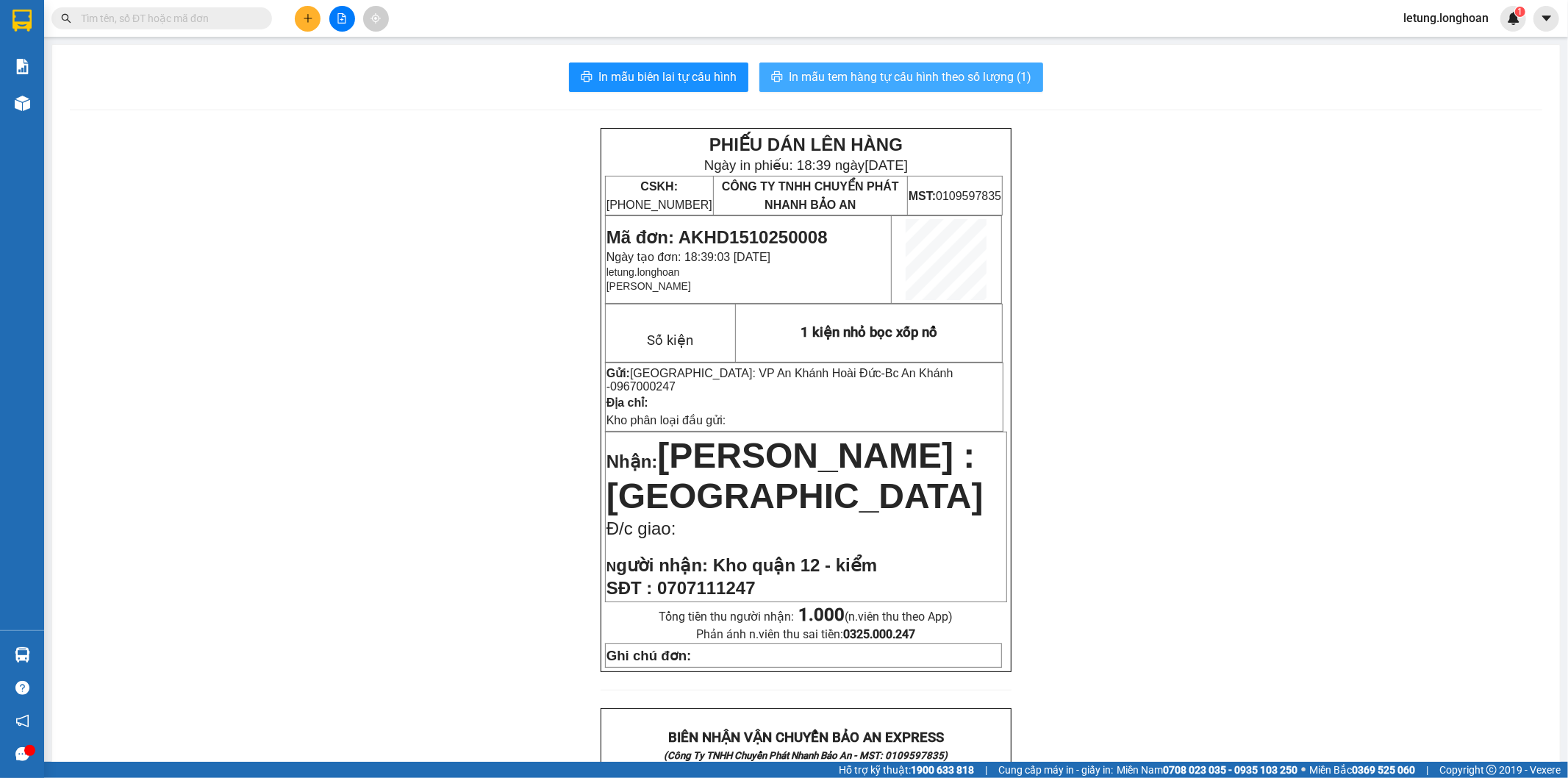
click at [945, 80] on span "In mẫu tem hàng tự cấu hình theo số lượng (1)" at bounding box center [909, 77] width 242 height 18
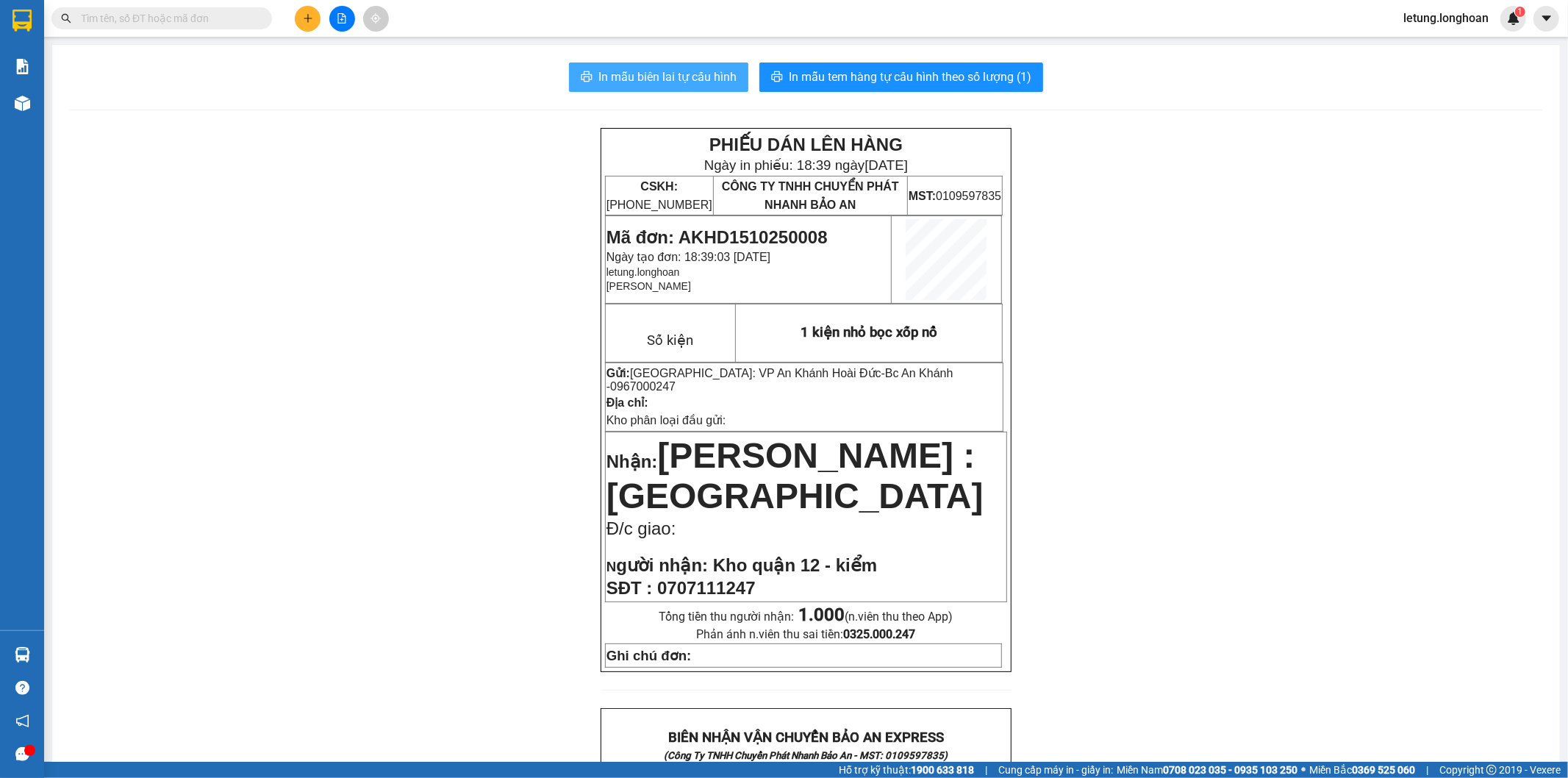
click at [690, 75] on span "In mẫu biên lai tự cấu hình" at bounding box center [667, 77] width 138 height 18
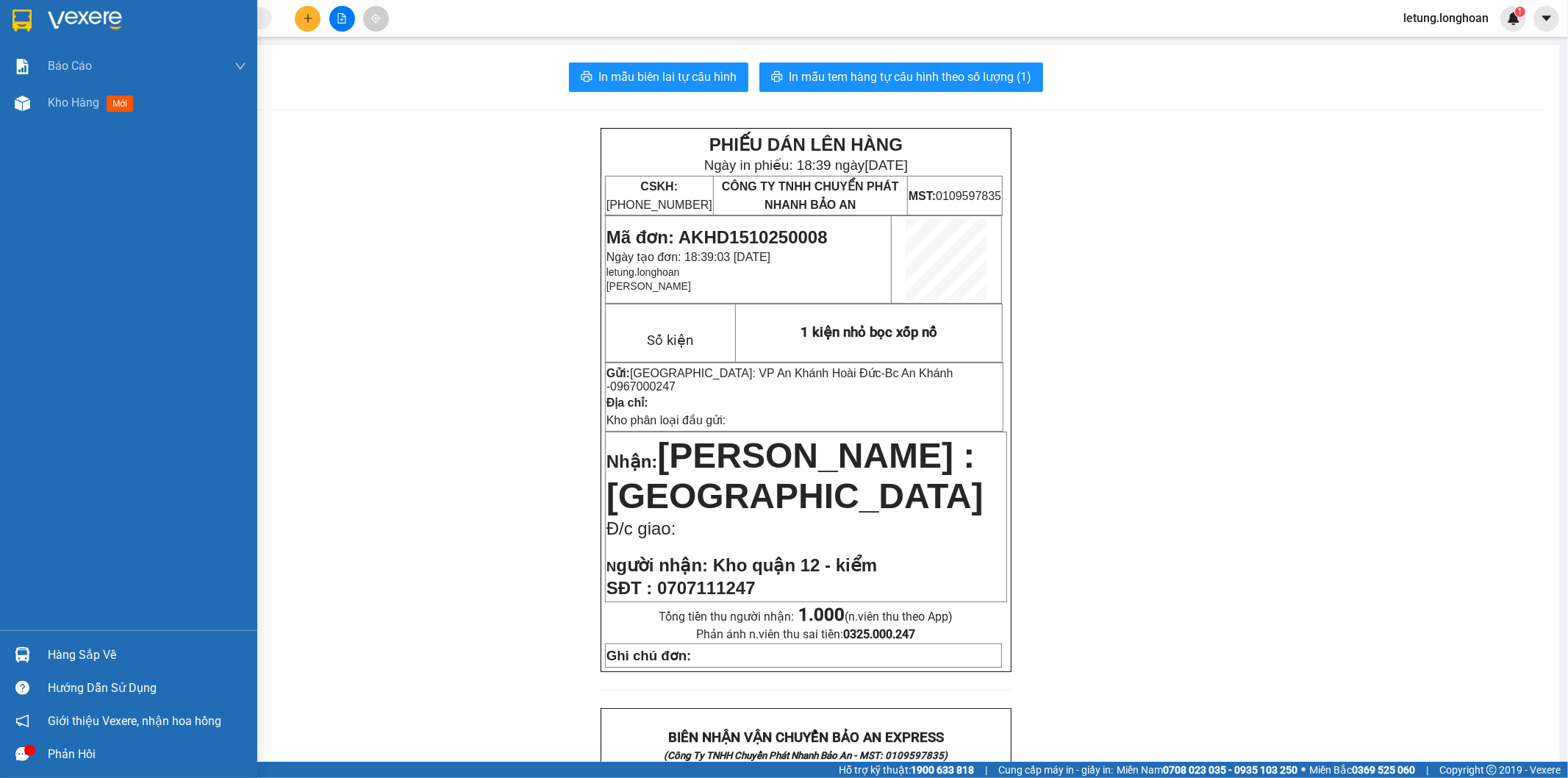
click at [23, 23] on img at bounding box center [22, 20] width 19 height 22
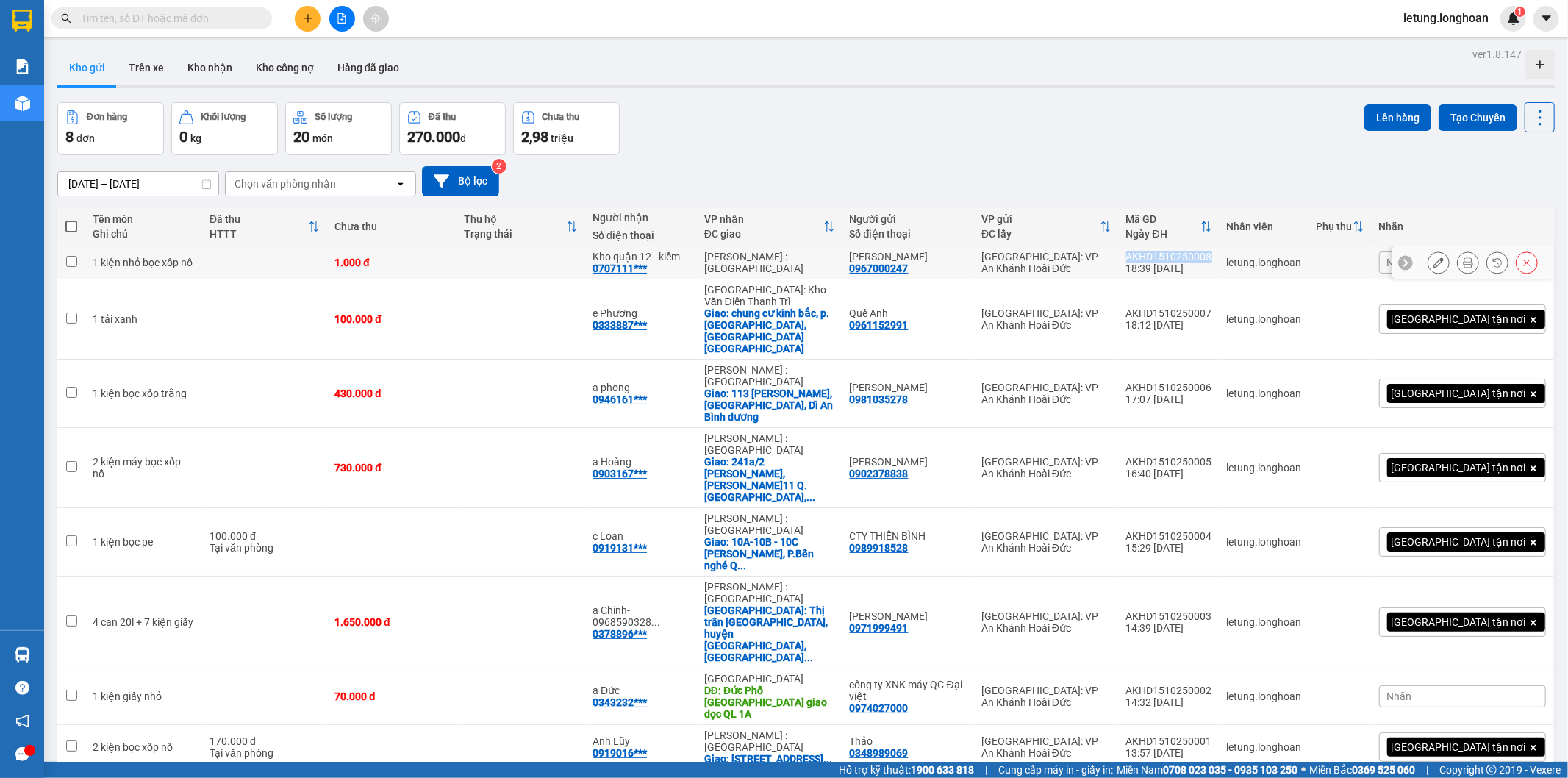
drag, startPoint x: 1281, startPoint y: 255, endPoint x: 1195, endPoint y: 260, distance: 86.1
click at [1195, 260] on td "AKHD1510250008 18:39 15/10" at bounding box center [1169, 262] width 101 height 33
checkbox input "true"
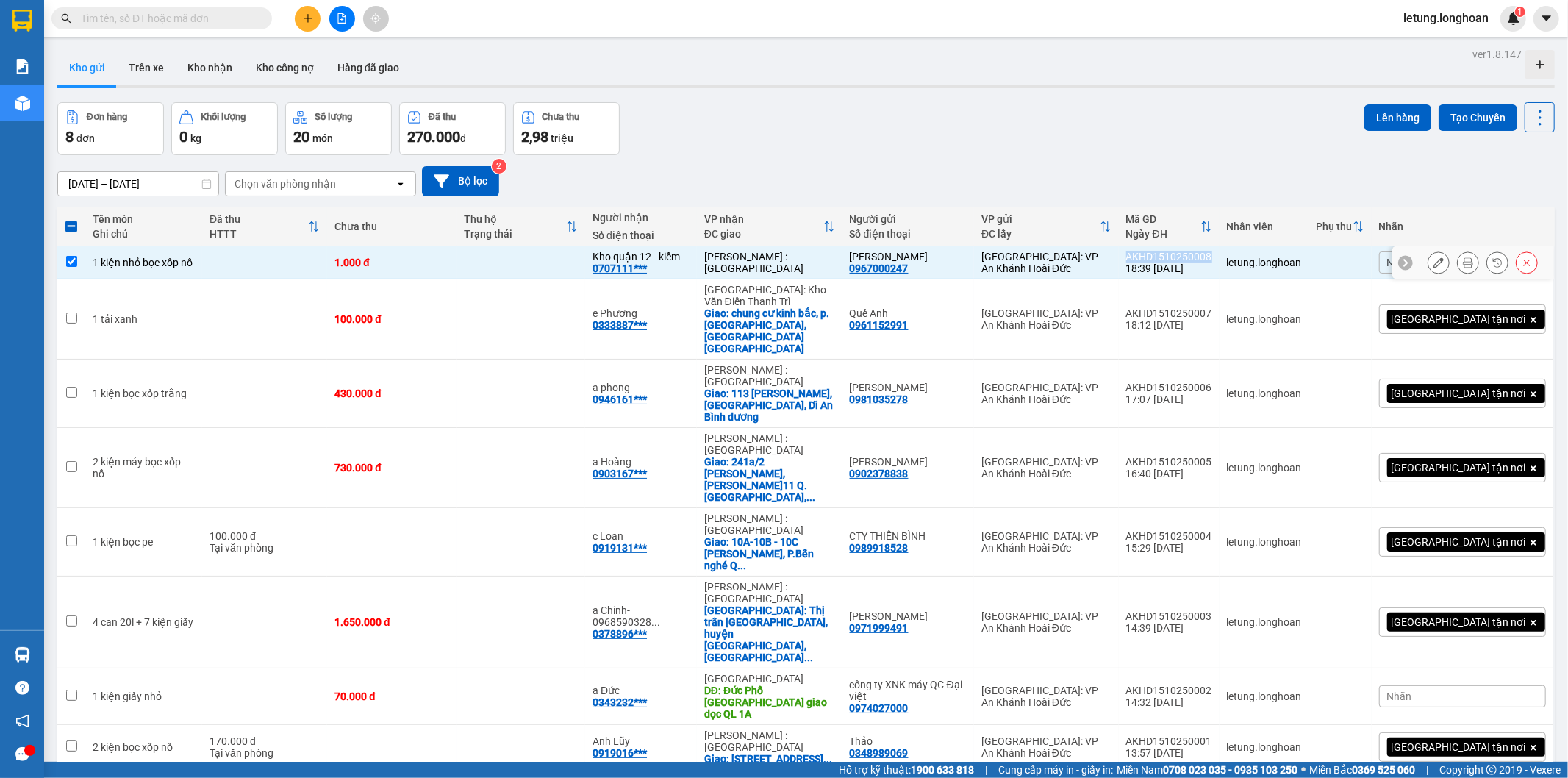
copy div "AKHD1510250008"
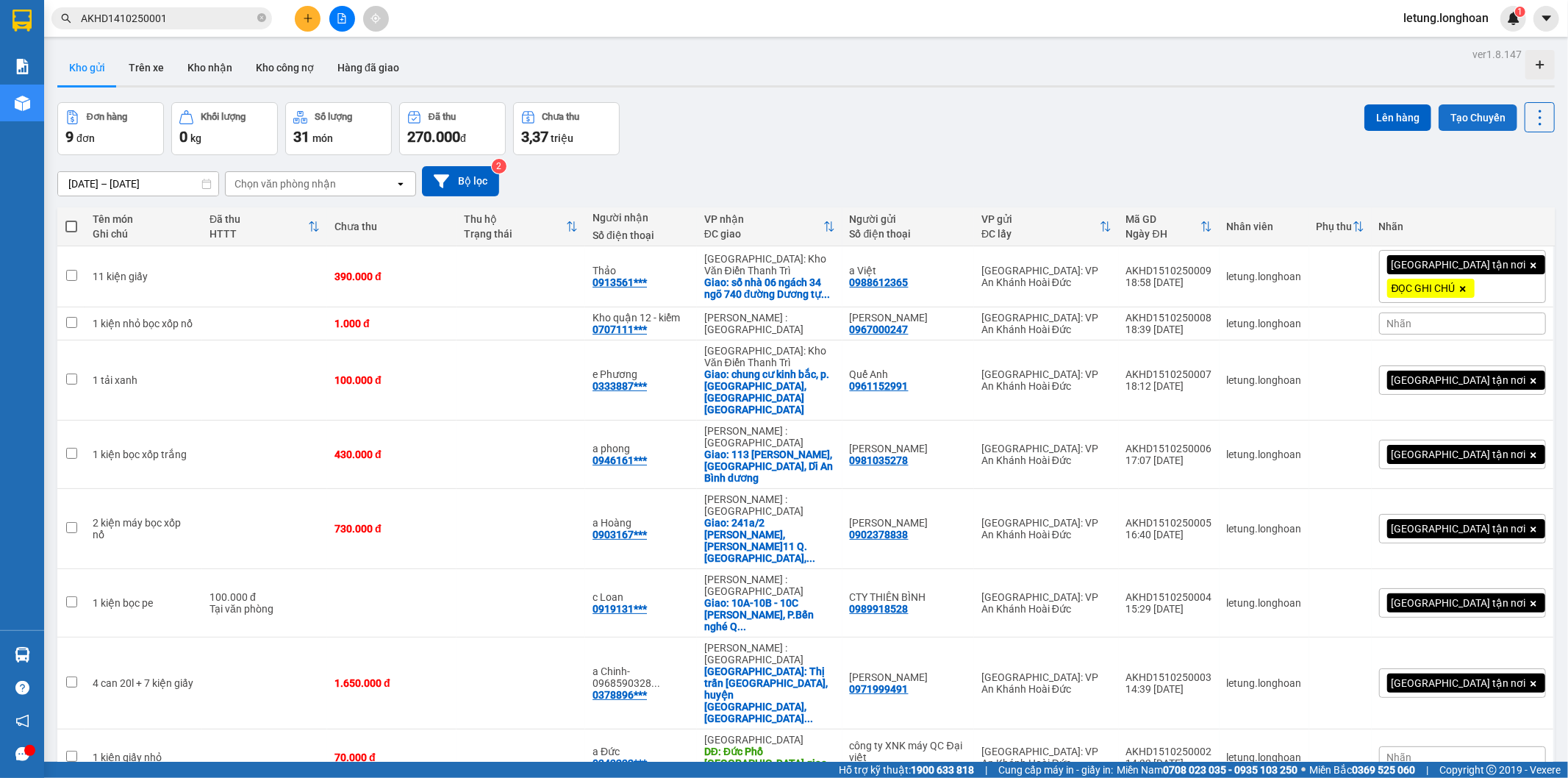
click at [1446, 114] on button "Tạo Chuyến" at bounding box center [1477, 118] width 79 height 27
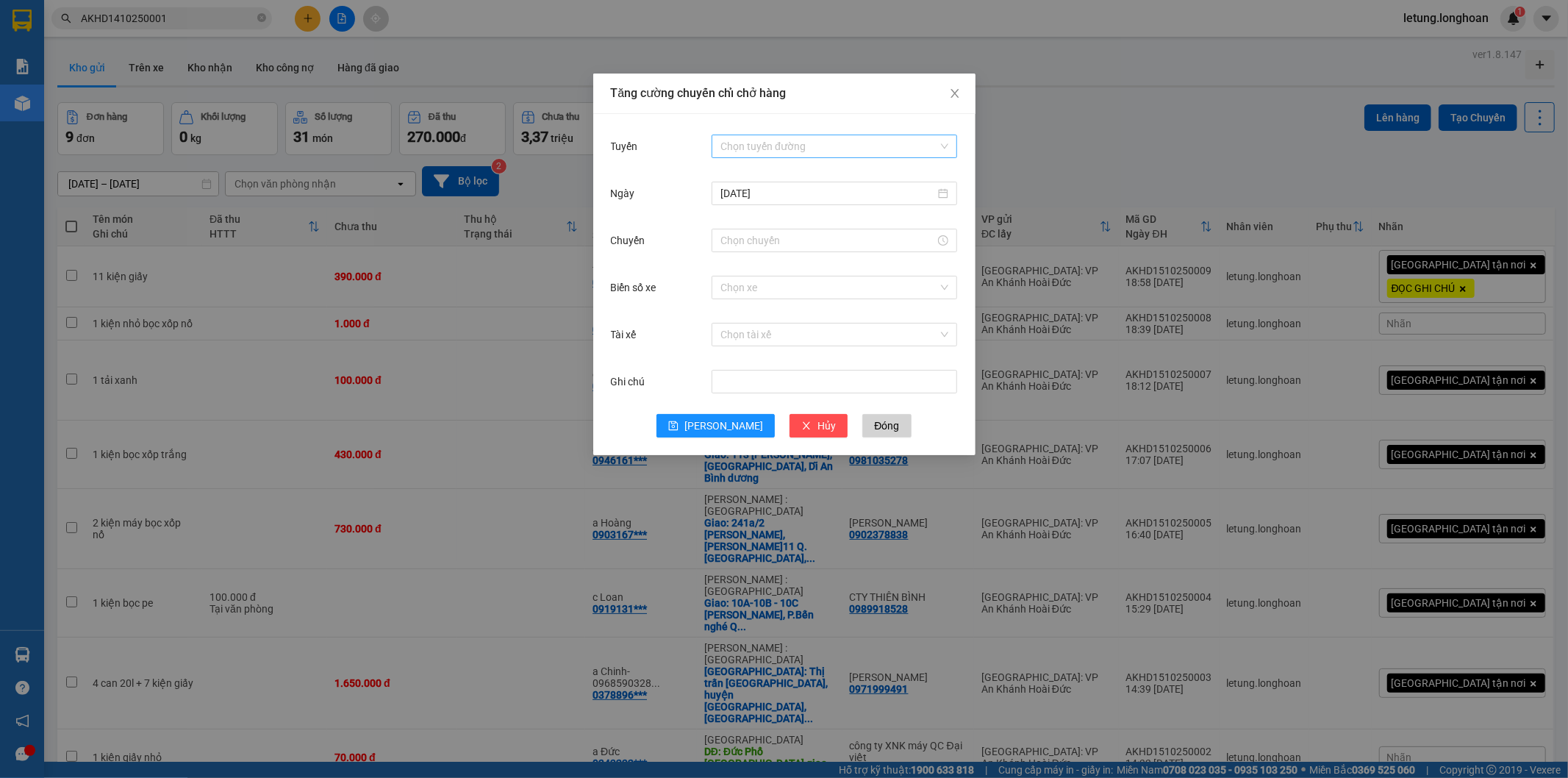
click at [744, 138] on input "Tuyến" at bounding box center [829, 146] width 218 height 22
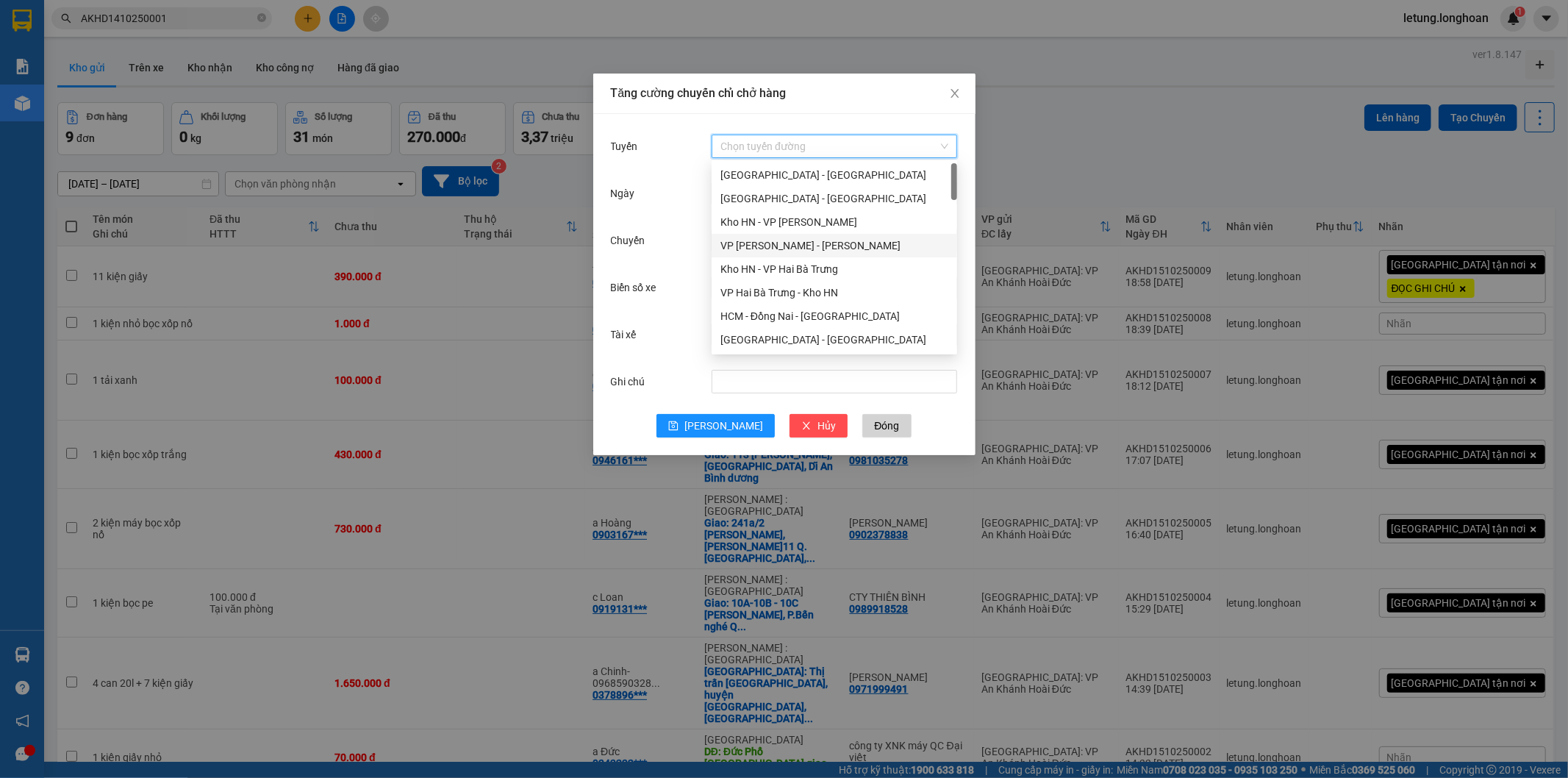
click at [766, 242] on div "VP An khánh - Kho HN" at bounding box center [834, 245] width 228 height 16
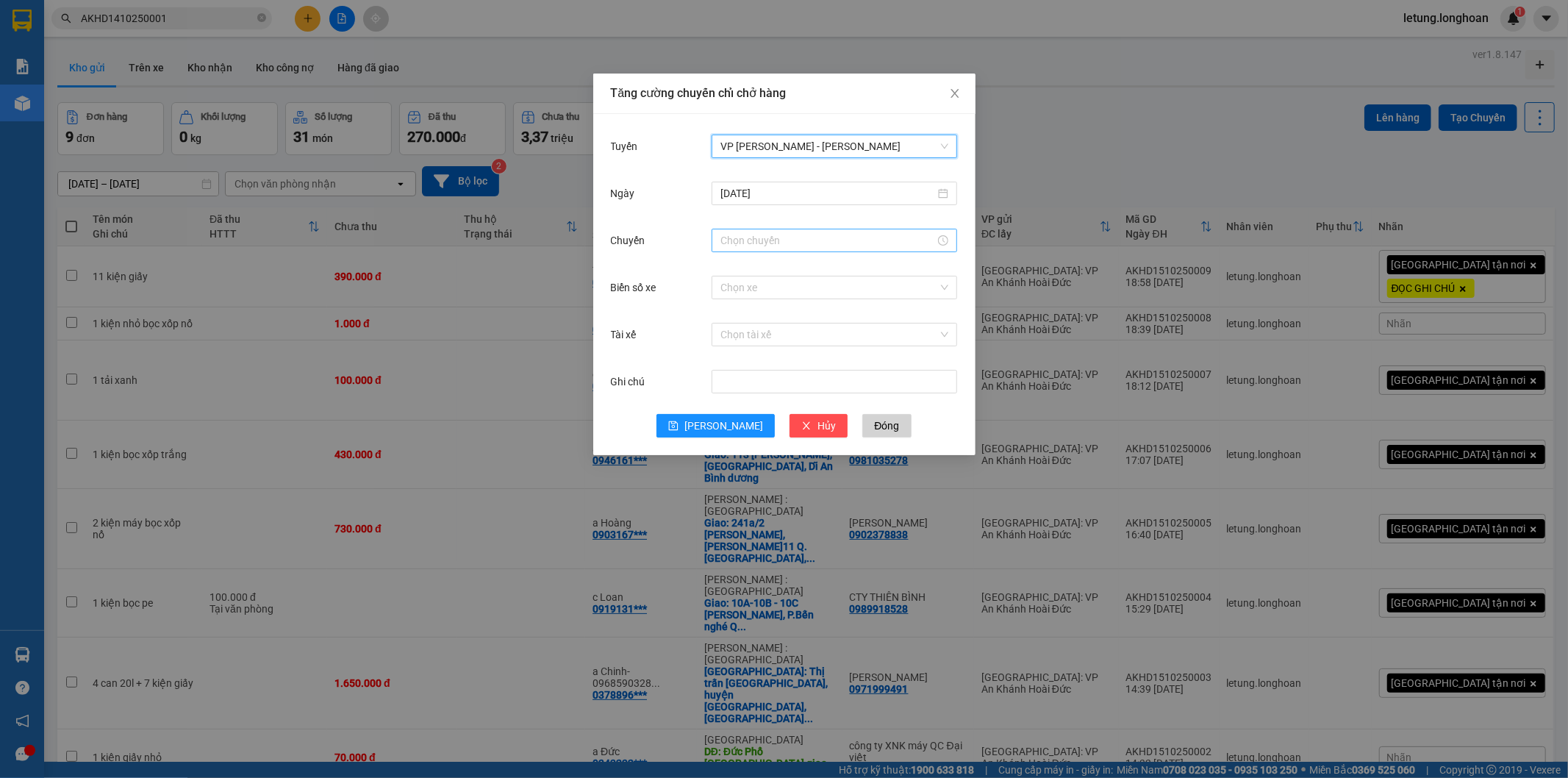
click at [764, 240] on input "Chuyến" at bounding box center [827, 240] width 215 height 16
click at [731, 410] on div "19" at bounding box center [732, 414] width 41 height 21
click at [770, 309] on div "10" at bounding box center [774, 311] width 40 height 21
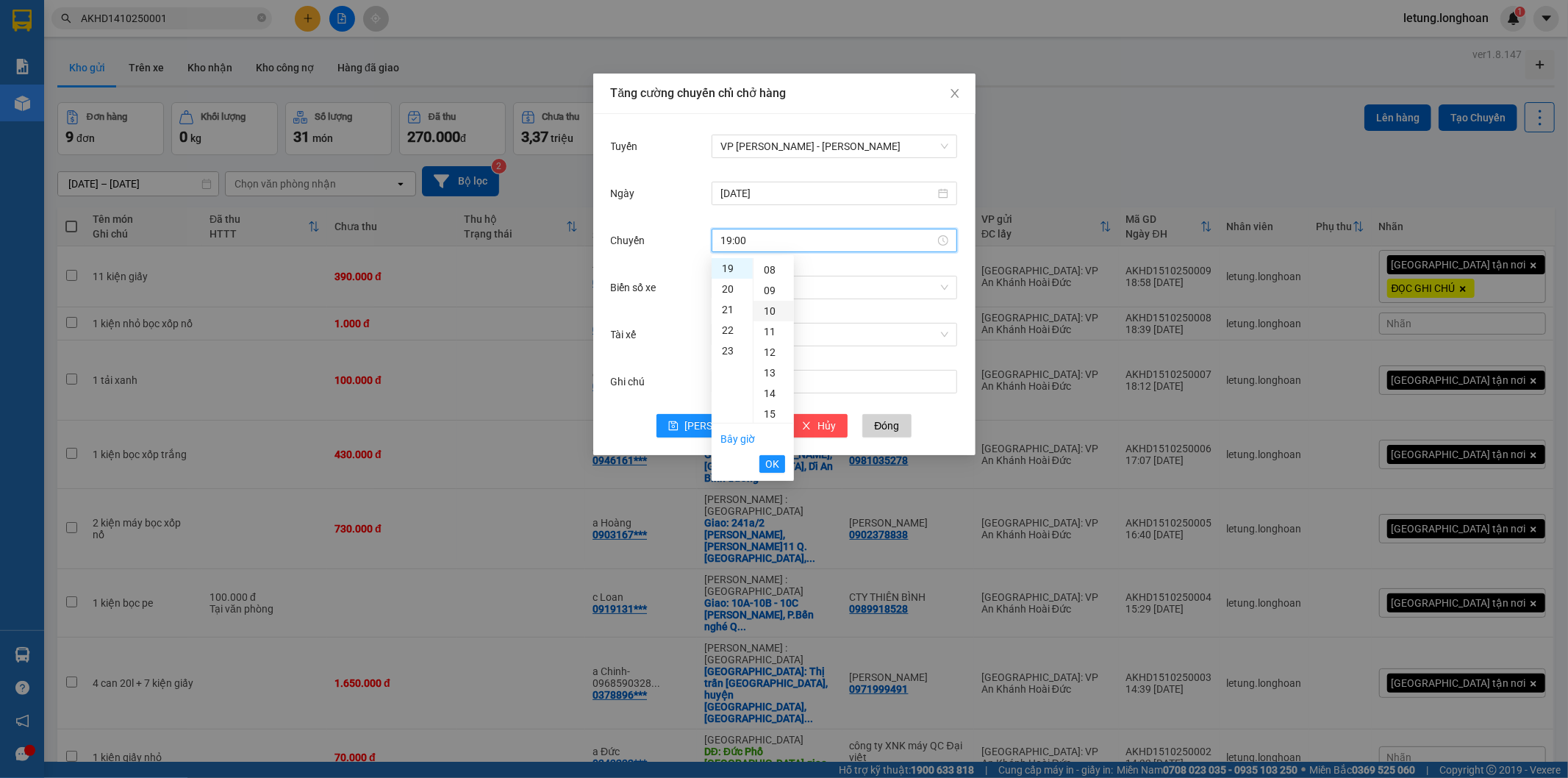
type input "19:10"
drag, startPoint x: 773, startPoint y: 468, endPoint x: 753, endPoint y: 469, distance: 20.0
click at [772, 468] on span "OK" at bounding box center [772, 464] width 14 height 16
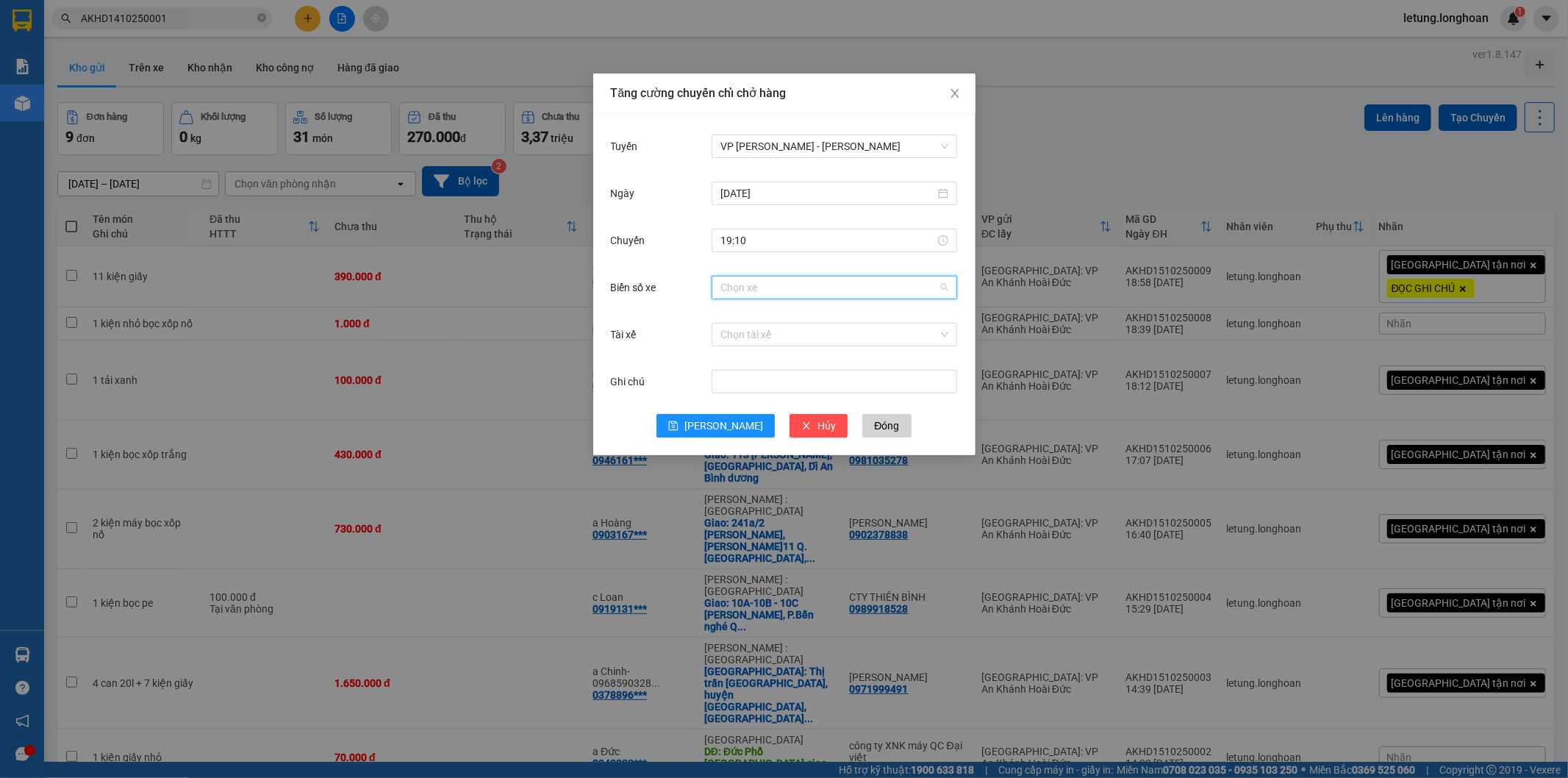
click at [762, 290] on input "Biển số xe" at bounding box center [829, 288] width 218 height 22
type input "1"
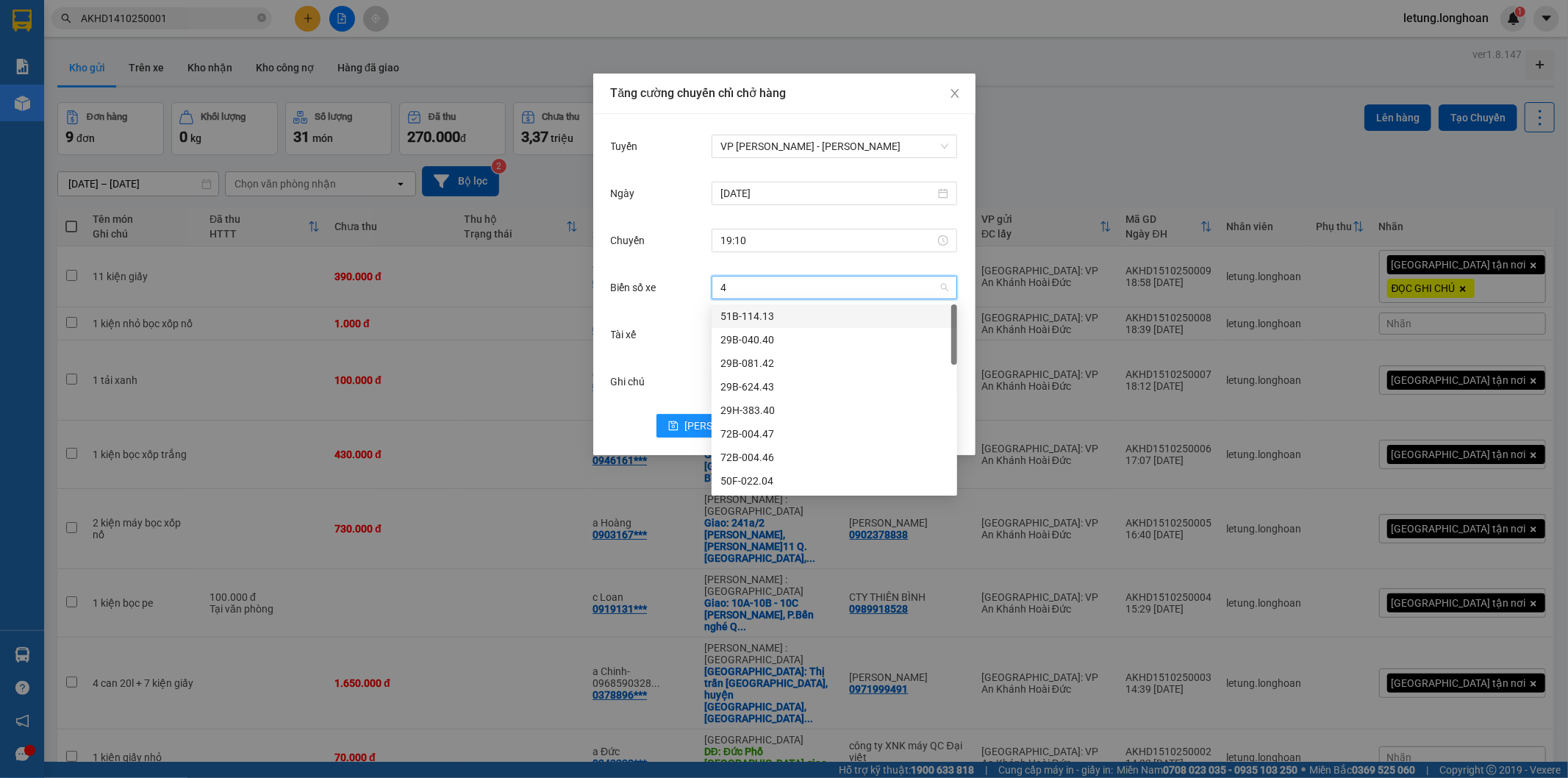
type input "44"
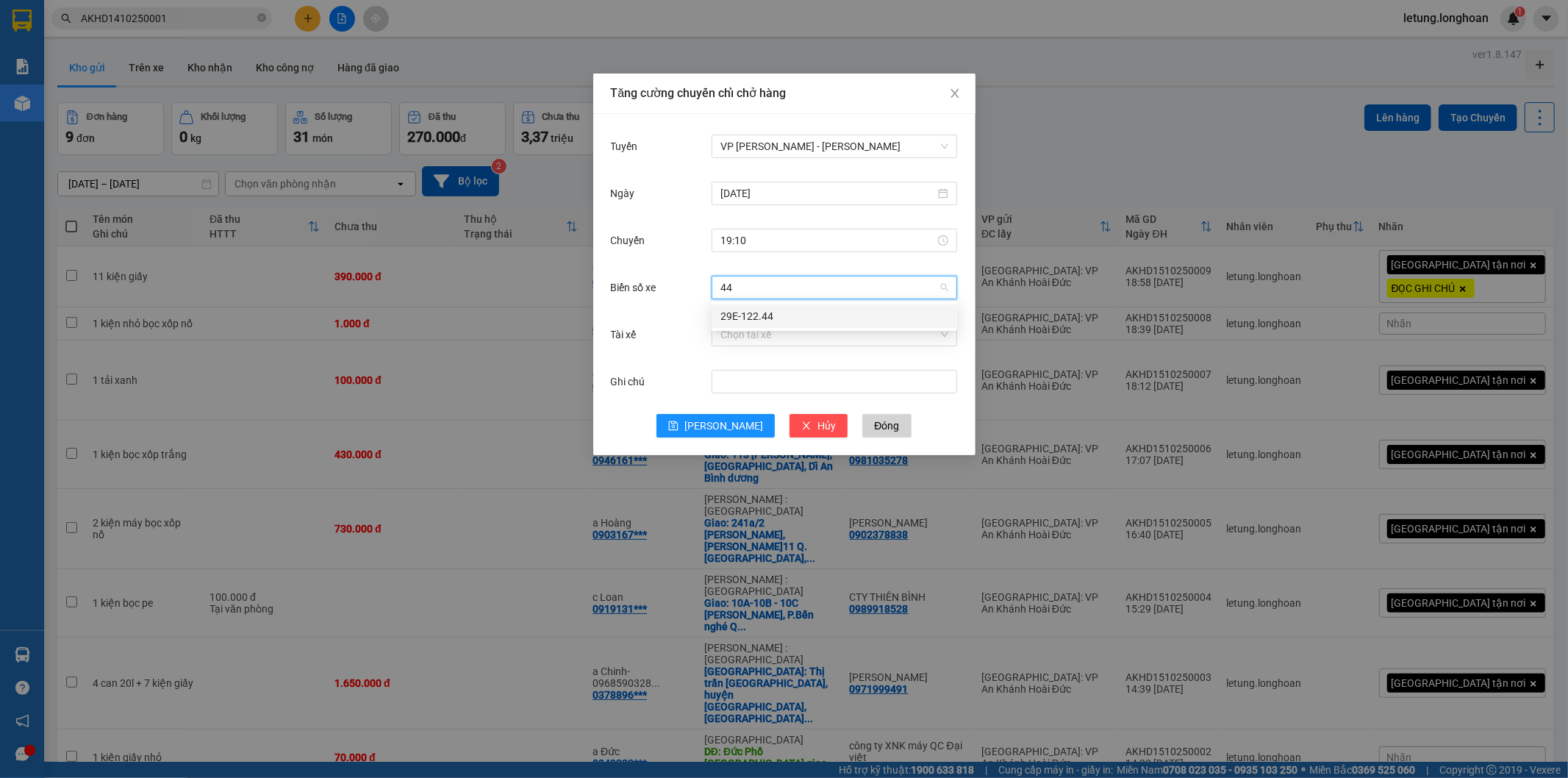
drag, startPoint x: 768, startPoint y: 310, endPoint x: 772, endPoint y: 322, distance: 12.6
click at [768, 311] on div "29E-122.44" at bounding box center [834, 315] width 228 height 16
click at [754, 336] on input "Tài xế" at bounding box center [829, 335] width 218 height 22
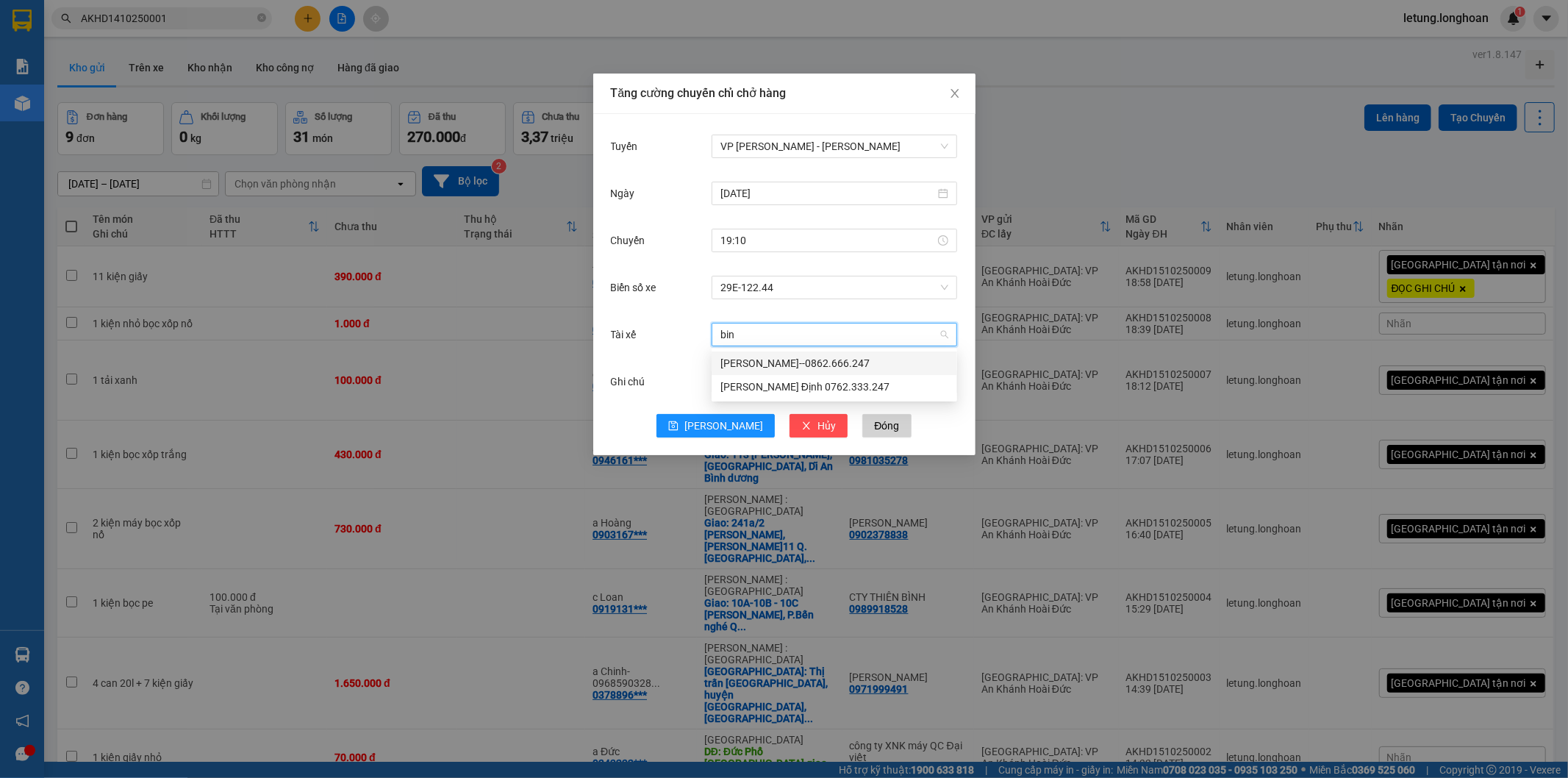
type input "binh"
click at [760, 355] on div "Trần Thanh Bình--0862.666.247" at bounding box center [834, 363] width 228 height 16
click at [721, 428] on span "[PERSON_NAME]" at bounding box center [723, 425] width 79 height 16
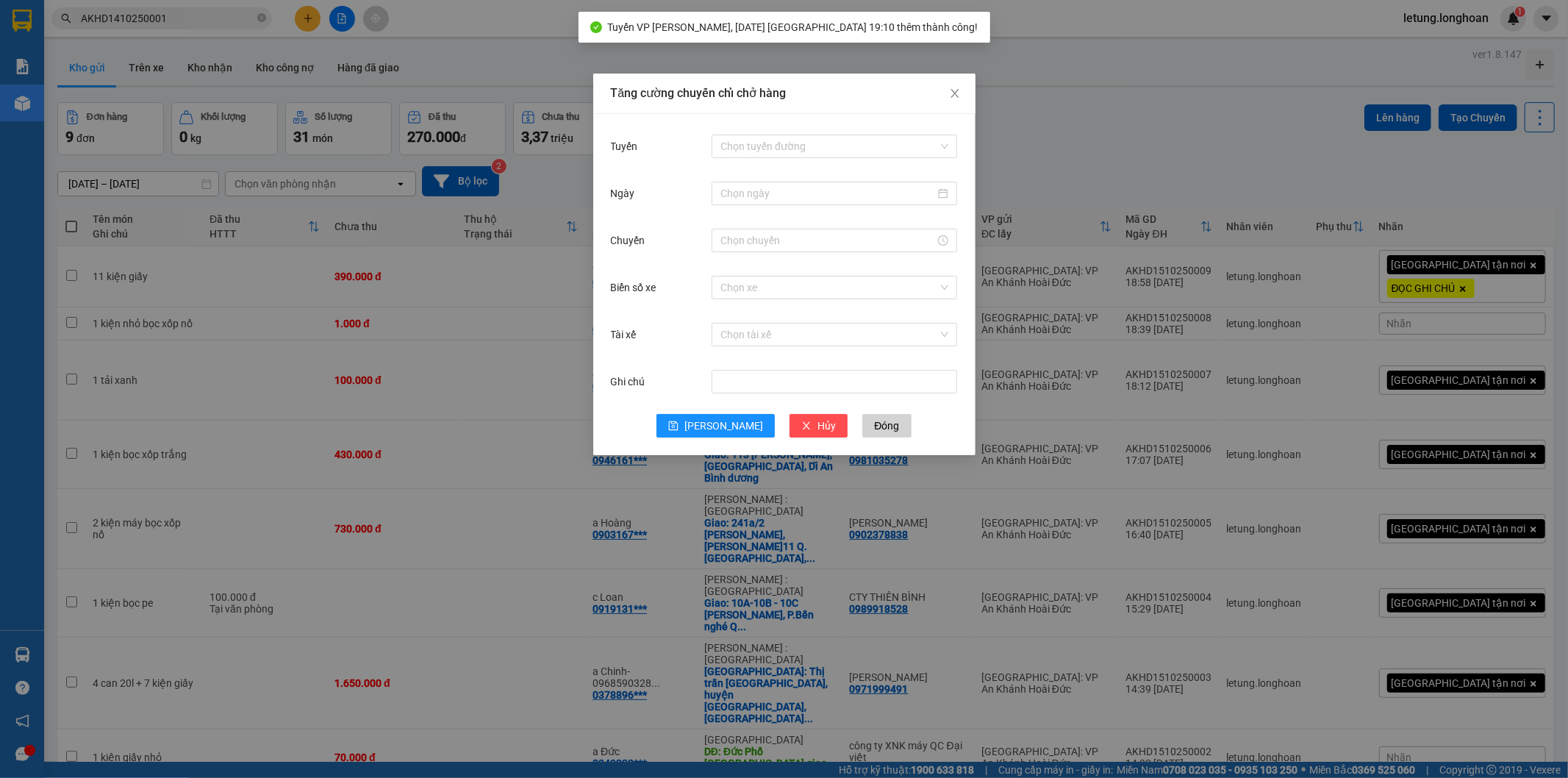
drag, startPoint x: 1172, startPoint y: 141, endPoint x: 1184, endPoint y: 134, distance: 13.9
click at [1177, 137] on div "Tăng cường chuyến chỉ chở hàng Tuyến Chọn tuyến đường Ngày Chuyến Biển số xe Ch…" at bounding box center [784, 389] width 1568 height 778
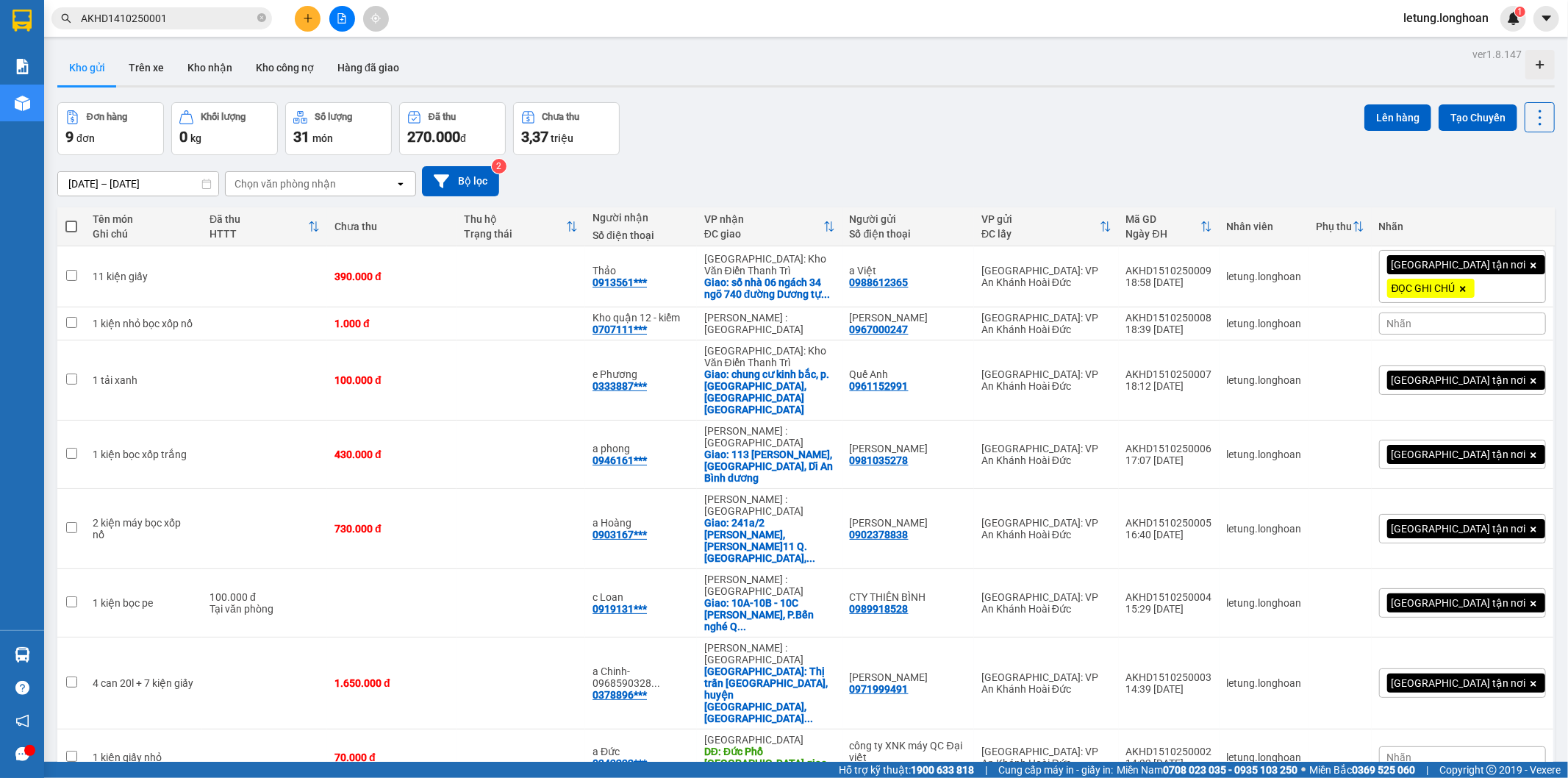
click at [68, 224] on span at bounding box center [71, 226] width 12 height 12
click at [71, 219] on input "checkbox" at bounding box center [71, 219] width 0 height 0
checkbox input "true"
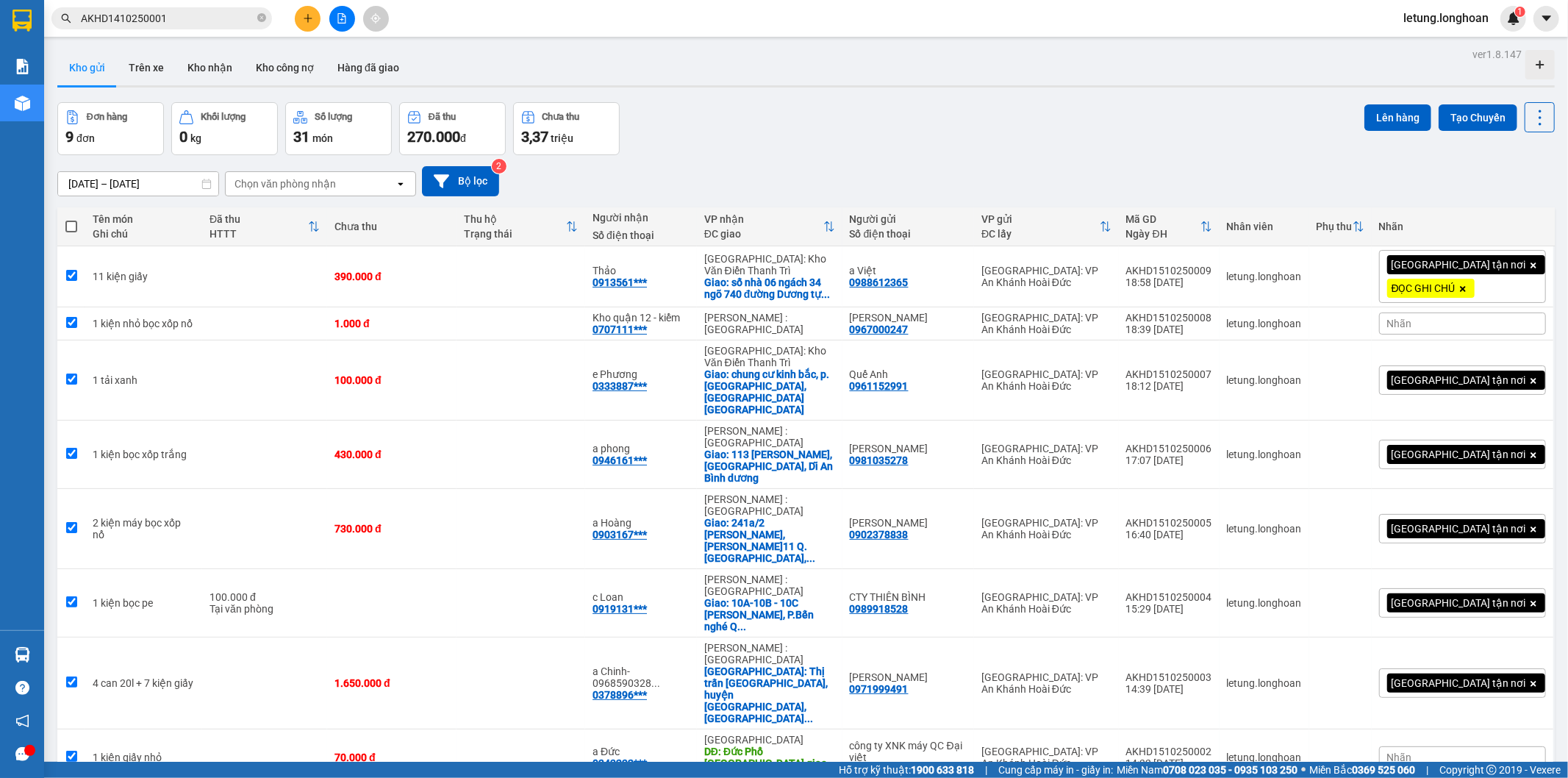
checkbox input "true"
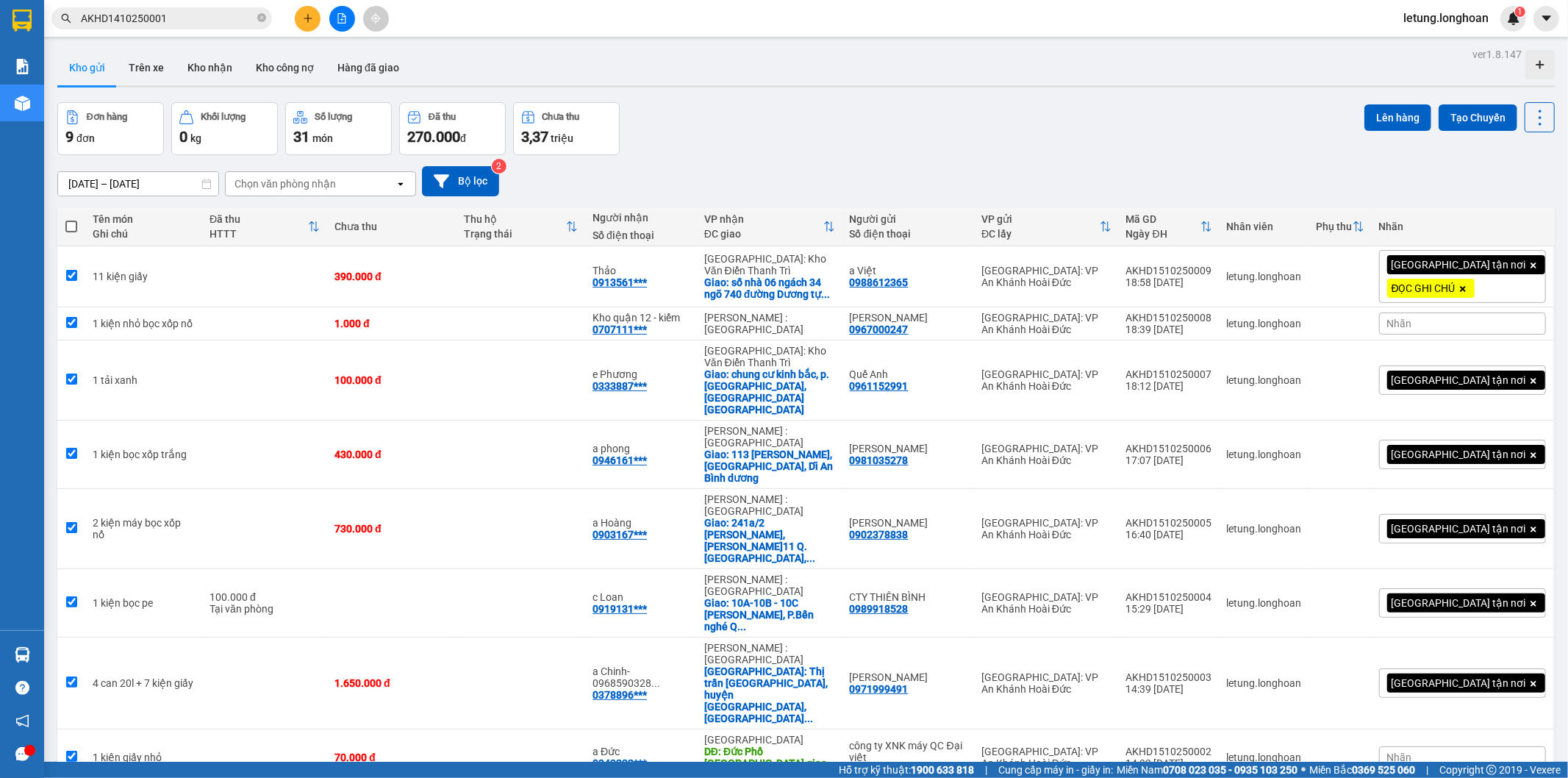
checkbox input "true"
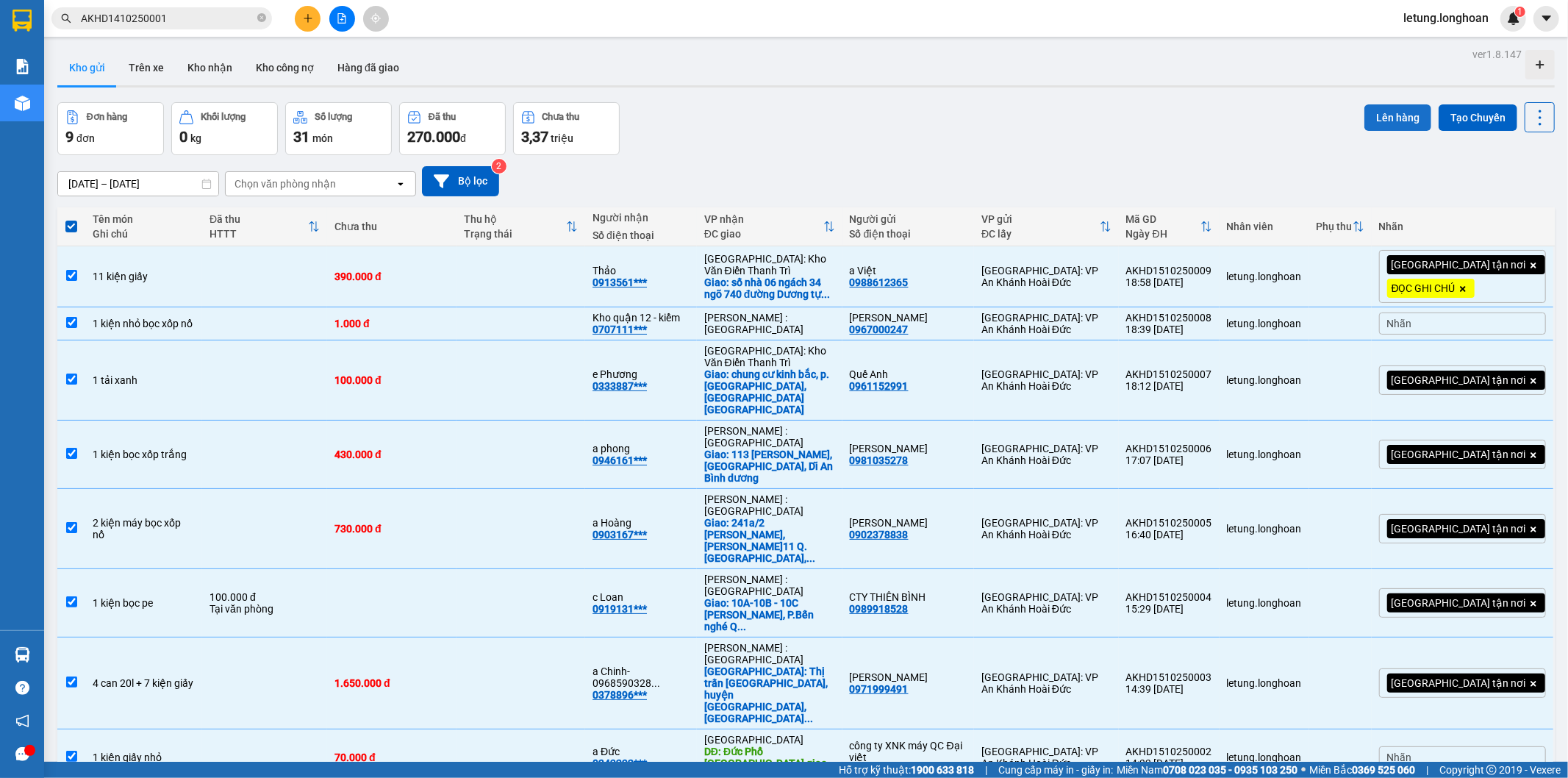
click at [1378, 114] on button "Lên hàng" at bounding box center [1398, 118] width 67 height 27
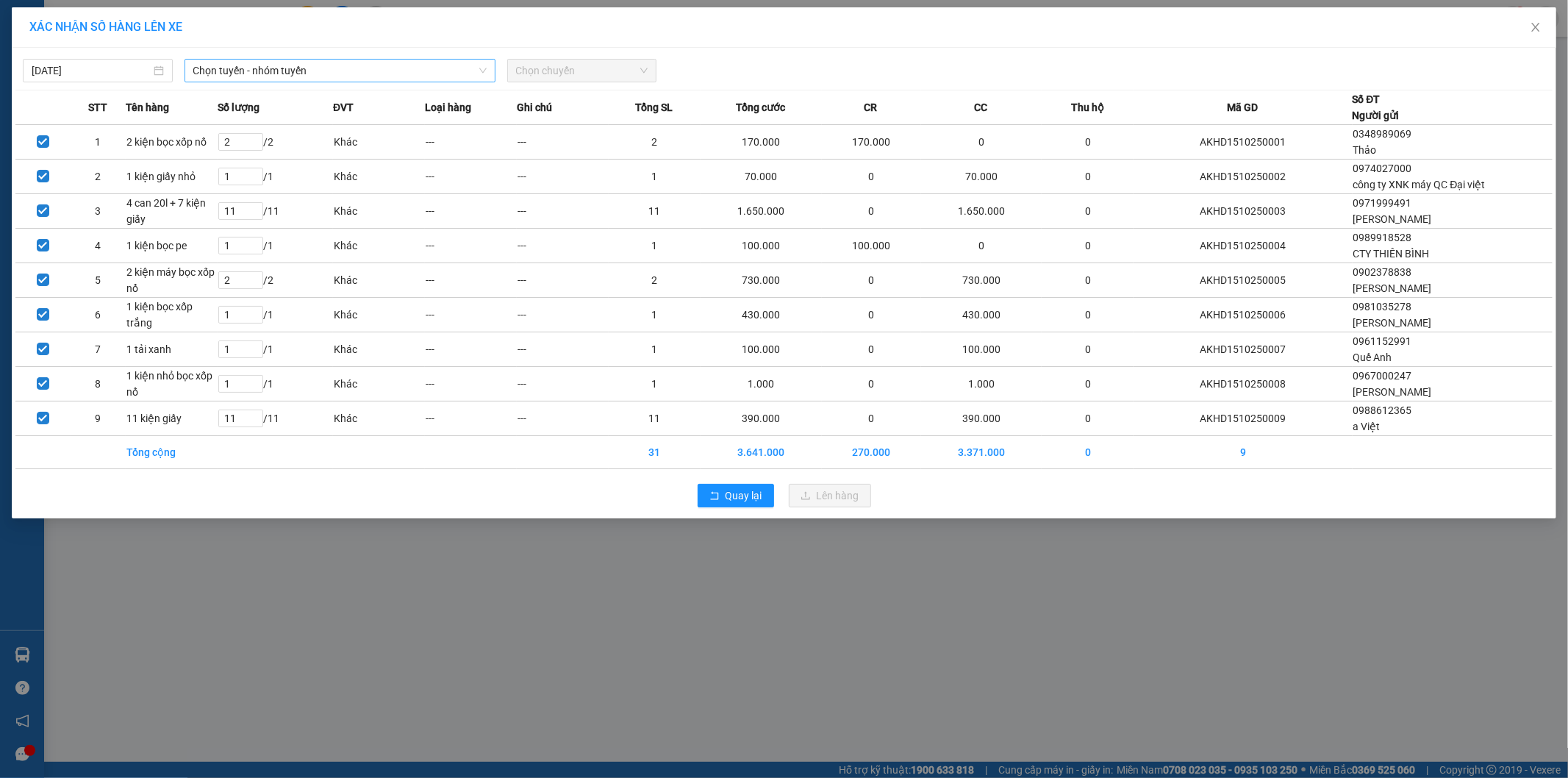
click at [266, 72] on span "Chọn tuyến - nhóm tuyến" at bounding box center [340, 70] width 293 height 22
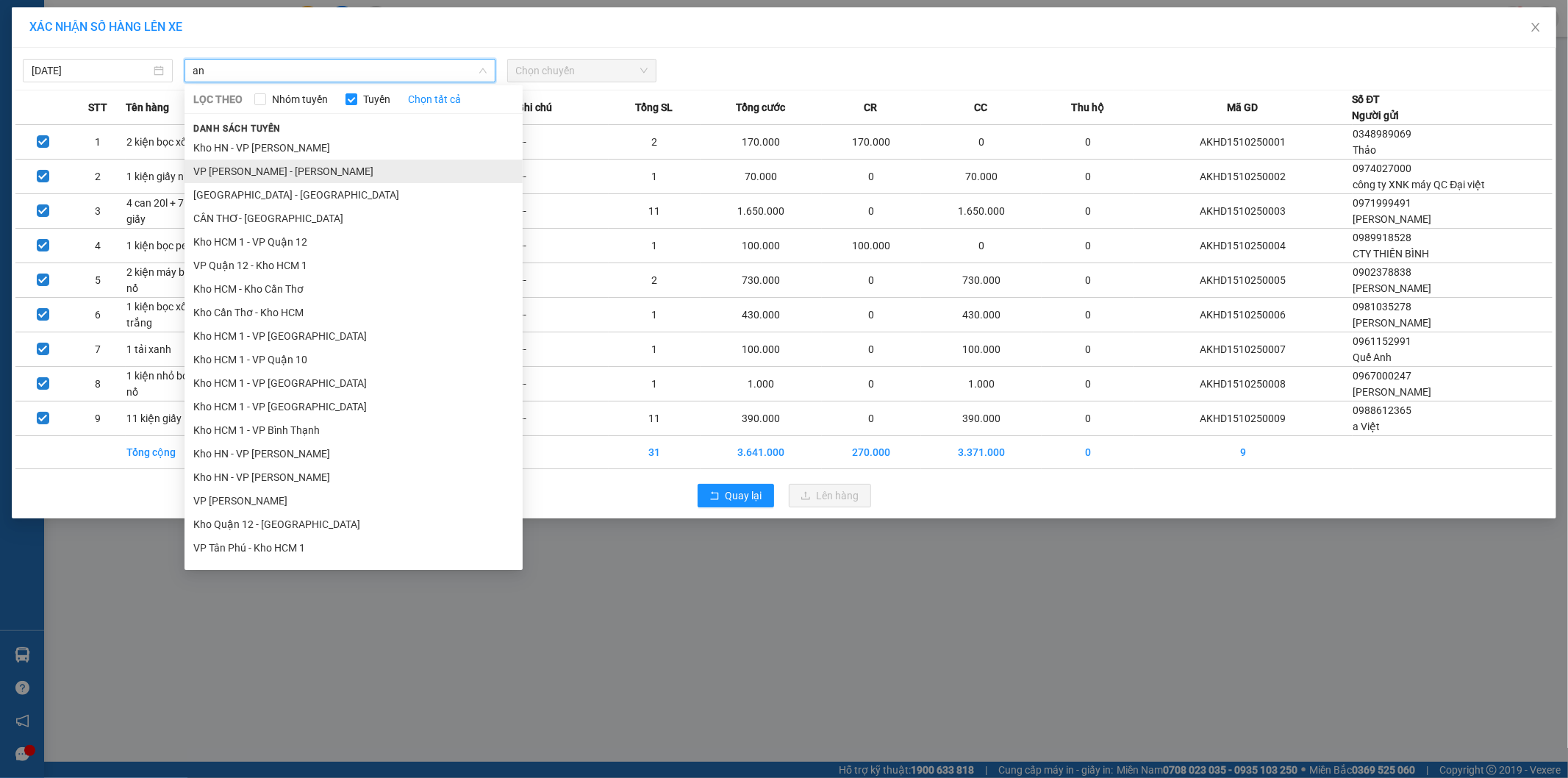
type input "an"
click at [248, 172] on li "VP An khánh - Kho HN" at bounding box center [353, 171] width 338 height 23
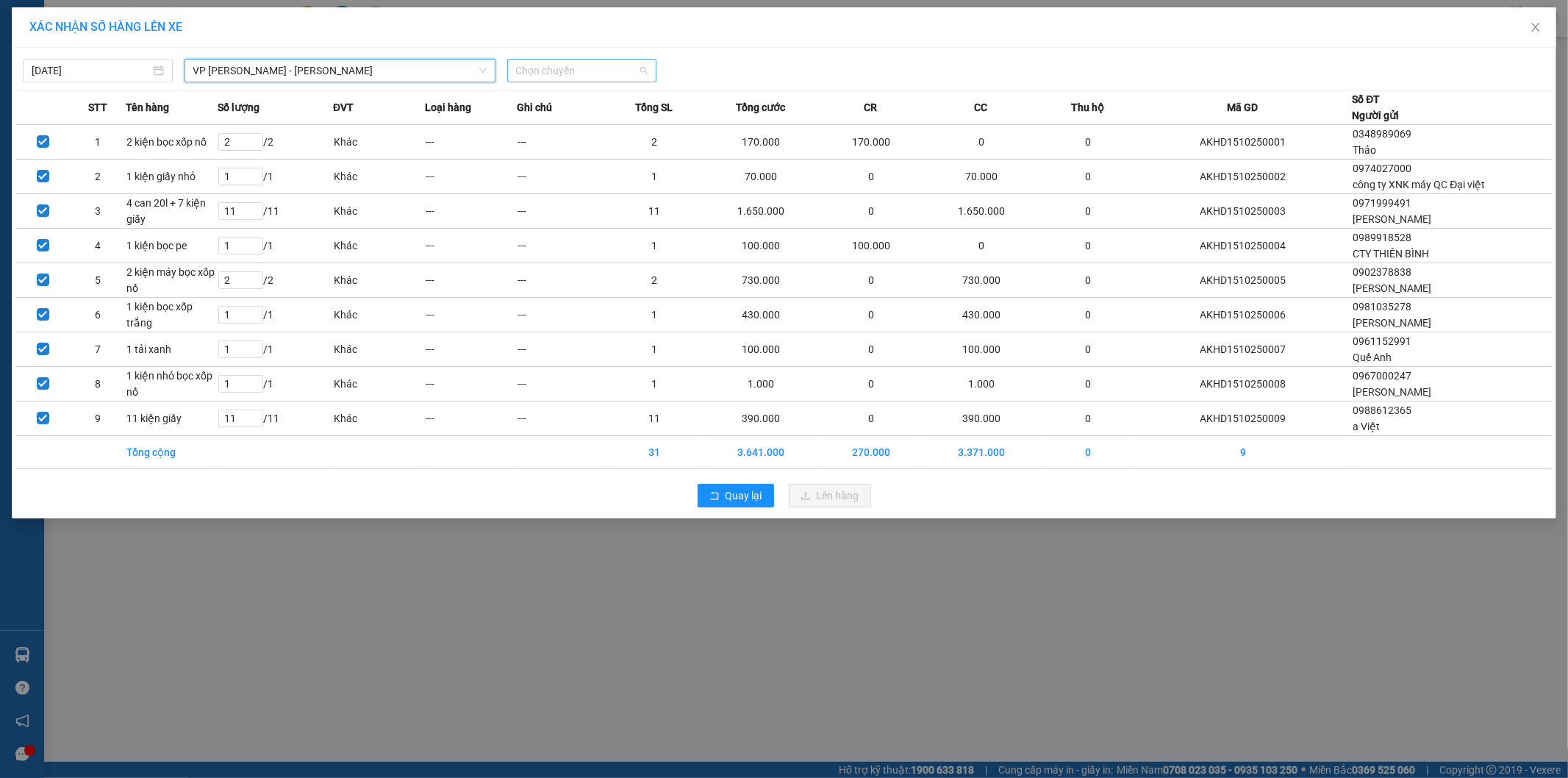
click at [559, 68] on span "Chọn chuyến" at bounding box center [582, 70] width 132 height 22
click at [554, 121] on div "19:10 (TC) - 29E-122.44" at bounding box center [573, 123] width 115 height 16
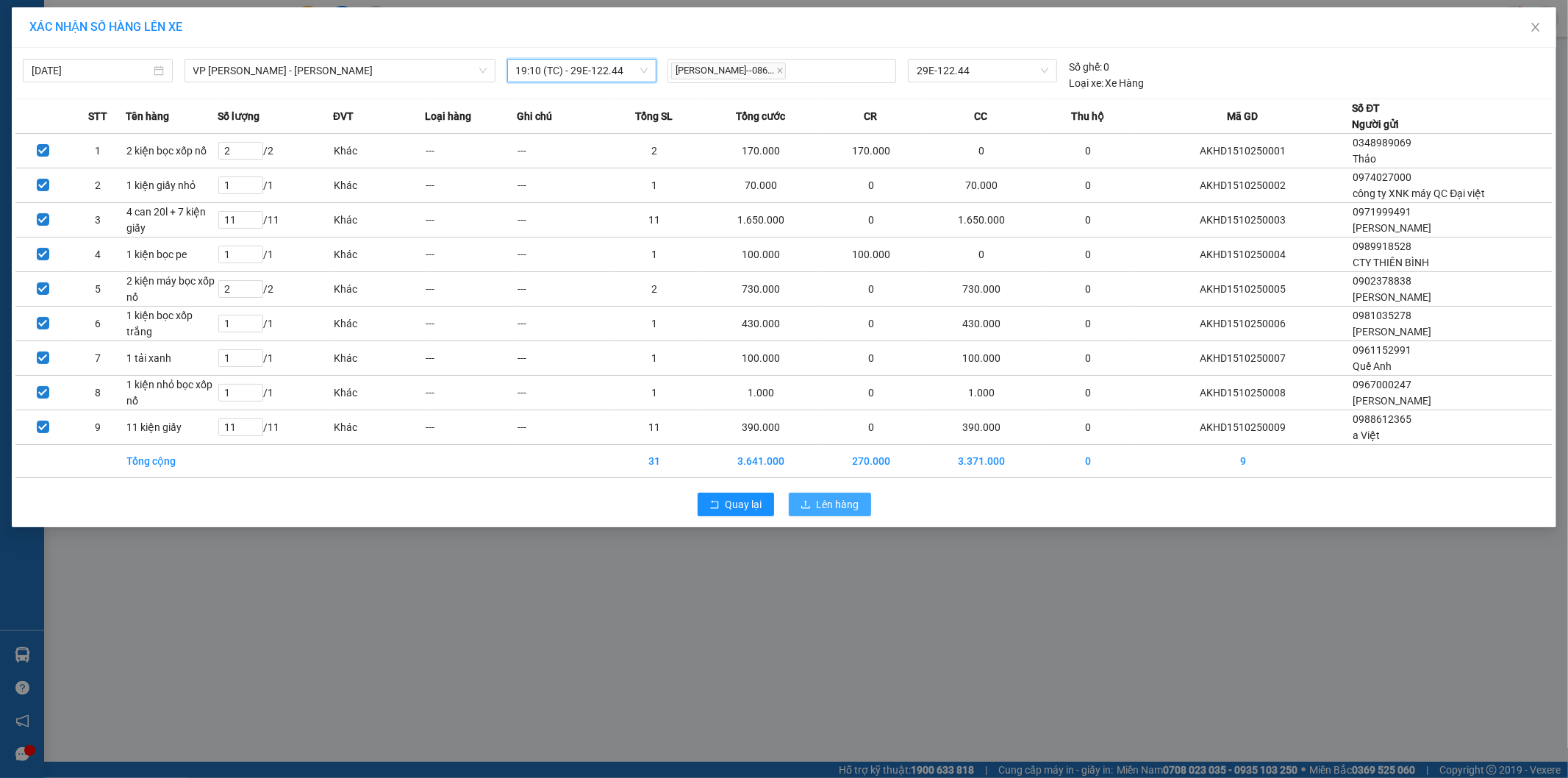
click at [826, 505] on span "Lên hàng" at bounding box center [837, 504] width 43 height 16
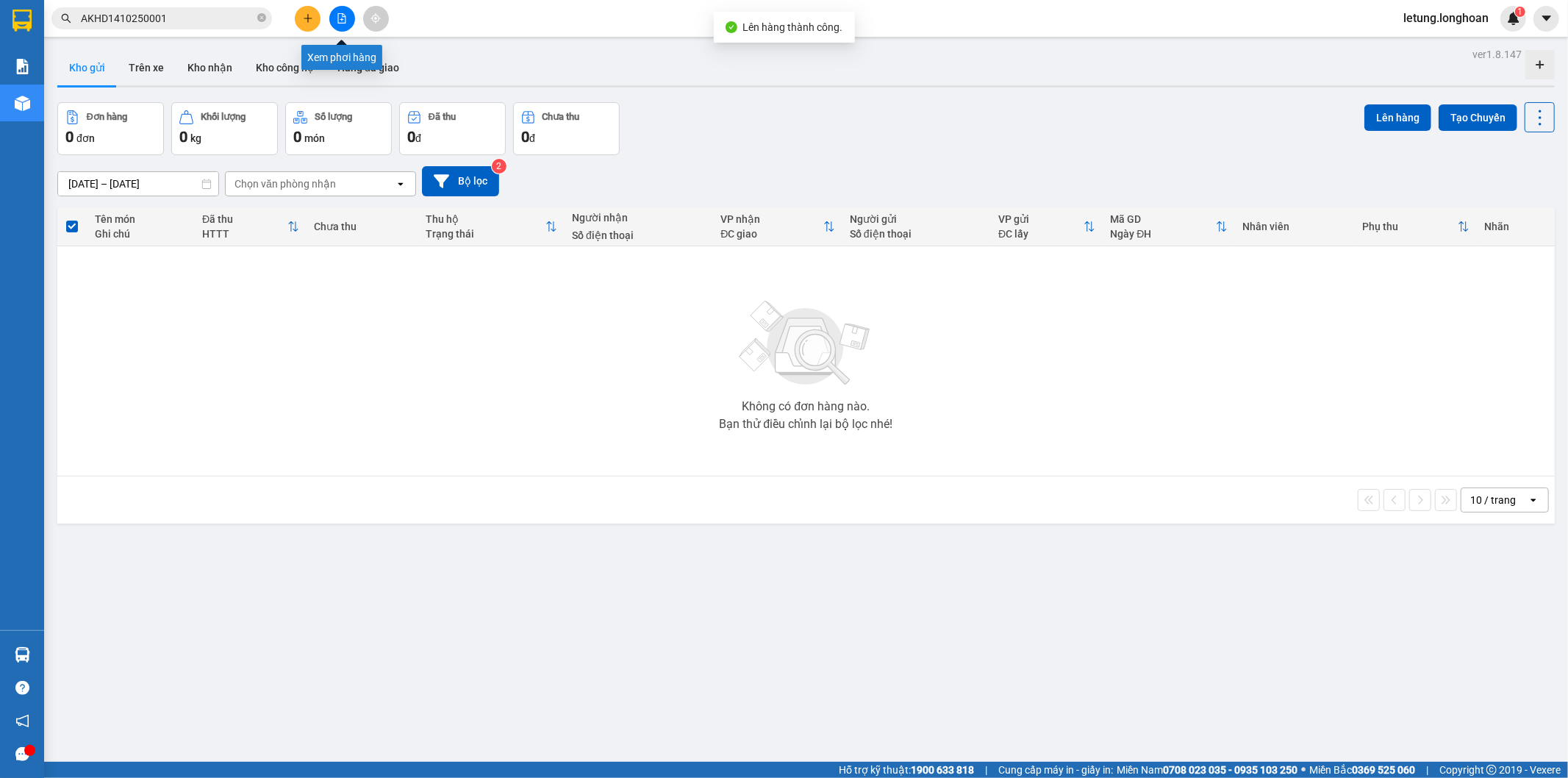
click at [334, 13] on button at bounding box center [342, 18] width 26 height 26
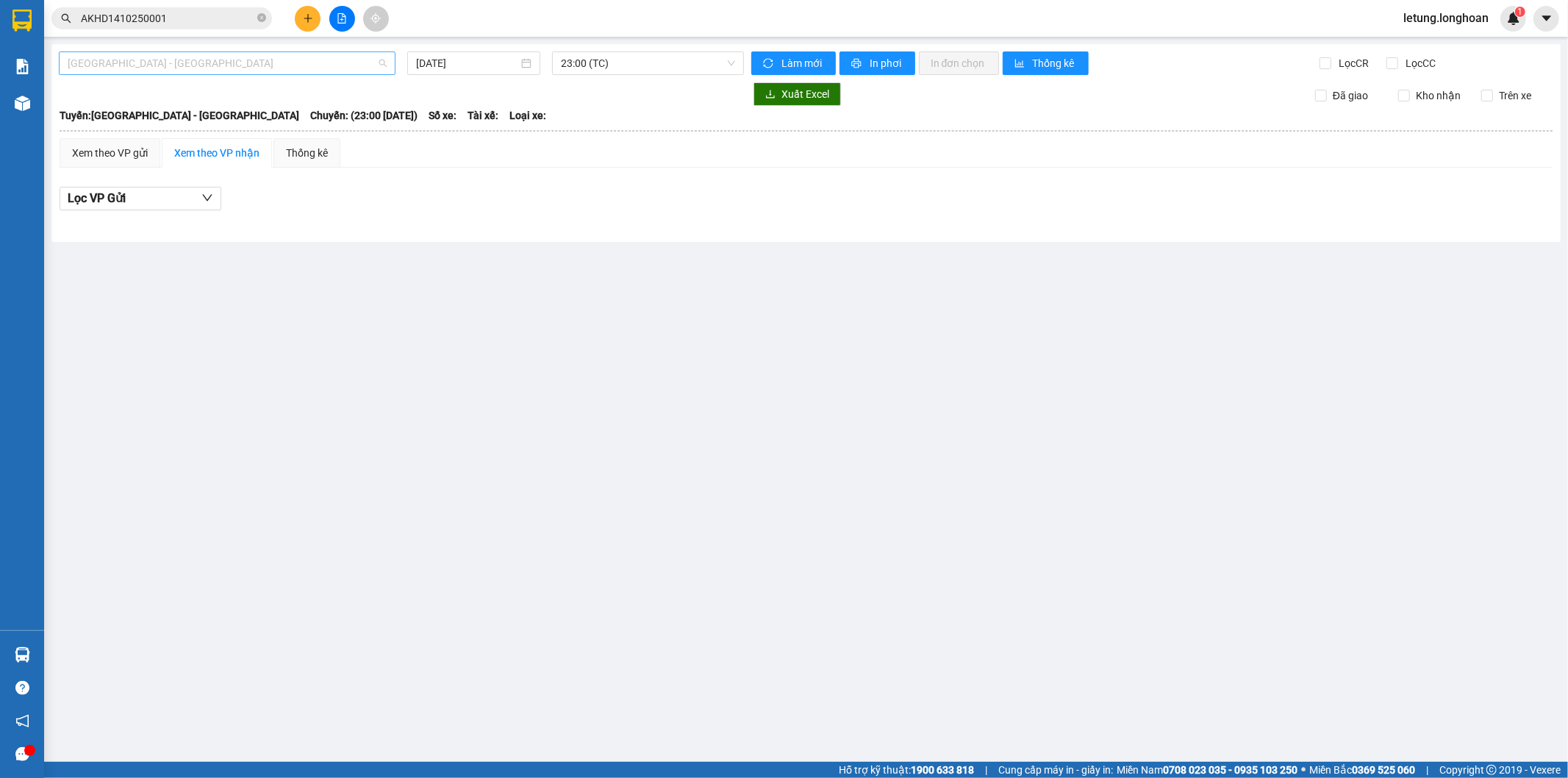
click at [200, 57] on span "Hải Phòng - Hà Nội" at bounding box center [227, 63] width 319 height 22
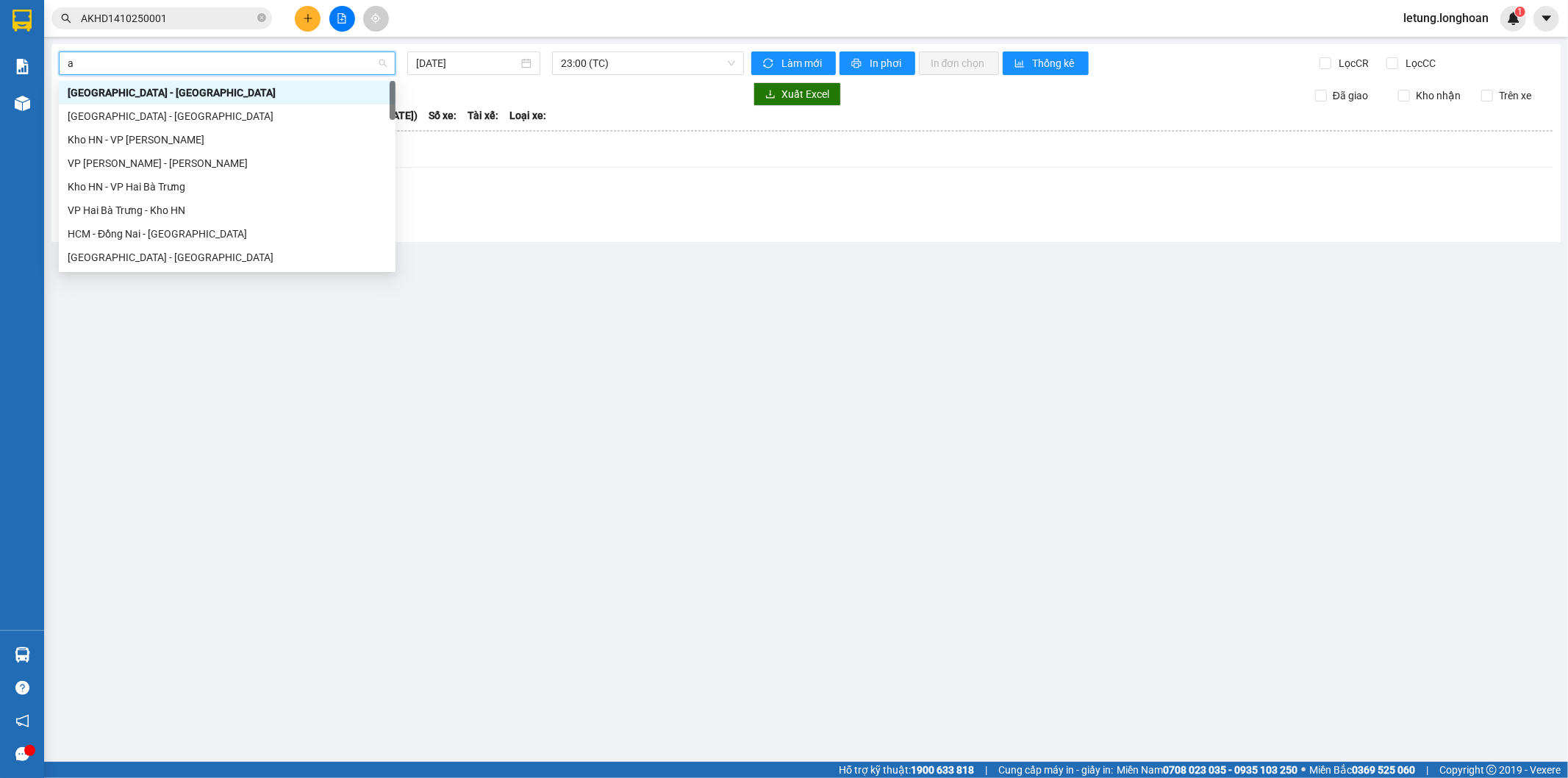
type input "an"
click at [152, 121] on div "VP An khánh - Kho HN" at bounding box center [227, 116] width 319 height 16
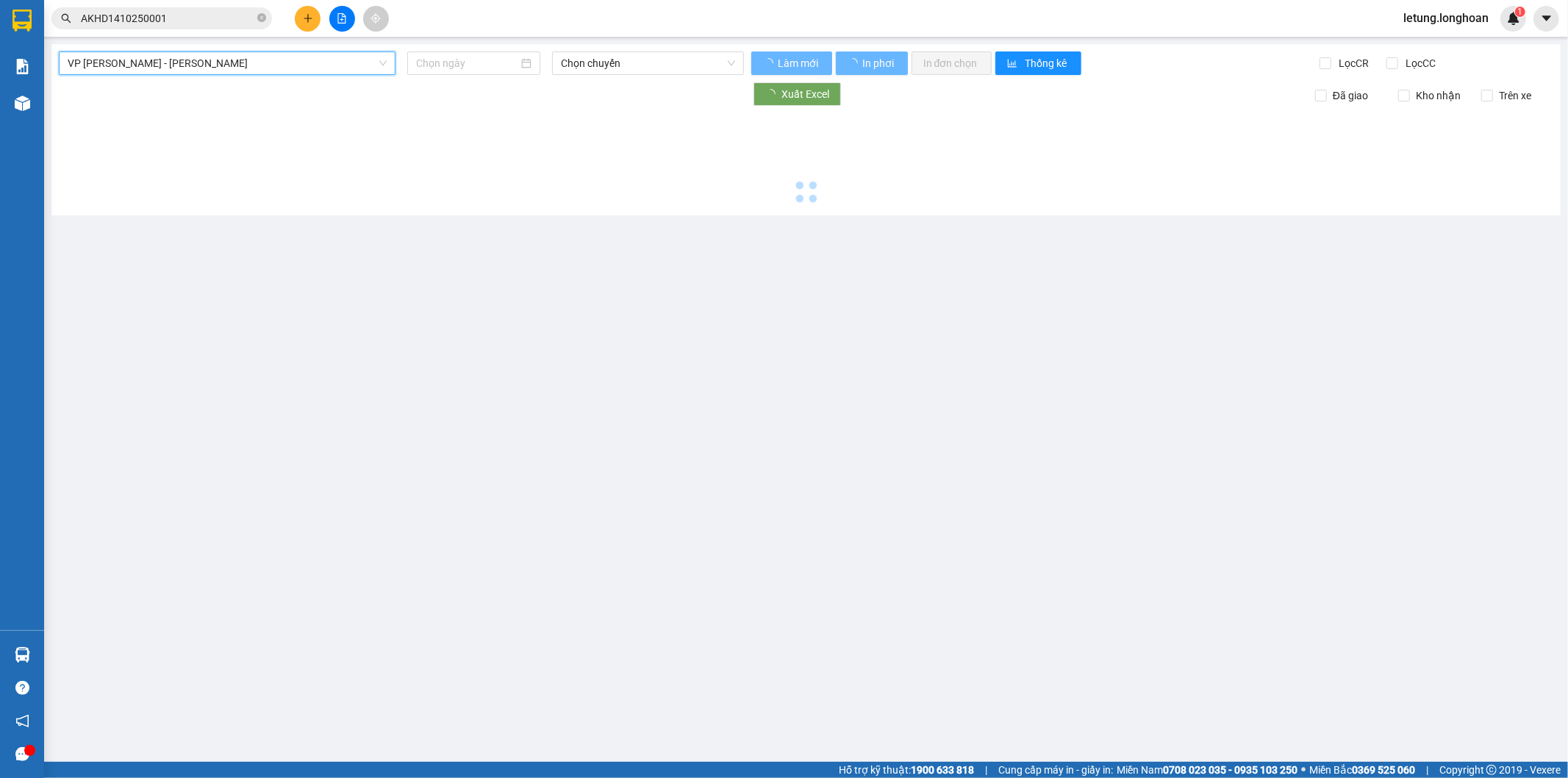
type input "15/10/2025"
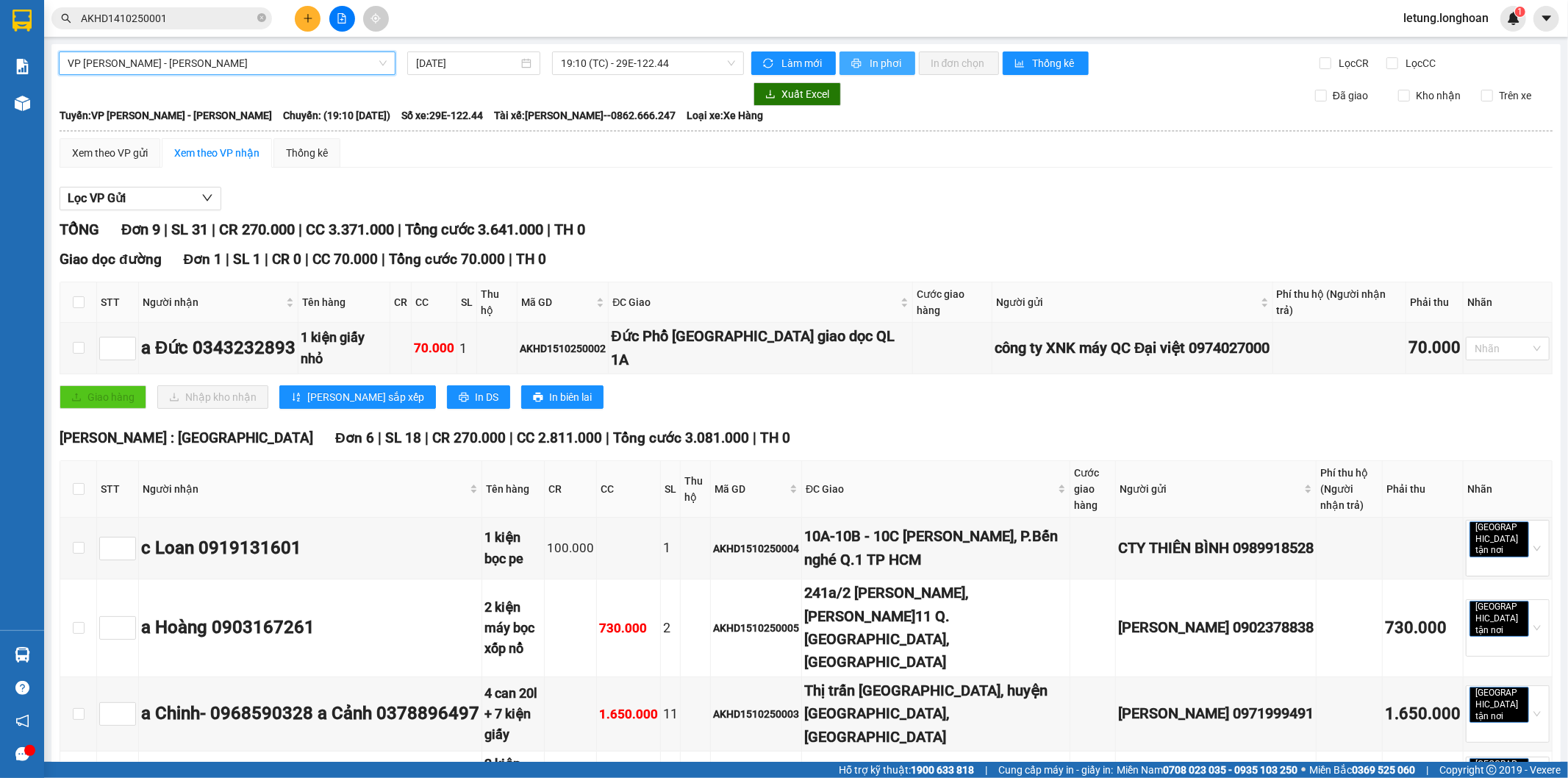
click at [885, 61] on span "In phơi" at bounding box center [886, 63] width 34 height 16
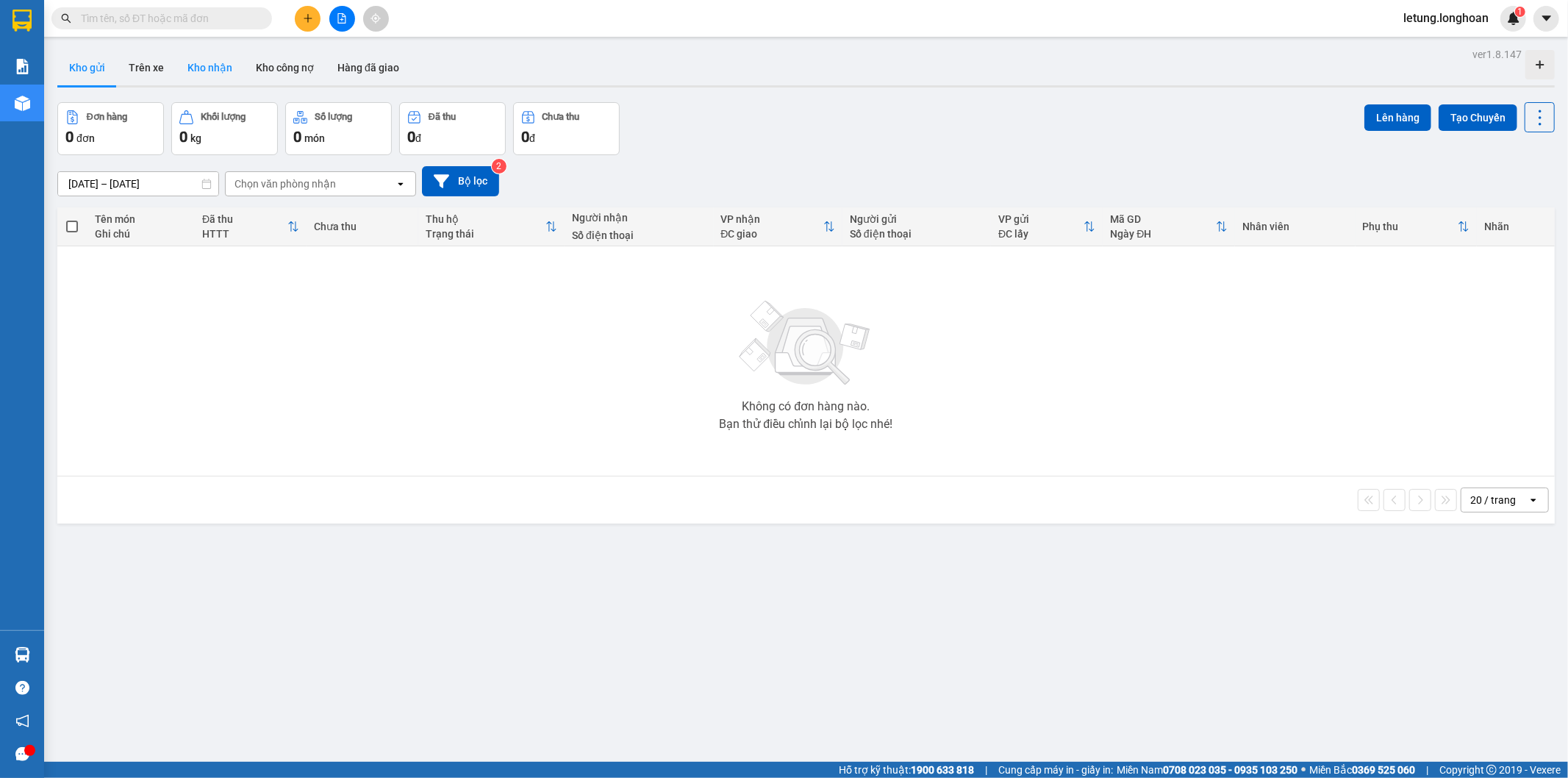
click at [208, 65] on button "Kho nhận" at bounding box center [210, 68] width 69 height 35
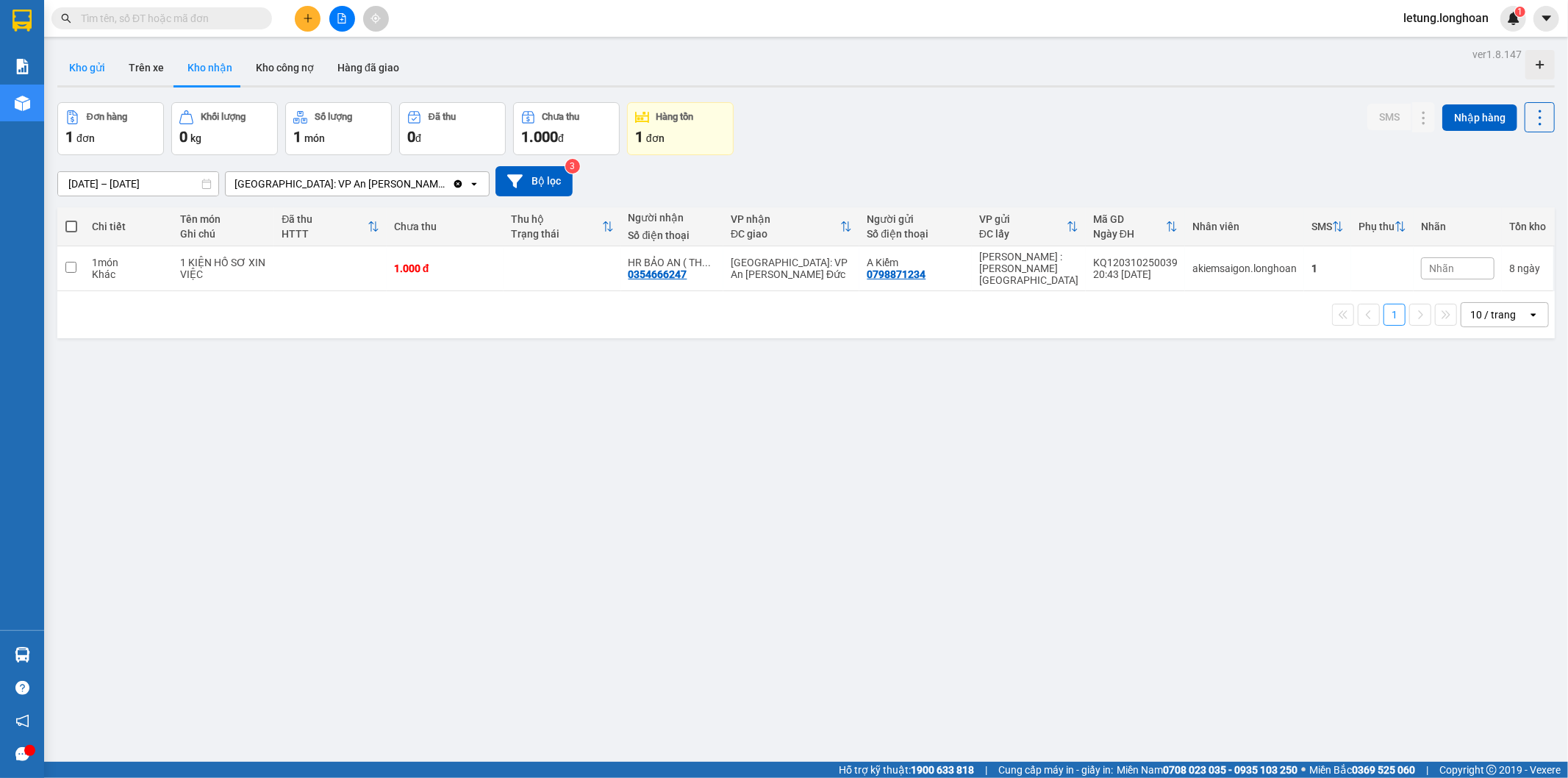
click at [88, 70] on button "Kho gửi" at bounding box center [86, 68] width 60 height 35
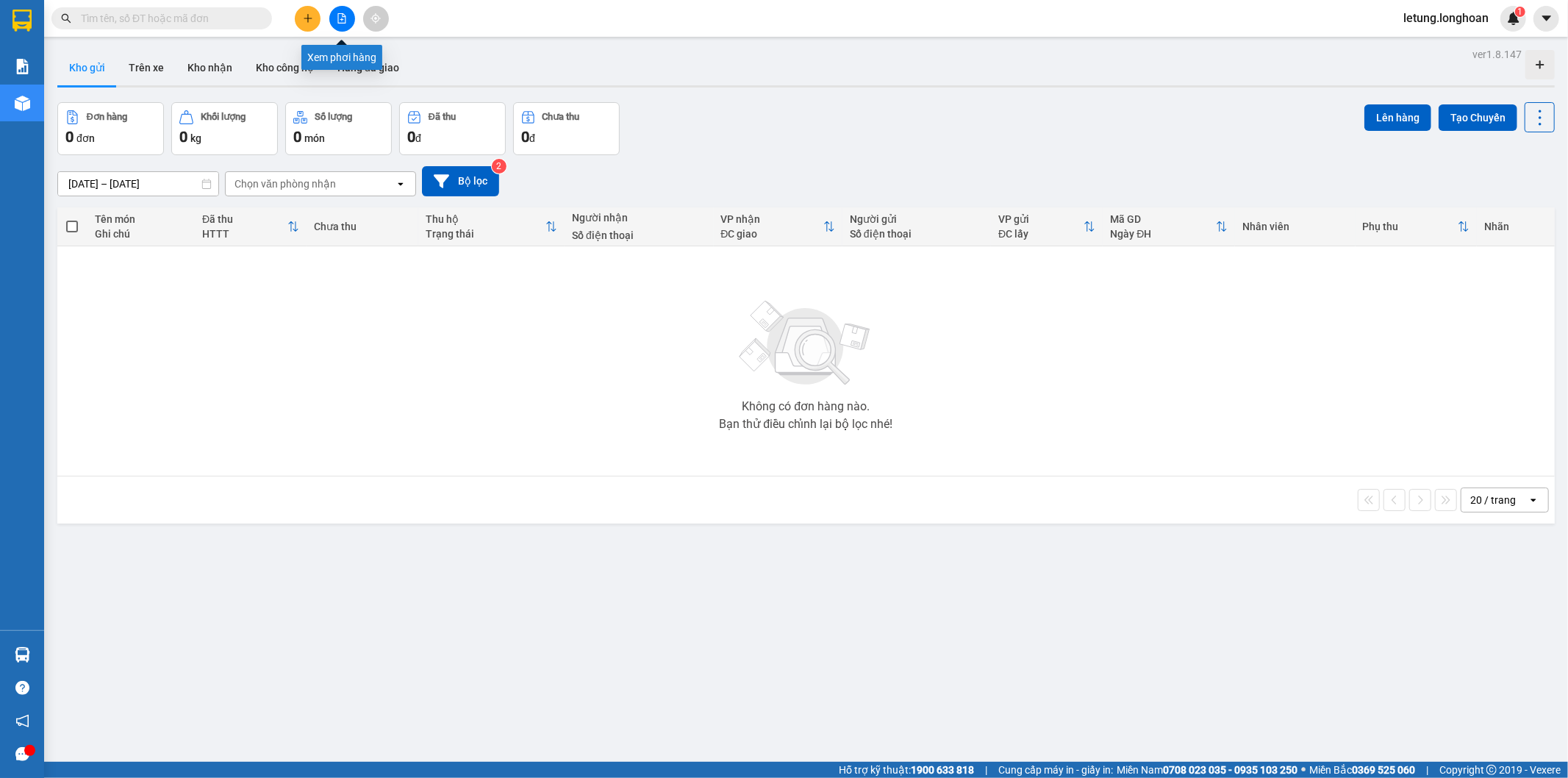
click at [344, 15] on icon "file-add" at bounding box center [342, 18] width 10 height 10
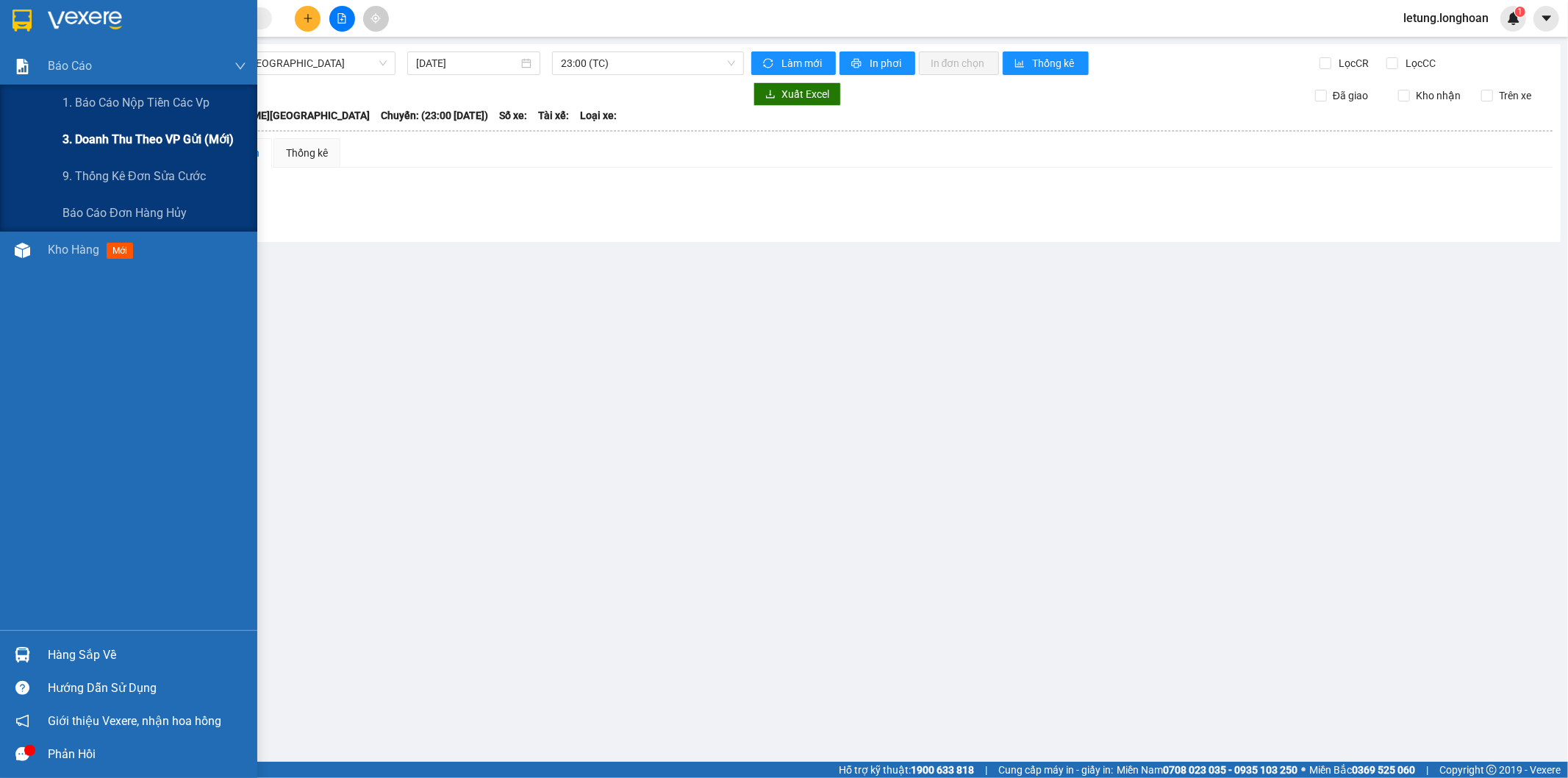
click at [123, 136] on span "3. Doanh Thu theo VP Gửi (mới)" at bounding box center [148, 139] width 171 height 18
